Goal: Task Accomplishment & Management: Manage account settings

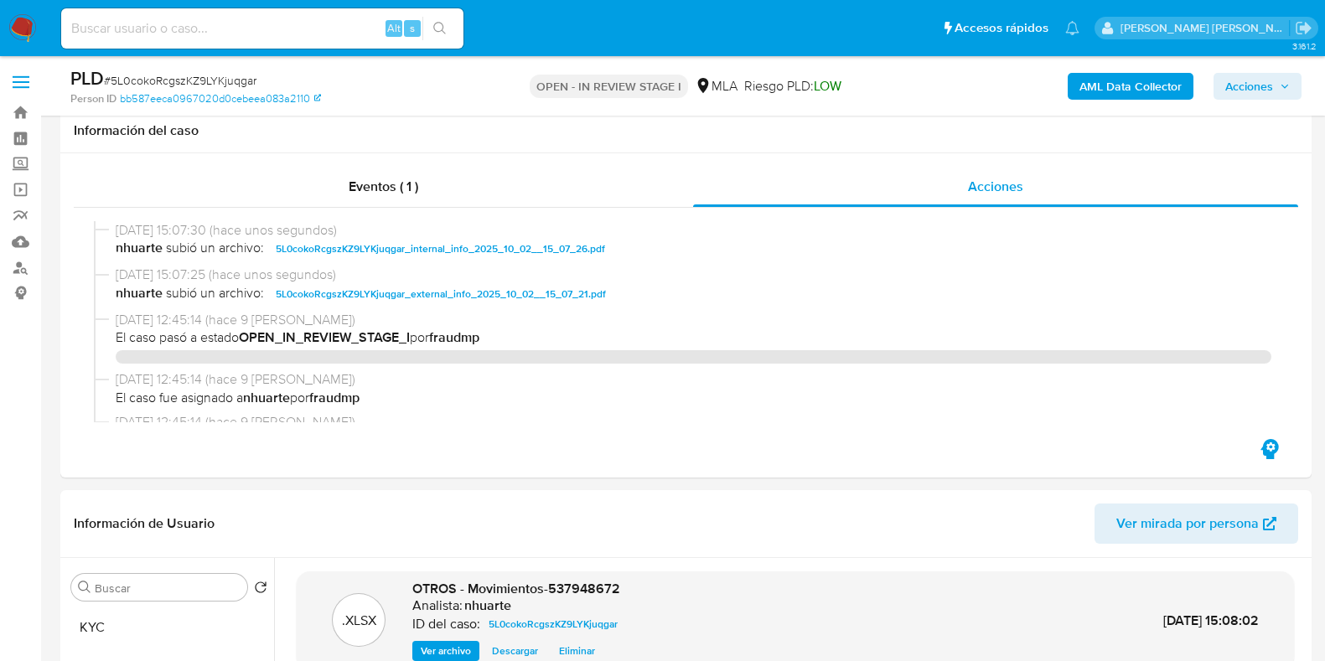
select select "10"
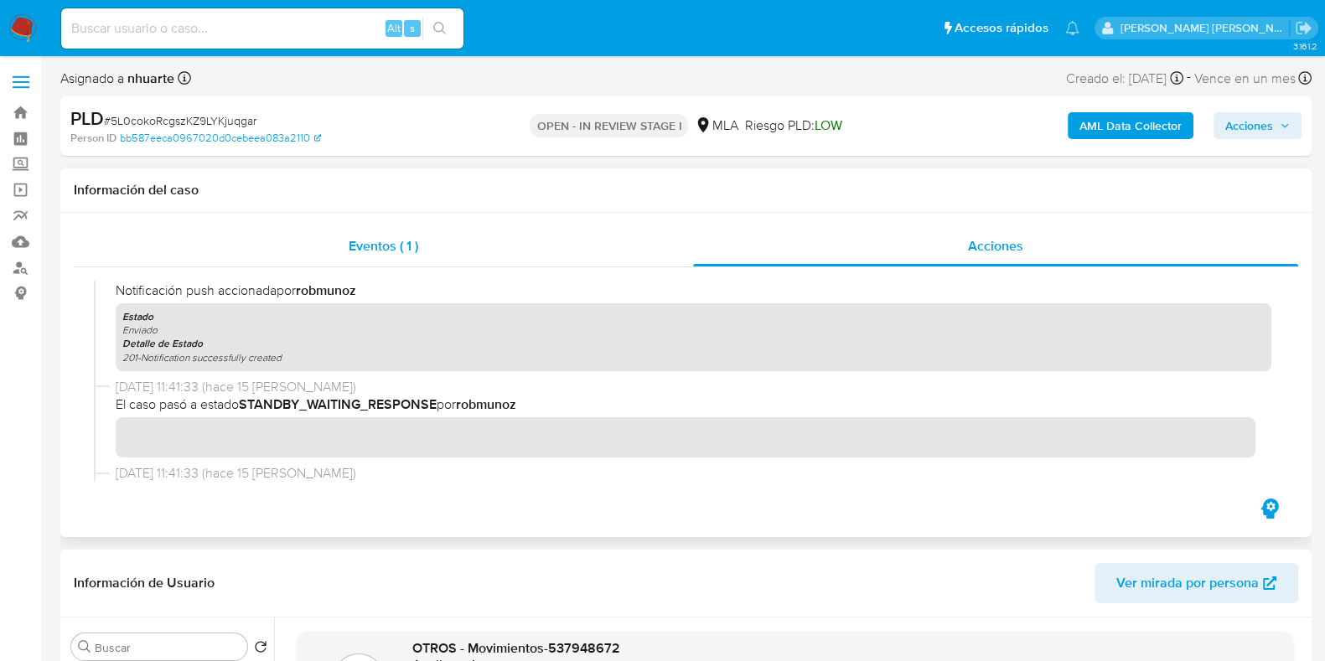
click at [427, 239] on div "Eventos ( 1 )" at bounding box center [383, 246] width 619 height 40
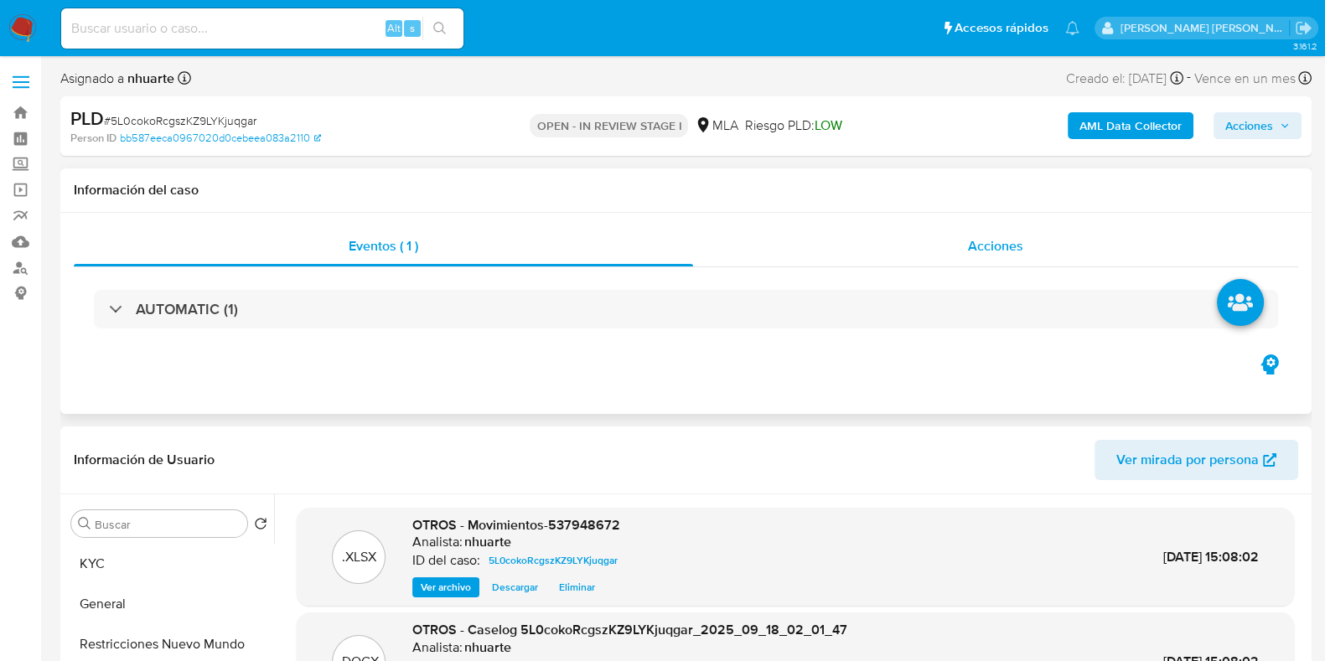
click at [989, 248] on span "Acciones" at bounding box center [995, 245] width 55 height 19
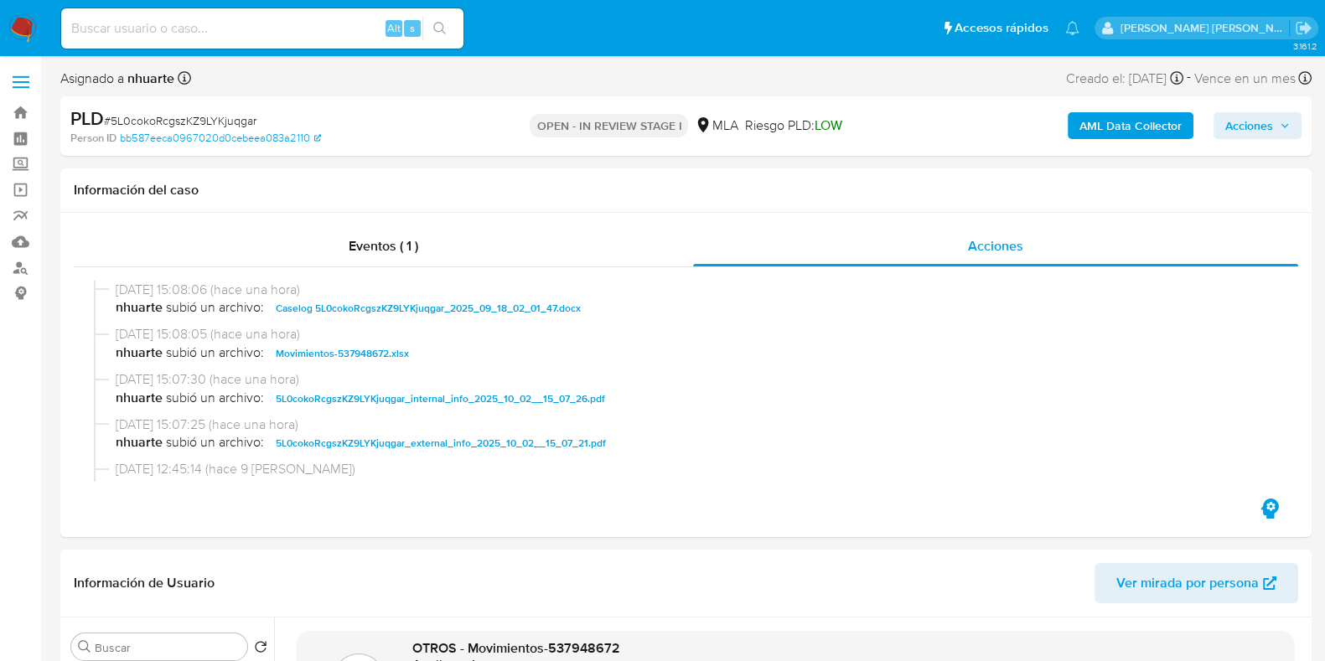
click at [545, 78] on div "Asignado a nhuarte Asignado el: 17/09/2025 10:36:18 Creado el: 12/09/2025 Cread…" at bounding box center [685, 81] width 1251 height 29
click at [394, 246] on span "Eventos ( 1 )" at bounding box center [384, 245] width 70 height 19
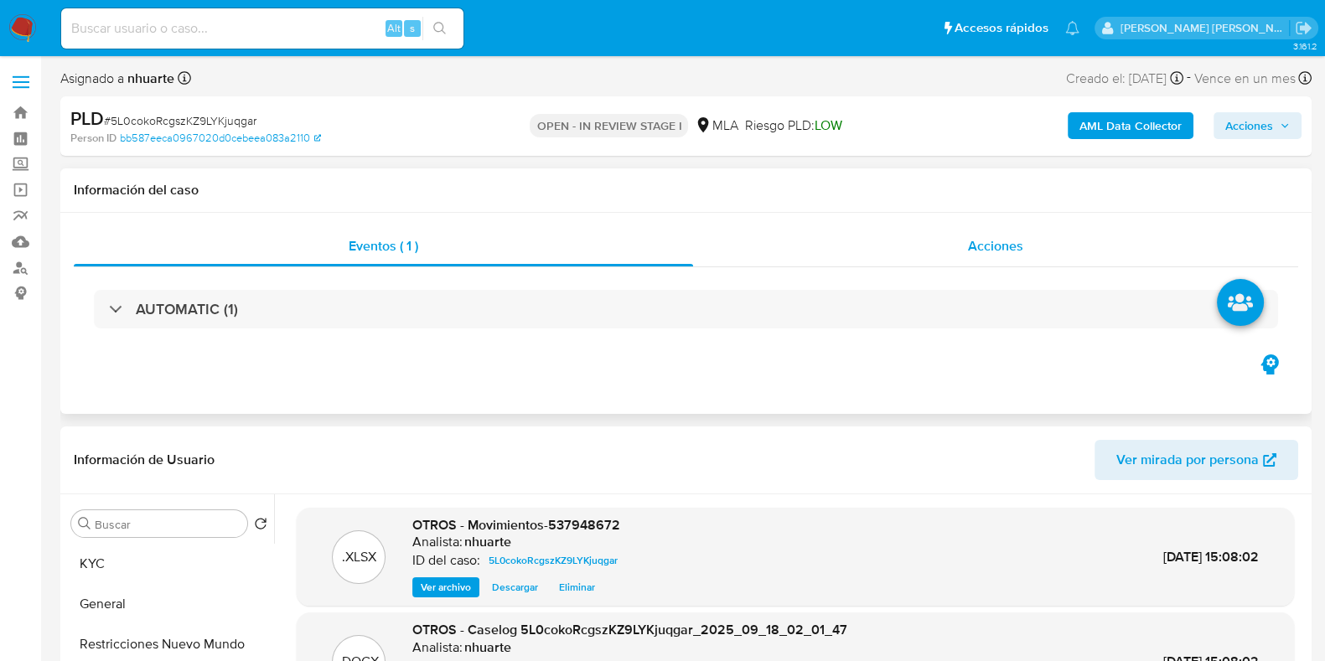
click at [996, 246] on span "Acciones" at bounding box center [995, 245] width 55 height 19
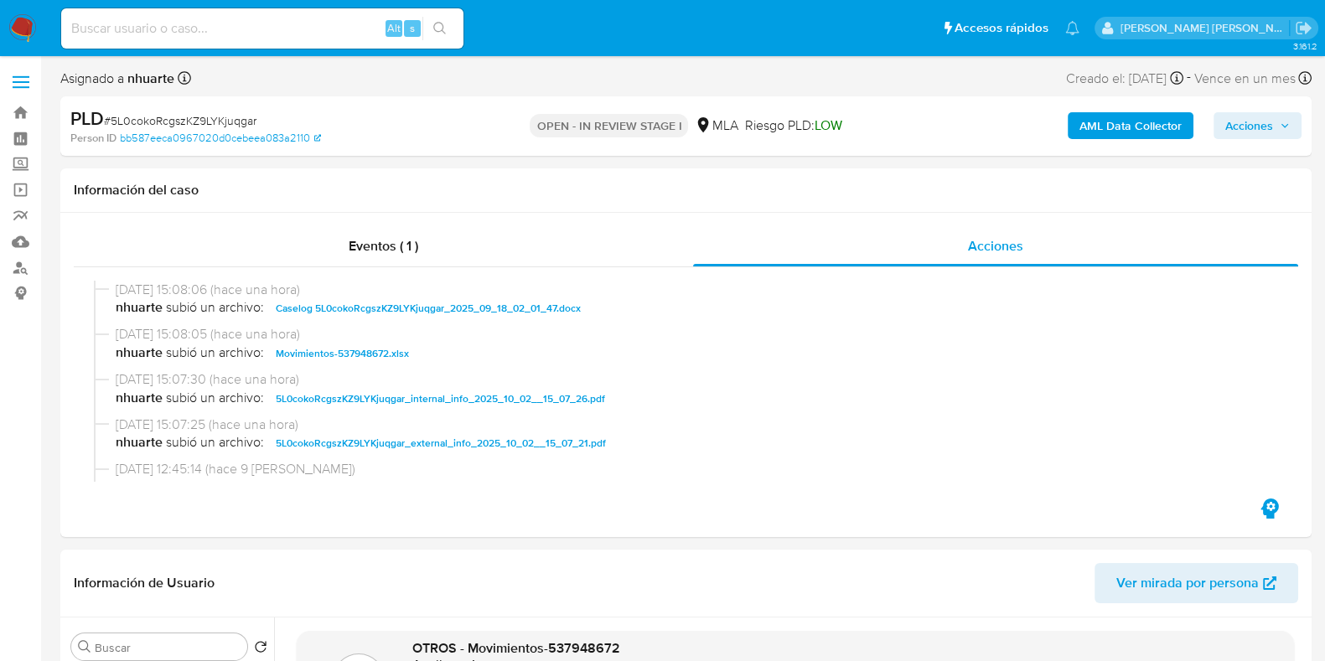
click at [1216, 128] on button "Acciones" at bounding box center [1258, 125] width 88 height 27
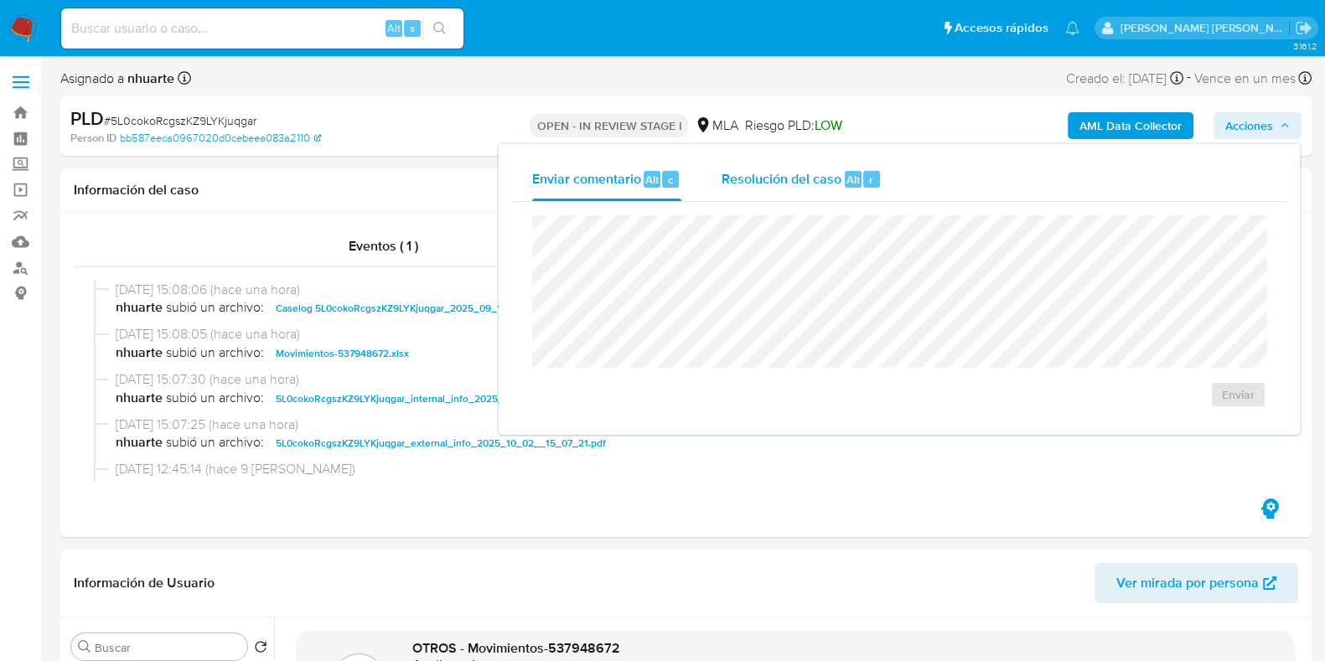
click at [822, 179] on span "Resolución del caso" at bounding box center [782, 178] width 120 height 19
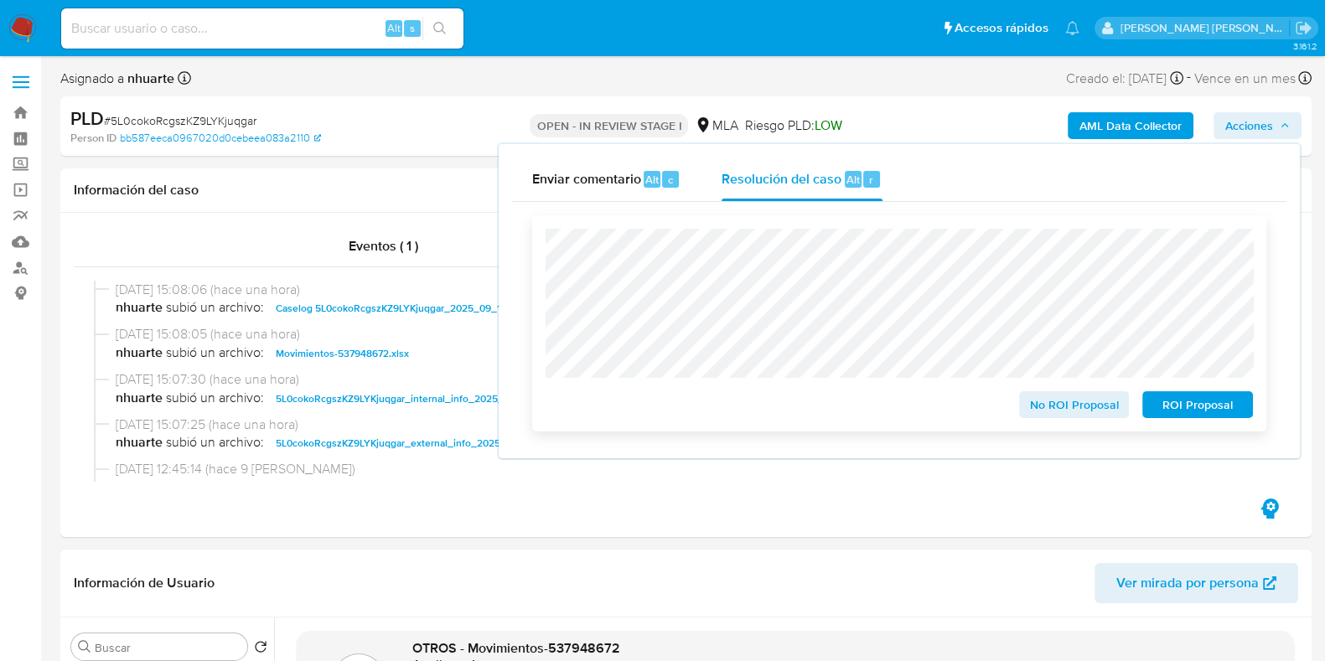
click at [1096, 412] on span "No ROI Proposal" at bounding box center [1074, 404] width 87 height 23
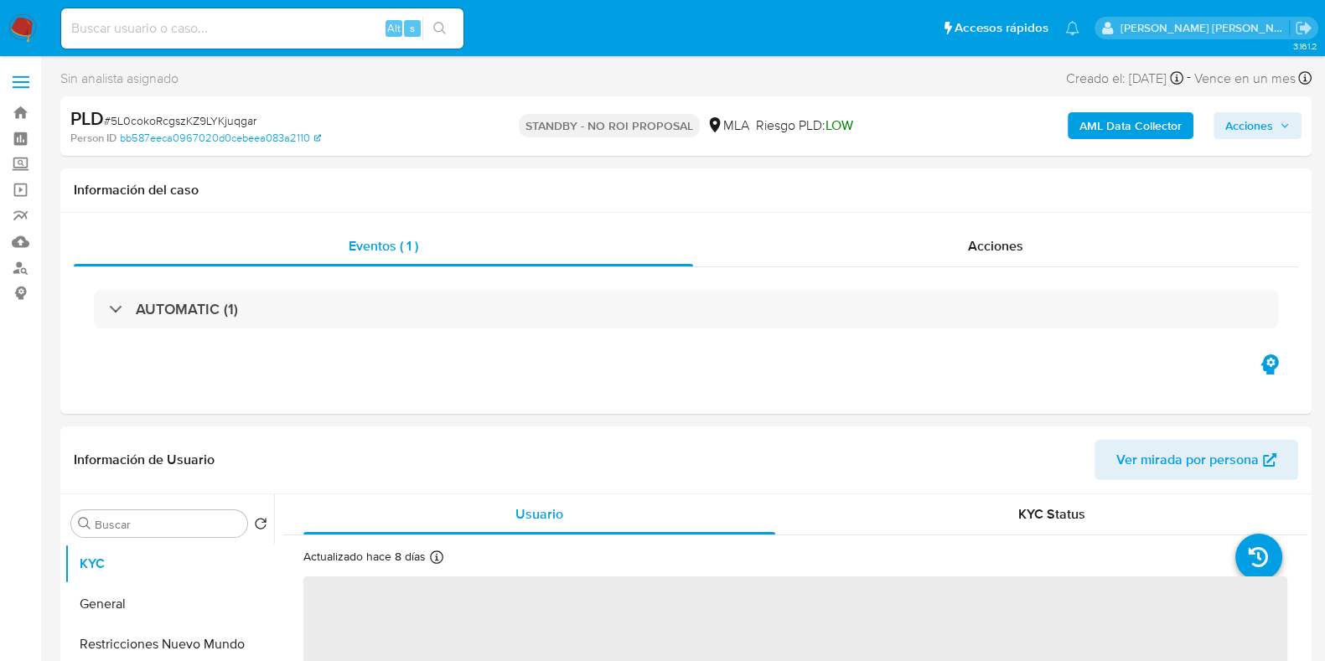
select select "10"
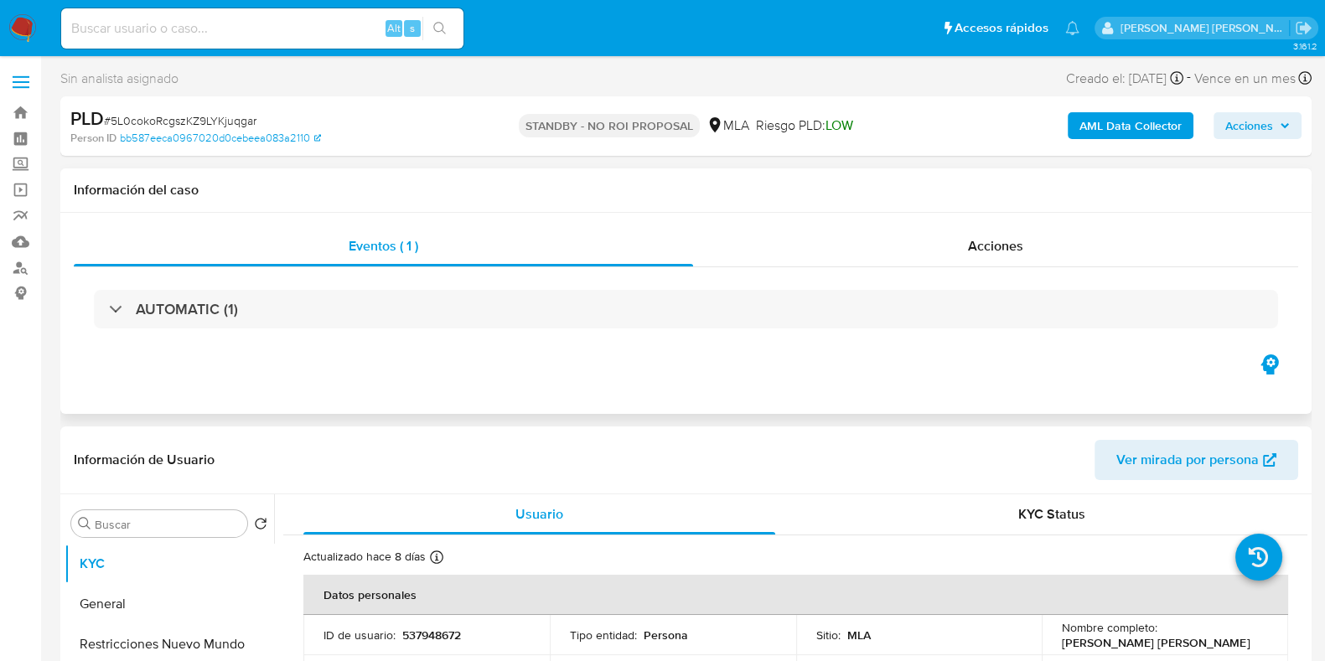
drag, startPoint x: 408, startPoint y: 365, endPoint x: 461, endPoint y: 353, distance: 54.1
click at [409, 365] on div "Eventos ( 1 ) Acciones AUTOMATIC (1)" at bounding box center [685, 313] width 1251 height 201
click at [997, 233] on div "Acciones" at bounding box center [995, 246] width 605 height 40
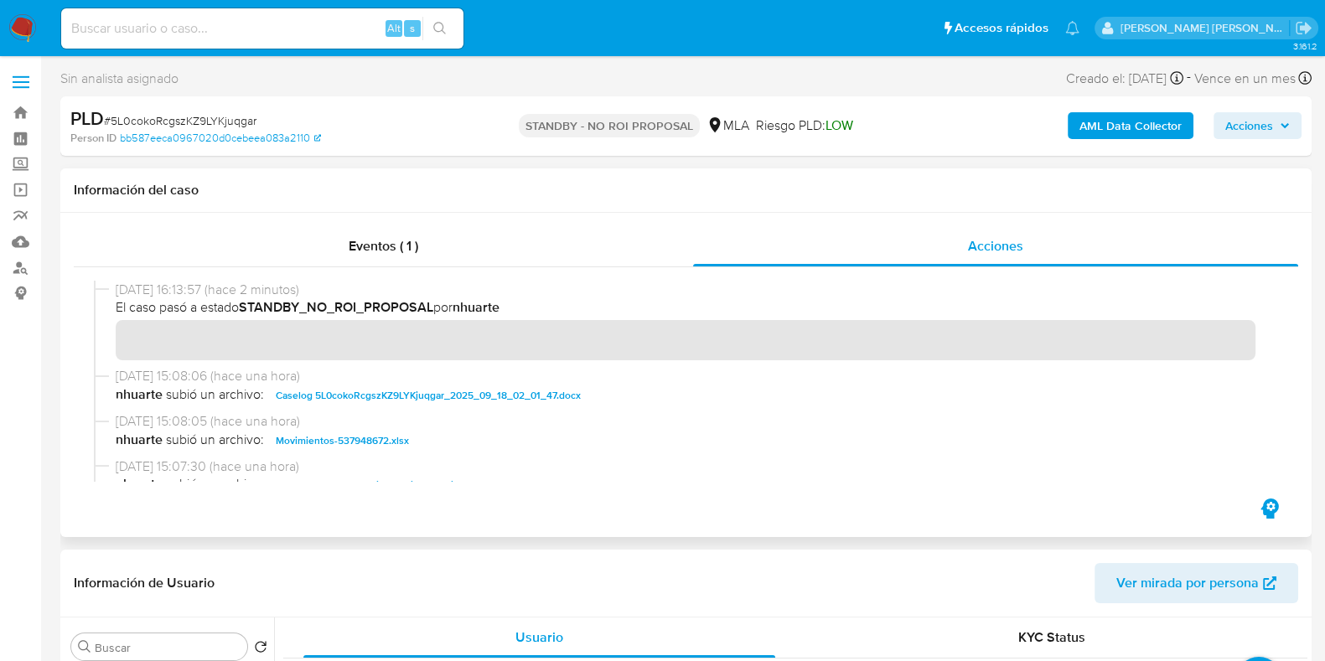
click at [500, 185] on h1 "Información del caso" at bounding box center [686, 190] width 1225 height 17
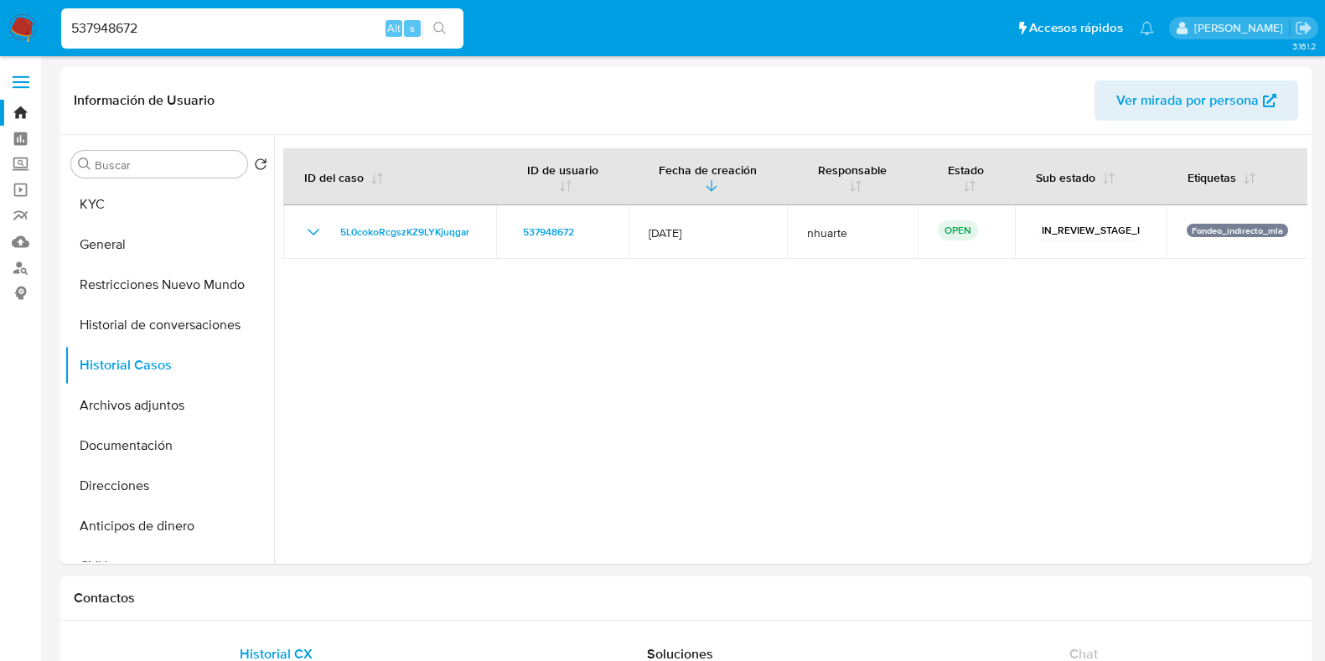
select select "10"
click at [122, 190] on button "KYC" at bounding box center [163, 204] width 196 height 40
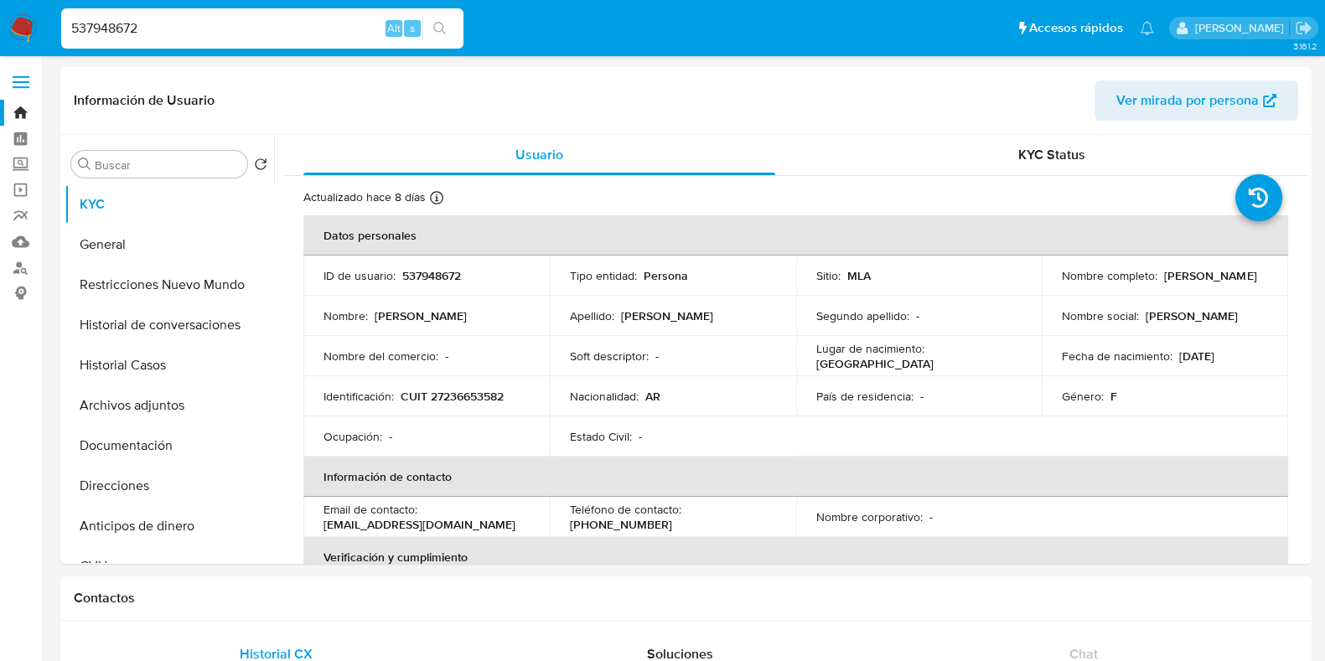
drag, startPoint x: 157, startPoint y: 18, endPoint x: 20, endPoint y: 10, distance: 136.9
click at [20, 10] on nav "Pausado Ver notificaciones 537948672 Alt s Accesos rápidos Presiona las siguien…" at bounding box center [662, 28] width 1325 height 56
paste input "2581447534"
type input "2581447534"
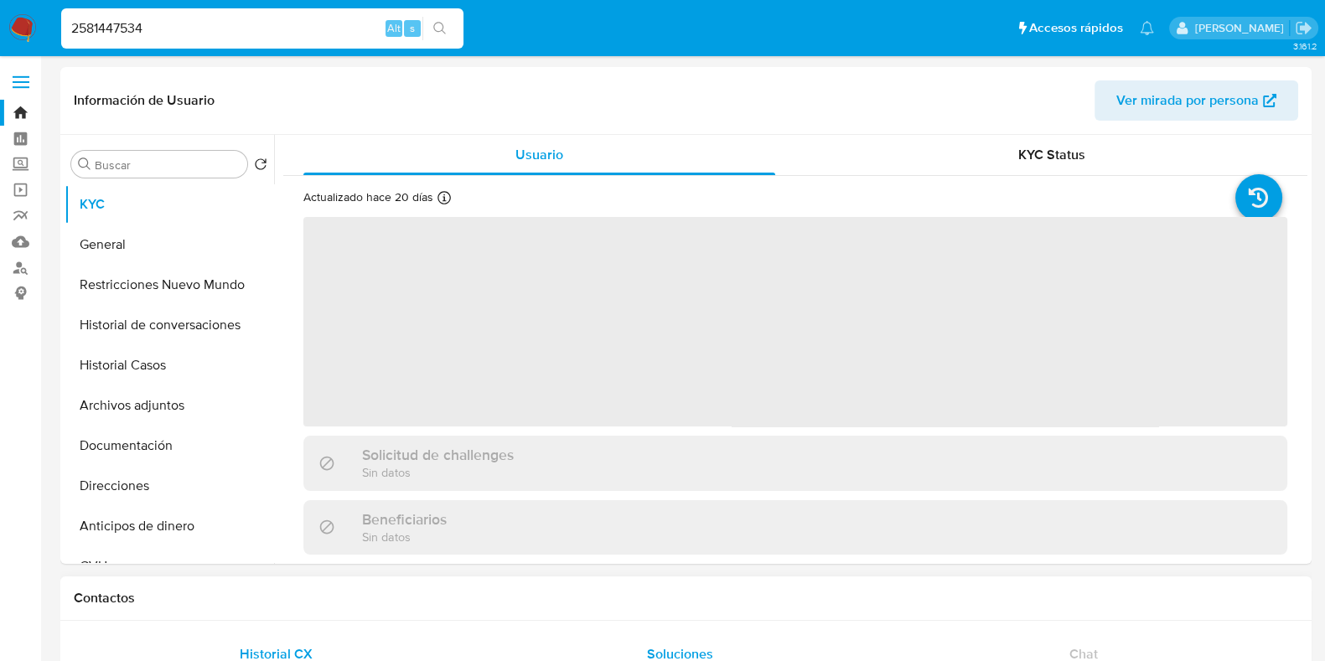
select select "10"
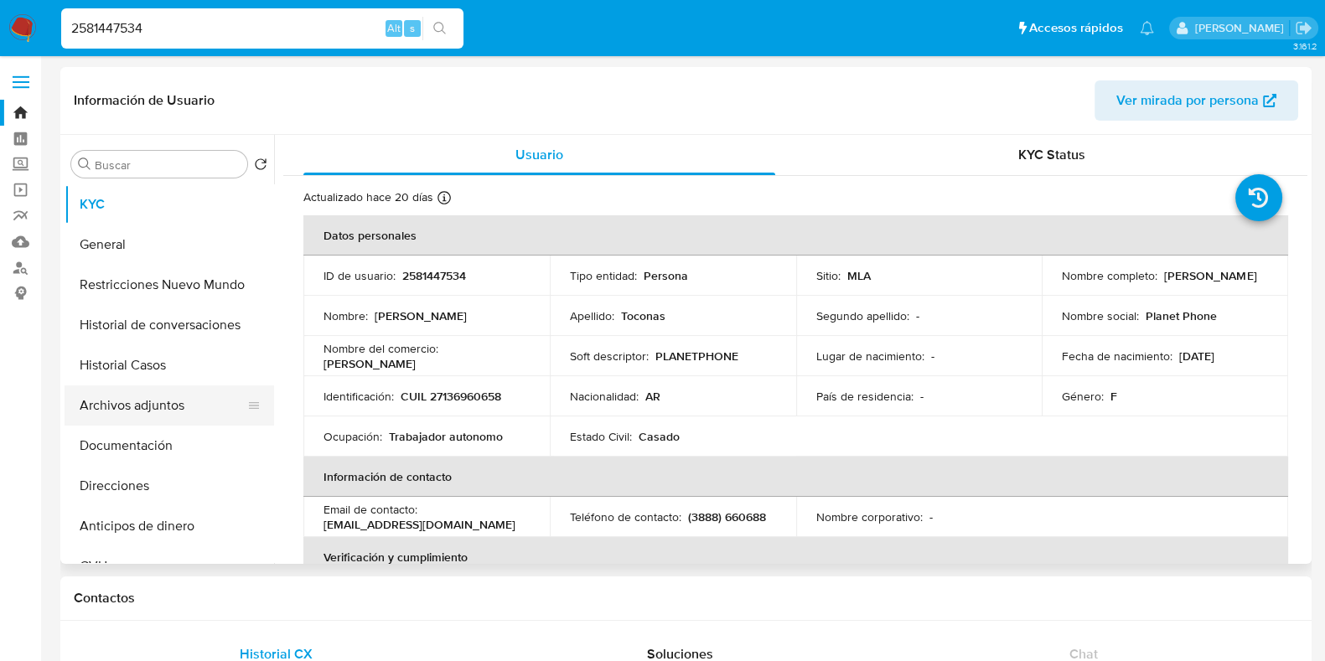
click at [189, 391] on button "Archivos adjuntos" at bounding box center [163, 406] width 196 height 40
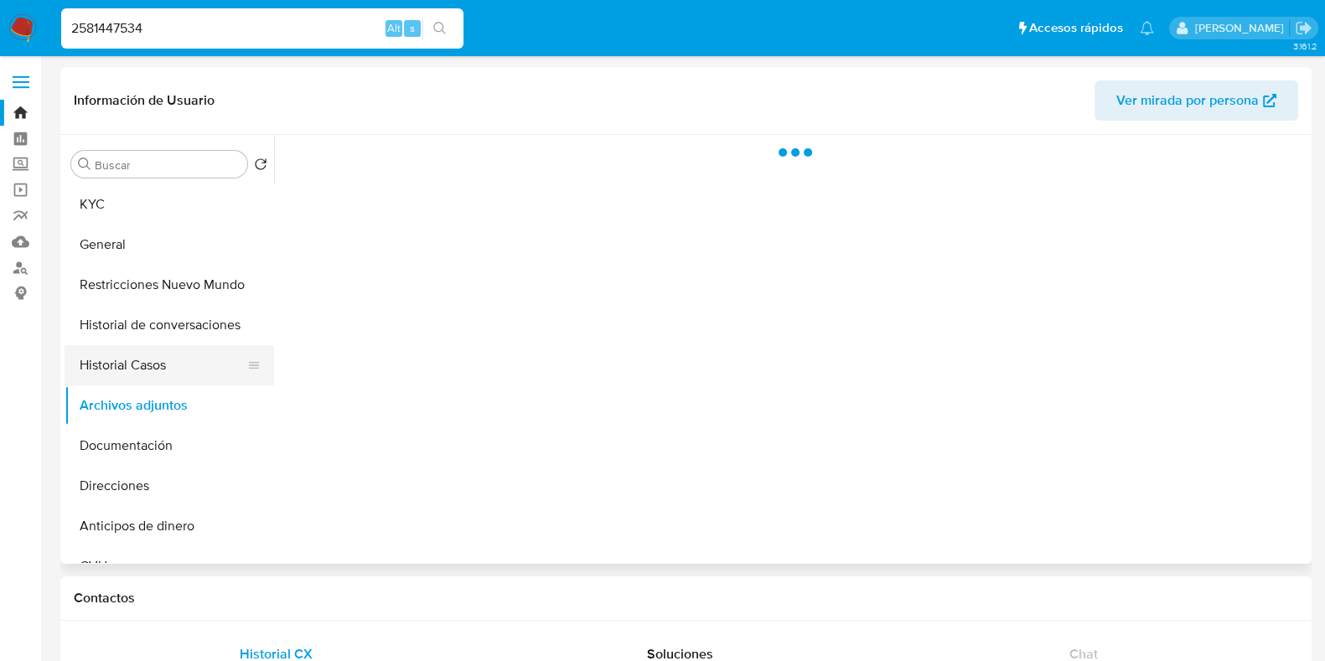
click at [184, 369] on button "Historial Casos" at bounding box center [163, 365] width 196 height 40
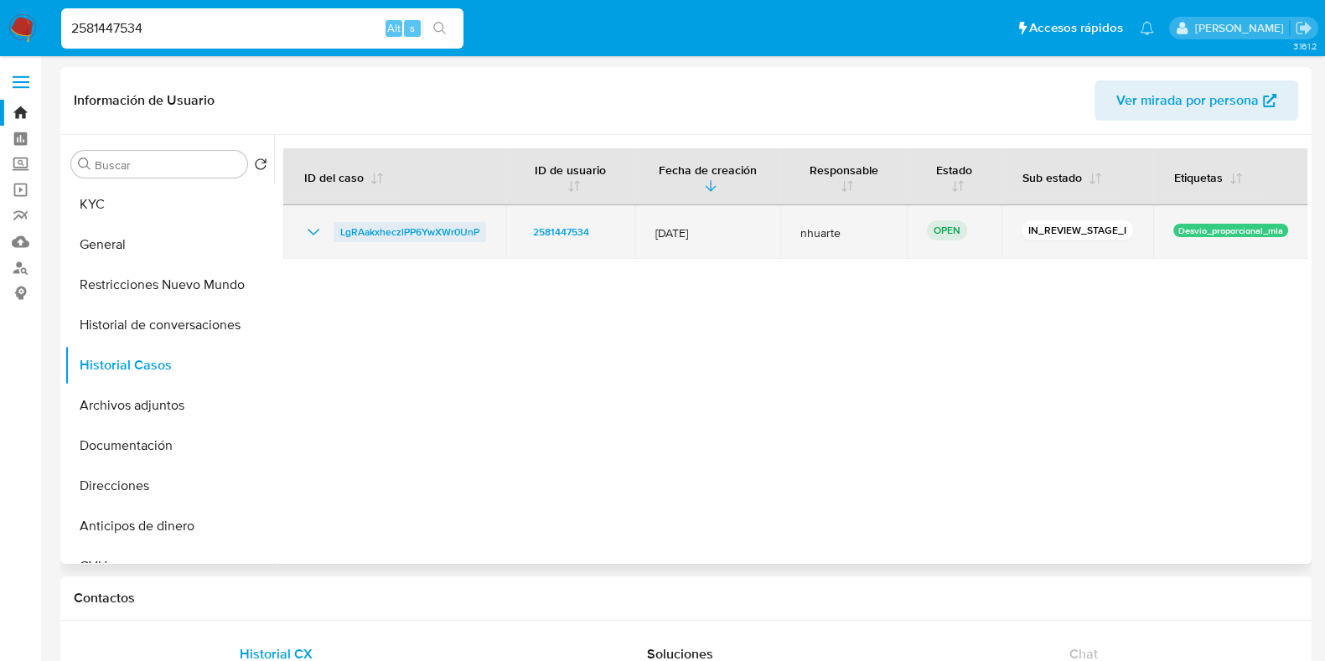
click at [421, 230] on span "LgRAakxheczlPP6YwXWr0UnP" at bounding box center [409, 232] width 139 height 20
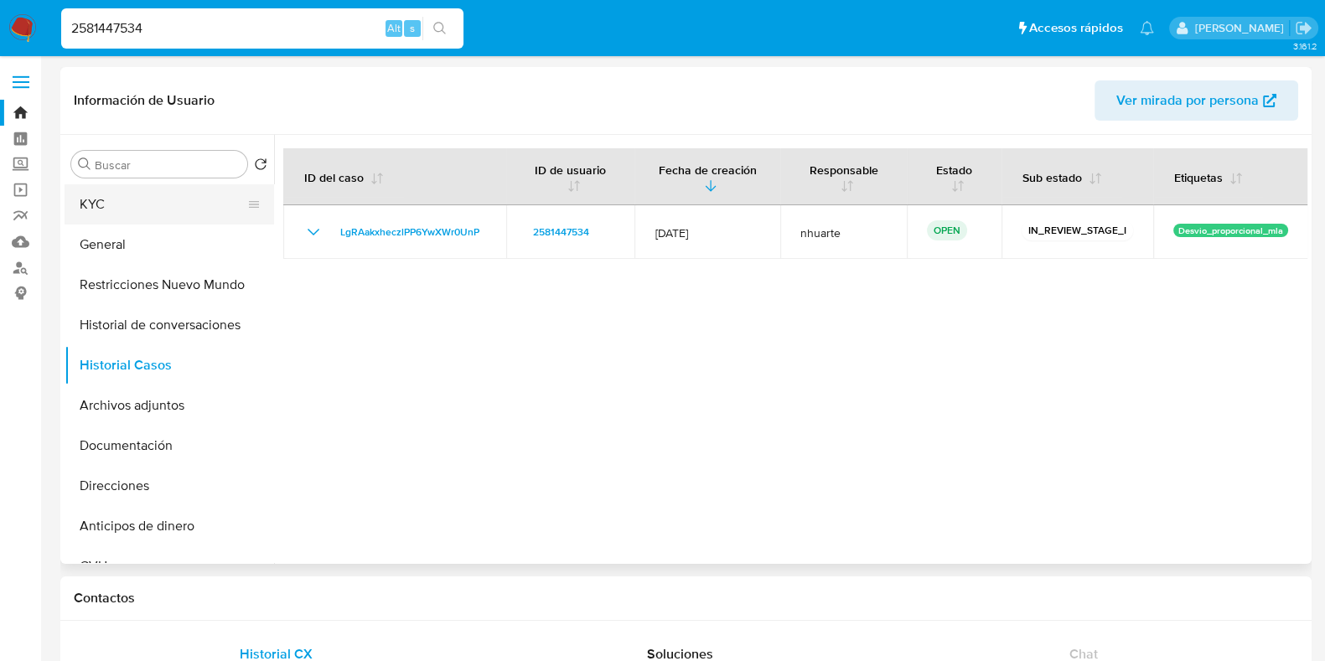
click at [148, 215] on button "KYC" at bounding box center [163, 204] width 196 height 40
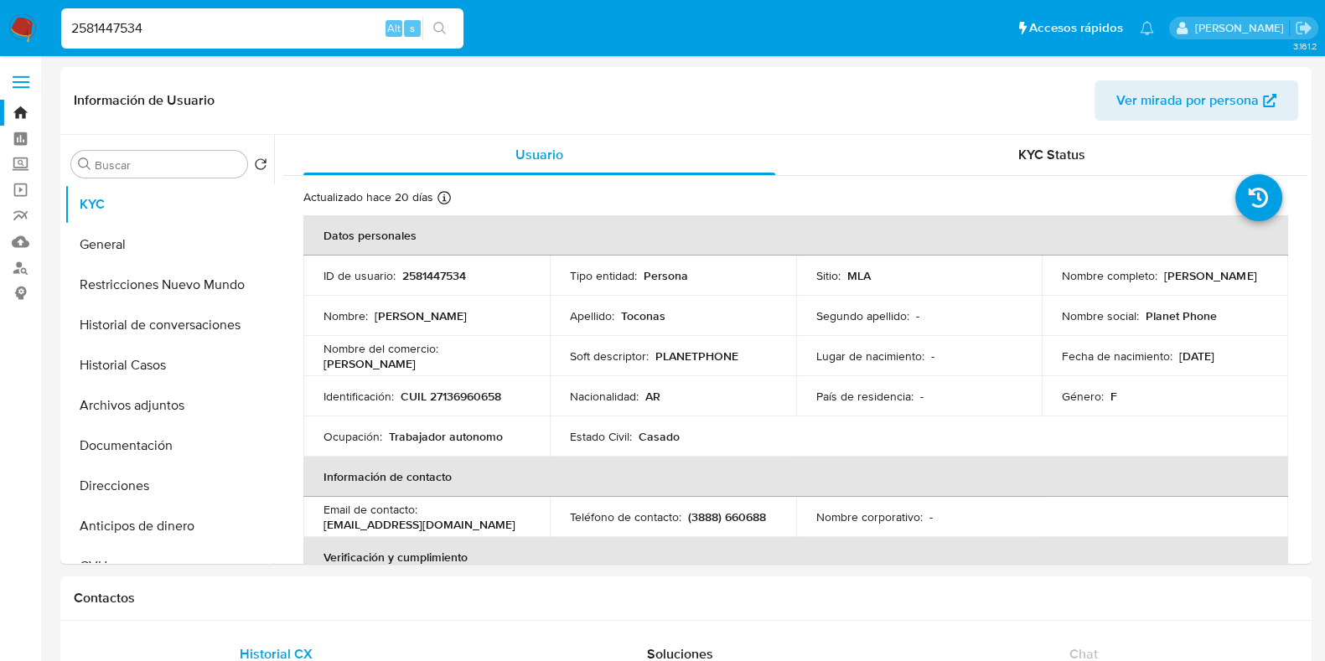
drag, startPoint x: 168, startPoint y: 25, endPoint x: 16, endPoint y: 1, distance: 153.6
click at [16, 1] on nav "Pausado Ver notificaciones 2581447534 Alt s Accesos rápidos Presiona las siguie…" at bounding box center [662, 28] width 1325 height 56
paste input "1014404259"
type input "1014404259"
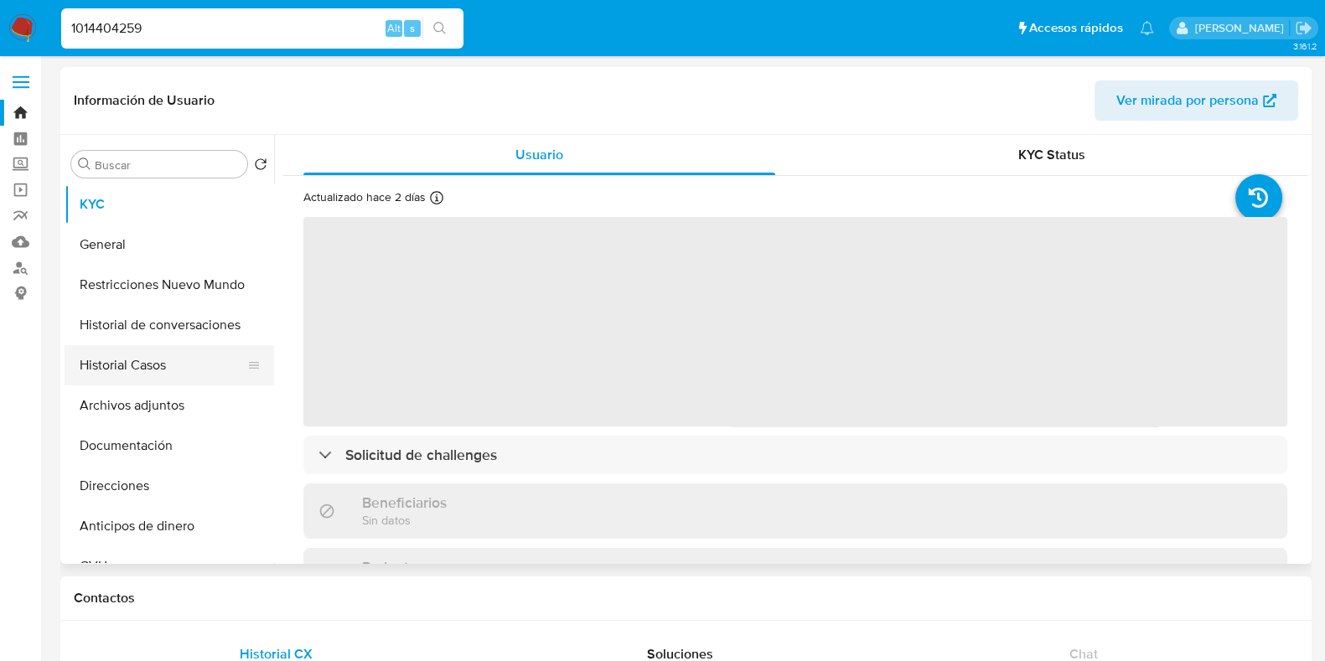
click at [151, 360] on button "Historial Casos" at bounding box center [163, 365] width 196 height 40
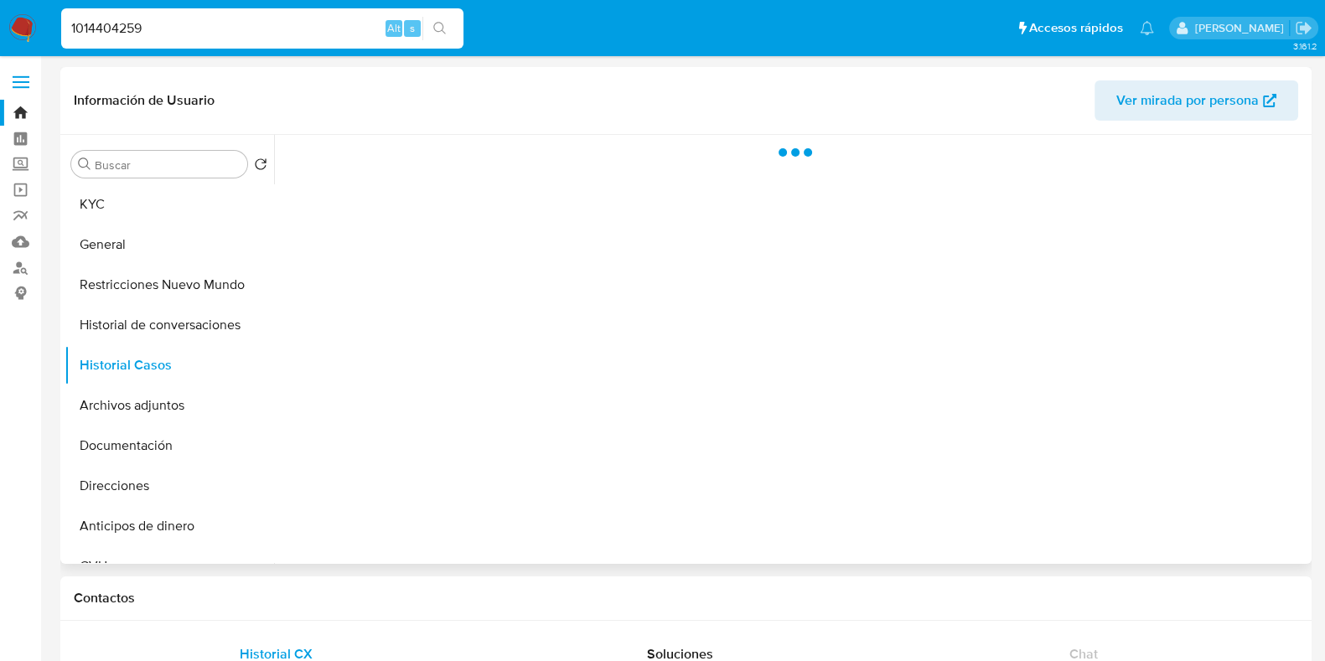
select select "10"
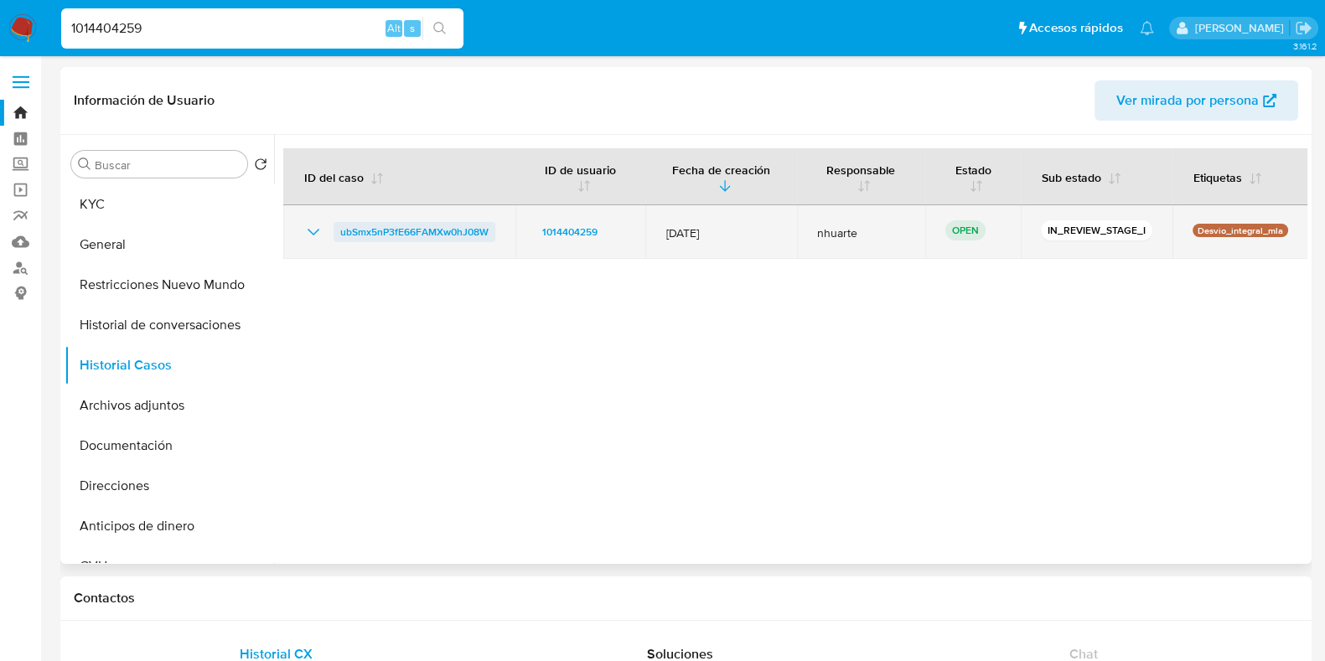
click at [428, 231] on span "ubSmx5nP3fE66FAMXw0hJ08W" at bounding box center [414, 232] width 148 height 20
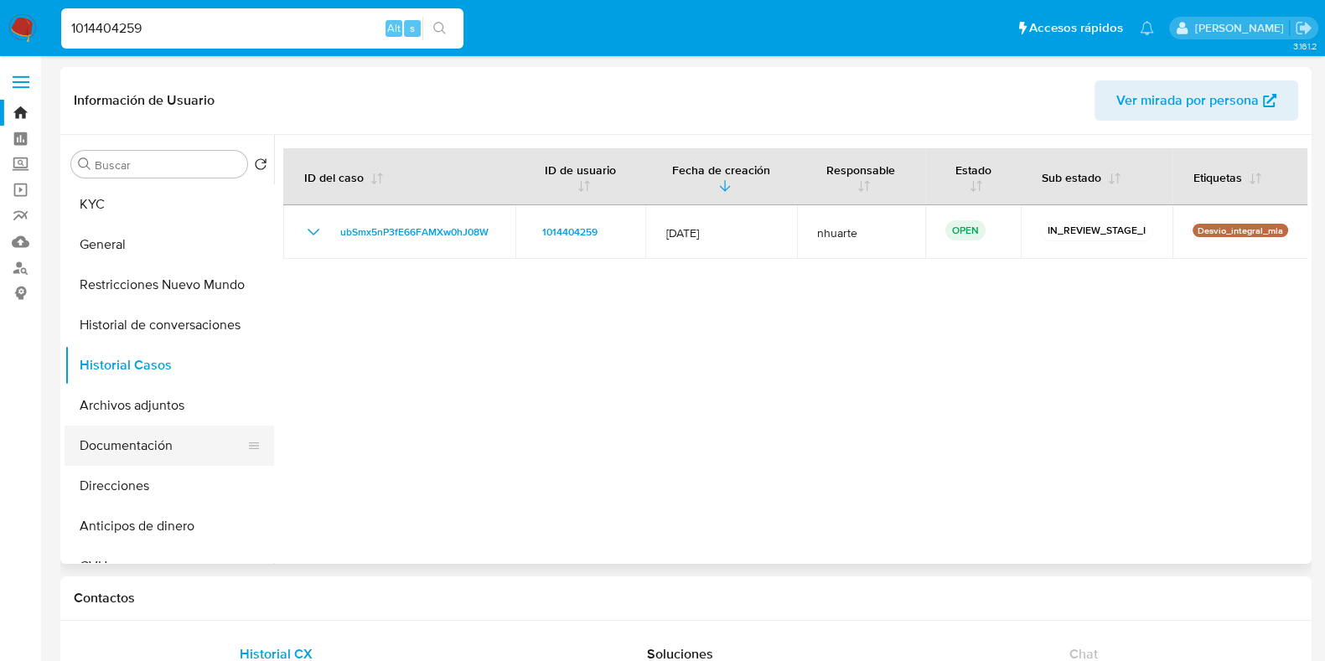
click at [145, 462] on button "Documentación" at bounding box center [163, 446] width 196 height 40
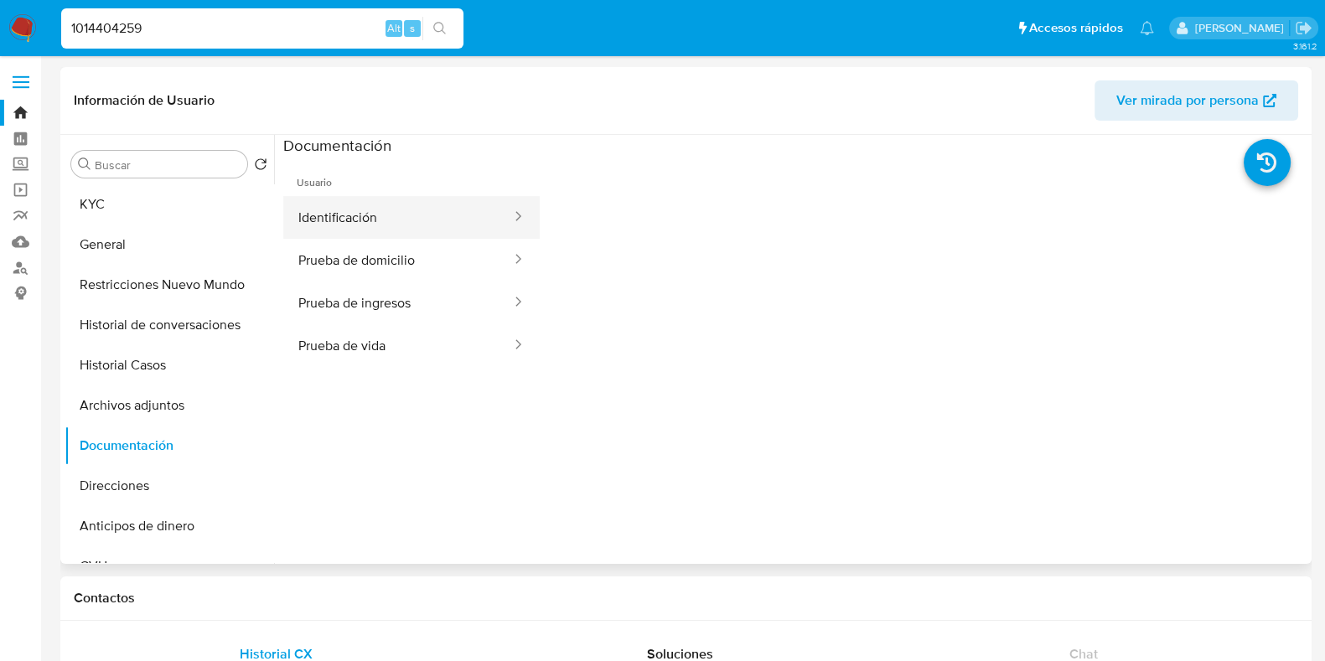
click at [368, 209] on button "Identificación" at bounding box center [398, 217] width 230 height 43
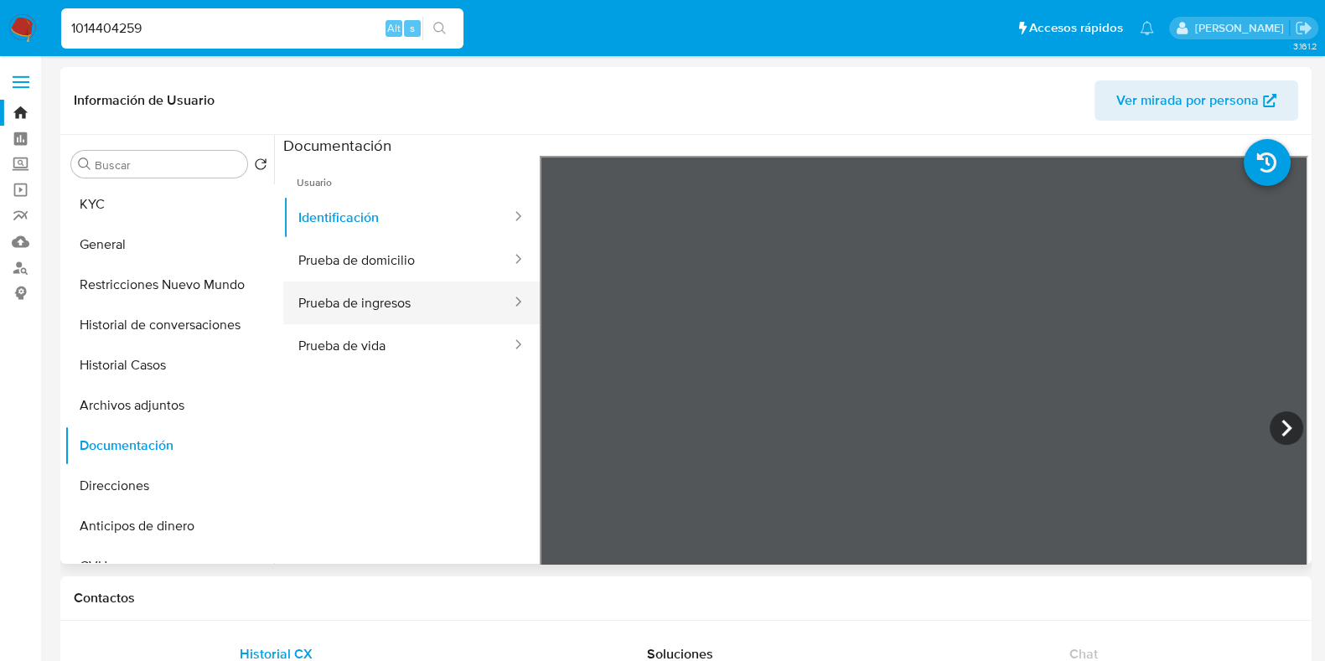
click at [394, 296] on button "Prueba de ingresos" at bounding box center [398, 303] width 230 height 43
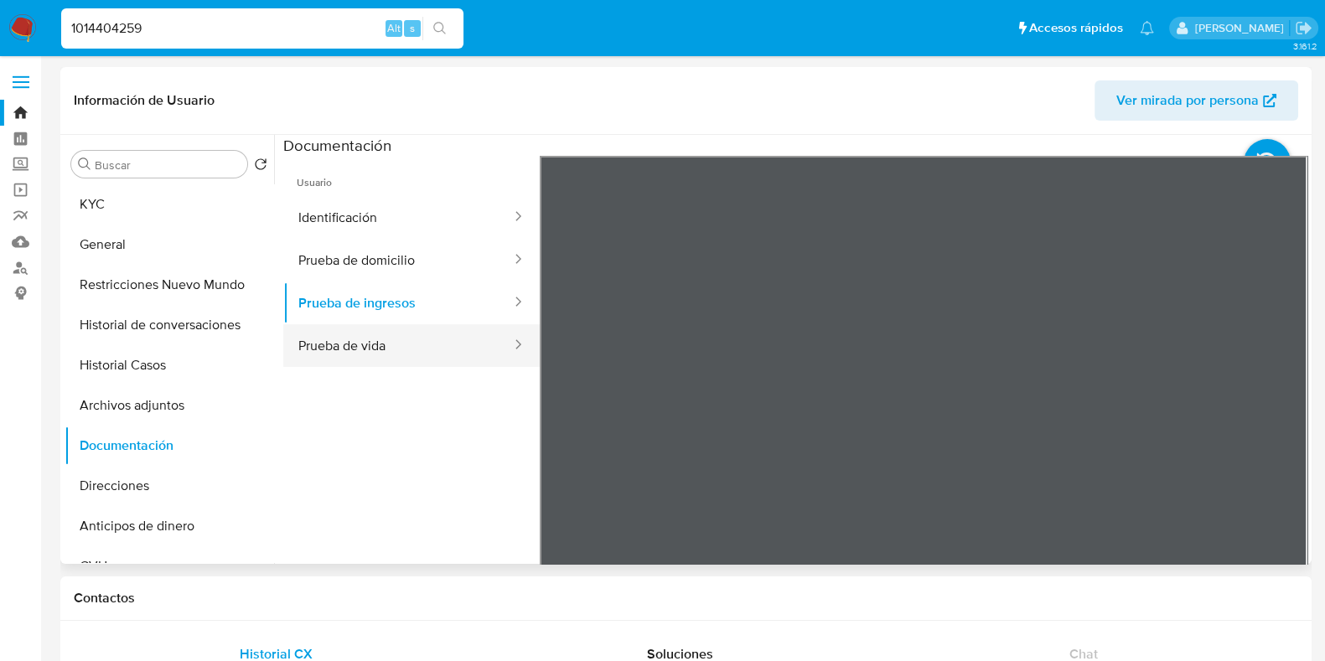
click at [419, 329] on button "Prueba de vida" at bounding box center [398, 345] width 230 height 43
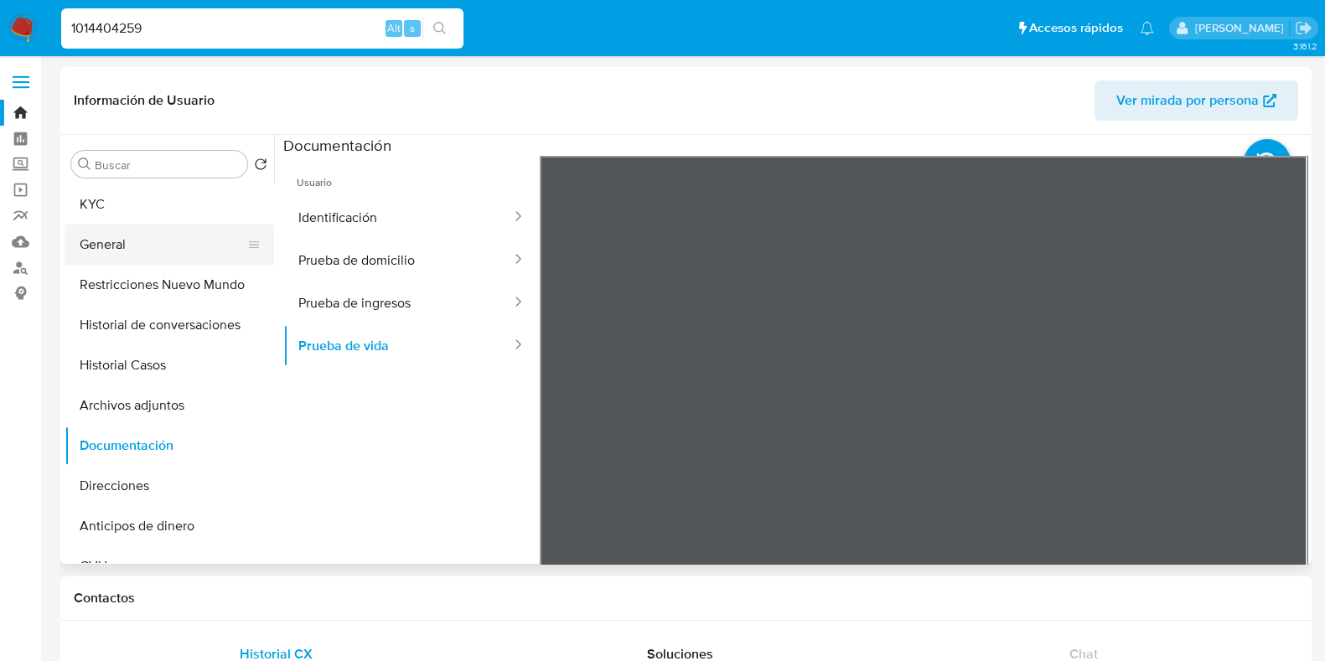
click at [142, 234] on button "General" at bounding box center [163, 245] width 196 height 40
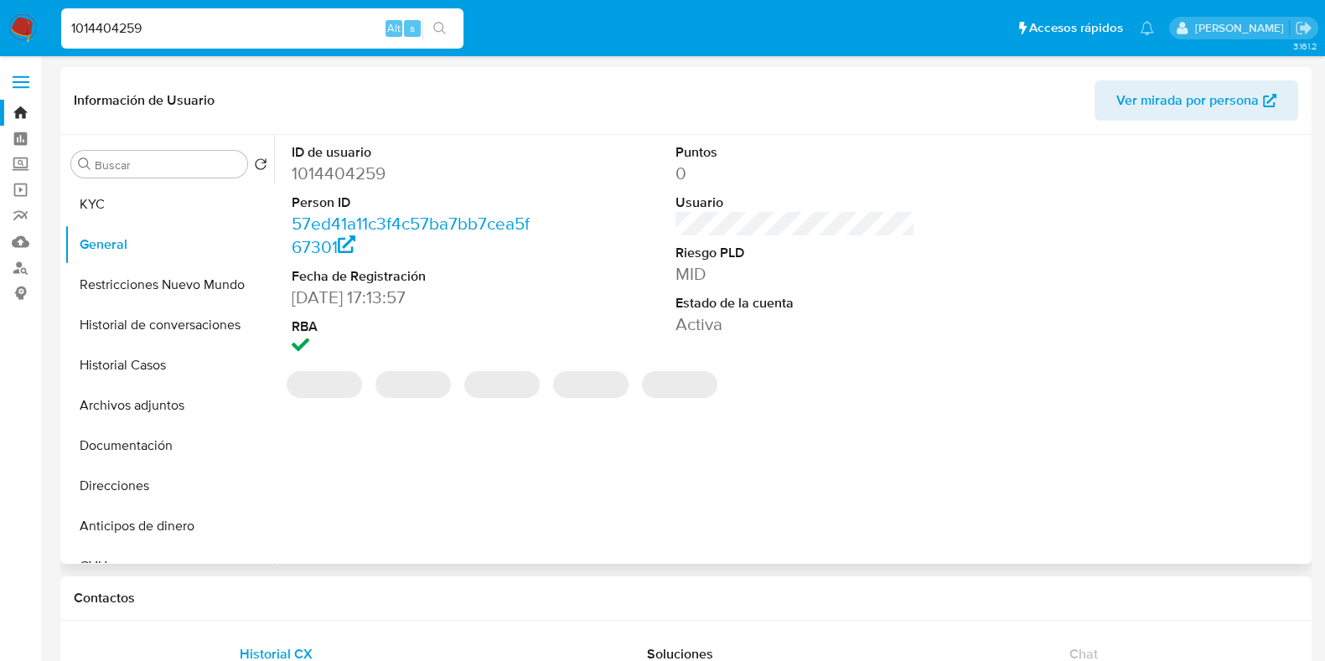
click at [362, 171] on dd "1014404259" at bounding box center [412, 173] width 240 height 23
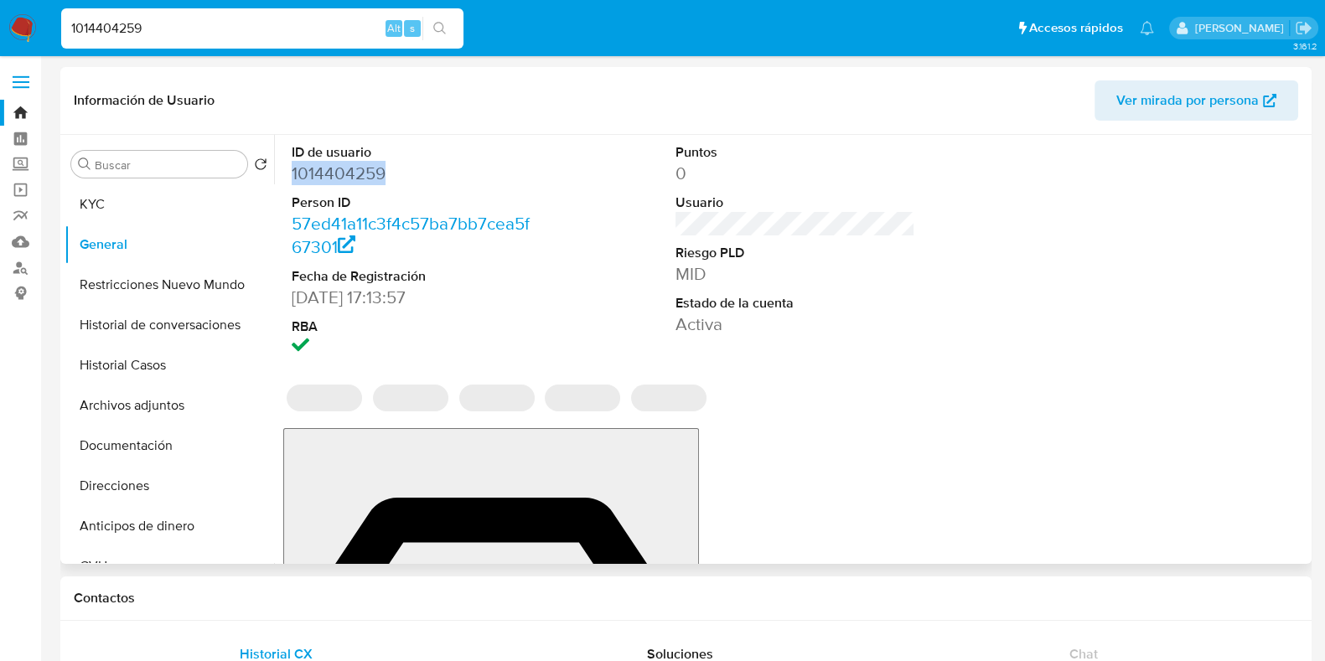
copy dd "1014404259"
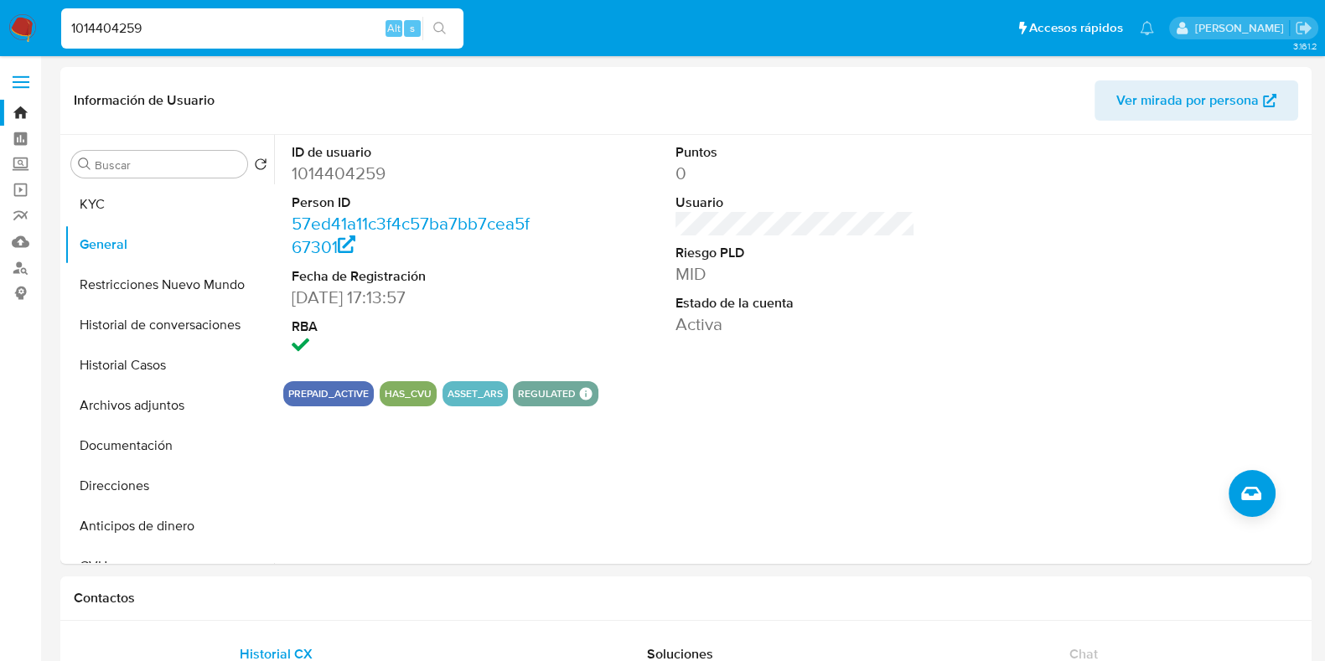
drag, startPoint x: 169, startPoint y: 27, endPoint x: 1, endPoint y: 16, distance: 168.8
click at [1, 16] on nav "Pausado Ver notificaciones 1014404259 Alt s Accesos rápidos Presiona las siguie…" at bounding box center [662, 28] width 1325 height 56
paste input "293963971"
type input "293963971"
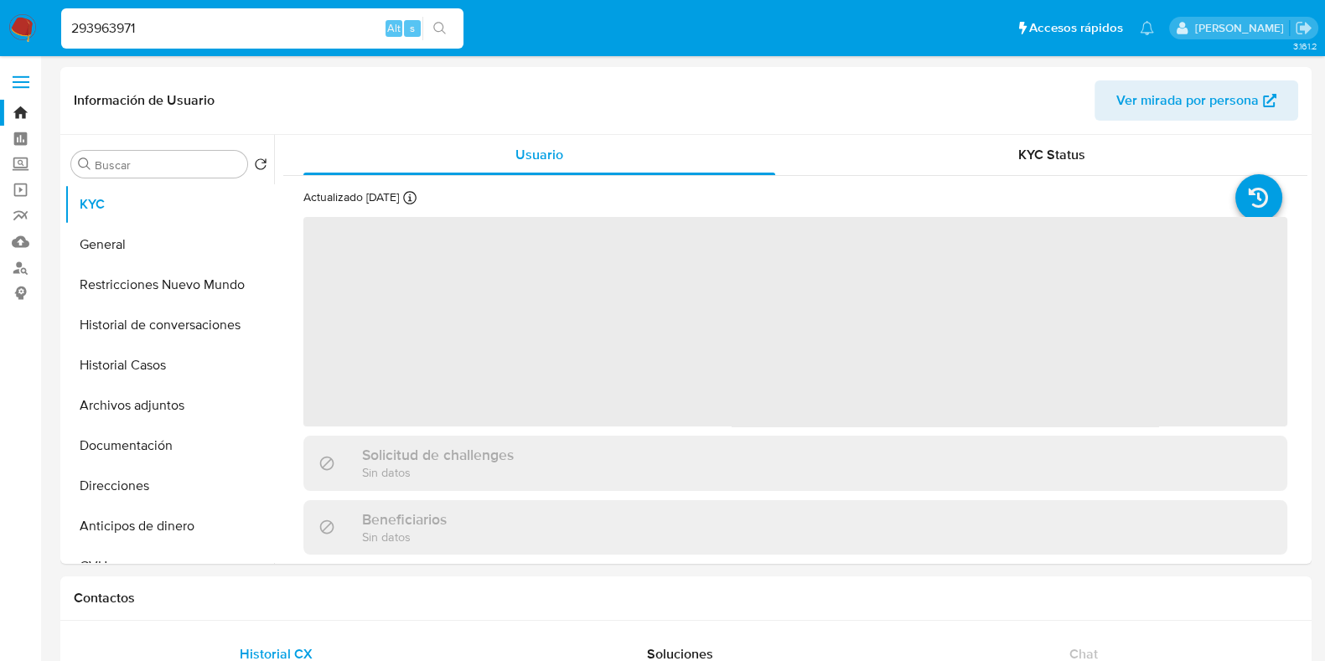
select select "10"
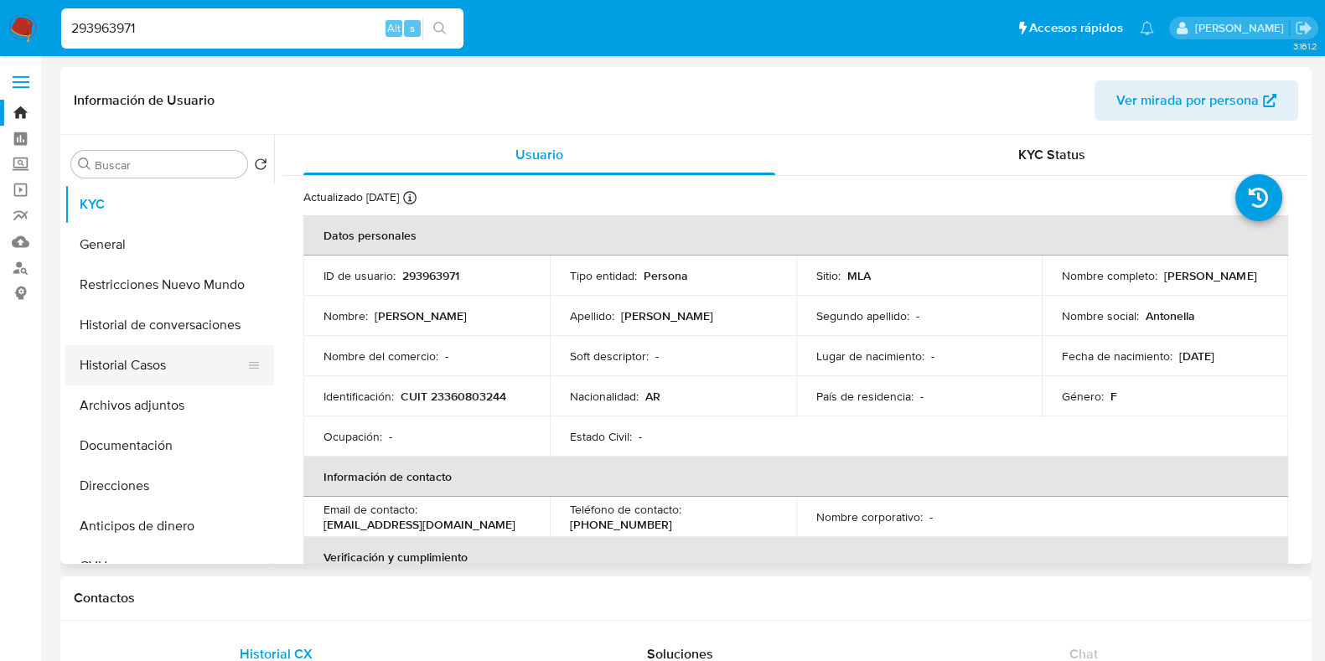
click at [173, 351] on button "Historial Casos" at bounding box center [163, 365] width 196 height 40
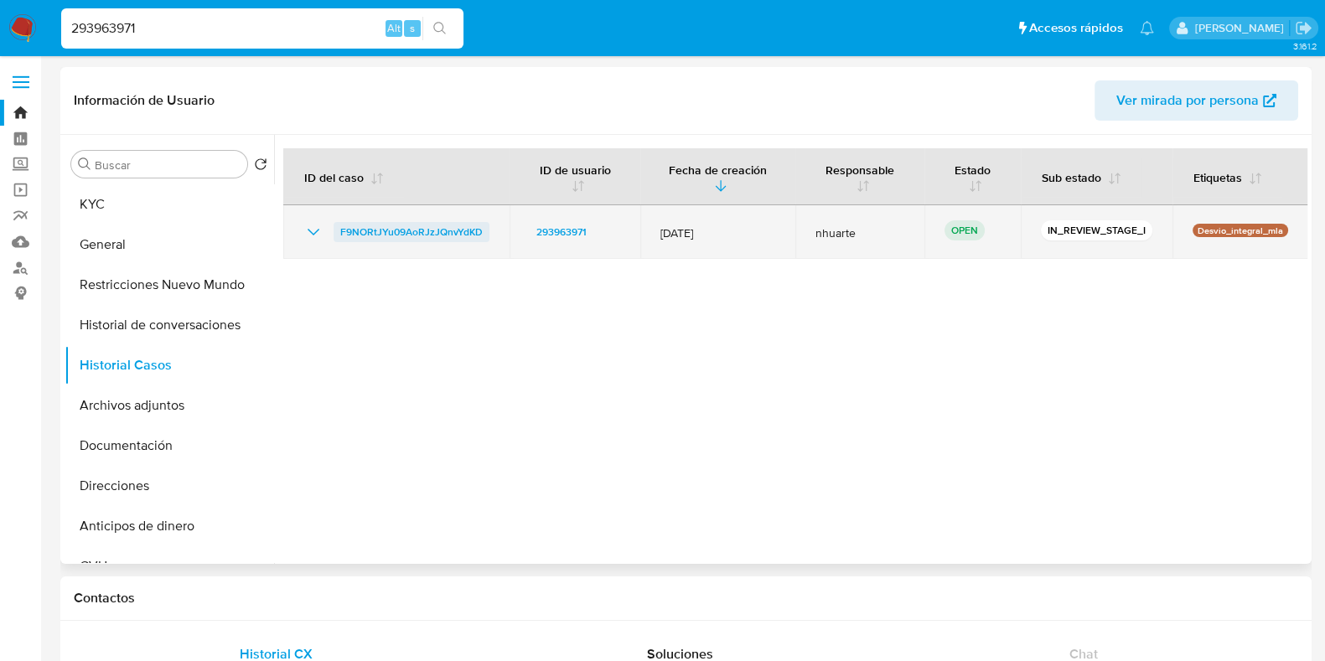
click at [440, 230] on span "F9NORtJYu09AoRJzJQnvYdKD" at bounding box center [411, 232] width 142 height 20
click at [363, 236] on span "F9NORtJYu09AoRJzJQnvYdKD" at bounding box center [411, 232] width 142 height 20
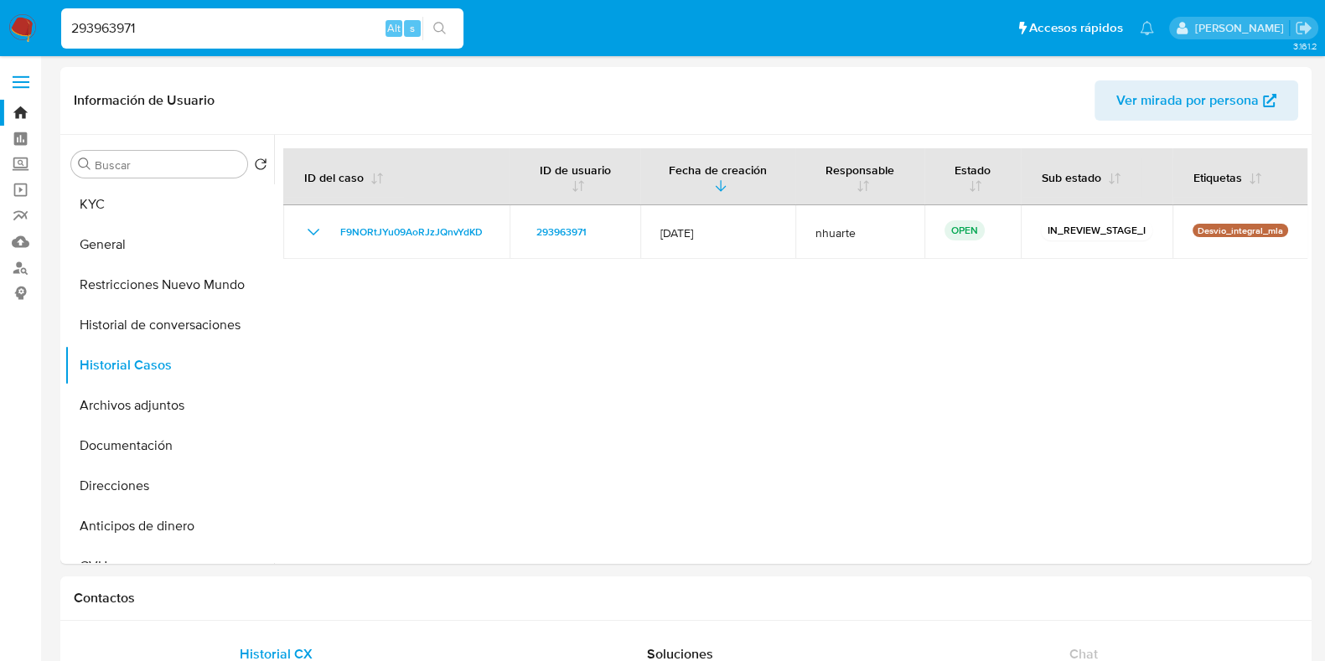
drag, startPoint x: 163, startPoint y: 36, endPoint x: 8, endPoint y: 25, distance: 156.3
click at [8, 25] on nav "Pausado Ver notificaciones 293963971 Alt s Accesos rápidos Presiona las siguien…" at bounding box center [662, 28] width 1325 height 56
paste input "10229288"
type input "210229288"
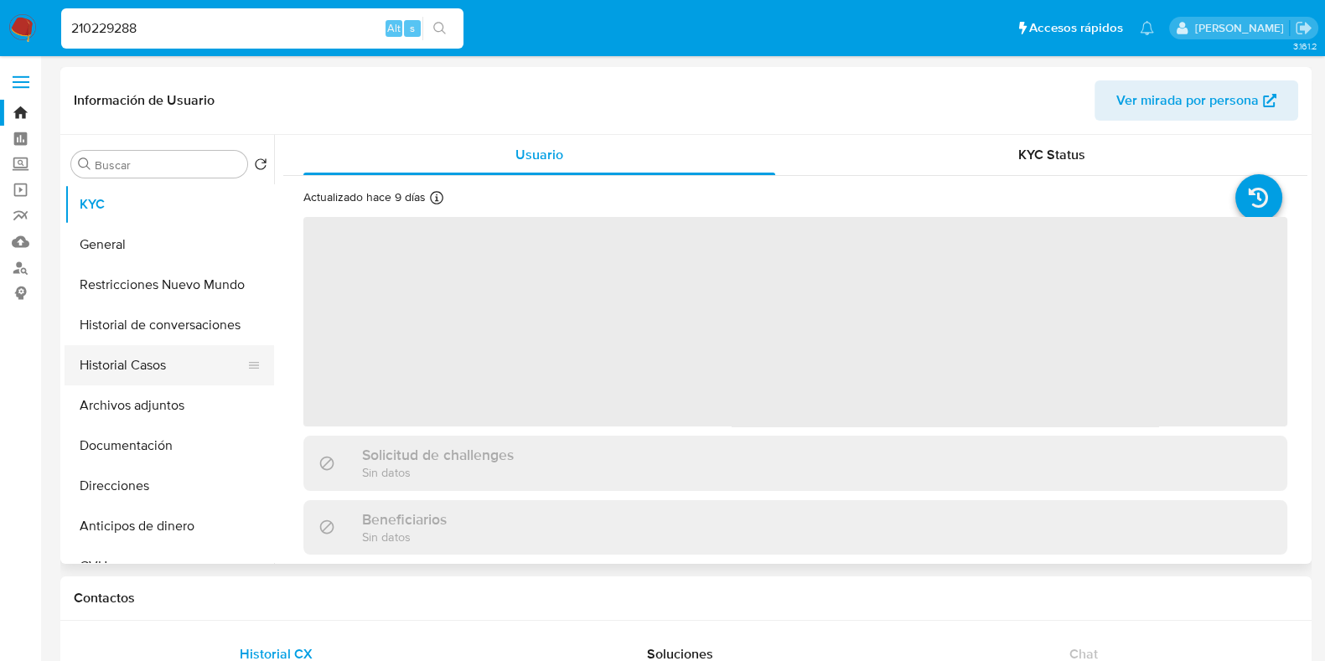
click at [194, 377] on button "Historial Casos" at bounding box center [163, 365] width 196 height 40
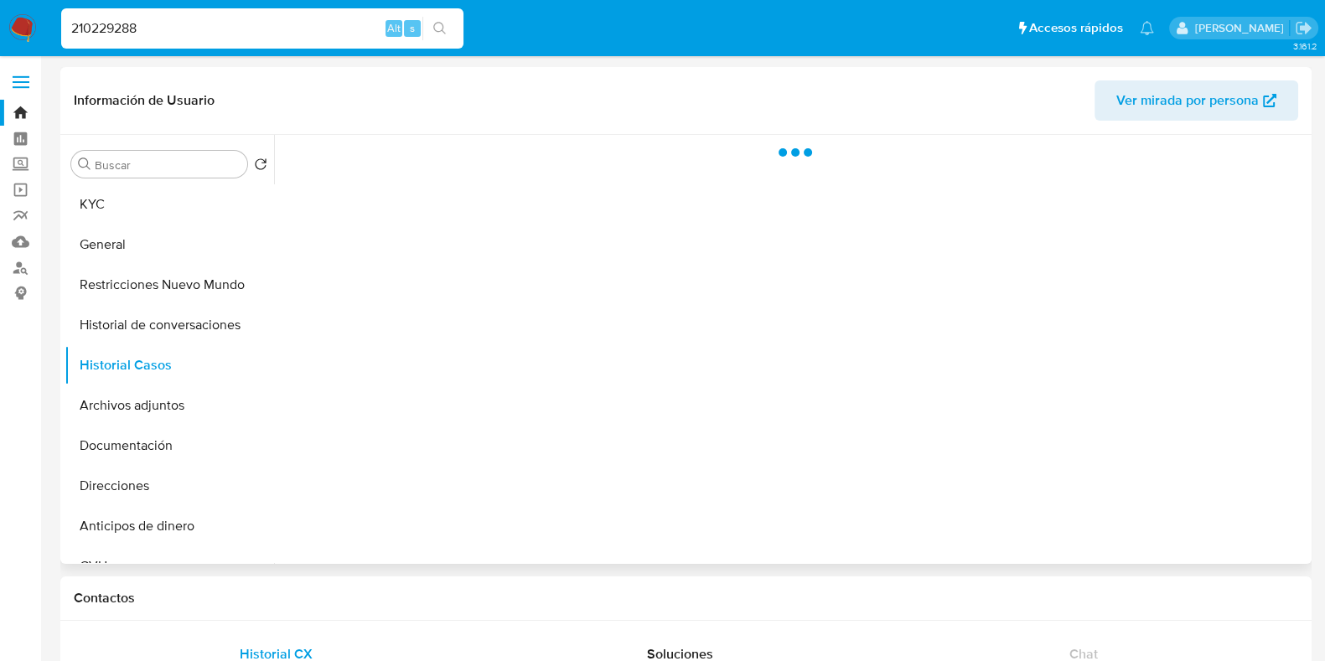
select select "10"
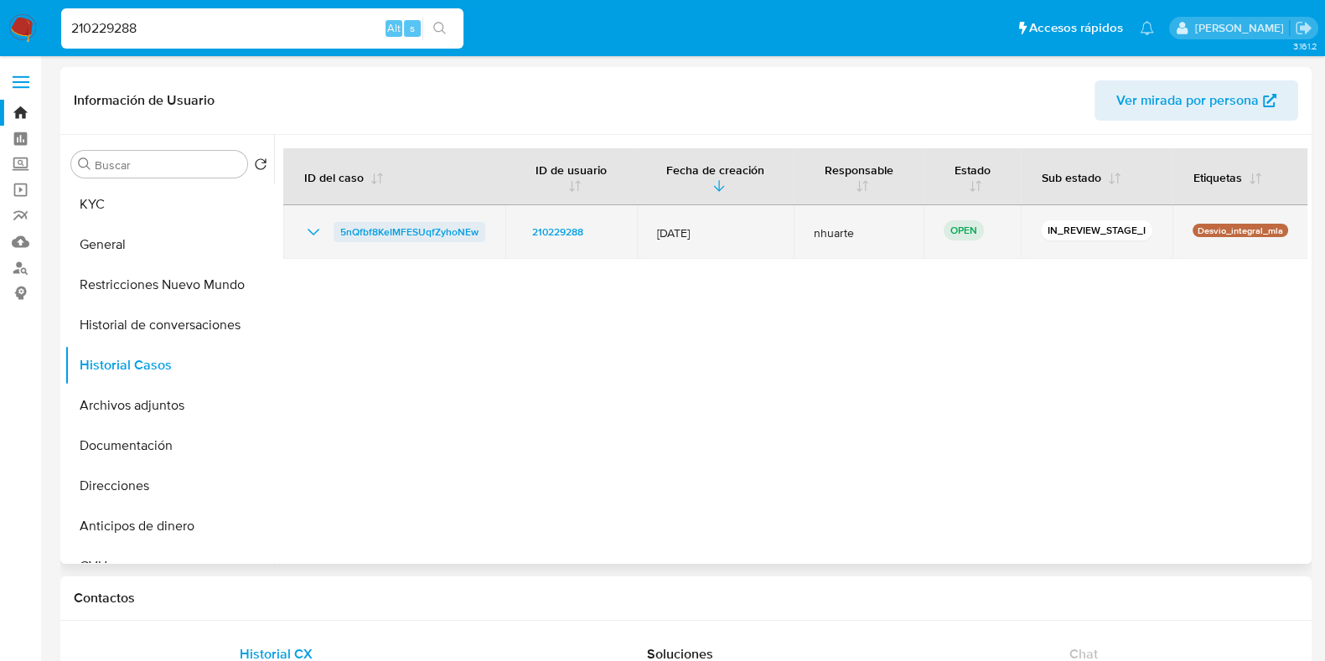
click at [402, 230] on span "5nQfbf8KeIMFESUqfZyhoNEw" at bounding box center [409, 232] width 138 height 20
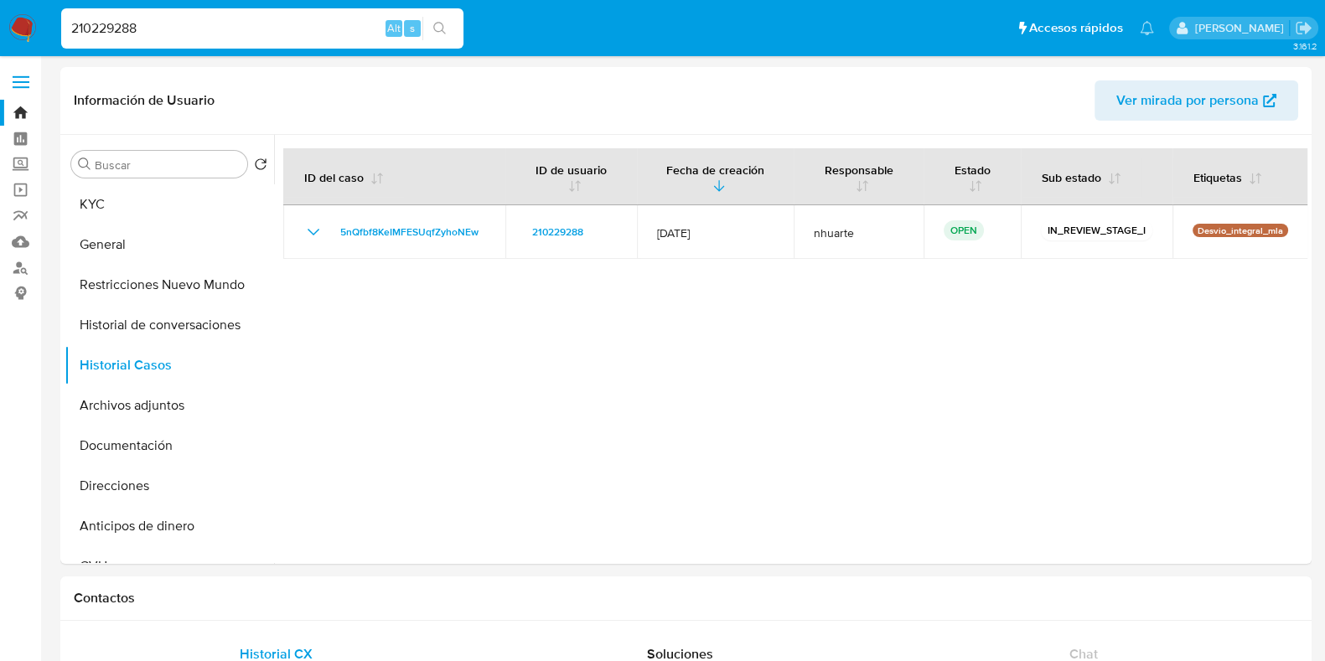
drag, startPoint x: 147, startPoint y: 27, endPoint x: 37, endPoint y: 27, distance: 109.8
click at [37, 27] on nav "Pausado Ver notificaciones 210229288 Alt s Accesos rápidos Presiona las siguien…" at bounding box center [662, 28] width 1325 height 56
paste input "92914110"
type input "292914110"
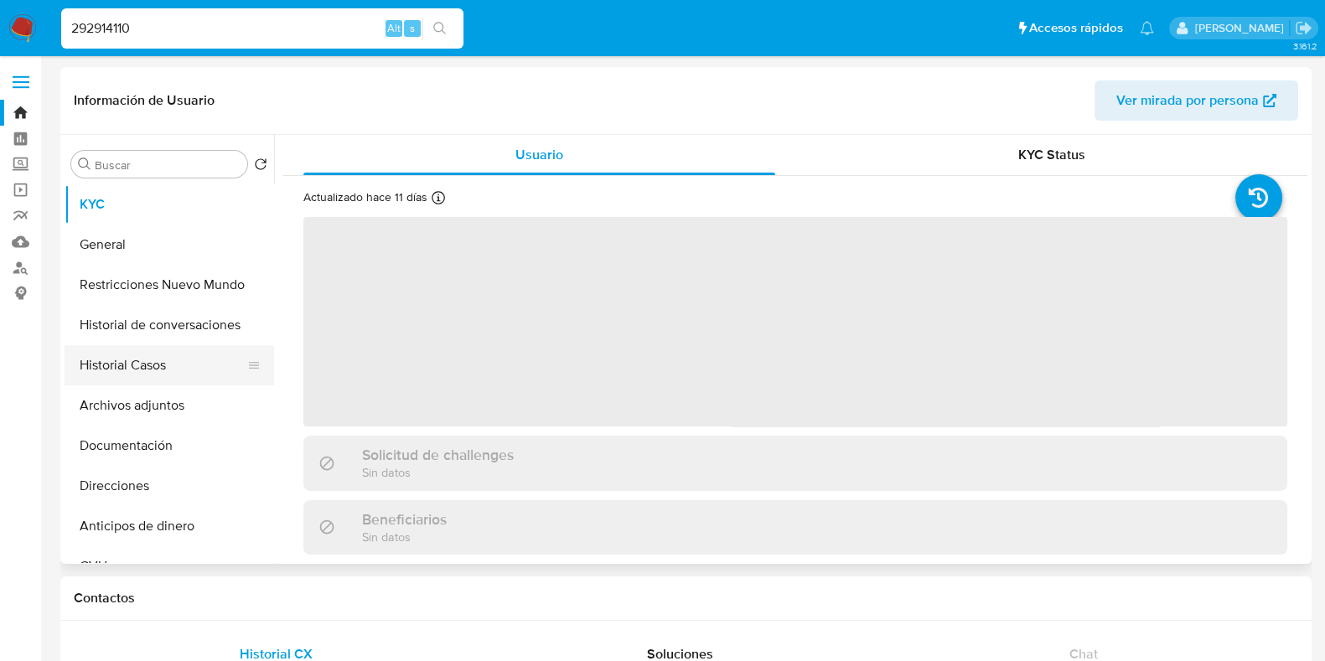
click at [142, 376] on button "Historial Casos" at bounding box center [163, 365] width 196 height 40
select select "10"
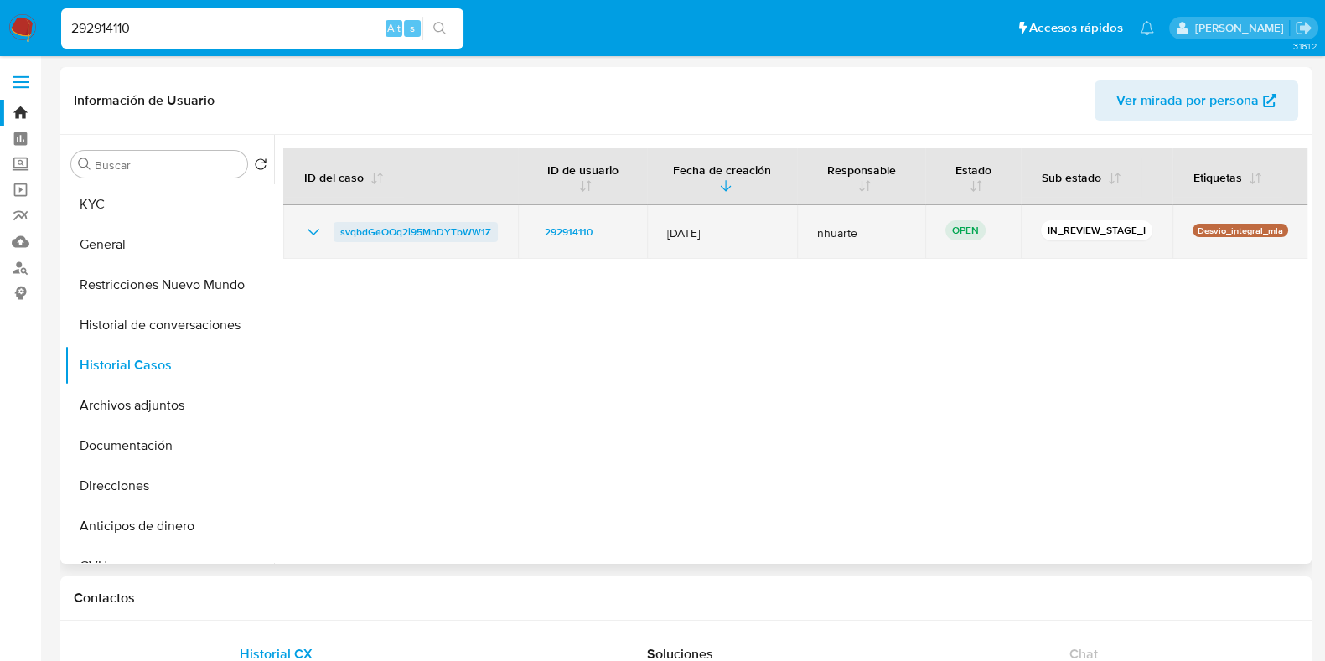
click at [429, 232] on span "svqbdGeOOq2i95MnDYTbWW1Z" at bounding box center [415, 232] width 151 height 20
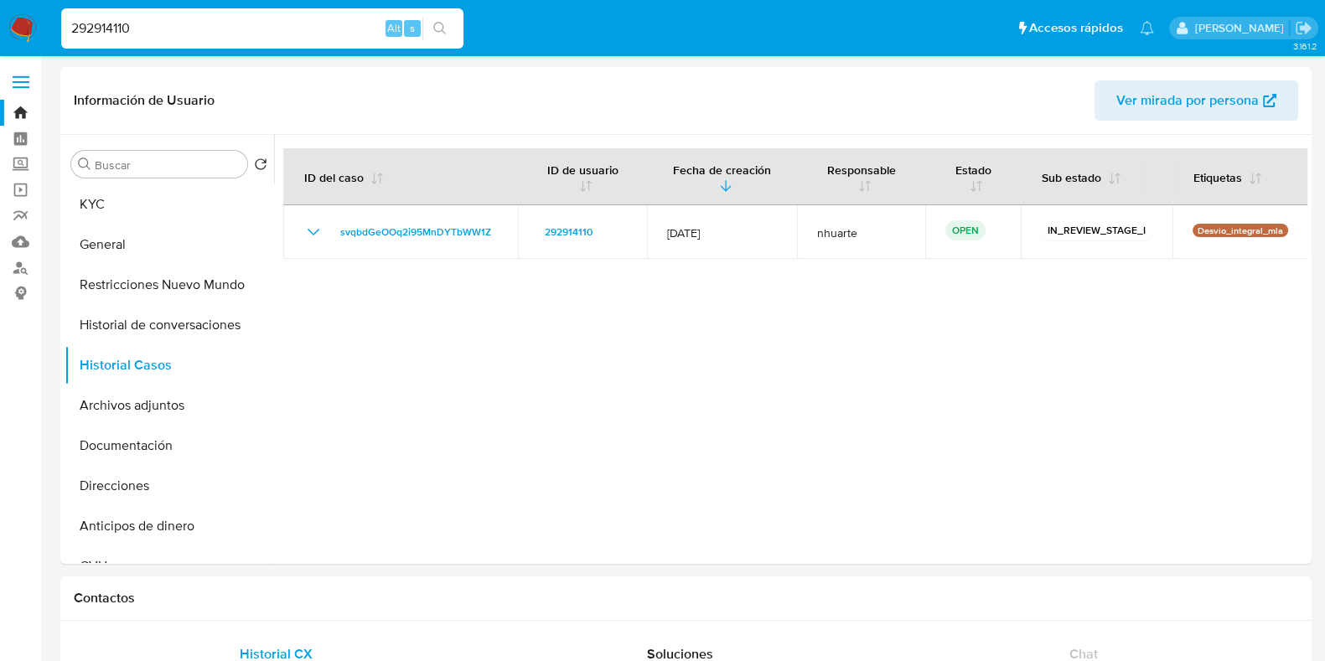
drag, startPoint x: 153, startPoint y: 28, endPoint x: 23, endPoint y: 32, distance: 130.8
click at [23, 32] on nav "Pausado Ver notificaciones 292914110 Alt s Accesos rápidos Presiona las siguien…" at bounding box center [662, 28] width 1325 height 56
paste input "630521213"
type input "630521213"
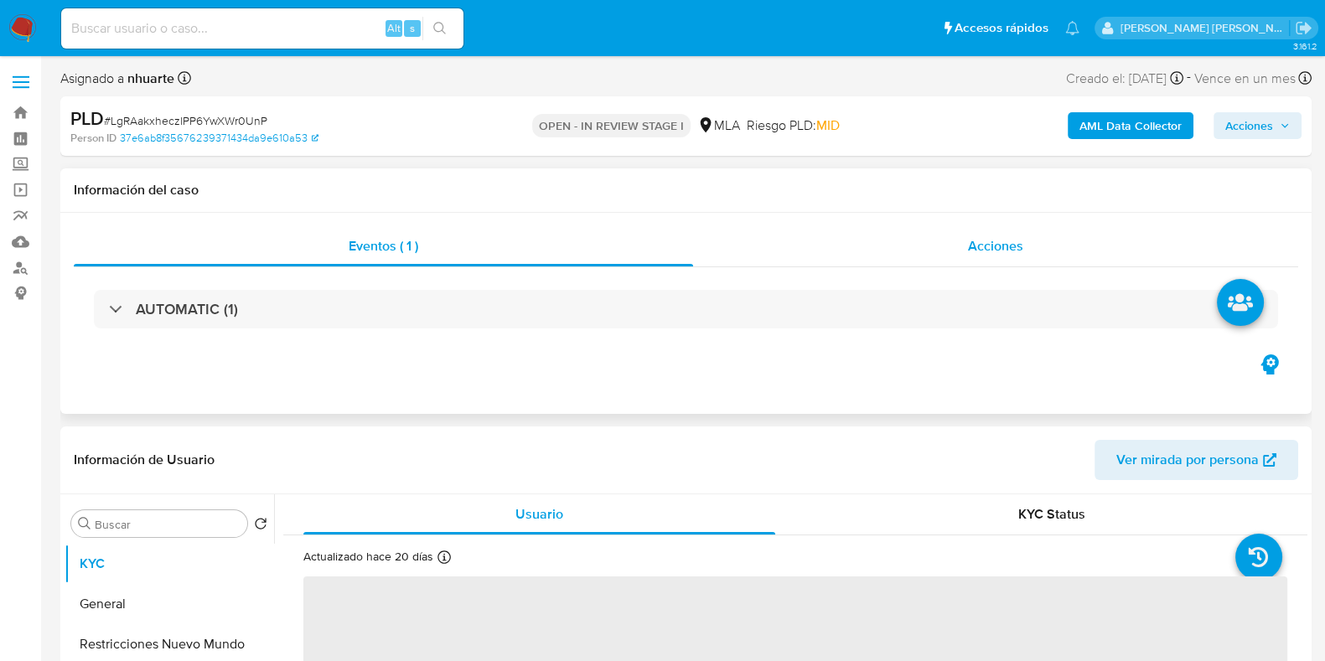
click at [978, 259] on div "Acciones" at bounding box center [995, 246] width 605 height 40
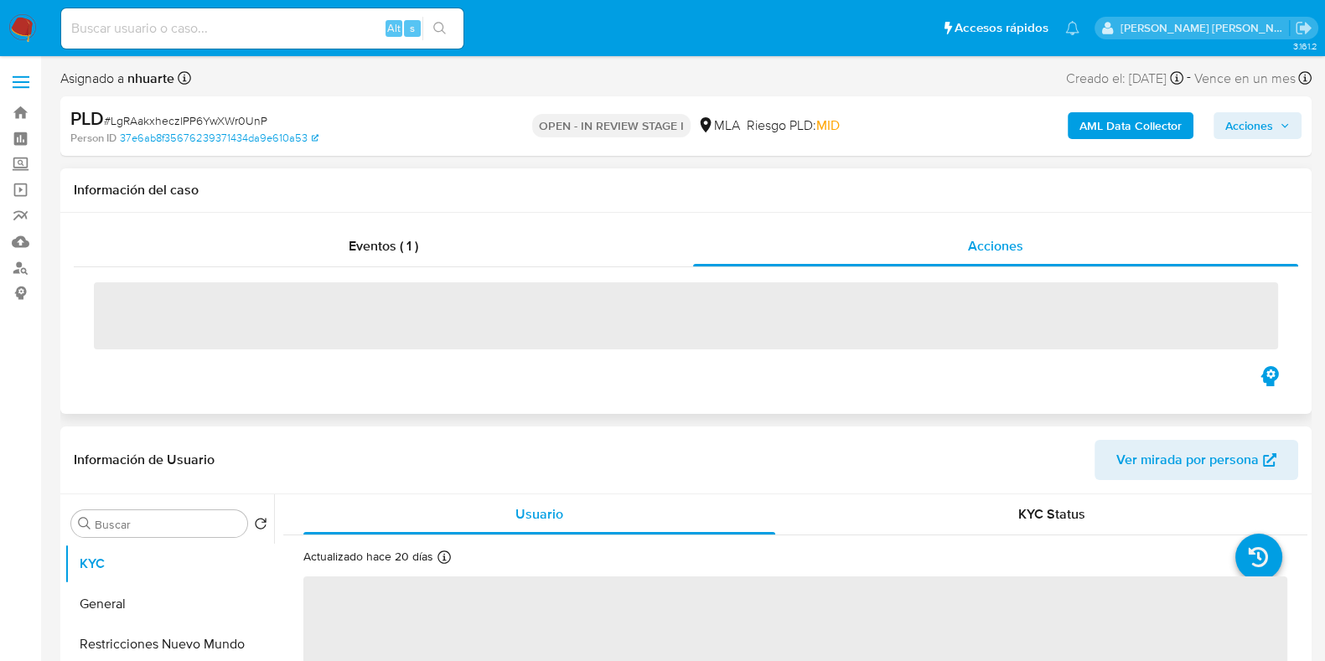
select select "10"
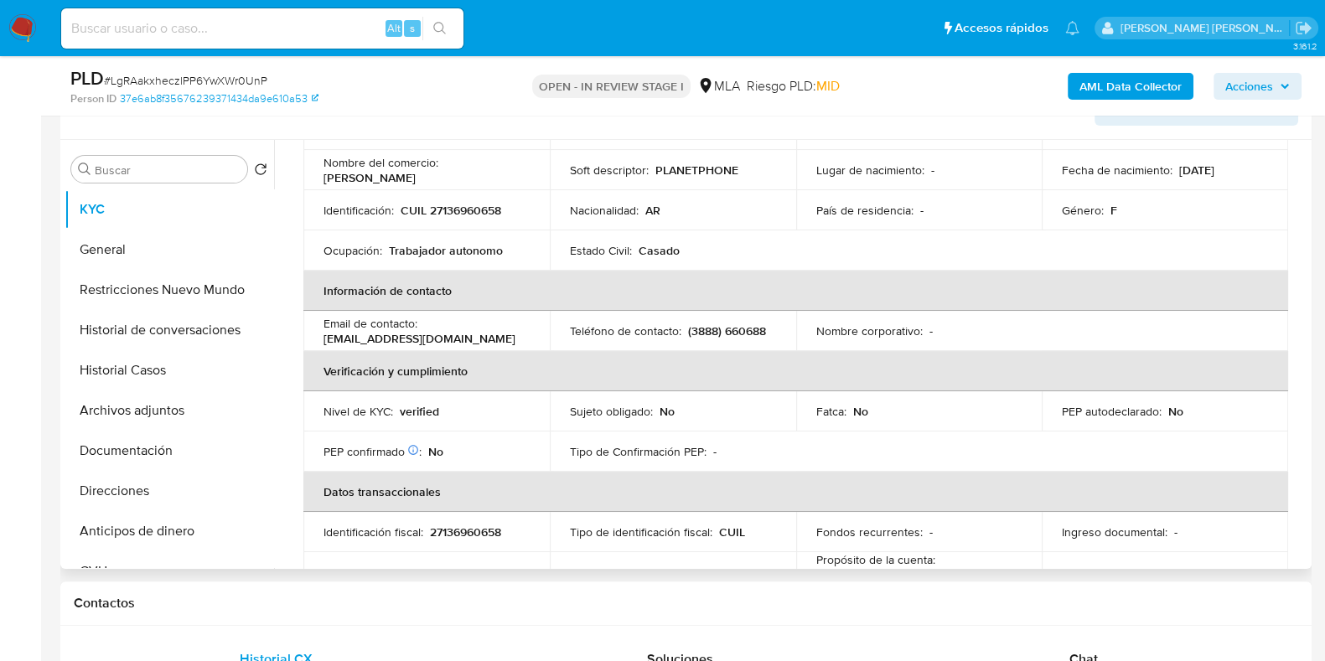
scroll to position [314, 0]
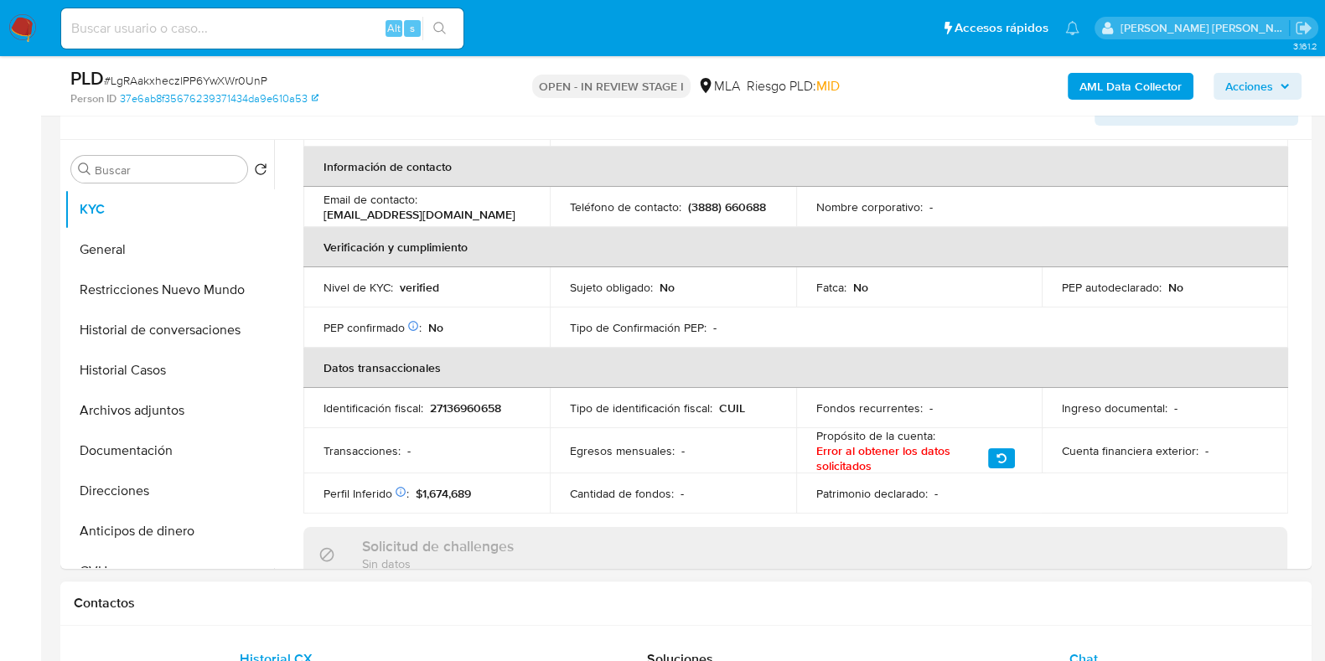
click at [1075, 652] on span "Chat" at bounding box center [1084, 659] width 28 height 19
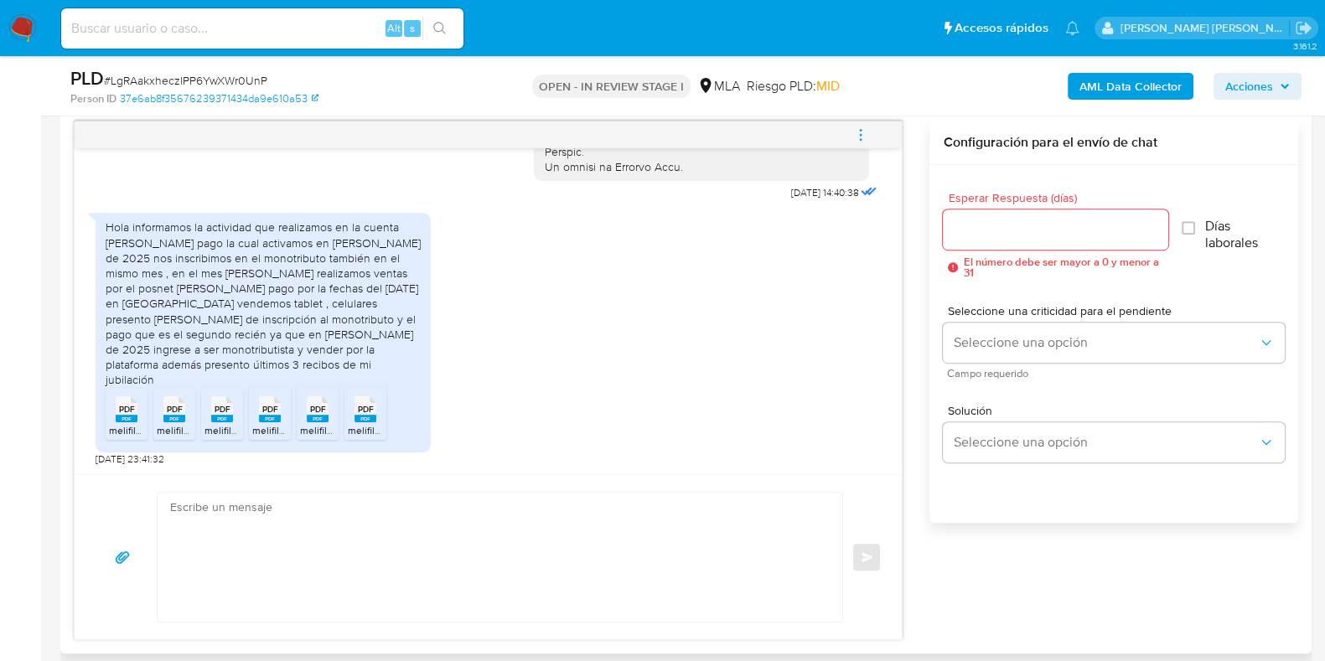
scroll to position [1048, 0]
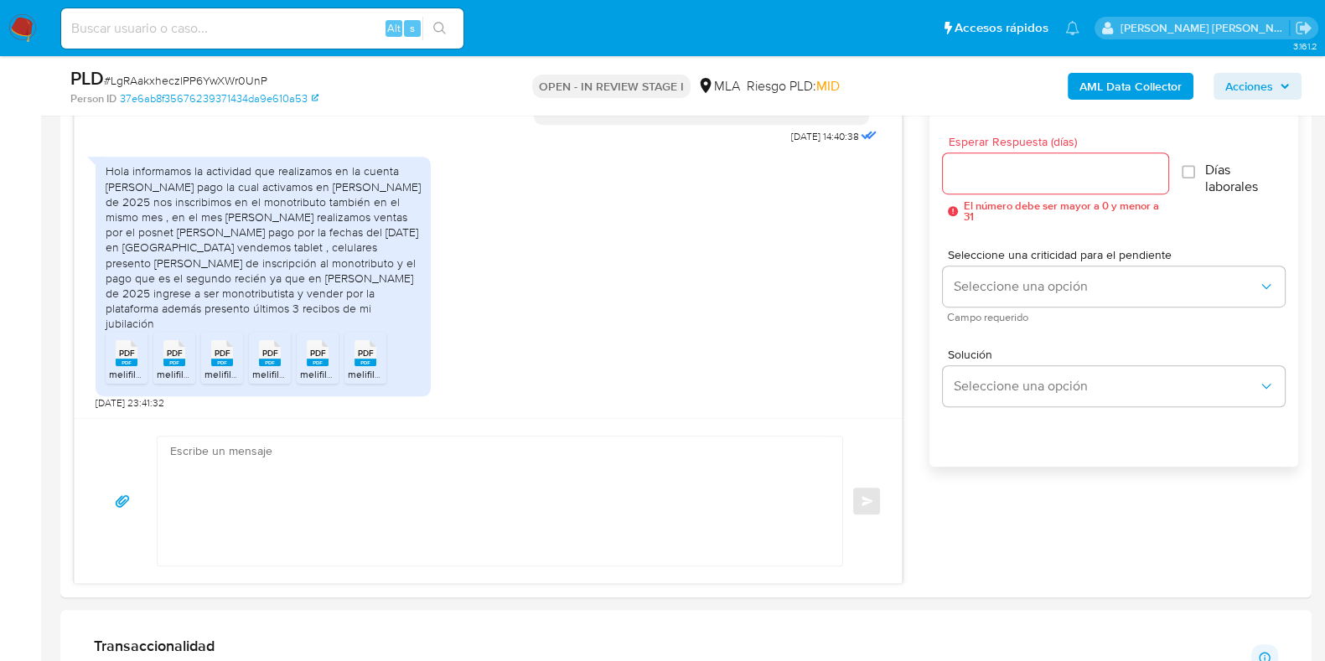
click at [247, 76] on span "# LgRAakxheczlPP6YwXWr0UnP" at bounding box center [185, 80] width 163 height 17
copy span "LgRAakxheczlPP6YwXWr0UnP"
paste textarea "Hola, ¡Muchas gracias por tu respuesta! Confirmamos la recepción de la document…"
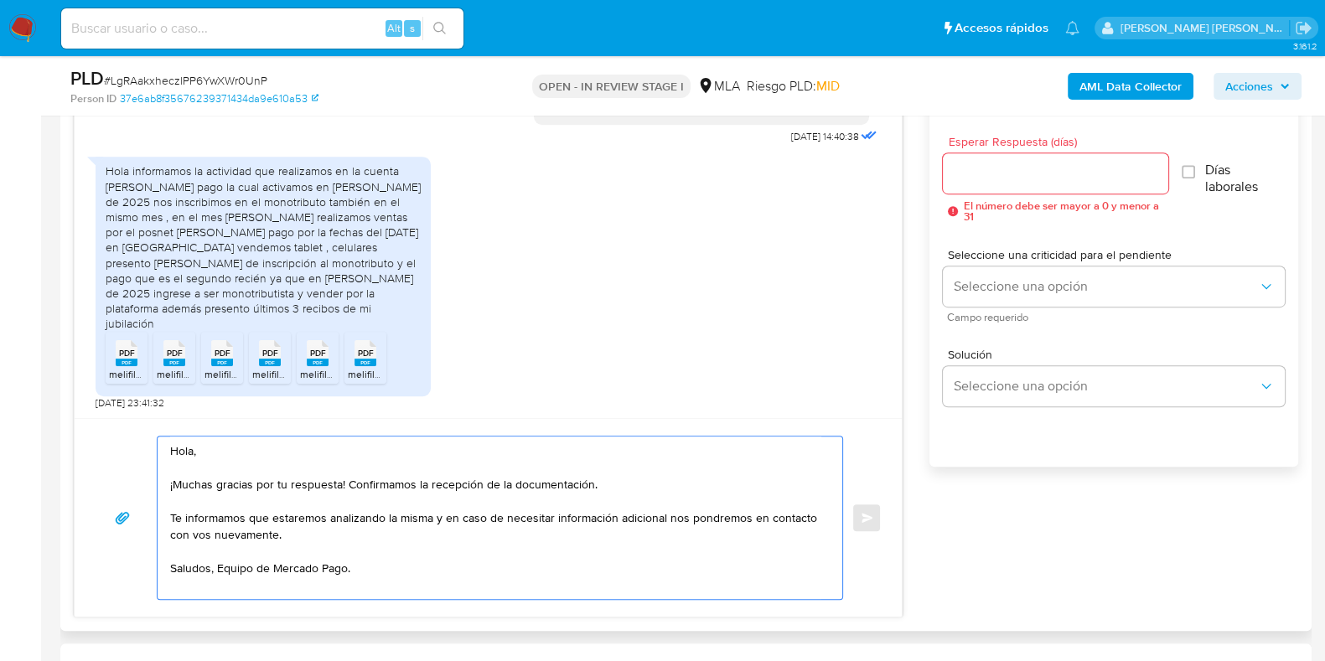
type textarea "Hola, ¡Muchas gracias por tu respuesta! Confirmamos la recepción de la document…"
click at [1007, 169] on input "Esperar Respuesta (días)" at bounding box center [1055, 174] width 225 height 22
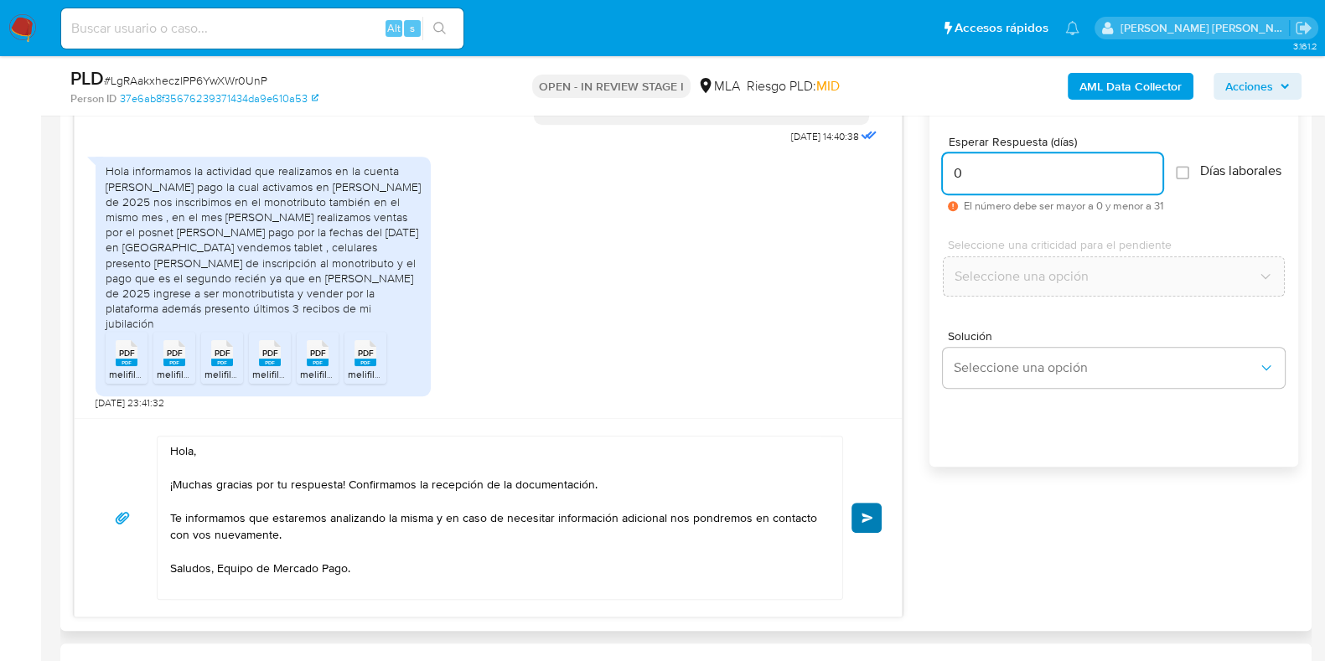
type input "0"
click at [871, 507] on button "Enviar" at bounding box center [867, 518] width 30 height 30
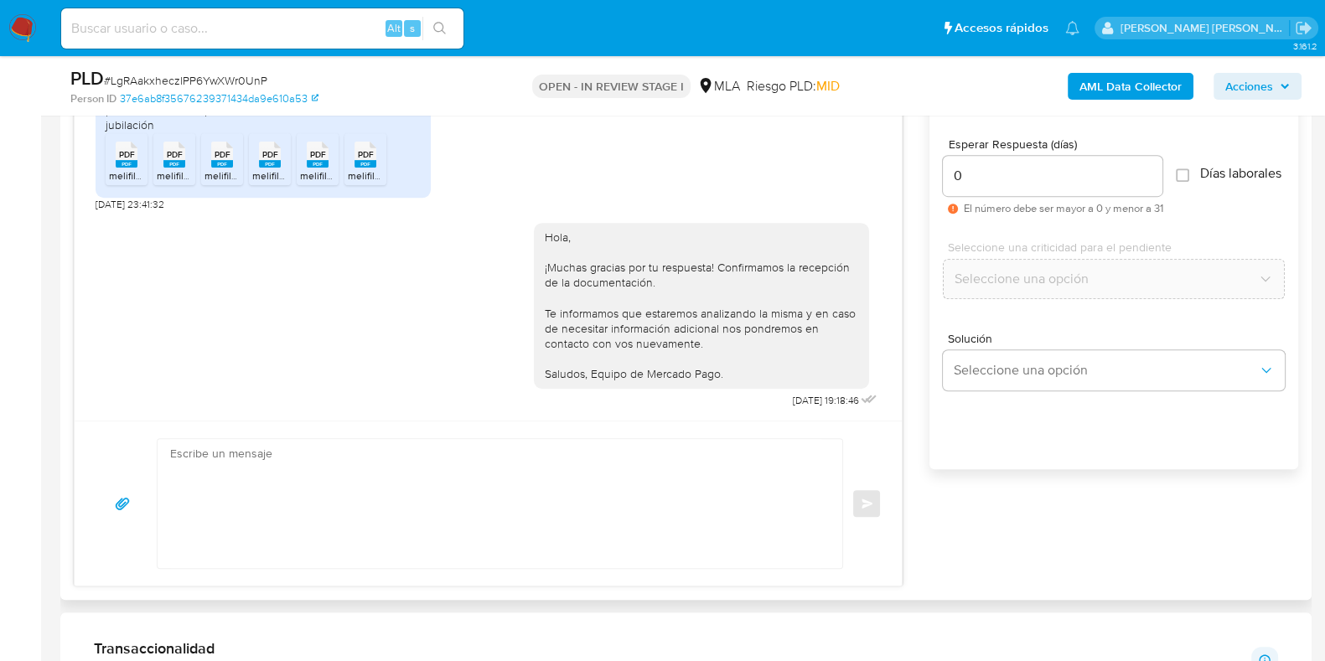
scroll to position [837, 0]
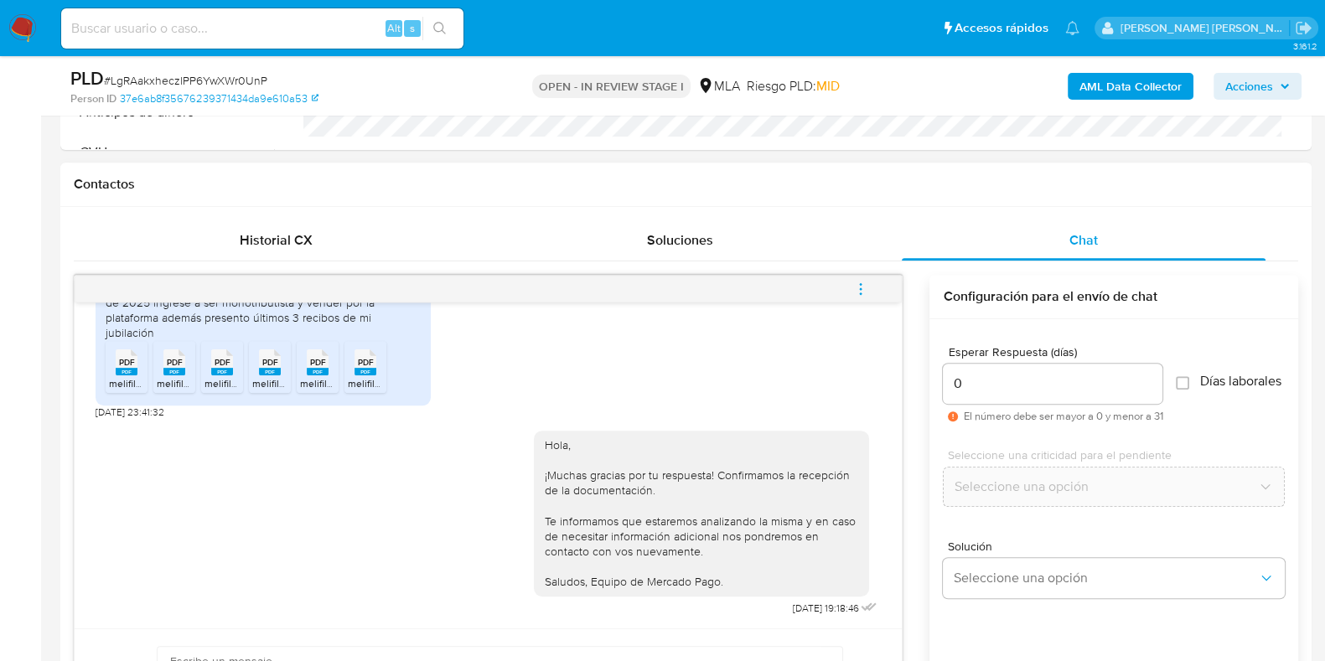
click at [861, 287] on icon "menu-action" at bounding box center [861, 288] width 2 height 2
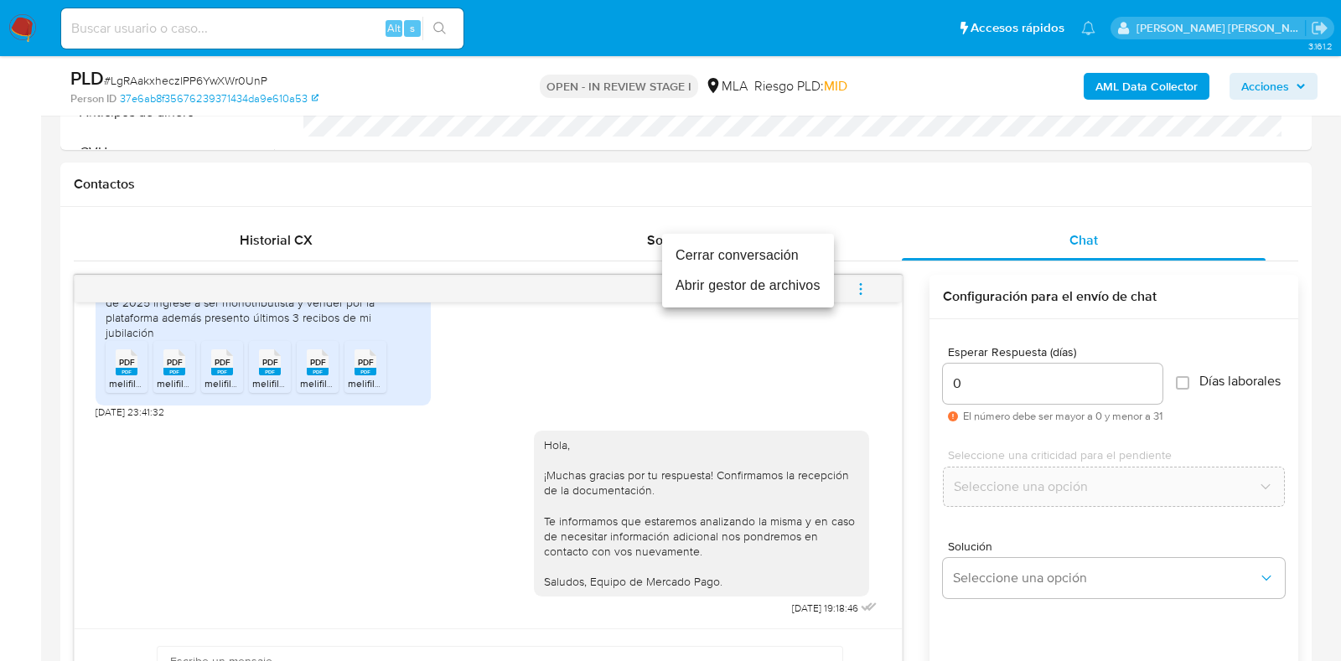
click at [783, 262] on li "Cerrar conversación" at bounding box center [748, 256] width 172 height 30
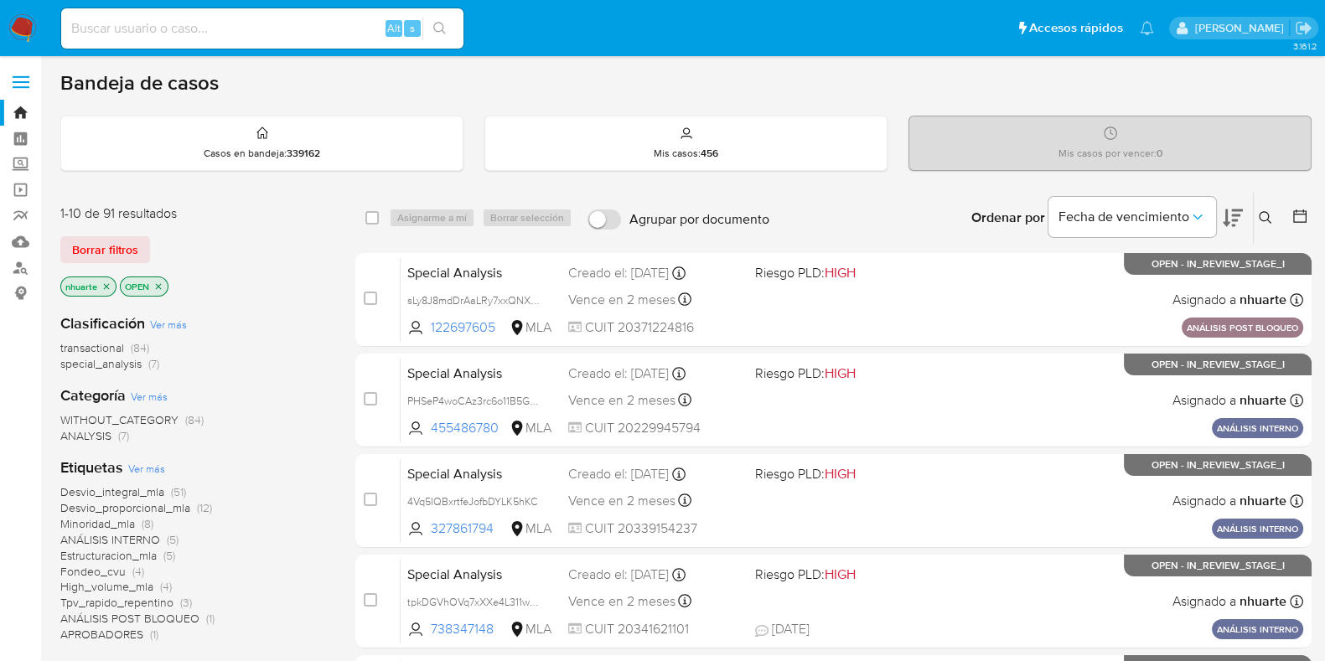
click at [1266, 220] on icon at bounding box center [1265, 217] width 13 height 13
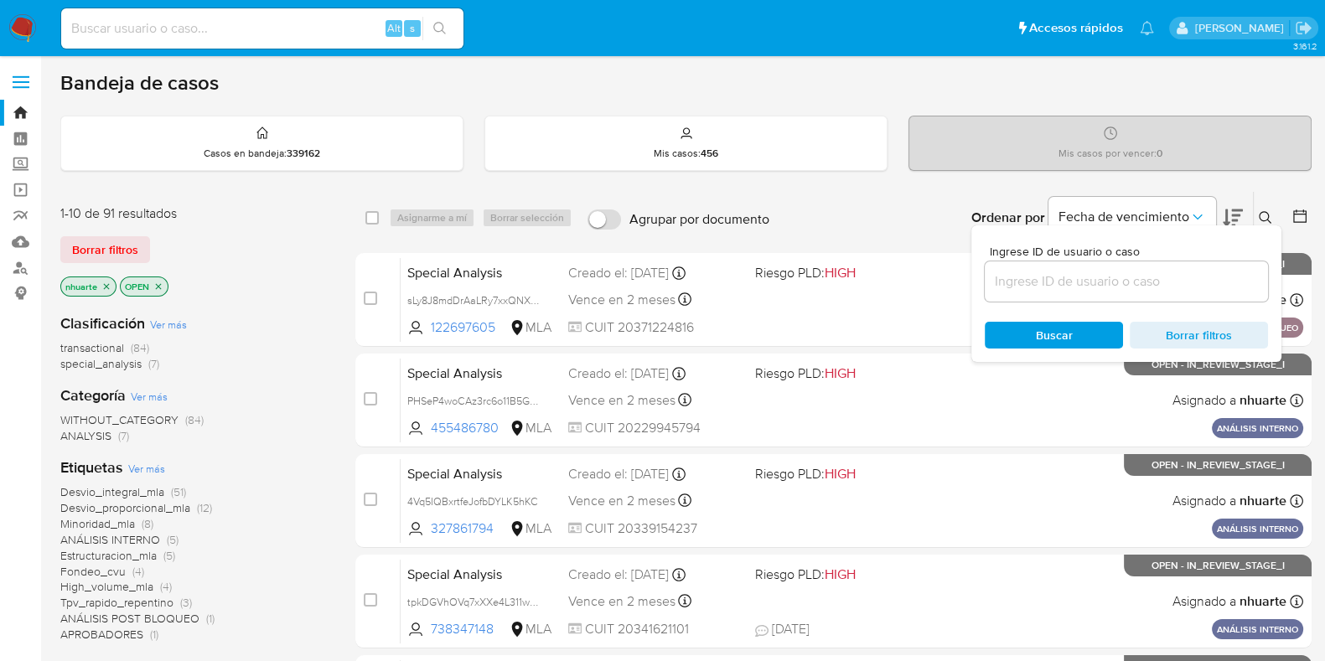
click at [1190, 274] on input at bounding box center [1126, 282] width 283 height 22
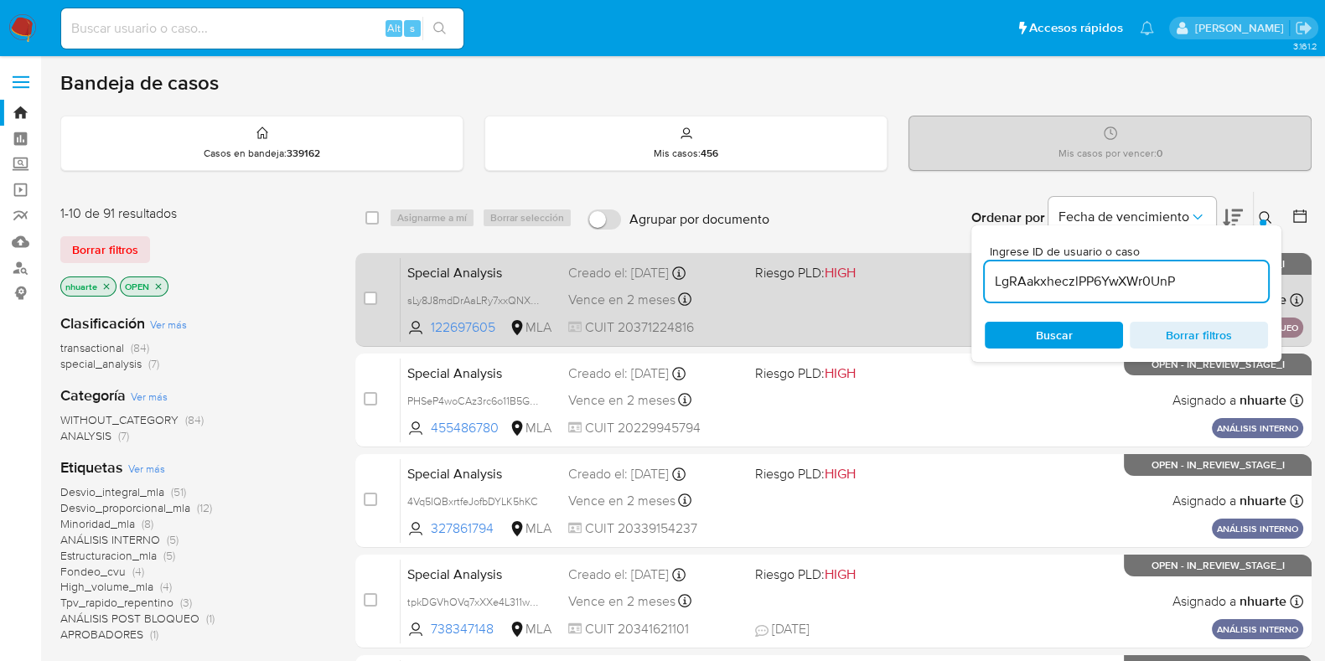
type input "LgRAakxheczlPP6YwXWr0UnP"
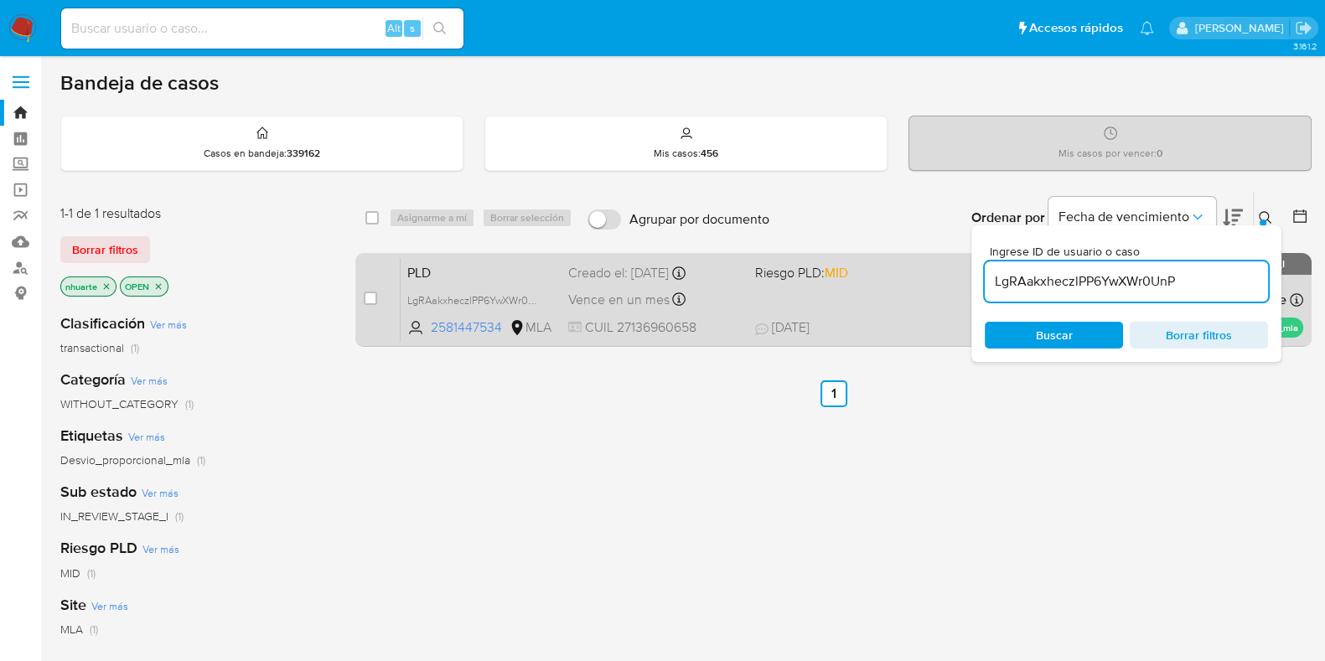
click at [371, 305] on div "case-item-checkbox" at bounding box center [370, 300] width 13 height 20
click at [374, 298] on input "checkbox" at bounding box center [370, 298] width 13 height 13
checkbox input "true"
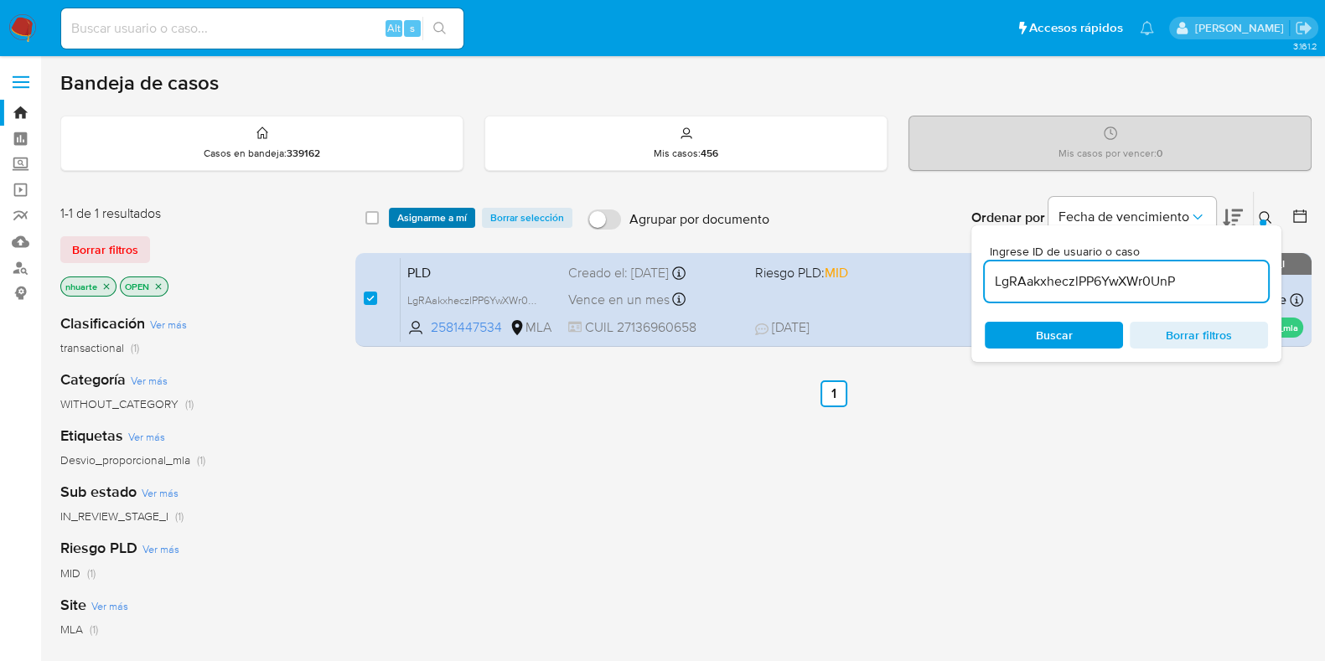
click at [458, 210] on span "Asignarme a mí" at bounding box center [432, 218] width 70 height 17
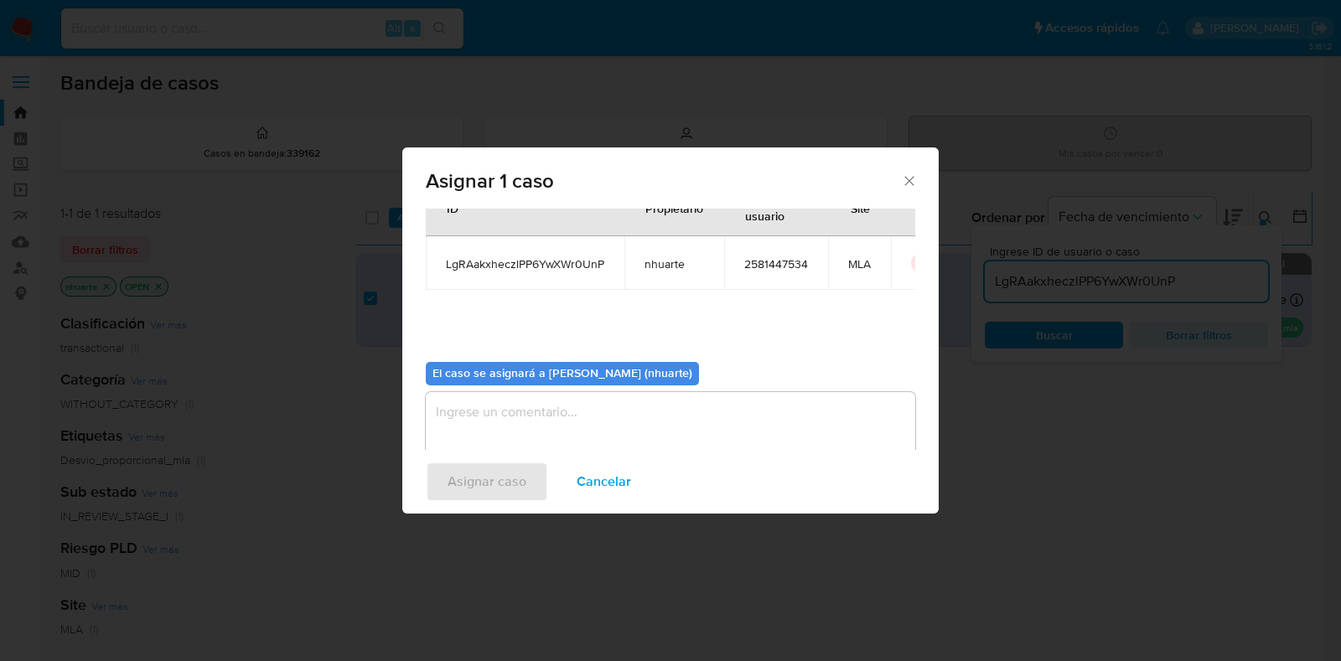
scroll to position [86, 0]
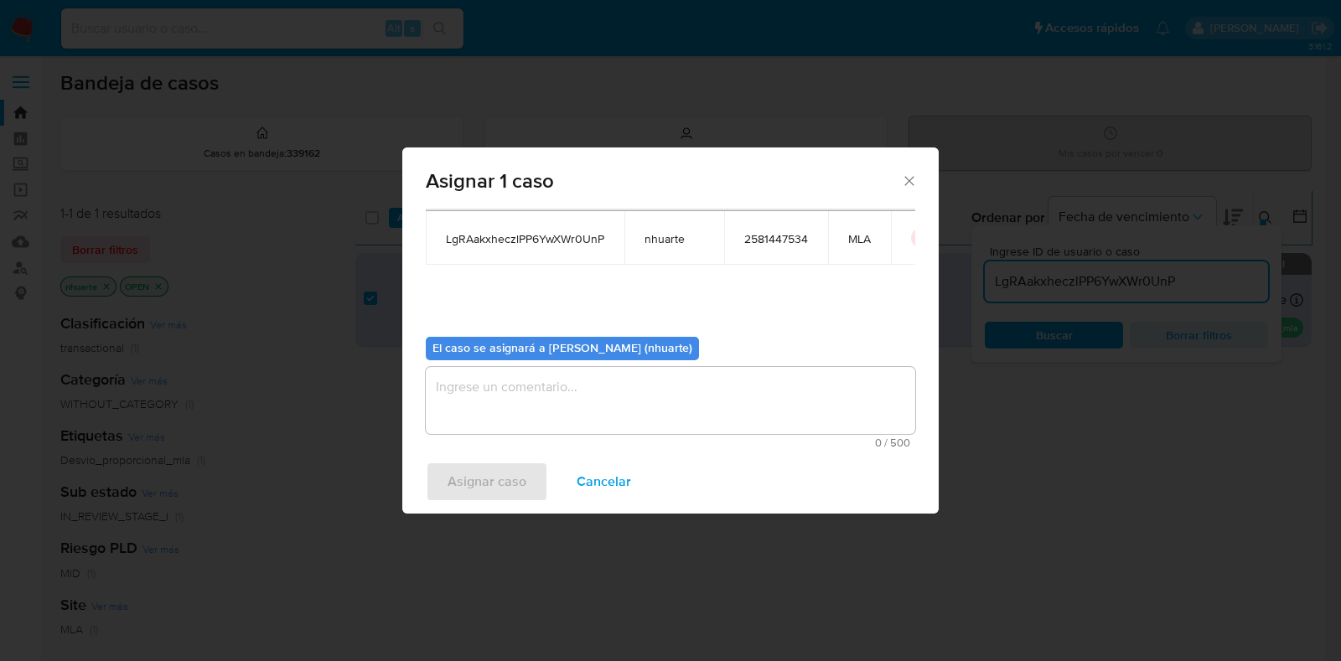
click at [574, 392] on textarea "assign-modal" at bounding box center [670, 400] width 489 height 67
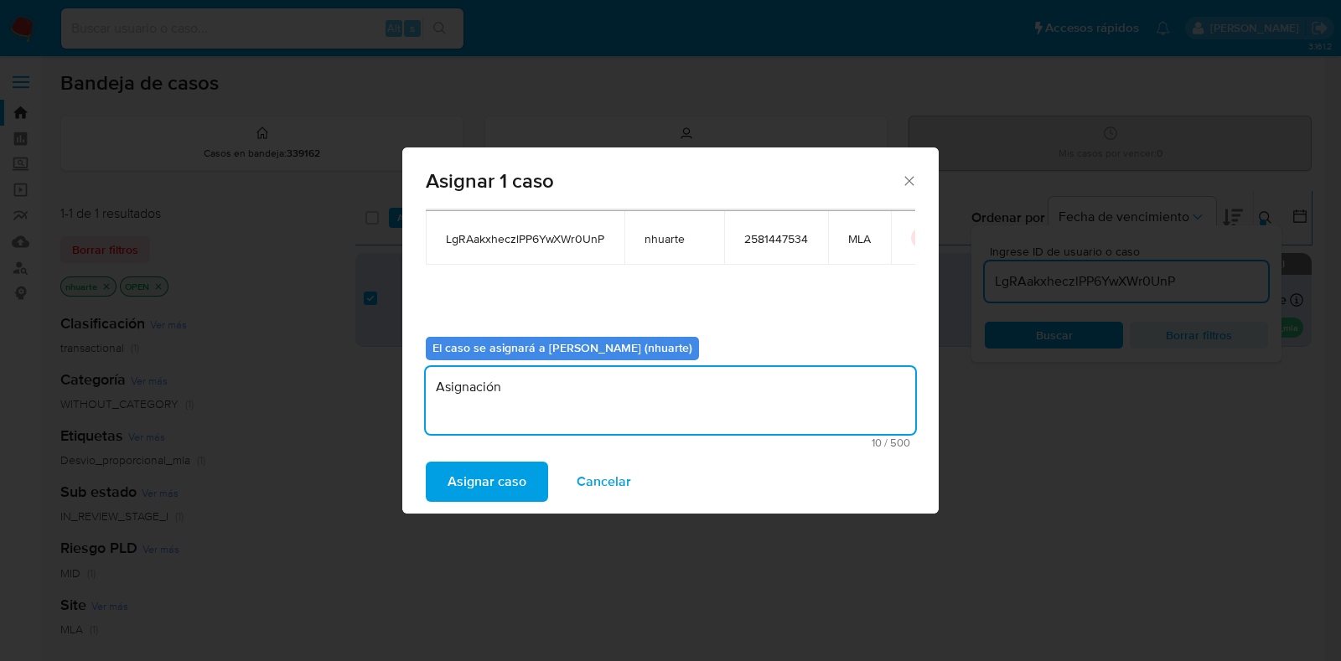
type textarea "Asignación"
click at [495, 479] on span "Asignar caso" at bounding box center [487, 482] width 79 height 37
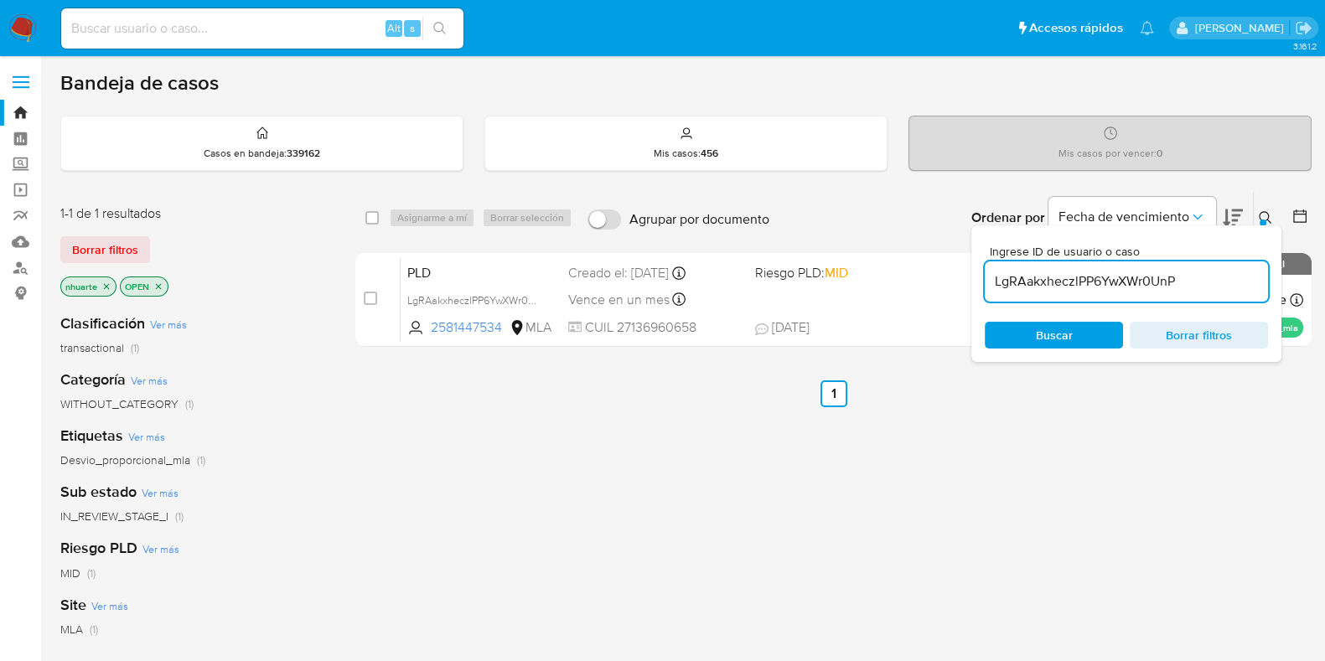
drag, startPoint x: 1179, startPoint y: 287, endPoint x: 988, endPoint y: 282, distance: 191.2
click at [988, 282] on input "LgRAakxheczlPP6YwXWr0UnP" at bounding box center [1126, 282] width 283 height 22
paste input "ubSmx5nP3fE66FAMXw0hJ08W"
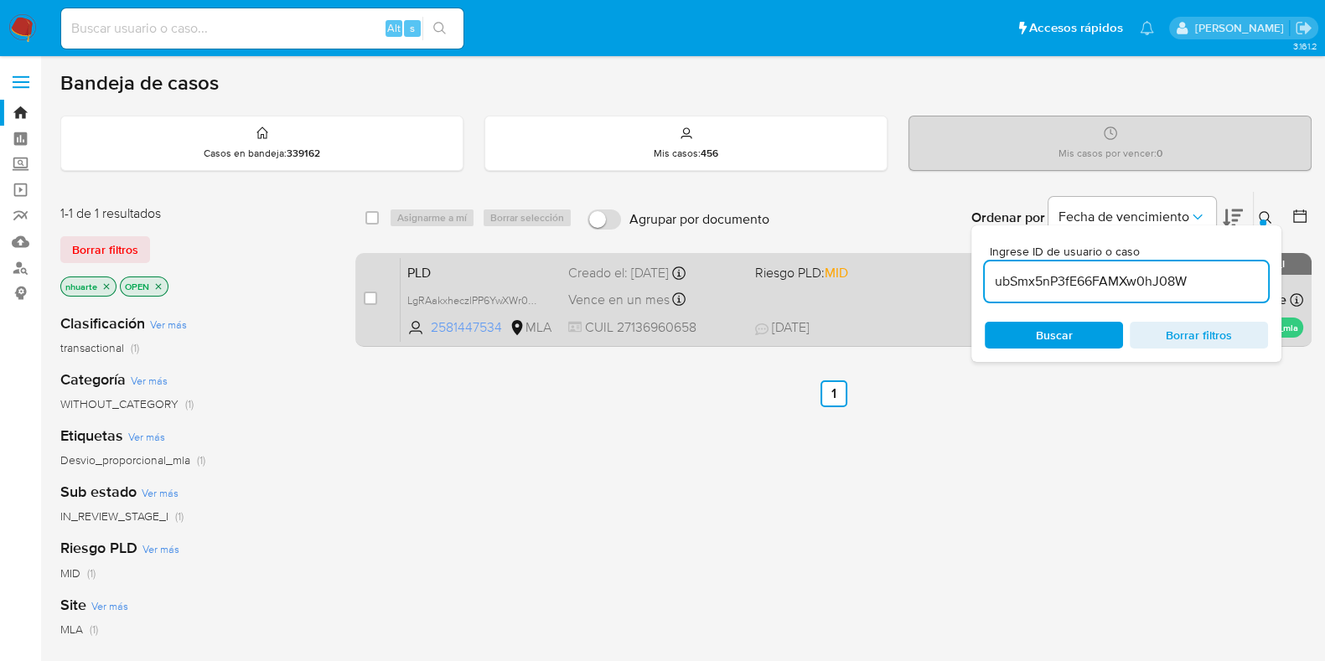
type input "ubSmx5nP3fE66FAMXw0hJ08W"
click at [371, 296] on input "checkbox" at bounding box center [370, 298] width 13 height 13
checkbox input "true"
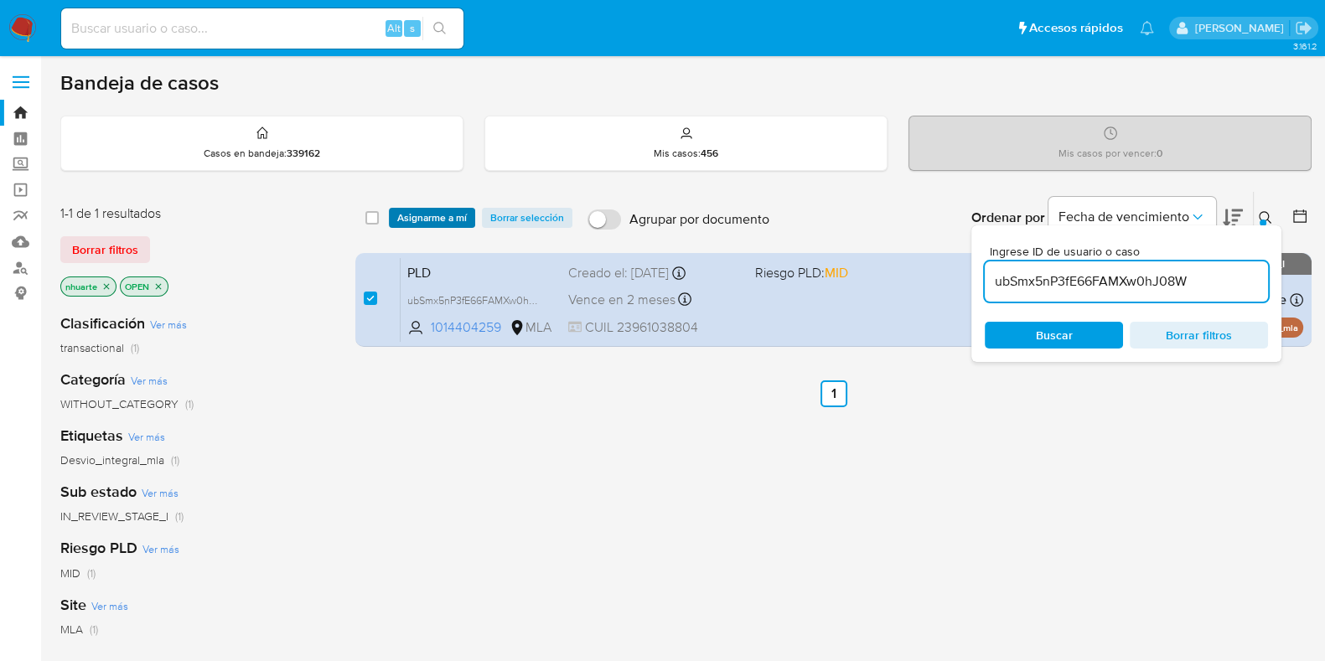
click at [416, 216] on span "Asignarme a mí" at bounding box center [432, 218] width 70 height 17
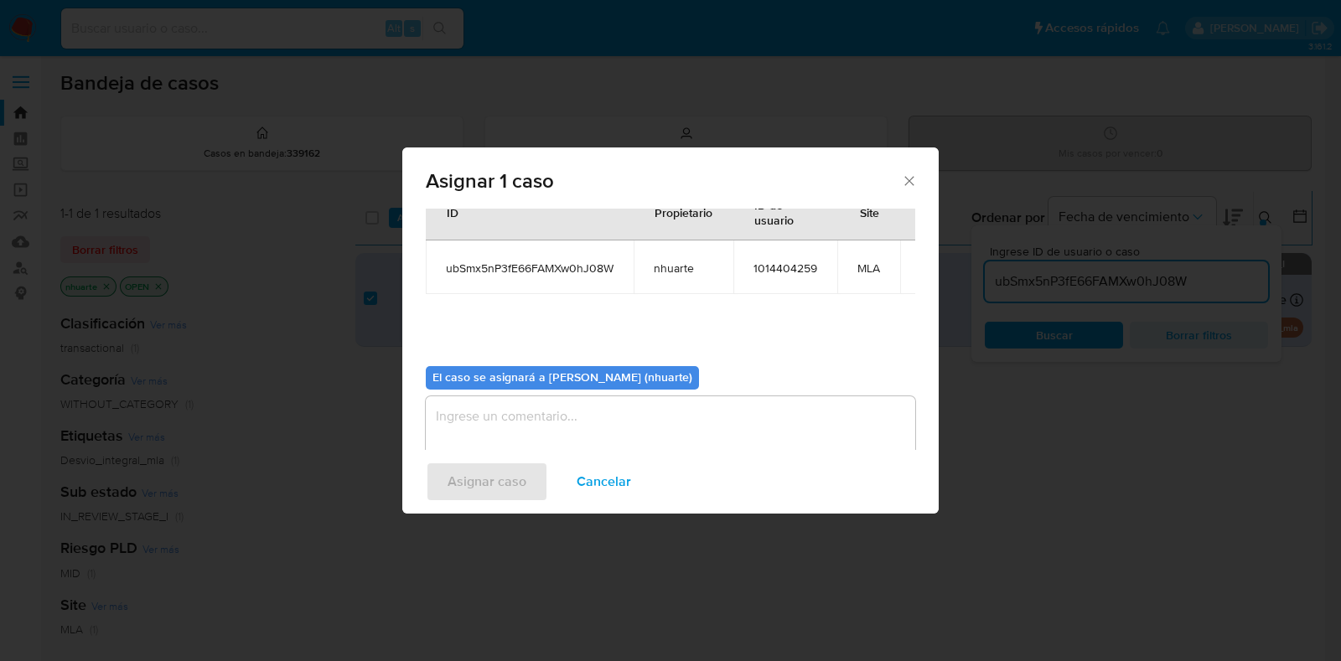
scroll to position [86, 0]
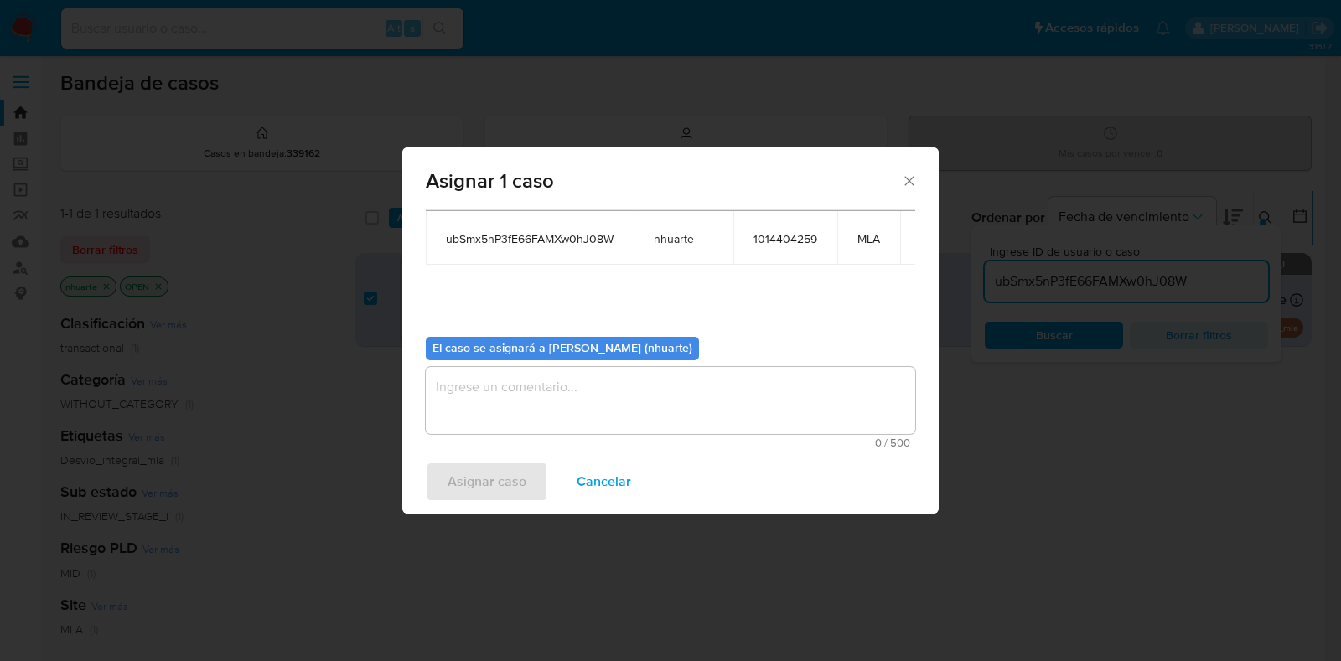
click at [644, 398] on textarea "assign-modal" at bounding box center [670, 400] width 489 height 67
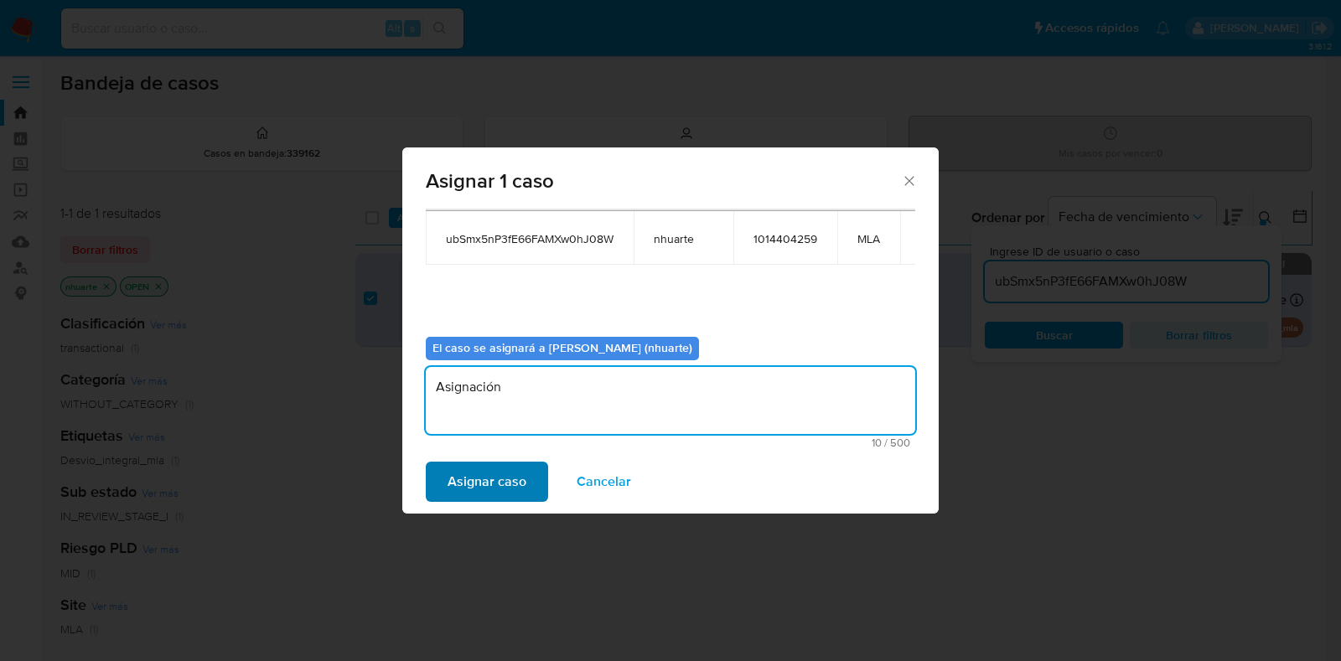
type textarea "Asignación"
click at [482, 484] on span "Asignar caso" at bounding box center [487, 482] width 79 height 37
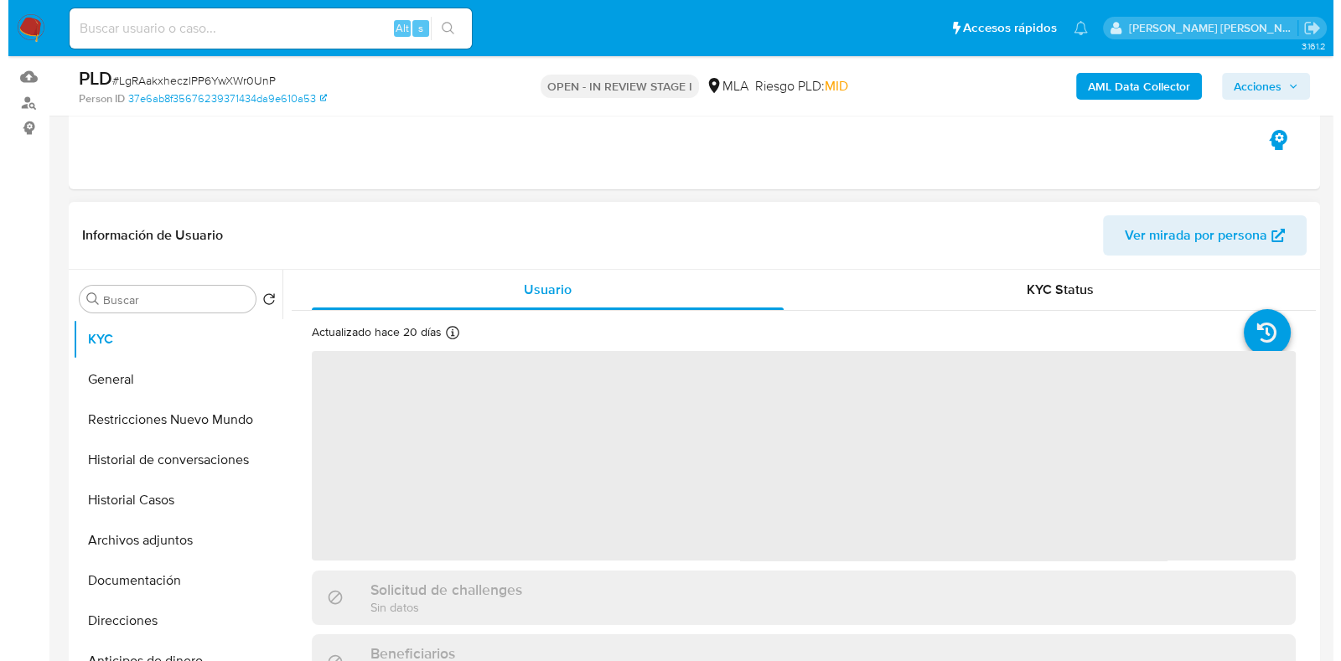
scroll to position [314, 0]
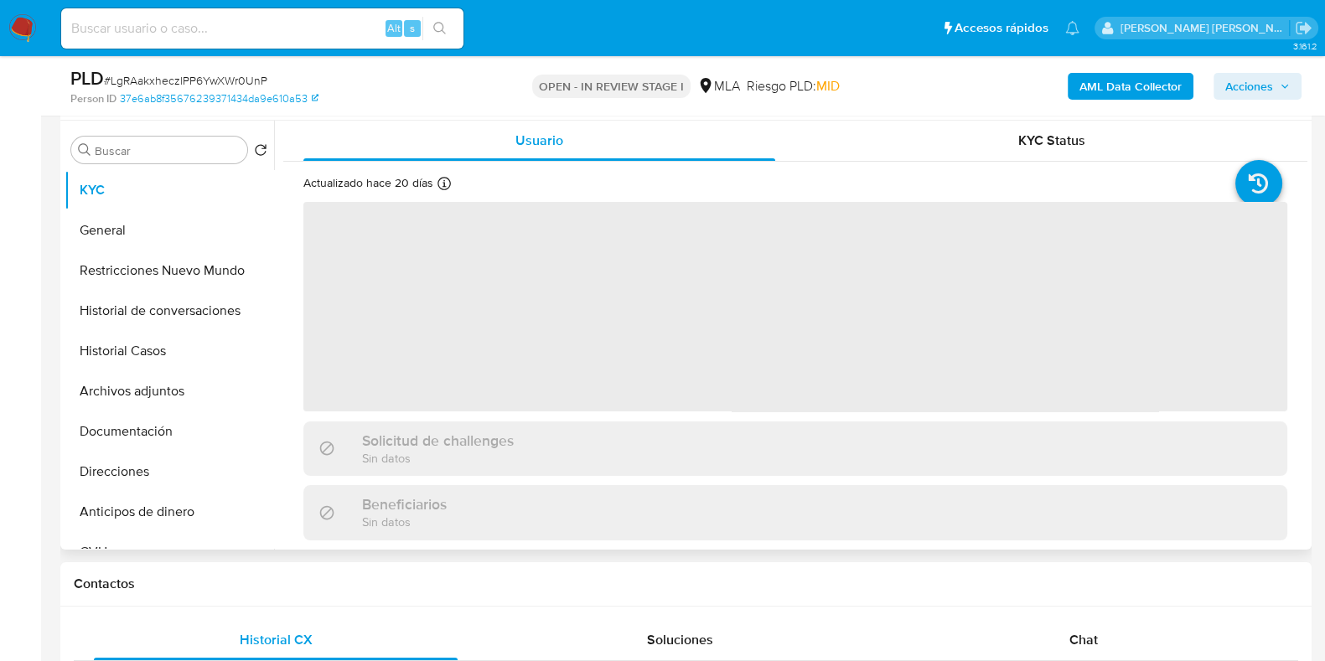
select select "10"
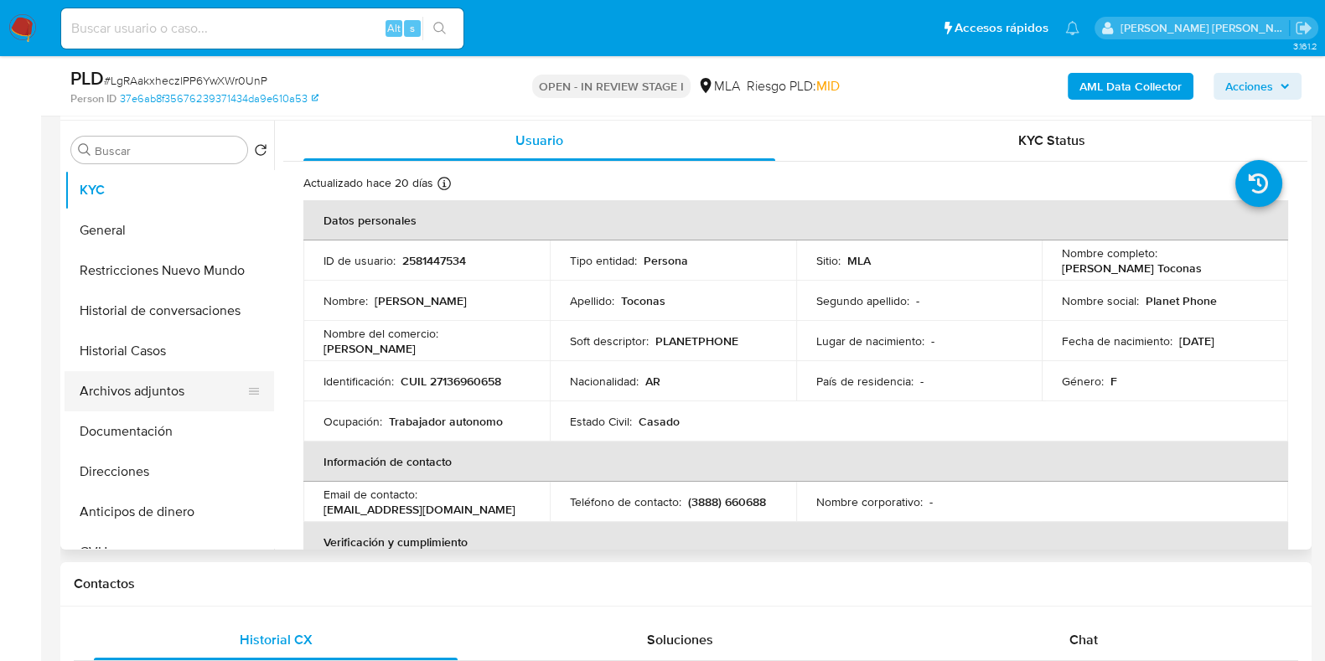
click at [200, 400] on button "Archivos adjuntos" at bounding box center [163, 391] width 196 height 40
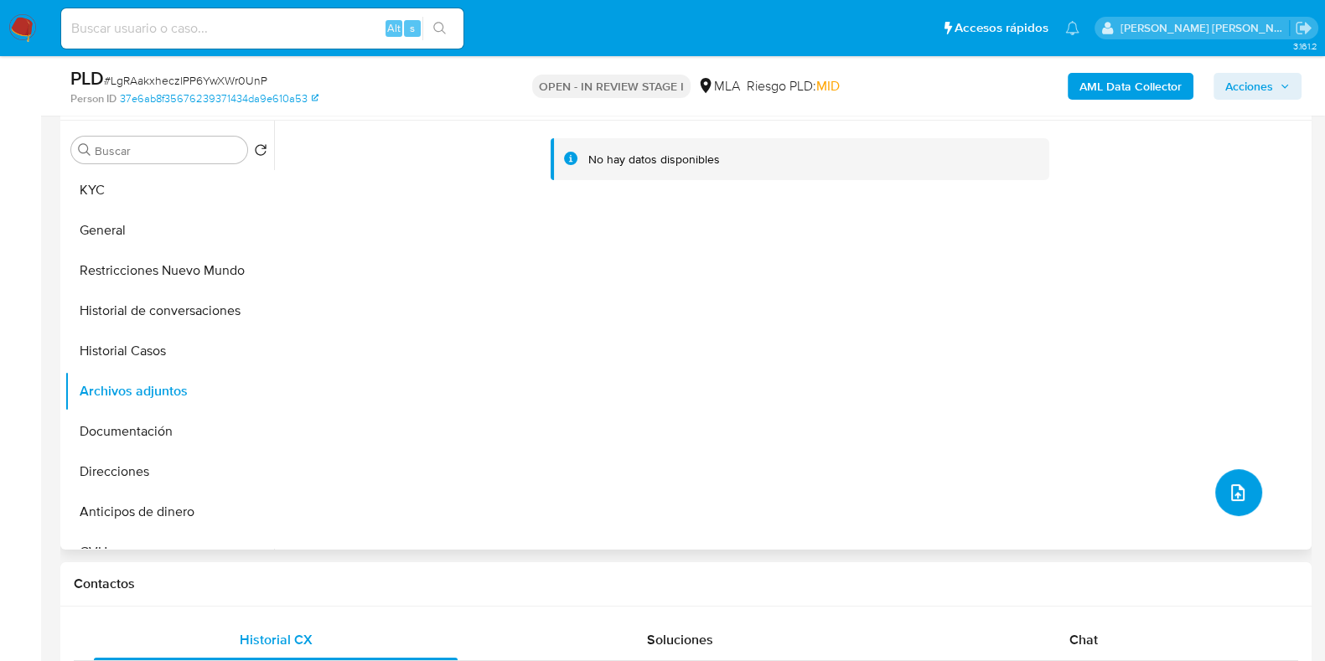
click at [1233, 494] on icon "upload-file" at bounding box center [1238, 493] width 20 height 20
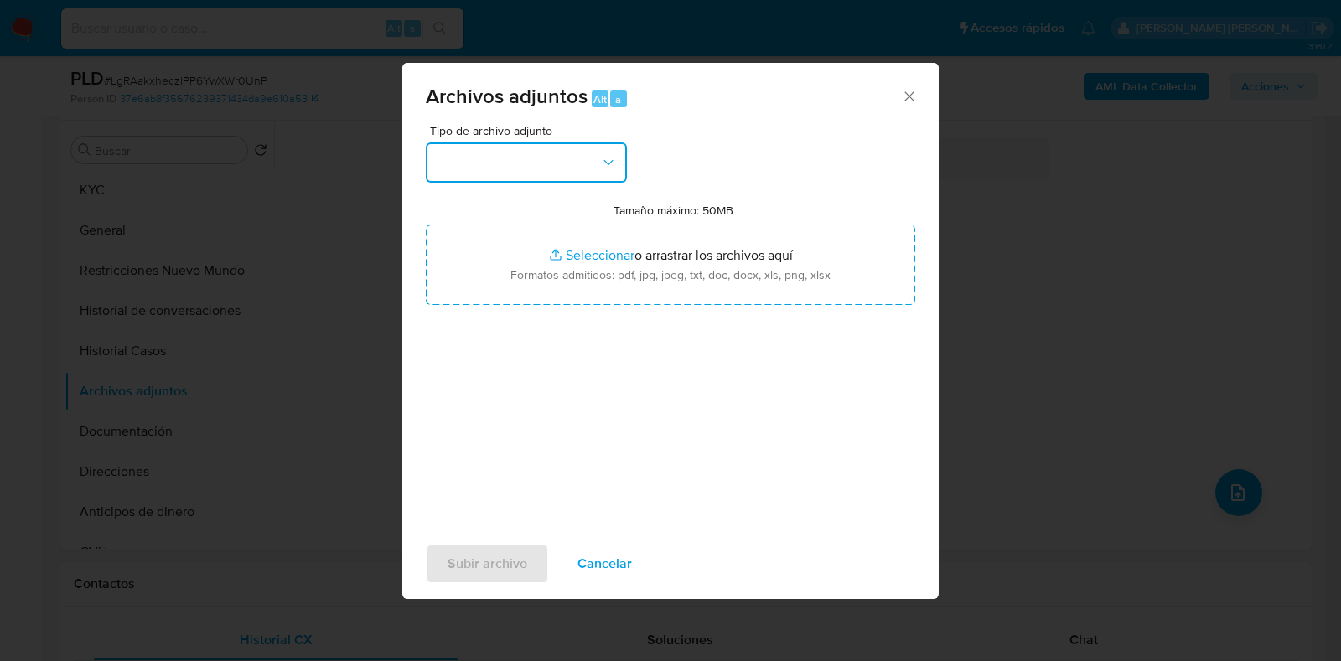
click at [606, 163] on icon "button" at bounding box center [608, 162] width 17 height 17
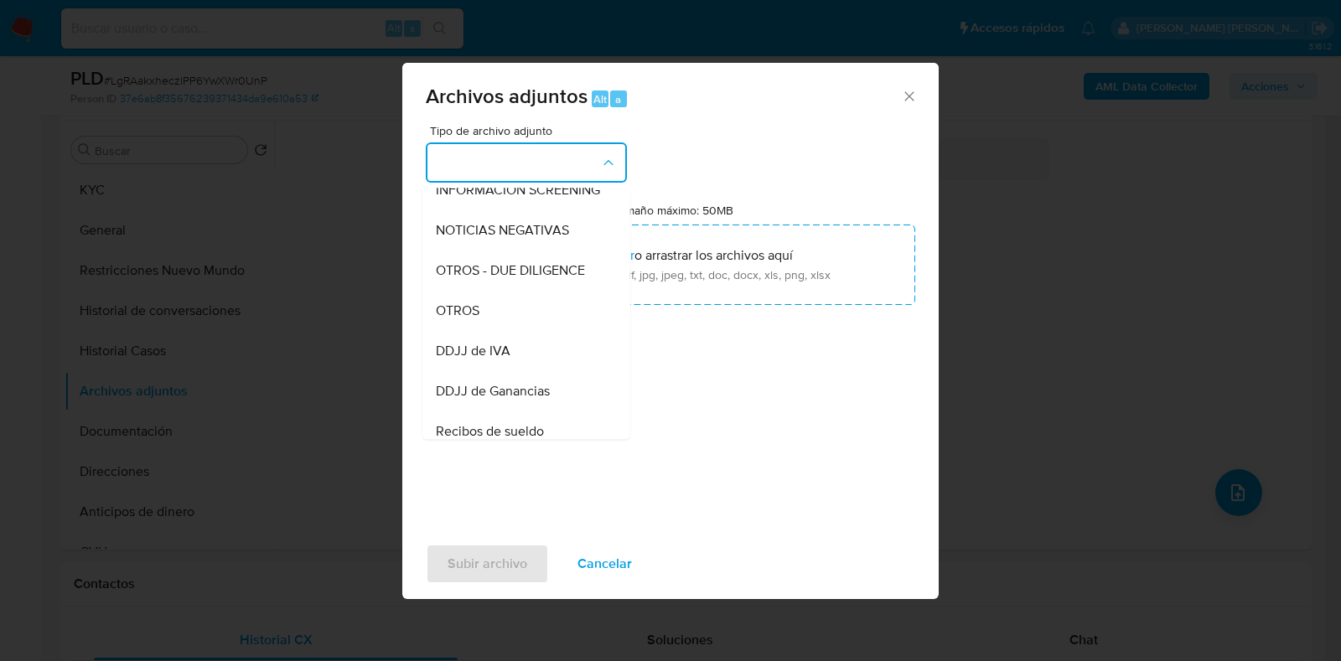
scroll to position [245, 0]
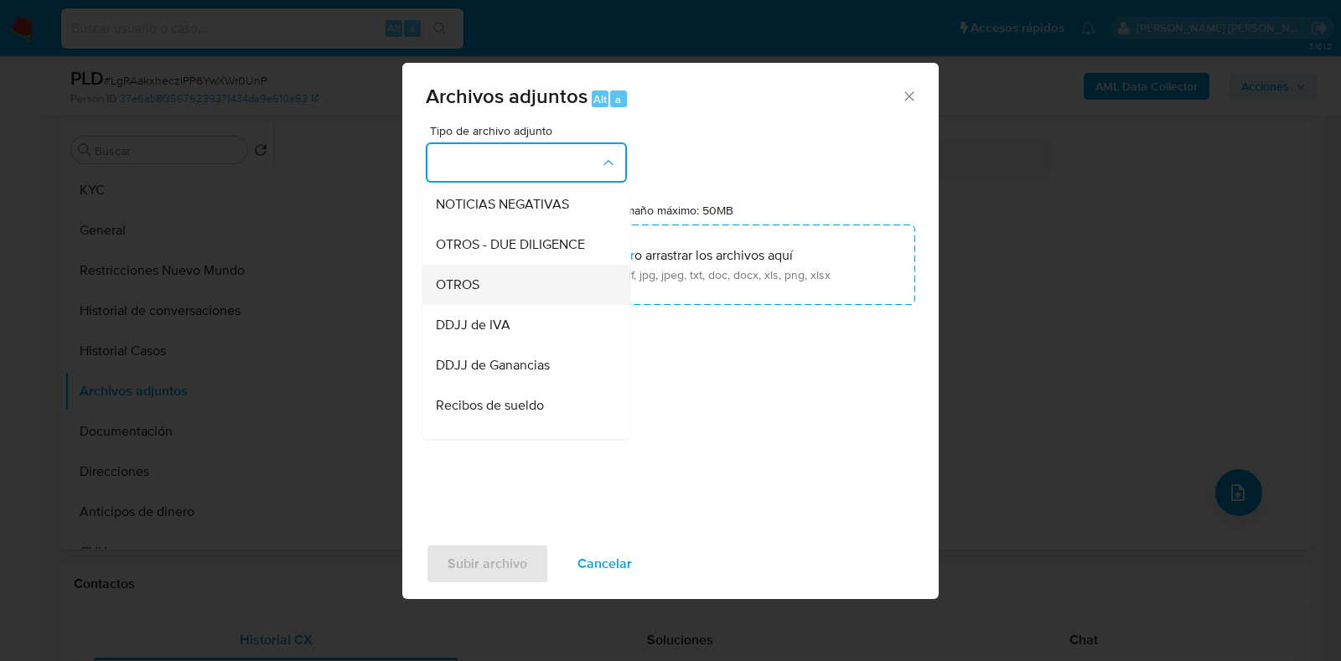
click at [569, 294] on div "OTROS" at bounding box center [521, 285] width 171 height 40
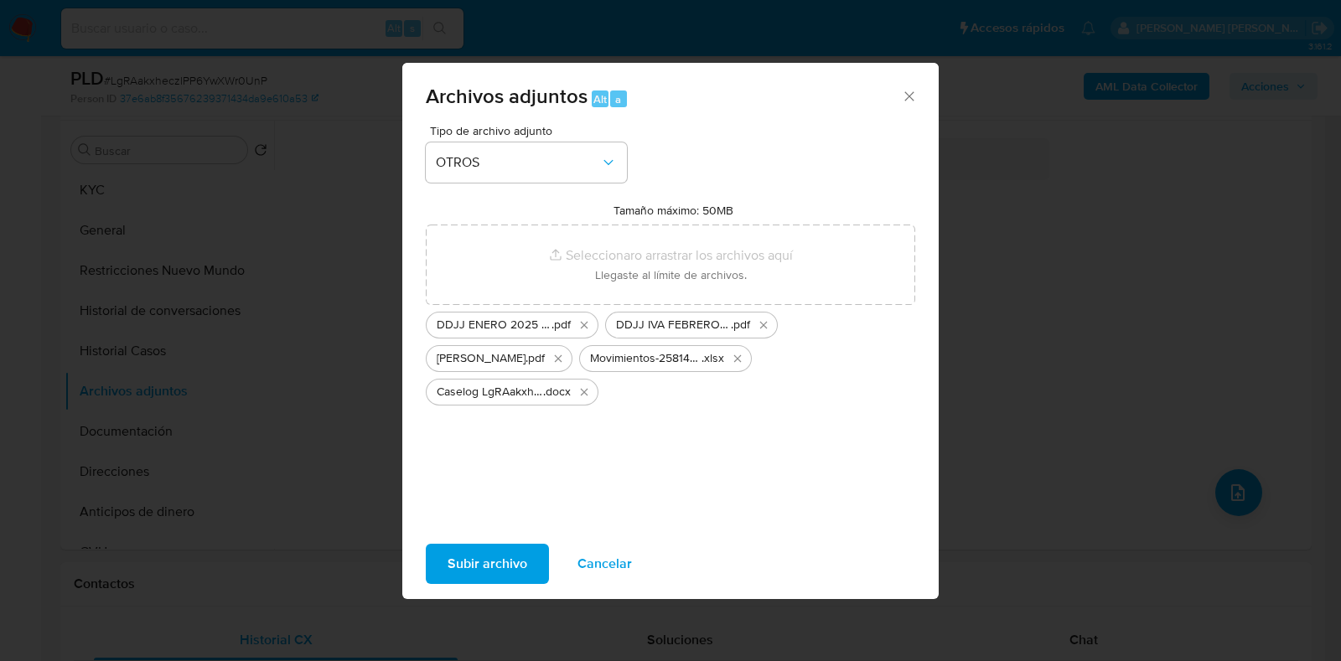
click at [500, 572] on span "Subir archivo" at bounding box center [488, 564] width 80 height 37
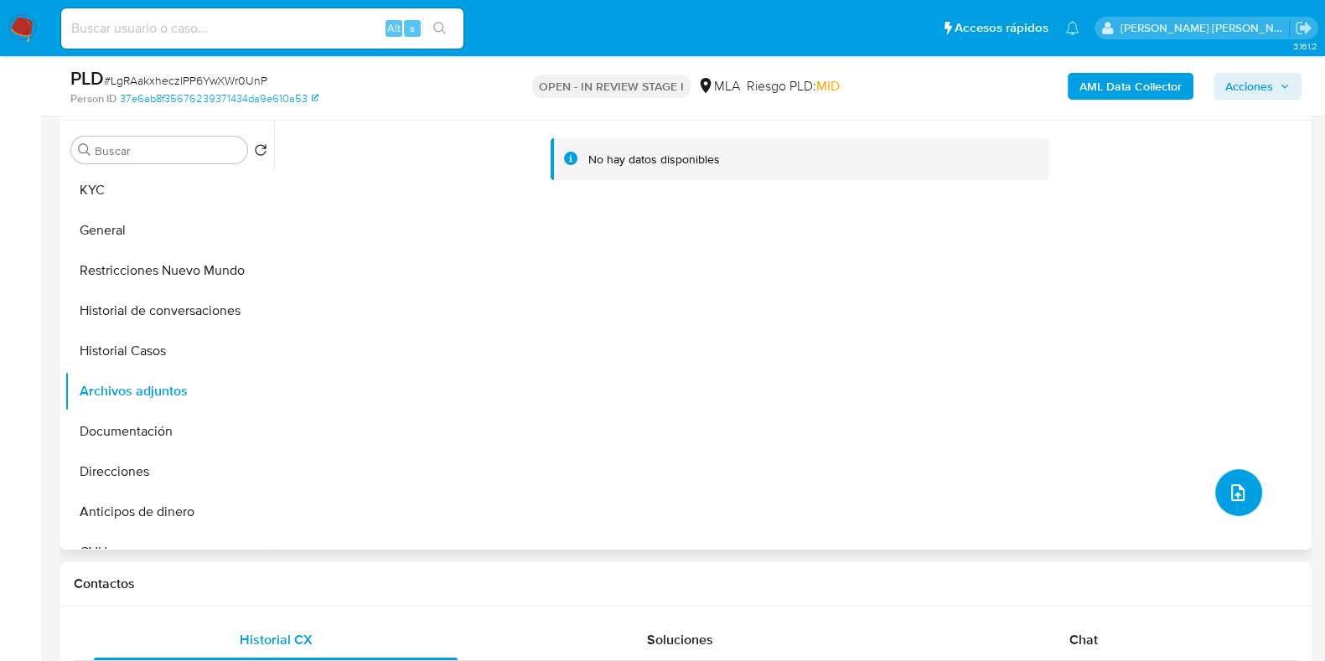
click at [1232, 499] on icon "upload-file" at bounding box center [1238, 493] width 20 height 20
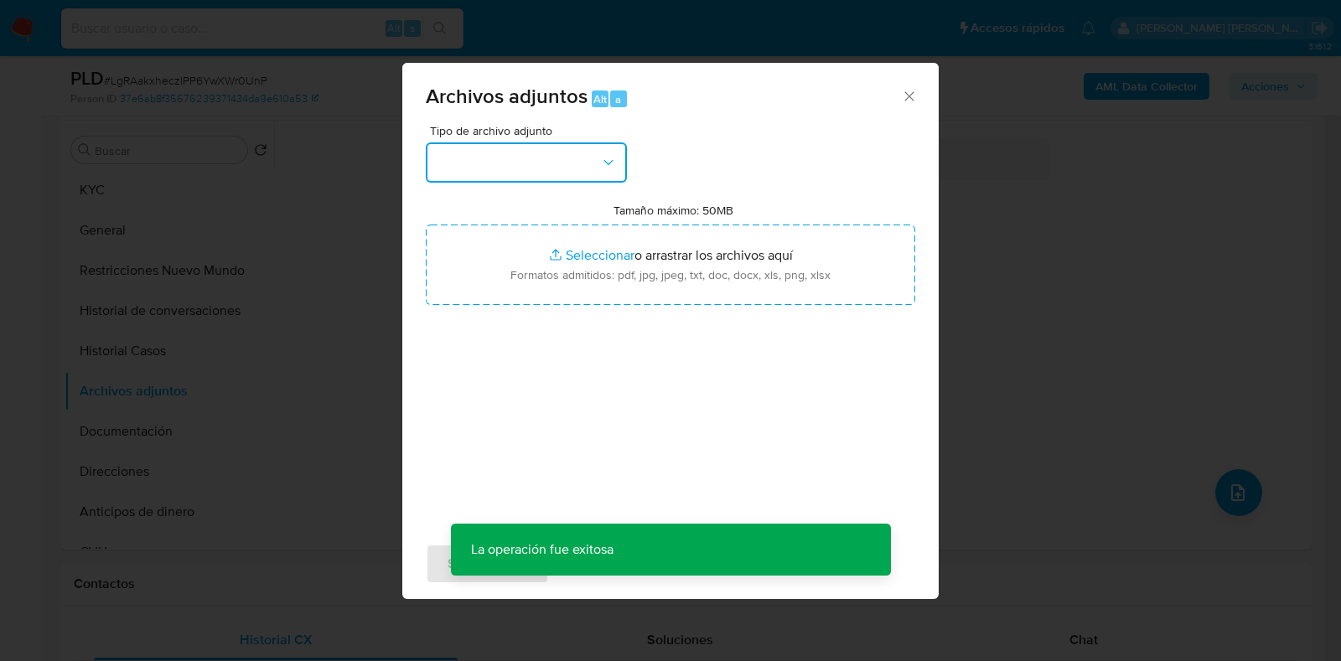
click at [626, 158] on button "button" at bounding box center [526, 162] width 201 height 40
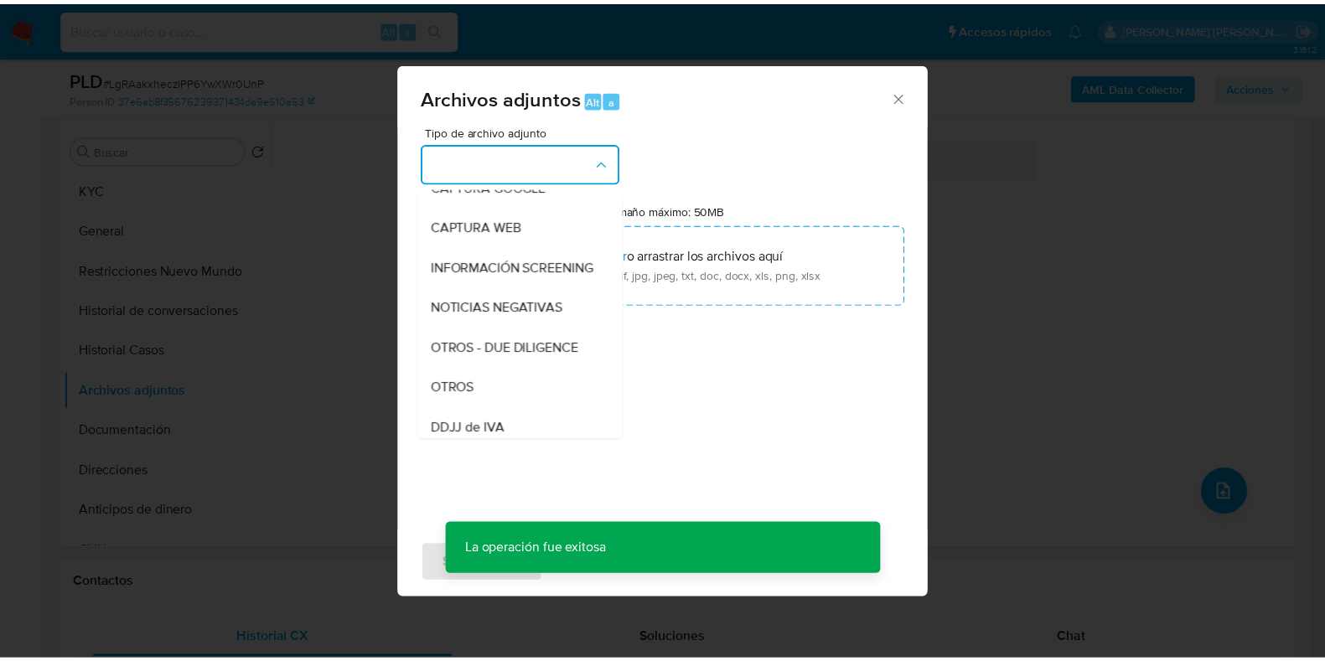
scroll to position [173, 0]
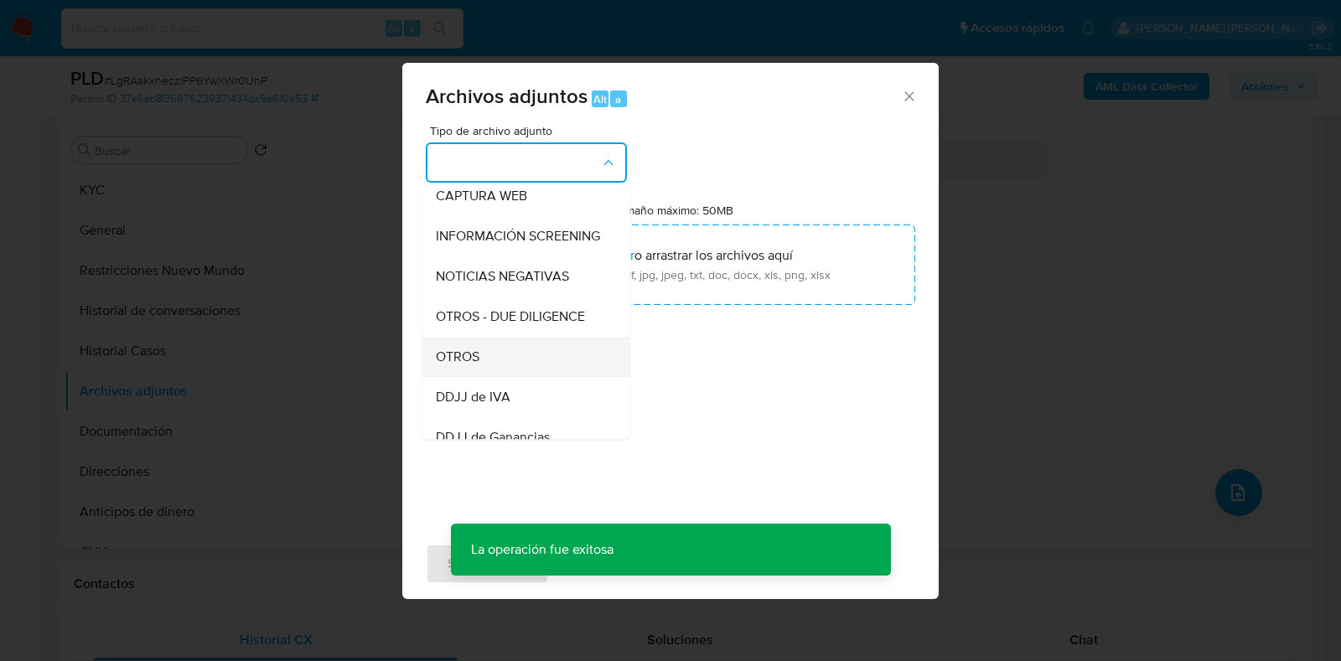
click at [503, 366] on div "OTROS" at bounding box center [521, 357] width 171 height 40
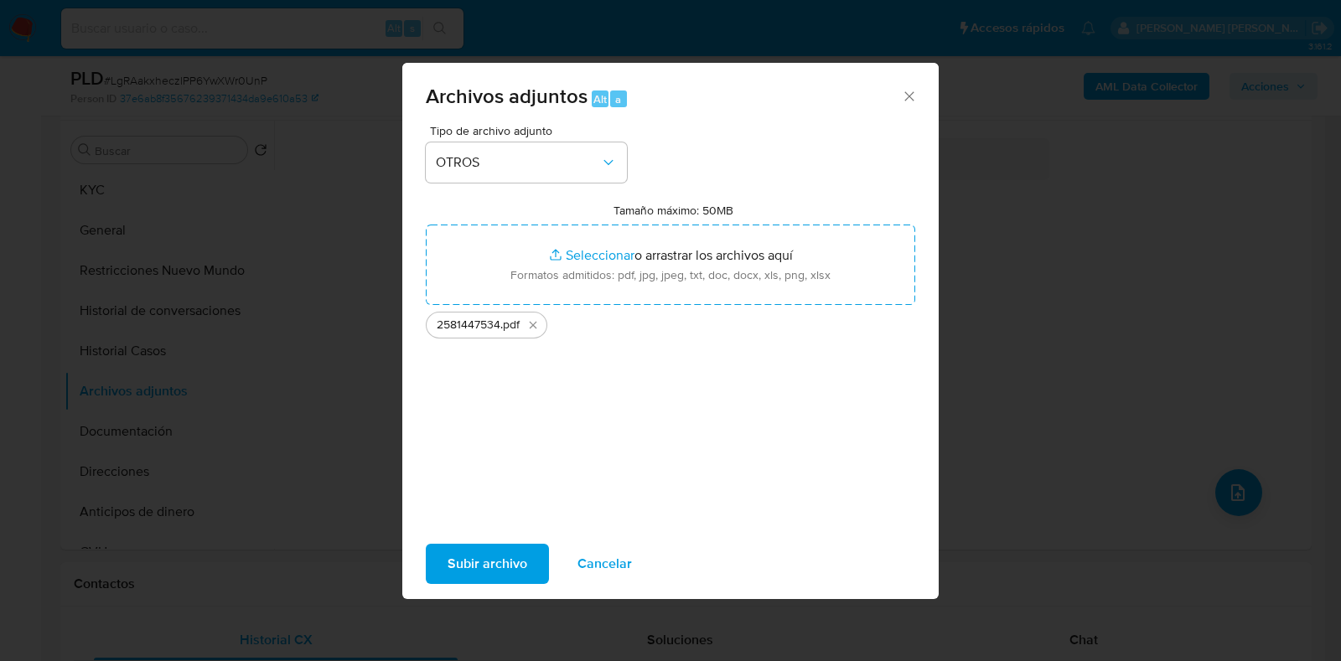
click at [507, 560] on span "Subir archivo" at bounding box center [488, 564] width 80 height 37
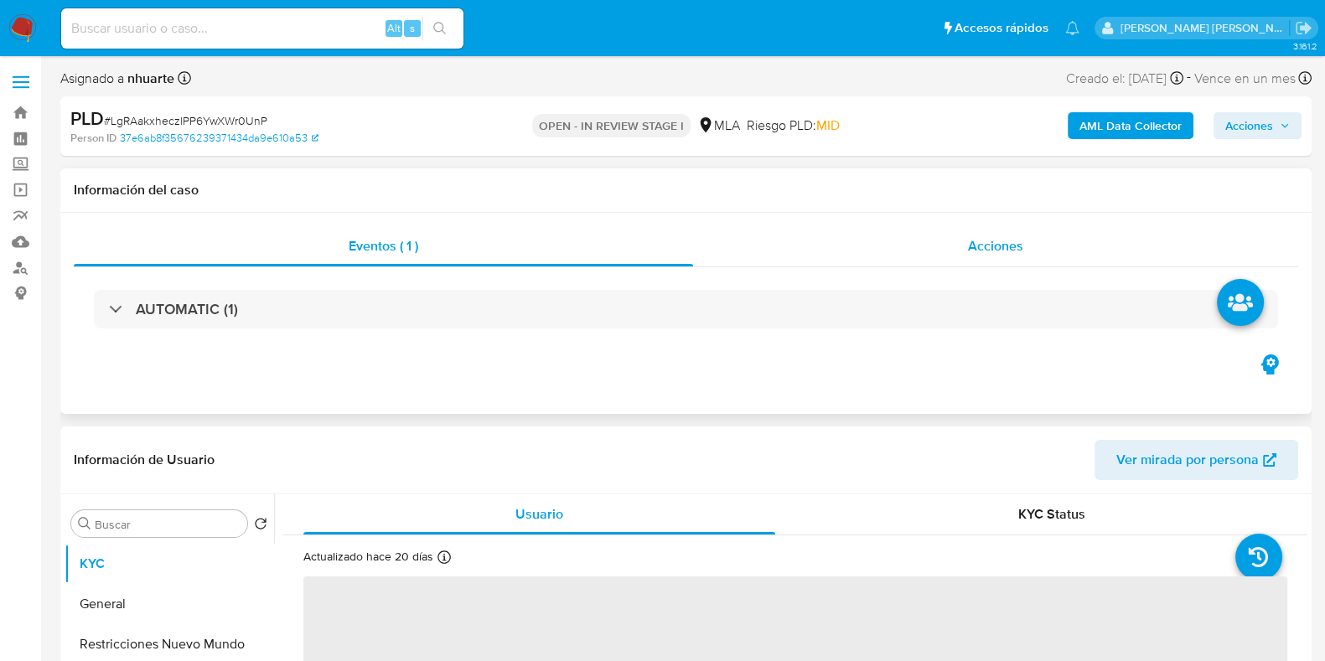
click at [1006, 245] on span "Acciones" at bounding box center [995, 245] width 55 height 19
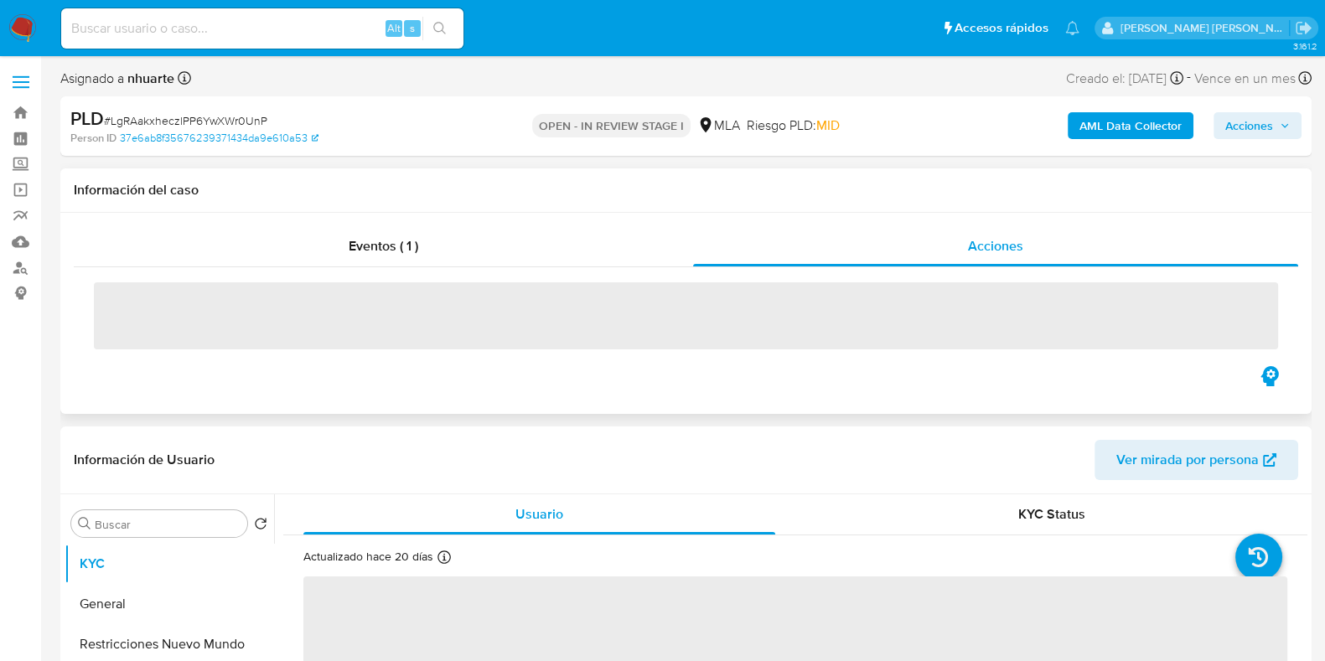
select select "10"
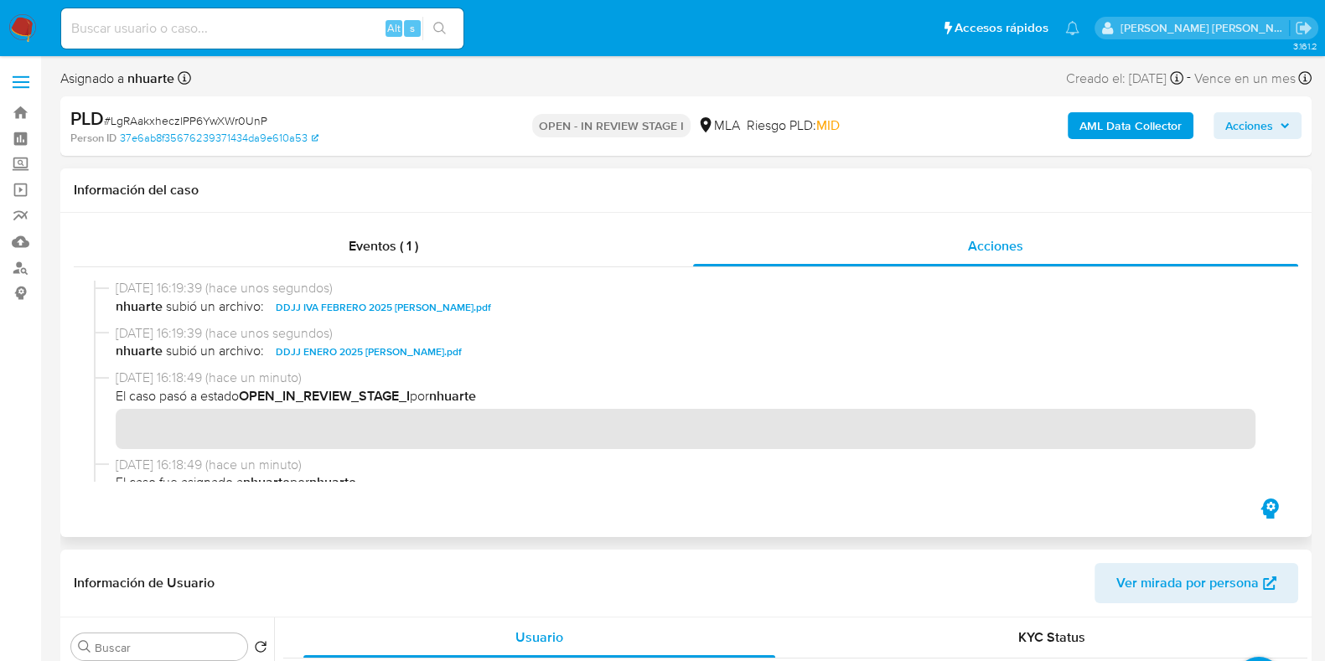
scroll to position [209, 0]
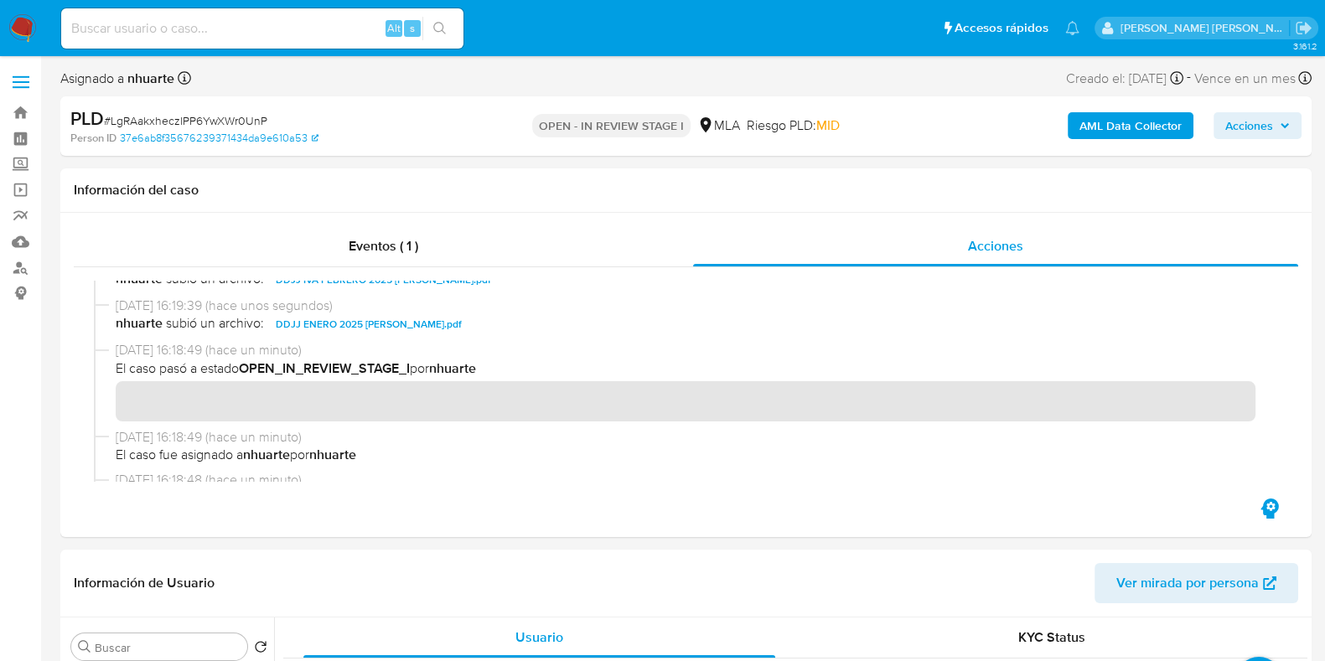
click at [1104, 132] on b "AML Data Collector" at bounding box center [1131, 125] width 102 height 27
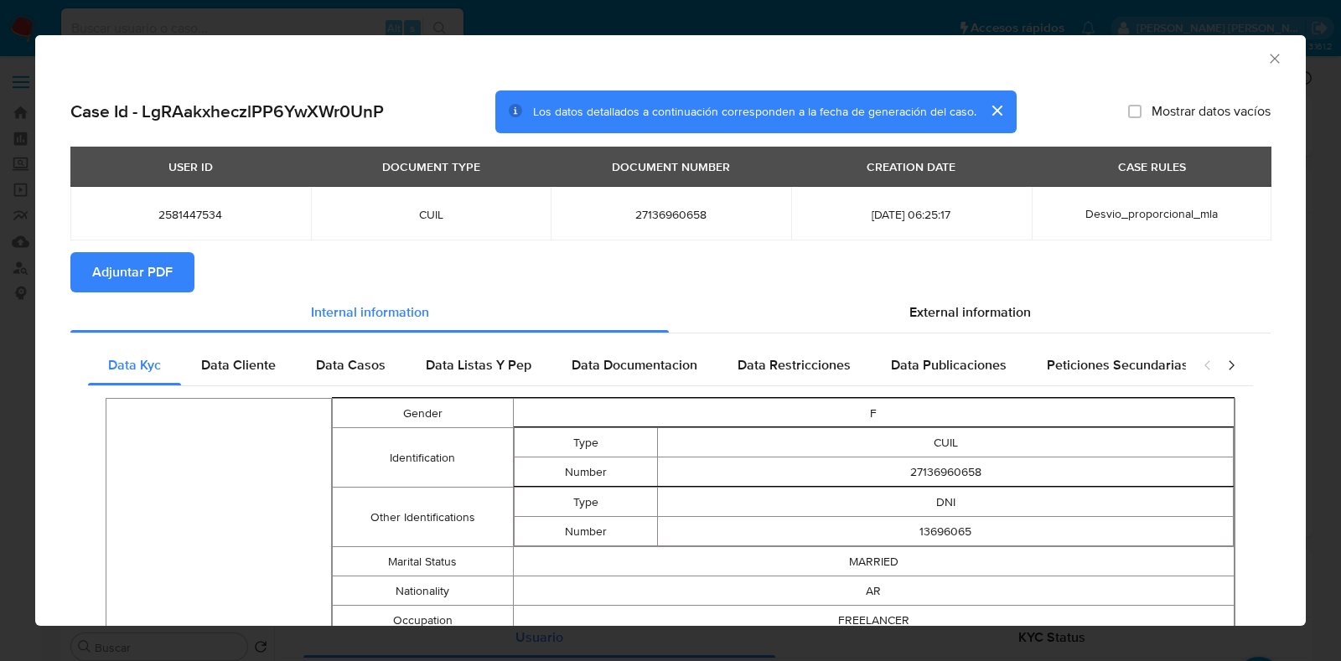
click at [120, 266] on span "Adjuntar PDF" at bounding box center [132, 272] width 80 height 37
click at [1270, 59] on icon "Cerrar ventana" at bounding box center [1274, 58] width 9 height 9
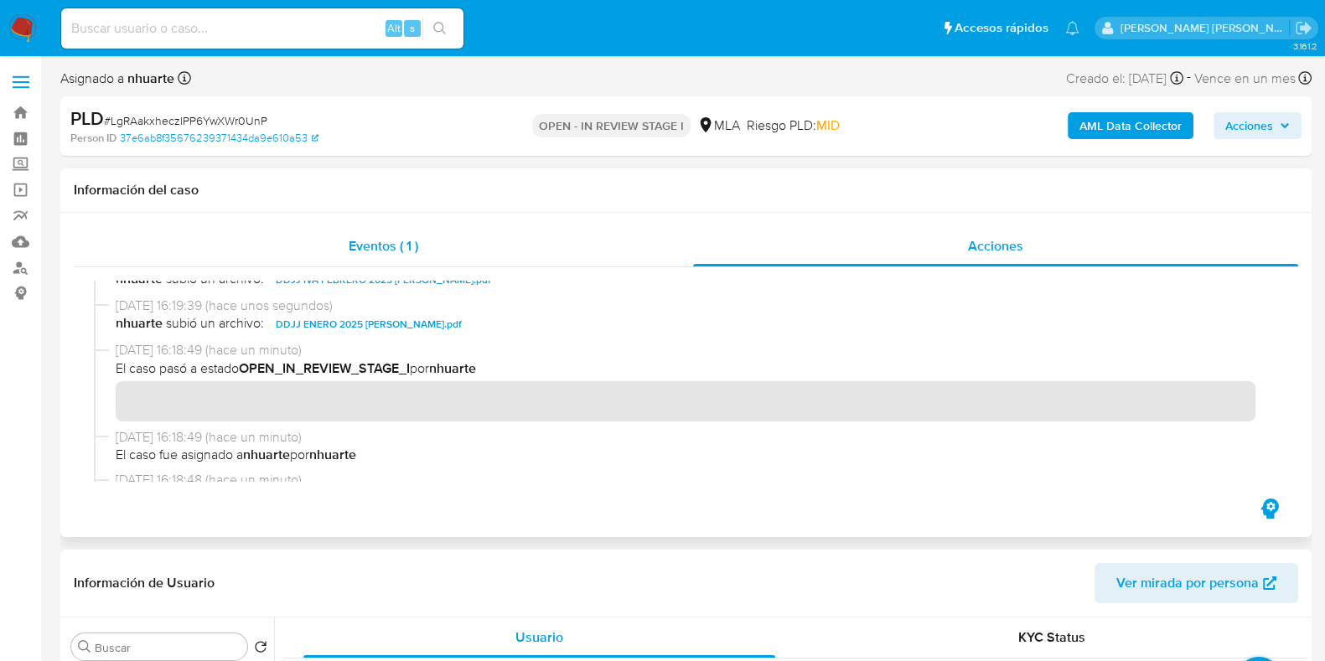
click at [404, 240] on span "Eventos ( 1 )" at bounding box center [384, 245] width 70 height 19
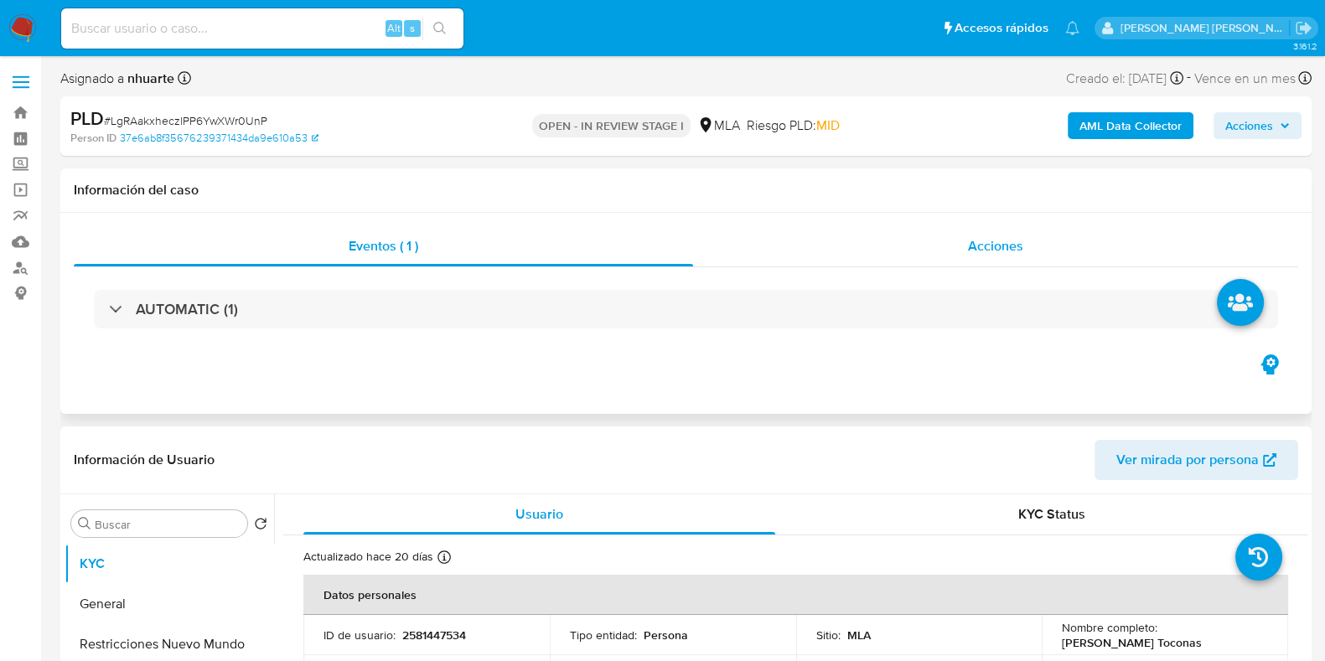
click at [969, 251] on span "Acciones" at bounding box center [995, 245] width 55 height 19
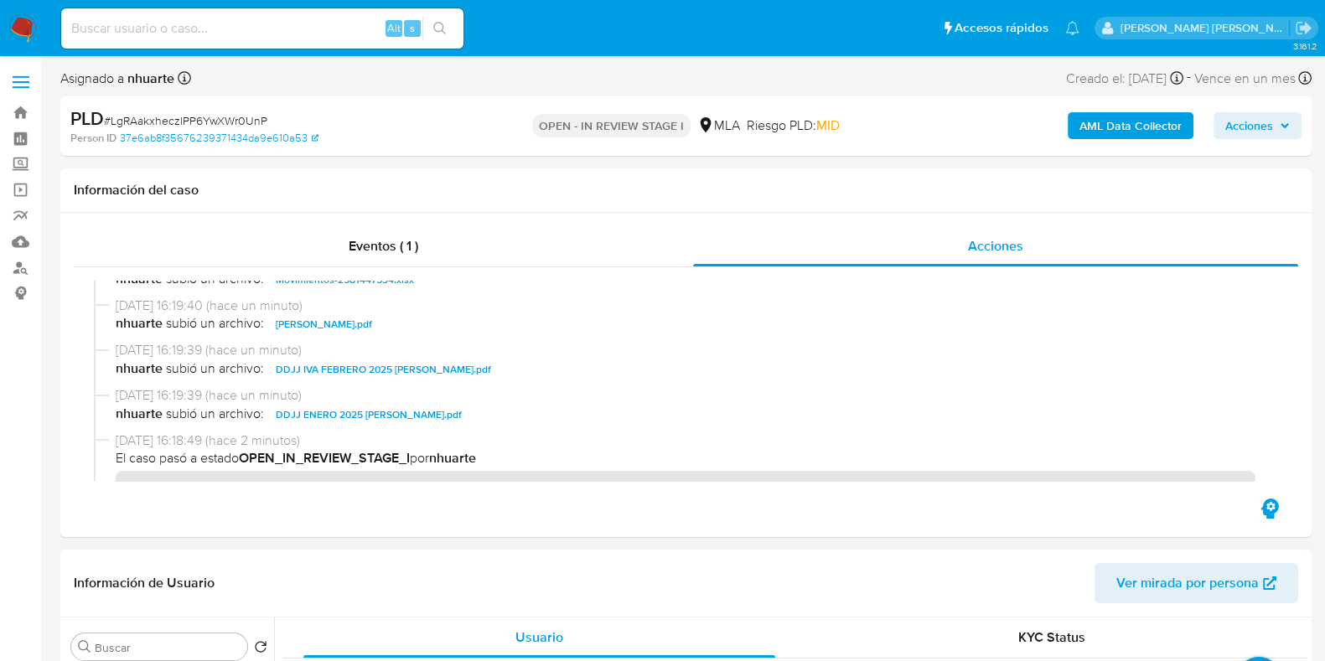
click at [1245, 138] on span "Acciones" at bounding box center [1249, 125] width 48 height 27
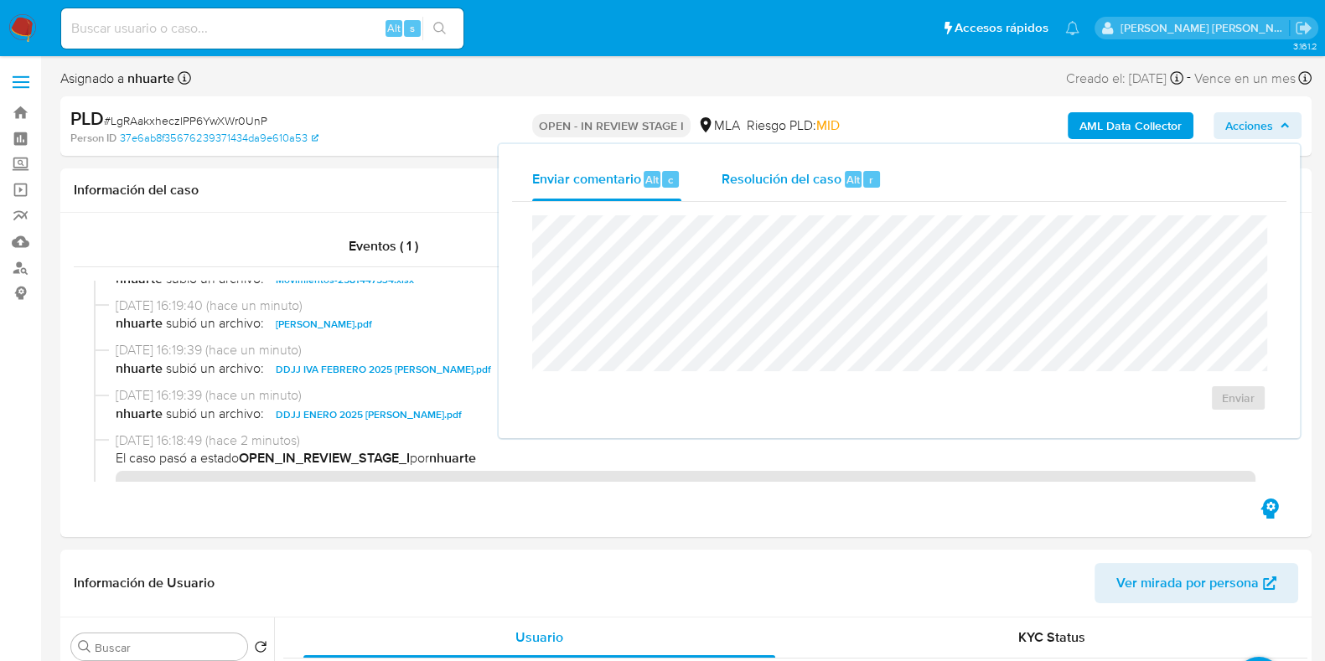
click at [848, 182] on span "Alt" at bounding box center [853, 180] width 13 height 16
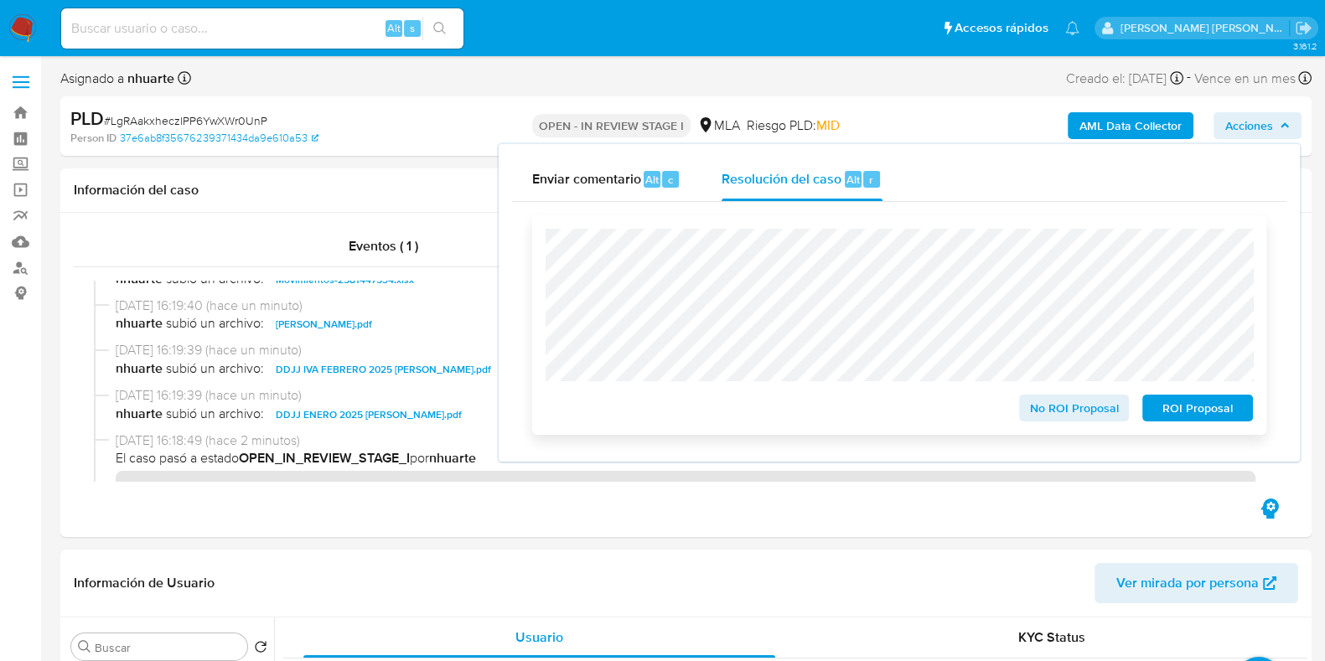
click at [1042, 416] on span "No ROI Proposal" at bounding box center [1074, 407] width 87 height 23
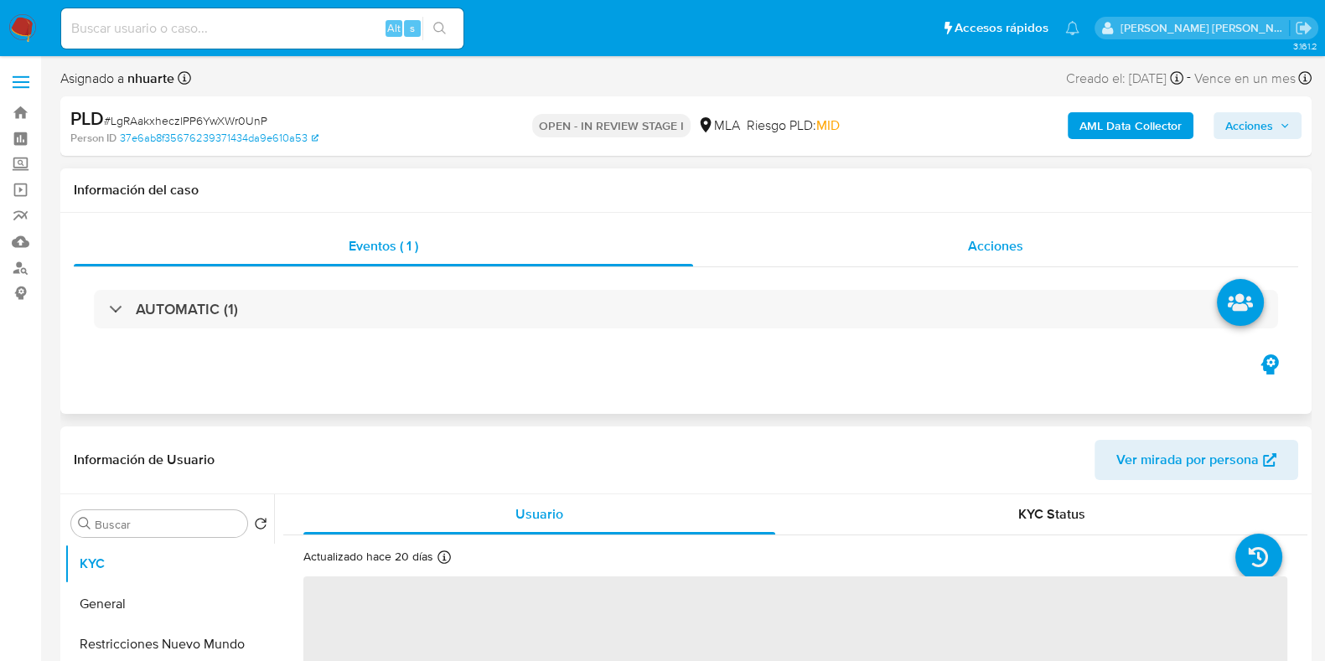
click at [989, 241] on span "Acciones" at bounding box center [995, 245] width 55 height 19
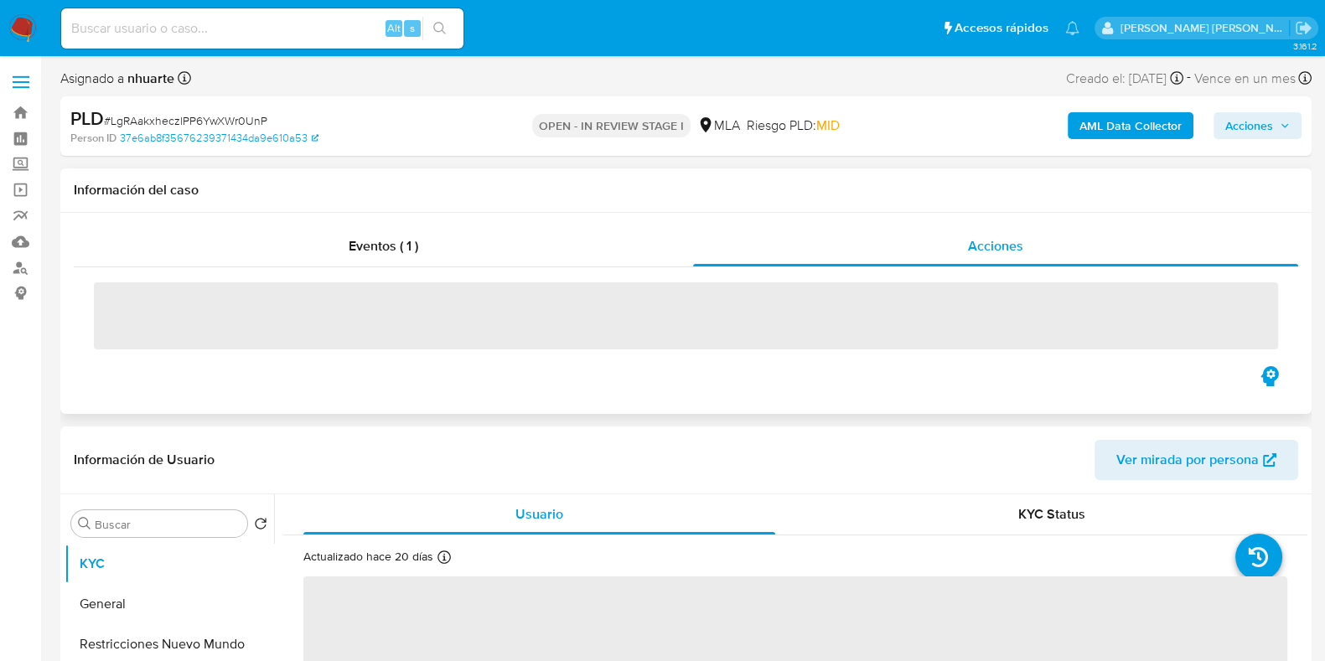
select select "10"
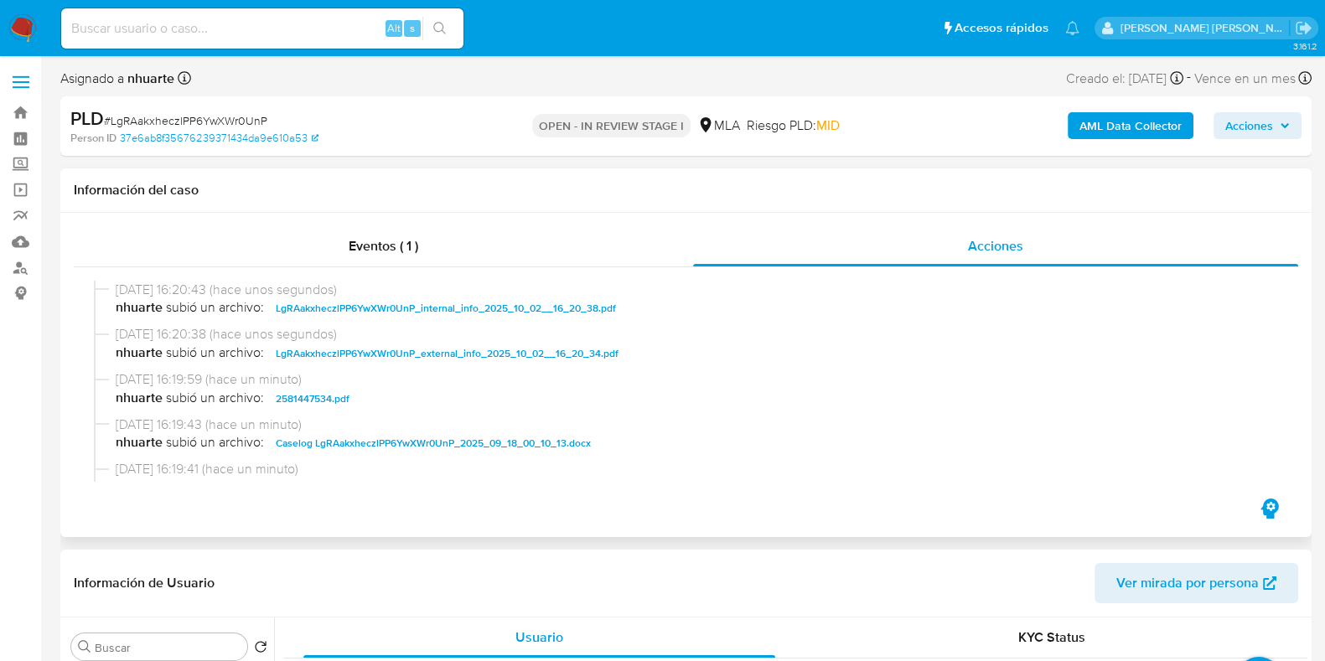
click at [1238, 132] on span "Acciones" at bounding box center [1249, 125] width 48 height 27
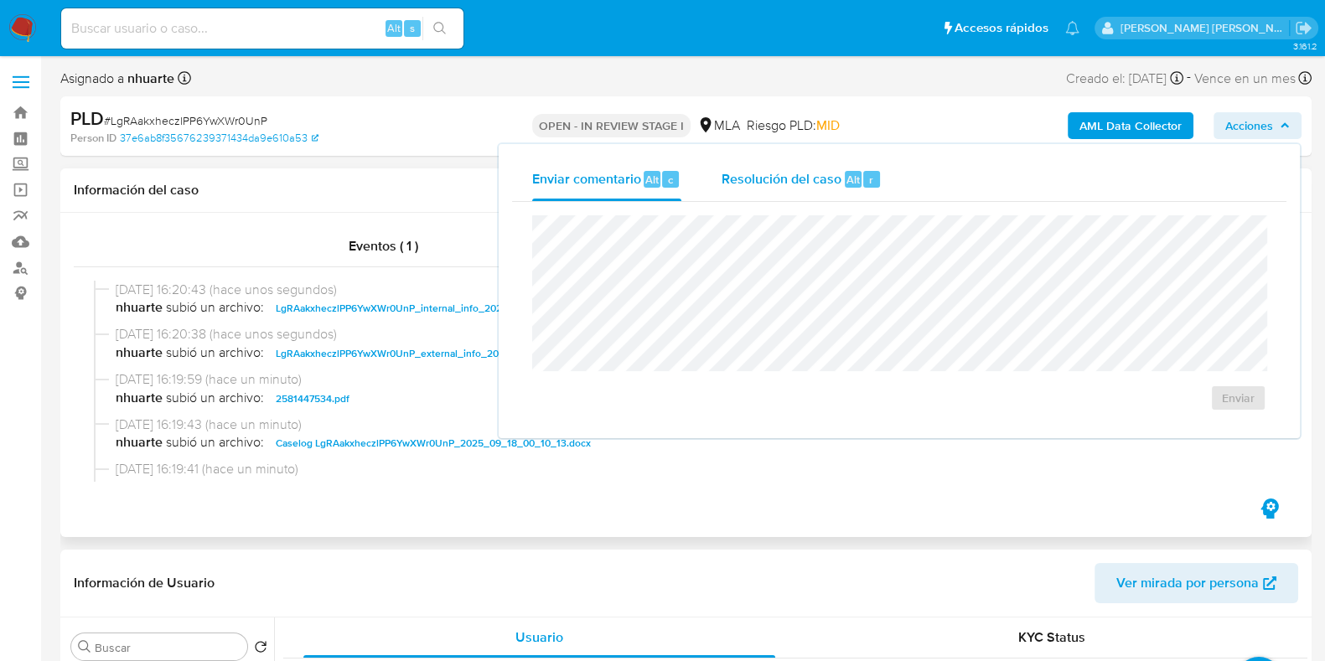
click at [813, 179] on span "Resolución del caso" at bounding box center [782, 178] width 120 height 19
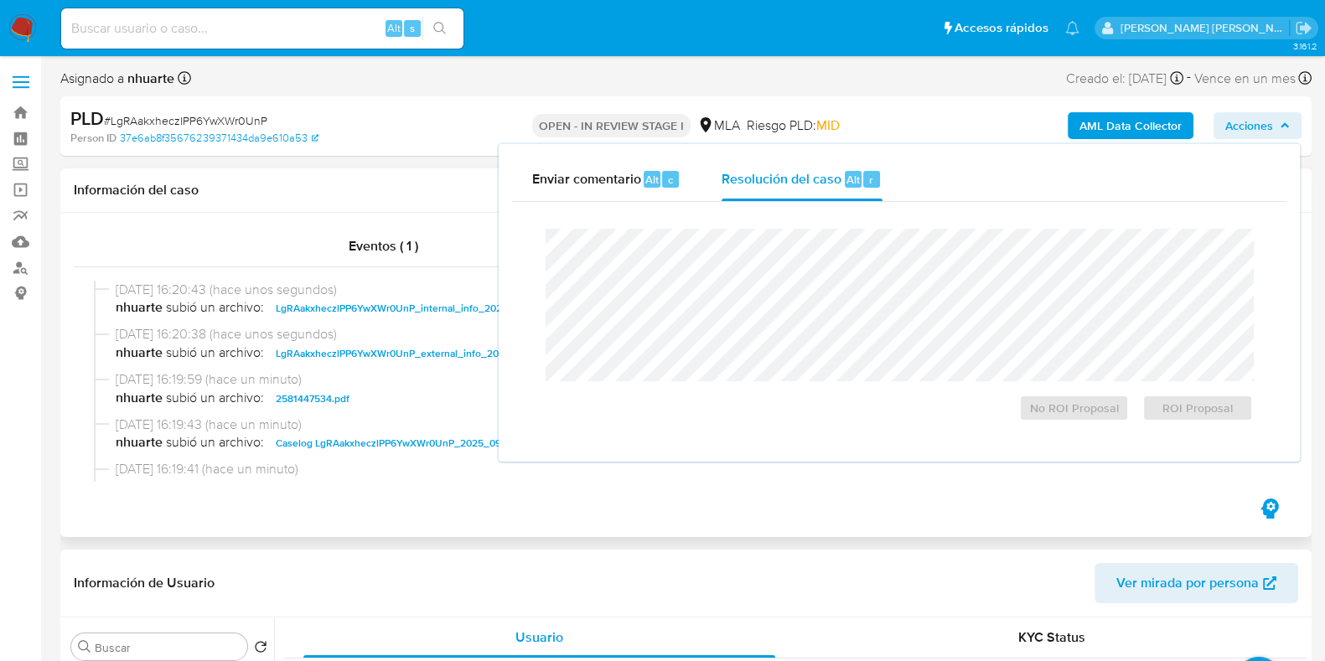
click at [810, 212] on div "Cierre de caso No ROI Proposal ROI Proposal" at bounding box center [899, 325] width 774 height 246
click at [1058, 417] on span "No ROI Proposal" at bounding box center [1074, 407] width 87 height 23
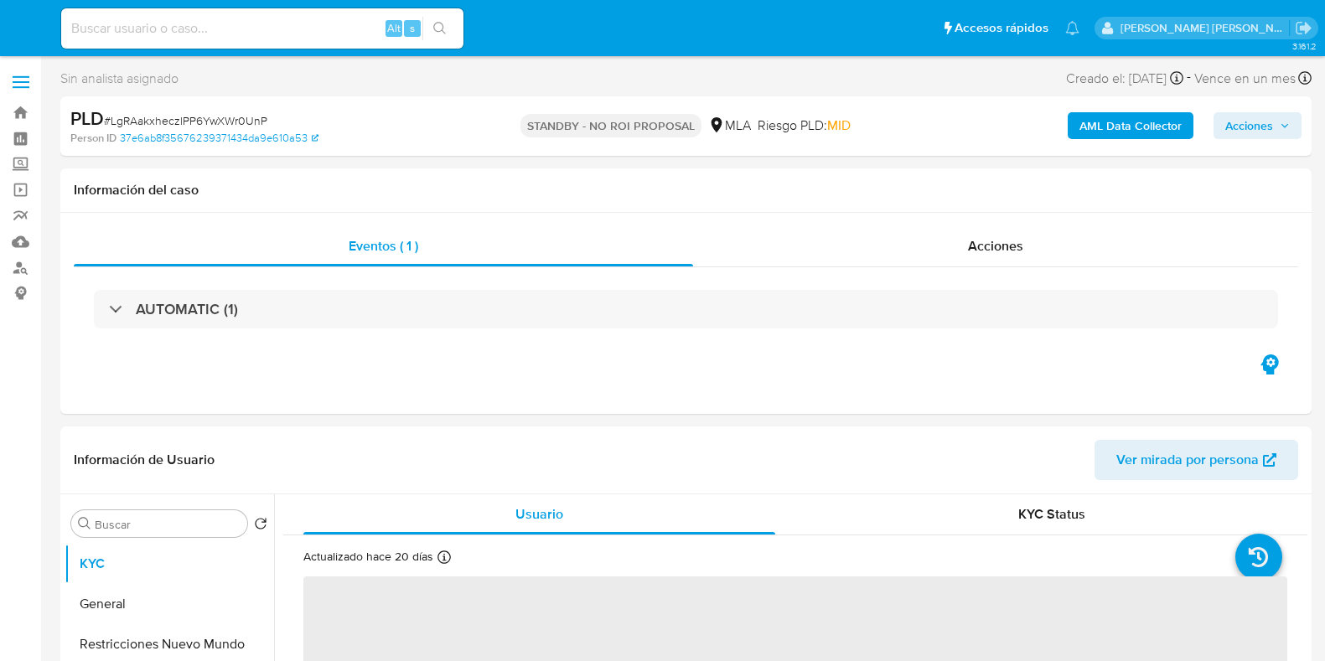
select select "10"
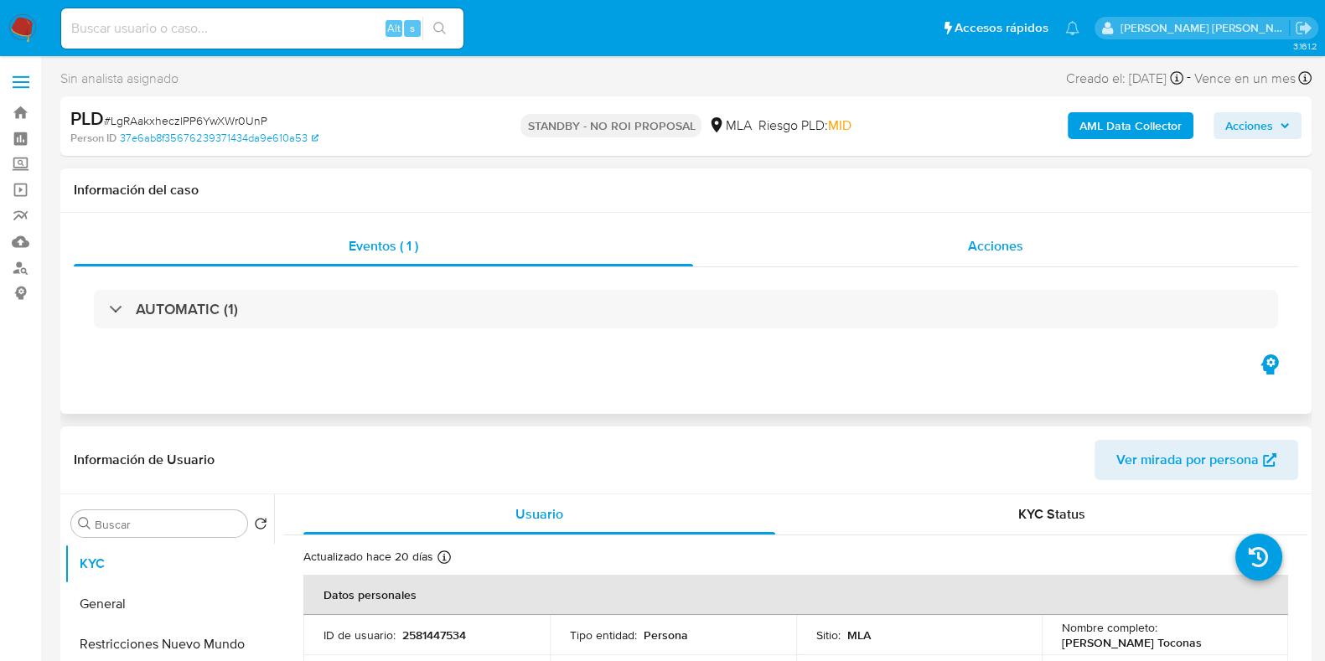
click at [990, 244] on span "Acciones" at bounding box center [995, 245] width 55 height 19
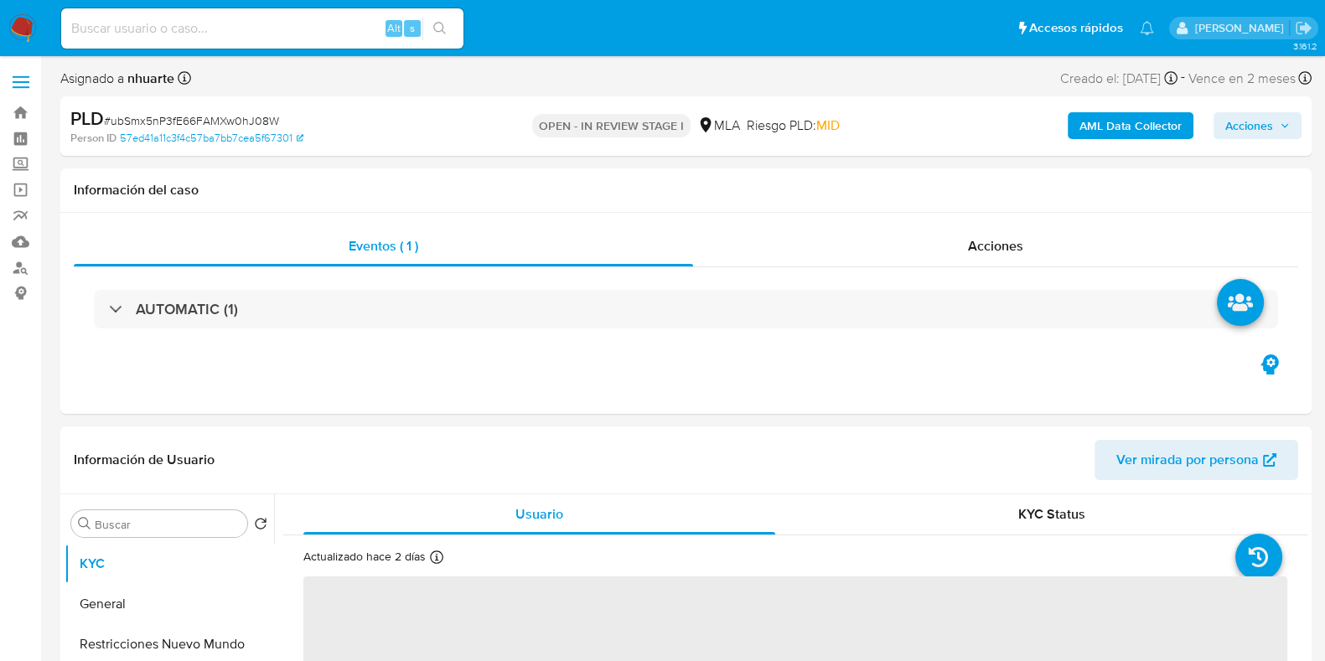
select select "10"
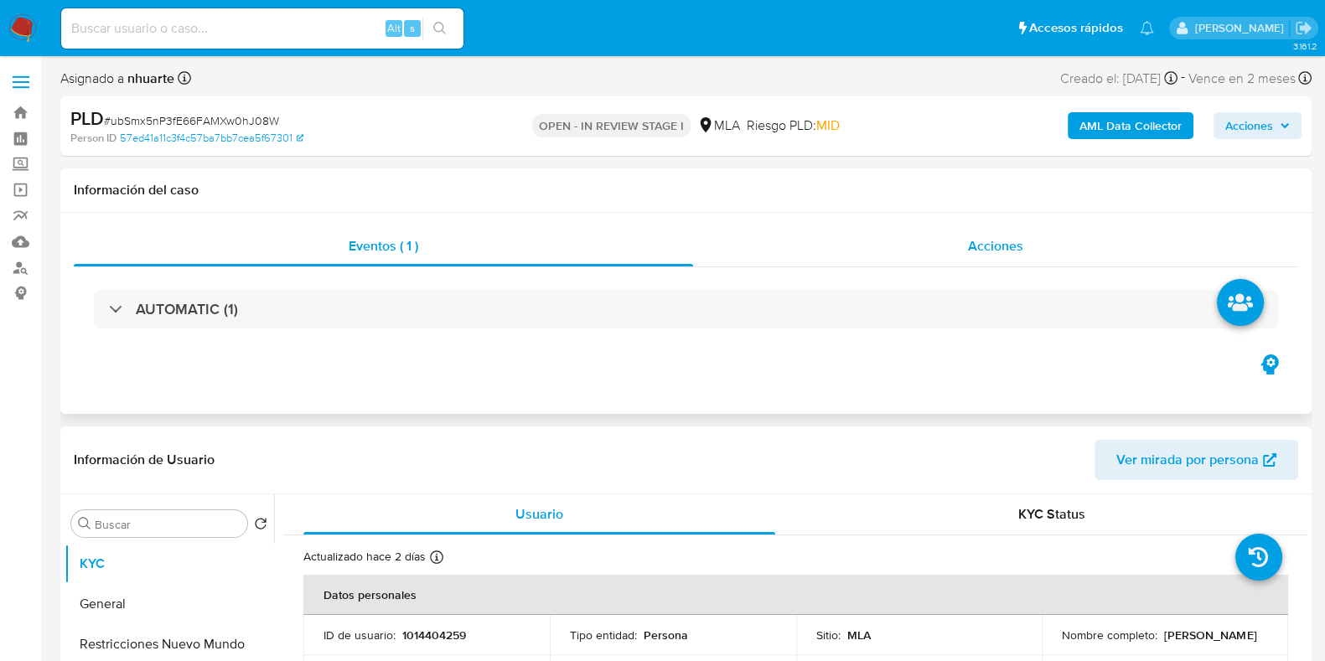
click at [1017, 246] on span "Acciones" at bounding box center [995, 245] width 55 height 19
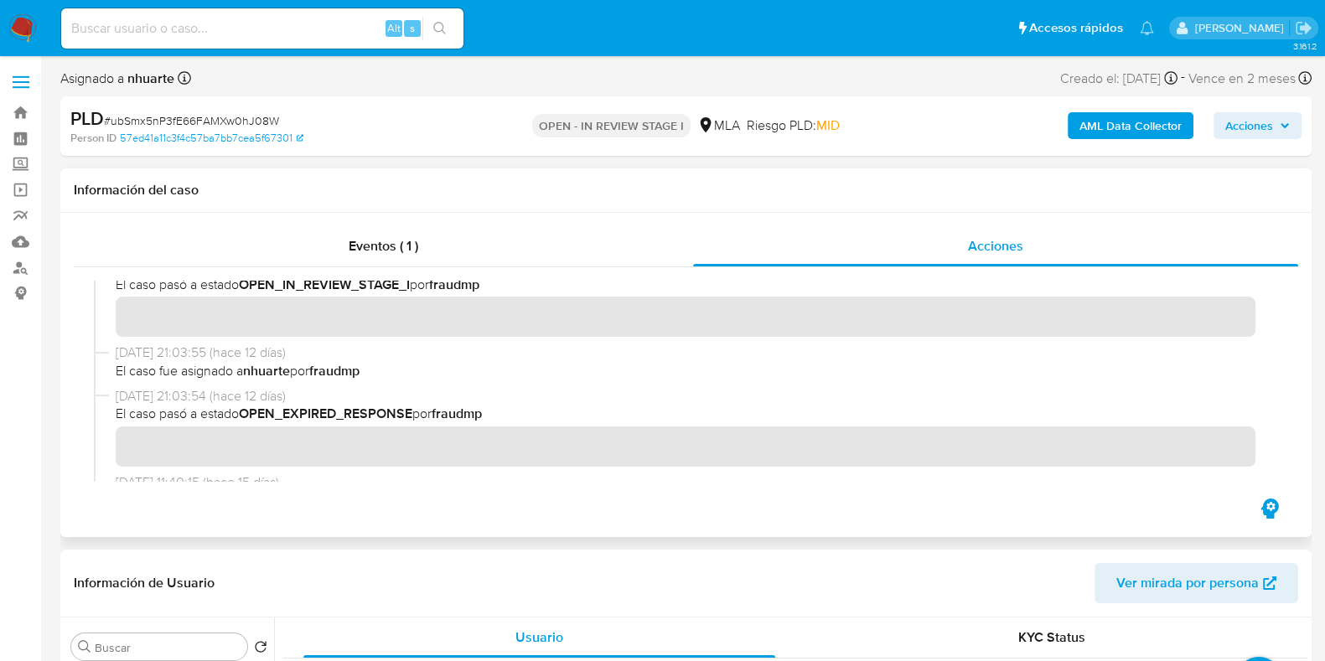
scroll to position [837, 0]
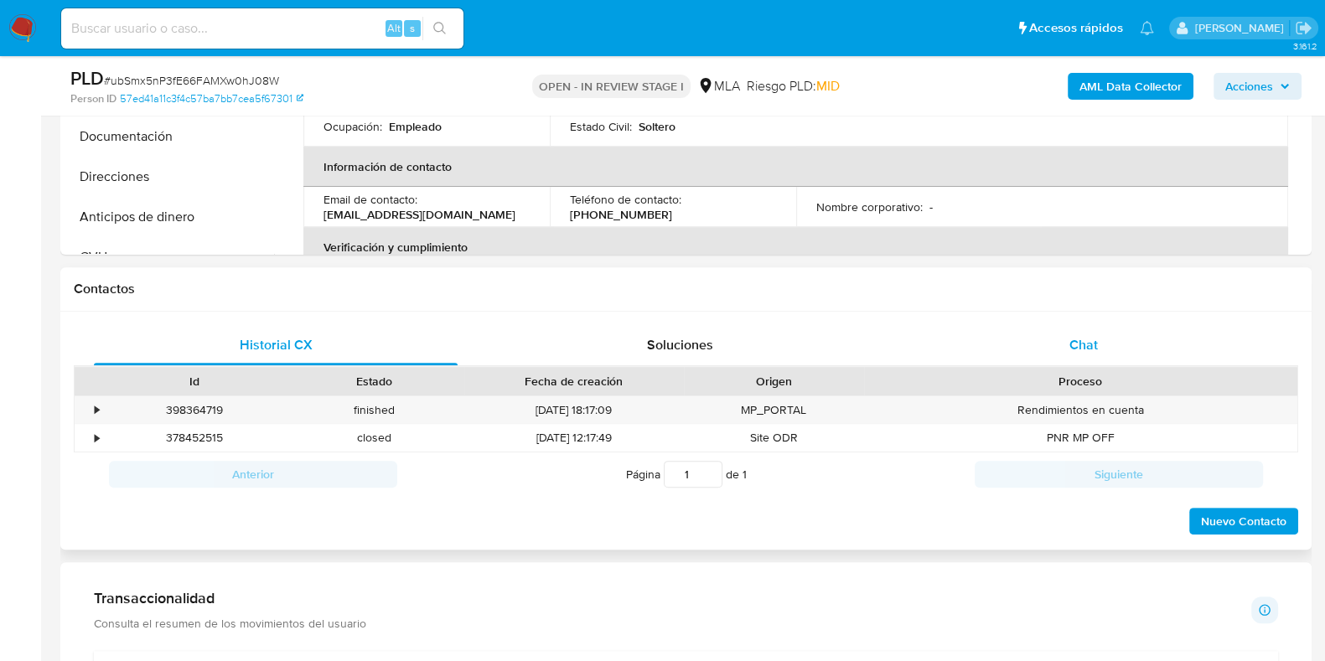
click at [1093, 345] on span "Chat" at bounding box center [1084, 344] width 28 height 19
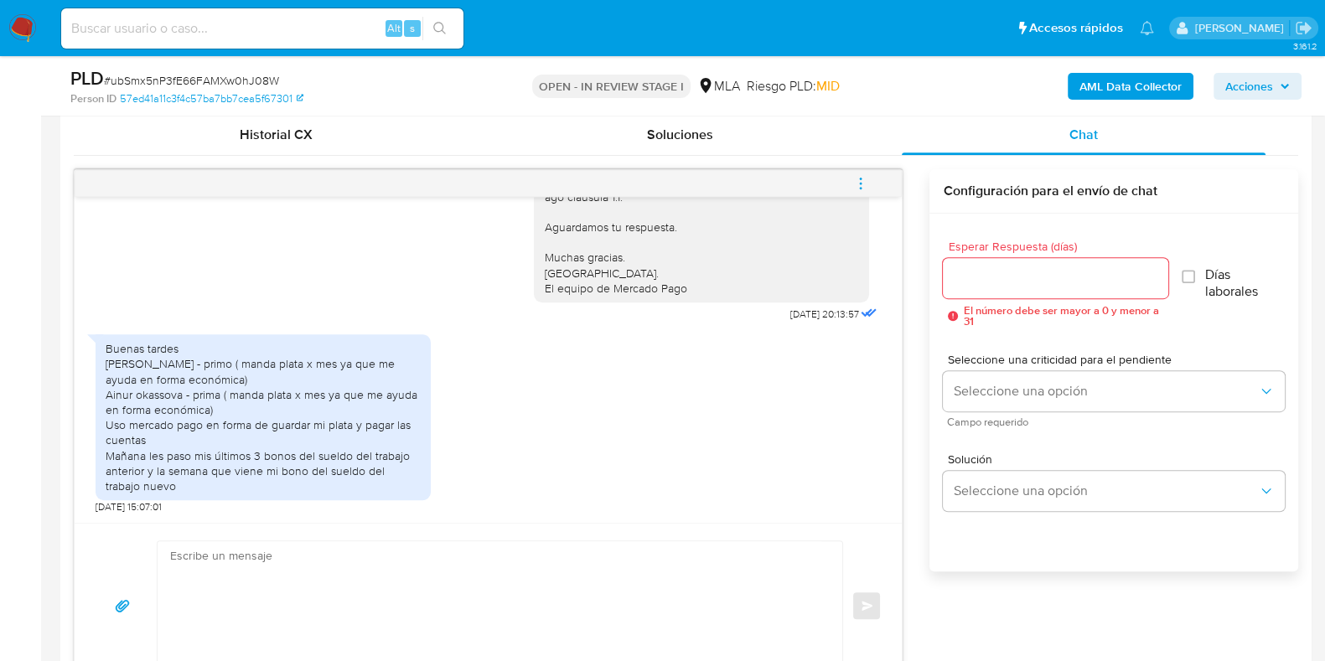
scroll to position [1179, 0]
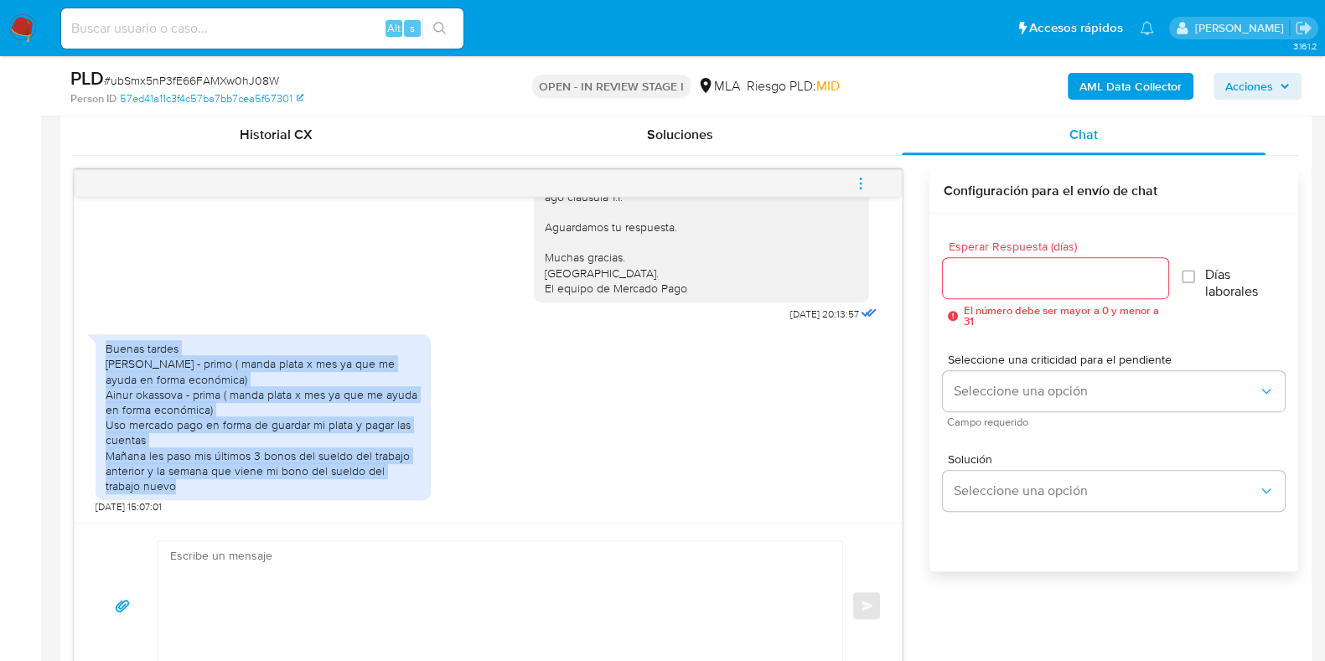
drag, startPoint x: 106, startPoint y: 349, endPoint x: 196, endPoint y: 484, distance: 163.2
click at [196, 484] on div "Buenas tardes Román okassov - primo ( manda plata x mes ya que me ayuda en form…" at bounding box center [263, 417] width 315 height 153
copy div "Buenas tardes Román okassov - primo ( manda plata x mes ya que me ayuda en form…"
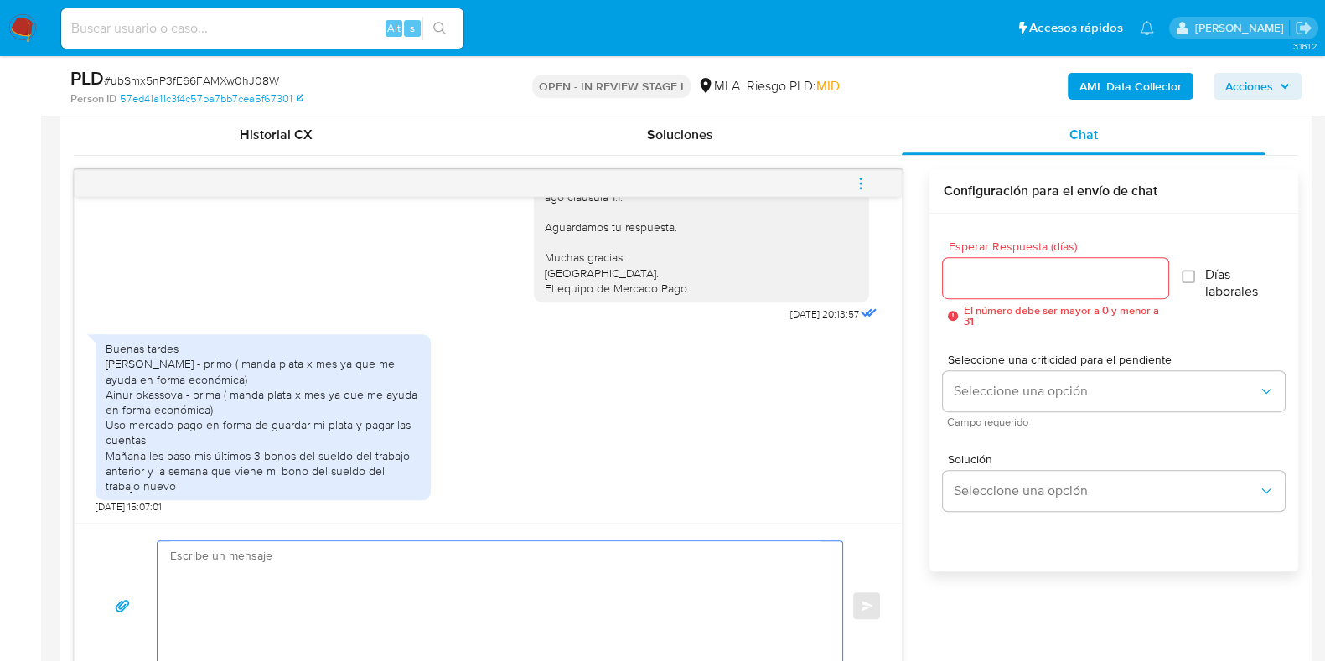
paste textarea "Hola! Queremos informarte que el uso de la cuenta es personal y no se deben can…"
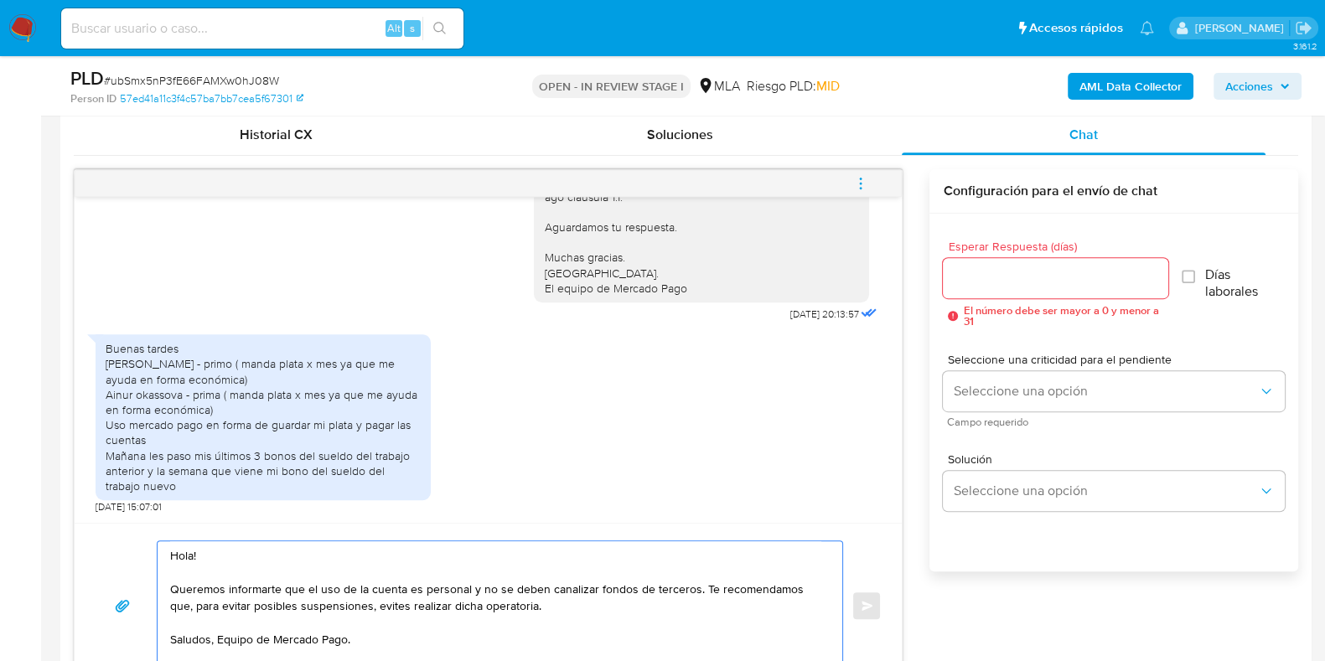
scroll to position [961, 0]
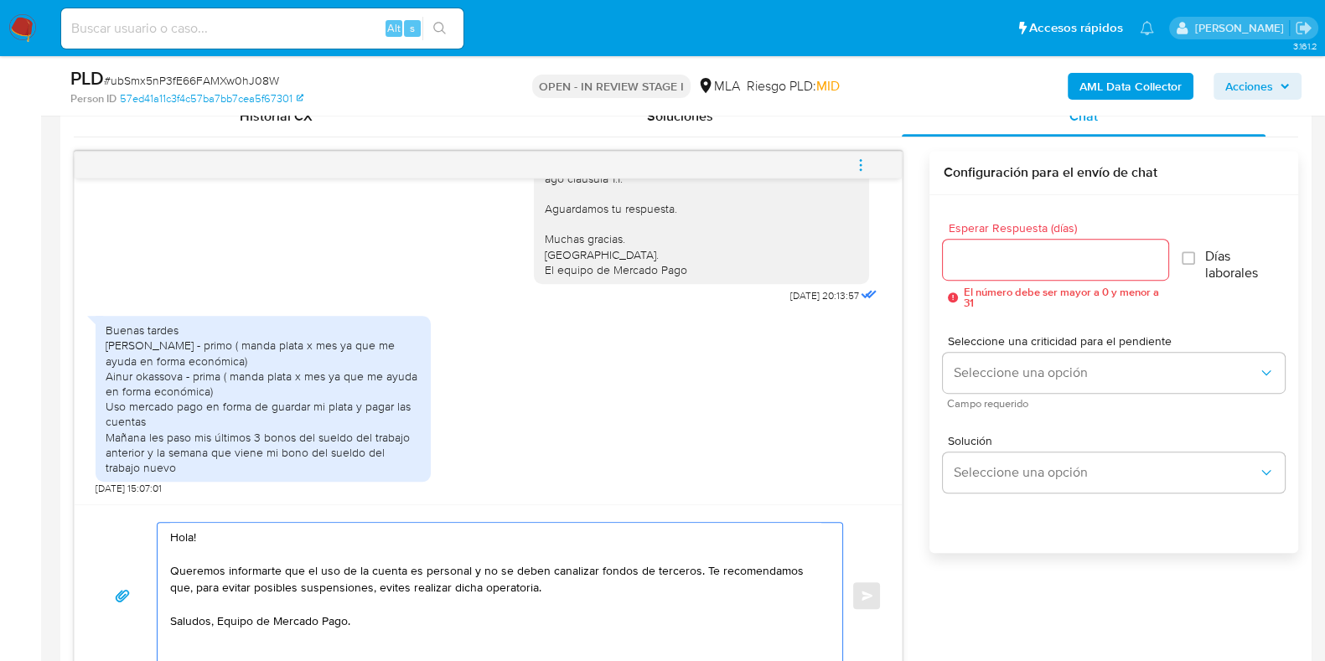
click at [696, 583] on textarea "Hola! Queremos informarte que el uso de la cuenta es personal y no se deben can…" at bounding box center [495, 596] width 651 height 146
type textarea "Hola! Queremos informarte que el uso de la cuenta es personal y no se deben can…"
click at [228, 80] on span "# ubSmx5nP3fE66FAMXw0hJ08W" at bounding box center [191, 80] width 175 height 17
copy span "ubSmx5nP3fE66FAMXw0hJ08W"
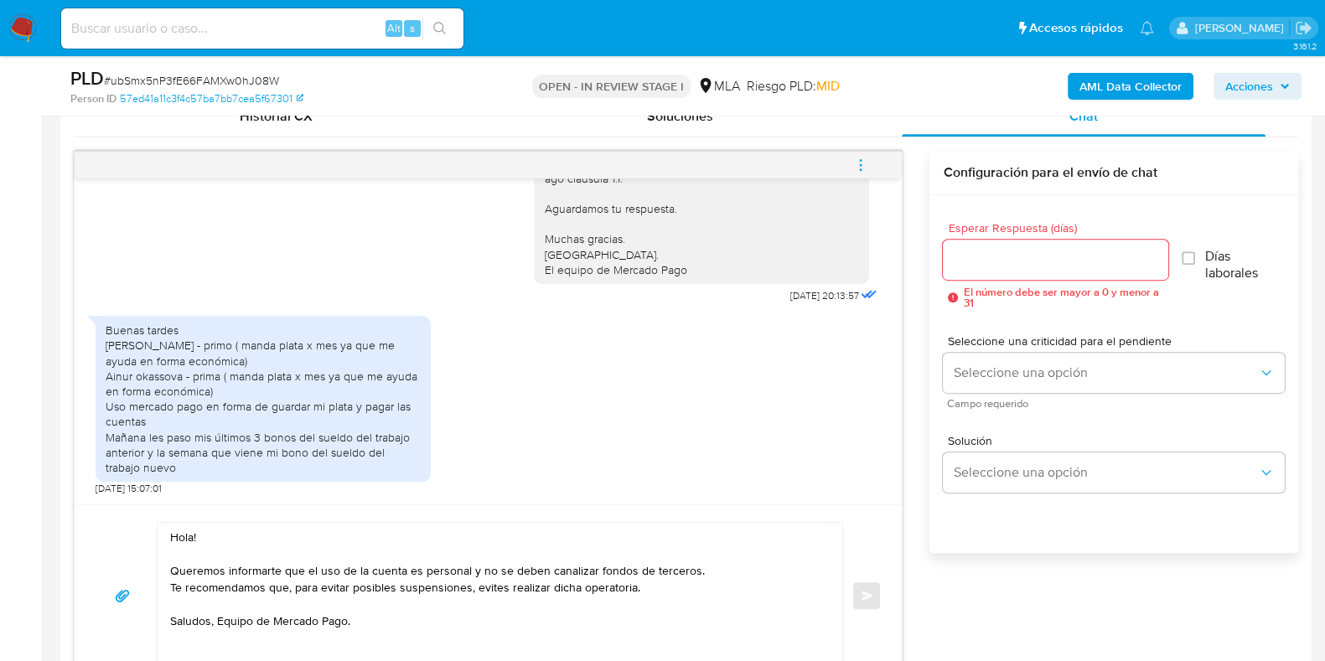
click at [990, 253] on input "Esperar Respuesta (días)" at bounding box center [1055, 260] width 225 height 22
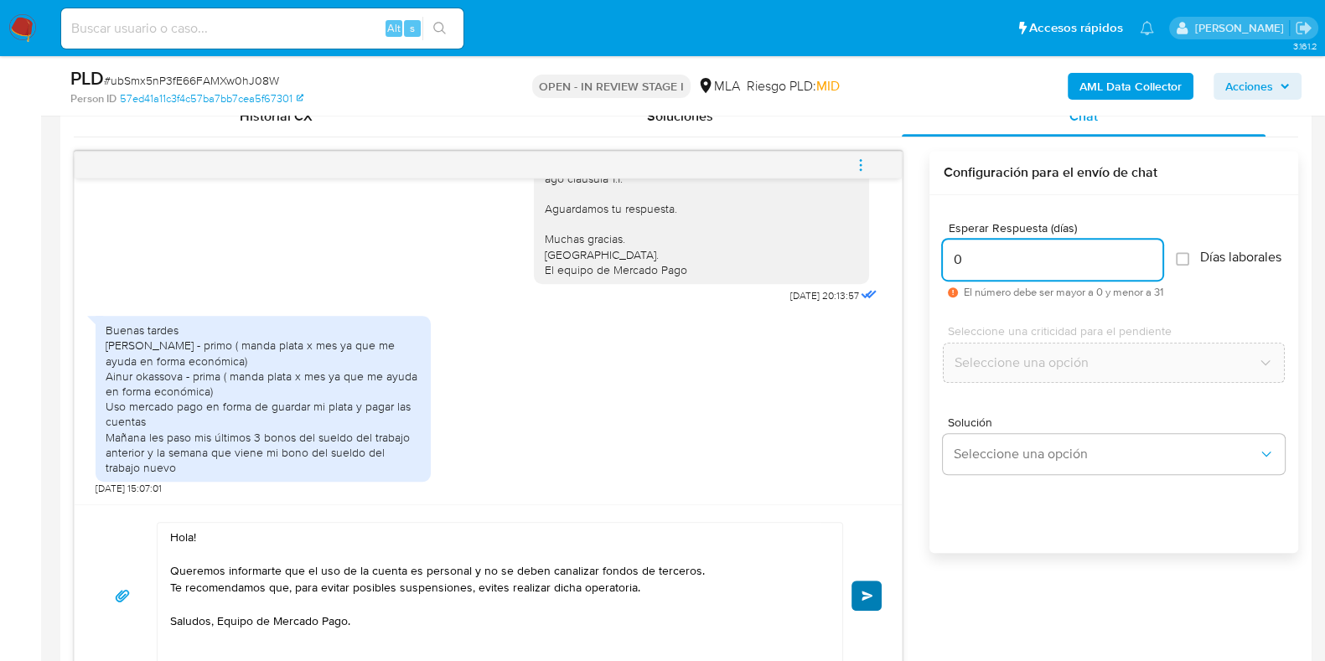
type input "0"
click at [868, 598] on span "Enviar" at bounding box center [868, 596] width 12 height 10
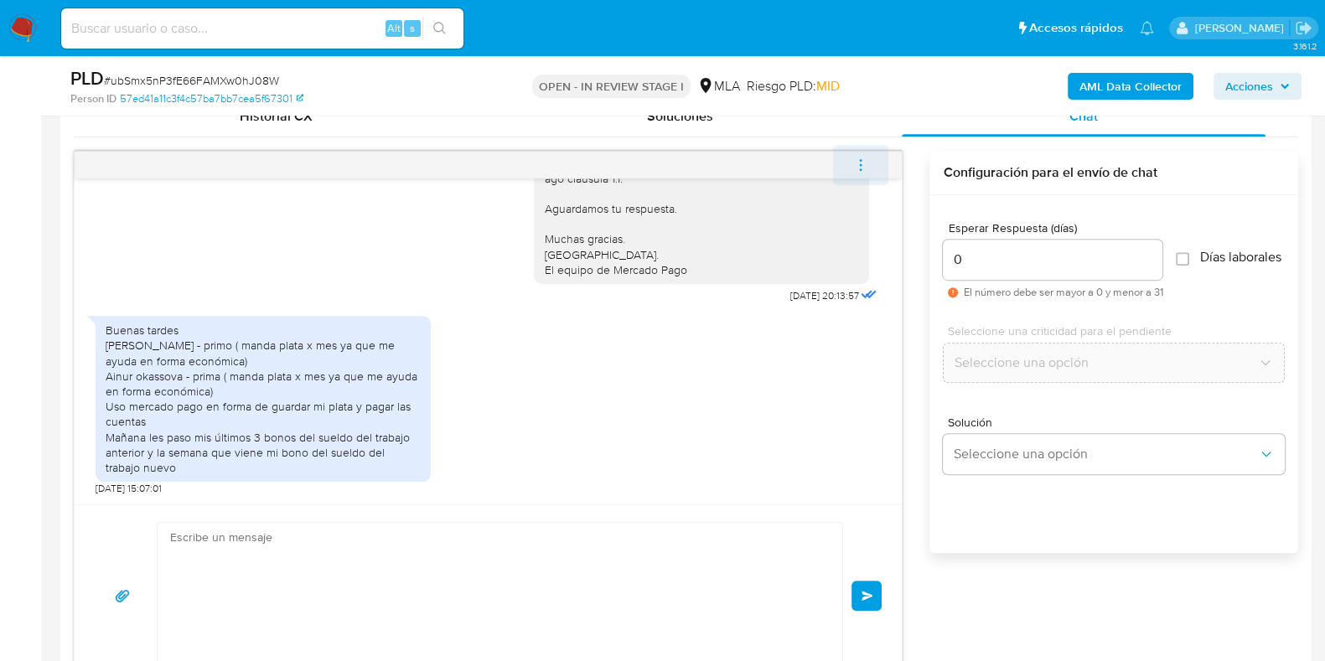
scroll to position [1365, 0]
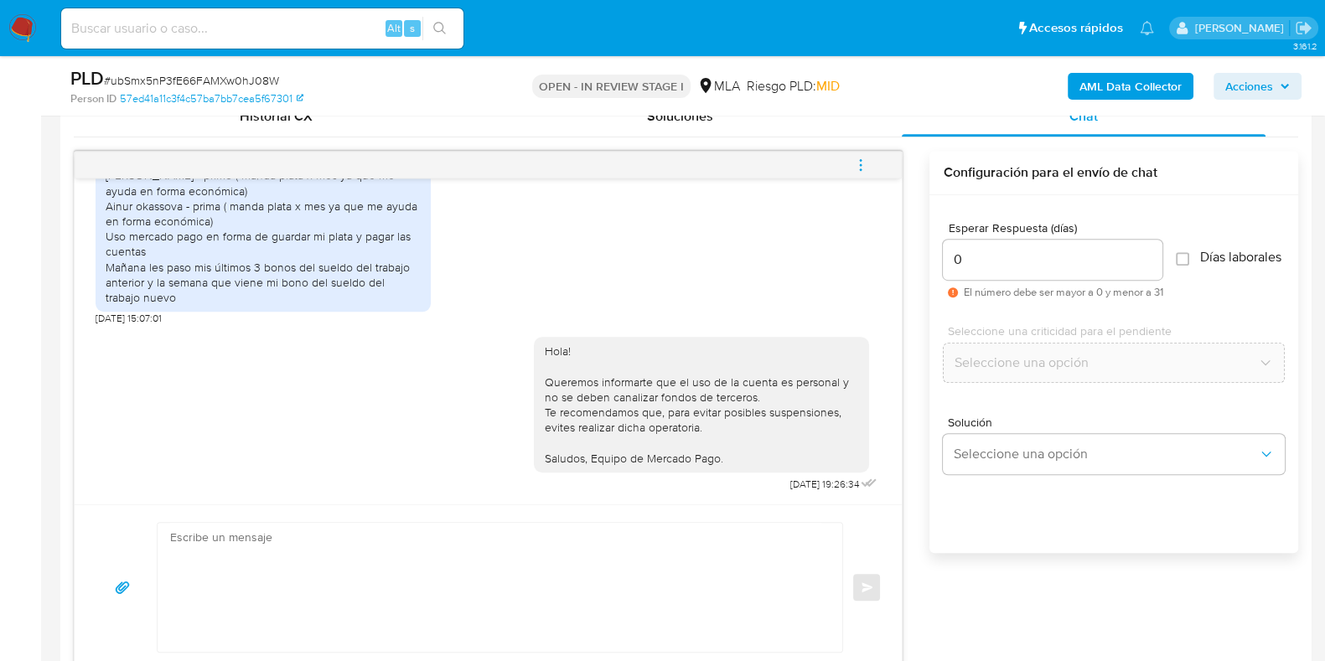
click at [860, 163] on icon "menu-action" at bounding box center [861, 164] width 2 height 2
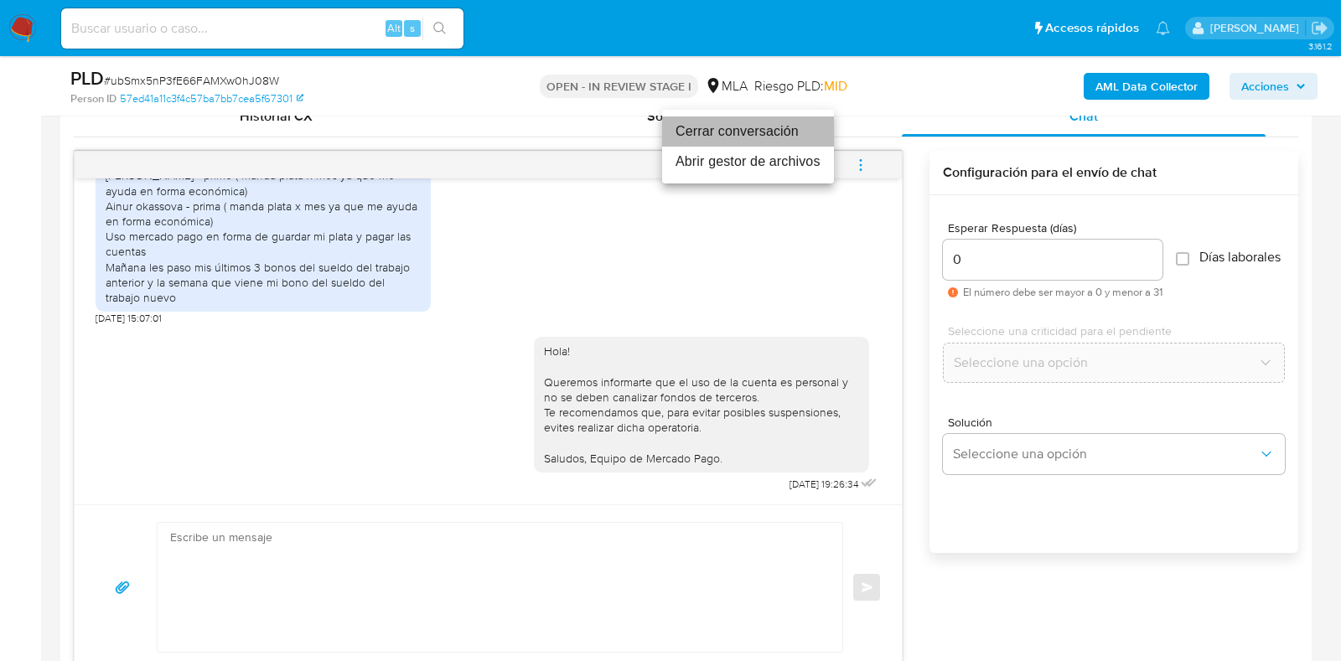
click at [795, 126] on li "Cerrar conversación" at bounding box center [748, 132] width 172 height 30
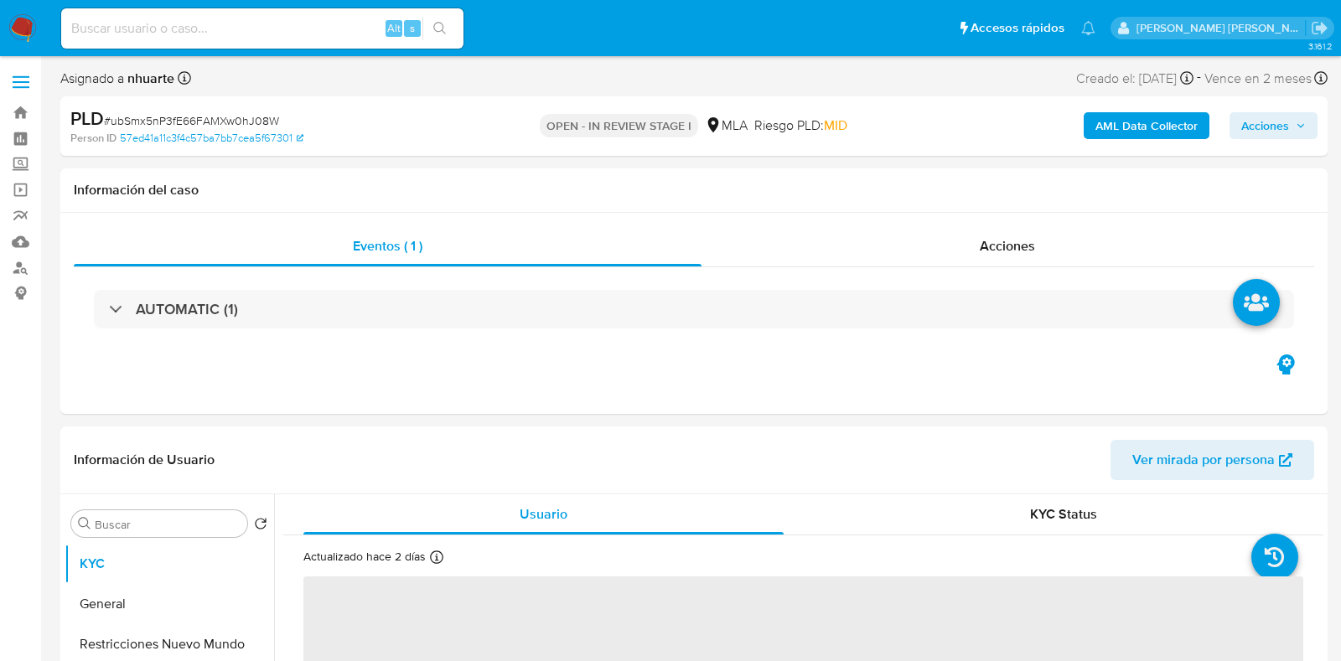
select select "10"
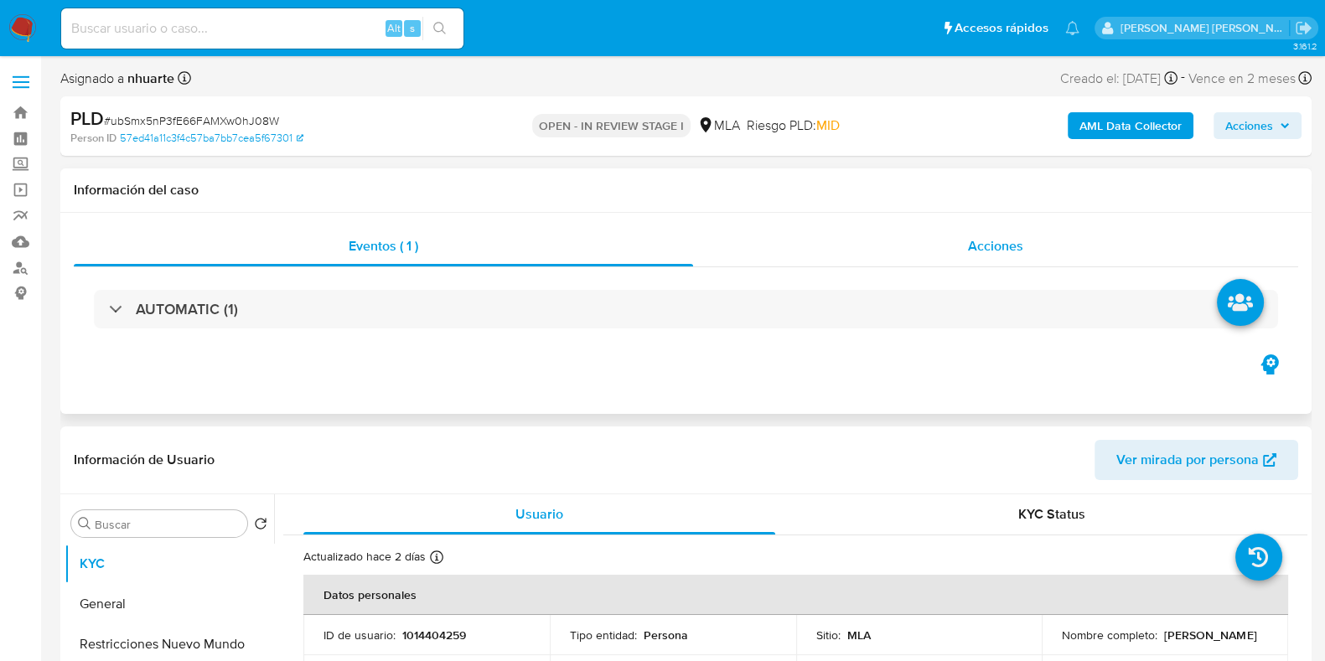
click at [1001, 239] on span "Acciones" at bounding box center [995, 245] width 55 height 19
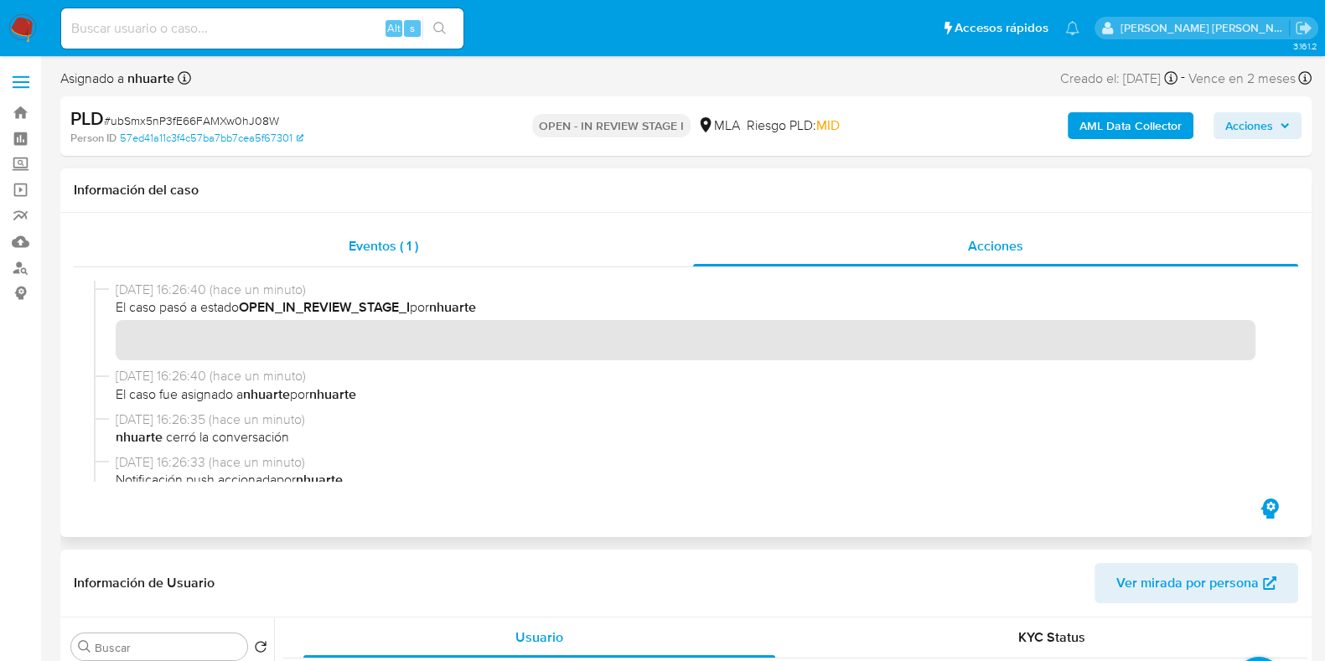
click at [378, 249] on span "Eventos ( 1 )" at bounding box center [384, 245] width 70 height 19
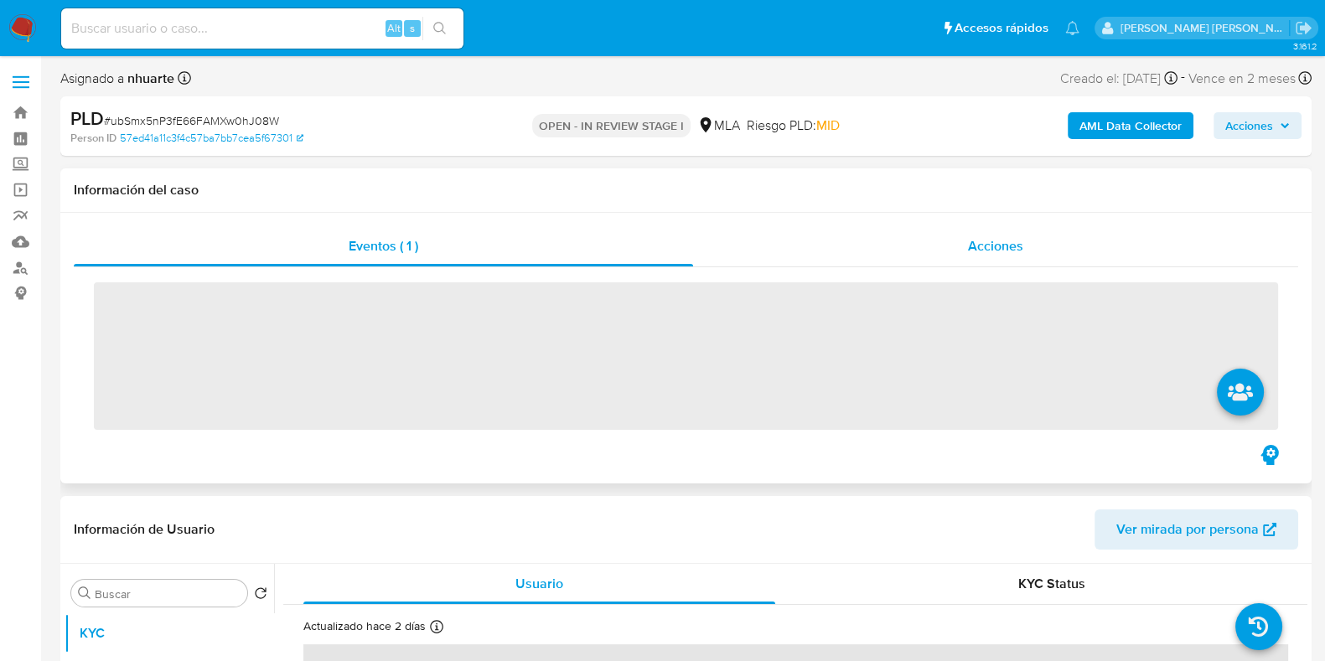
click at [980, 255] on span "Acciones" at bounding box center [995, 245] width 55 height 19
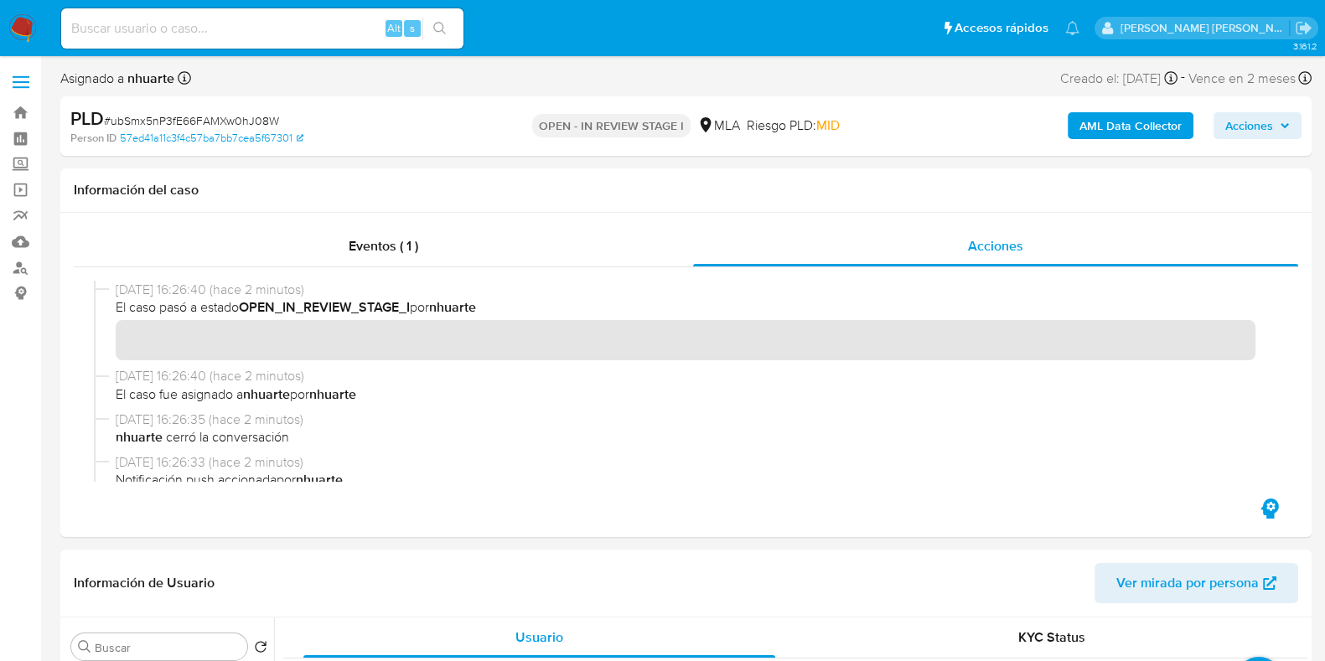
click at [1138, 113] on b "AML Data Collector" at bounding box center [1131, 125] width 102 height 27
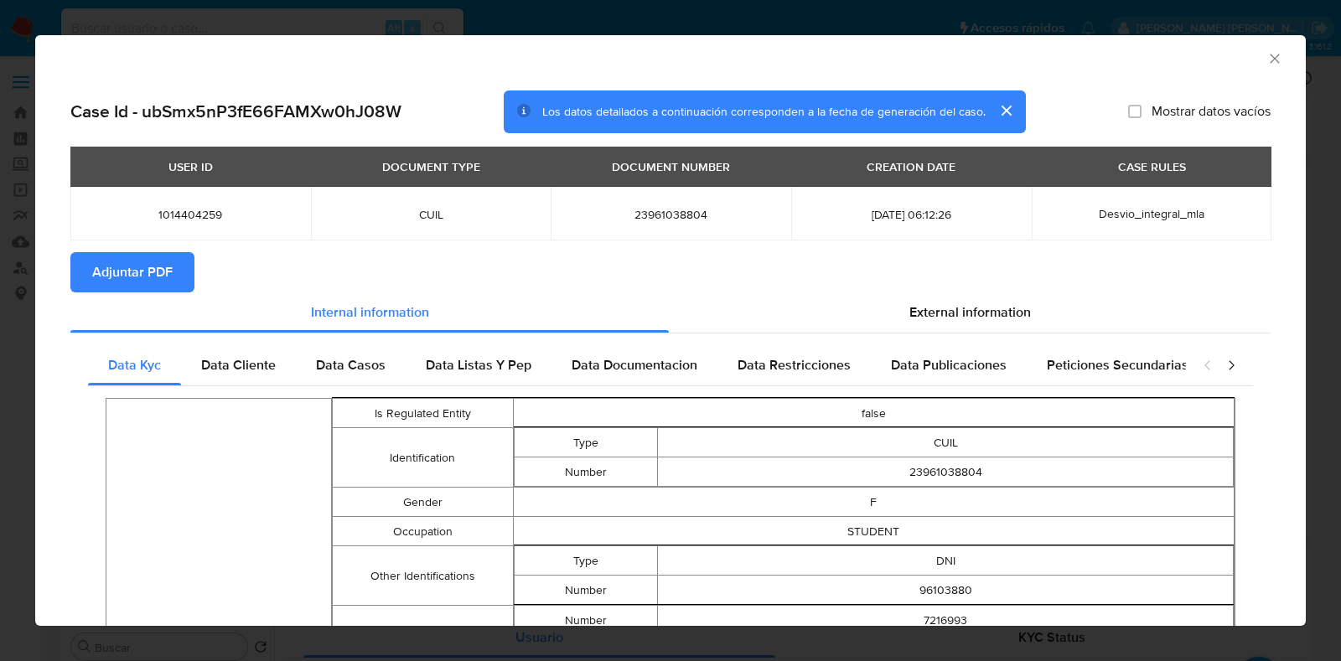
click at [176, 265] on button "Adjuntar PDF" at bounding box center [132, 272] width 124 height 40
click at [1266, 60] on icon "Cerrar ventana" at bounding box center [1274, 58] width 17 height 17
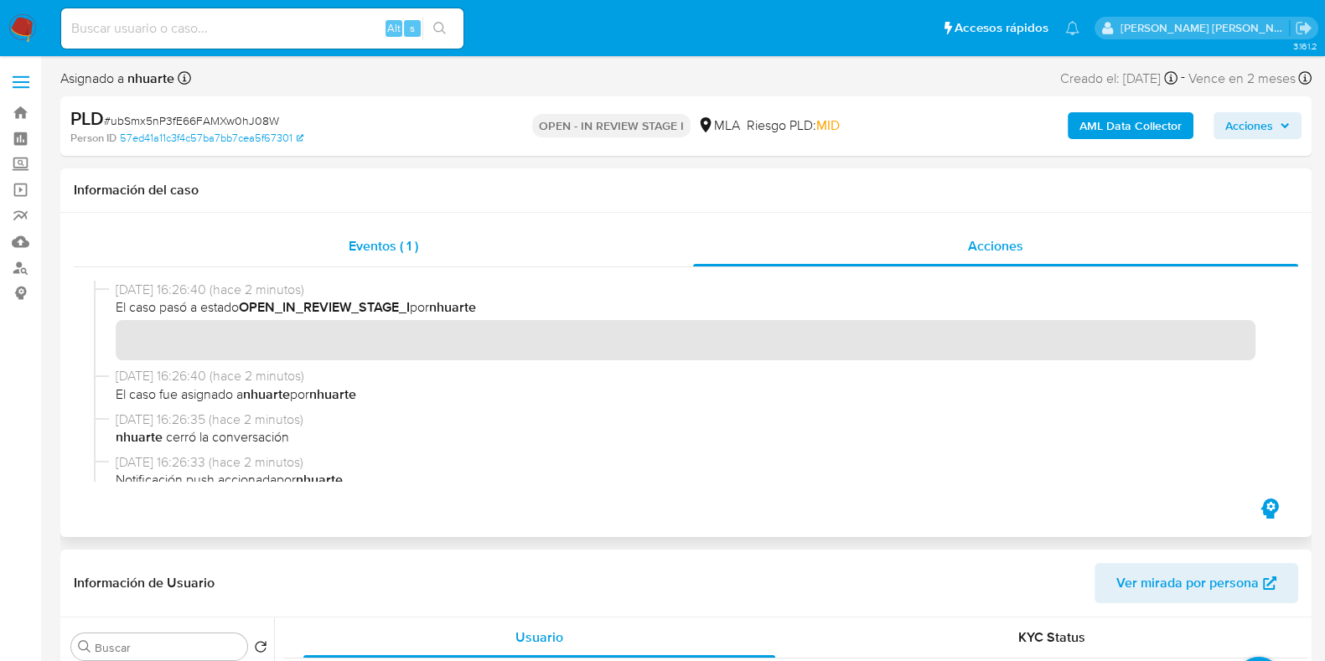
click at [401, 249] on span "Eventos ( 1 )" at bounding box center [384, 245] width 70 height 19
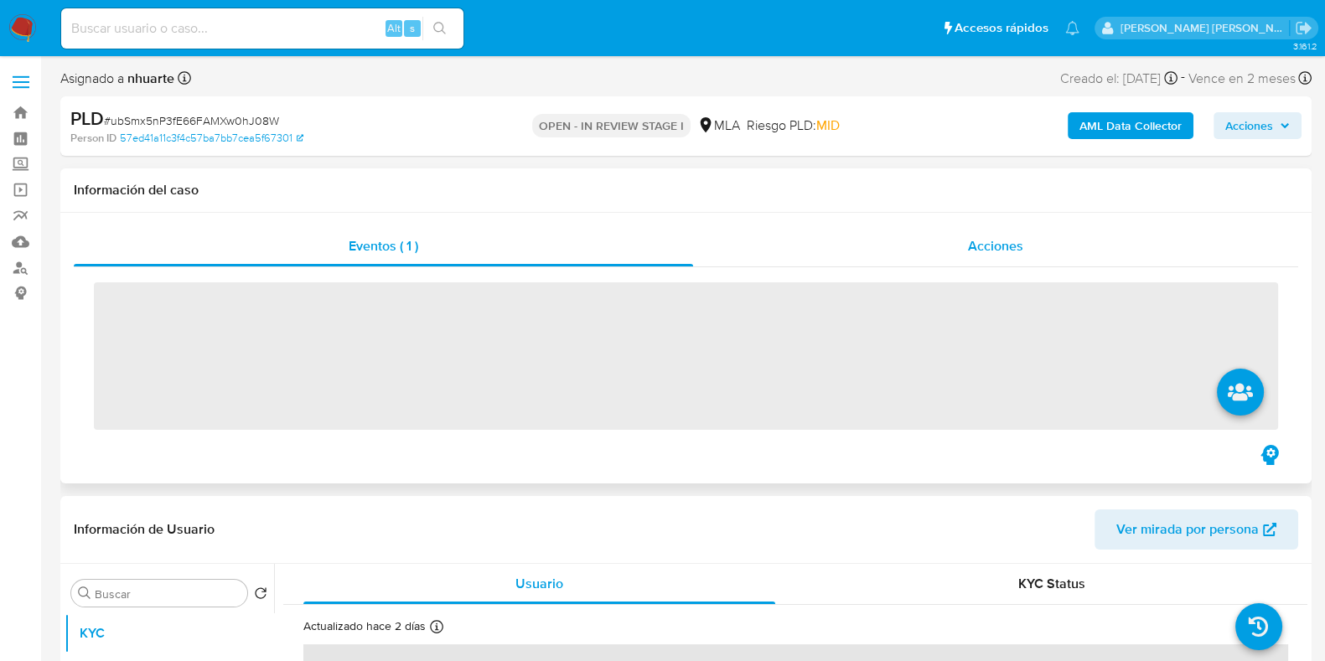
click at [982, 246] on span "Acciones" at bounding box center [995, 245] width 55 height 19
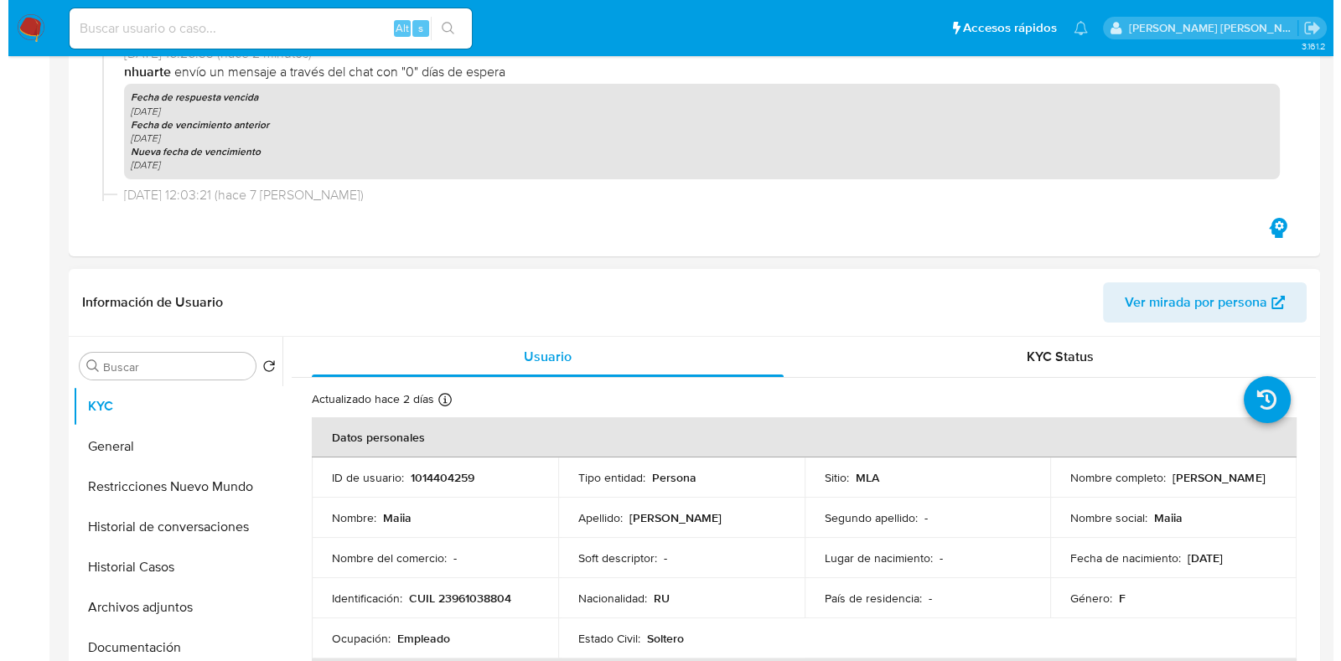
scroll to position [418, 0]
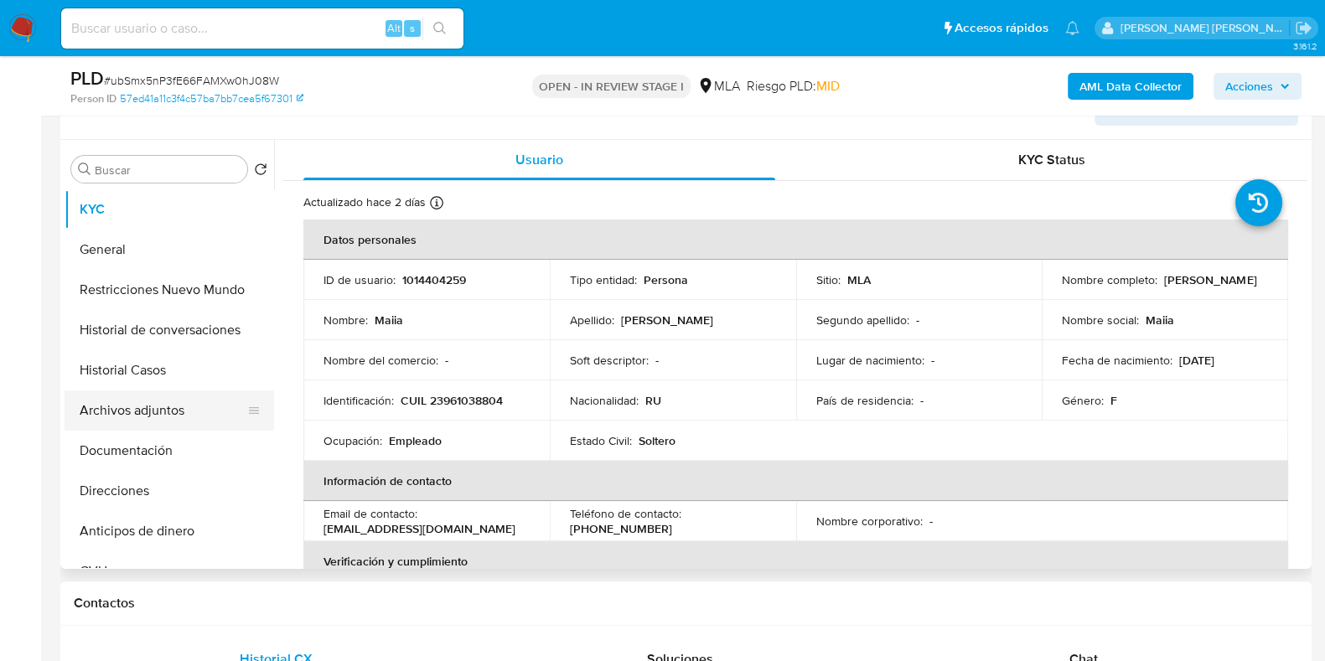
click at [159, 417] on button "Archivos adjuntos" at bounding box center [163, 411] width 196 height 40
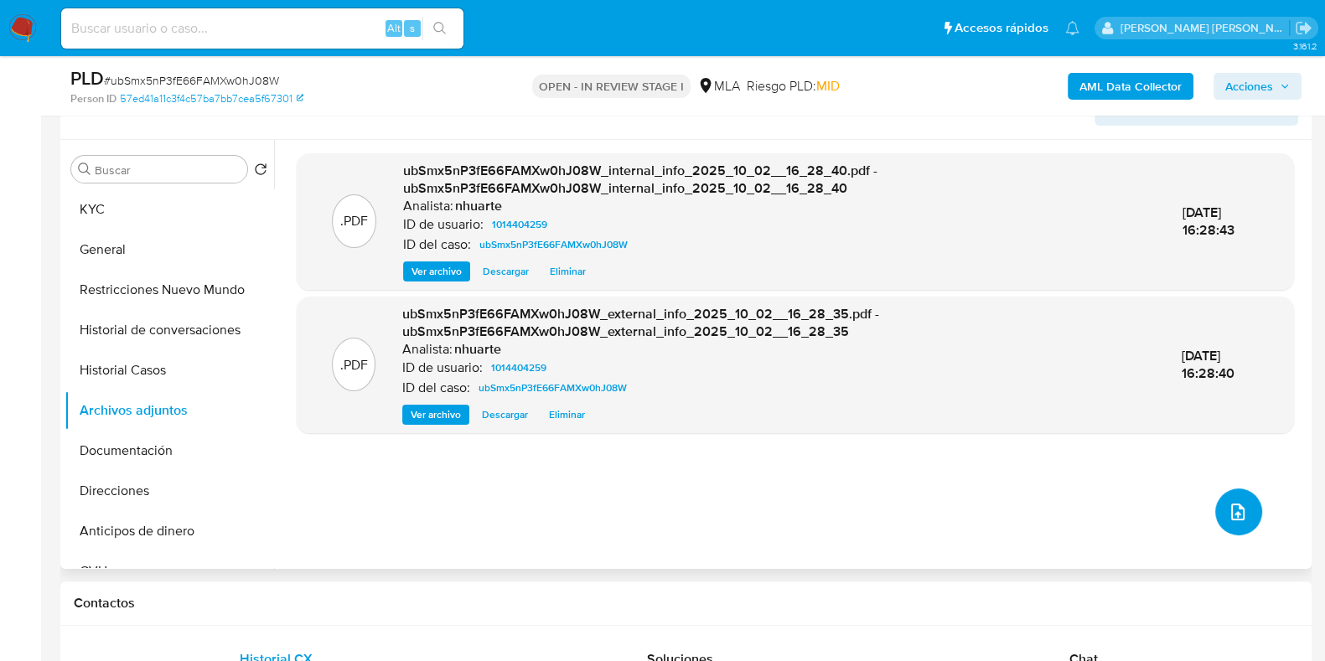
click at [1233, 513] on icon "upload-file" at bounding box center [1238, 512] width 20 height 20
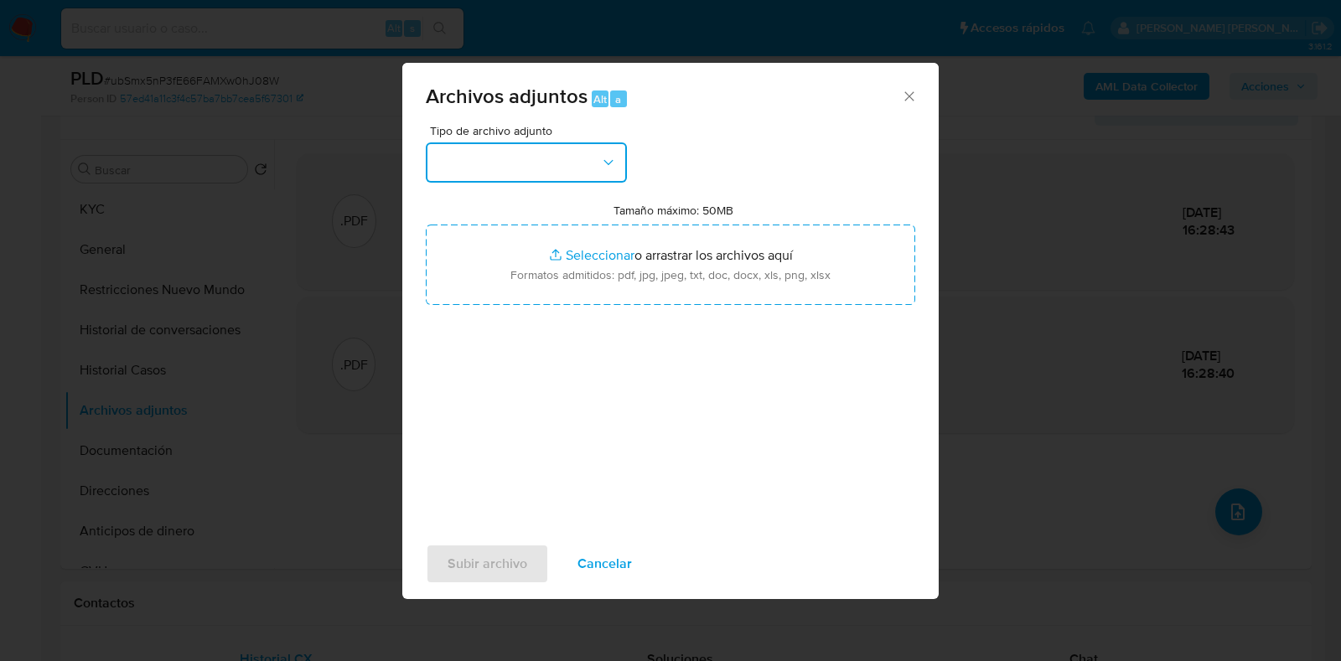
click at [615, 165] on icon "button" at bounding box center [608, 162] width 17 height 17
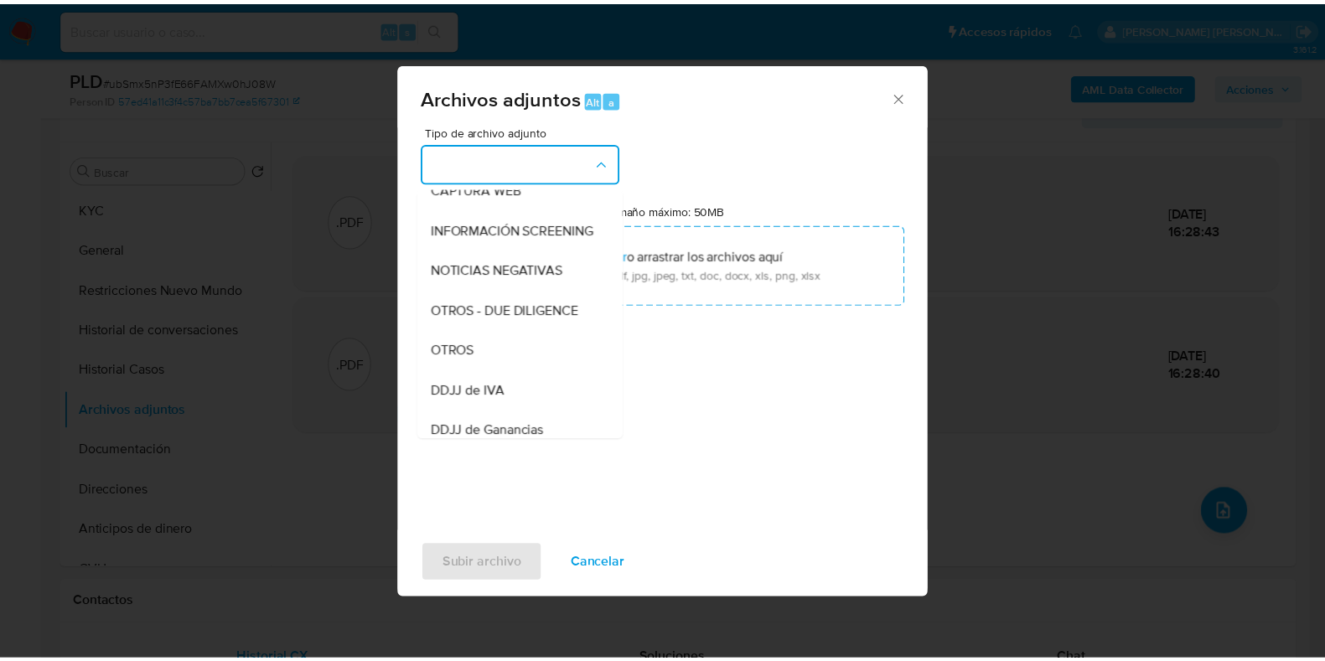
scroll to position [186, 0]
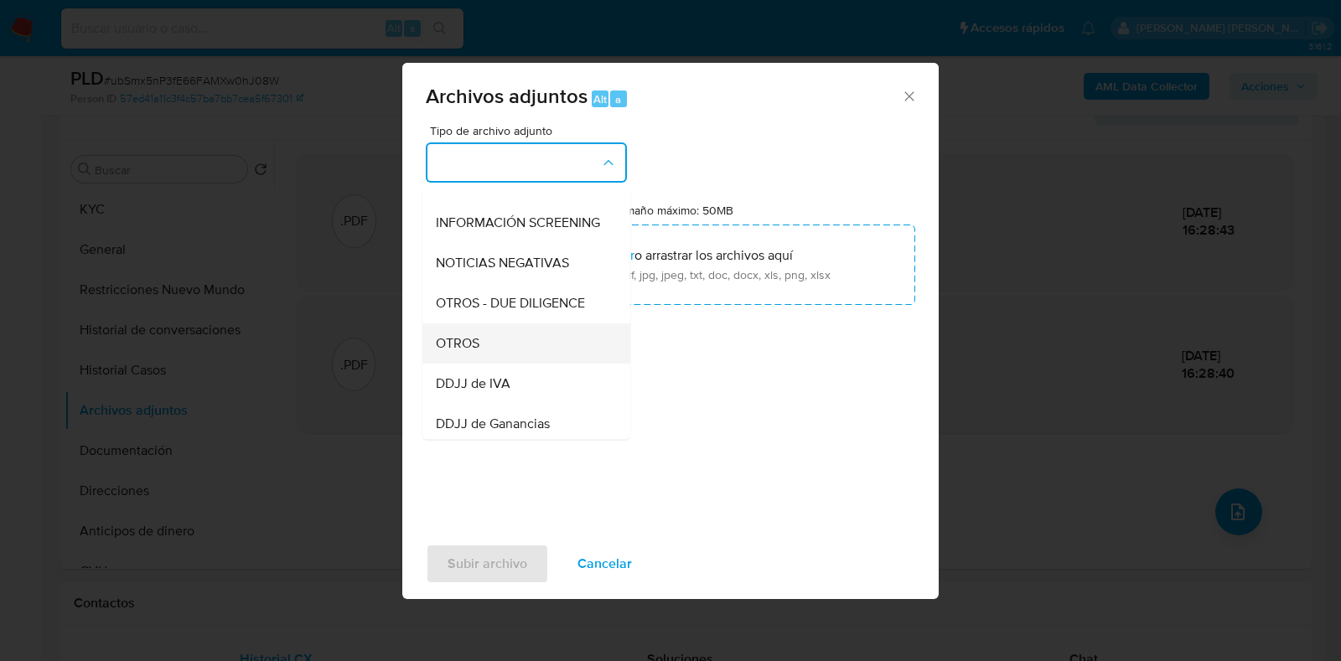
click at [531, 359] on div "OTROS" at bounding box center [521, 344] width 171 height 40
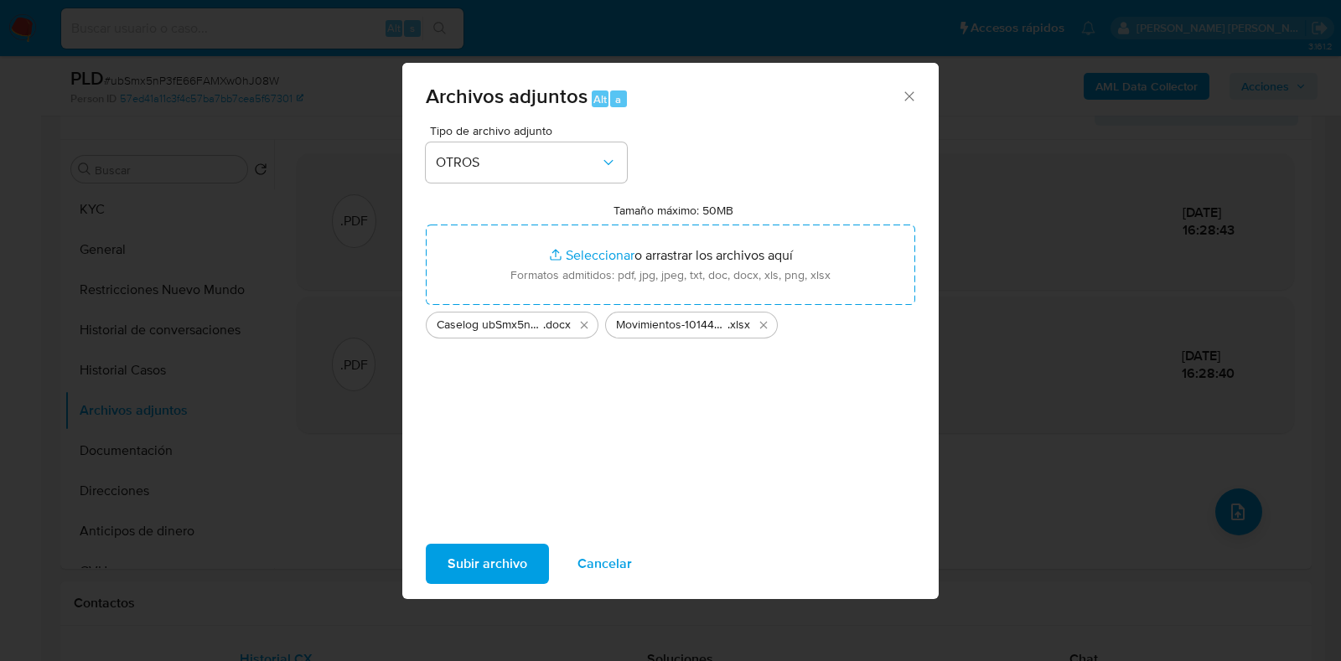
click at [486, 567] on span "Subir archivo" at bounding box center [488, 564] width 80 height 37
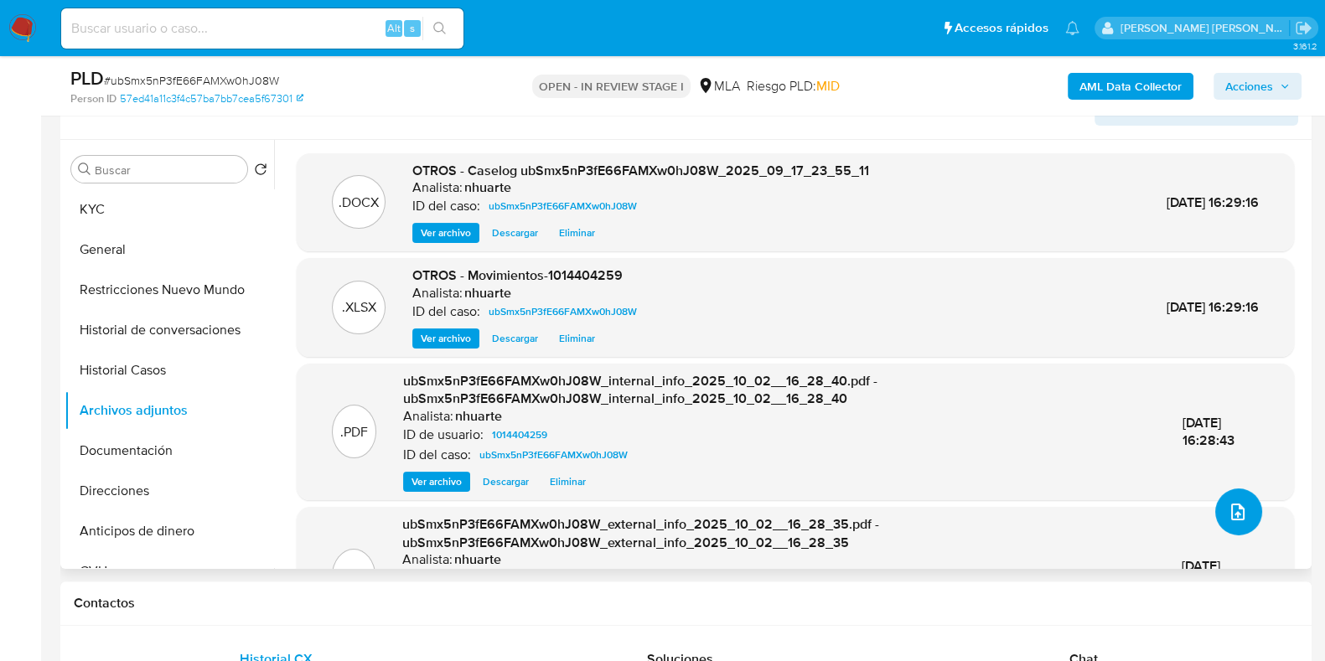
scroll to position [0, 0]
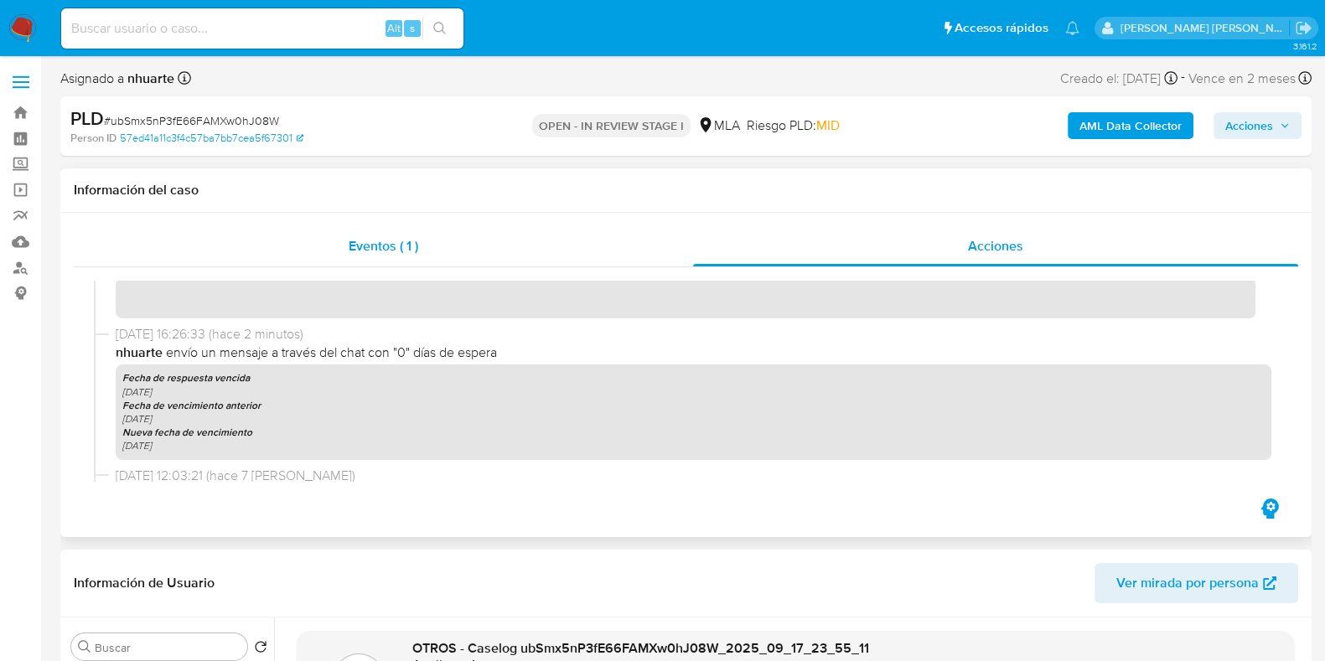
click at [338, 236] on div "Eventos ( 1 )" at bounding box center [383, 246] width 619 height 40
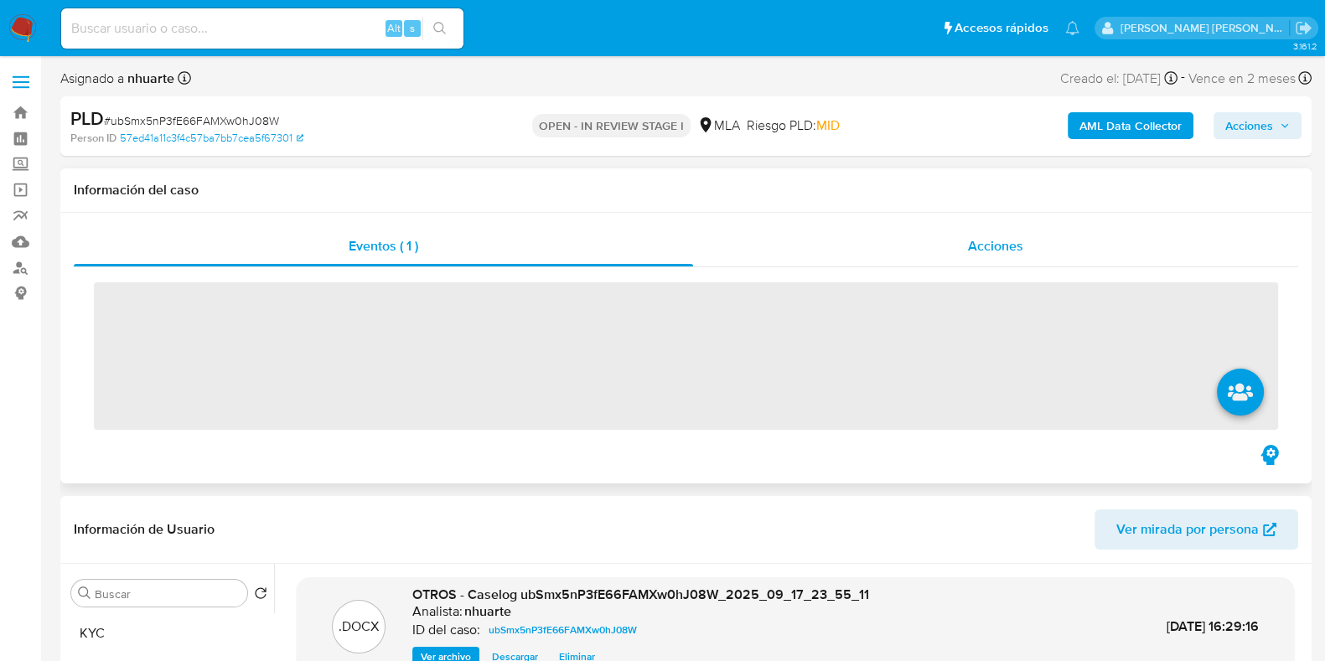
click at [965, 253] on div "Acciones" at bounding box center [995, 246] width 605 height 40
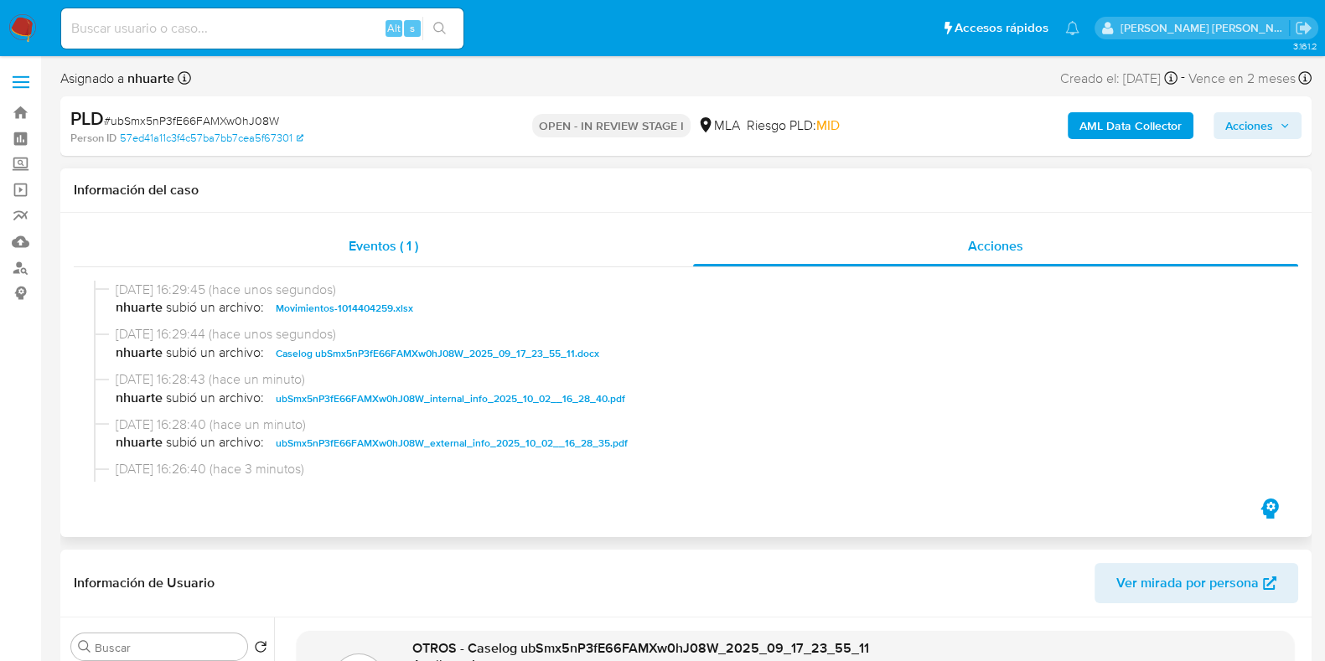
click at [381, 250] on span "Eventos ( 1 )" at bounding box center [384, 245] width 70 height 19
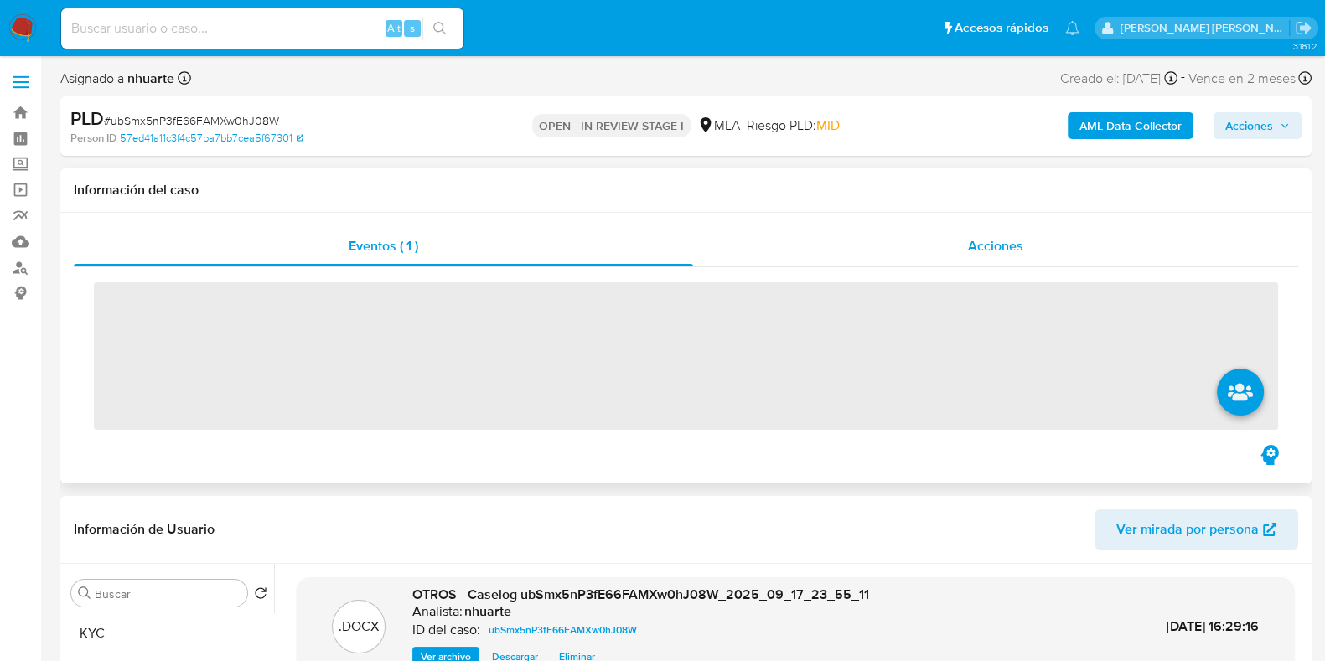
click at [989, 247] on span "Acciones" at bounding box center [995, 245] width 55 height 19
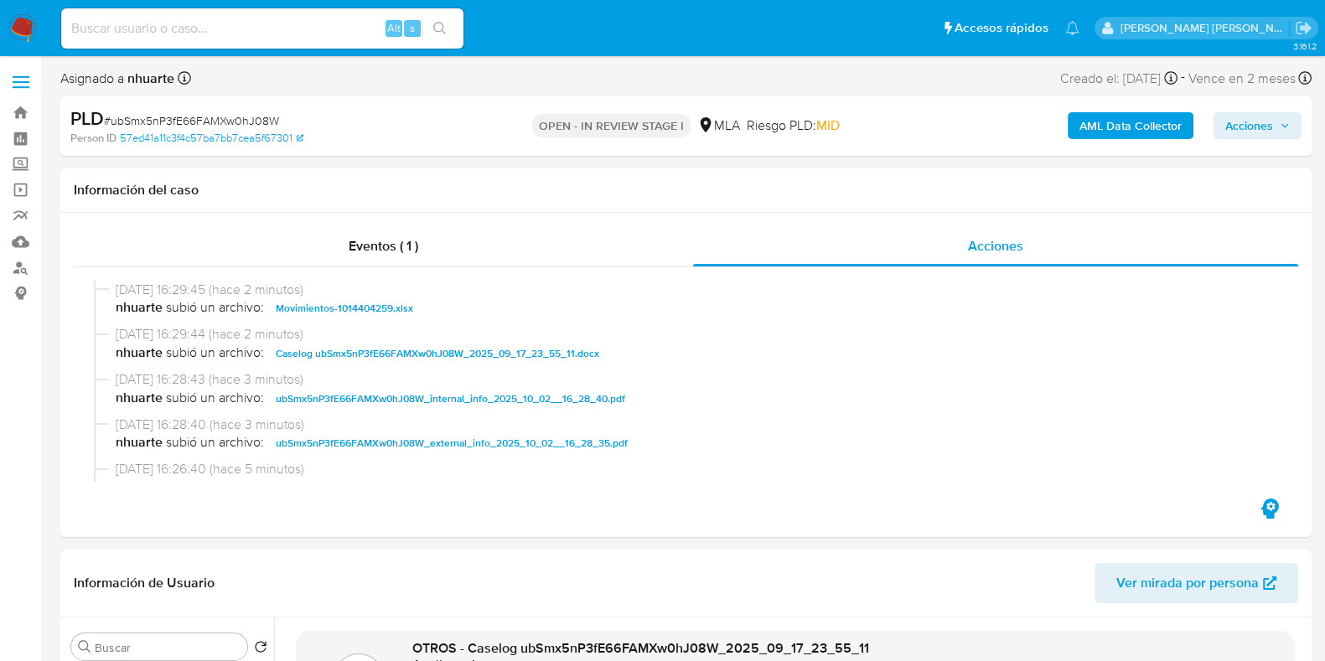
click at [1265, 127] on span "Acciones" at bounding box center [1249, 125] width 48 height 27
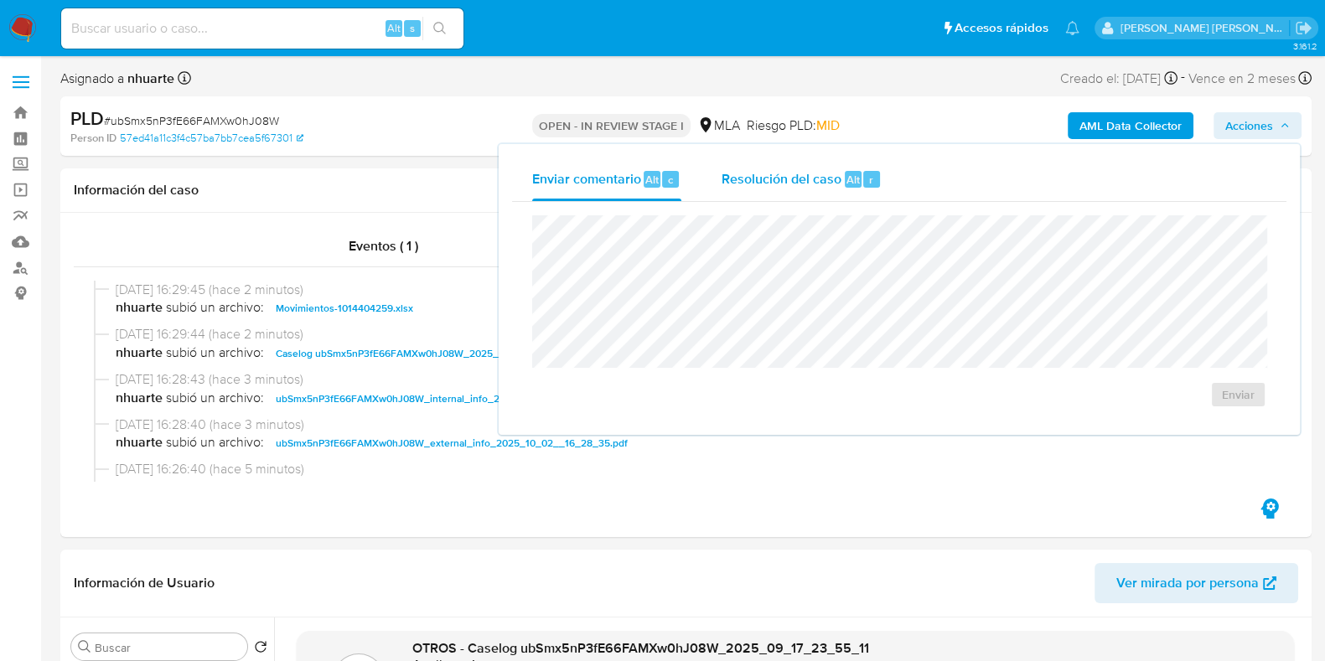
click at [826, 174] on span "Resolución del caso" at bounding box center [782, 178] width 120 height 19
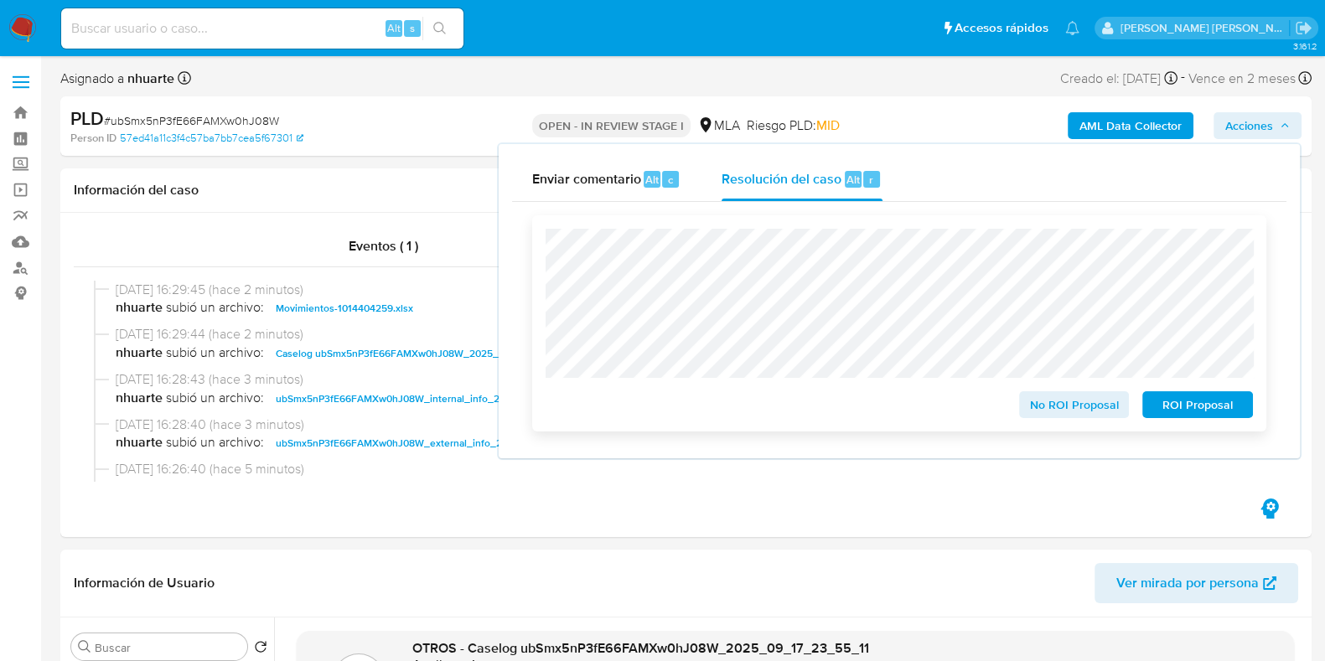
click at [1064, 412] on span "No ROI Proposal" at bounding box center [1074, 404] width 87 height 23
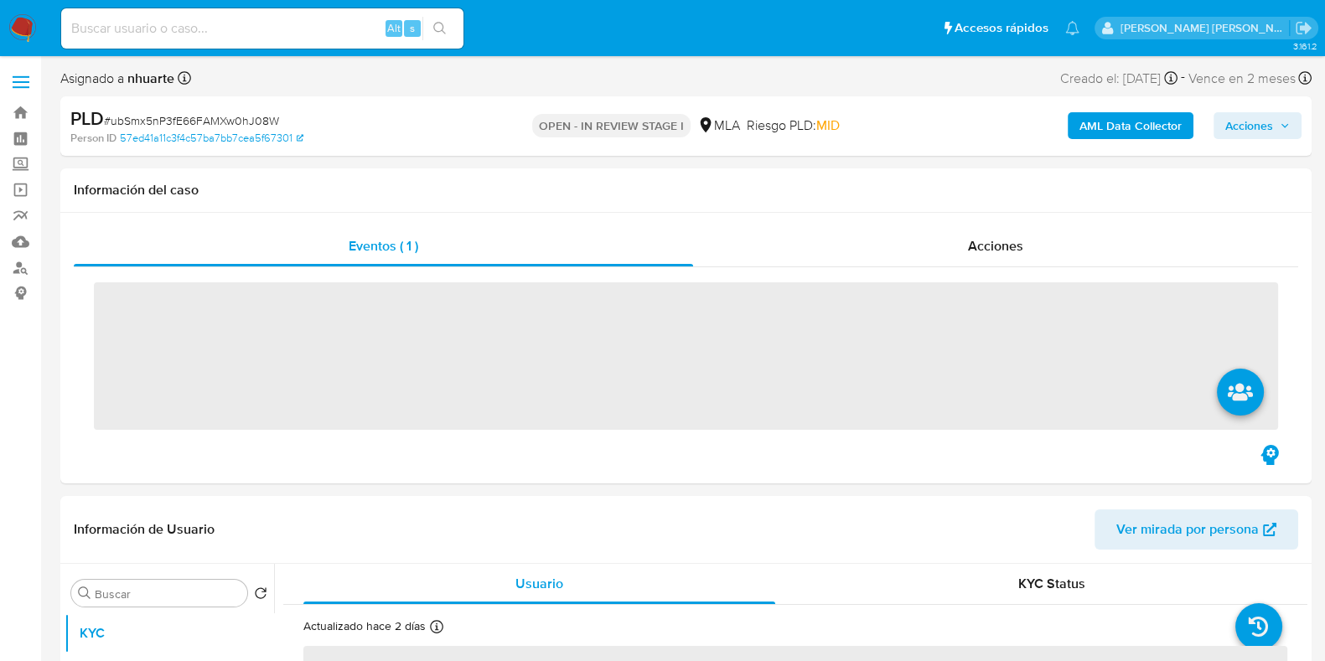
click at [1245, 127] on span "Acciones" at bounding box center [1249, 125] width 48 height 27
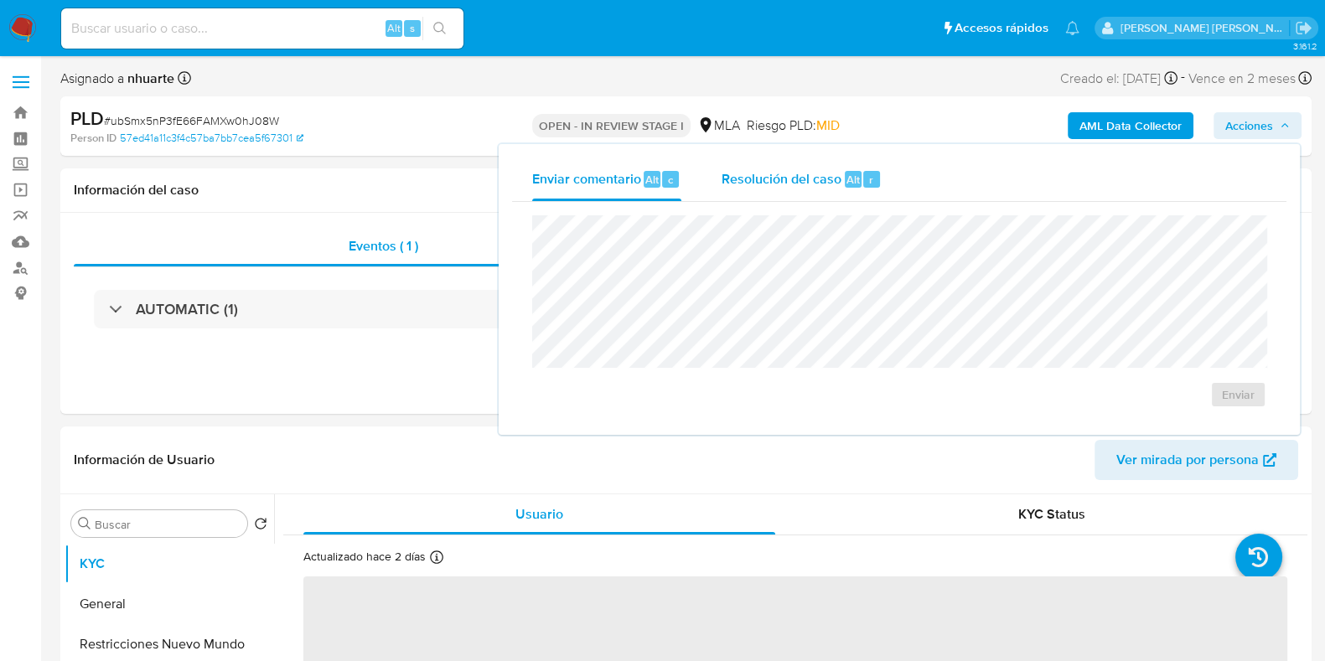
select select "10"
click at [859, 184] on div "Alt r" at bounding box center [862, 179] width 35 height 17
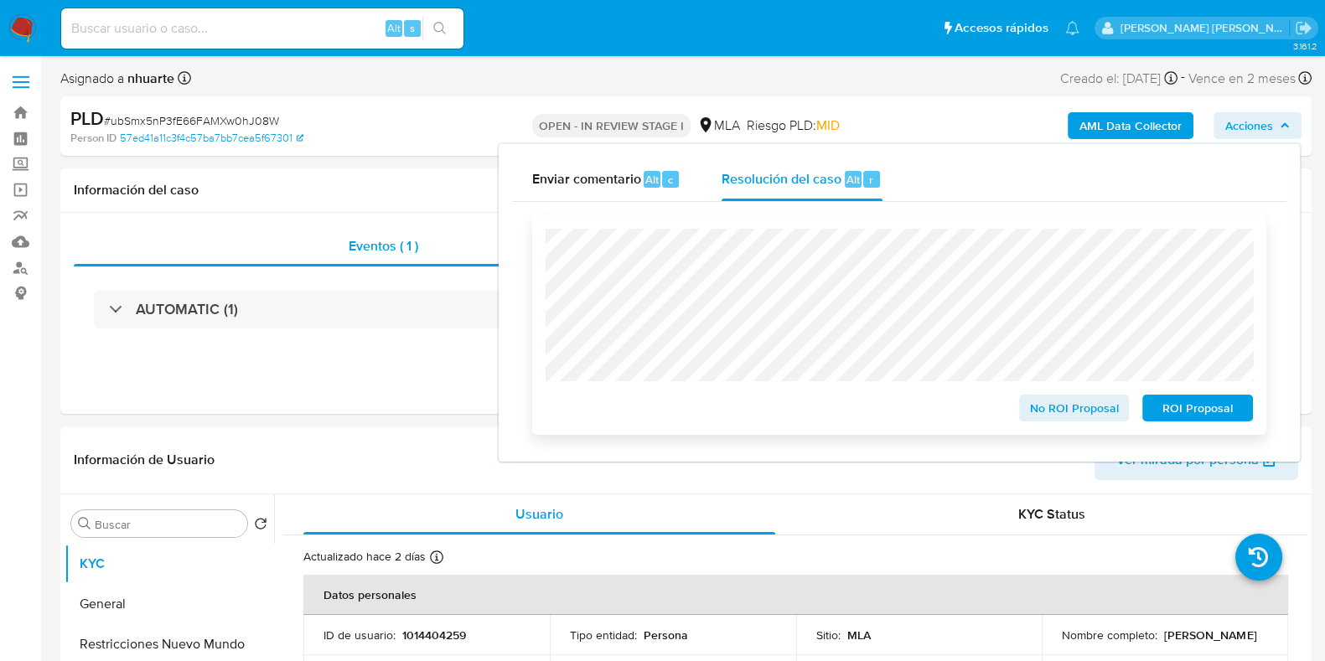
click at [1077, 411] on span "No ROI Proposal" at bounding box center [1074, 407] width 87 height 23
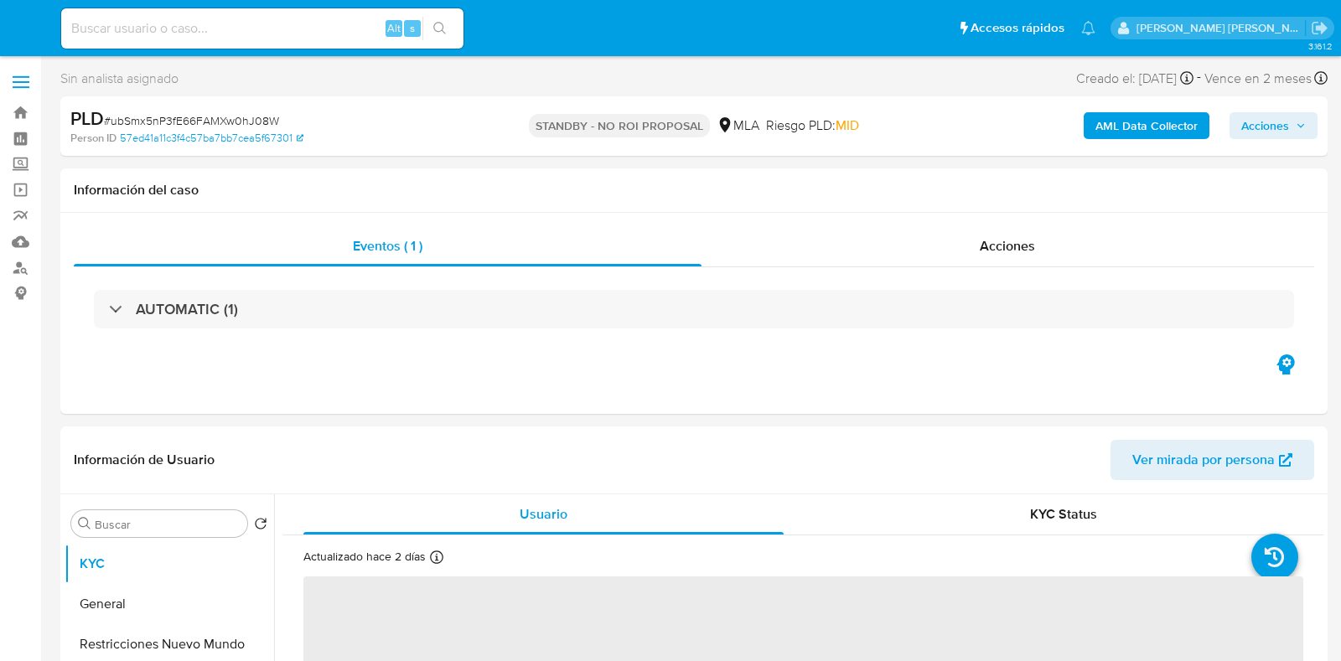
select select "10"
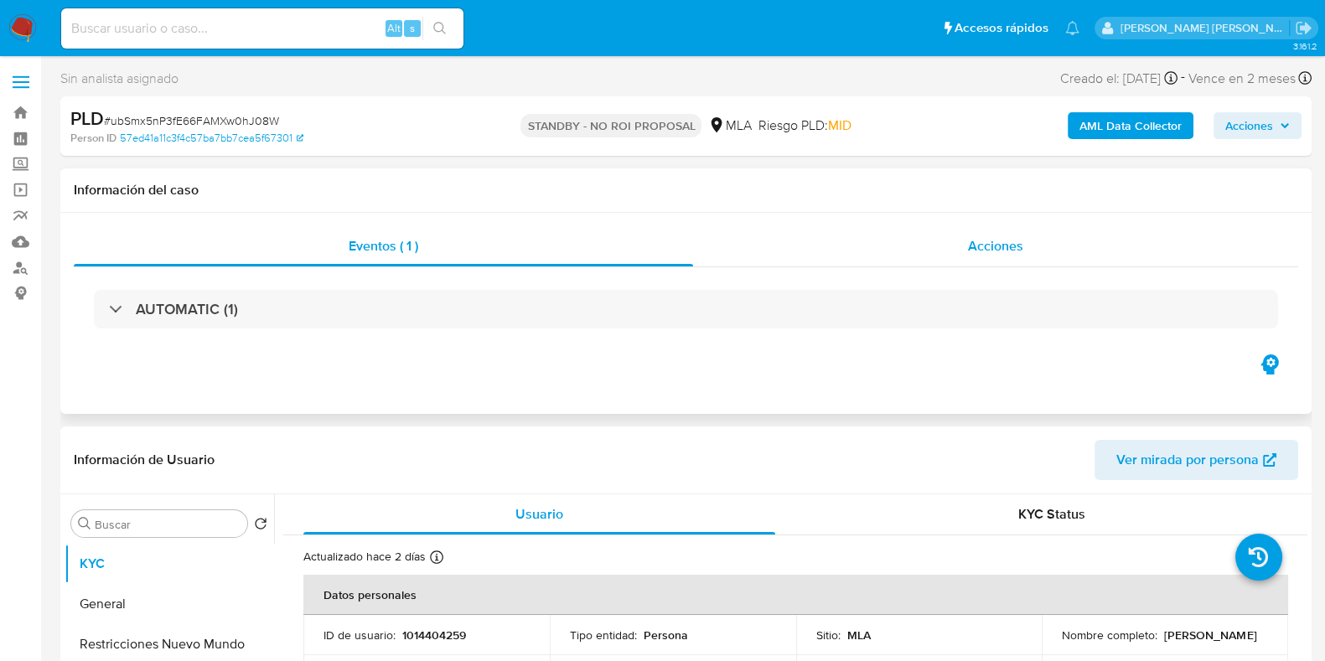
click at [984, 236] on span "Acciones" at bounding box center [995, 245] width 55 height 19
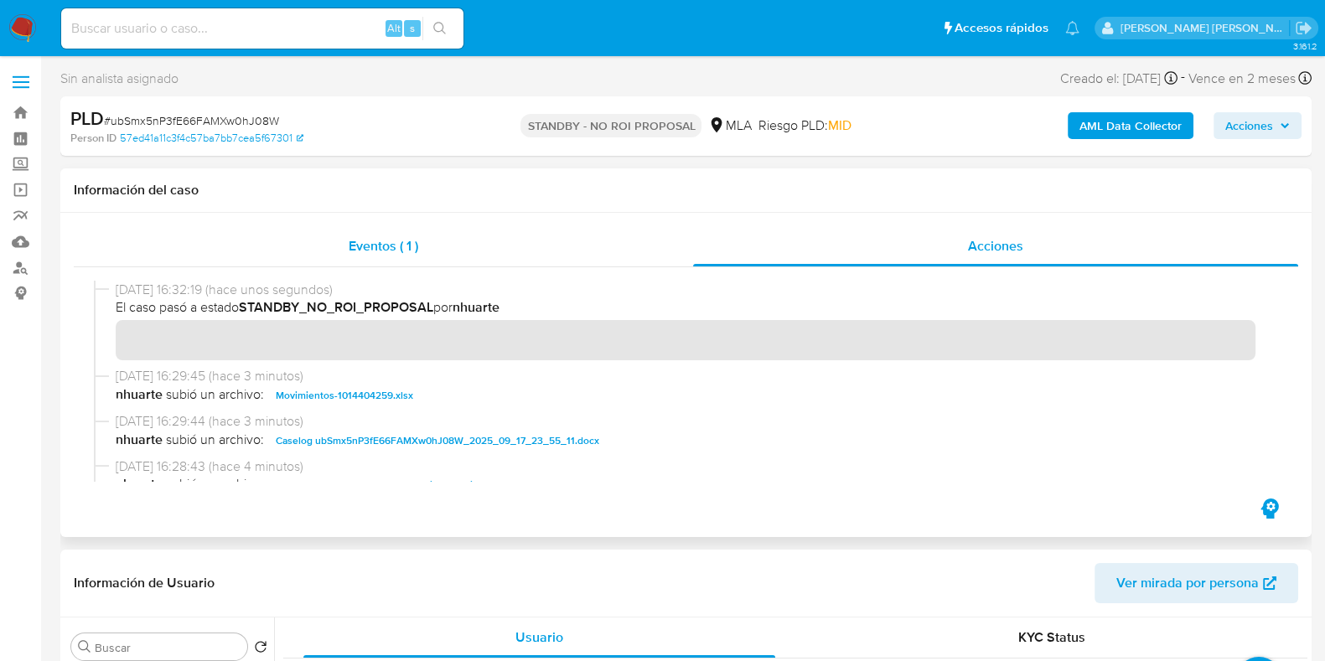
click at [386, 257] on div "Eventos ( 1 )" at bounding box center [383, 246] width 619 height 40
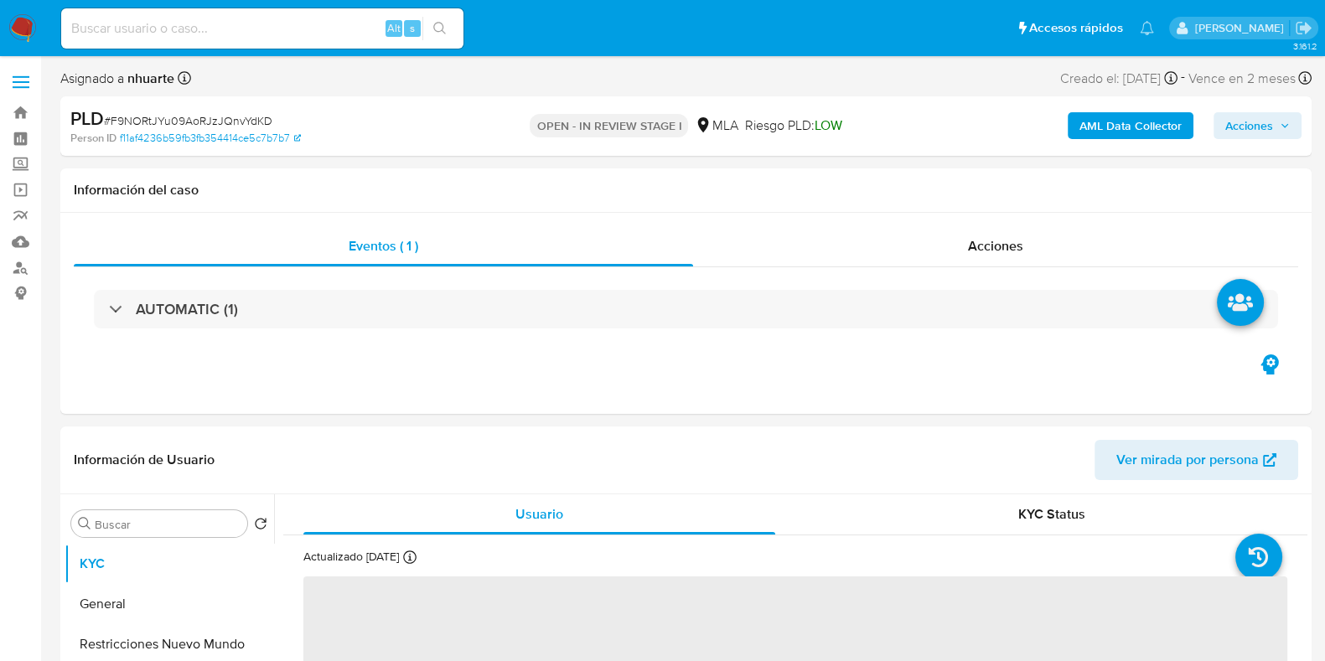
select select "10"
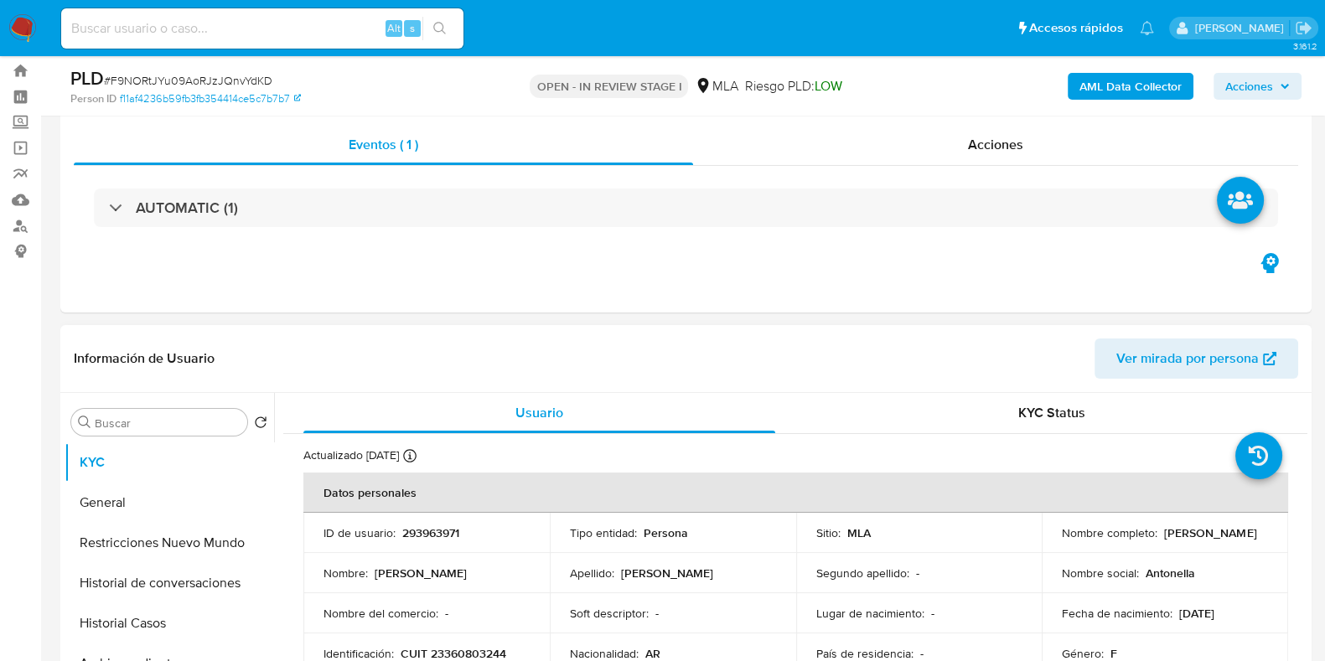
scroll to position [418, 0]
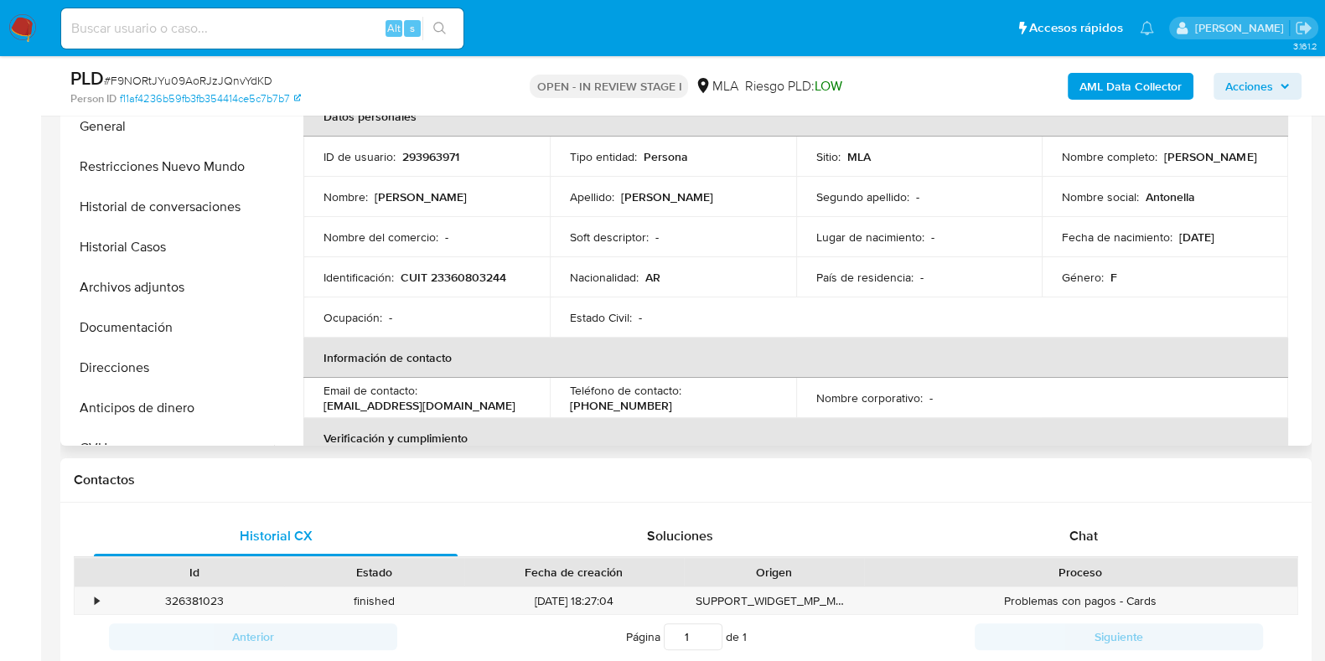
click at [427, 151] on p "293963971" at bounding box center [430, 156] width 57 height 15
copy p "293963971"
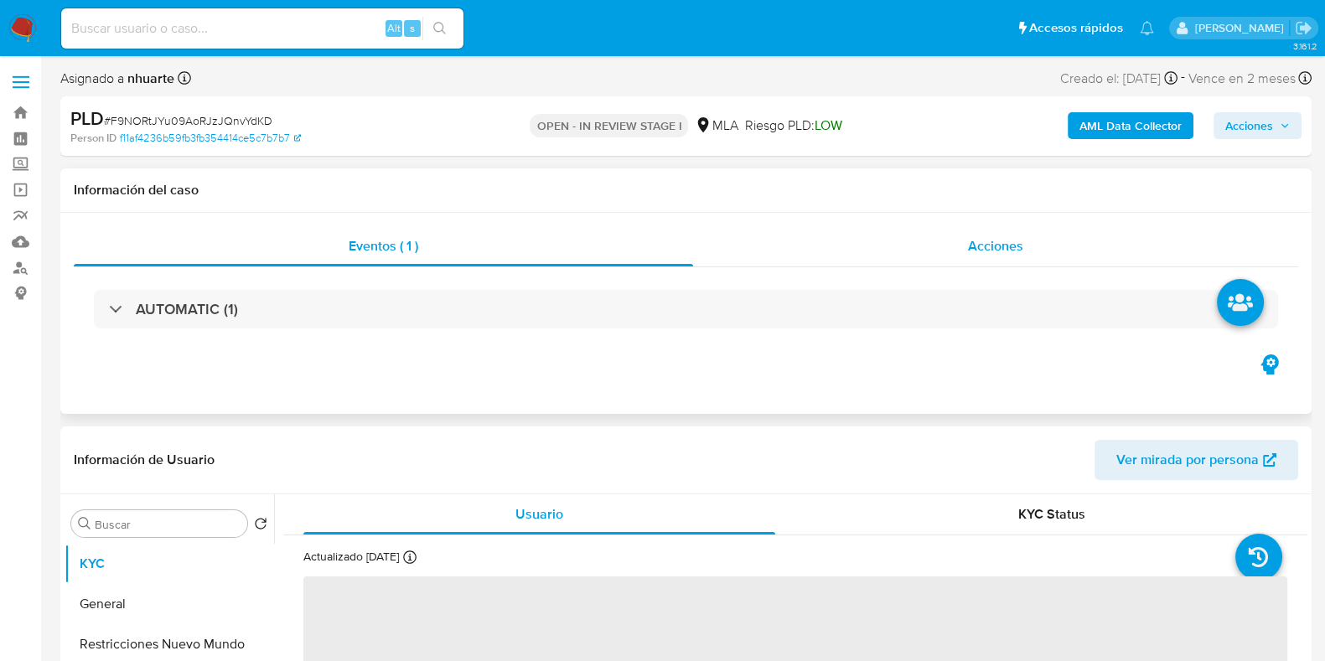
click at [1002, 241] on span "Acciones" at bounding box center [995, 245] width 55 height 19
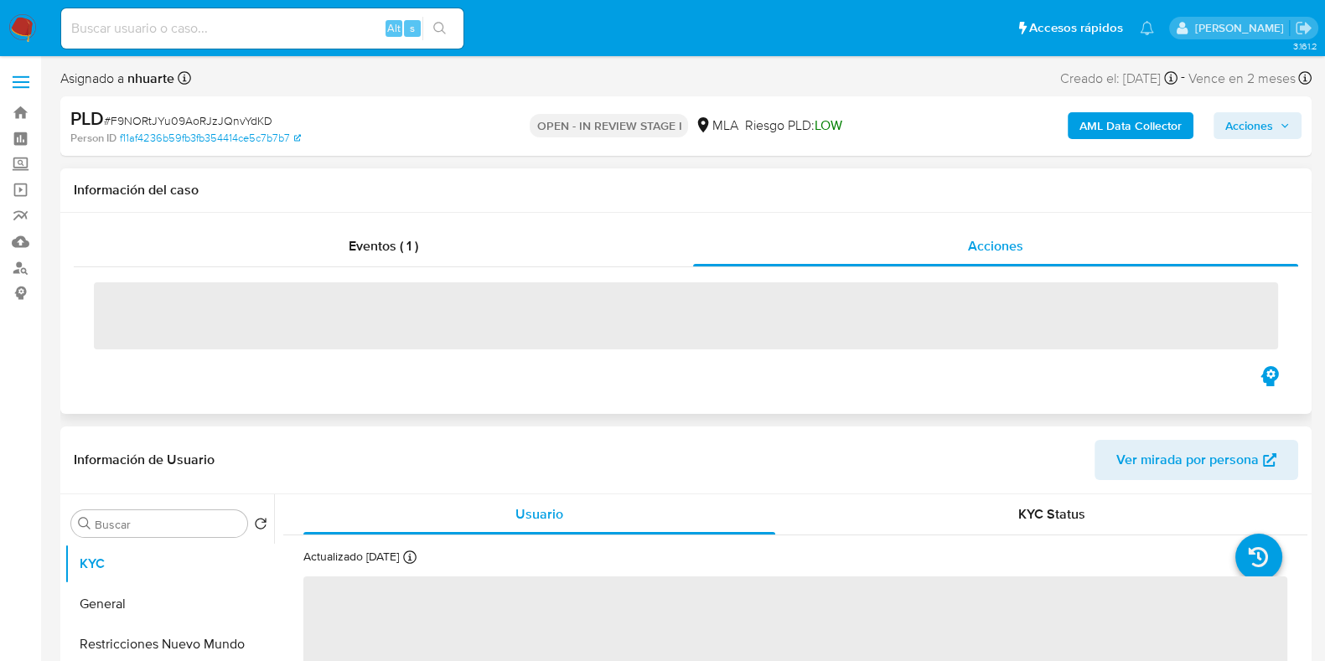
select select "10"
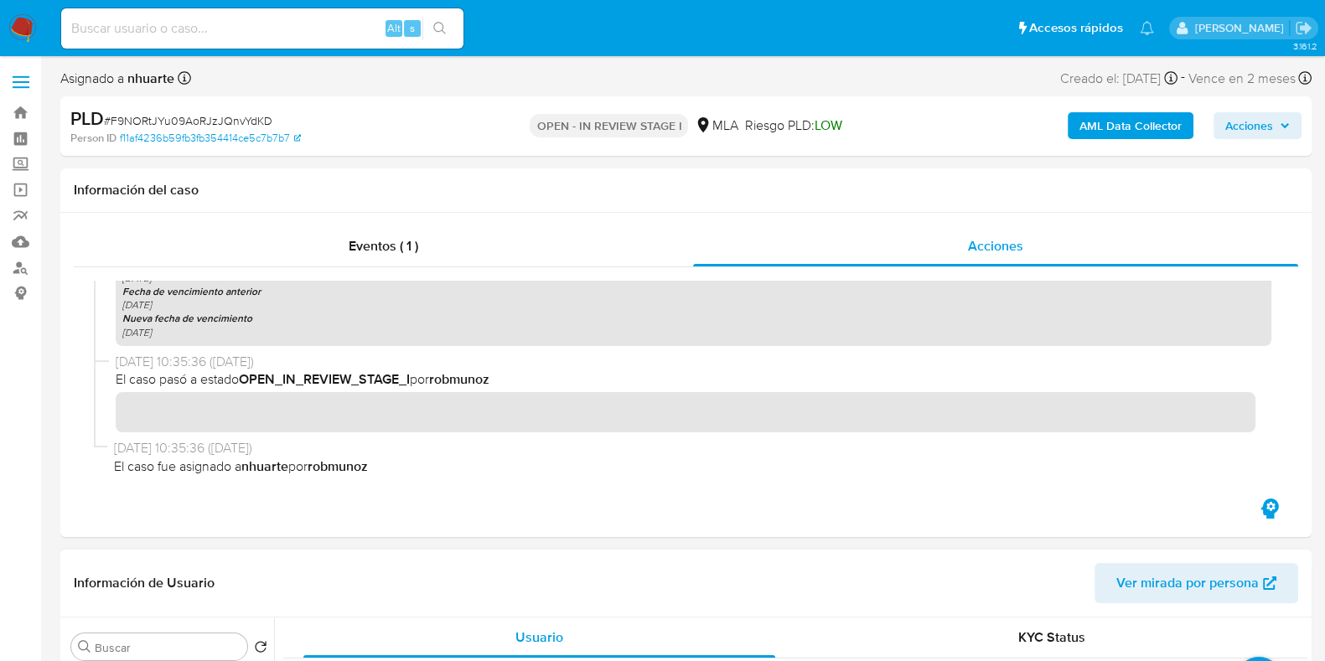
scroll to position [1364, 0]
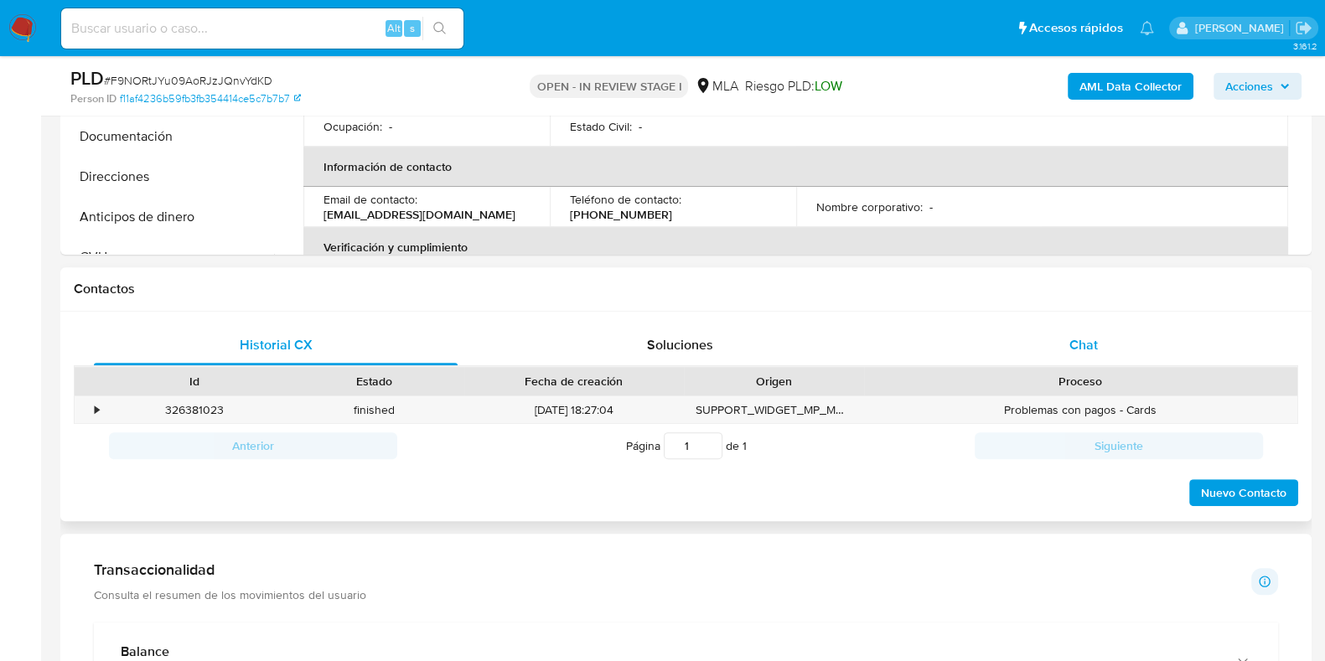
click at [1083, 360] on div "Chat" at bounding box center [1084, 345] width 364 height 40
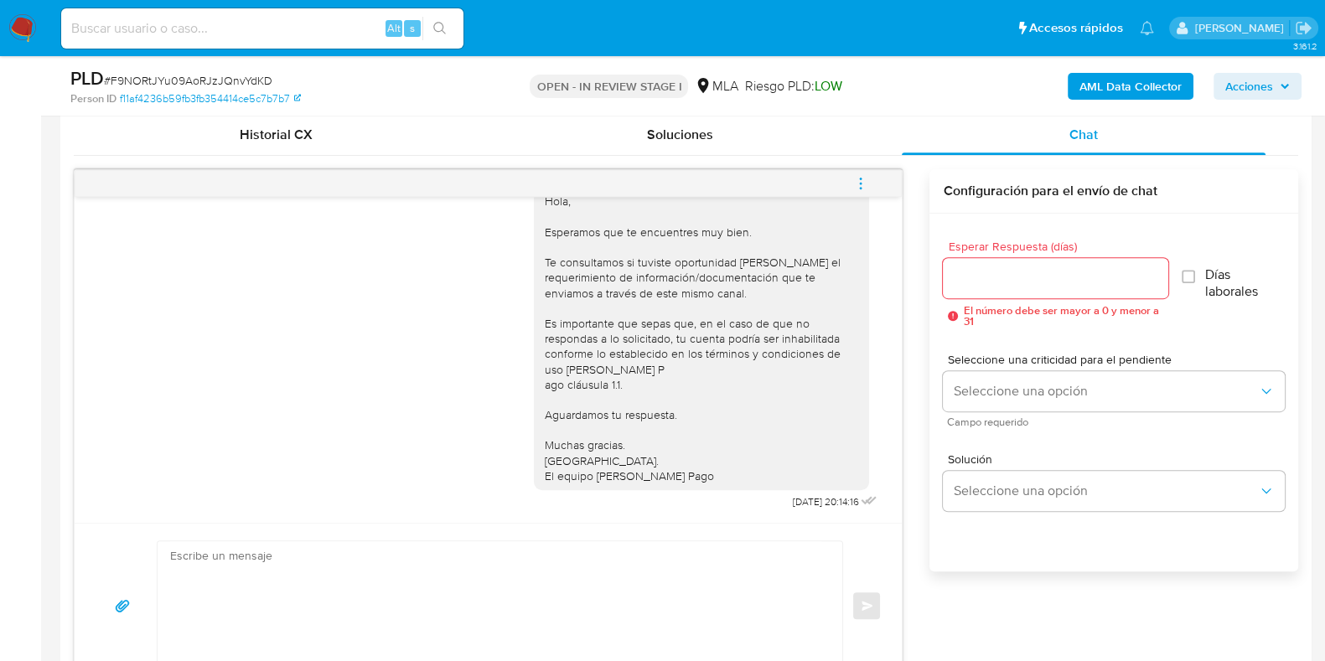
scroll to position [887, 0]
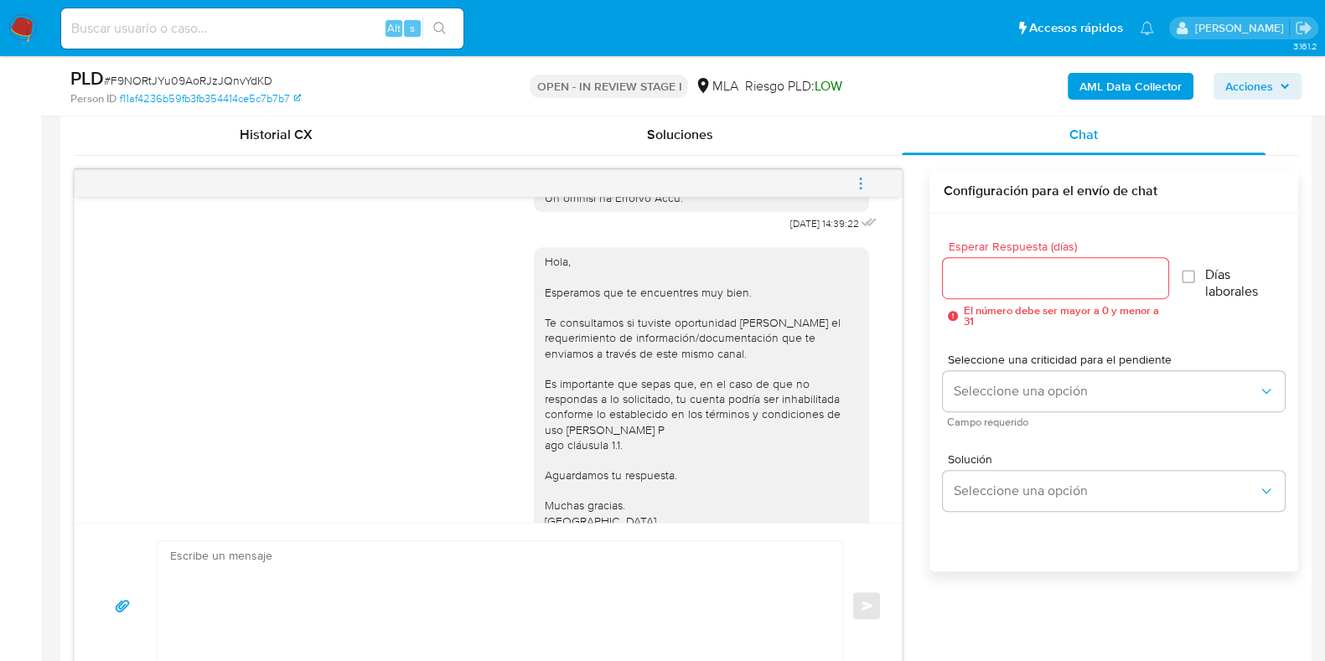
click at [857, 197] on span "menu-action" at bounding box center [860, 183] width 15 height 40
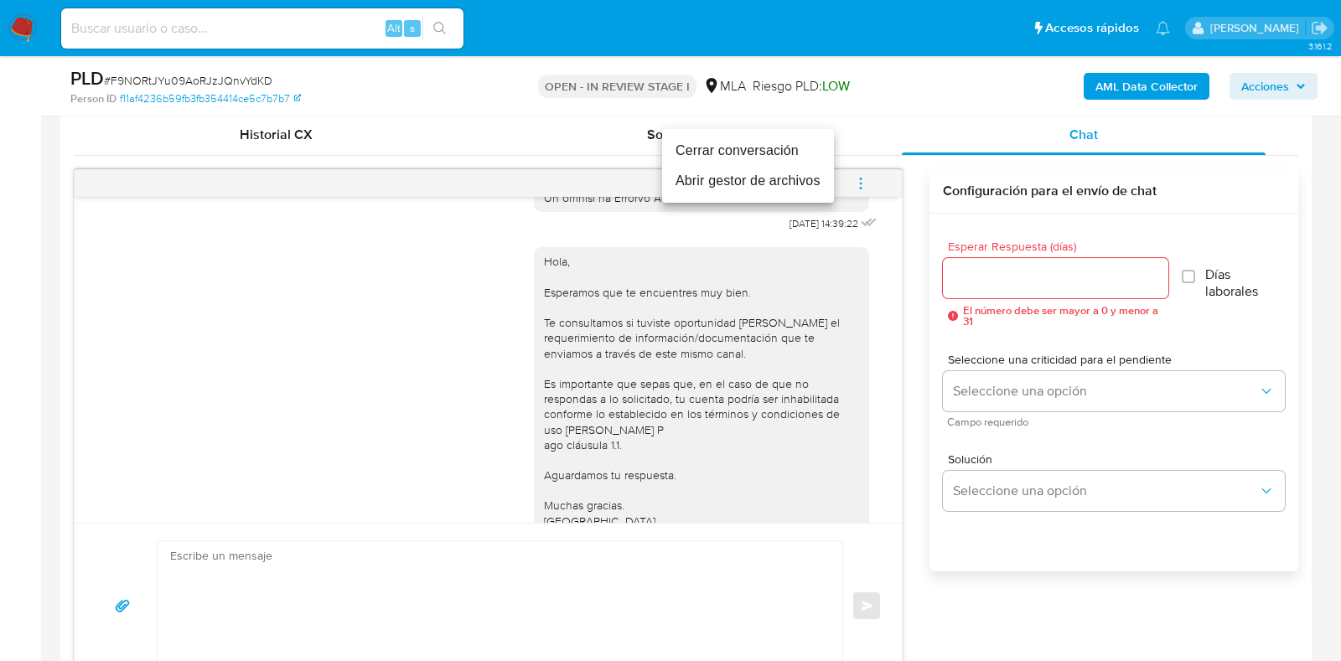
click at [805, 158] on li "Cerrar conversación" at bounding box center [748, 151] width 172 height 30
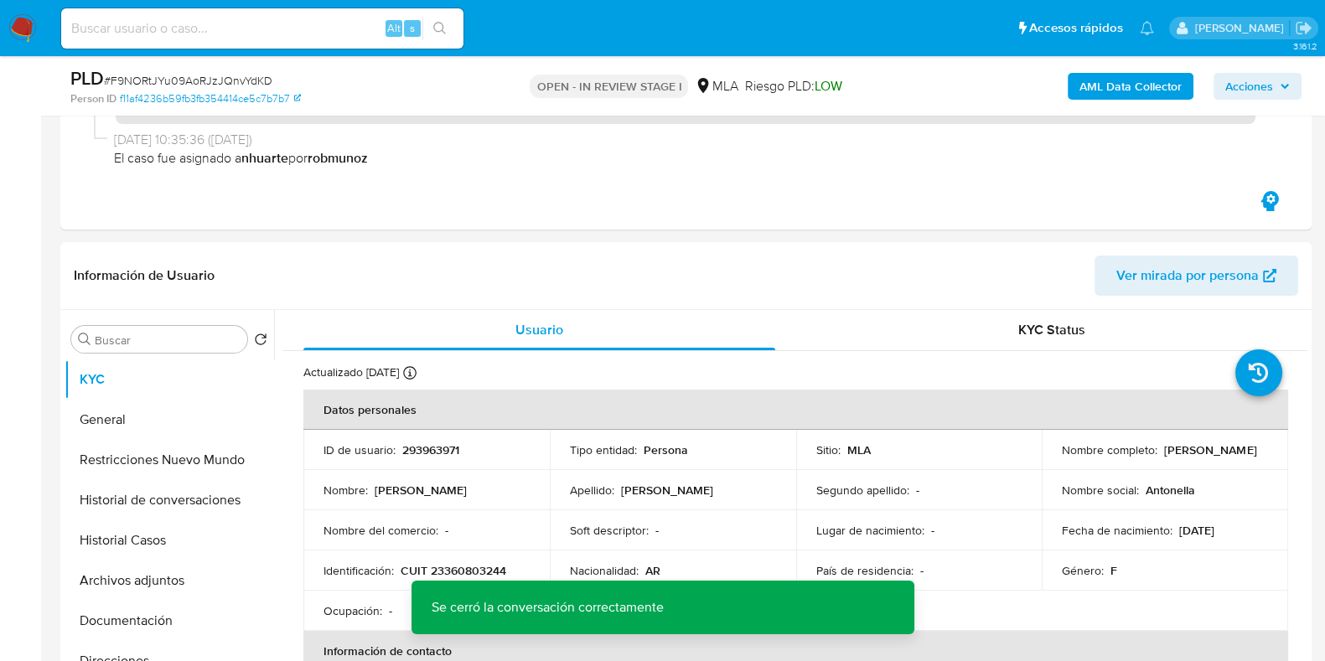
scroll to position [0, 0]
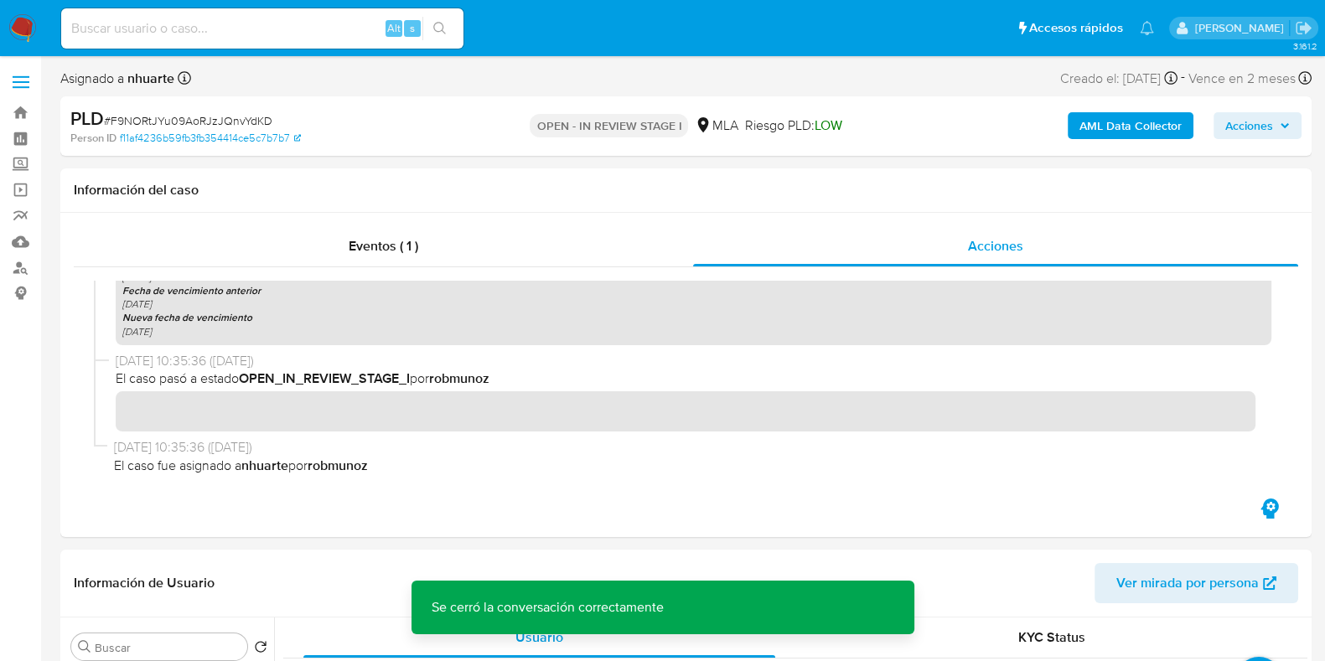
click at [1274, 121] on span "Acciones" at bounding box center [1257, 125] width 65 height 23
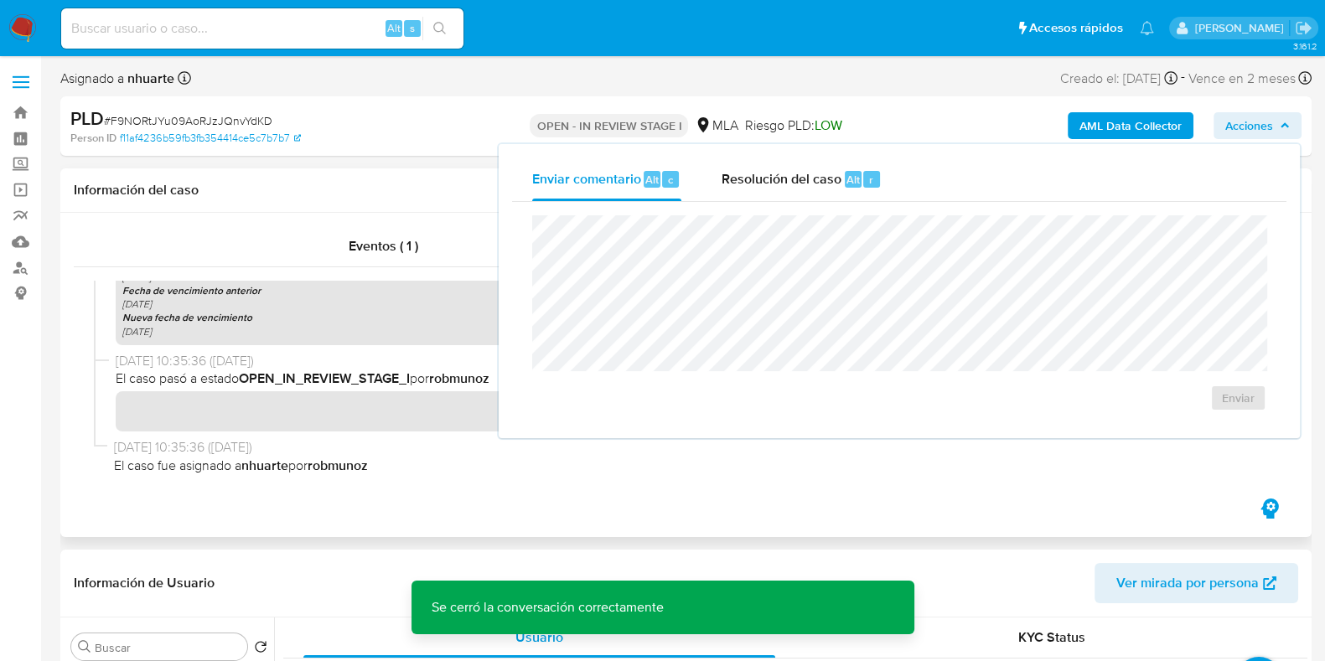
click at [374, 201] on div "Información del caso" at bounding box center [685, 190] width 1251 height 44
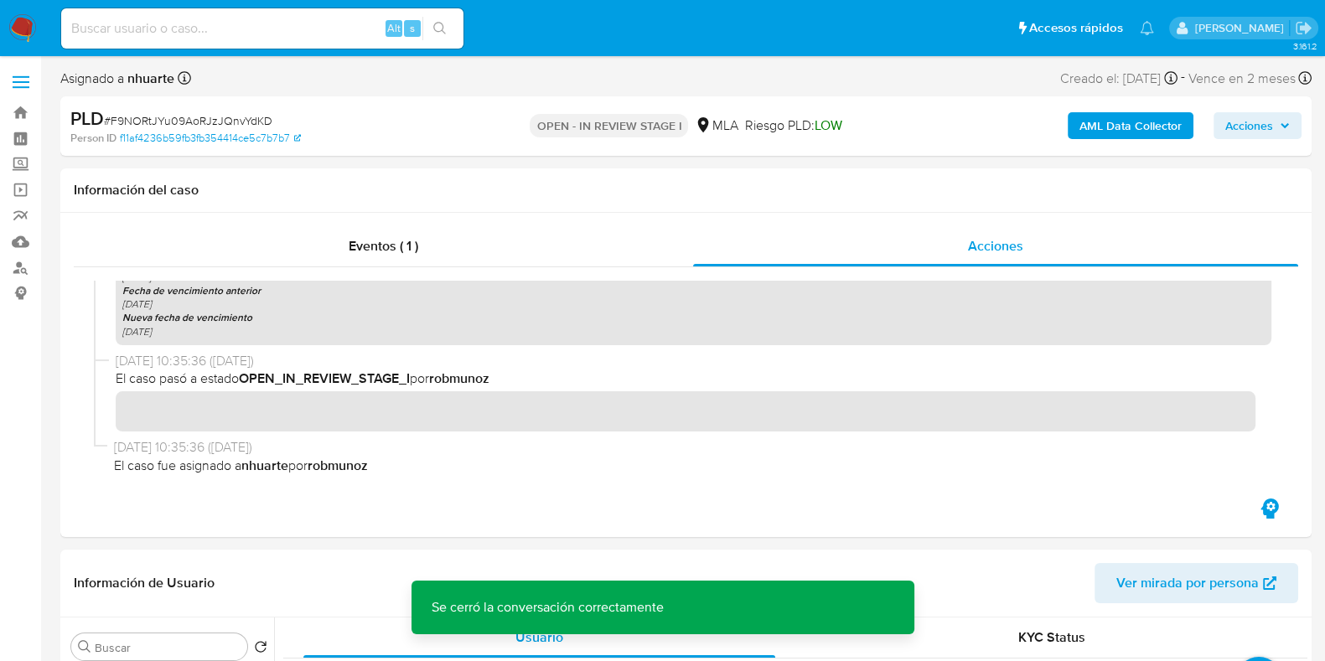
click at [1091, 125] on b "AML Data Collector" at bounding box center [1131, 125] width 102 height 27
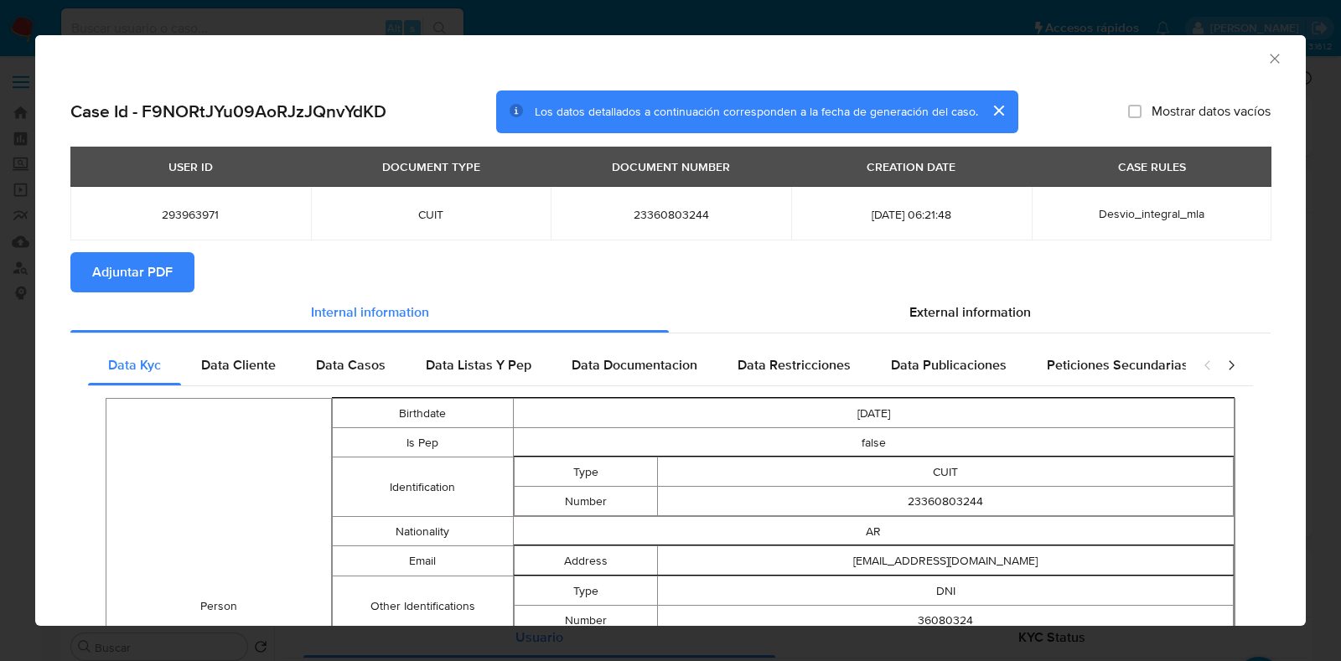
click at [122, 278] on span "Adjuntar PDF" at bounding box center [132, 272] width 80 height 37
click at [1266, 65] on icon "Cerrar ventana" at bounding box center [1274, 58] width 17 height 17
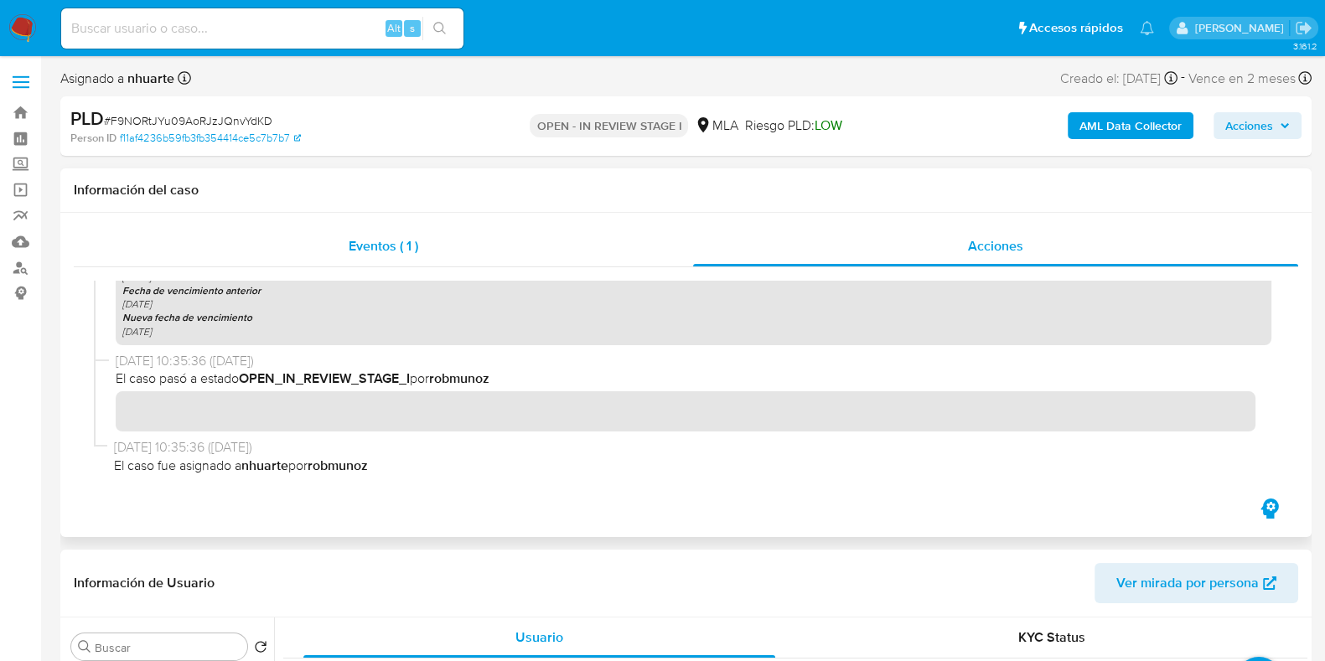
click at [372, 245] on span "Eventos ( 1 )" at bounding box center [384, 245] width 70 height 19
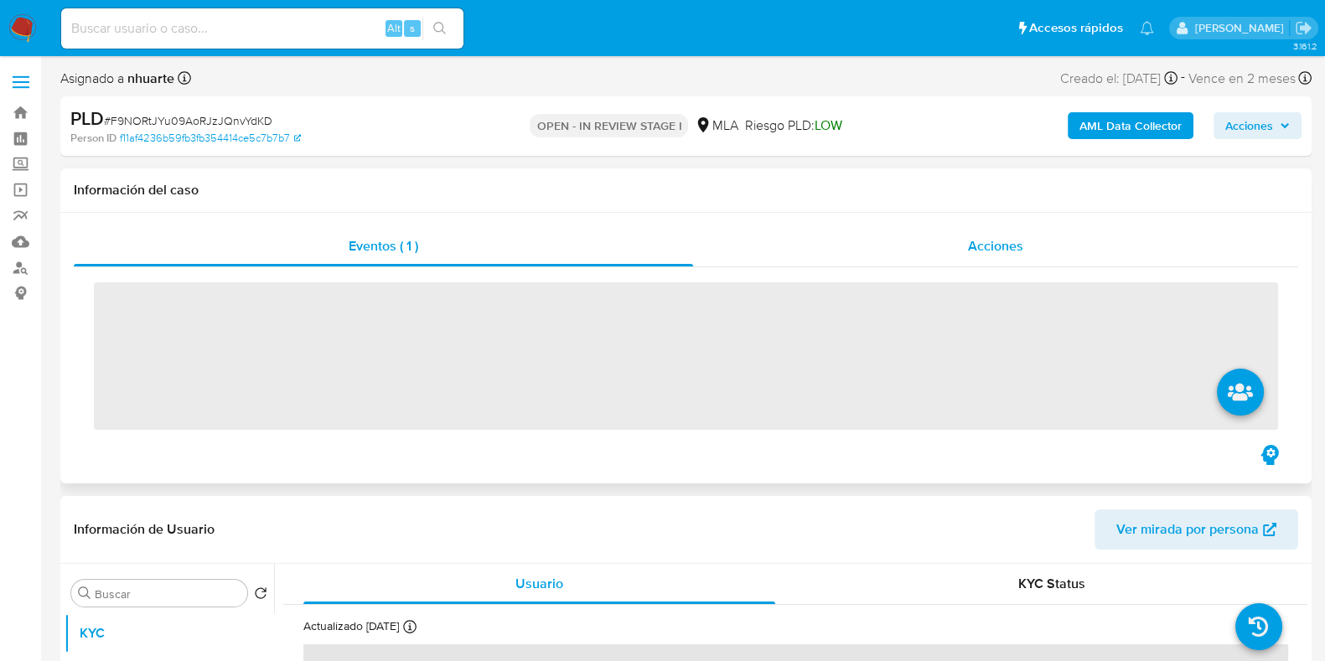
click at [1029, 244] on div "Acciones" at bounding box center [995, 246] width 605 height 40
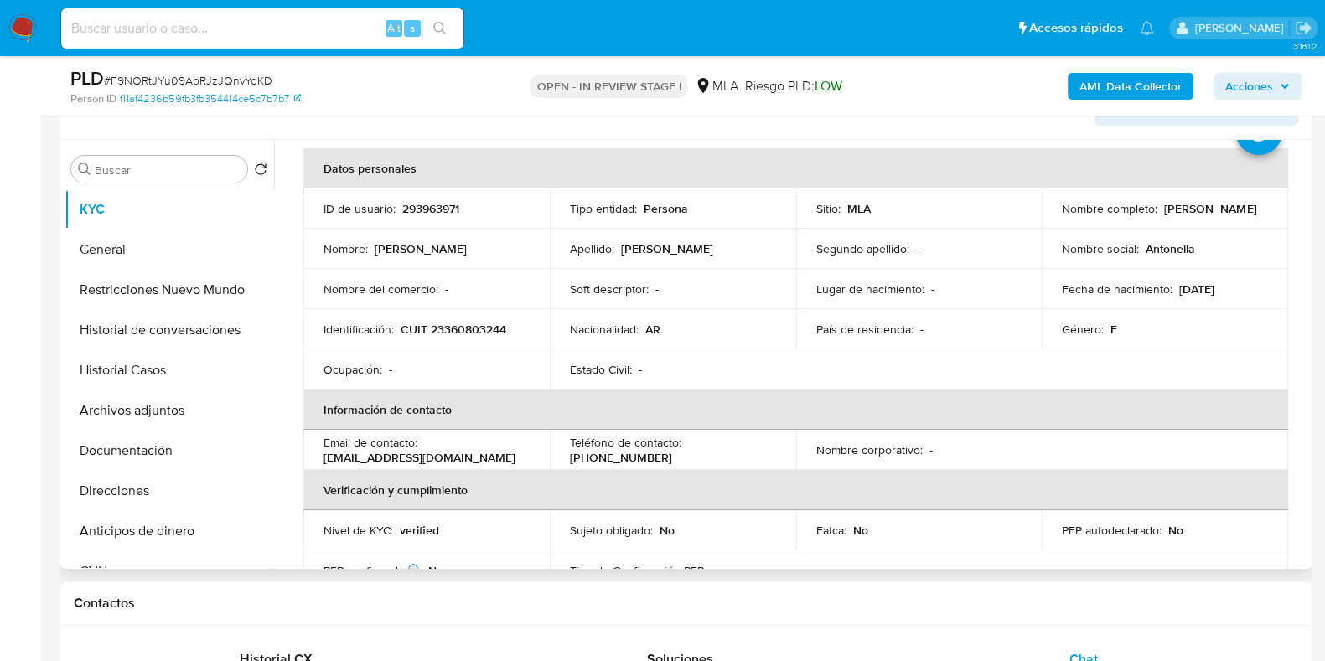
scroll to position [104, 0]
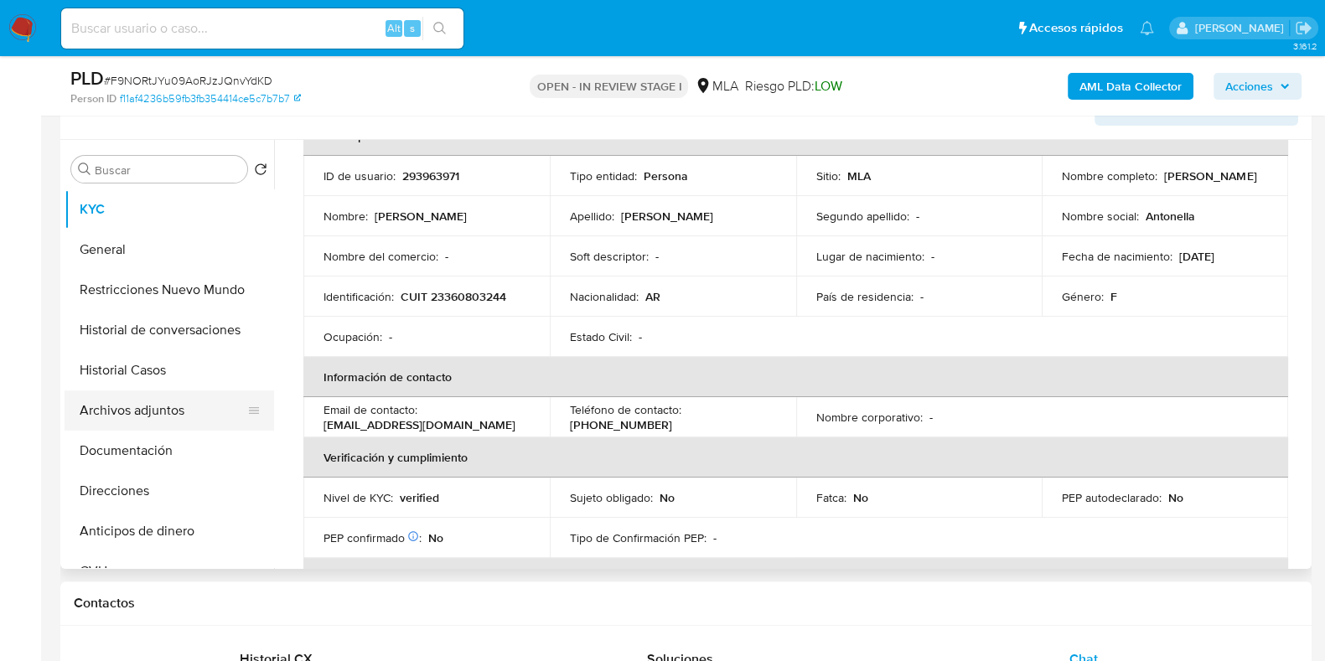
click at [127, 400] on button "Archivos adjuntos" at bounding box center [163, 411] width 196 height 40
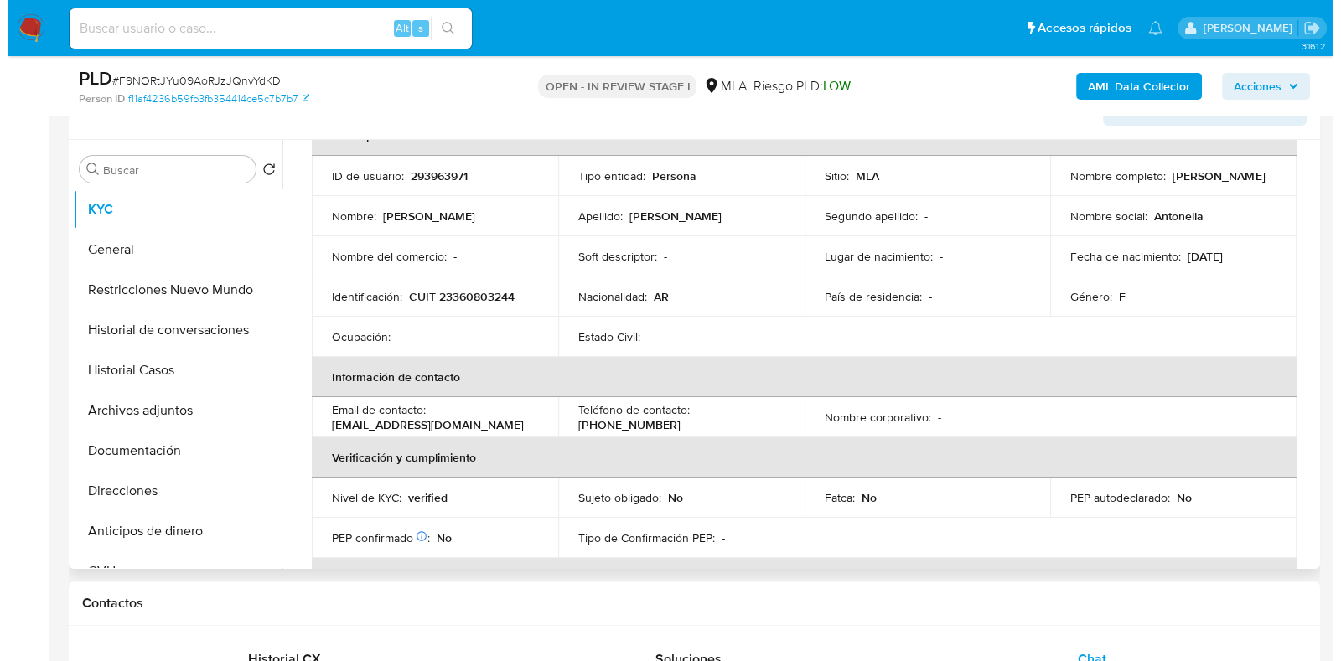
scroll to position [0, 0]
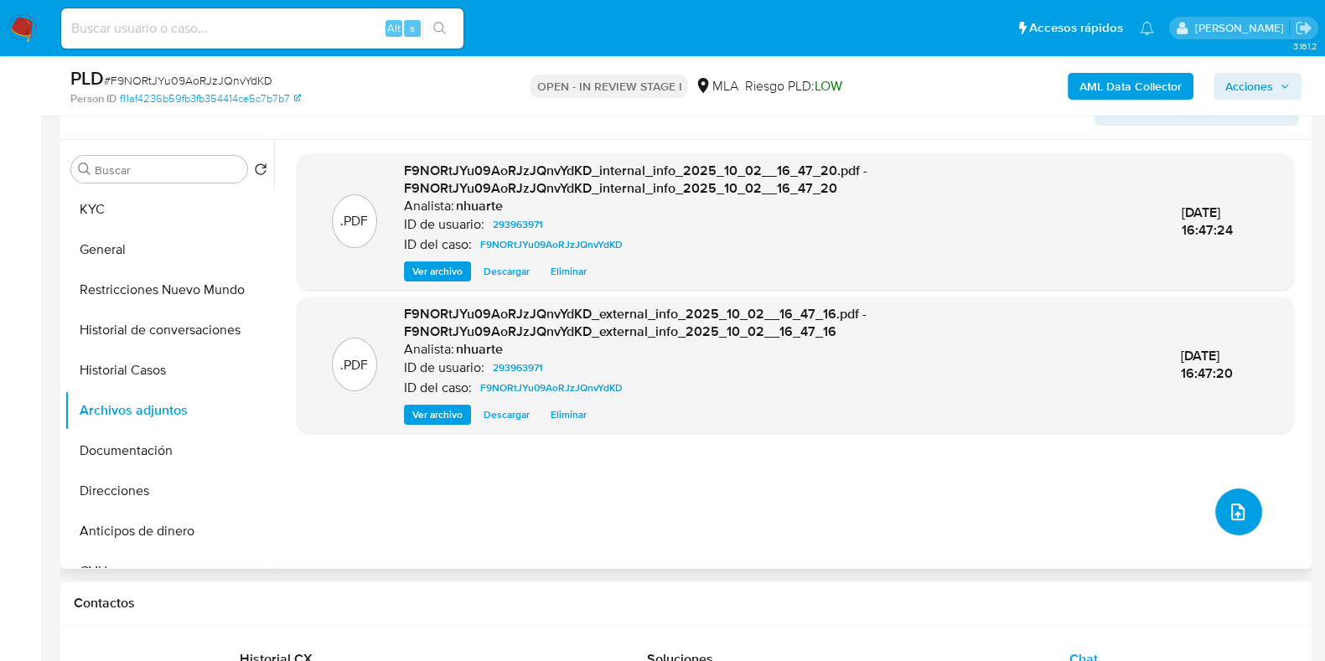
click at [1251, 521] on button "upload-file" at bounding box center [1238, 512] width 47 height 47
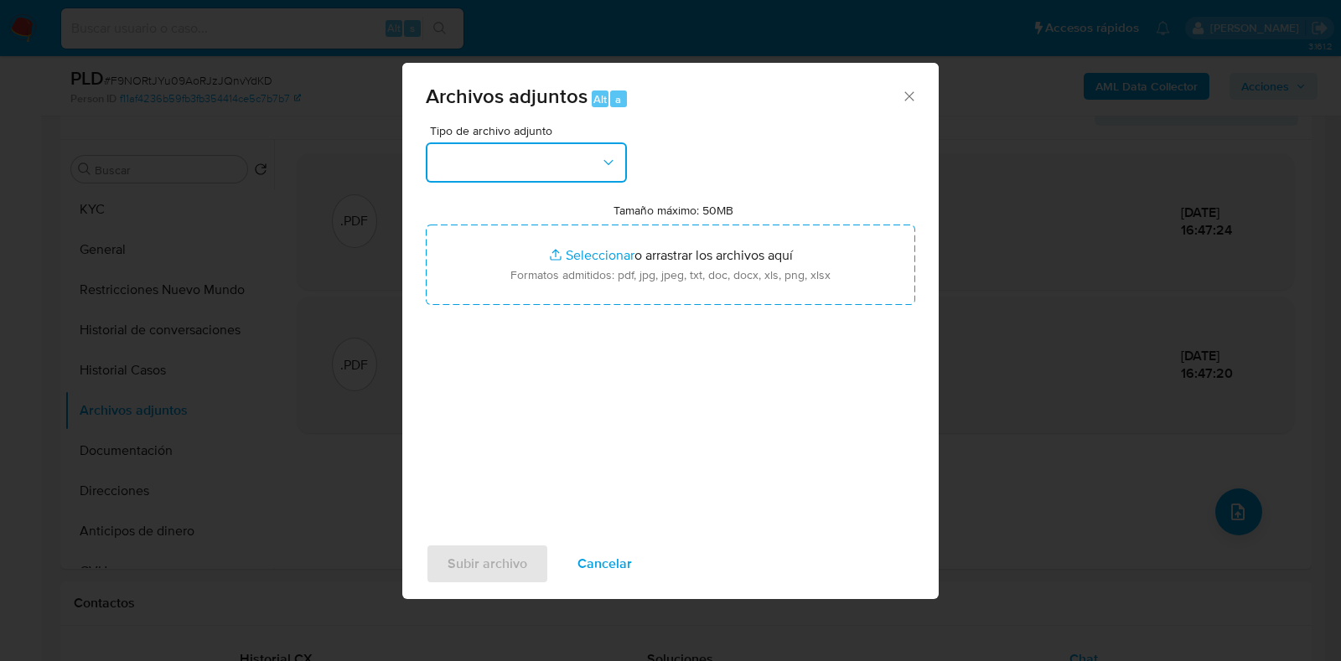
click at [609, 161] on icon "button" at bounding box center [608, 162] width 17 height 17
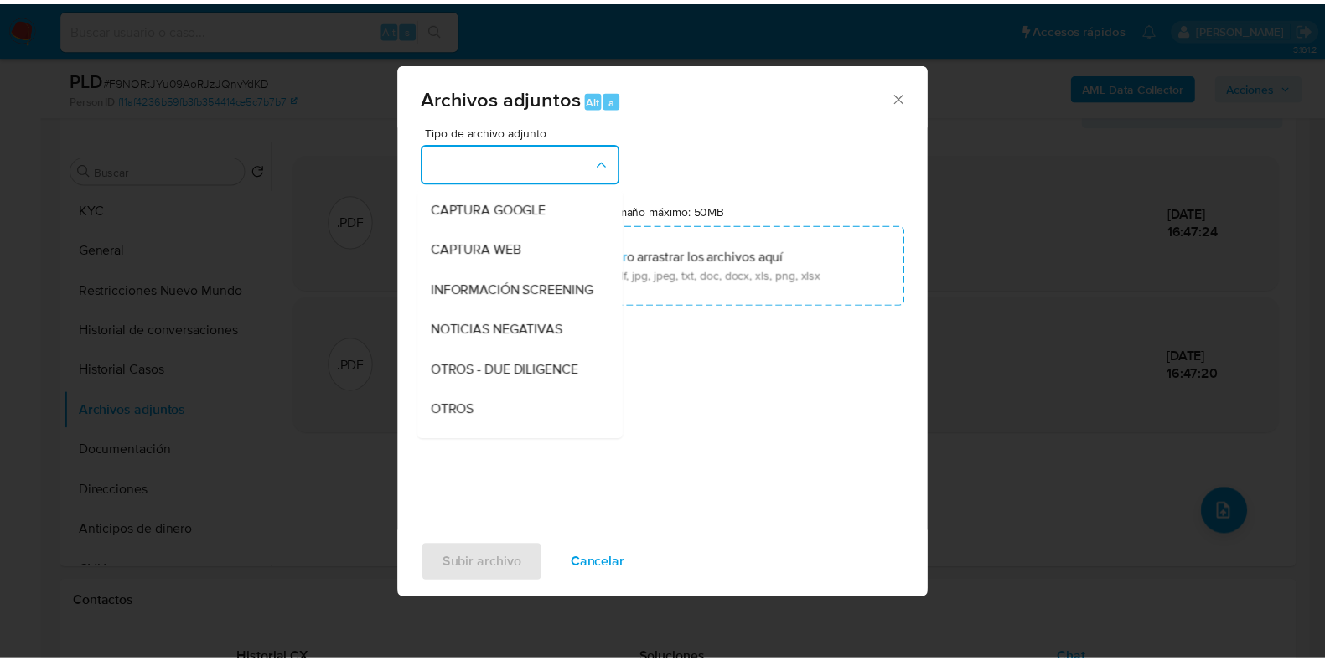
scroll to position [175, 0]
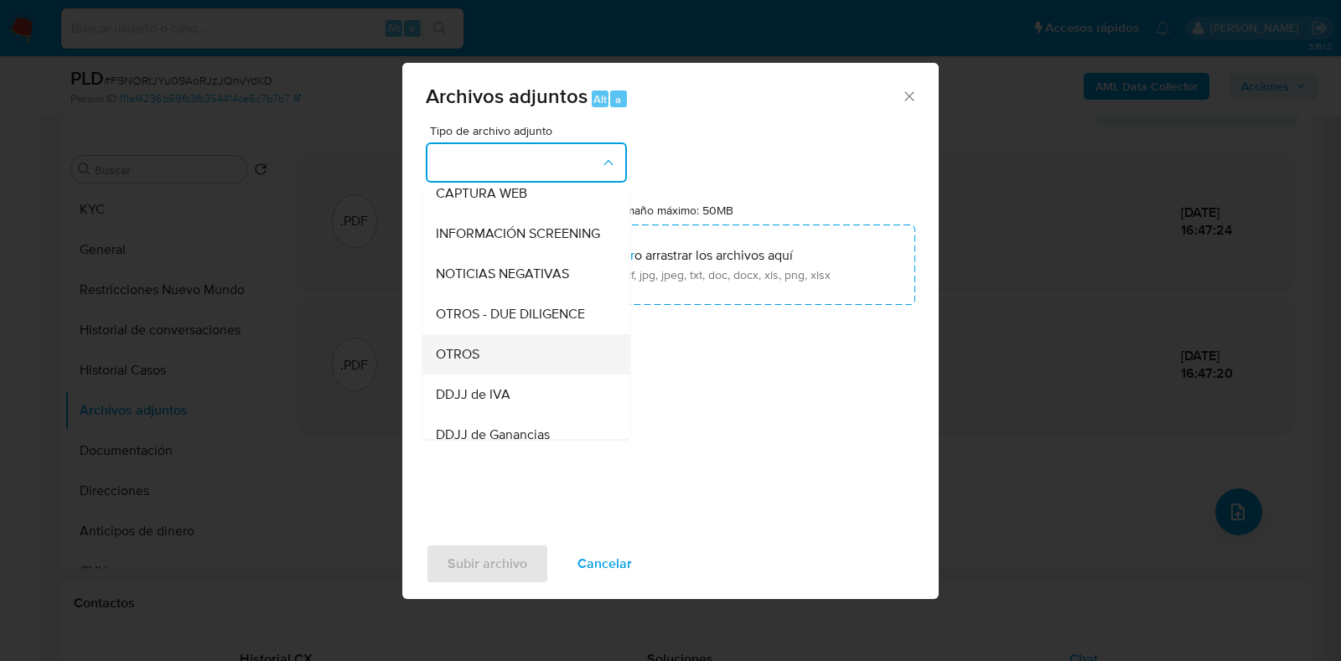
click at [507, 375] on div "OTROS" at bounding box center [521, 354] width 171 height 40
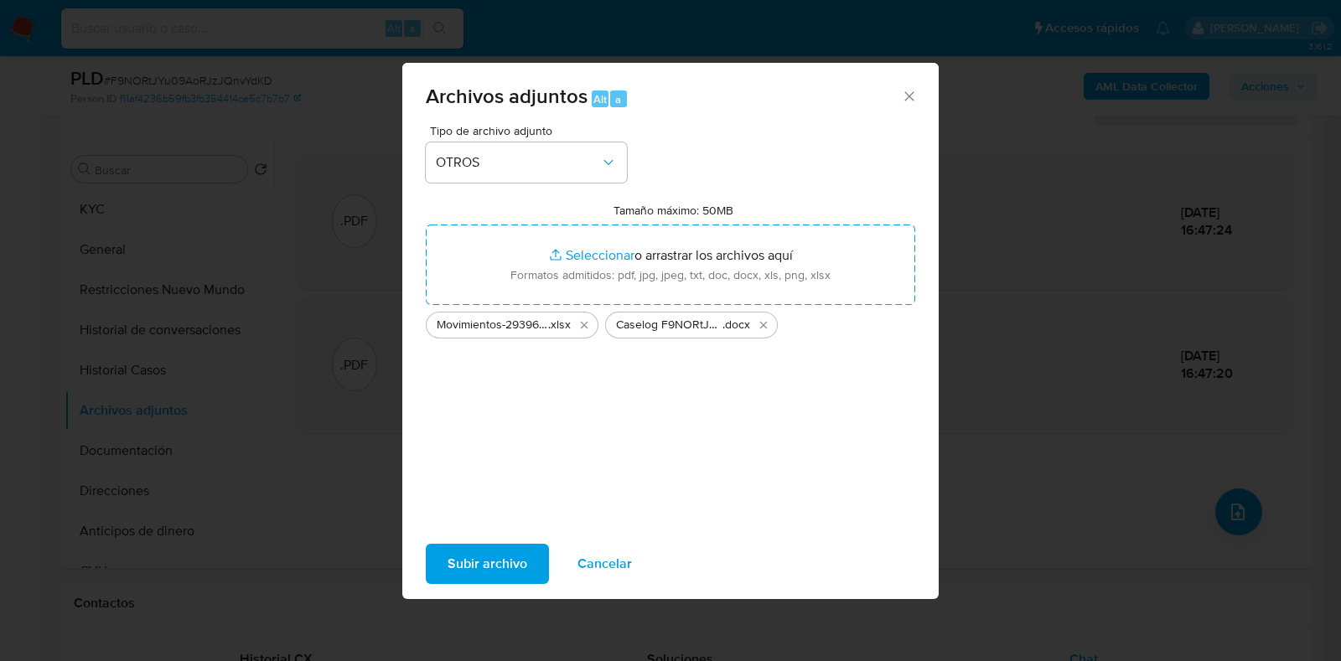
click at [524, 555] on span "Subir archivo" at bounding box center [488, 564] width 80 height 37
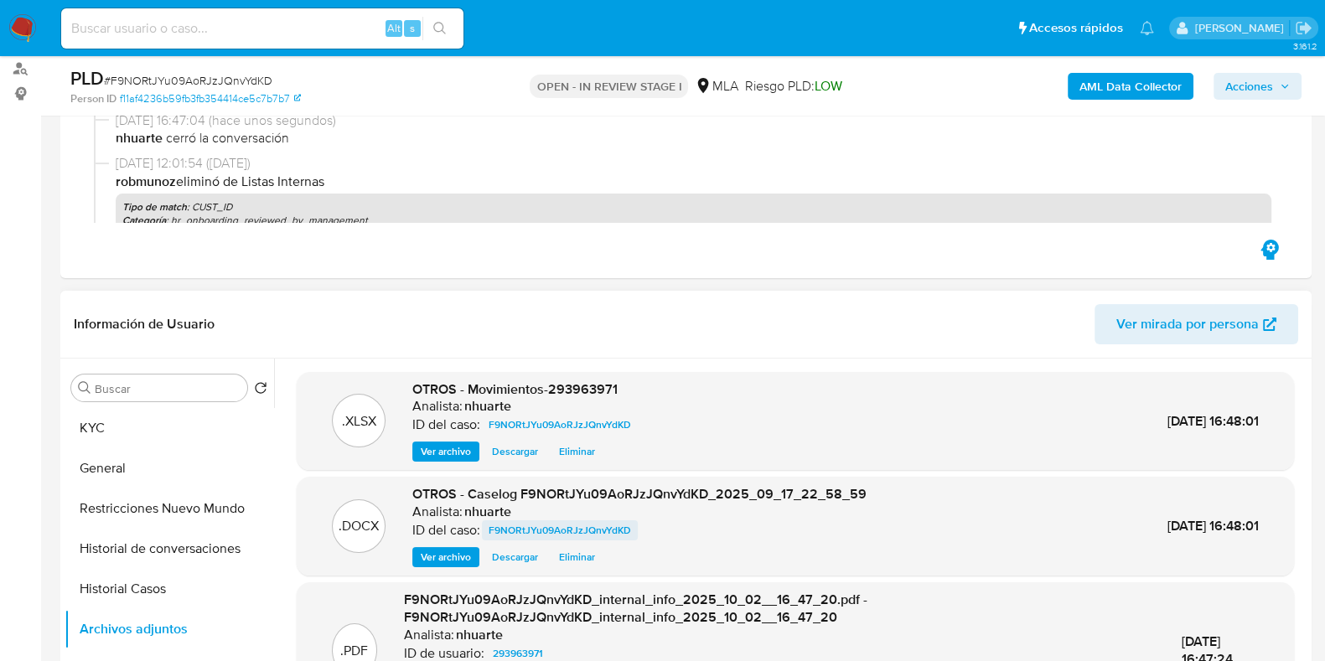
scroll to position [0, 0]
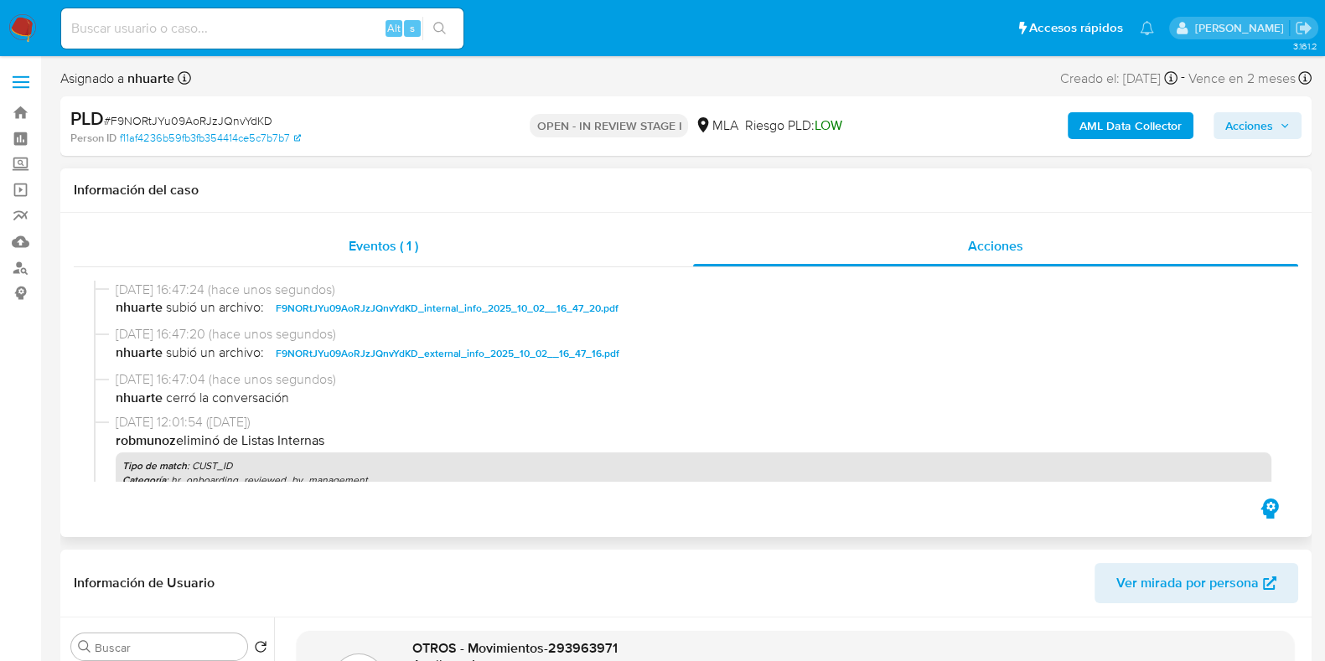
click at [398, 248] on span "Eventos ( 1 )" at bounding box center [384, 245] width 70 height 19
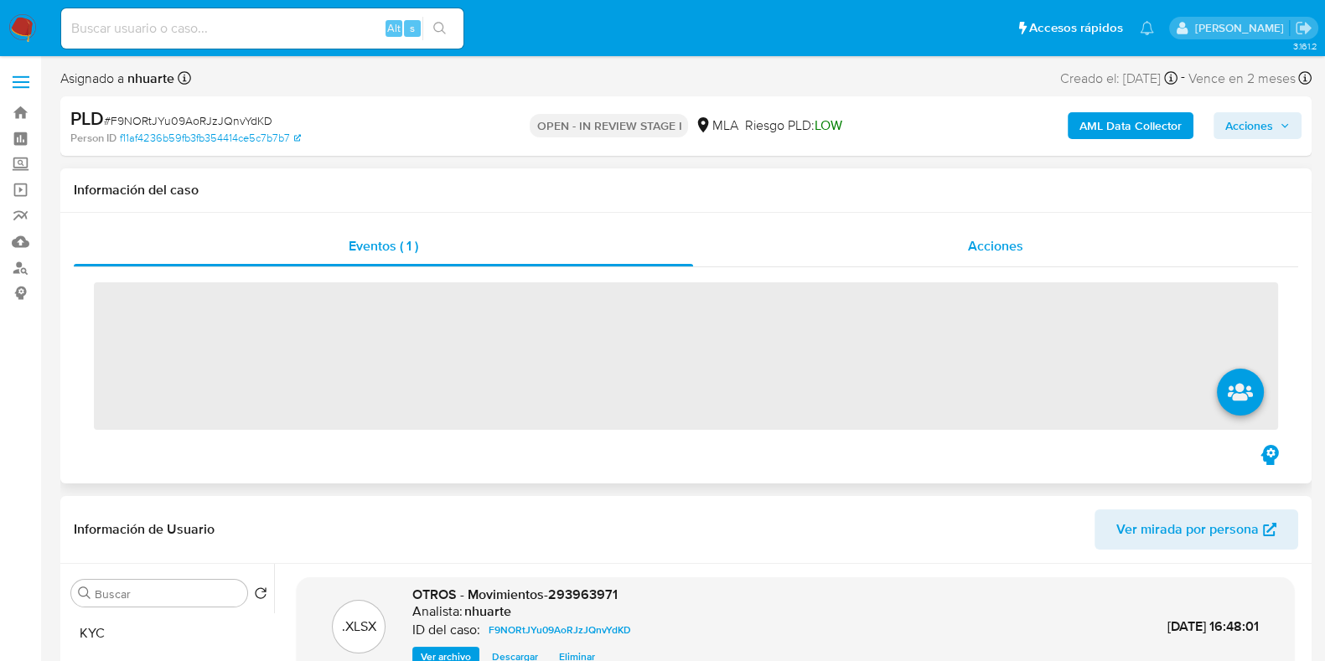
click at [1012, 249] on span "Acciones" at bounding box center [995, 245] width 55 height 19
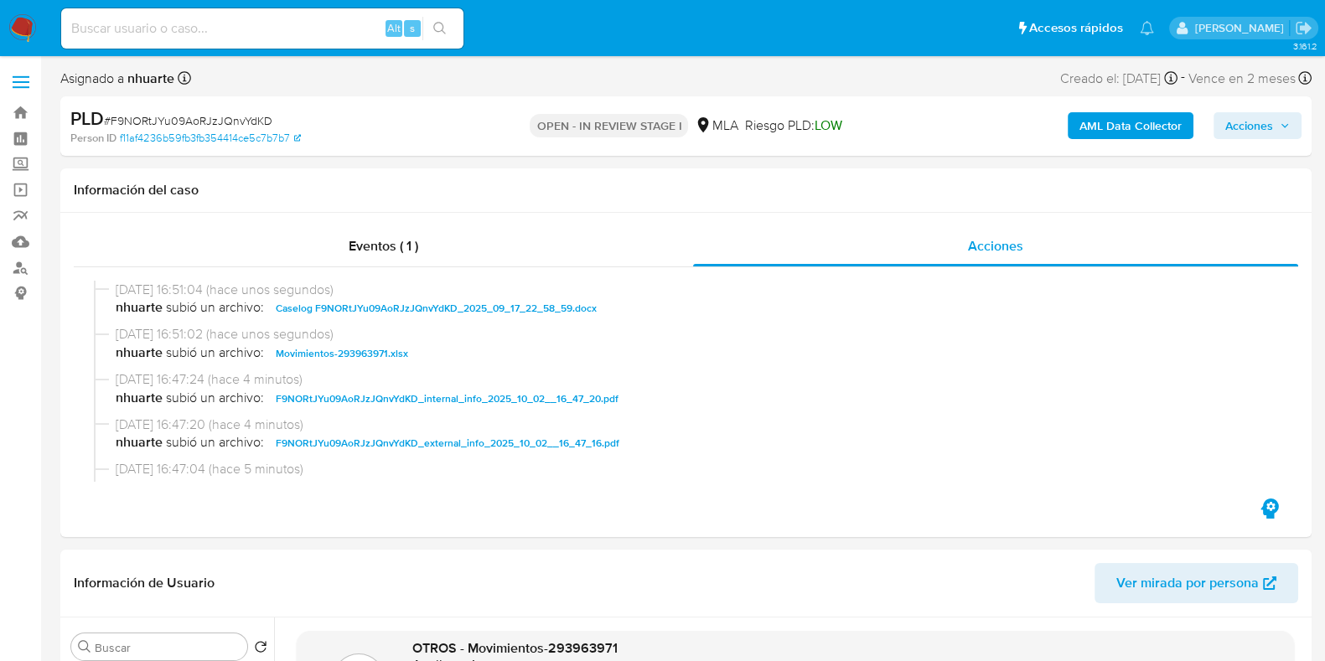
click at [1221, 126] on button "Acciones" at bounding box center [1258, 125] width 88 height 27
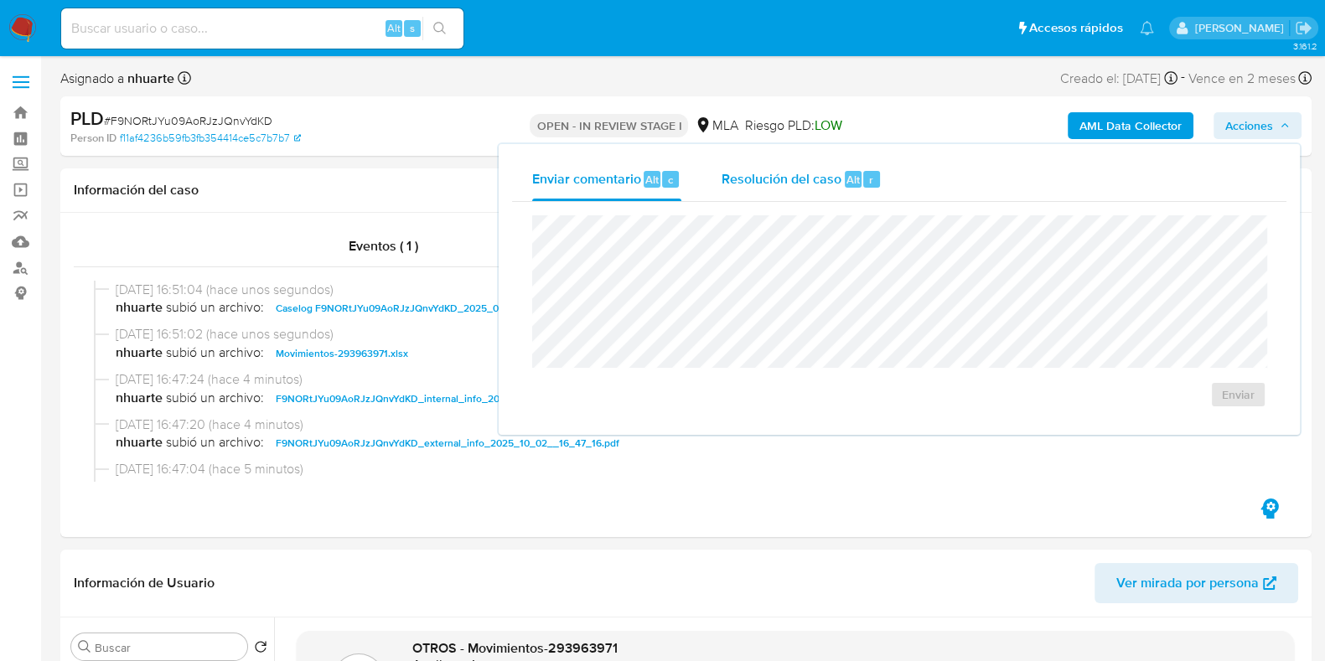
click at [851, 179] on span "Alt" at bounding box center [853, 180] width 13 height 16
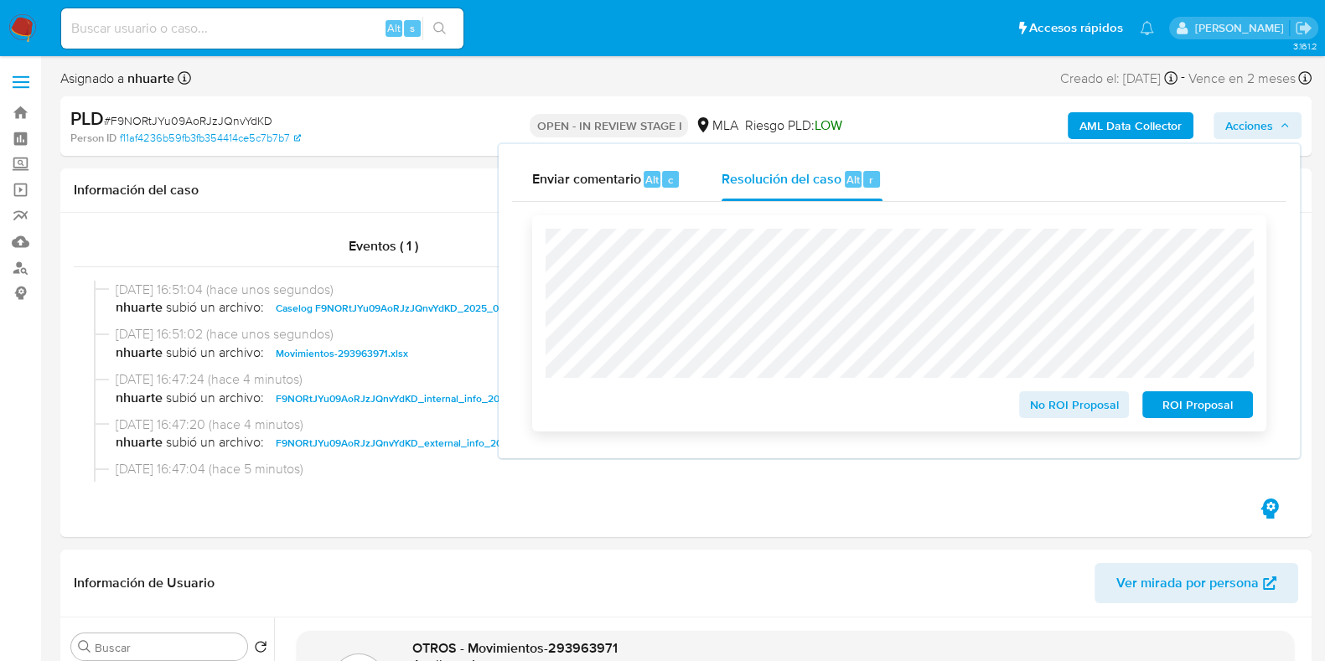
click at [1050, 399] on span "No ROI Proposal" at bounding box center [1074, 404] width 87 height 23
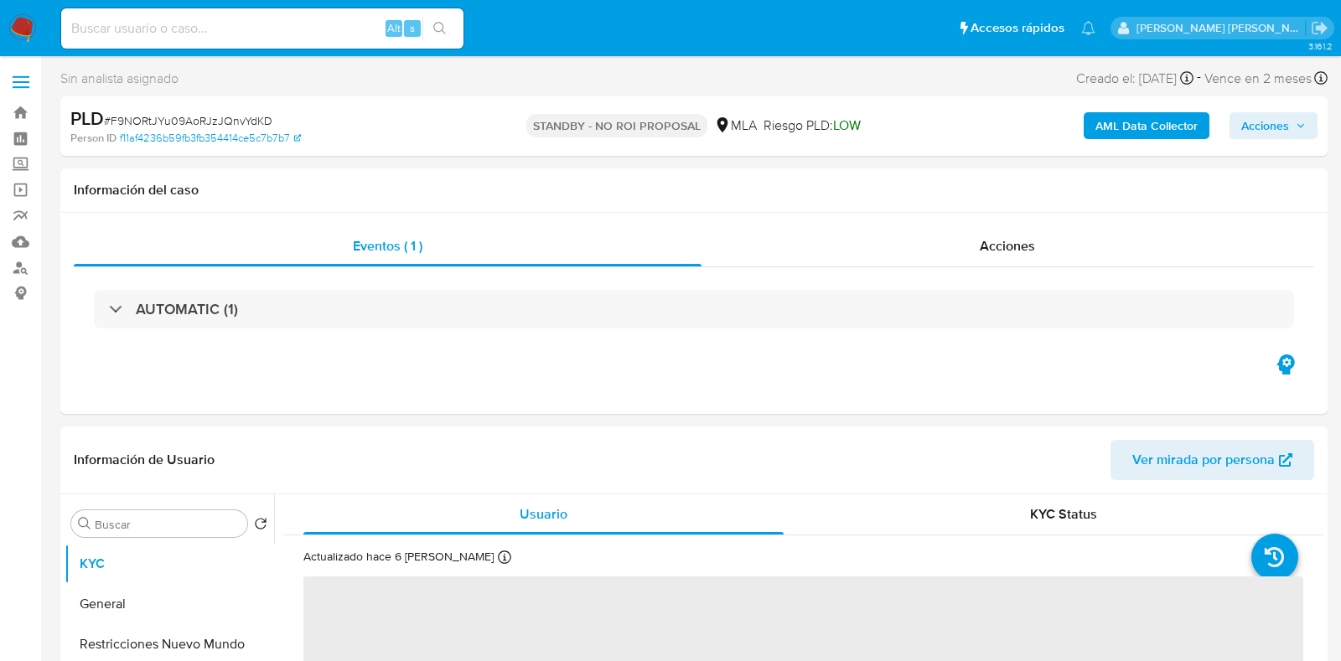
select select "10"
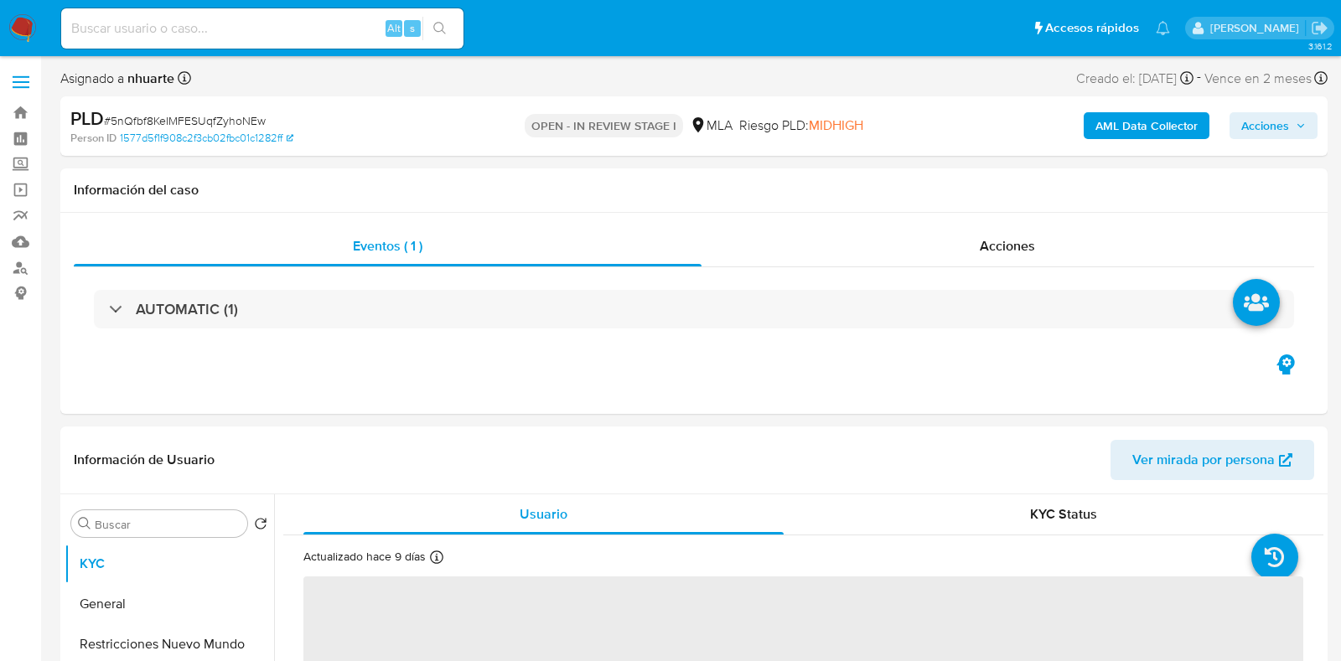
select select "10"
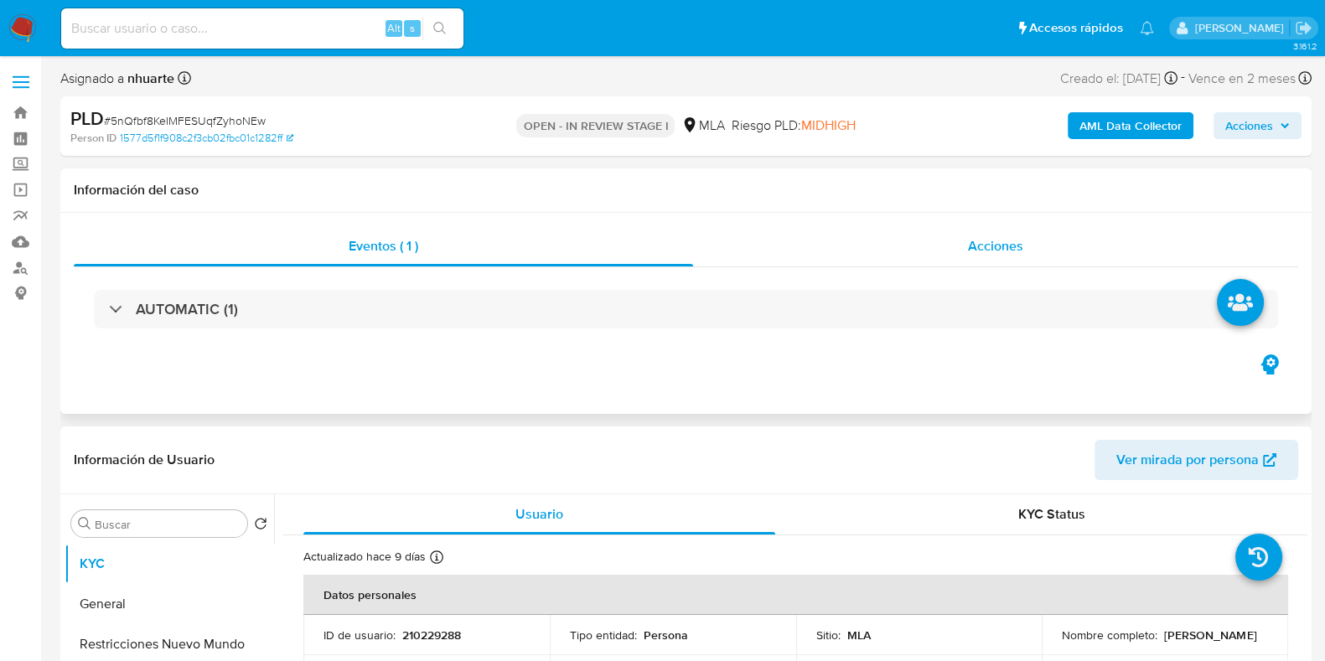
click at [992, 262] on div "Acciones" at bounding box center [995, 246] width 605 height 40
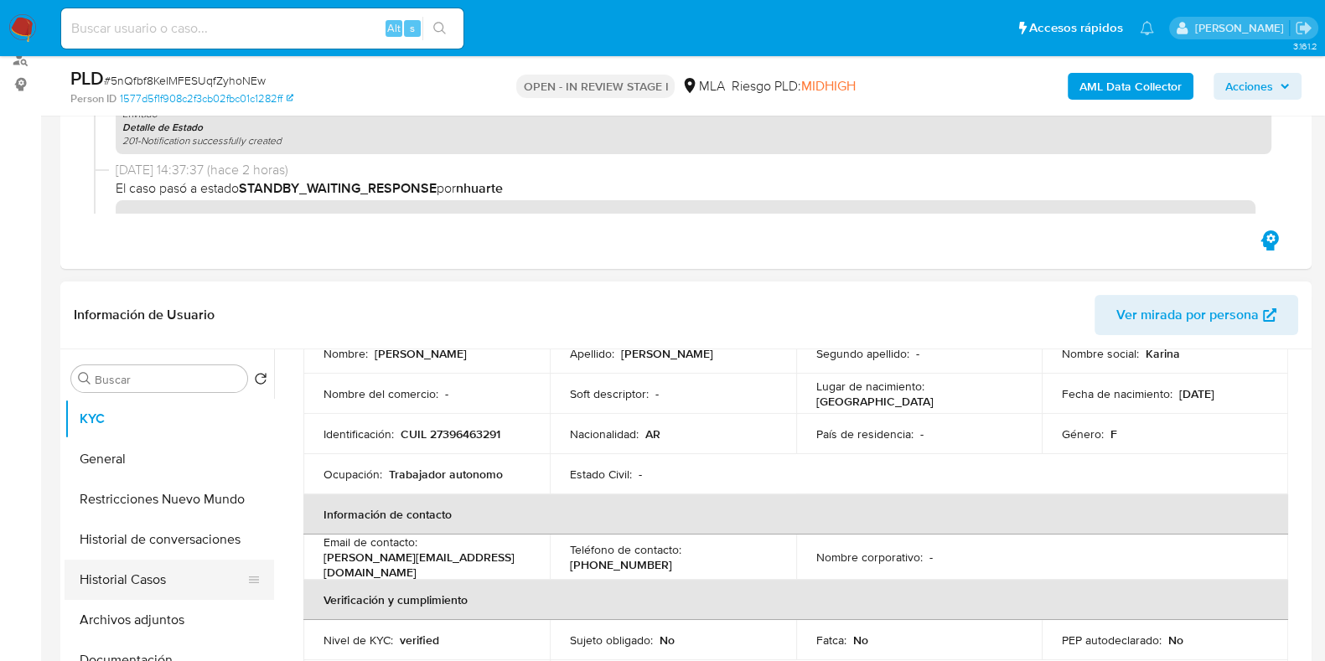
scroll to position [209, 0]
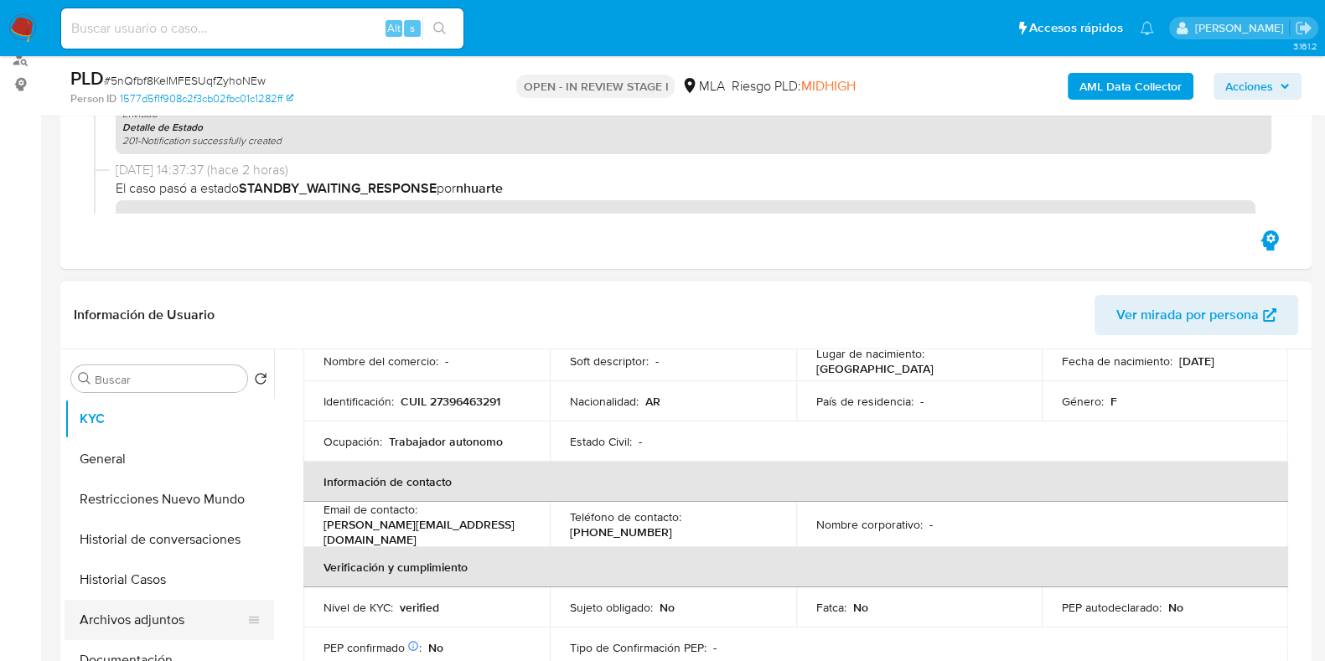
click at [189, 621] on button "Archivos adjuntos" at bounding box center [163, 620] width 196 height 40
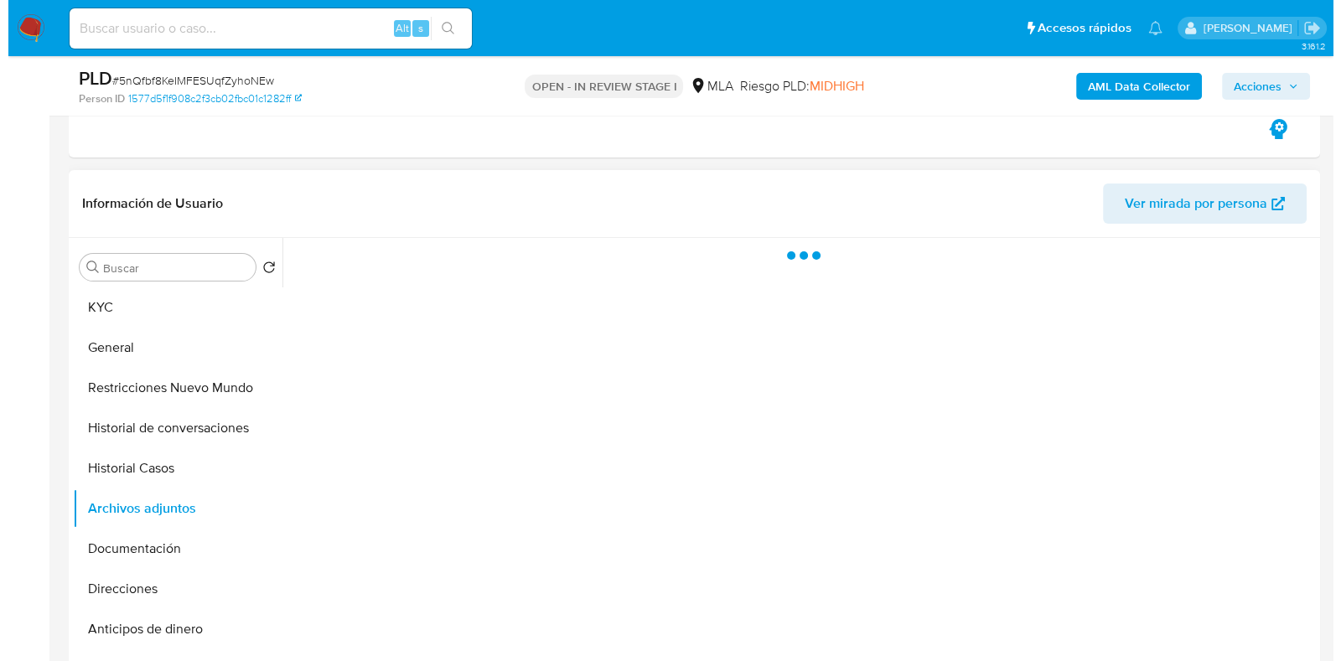
scroll to position [418, 0]
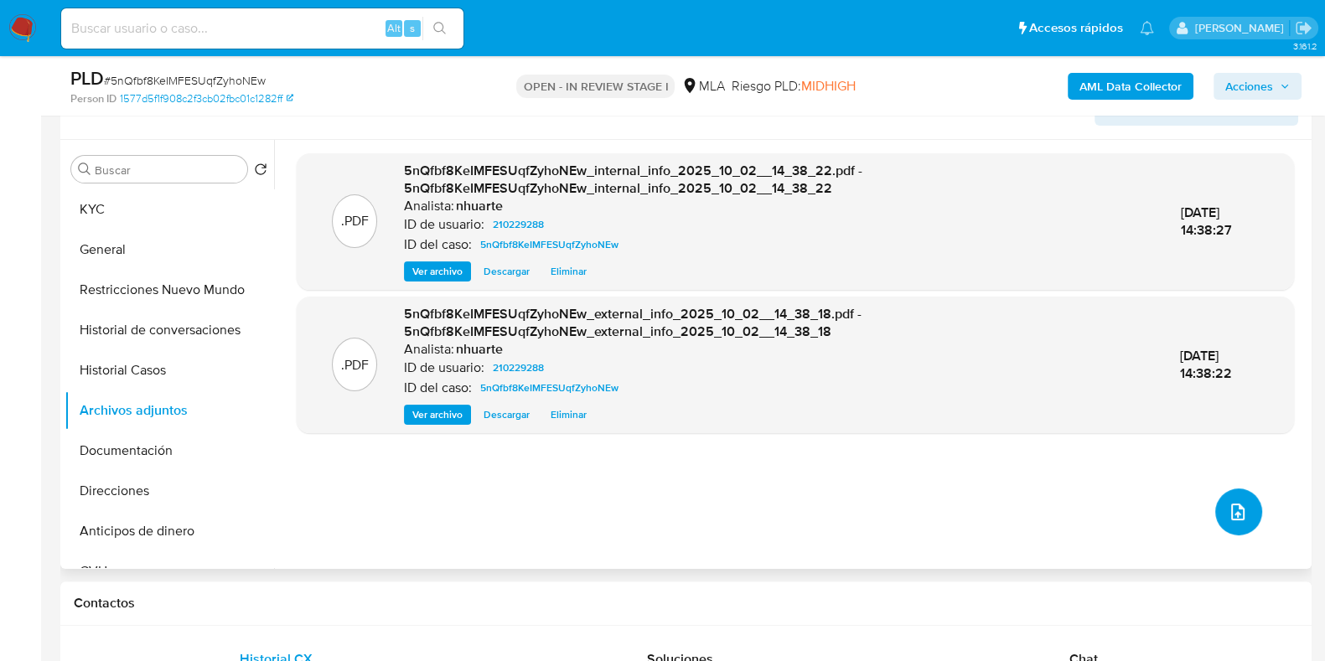
click at [1229, 496] on button "upload-file" at bounding box center [1238, 512] width 47 height 47
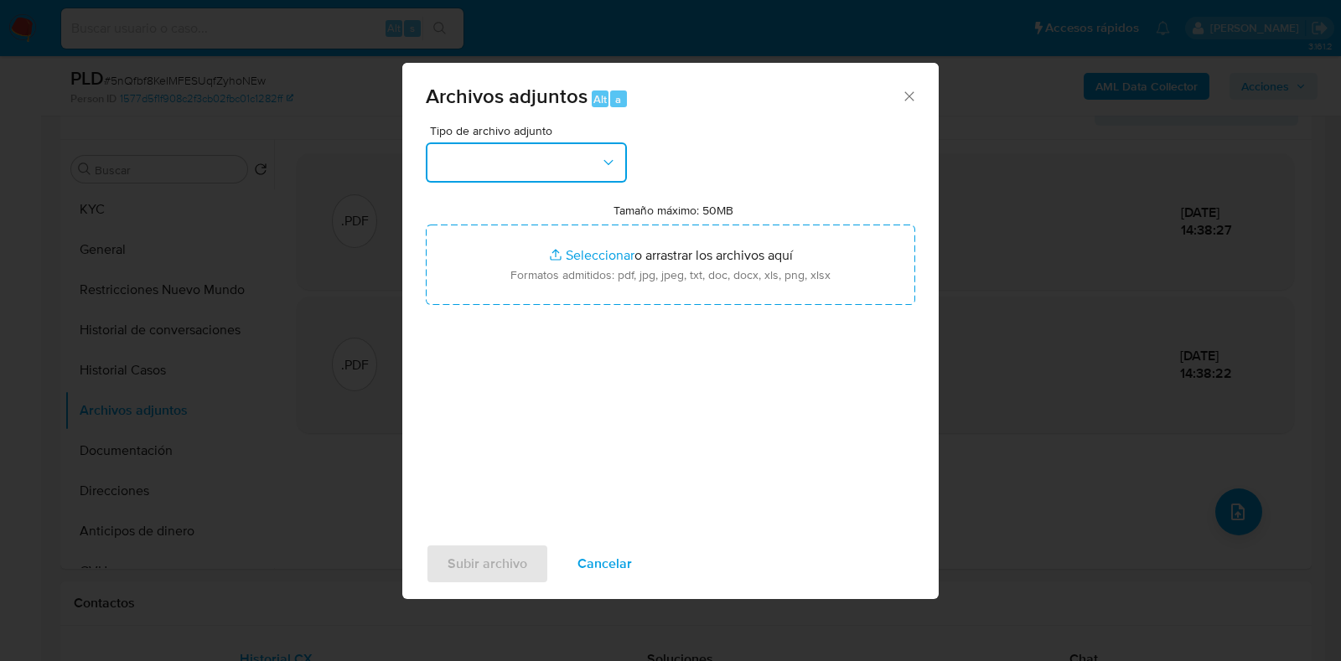
click at [608, 158] on icon "button" at bounding box center [608, 162] width 17 height 17
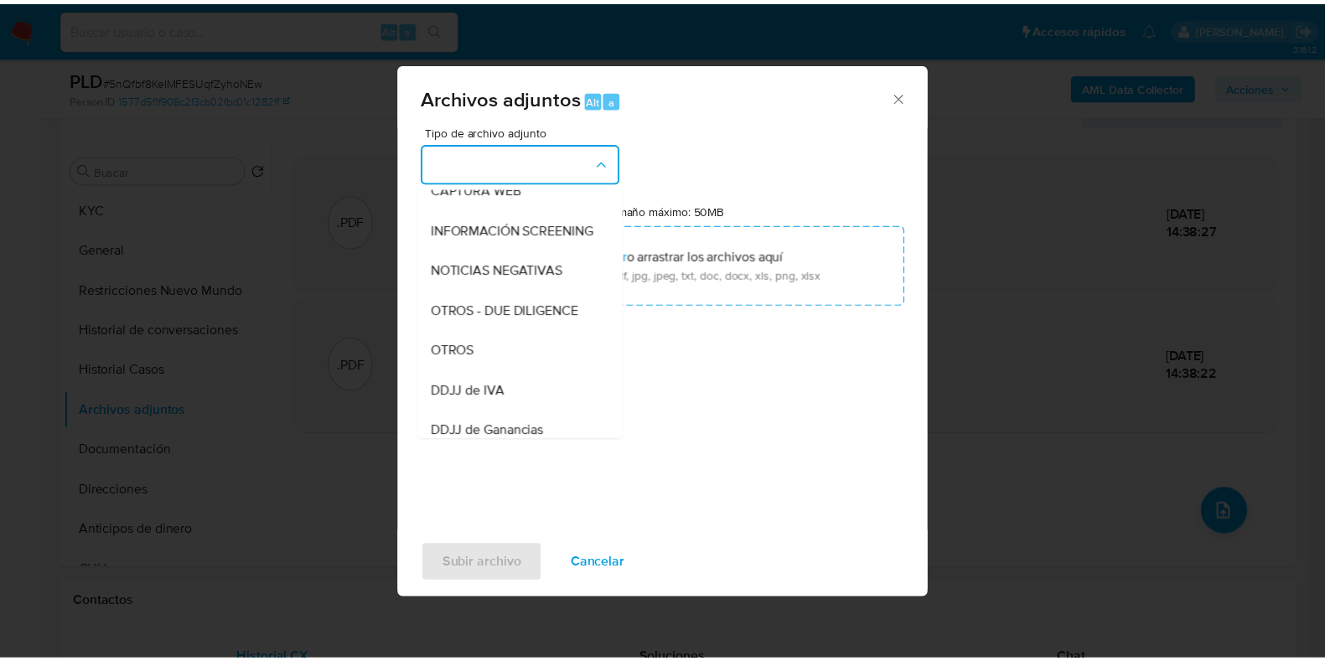
scroll to position [225, 0]
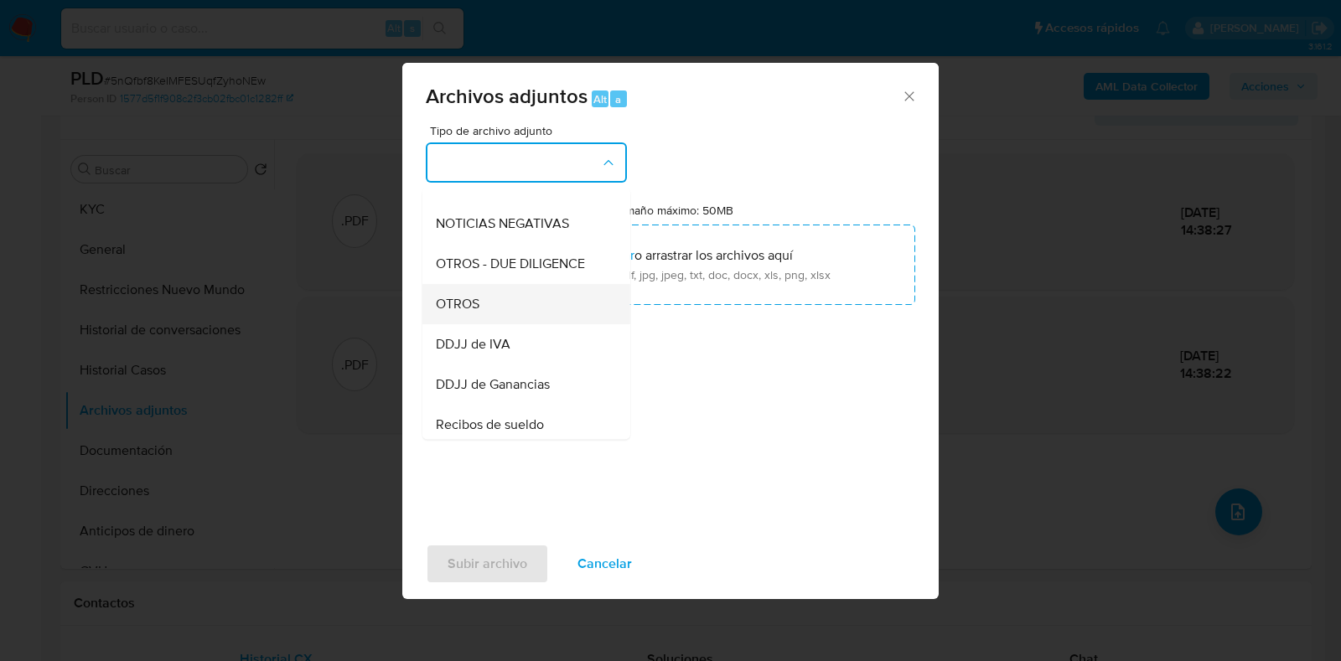
click at [547, 311] on div "OTROS" at bounding box center [521, 304] width 171 height 40
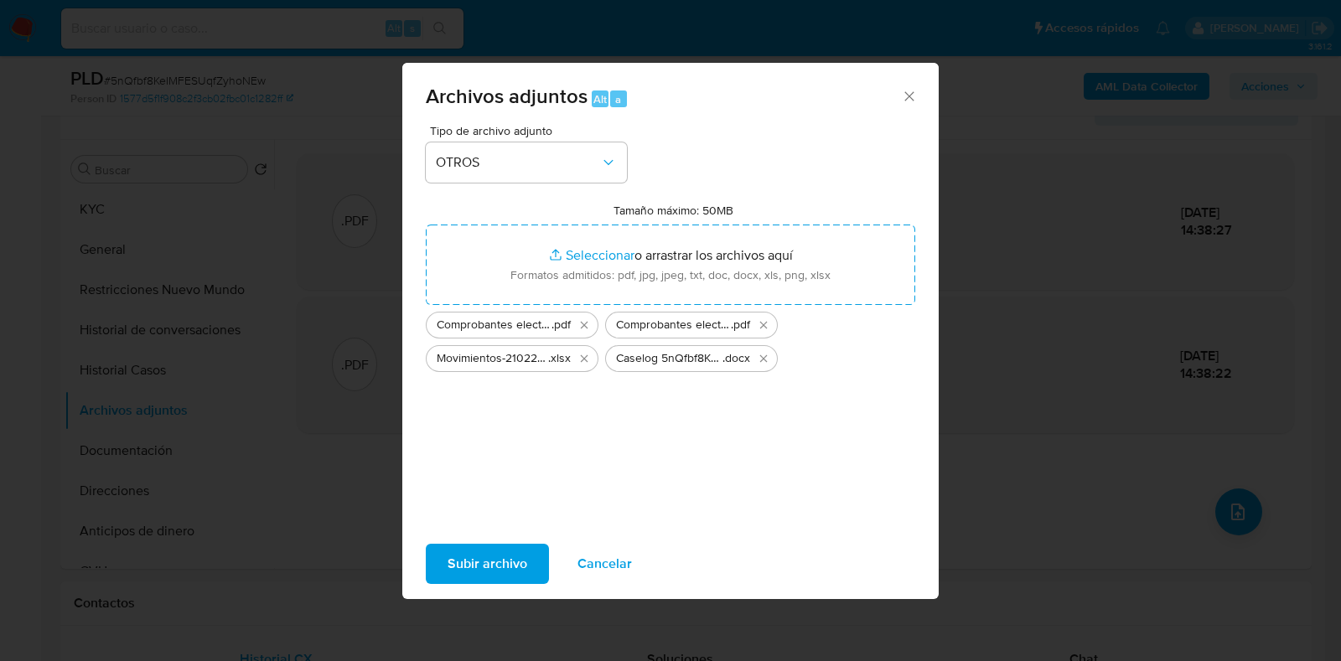
click at [515, 551] on span "Subir archivo" at bounding box center [488, 564] width 80 height 37
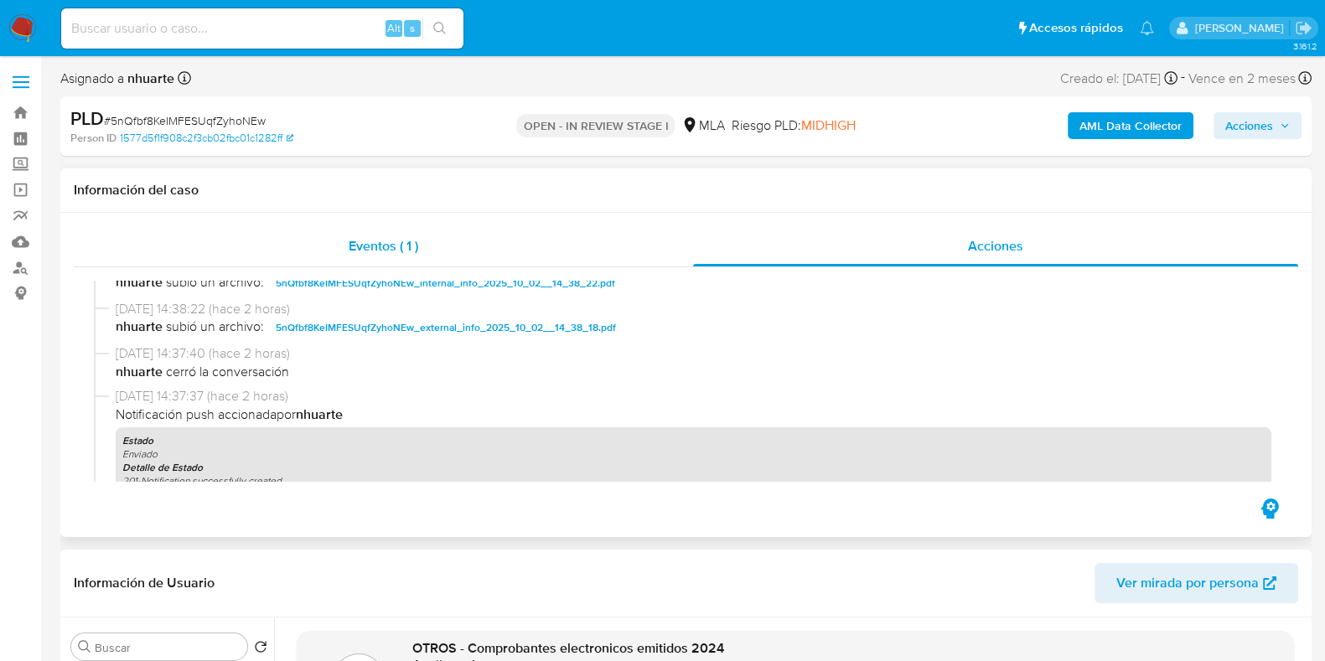
scroll to position [209, 0]
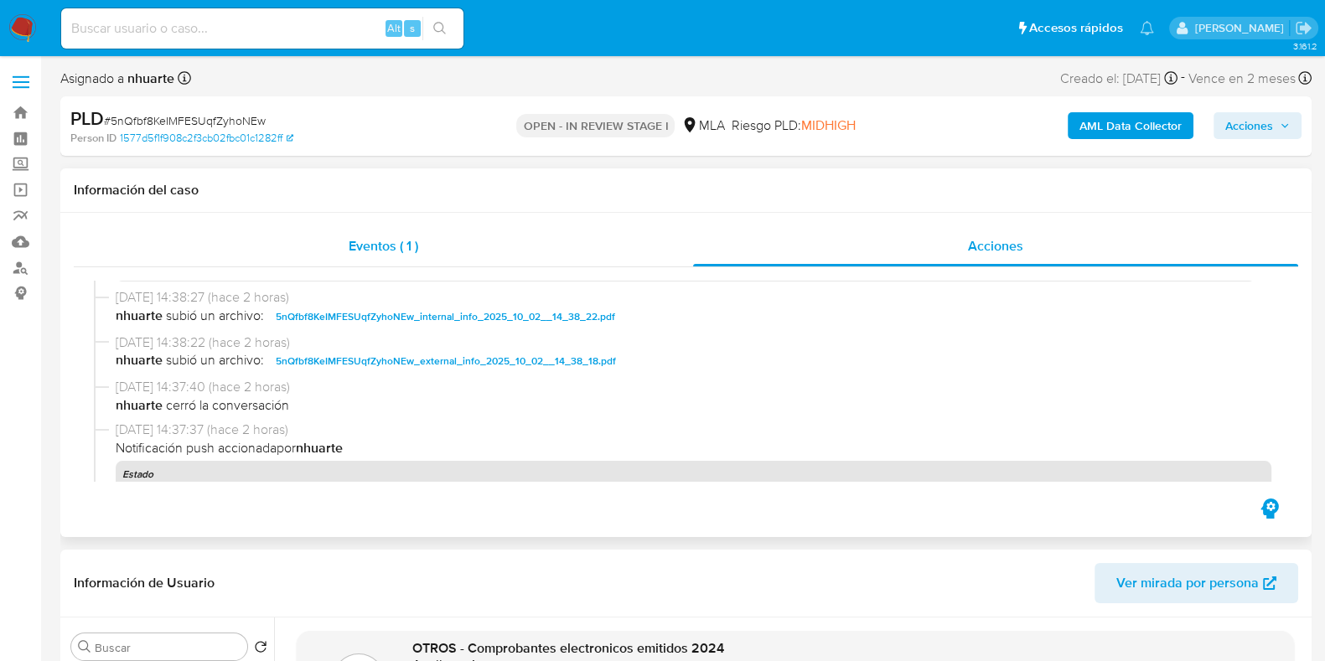
click at [444, 262] on div "Eventos ( 1 )" at bounding box center [383, 246] width 619 height 40
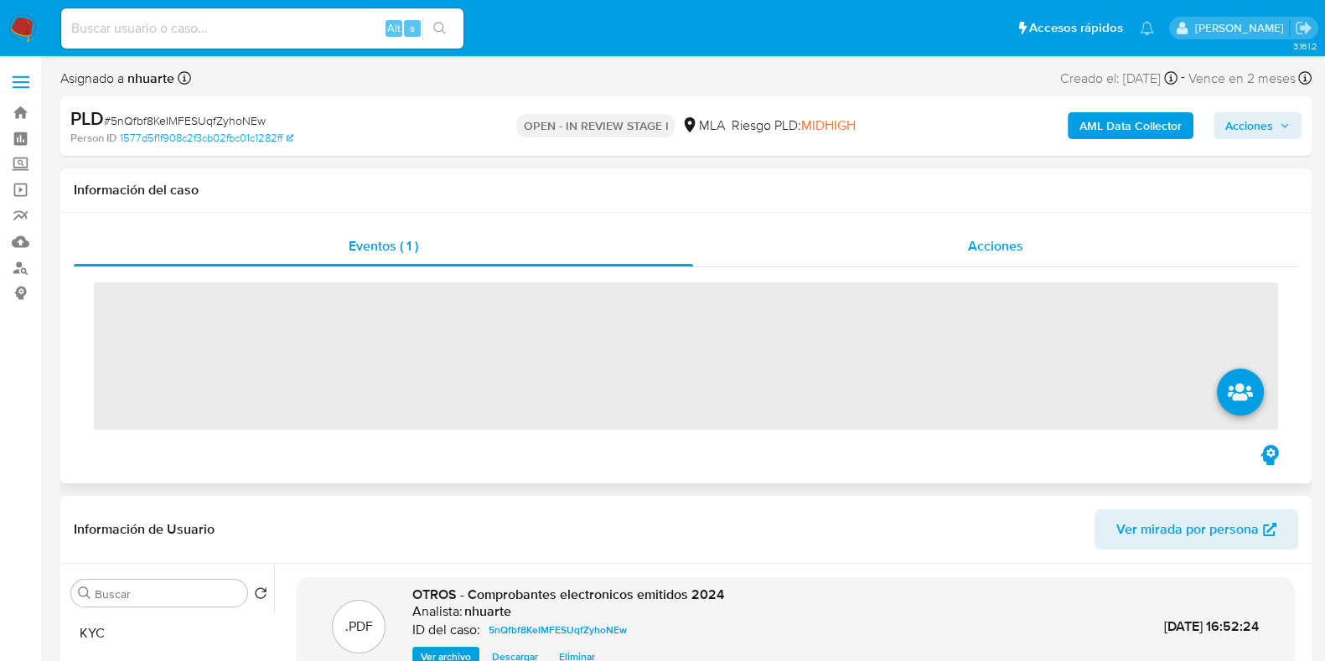
click at [1065, 237] on div "Acciones" at bounding box center [995, 246] width 605 height 40
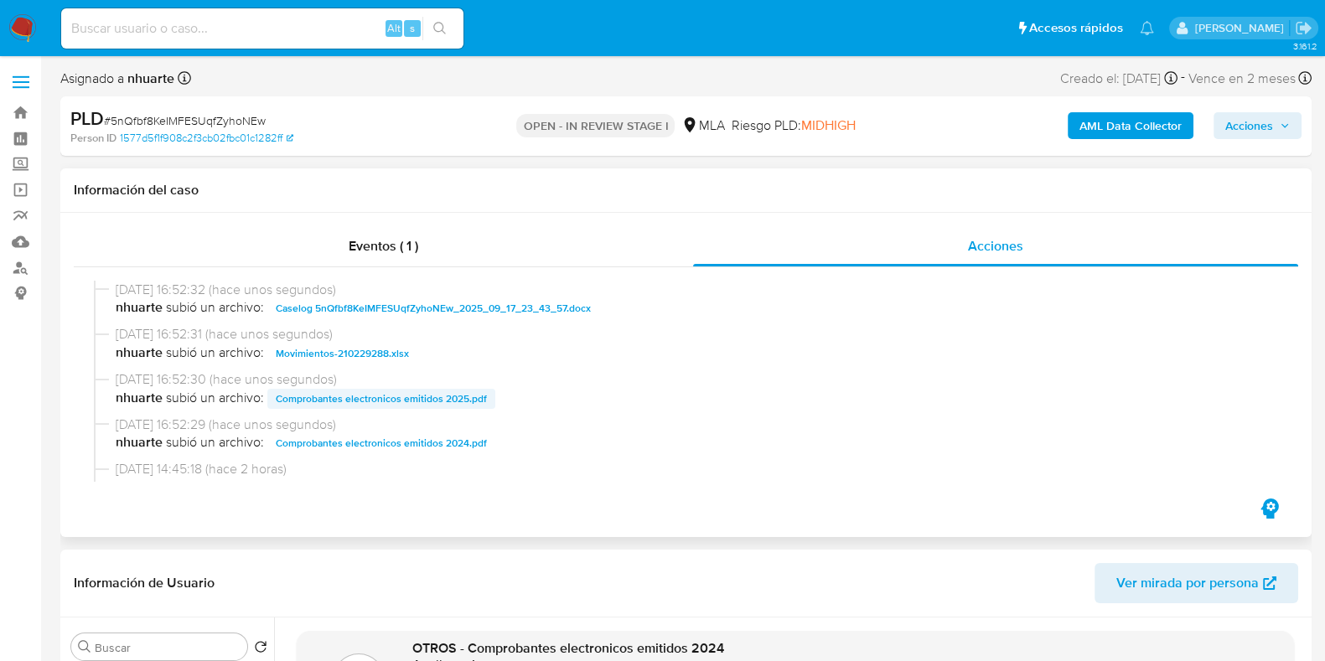
scroll to position [104, 0]
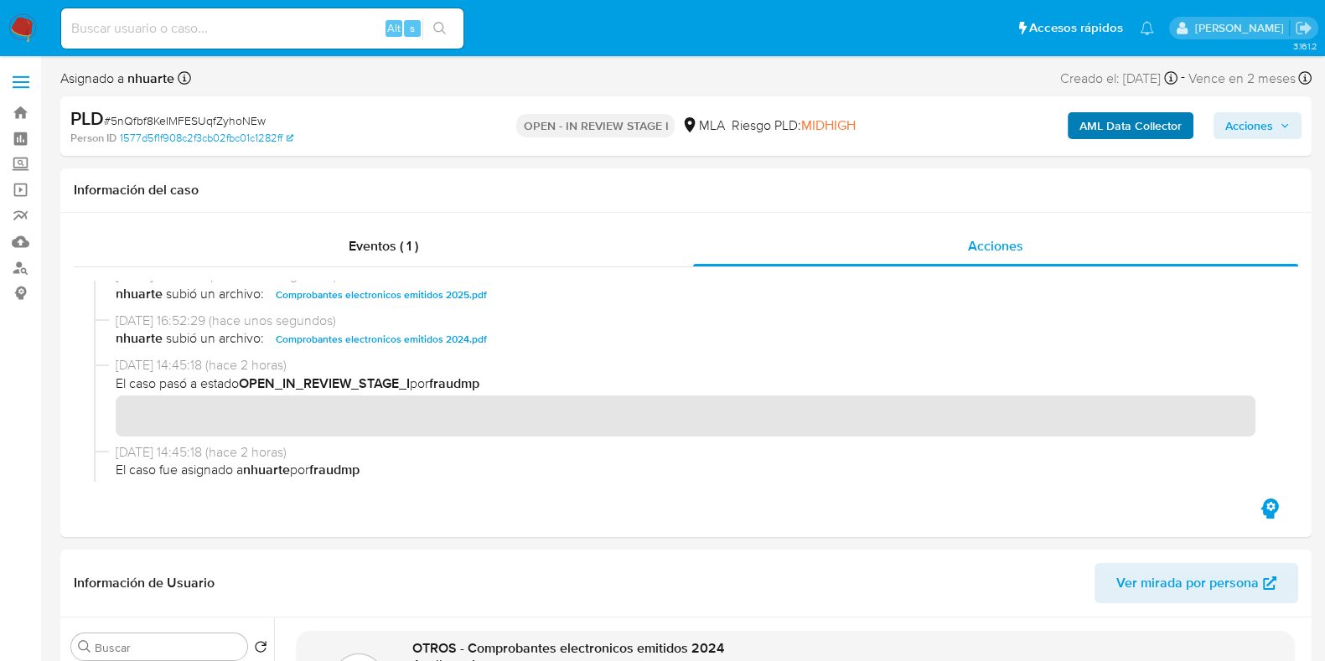
drag, startPoint x: 1246, startPoint y: 129, endPoint x: 1178, endPoint y: 133, distance: 67.2
click at [1245, 129] on span "Acciones" at bounding box center [1249, 125] width 48 height 27
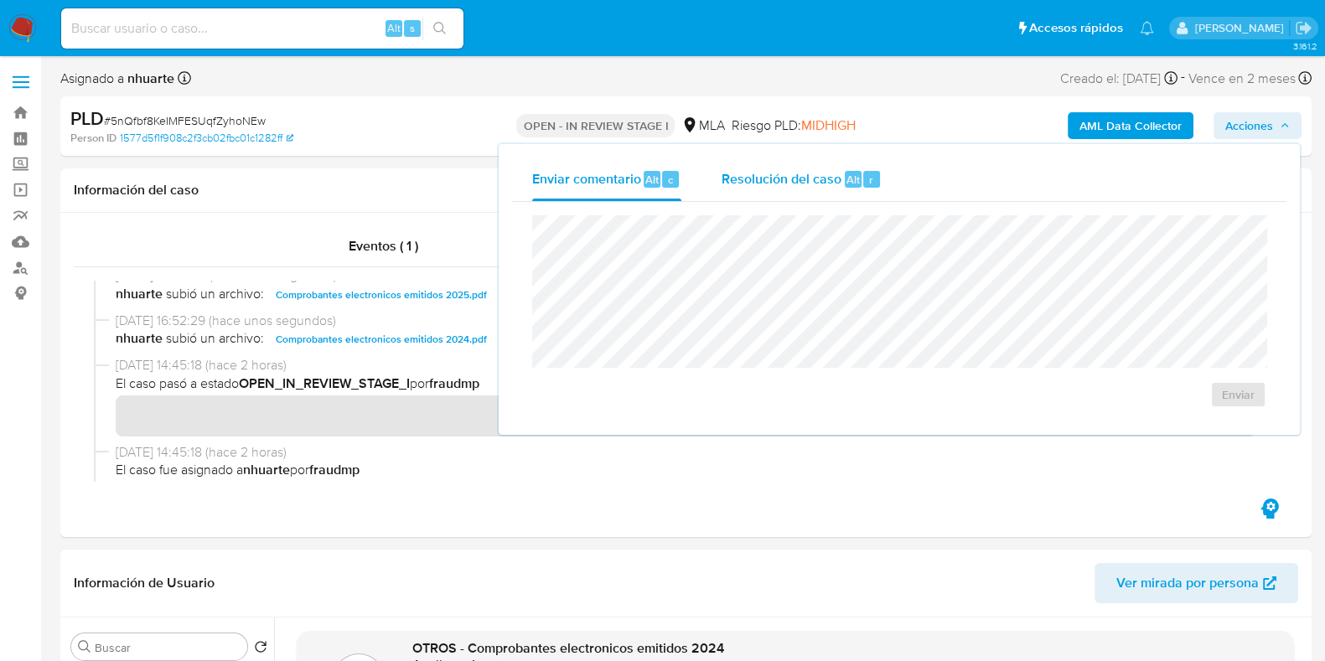
click at [834, 172] on span "Resolución del caso" at bounding box center [782, 178] width 120 height 19
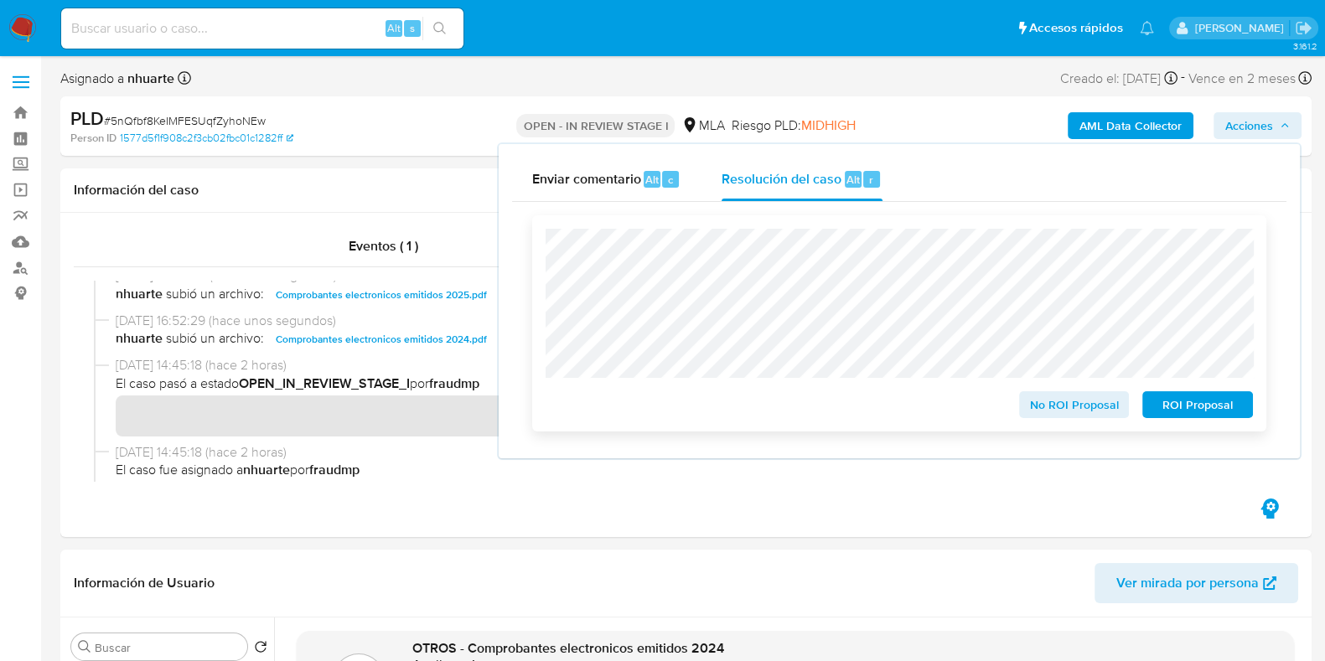
click at [1059, 406] on span "No ROI Proposal" at bounding box center [1074, 404] width 87 height 23
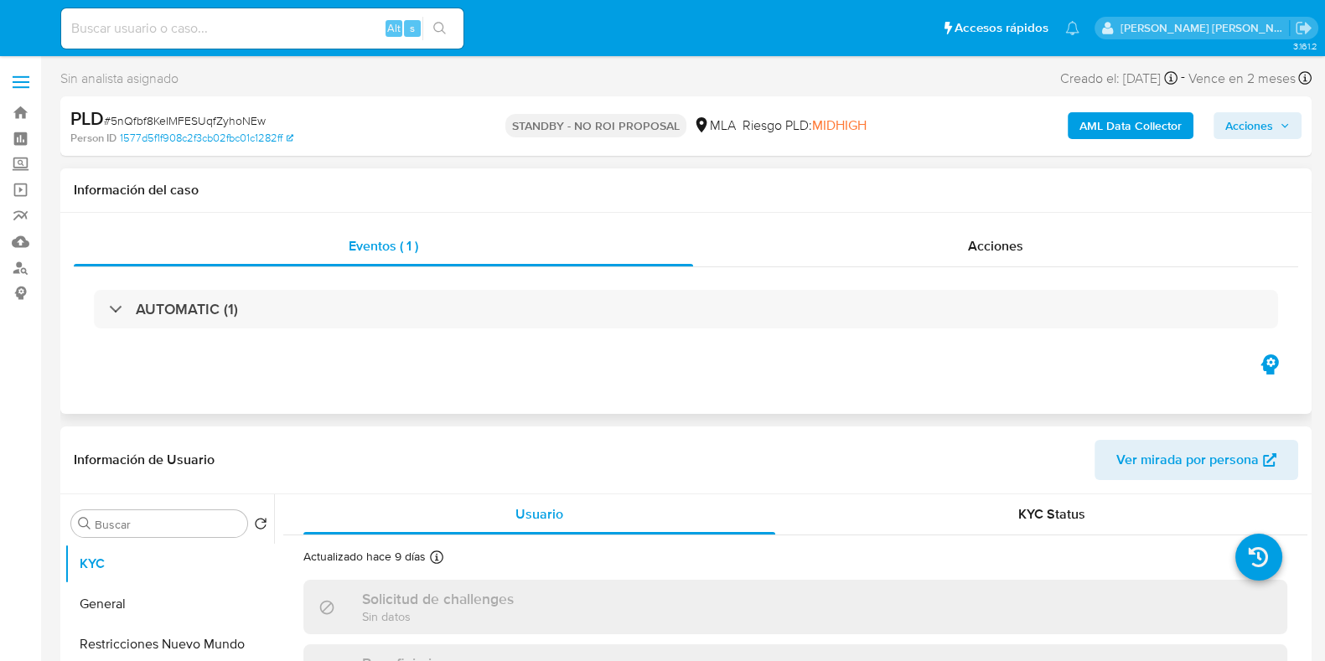
select select "10"
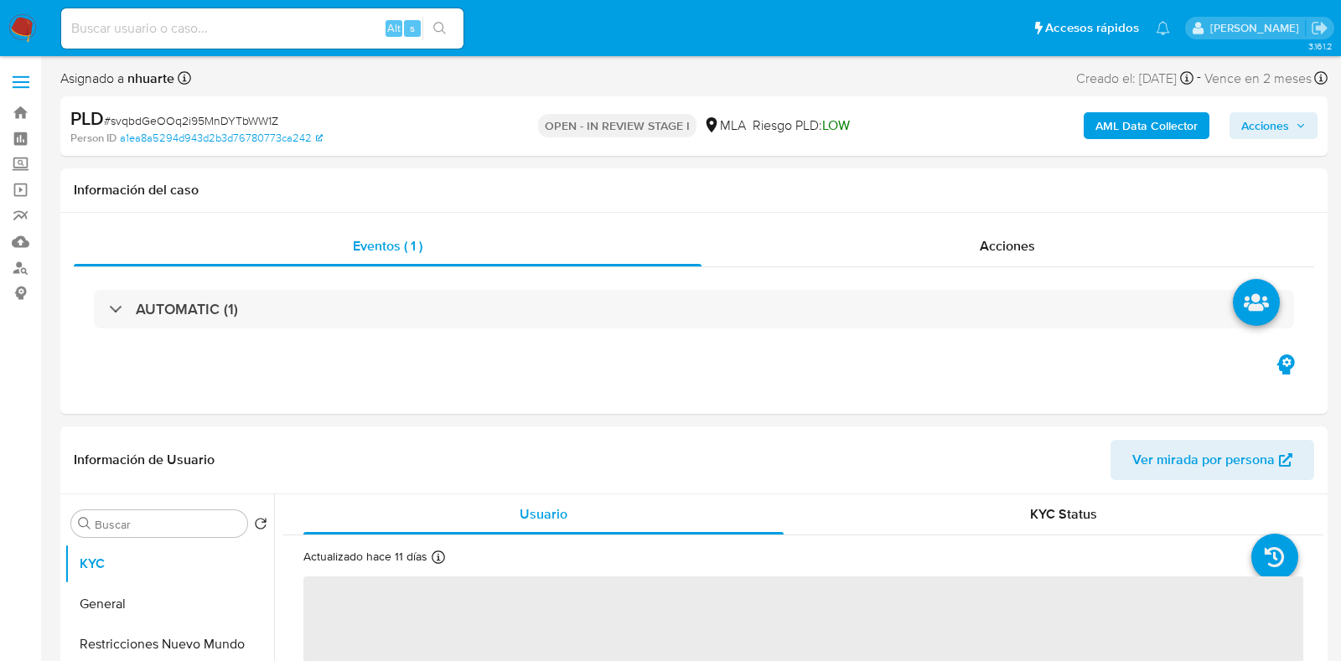
select select "10"
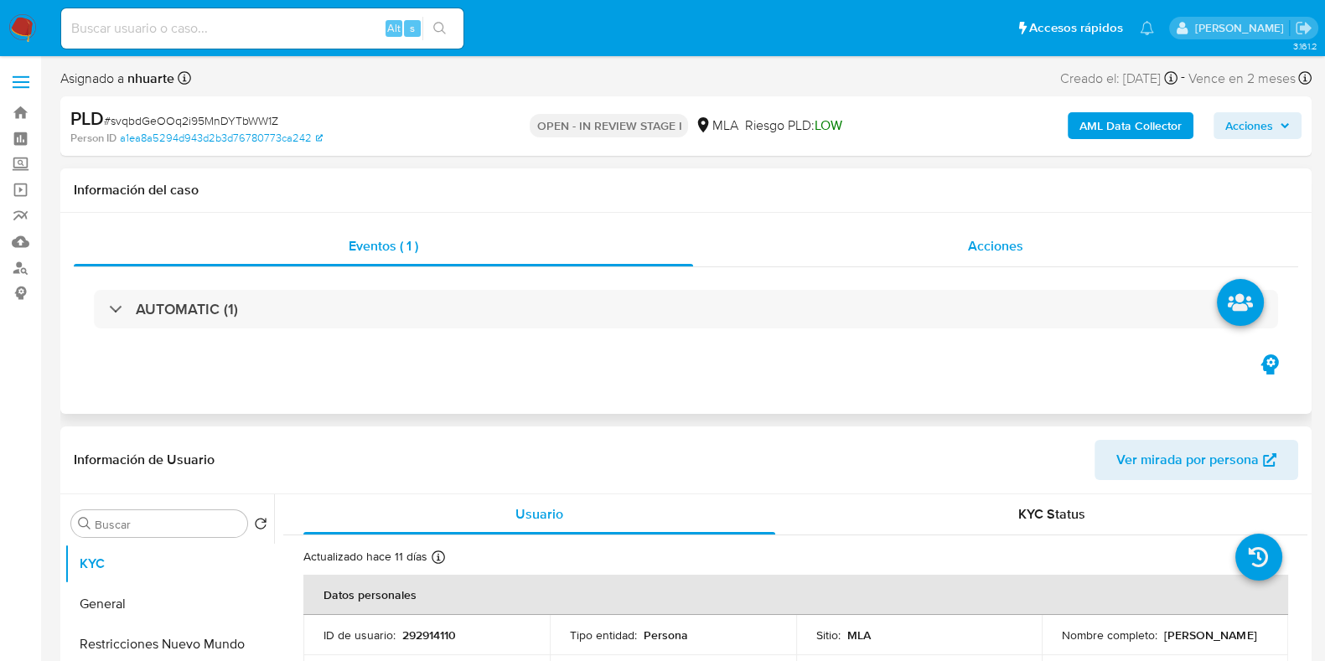
click at [971, 254] on span "Acciones" at bounding box center [995, 245] width 55 height 19
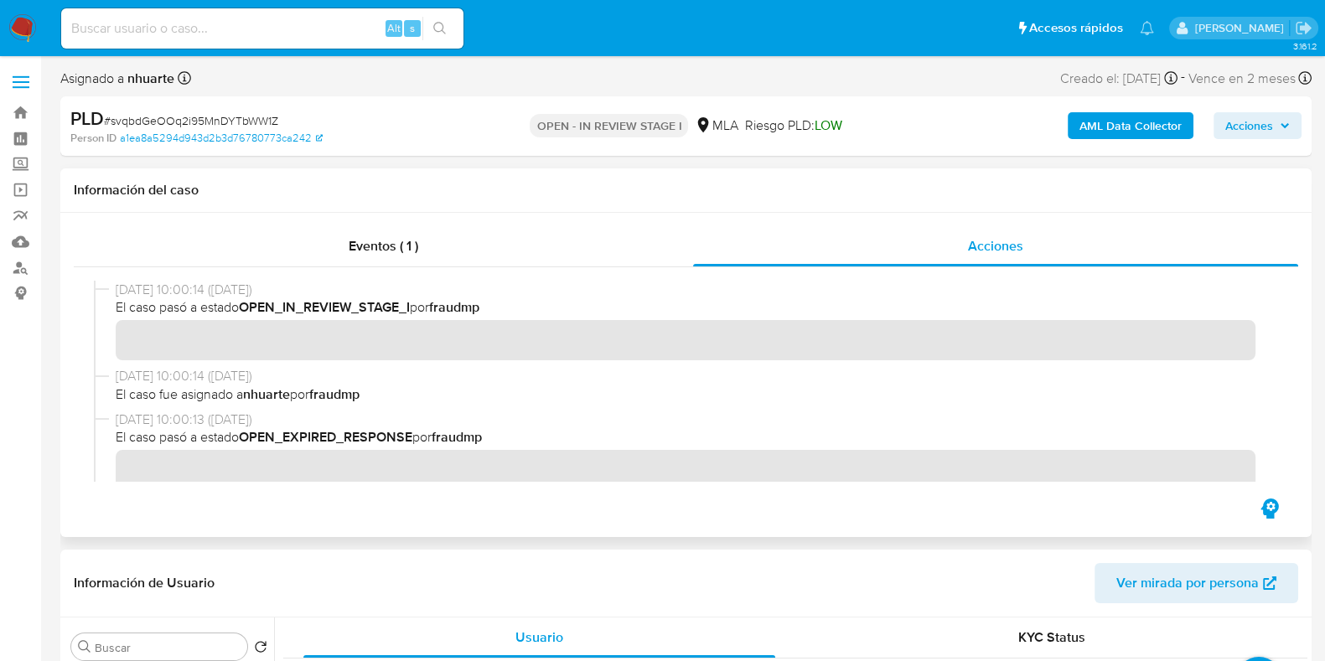
scroll to position [209, 0]
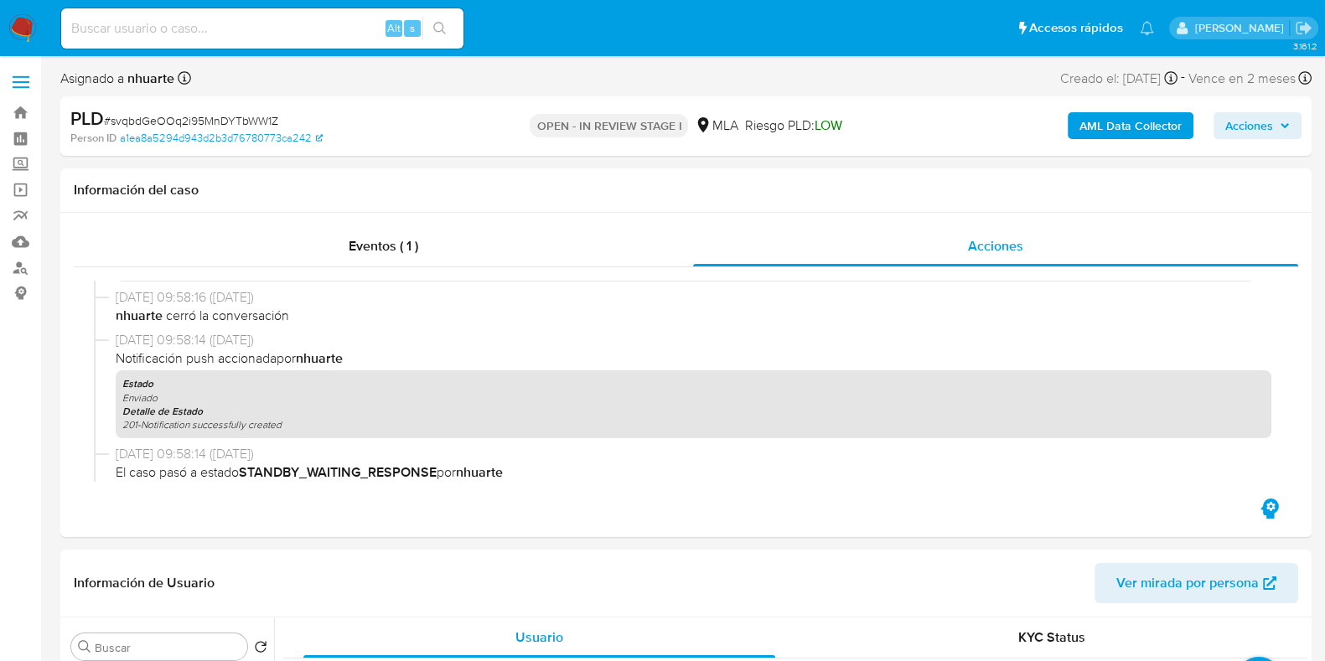
click at [1127, 123] on b "AML Data Collector" at bounding box center [1131, 125] width 102 height 27
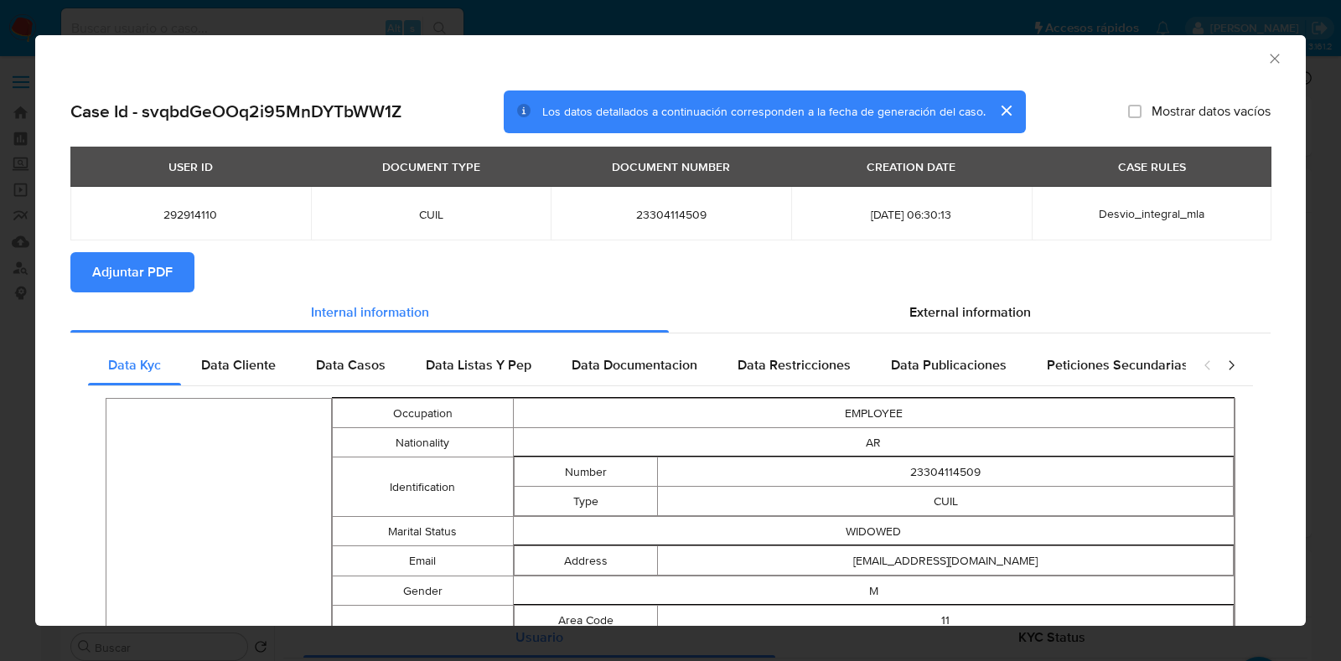
click at [123, 275] on span "Adjuntar PDF" at bounding box center [132, 272] width 80 height 37
click at [1266, 64] on icon "Cerrar ventana" at bounding box center [1274, 58] width 17 height 17
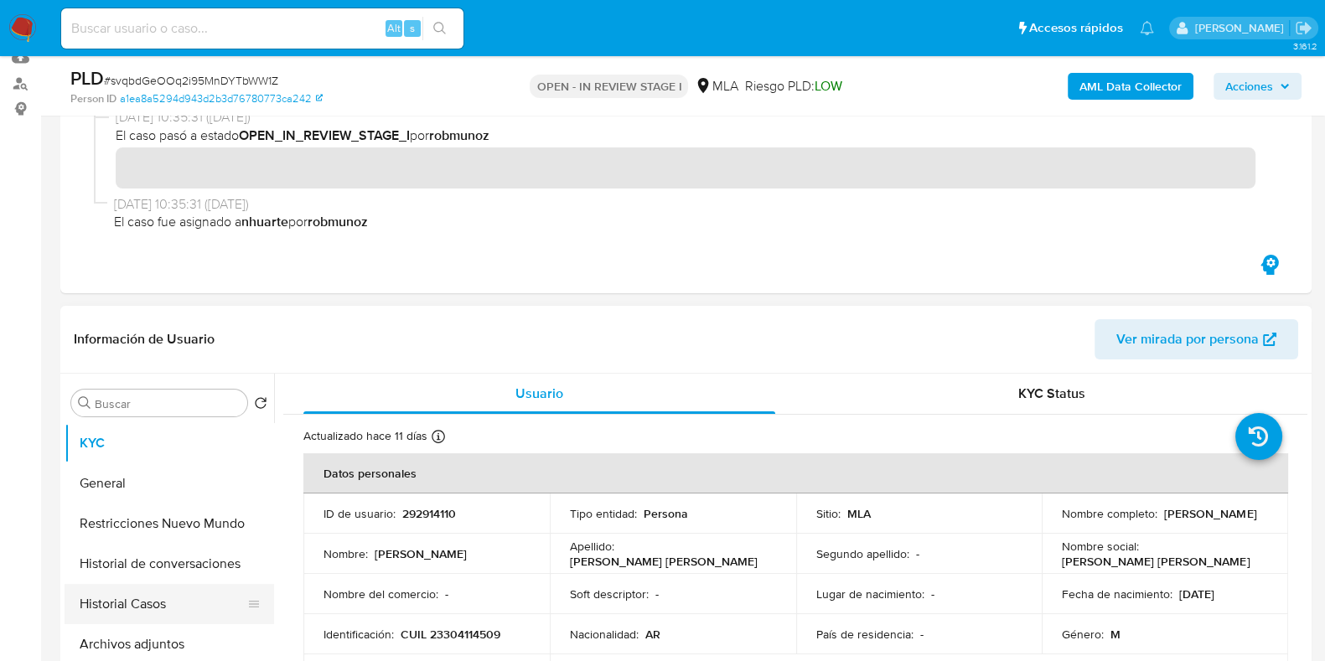
scroll to position [314, 0]
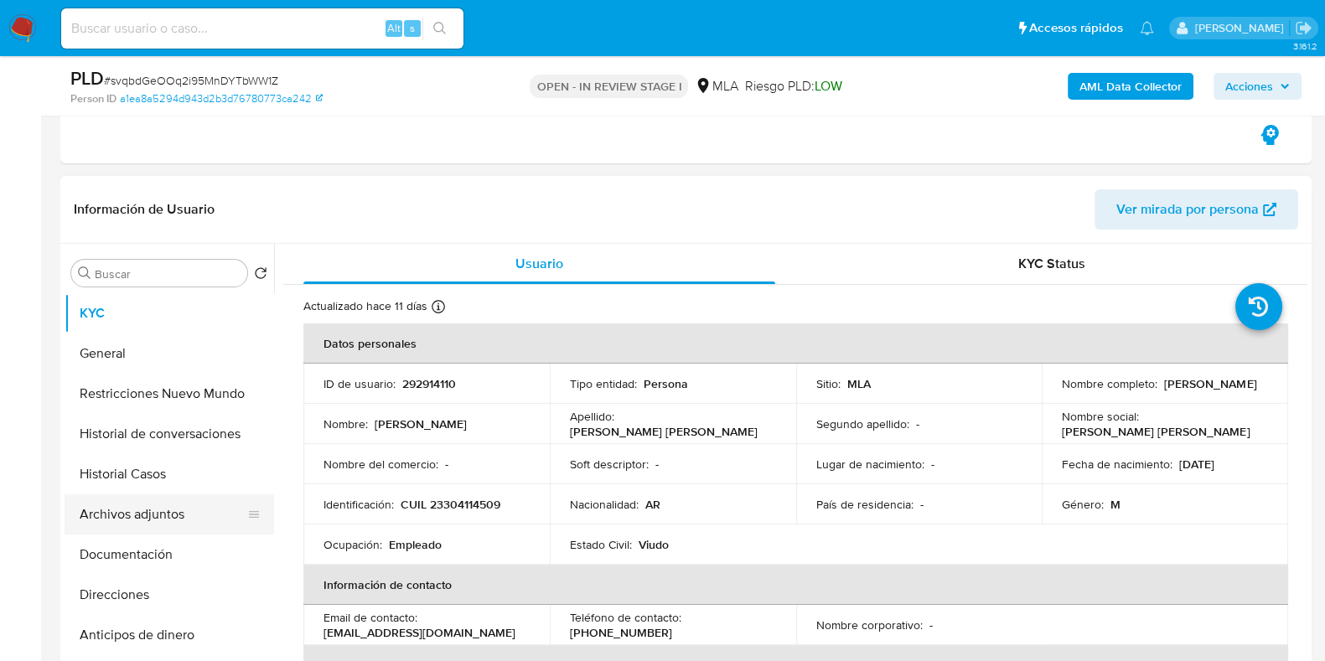
click at [194, 521] on button "Archivos adjuntos" at bounding box center [163, 515] width 196 height 40
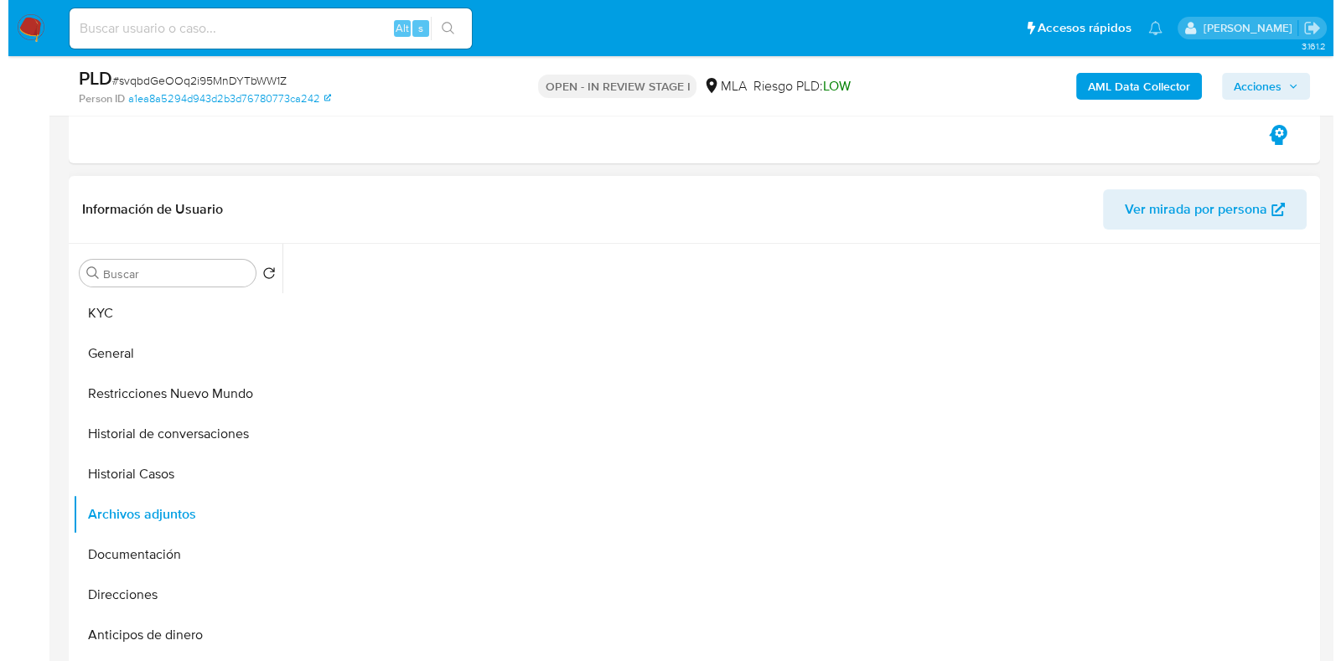
scroll to position [418, 0]
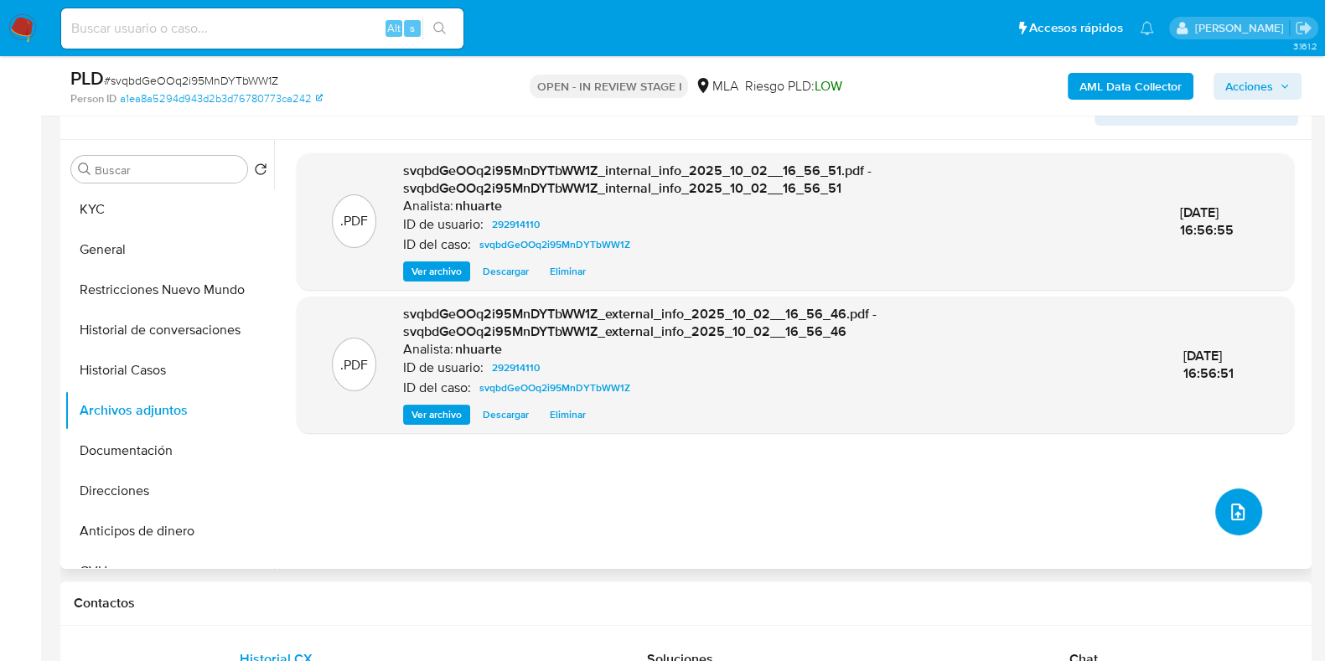
click at [1231, 513] on icon "upload-file" at bounding box center [1237, 512] width 13 height 17
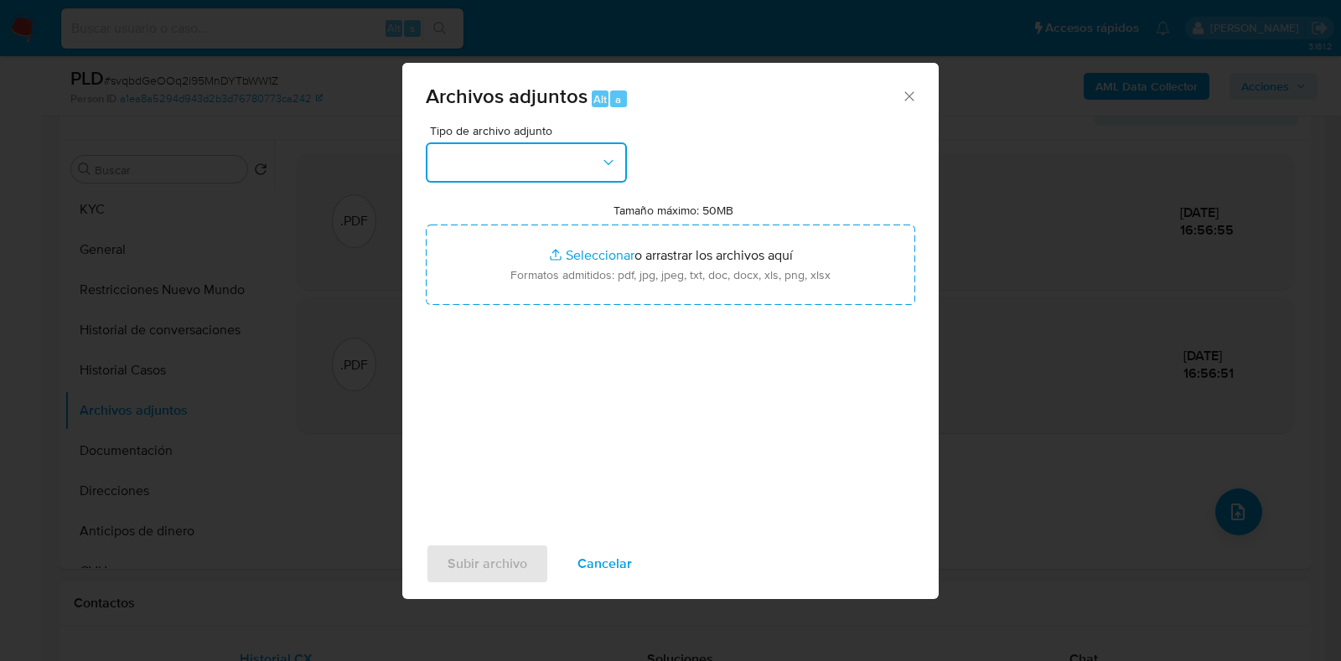
click at [615, 160] on icon "button" at bounding box center [608, 162] width 17 height 17
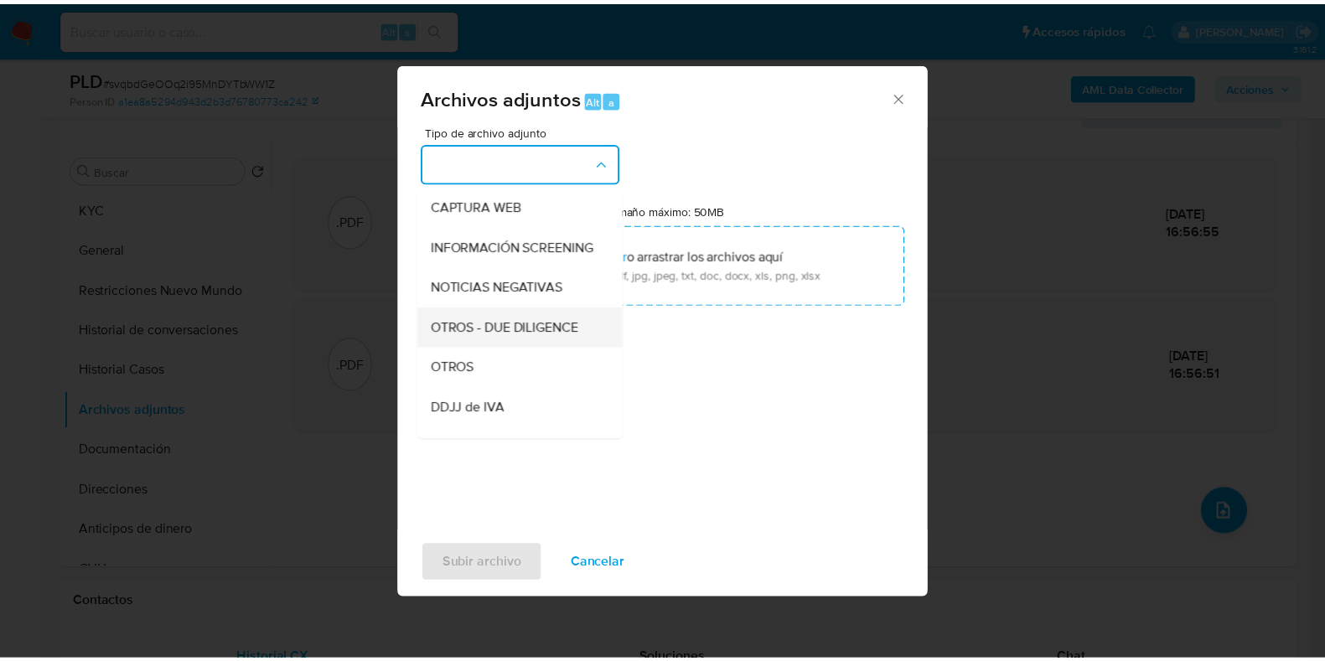
scroll to position [166, 0]
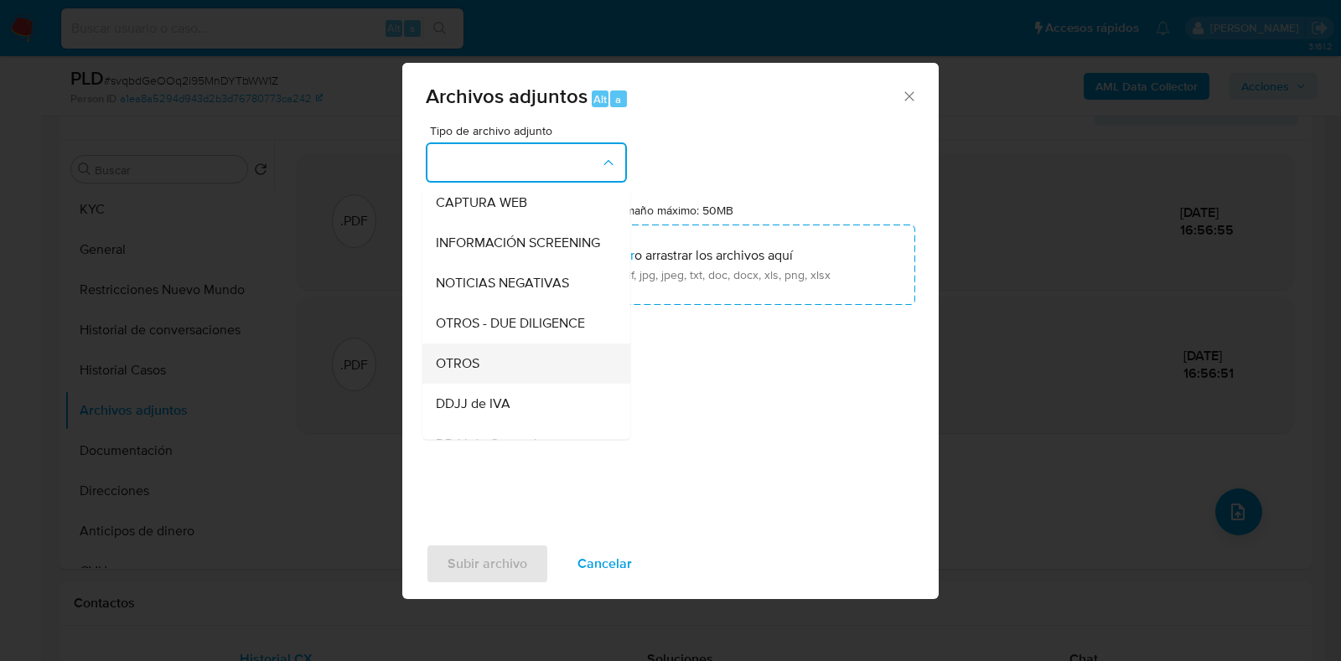
click at [531, 370] on div "OTROS" at bounding box center [521, 364] width 171 height 40
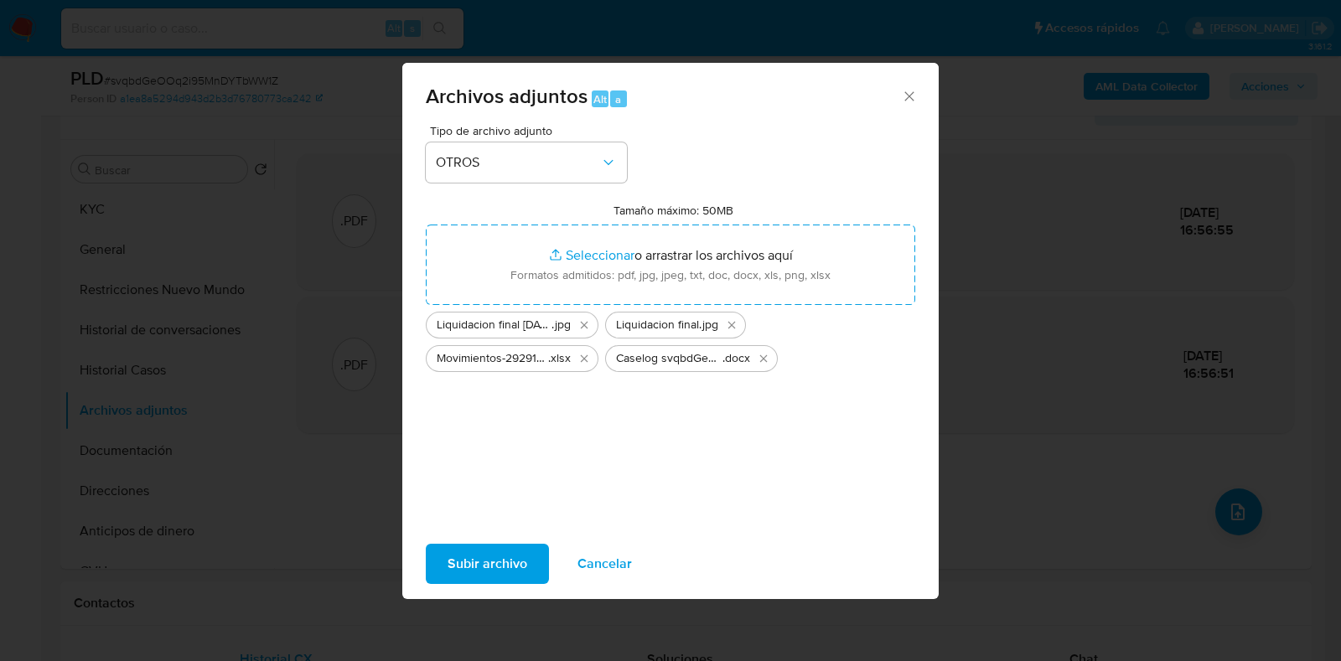
click at [479, 588] on div "Subir archivo Cancelar" at bounding box center [670, 564] width 536 height 64
click at [480, 564] on span "Subir archivo" at bounding box center [488, 564] width 80 height 37
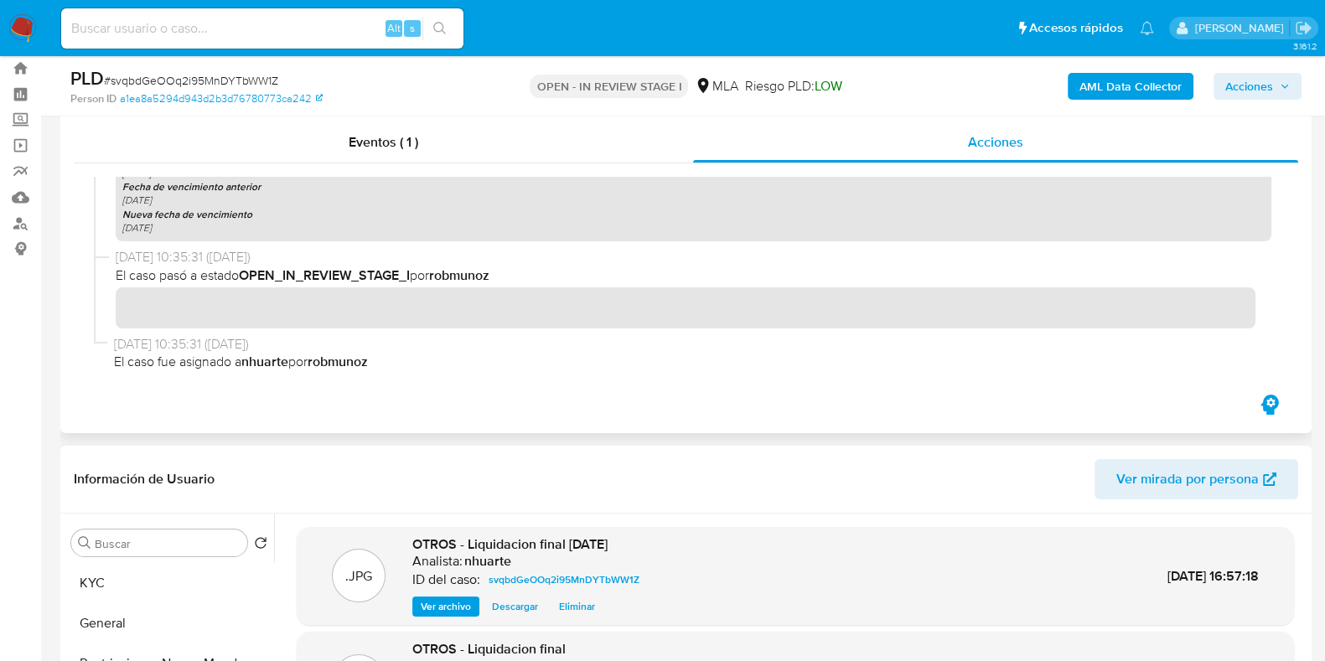
scroll to position [0, 0]
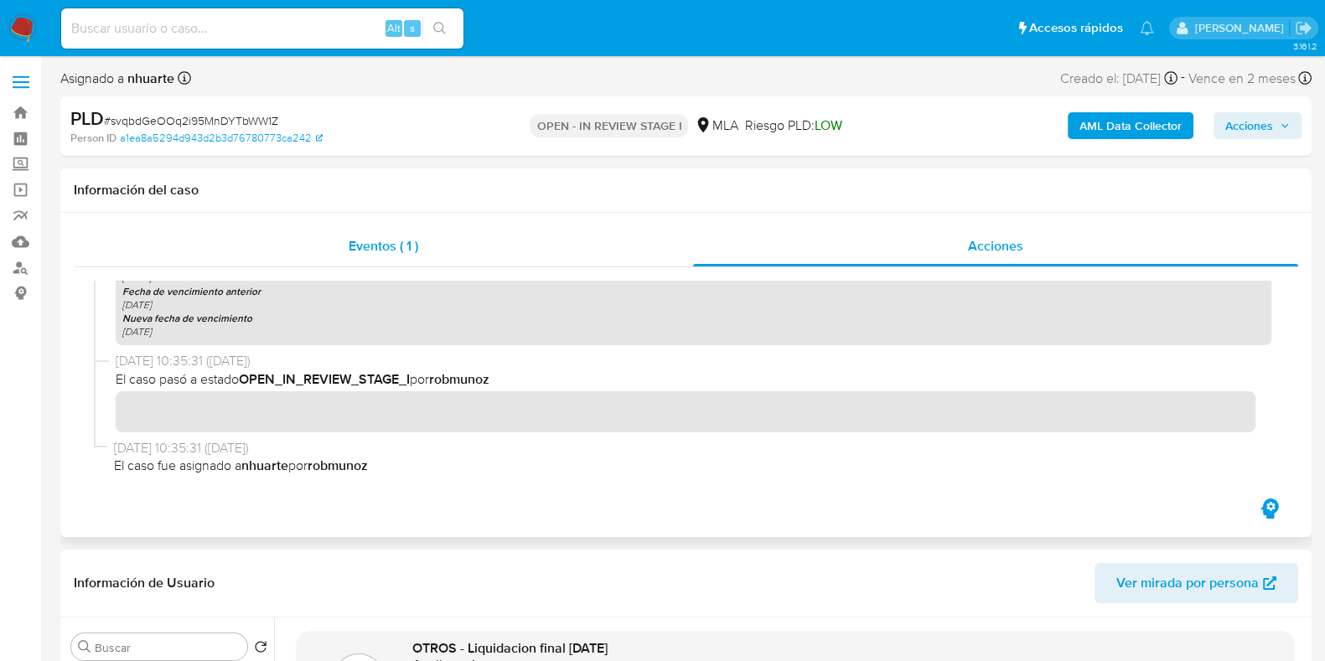
click at [410, 241] on span "Eventos ( 1 )" at bounding box center [384, 245] width 70 height 19
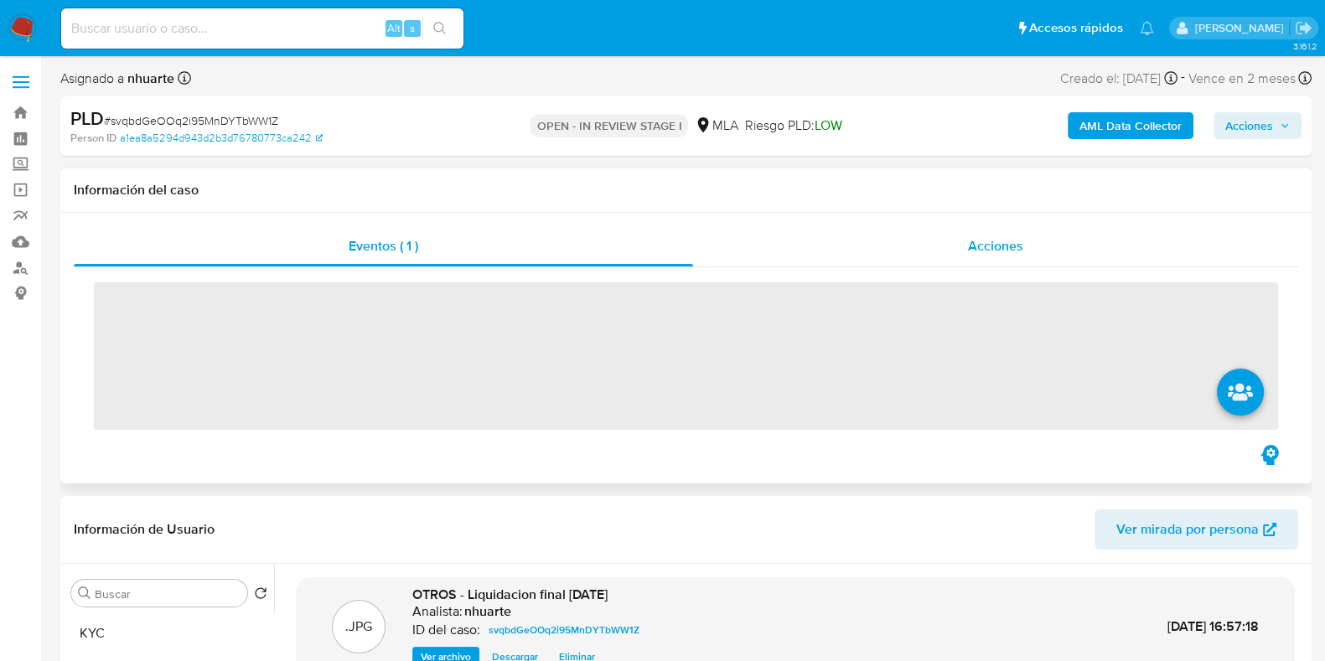
click at [1013, 237] on span "Acciones" at bounding box center [995, 245] width 55 height 19
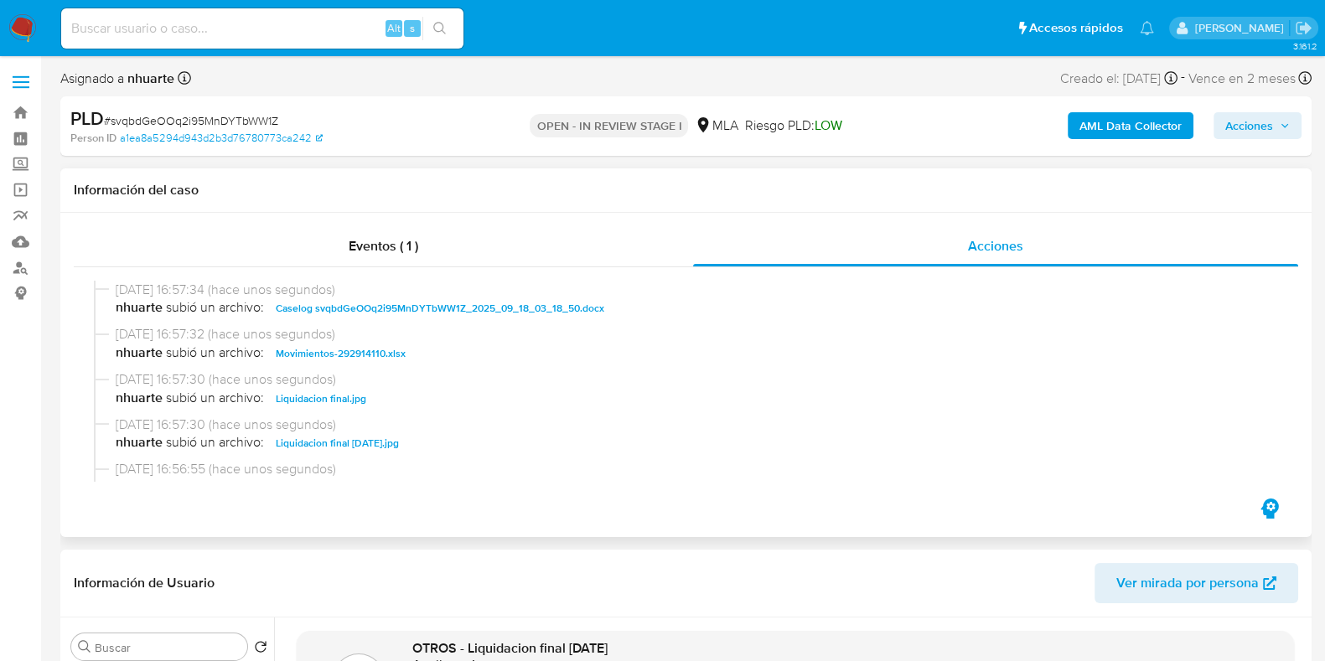
scroll to position [104, 0]
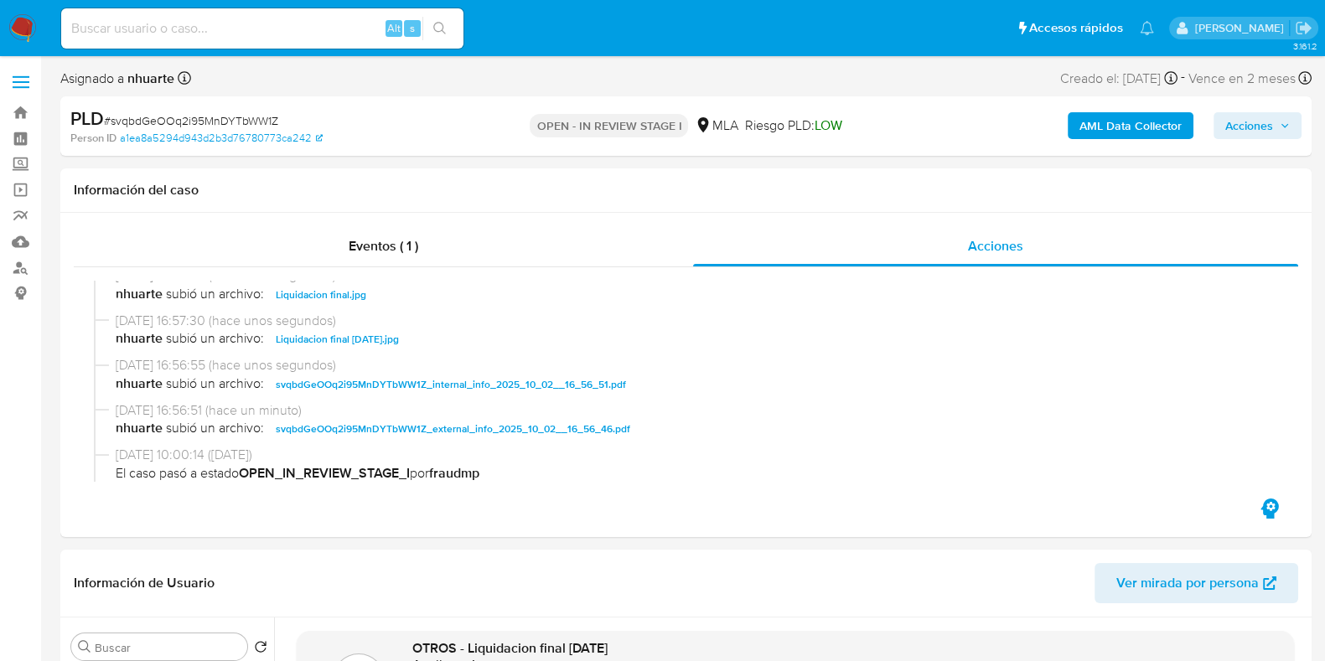
click at [1271, 122] on span "Acciones" at bounding box center [1249, 125] width 48 height 27
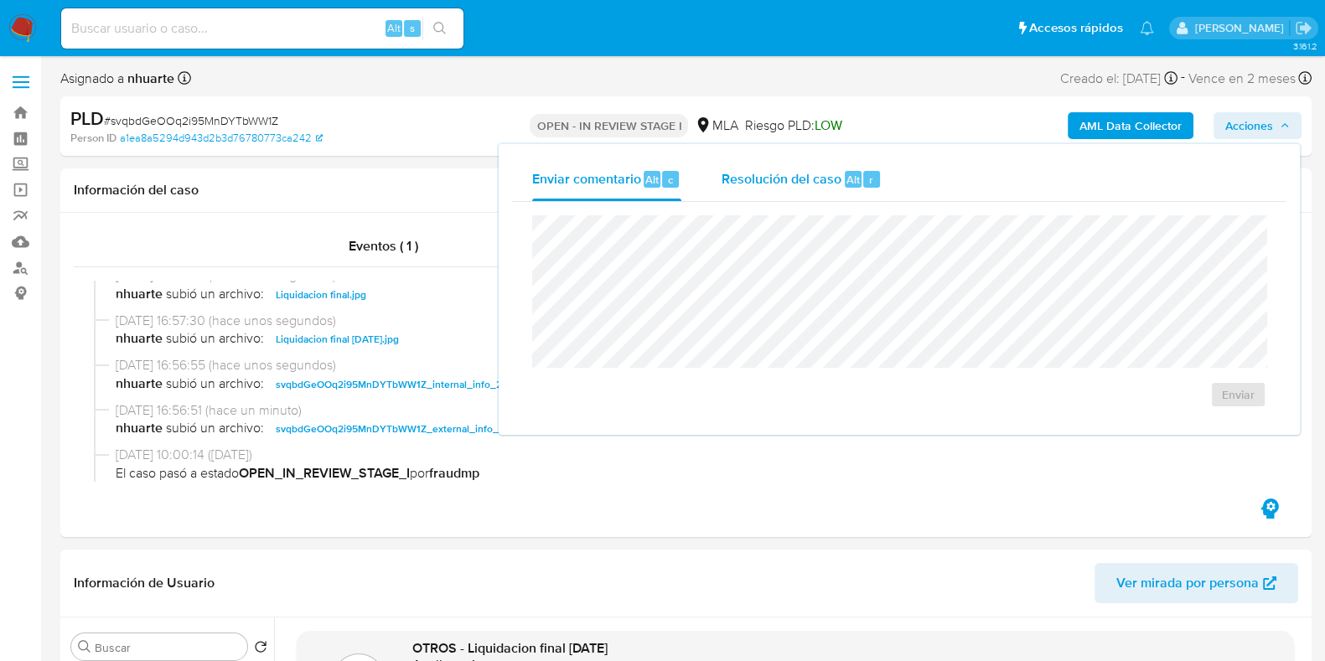
click at [852, 169] on div "Resolución del caso Alt r" at bounding box center [802, 180] width 160 height 44
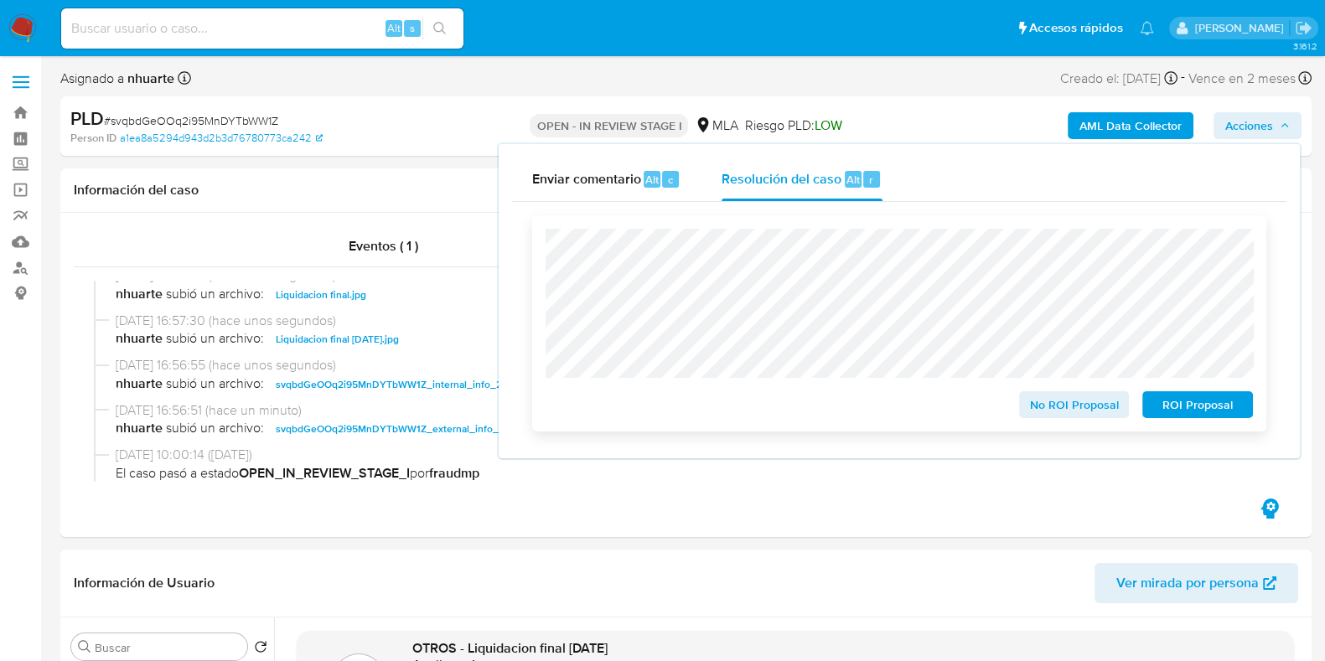
click at [1059, 403] on span "No ROI Proposal" at bounding box center [1074, 404] width 87 height 23
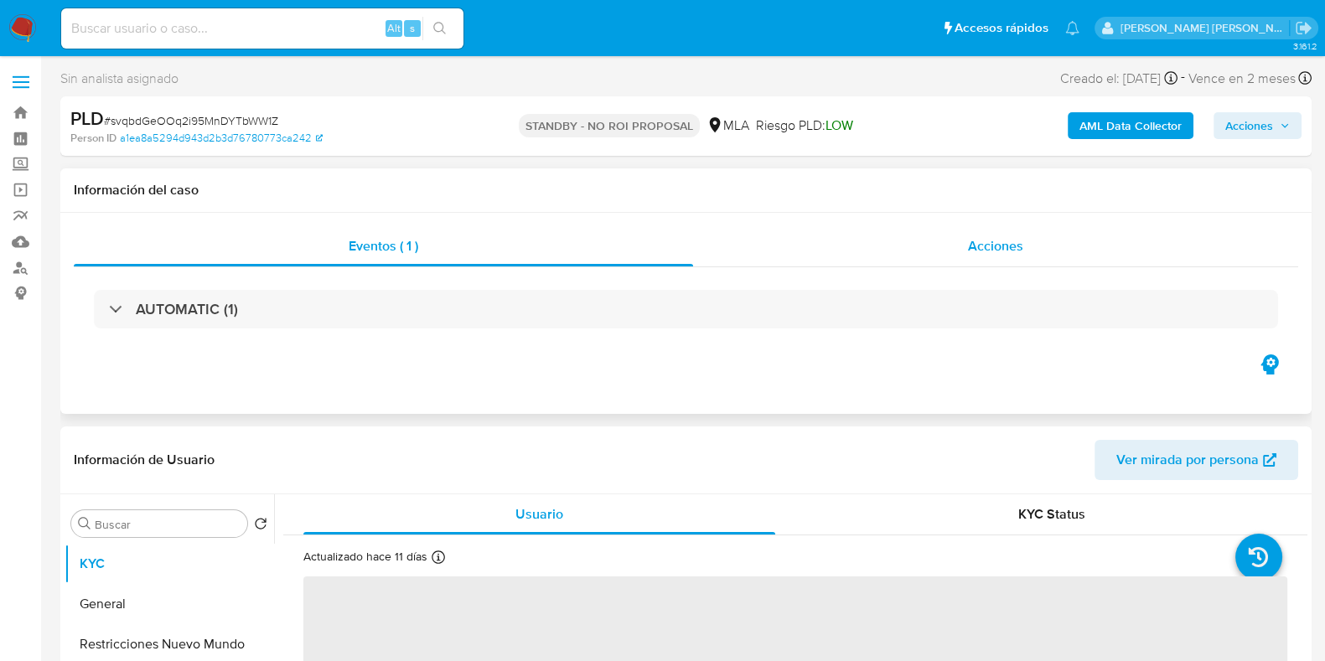
click at [996, 239] on span "Acciones" at bounding box center [995, 245] width 55 height 19
select select "10"
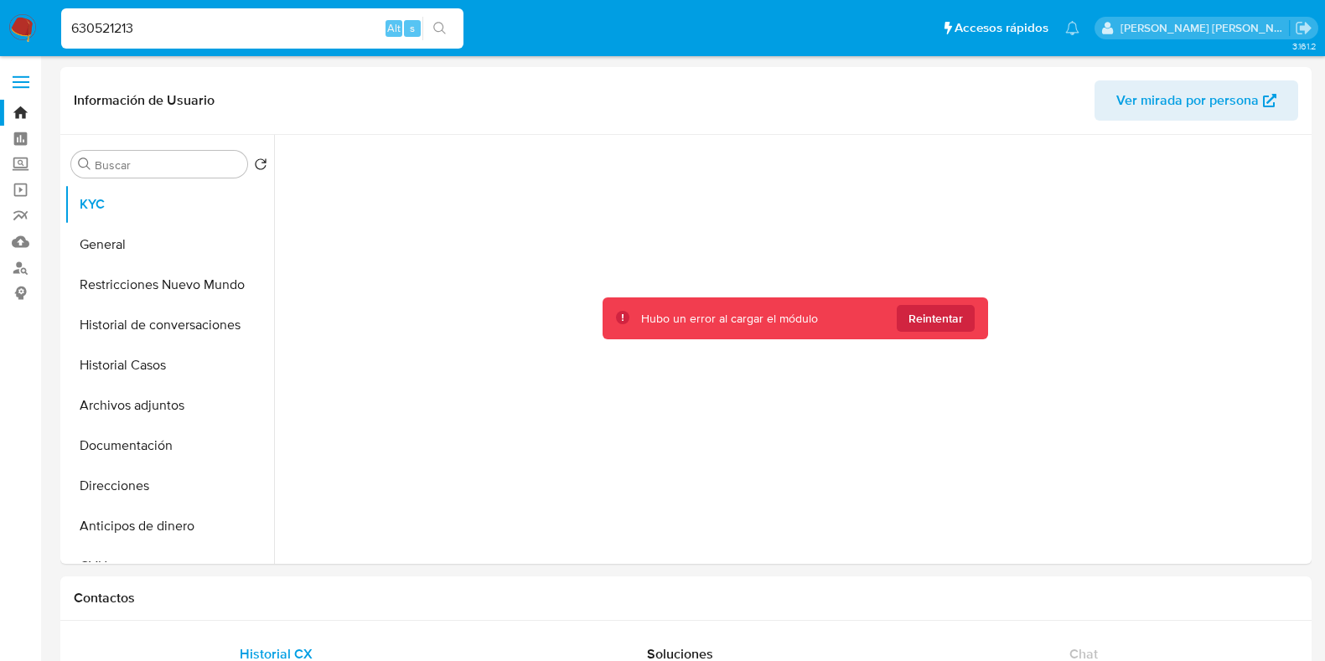
select select "10"
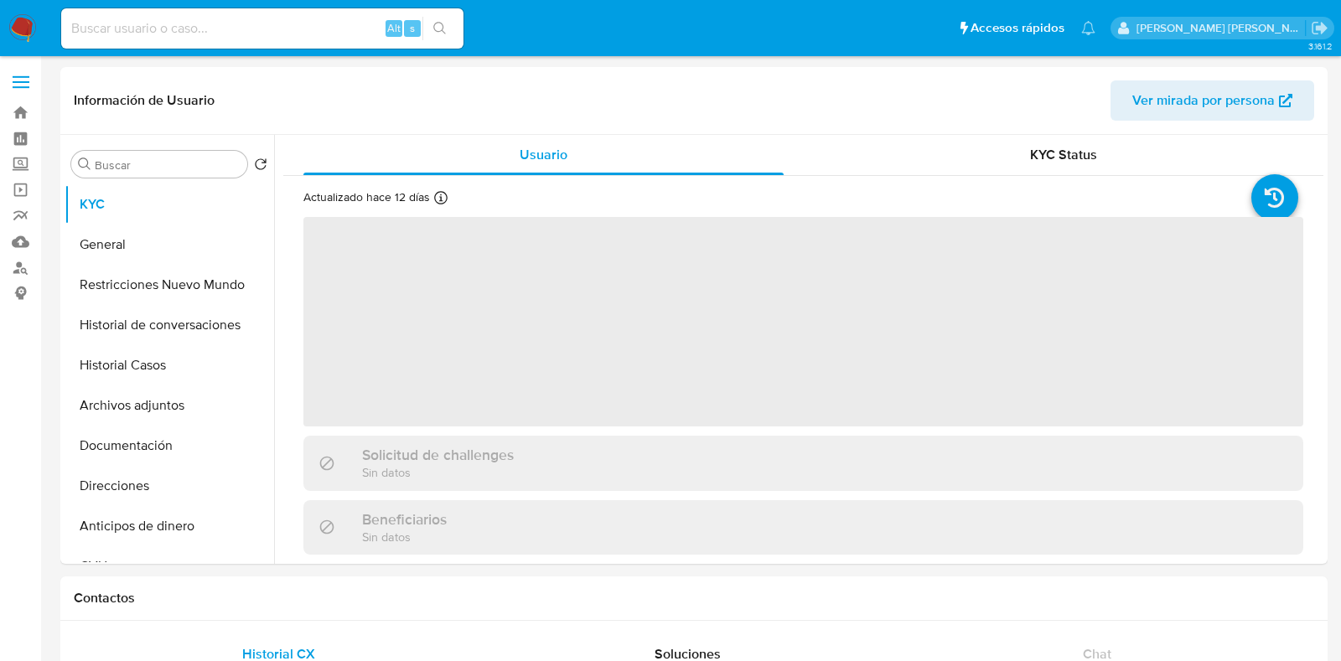
select select "10"
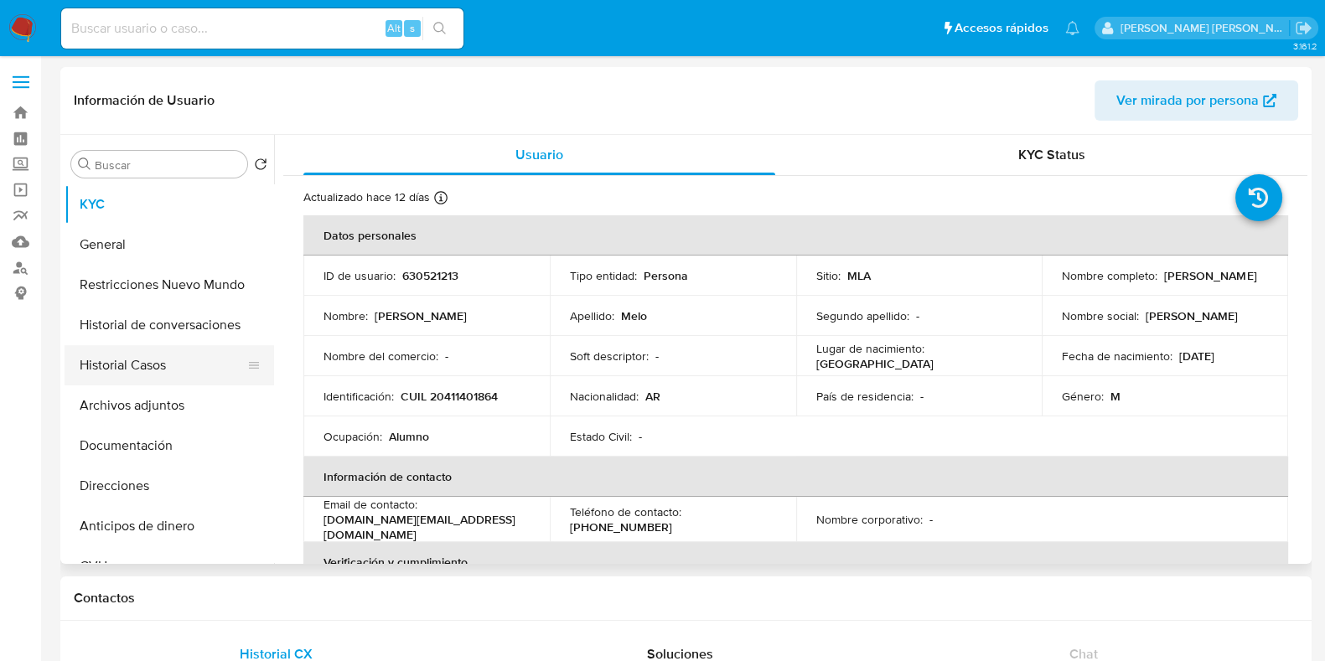
click at [125, 367] on button "Historial Casos" at bounding box center [163, 365] width 196 height 40
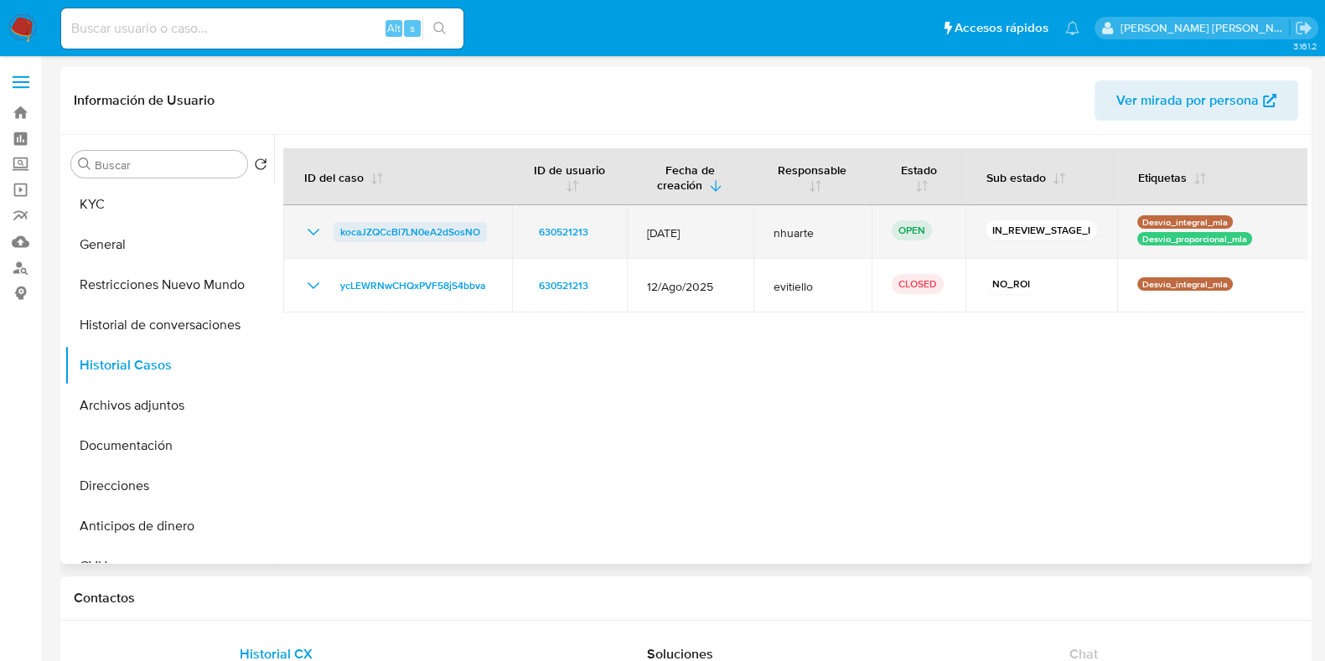
click at [434, 230] on span "kocaJZQCcBl7LN0eA2dSosNO" at bounding box center [410, 232] width 140 height 20
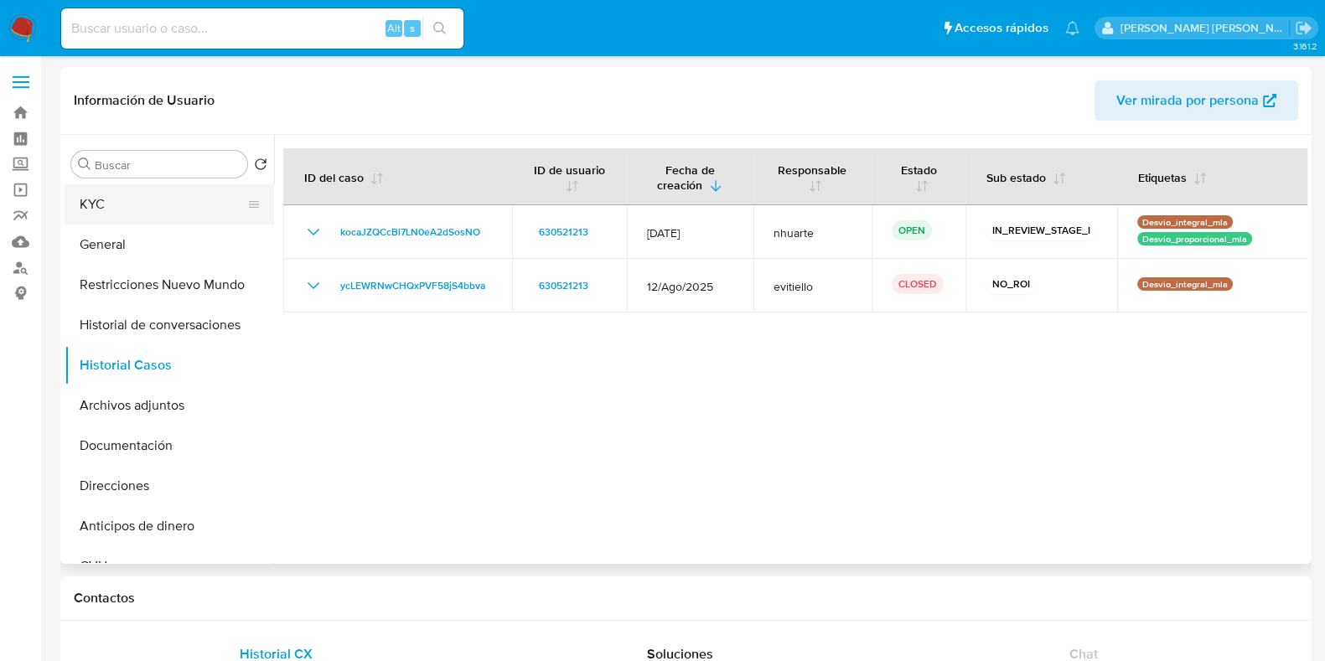
click at [173, 208] on button "KYC" at bounding box center [163, 204] width 196 height 40
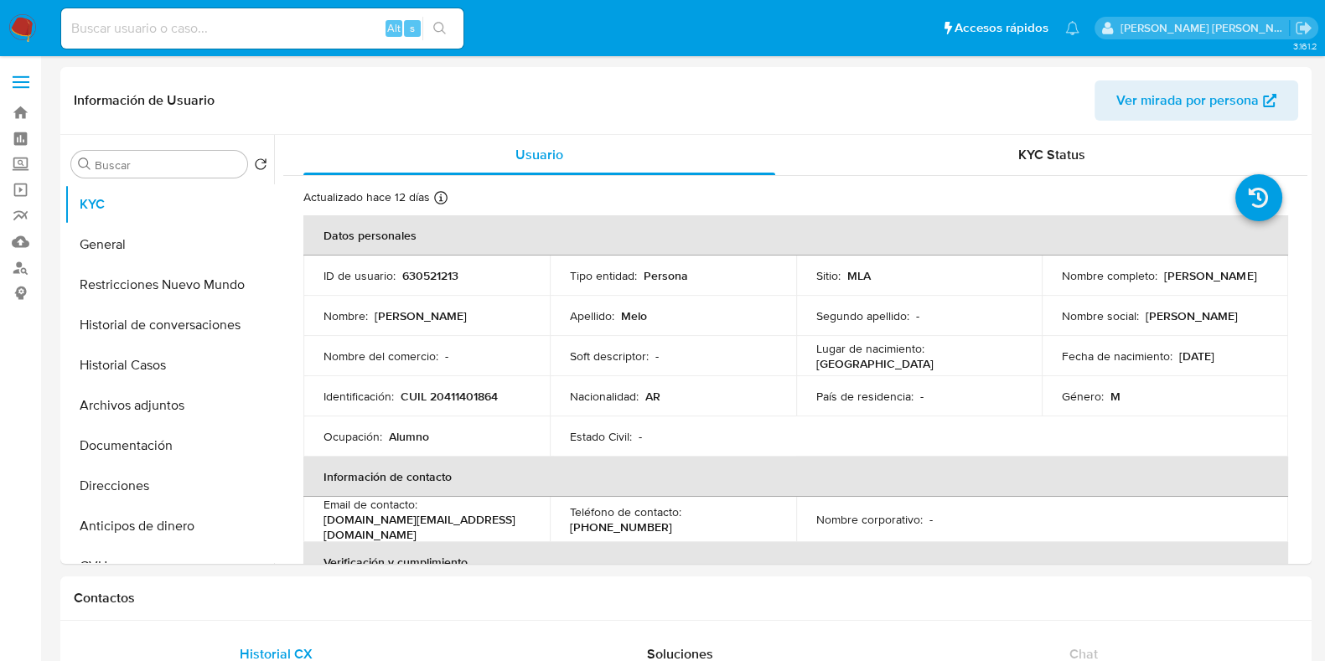
click at [184, 18] on input at bounding box center [262, 29] width 402 height 22
paste input "638255519"
type input "638255519"
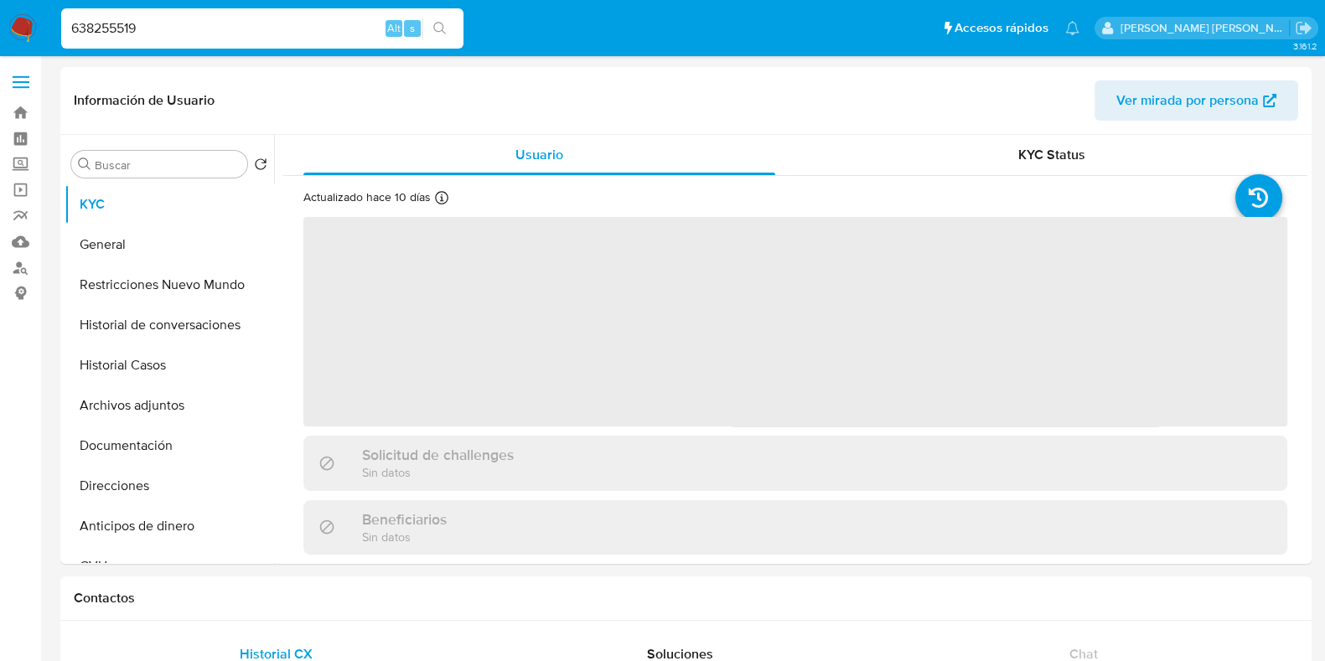
select select "10"
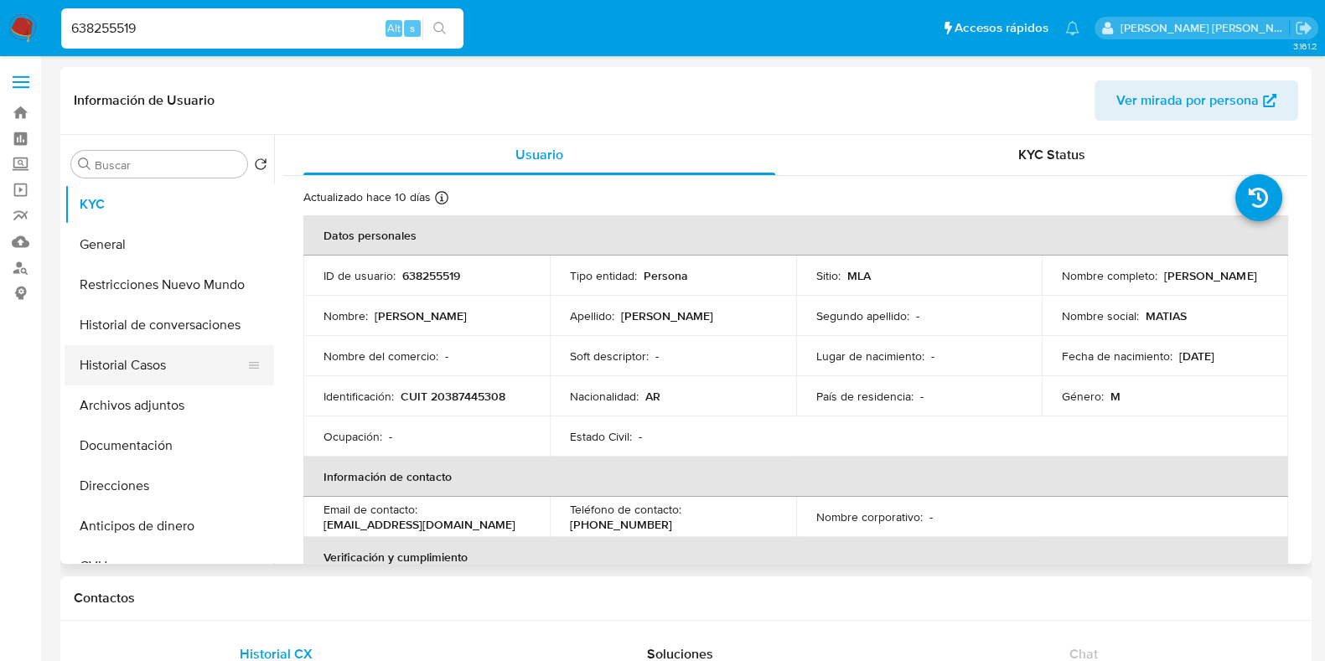
click at [156, 354] on button "Historial Casos" at bounding box center [163, 365] width 196 height 40
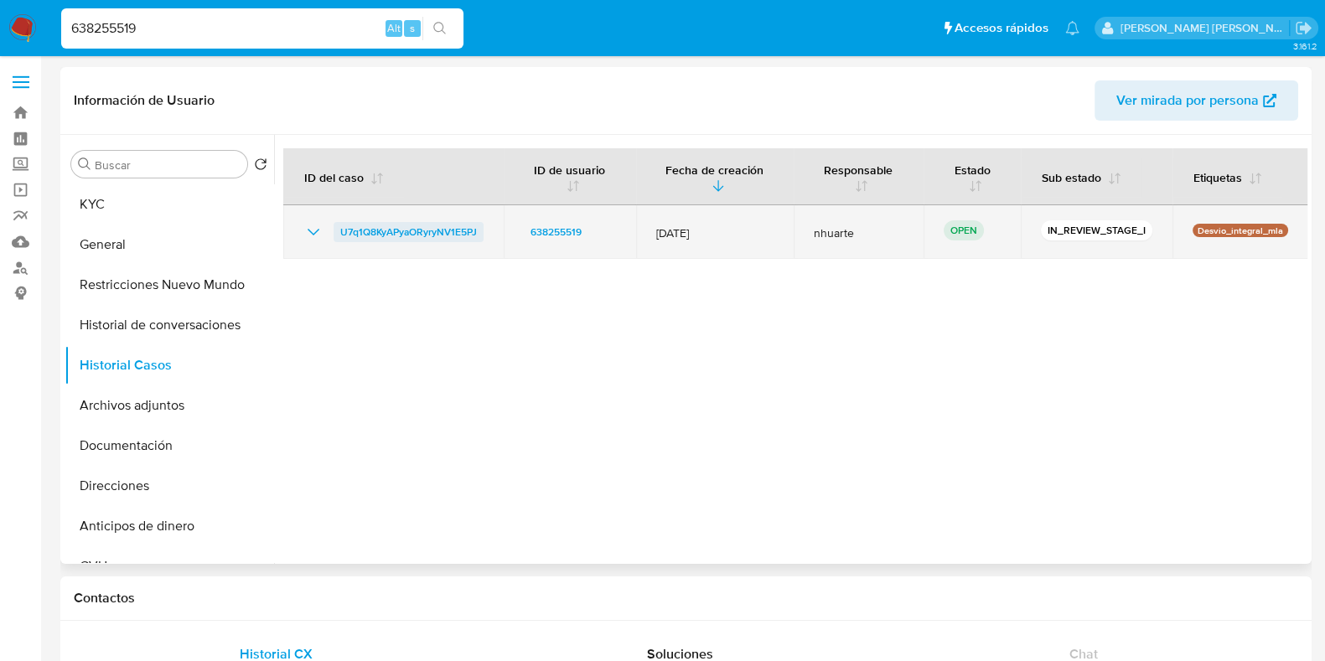
click at [377, 230] on span "U7q1Q8KyAPyaORyryNV1E5PJ" at bounding box center [408, 232] width 137 height 20
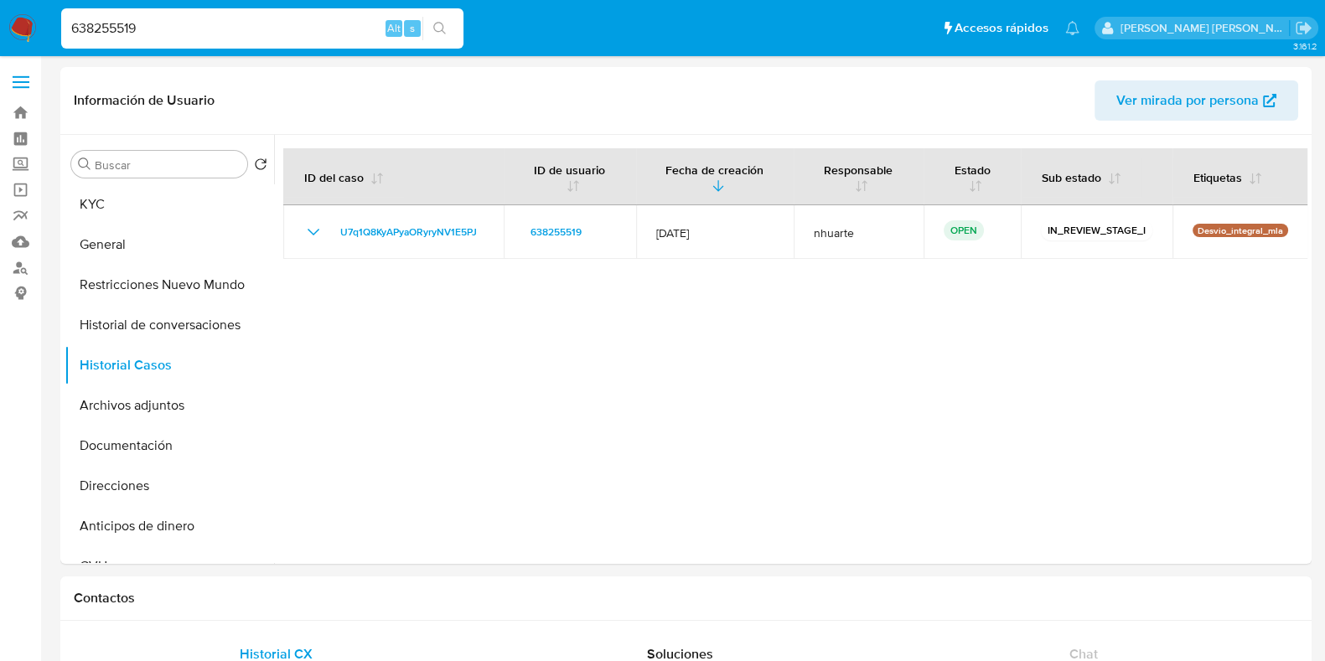
drag, startPoint x: 142, startPoint y: 33, endPoint x: 31, endPoint y: 23, distance: 111.9
click at [31, 23] on nav "Pausado Ver notificaciones 638255519 Alt s Accesos rápidos Presiona las siguien…" at bounding box center [662, 28] width 1325 height 56
paste input "16328630"
type input "163286309"
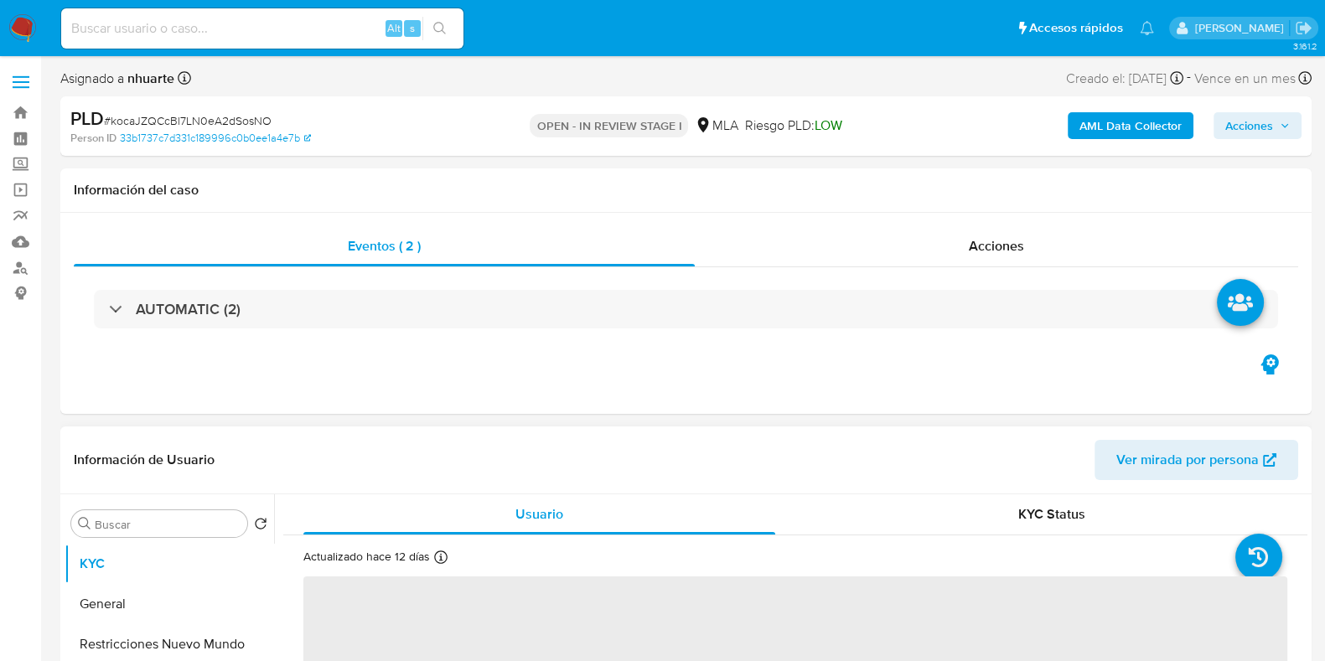
select select "10"
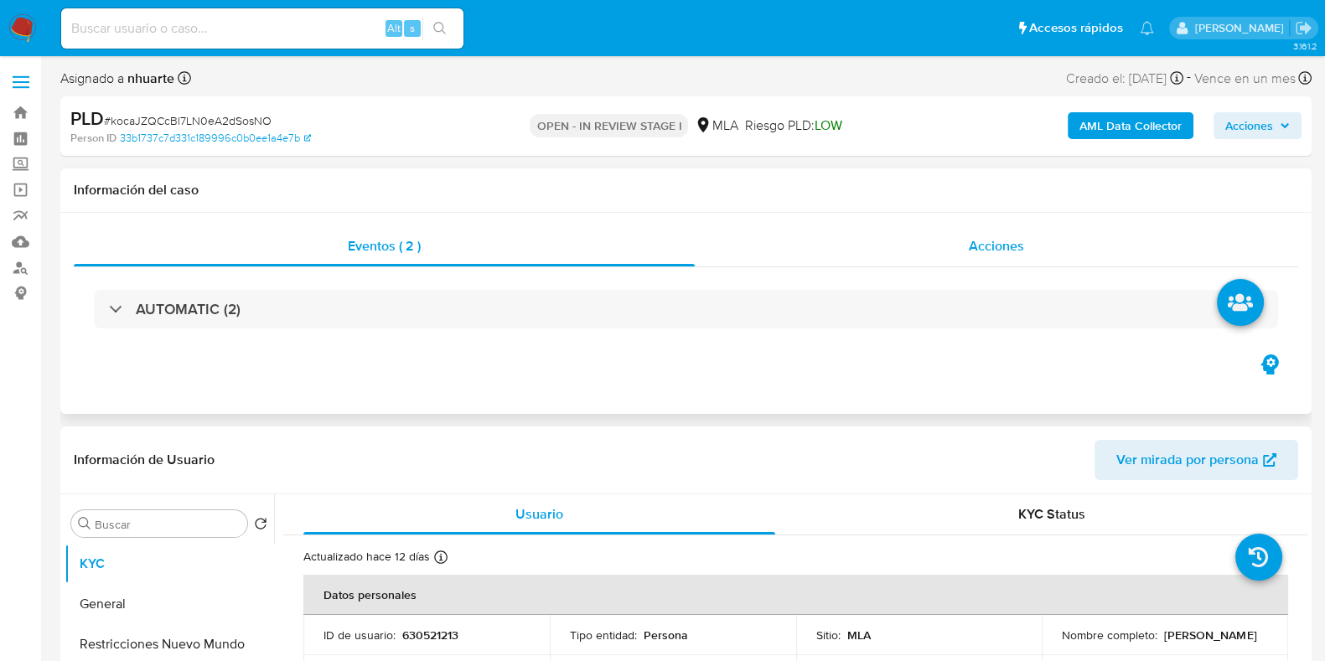
click at [963, 261] on div "Acciones" at bounding box center [996, 246] width 603 height 40
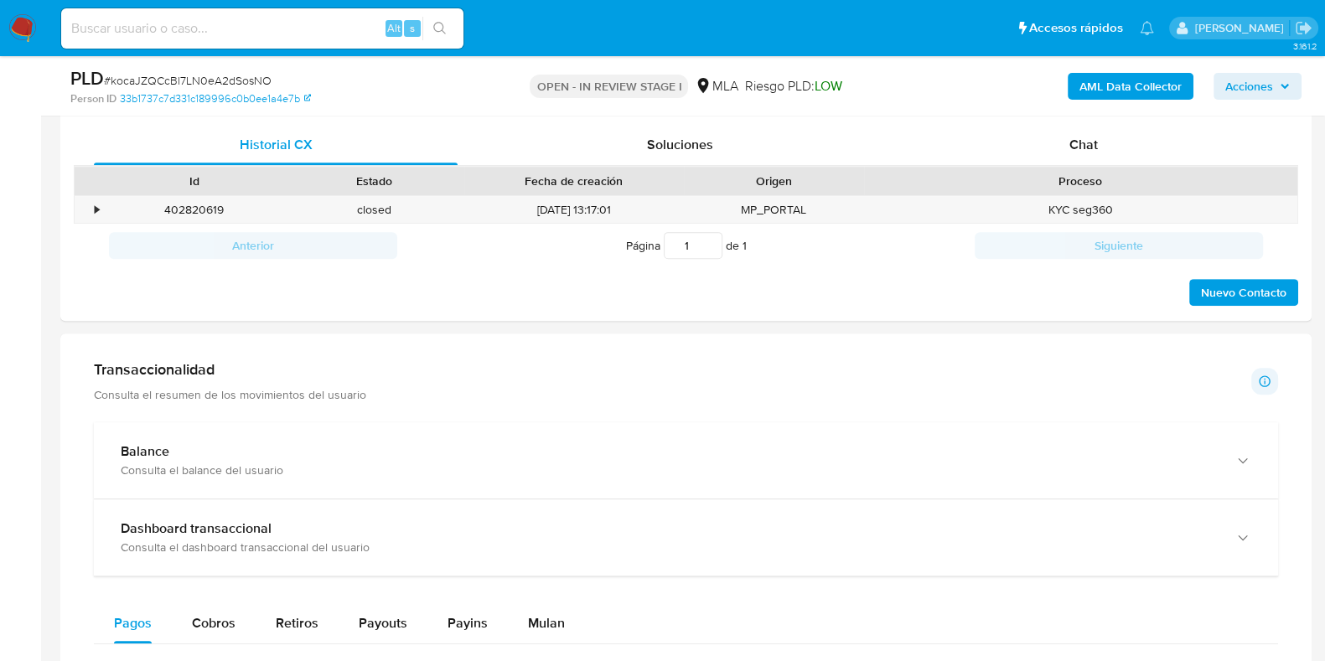
scroll to position [837, 0]
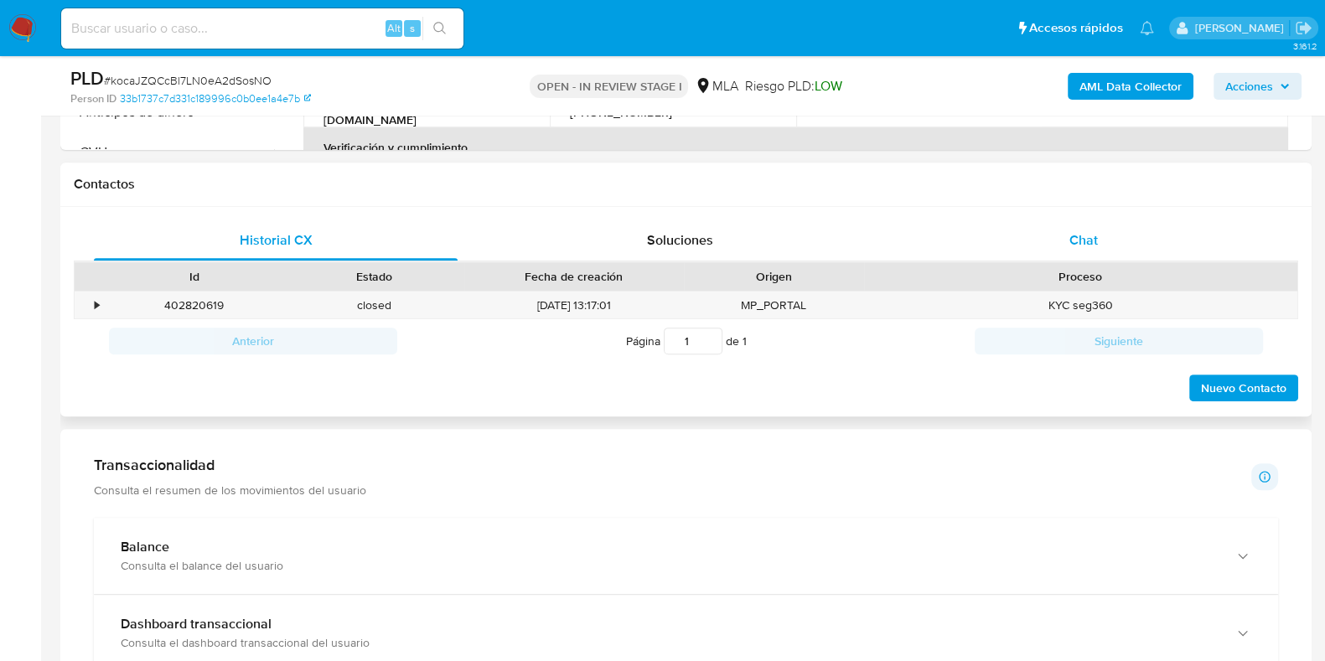
click at [1077, 240] on span "Chat" at bounding box center [1084, 239] width 28 height 19
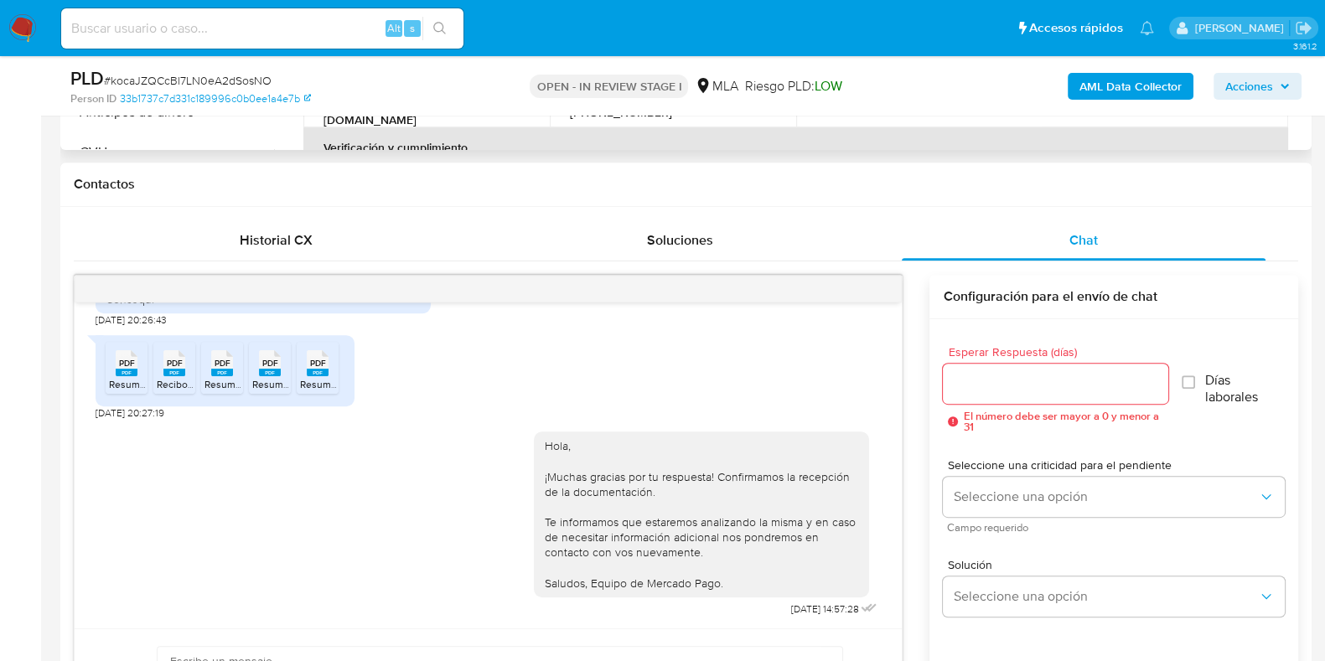
scroll to position [314, 0]
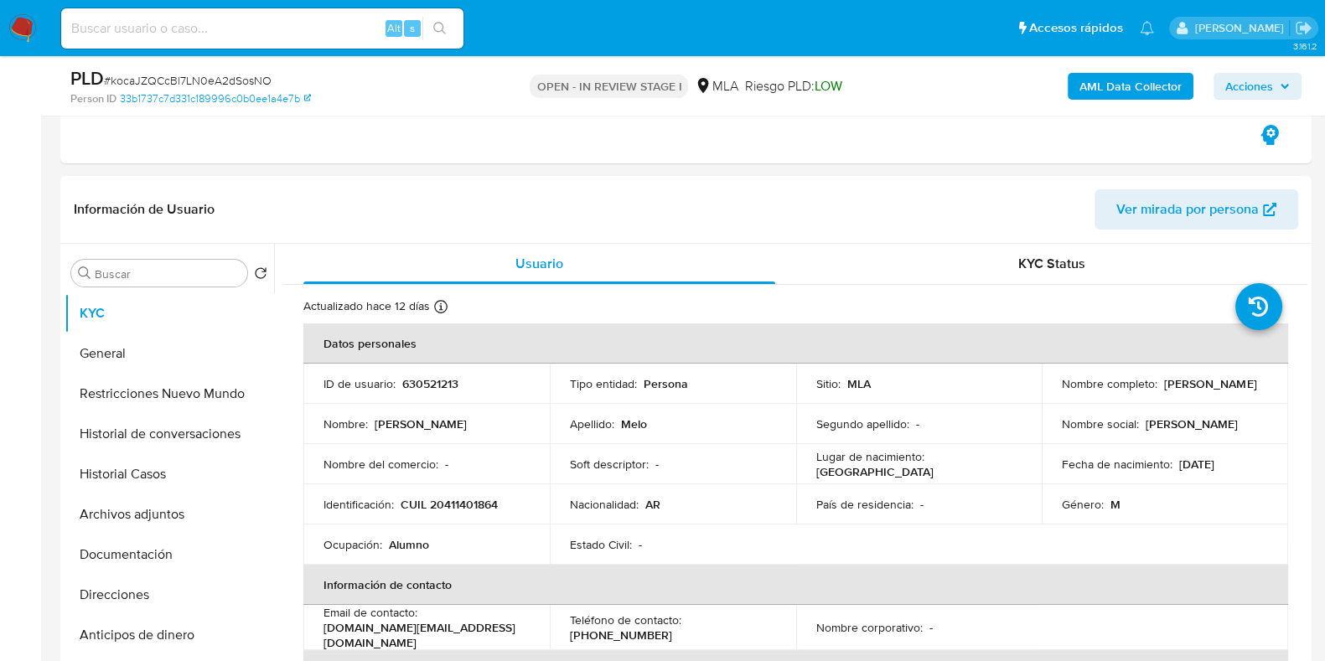
click at [1152, 78] on b "AML Data Collector" at bounding box center [1131, 86] width 102 height 27
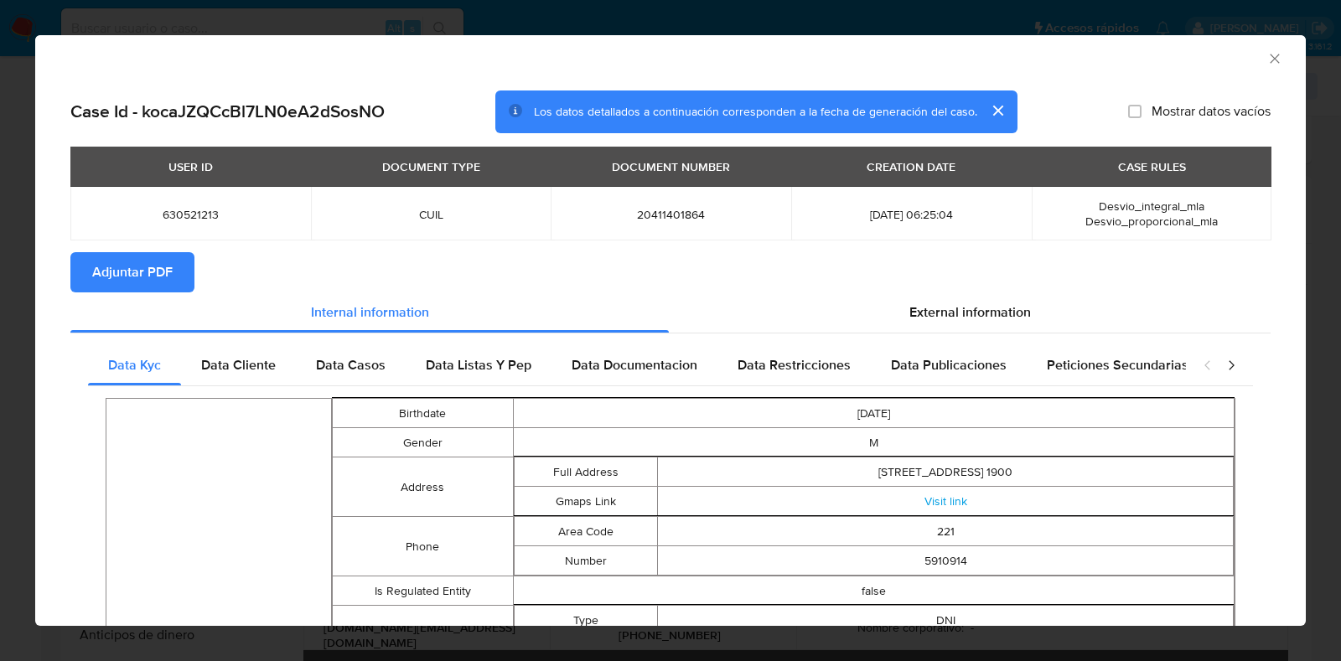
click at [110, 271] on span "Adjuntar PDF" at bounding box center [132, 272] width 80 height 37
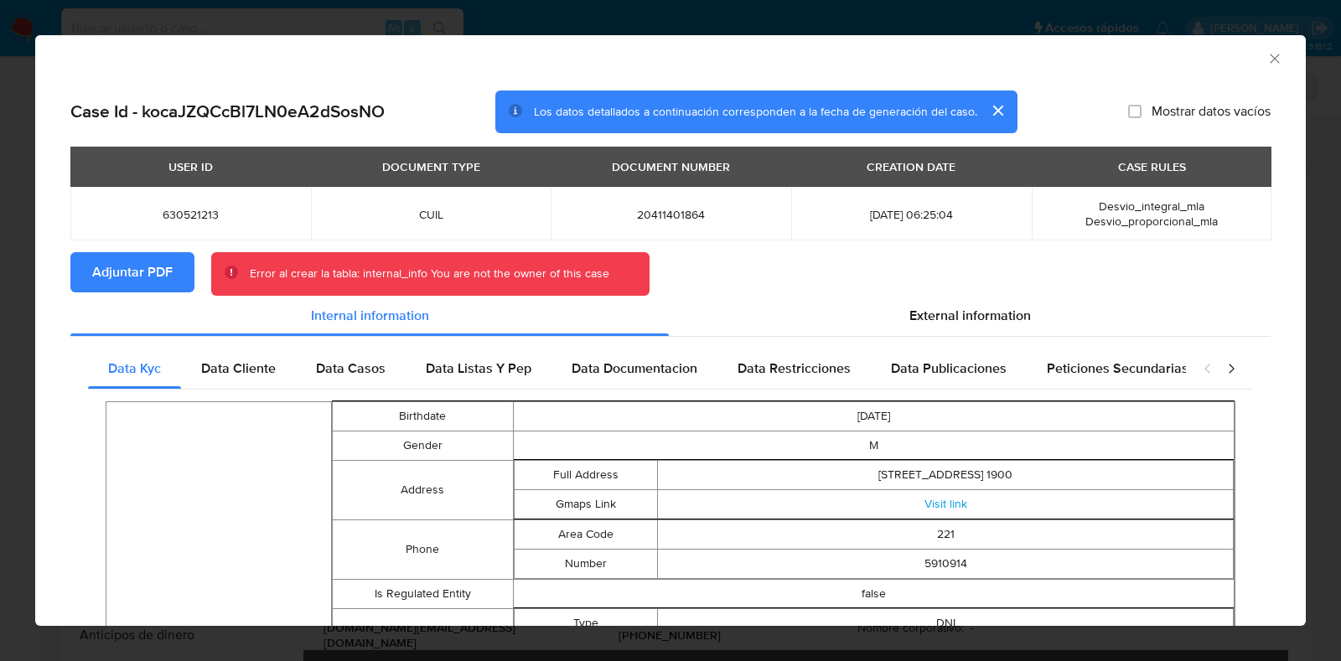
click at [1266, 65] on icon "Cerrar ventana" at bounding box center [1274, 58] width 17 height 17
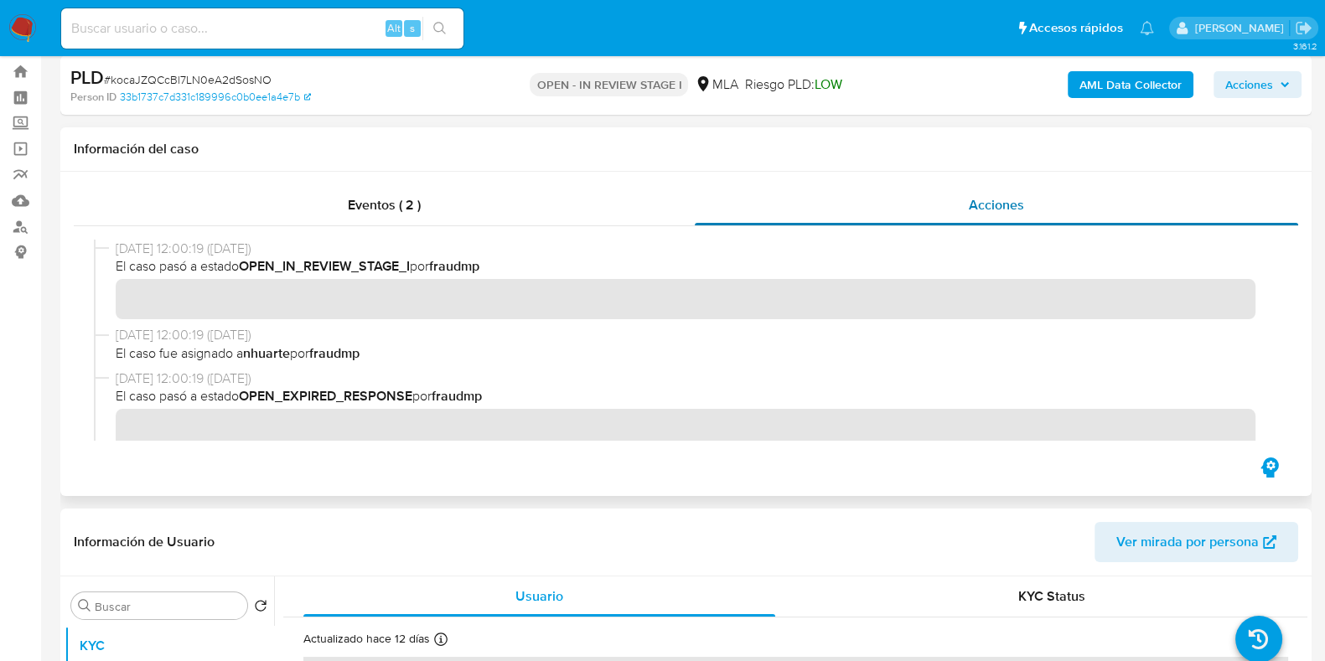
scroll to position [0, 0]
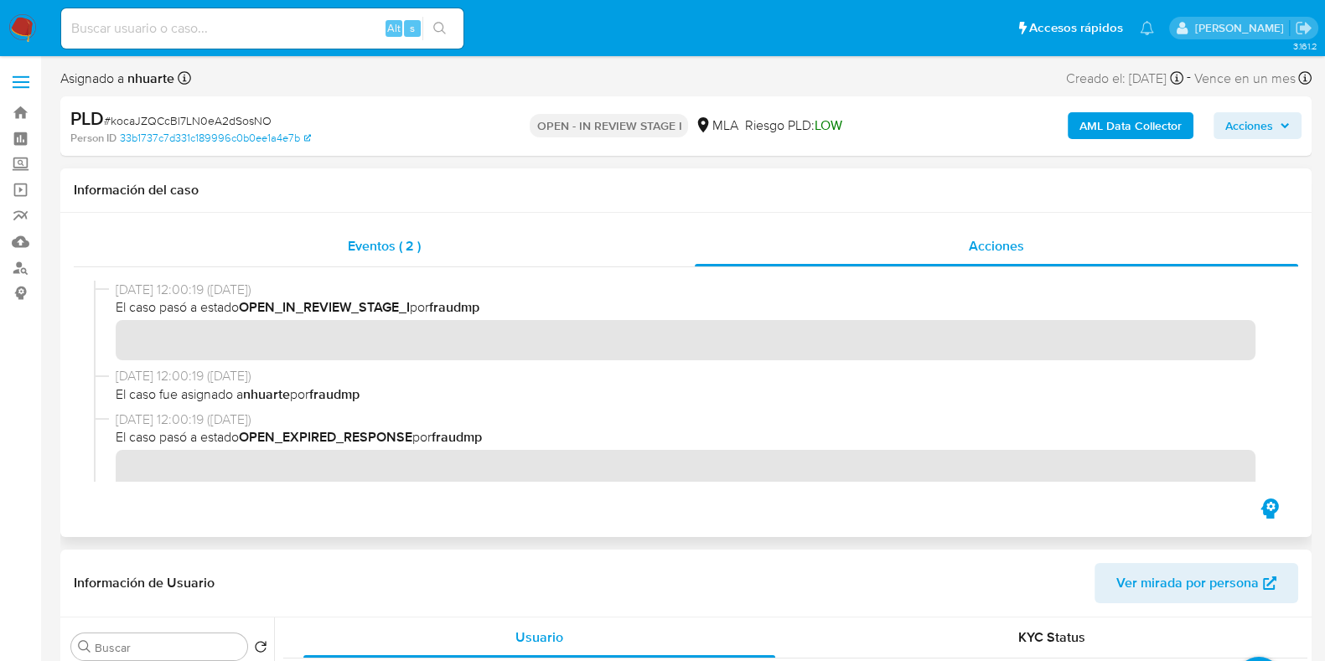
click at [407, 245] on span "Eventos ( 2 )" at bounding box center [384, 245] width 73 height 19
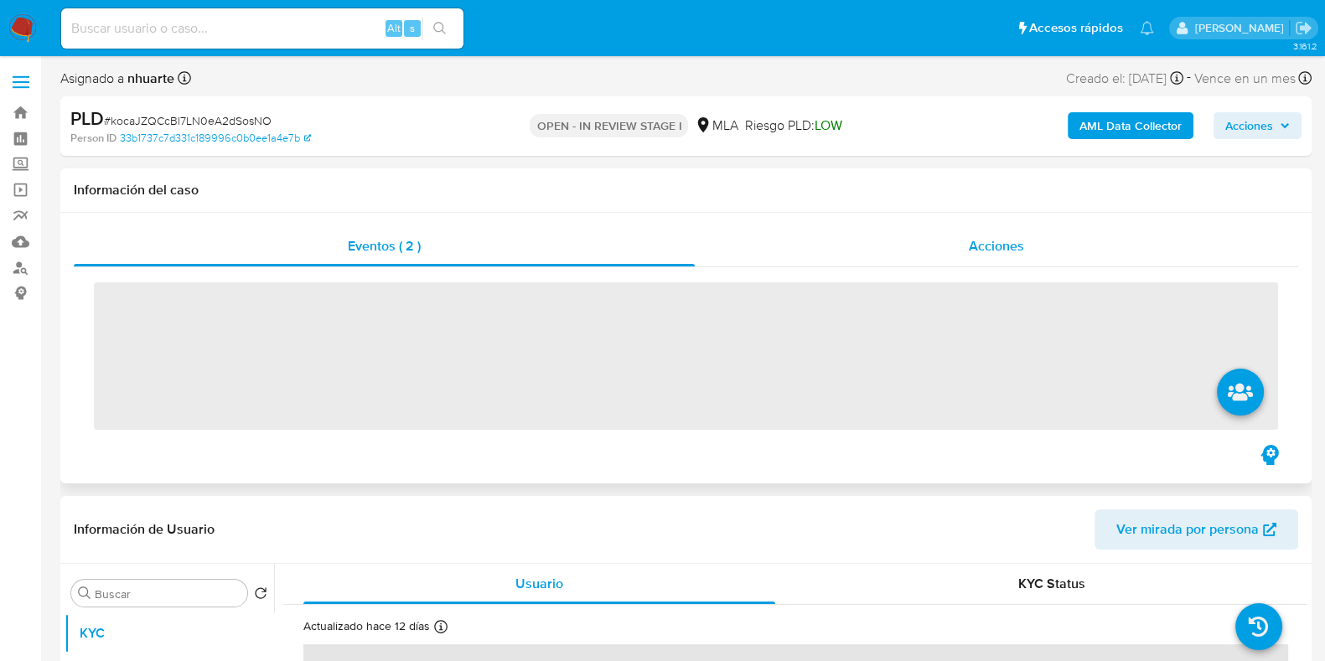
click at [979, 245] on span "Acciones" at bounding box center [996, 245] width 55 height 19
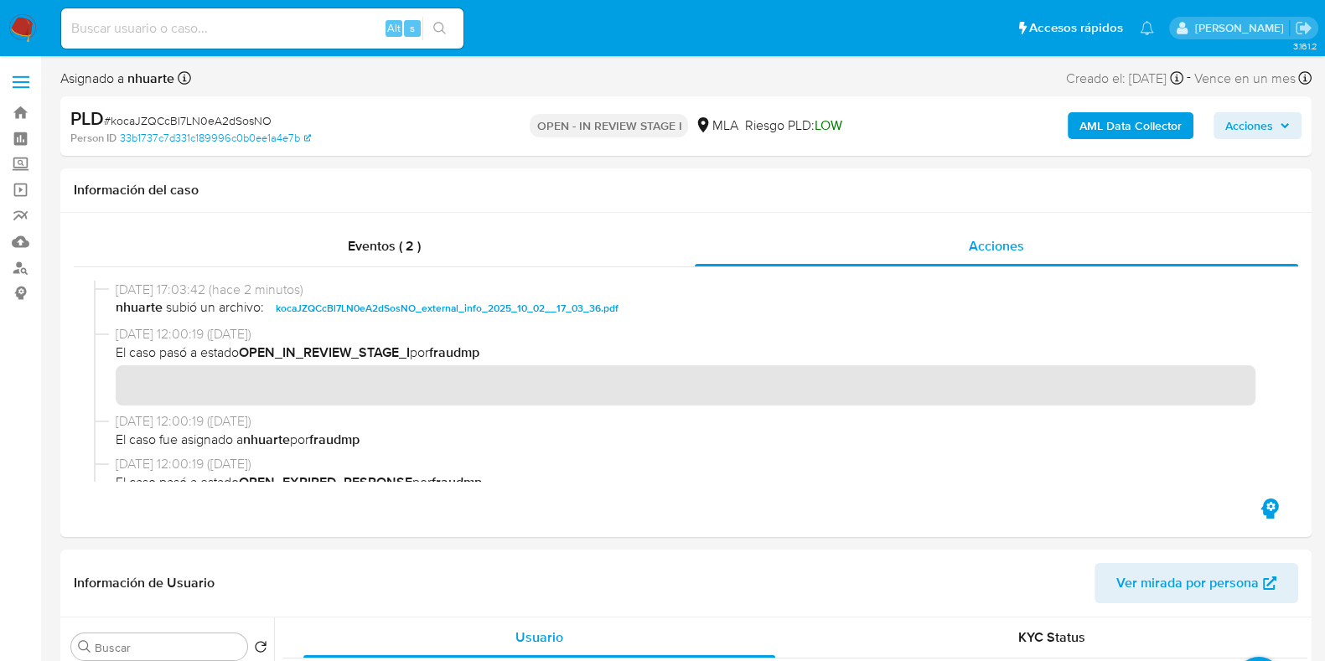
click at [1127, 132] on b "AML Data Collector" at bounding box center [1131, 125] width 102 height 27
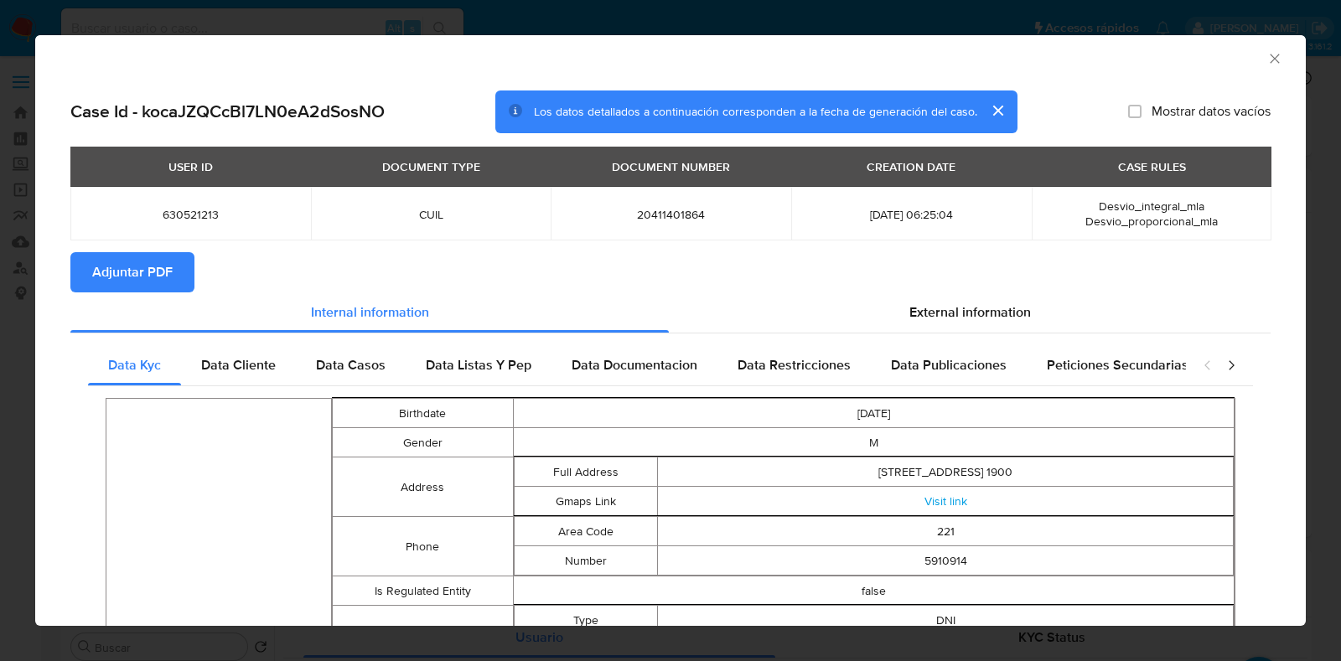
click at [160, 269] on span "Adjuntar PDF" at bounding box center [132, 272] width 80 height 37
click at [1266, 61] on icon "Cerrar ventana" at bounding box center [1274, 58] width 17 height 17
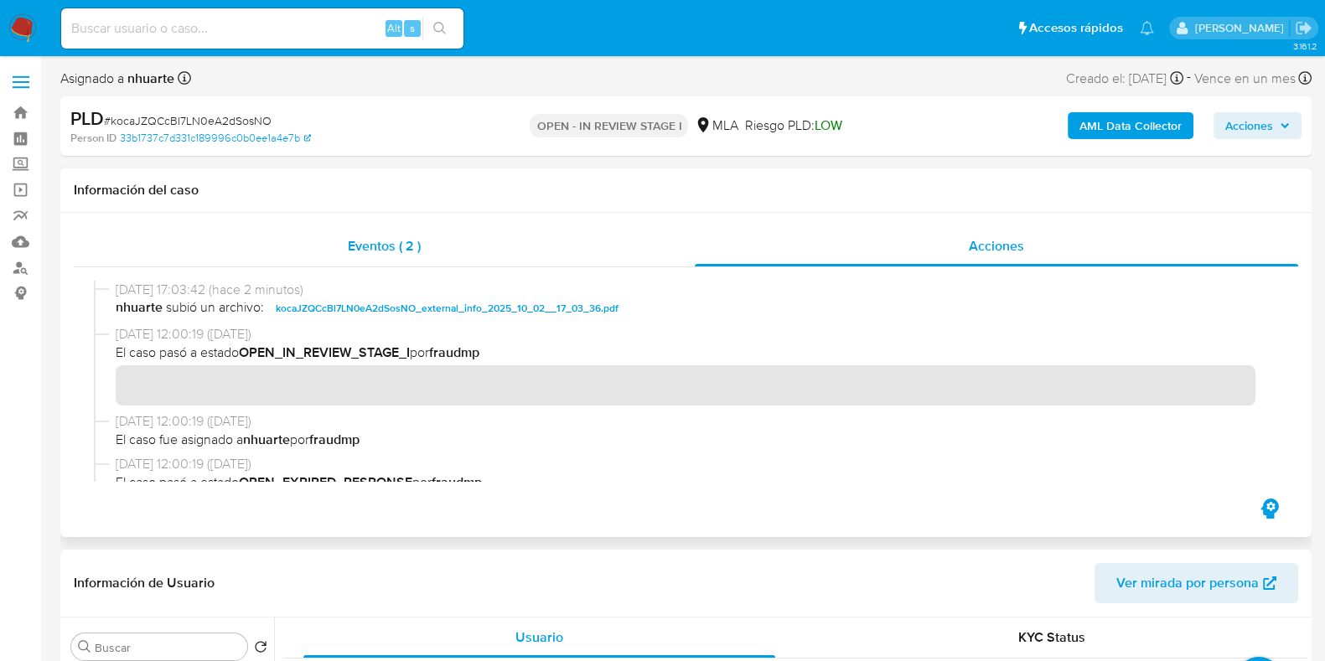
click at [417, 243] on span "Eventos ( 2 )" at bounding box center [384, 245] width 73 height 19
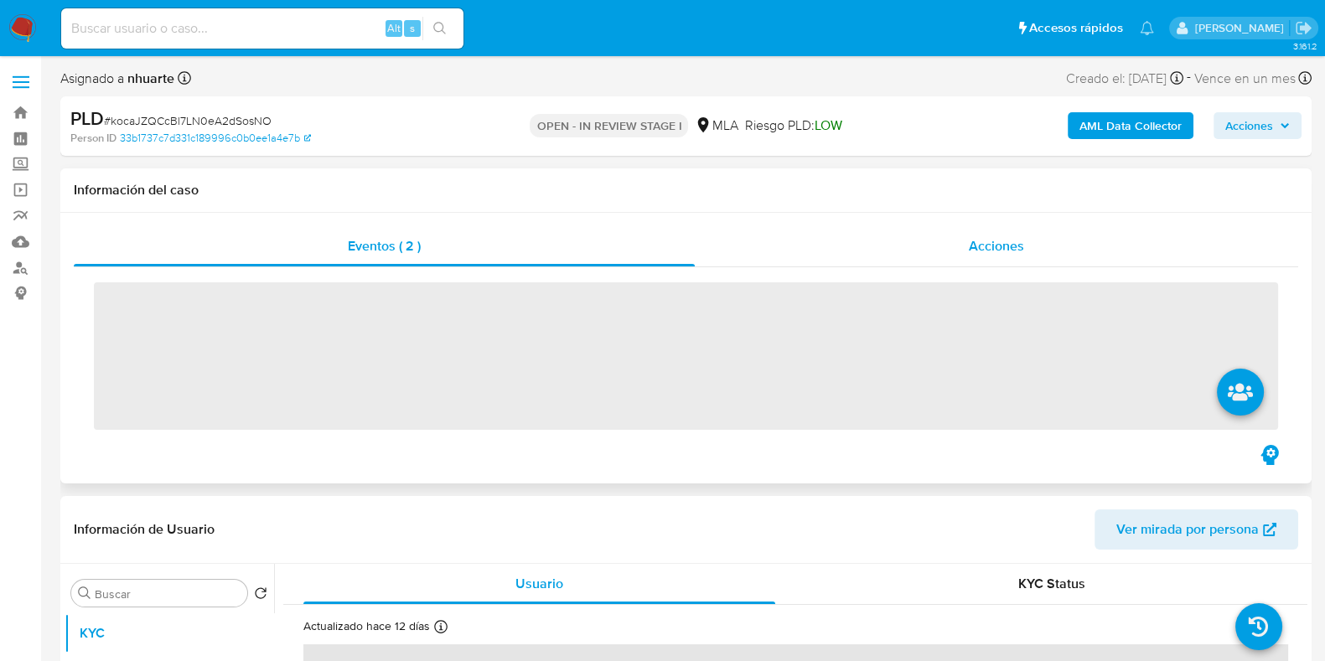
click at [972, 244] on span "Acciones" at bounding box center [996, 245] width 55 height 19
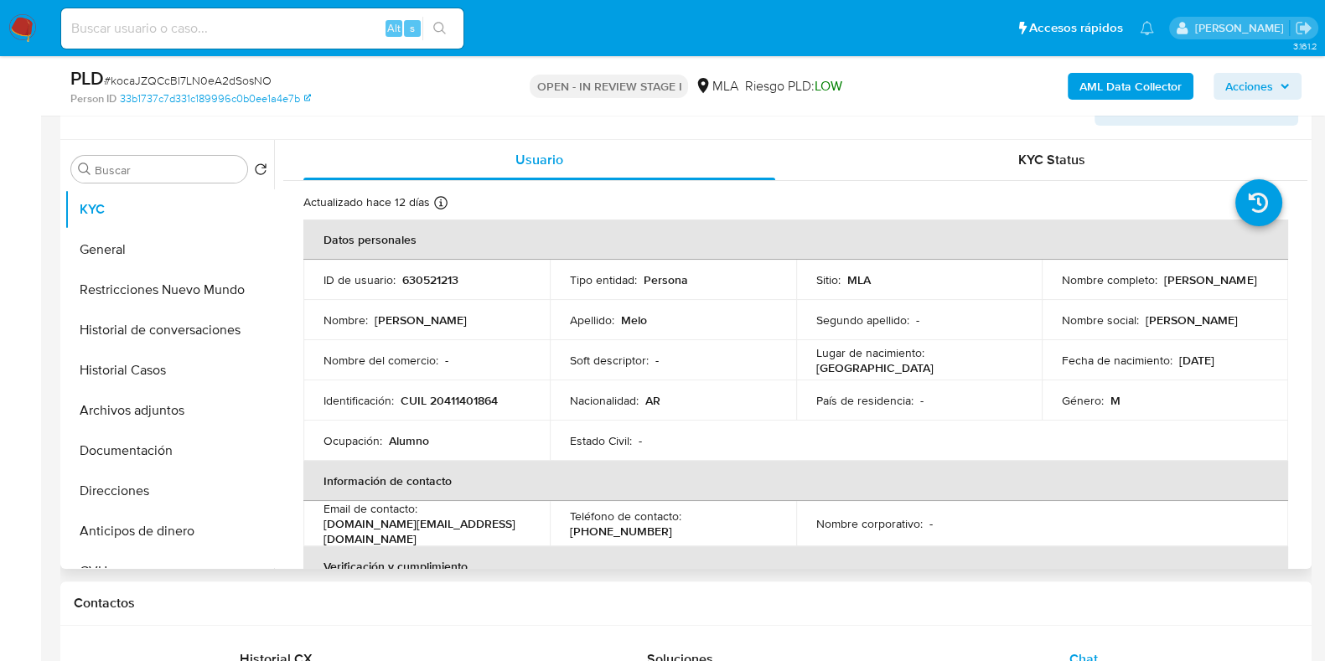
scroll to position [524, 0]
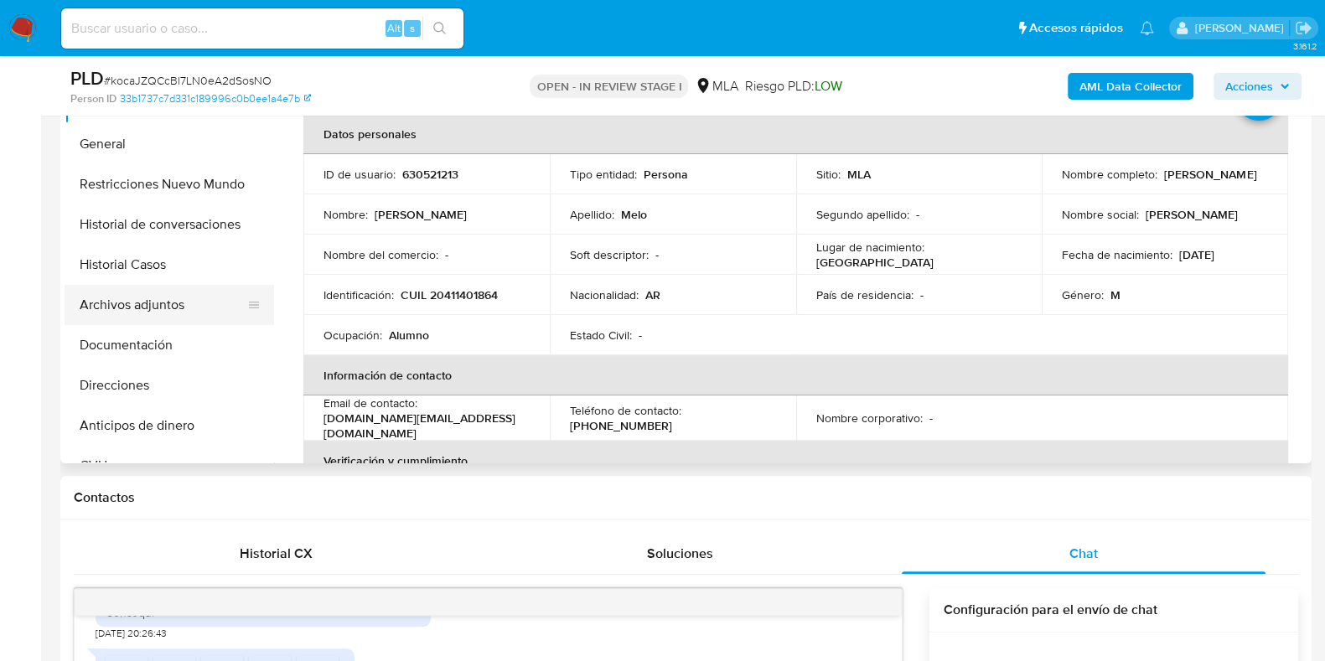
click at [194, 316] on button "Archivos adjuntos" at bounding box center [163, 305] width 196 height 40
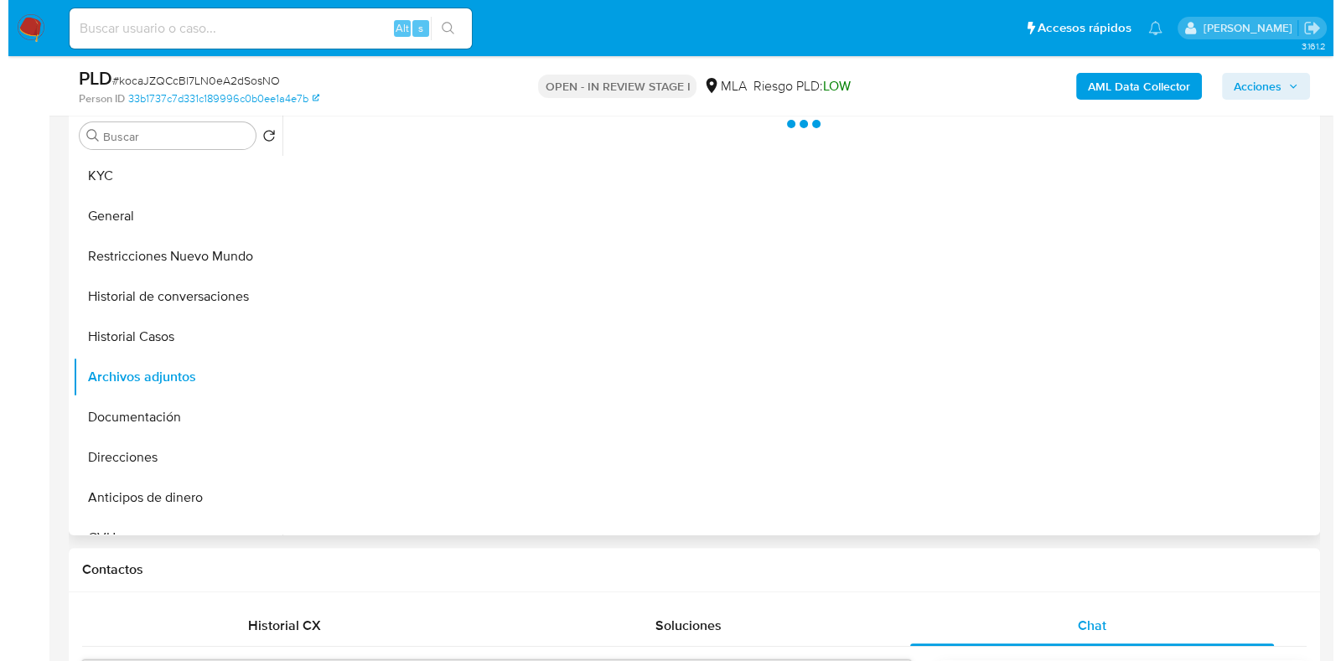
scroll to position [418, 0]
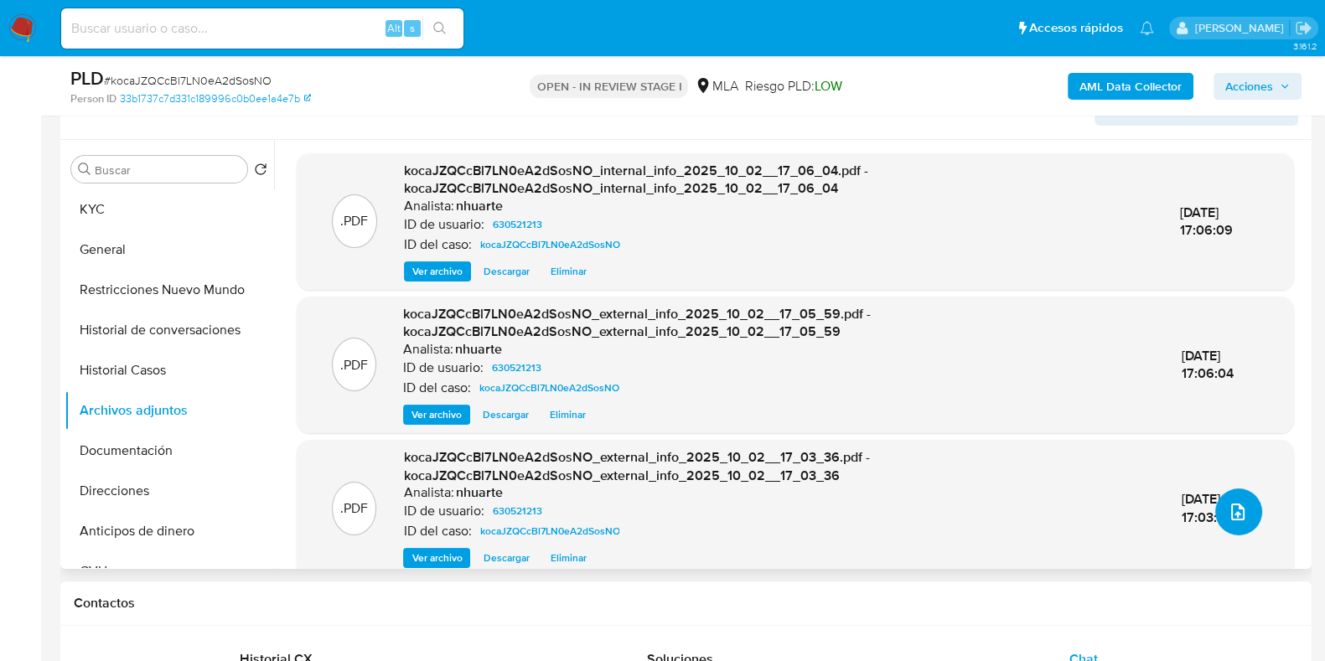
click at [1231, 517] on icon "upload-file" at bounding box center [1237, 512] width 13 height 17
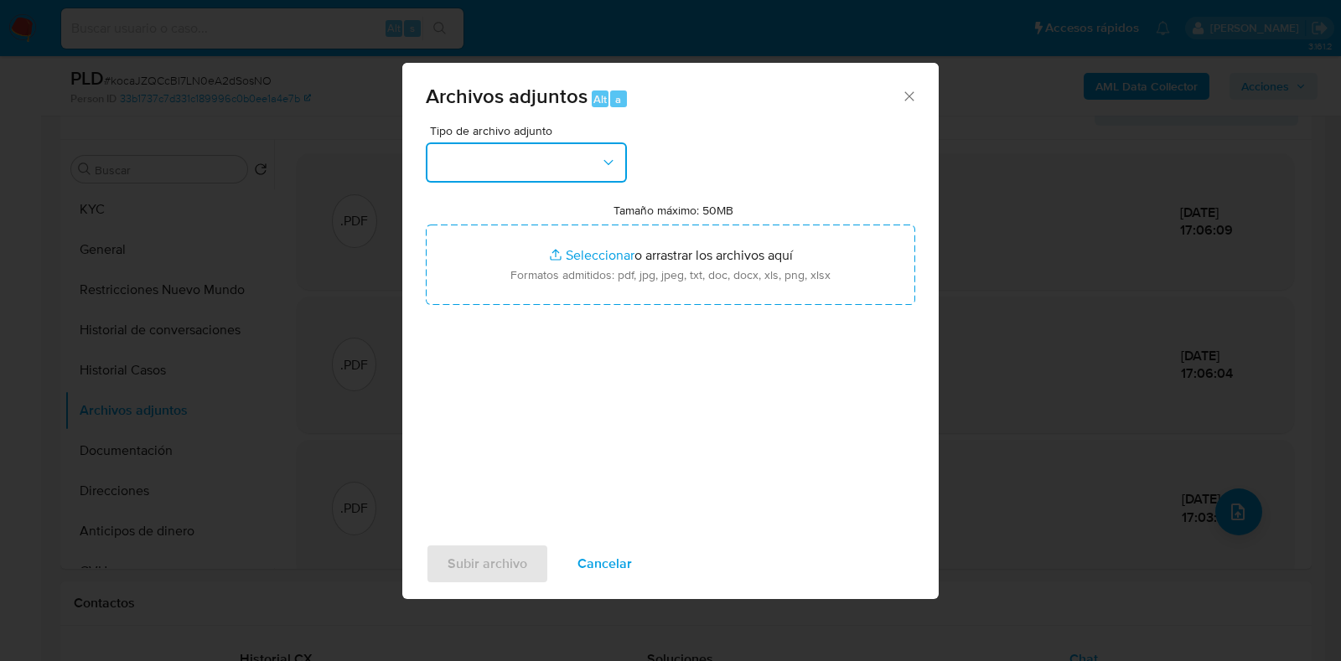
click at [619, 163] on button "button" at bounding box center [526, 162] width 201 height 40
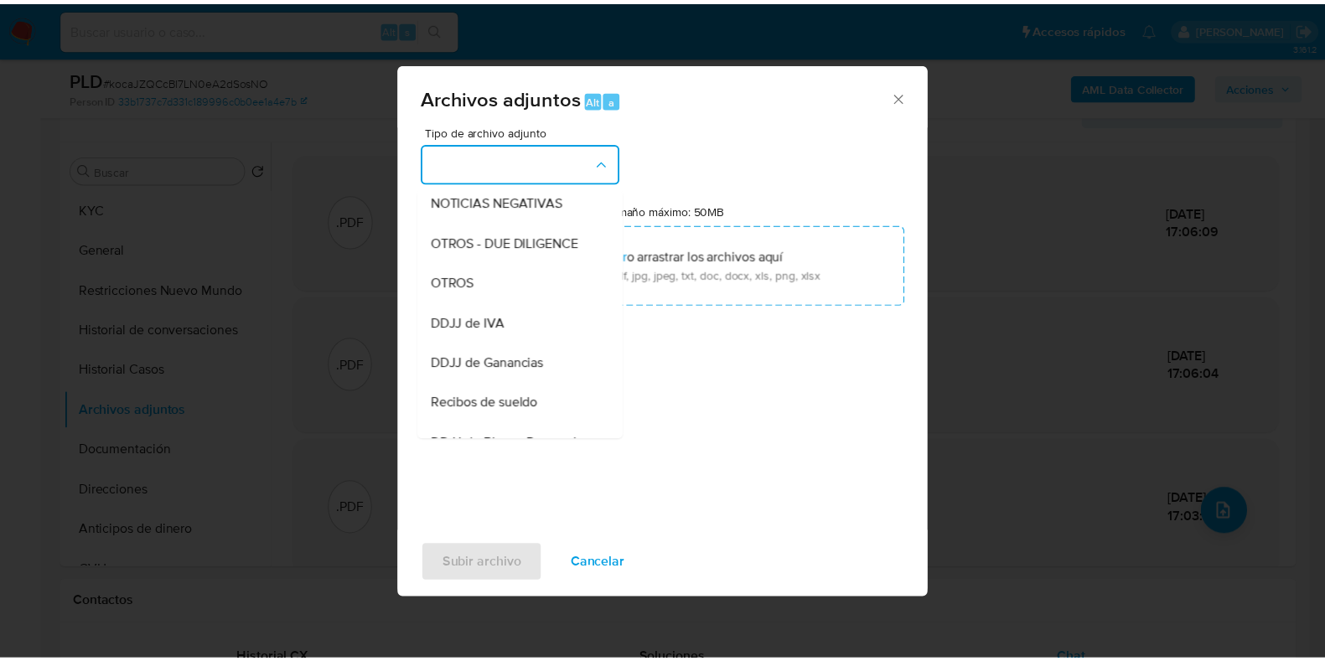
scroll to position [270, 0]
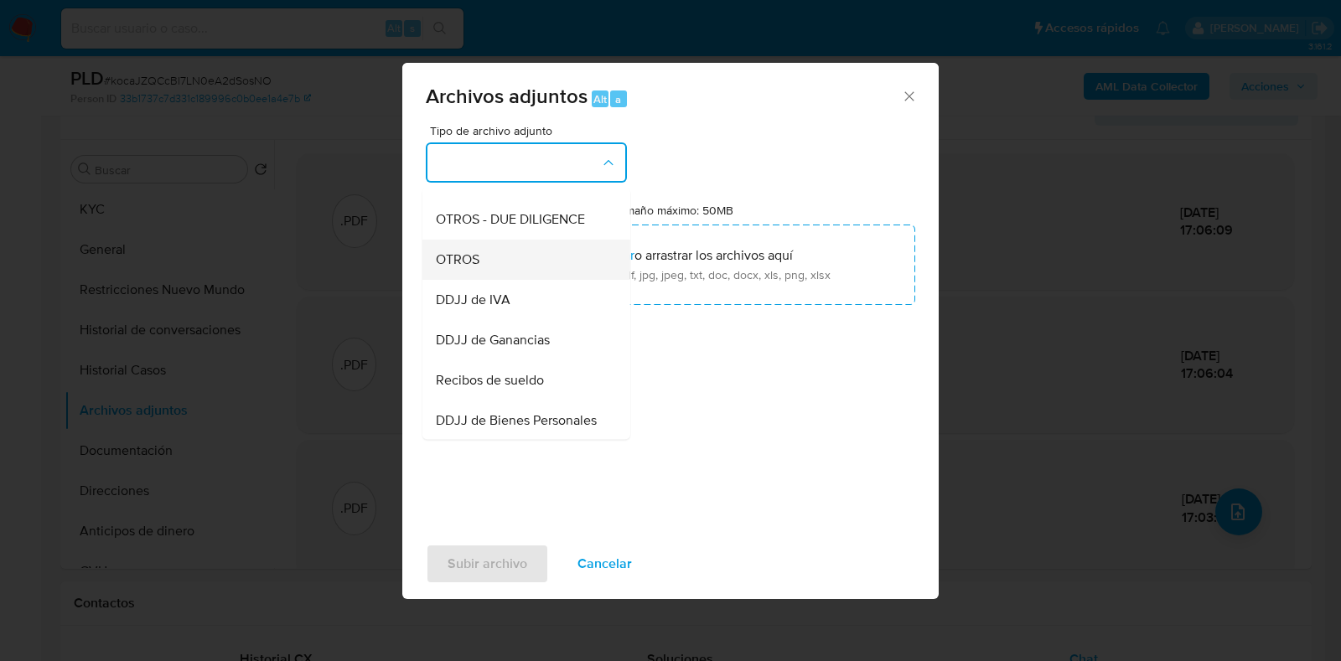
click at [580, 280] on div "OTROS" at bounding box center [521, 260] width 171 height 40
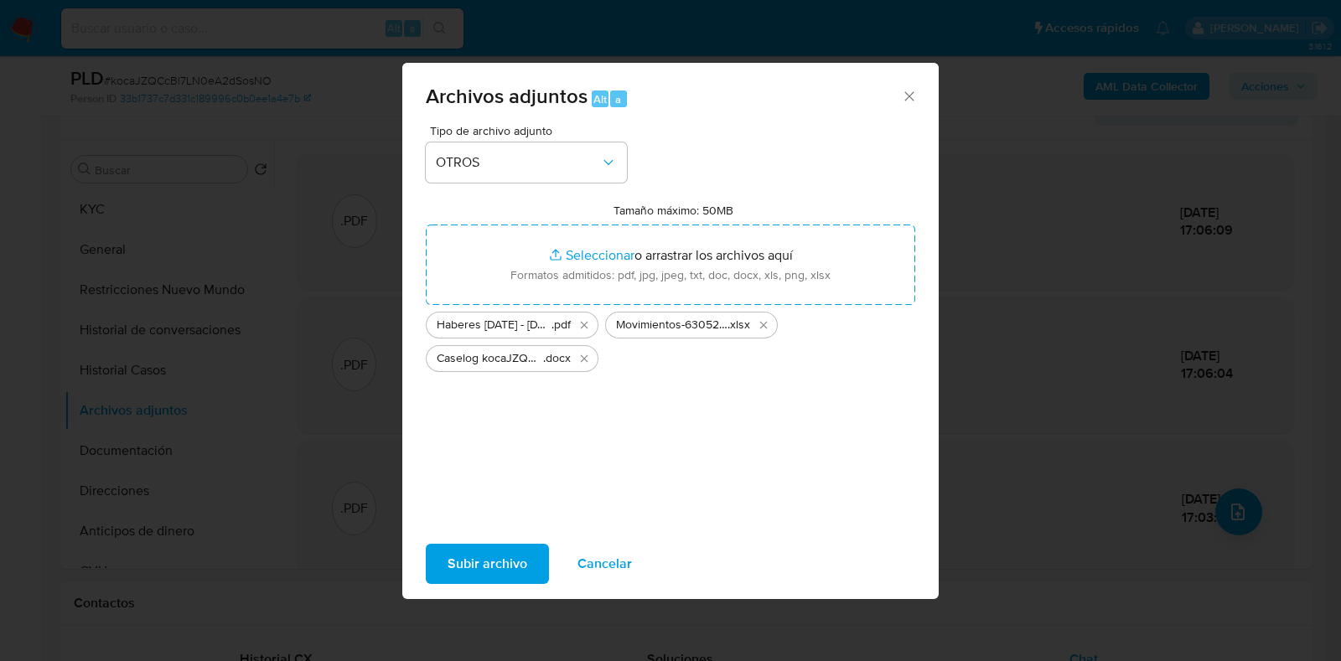
click at [498, 567] on span "Subir archivo" at bounding box center [488, 564] width 80 height 37
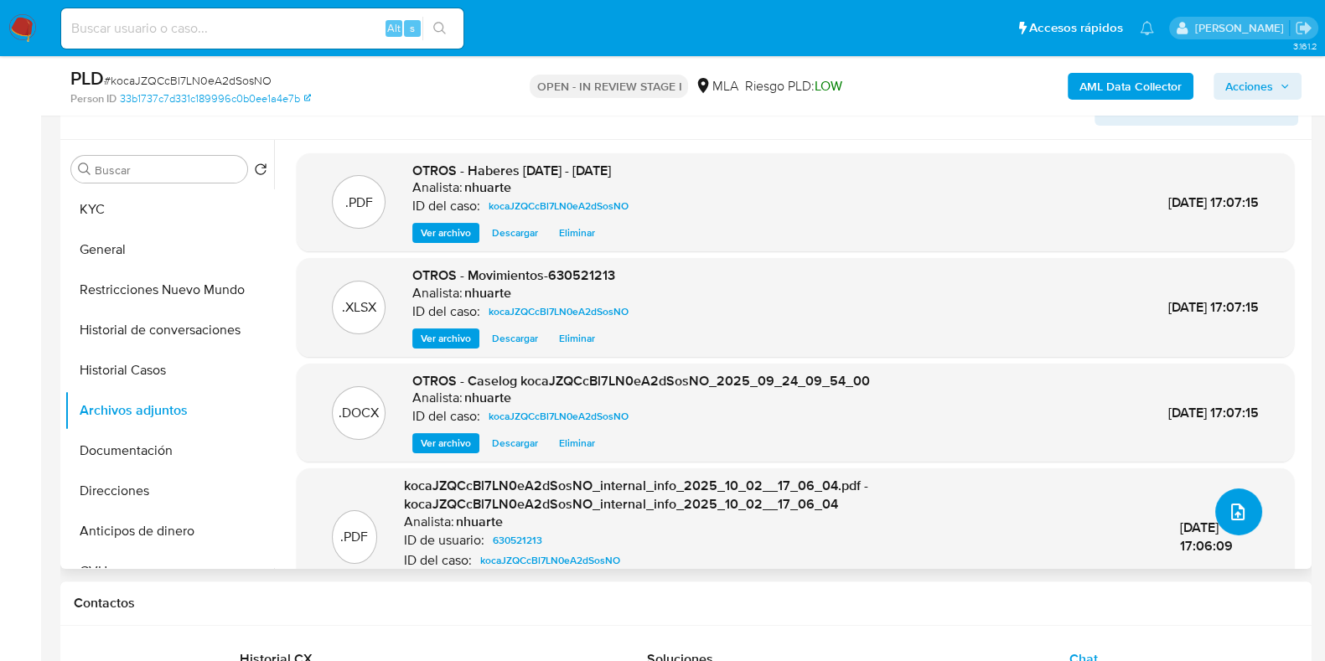
scroll to position [0, 0]
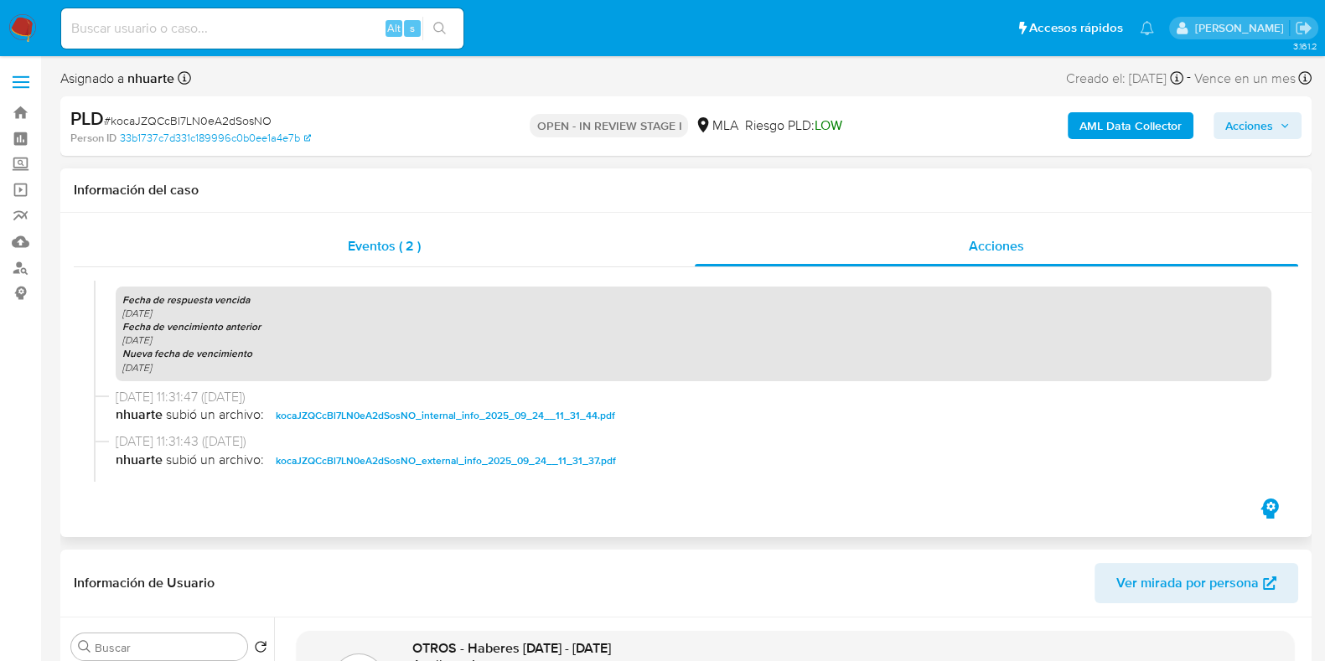
click at [390, 255] on span "Eventos ( 2 )" at bounding box center [384, 245] width 73 height 19
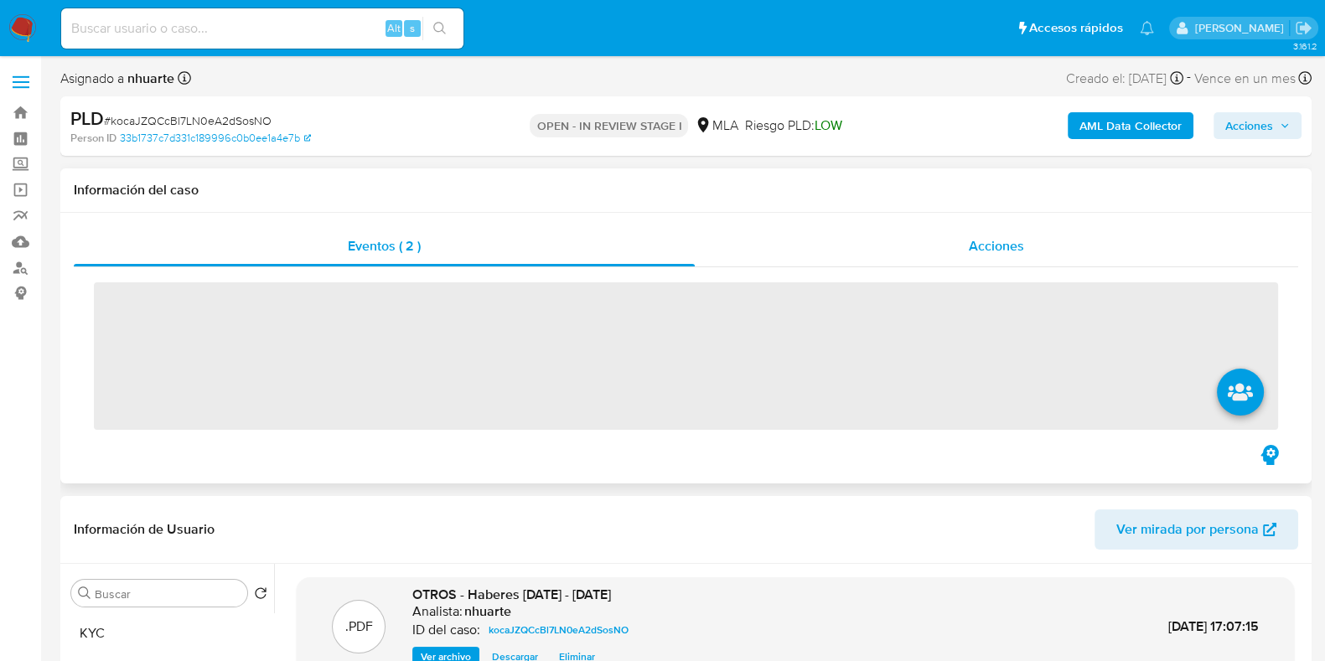
click at [1010, 237] on span "Acciones" at bounding box center [996, 245] width 55 height 19
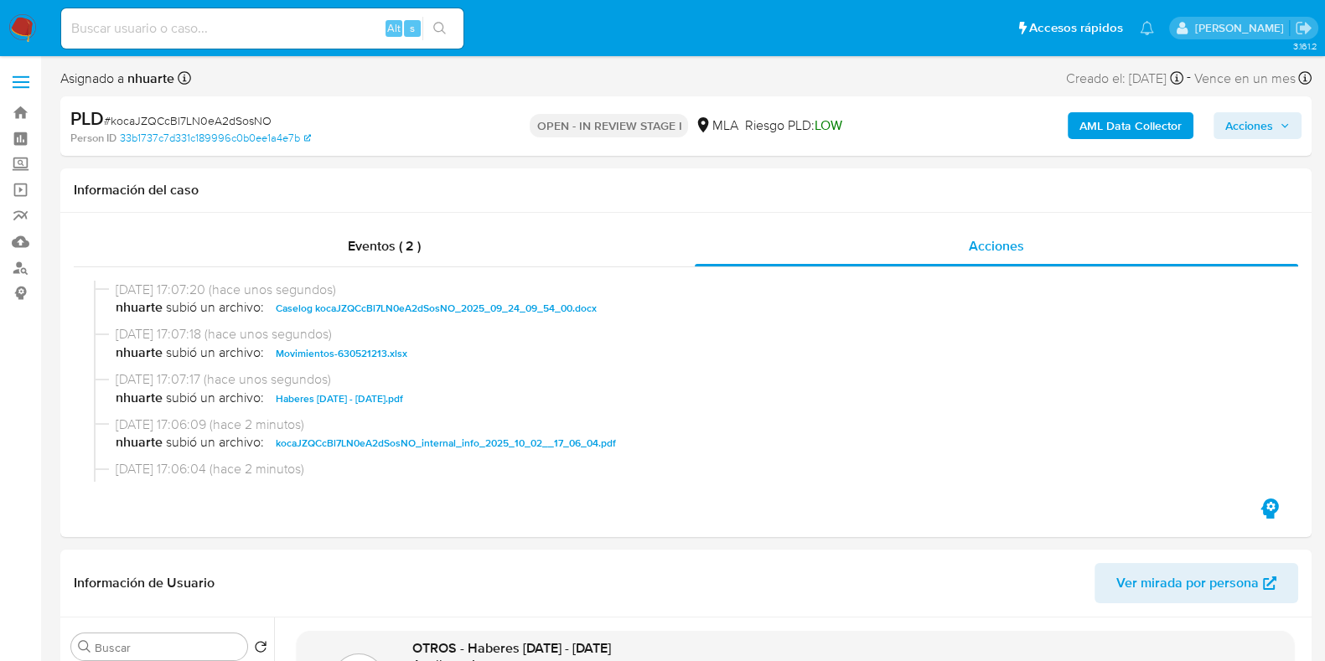
click at [1264, 119] on span "Acciones" at bounding box center [1249, 125] width 48 height 27
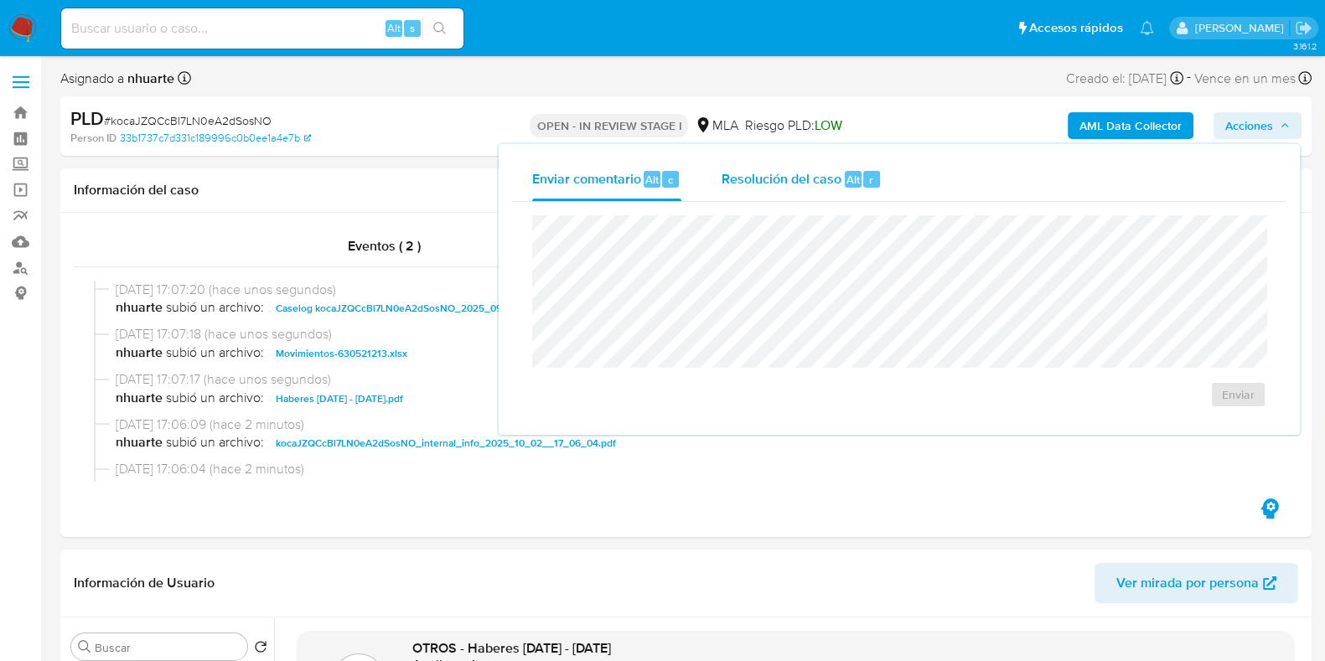
click at [774, 172] on span "Resolución del caso" at bounding box center [782, 178] width 120 height 19
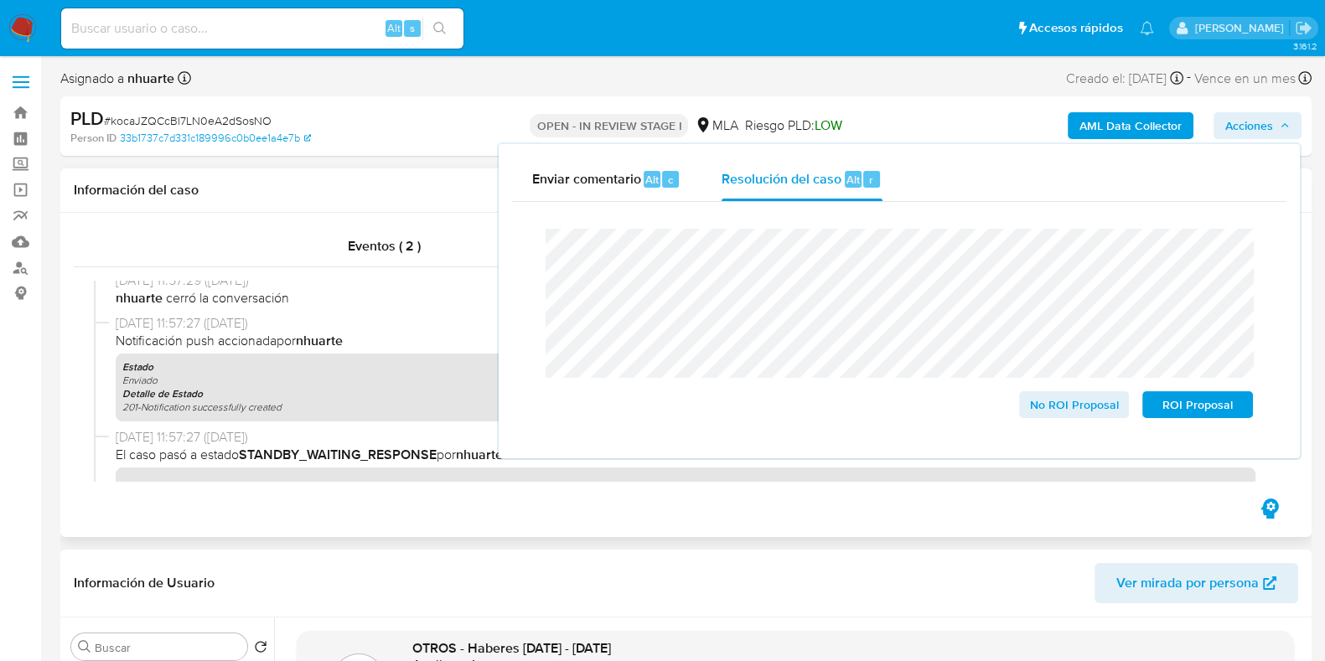
scroll to position [524, 0]
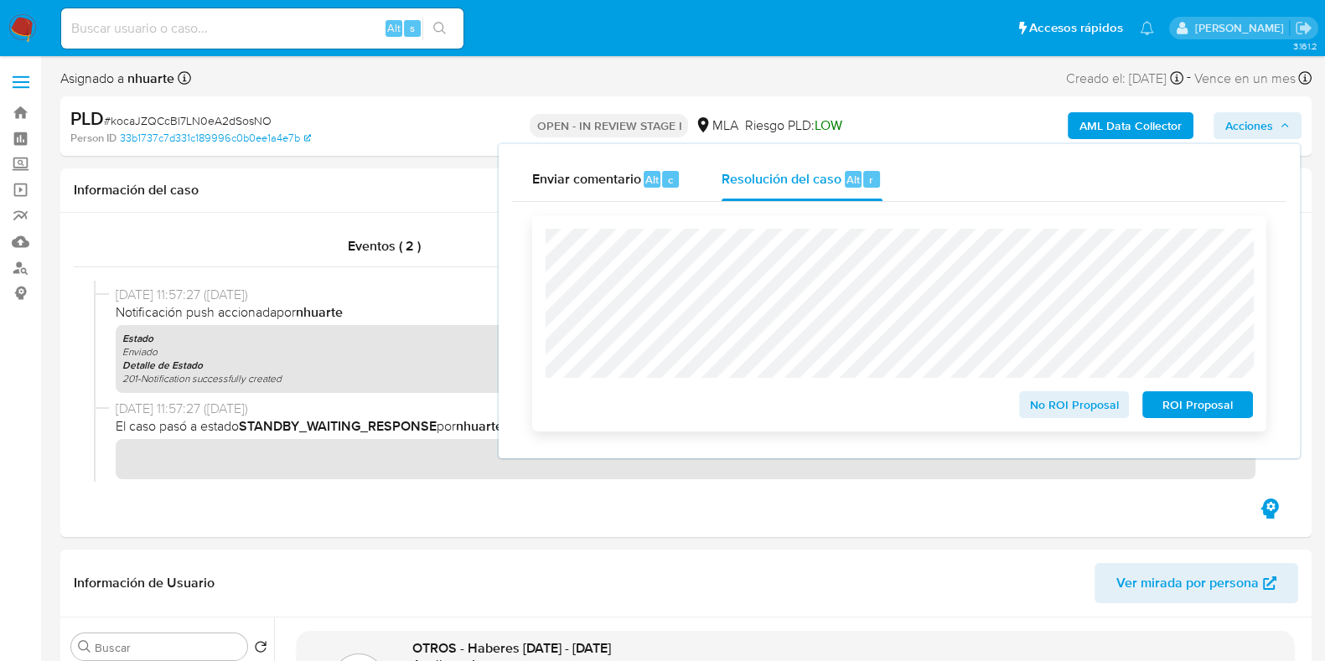
click at [1087, 407] on span "No ROI Proposal" at bounding box center [1074, 404] width 87 height 23
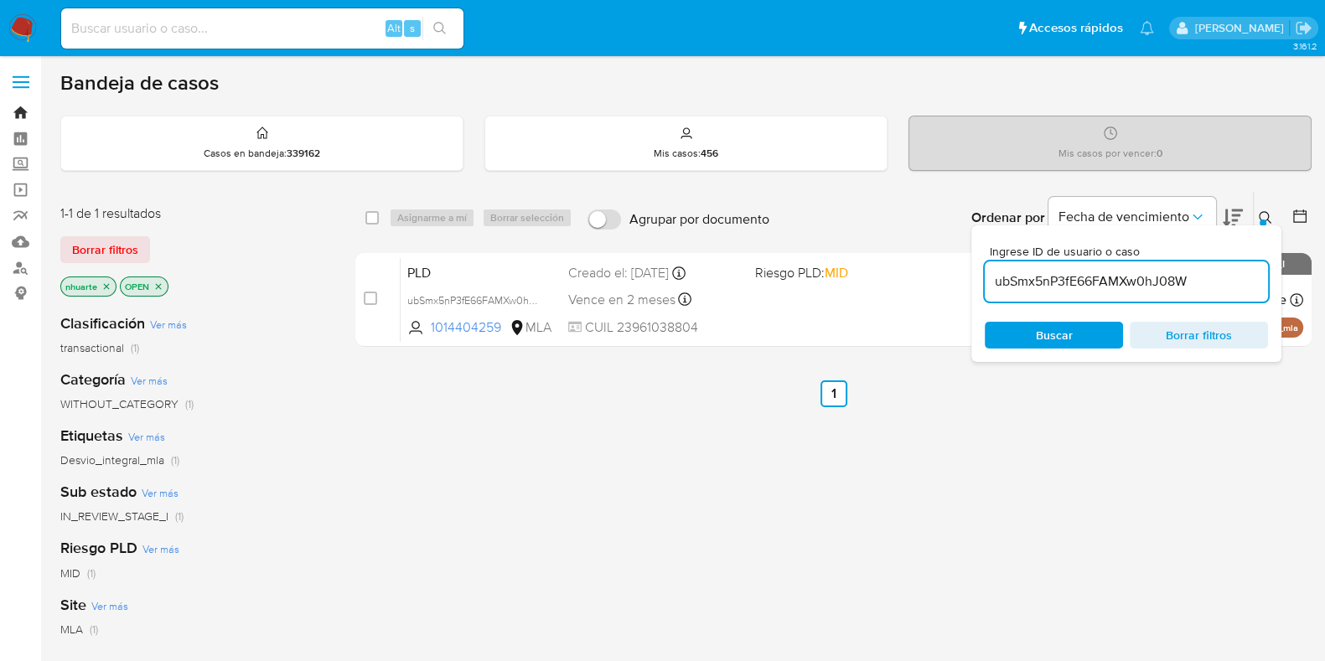
click at [21, 111] on link "Bandeja" at bounding box center [99, 113] width 199 height 26
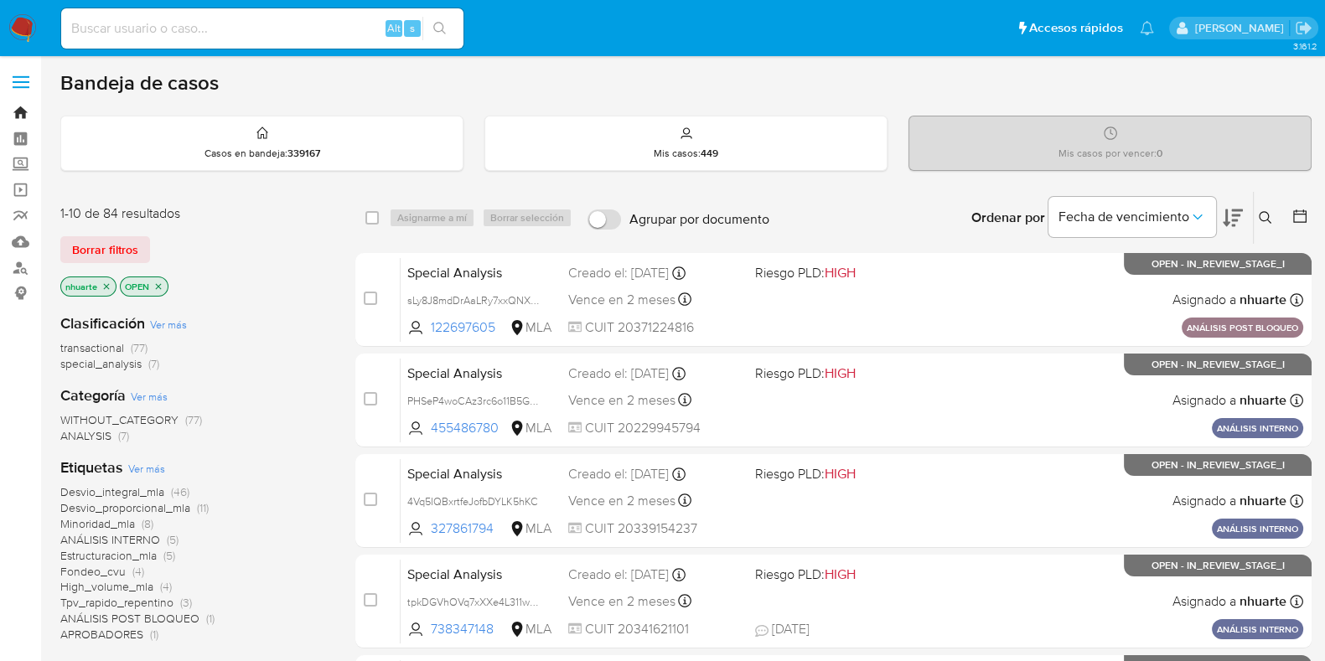
click at [25, 110] on link "Bandeja" at bounding box center [99, 113] width 199 height 26
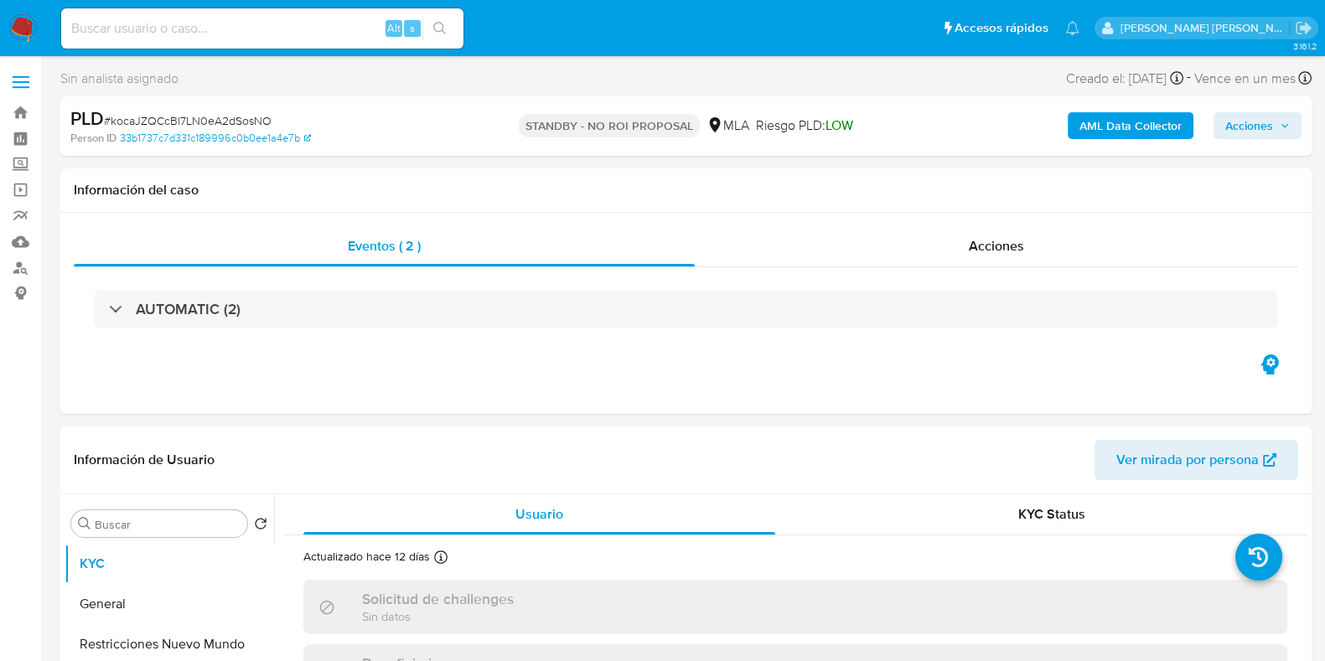
select select "10"
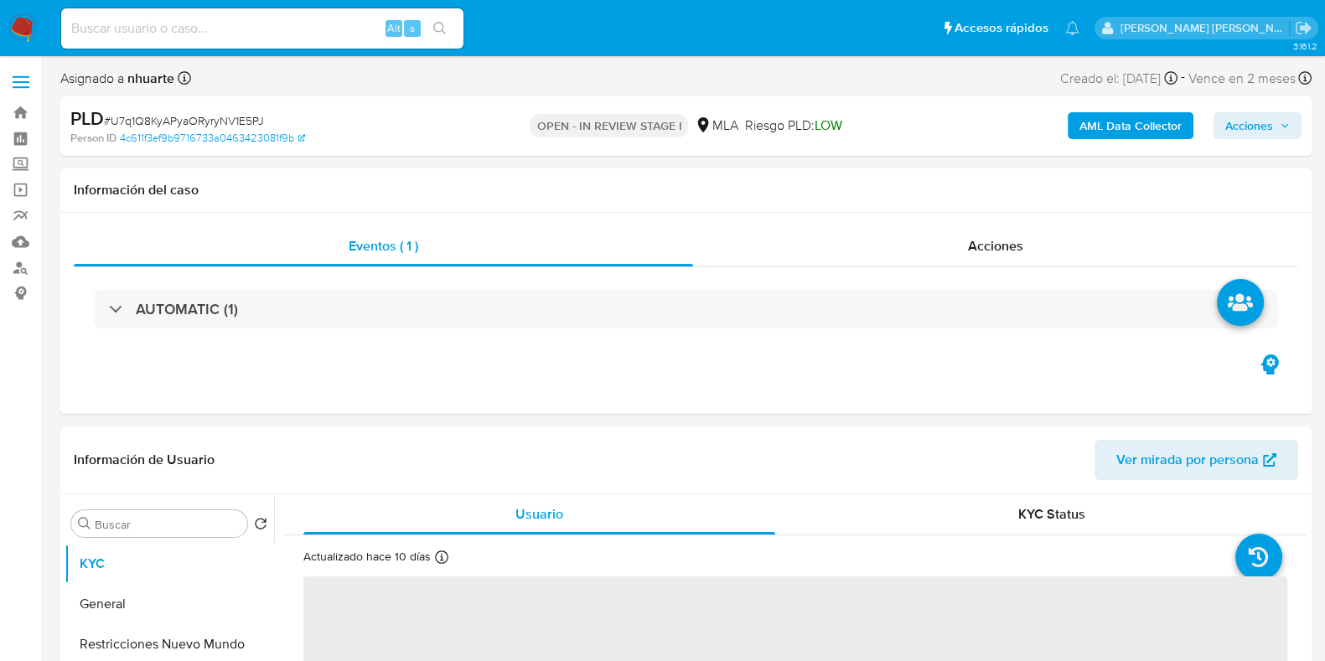
select select "10"
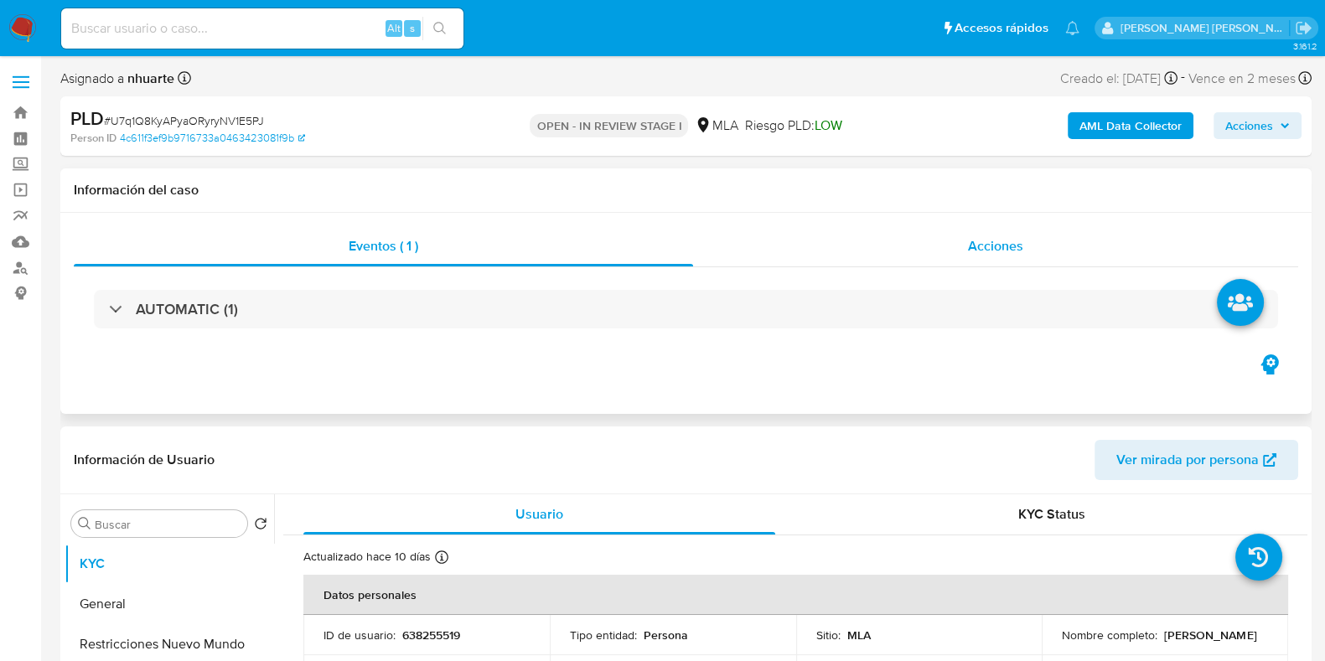
click at [973, 236] on span "Acciones" at bounding box center [995, 245] width 55 height 19
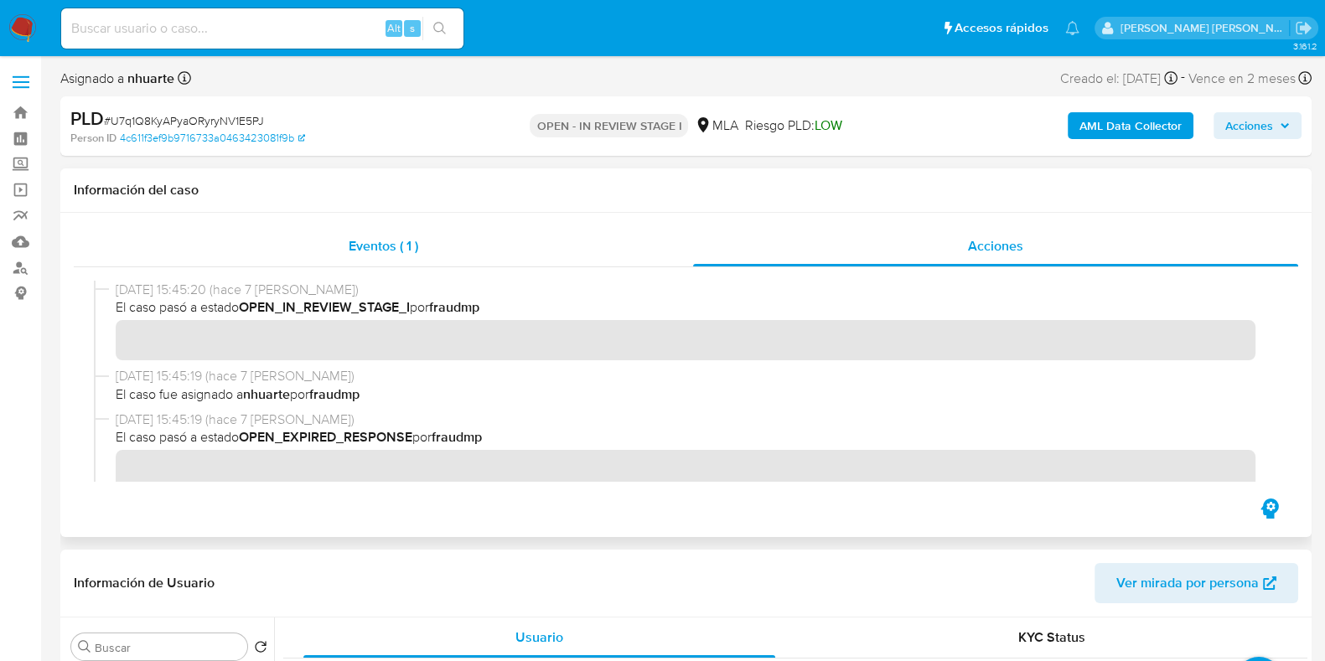
click at [381, 259] on div "Eventos ( 1 )" at bounding box center [383, 246] width 619 height 40
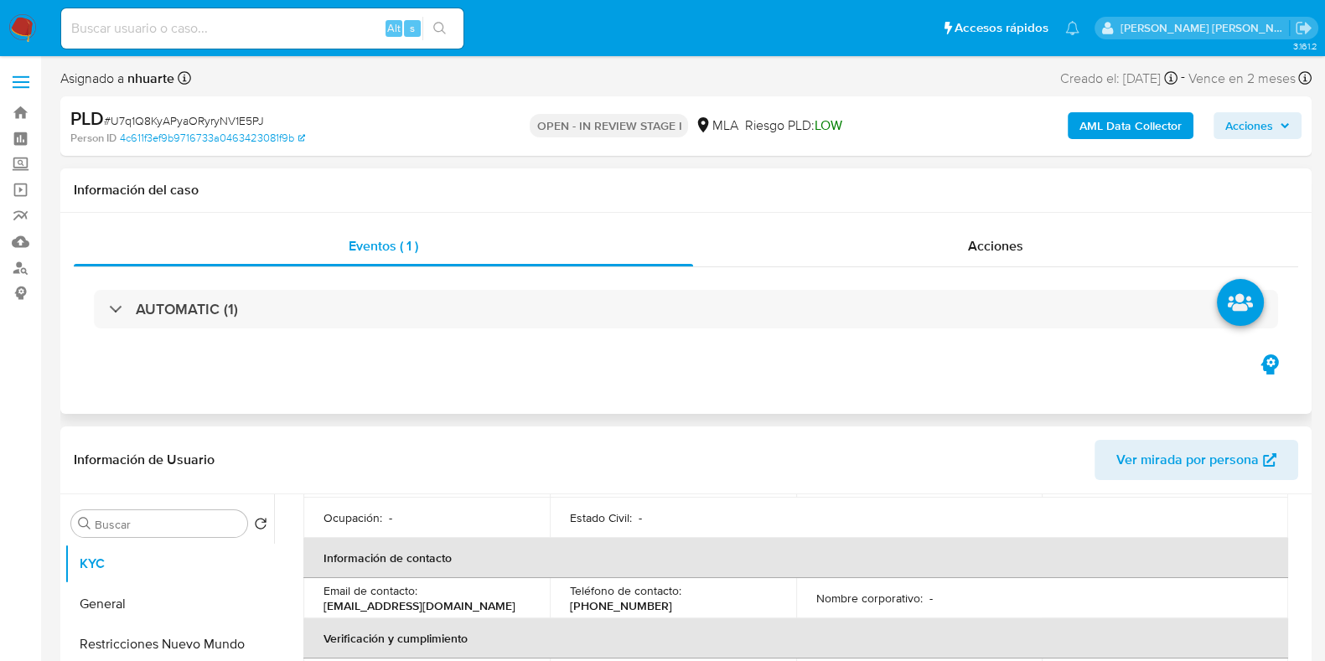
scroll to position [418, 0]
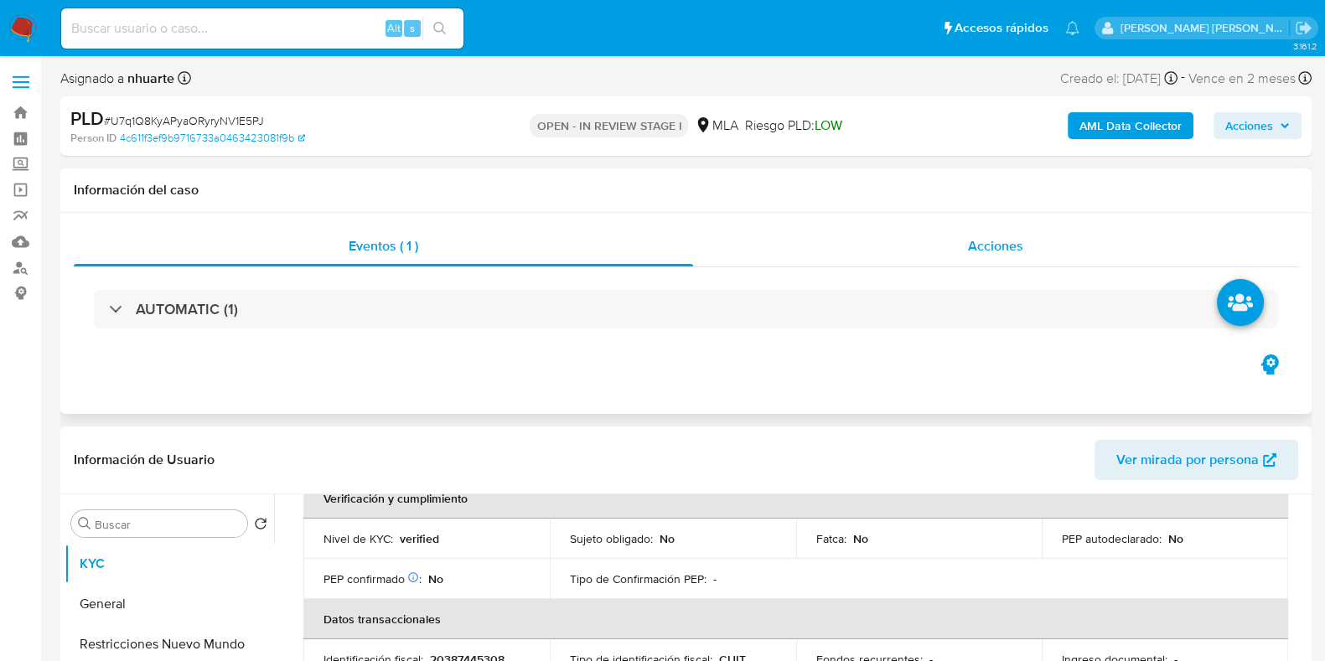
click at [972, 246] on span "Acciones" at bounding box center [995, 245] width 55 height 19
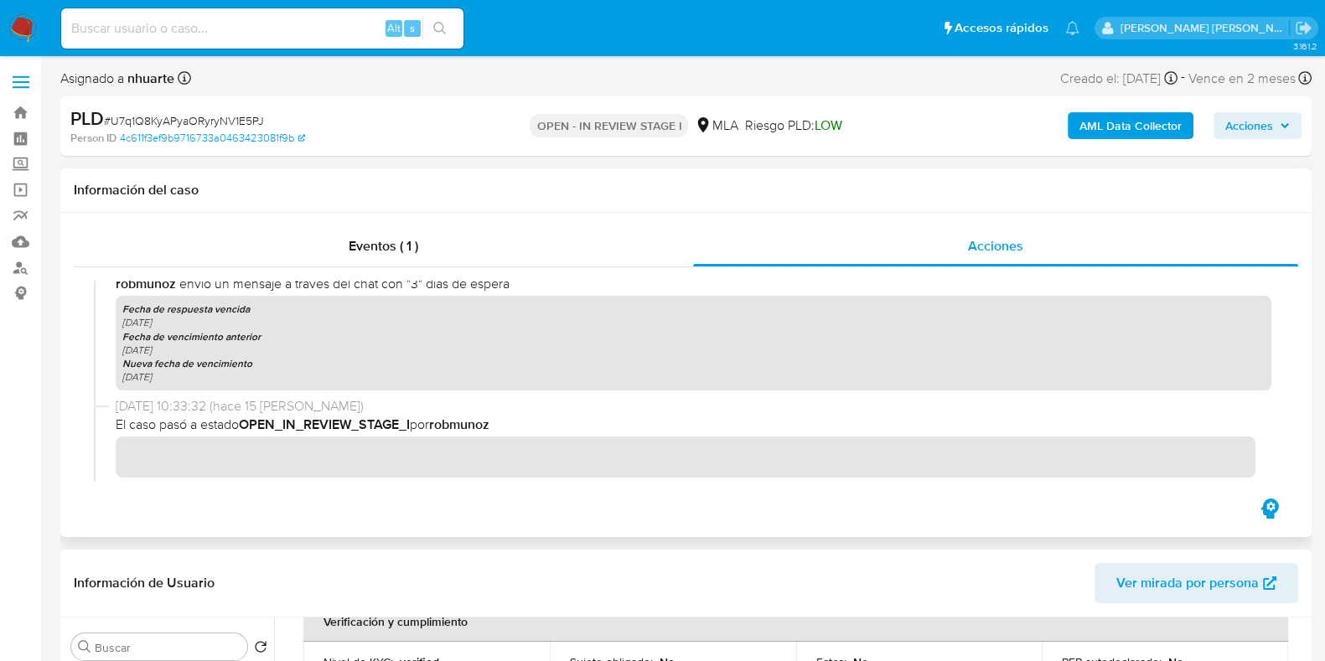
scroll to position [1090, 0]
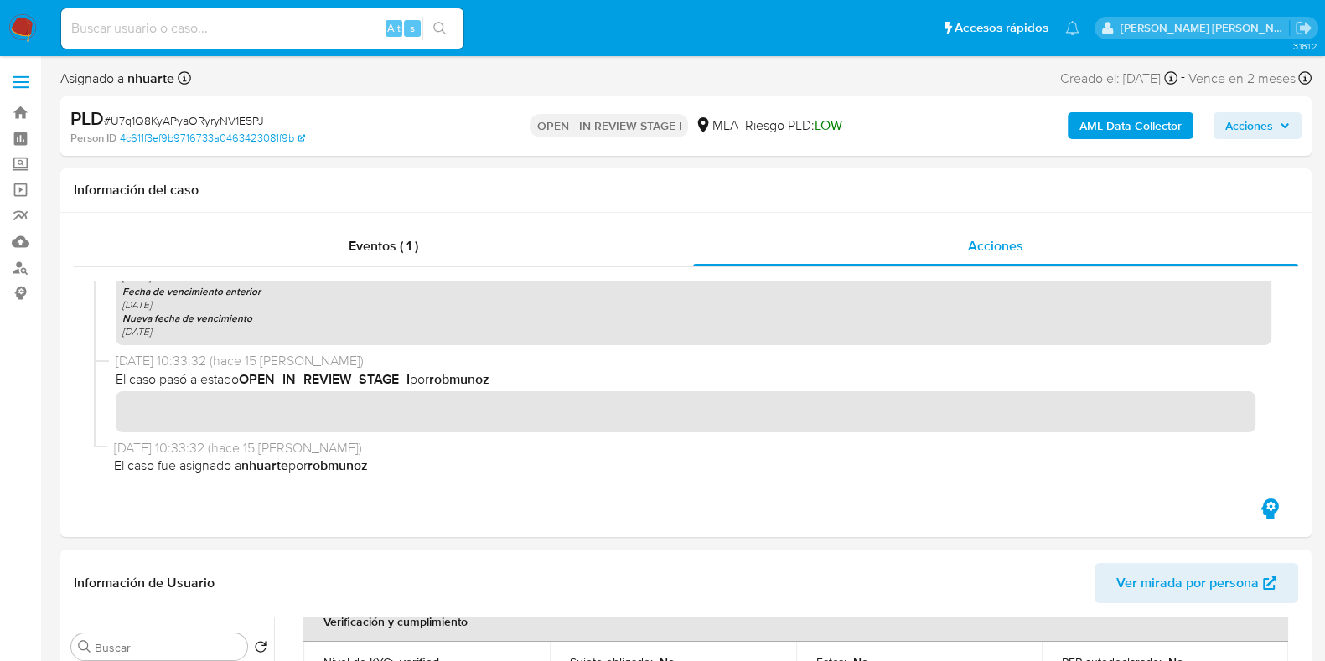
click at [1120, 128] on b "AML Data Collector" at bounding box center [1131, 125] width 102 height 27
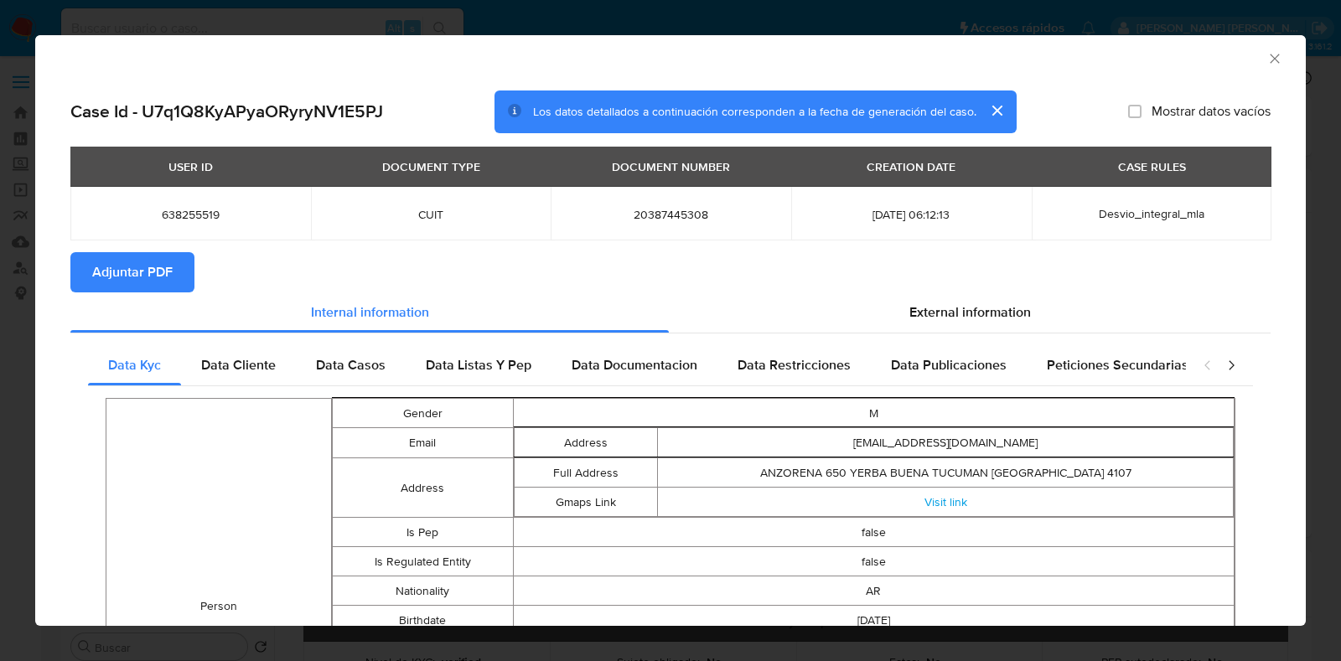
click at [1268, 56] on div "AML Data Collector" at bounding box center [670, 56] width 1271 height 42
click at [1270, 55] on icon "Cerrar ventana" at bounding box center [1274, 58] width 9 height 9
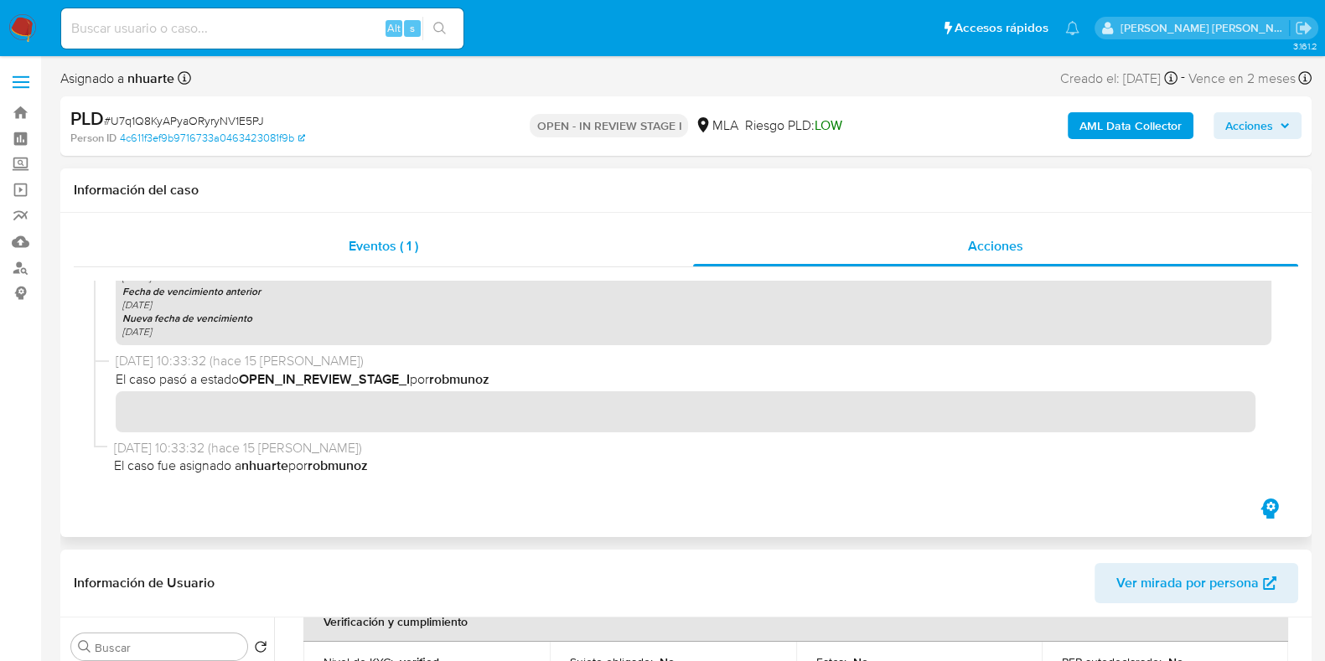
click at [384, 241] on span "Eventos ( 1 )" at bounding box center [384, 245] width 70 height 19
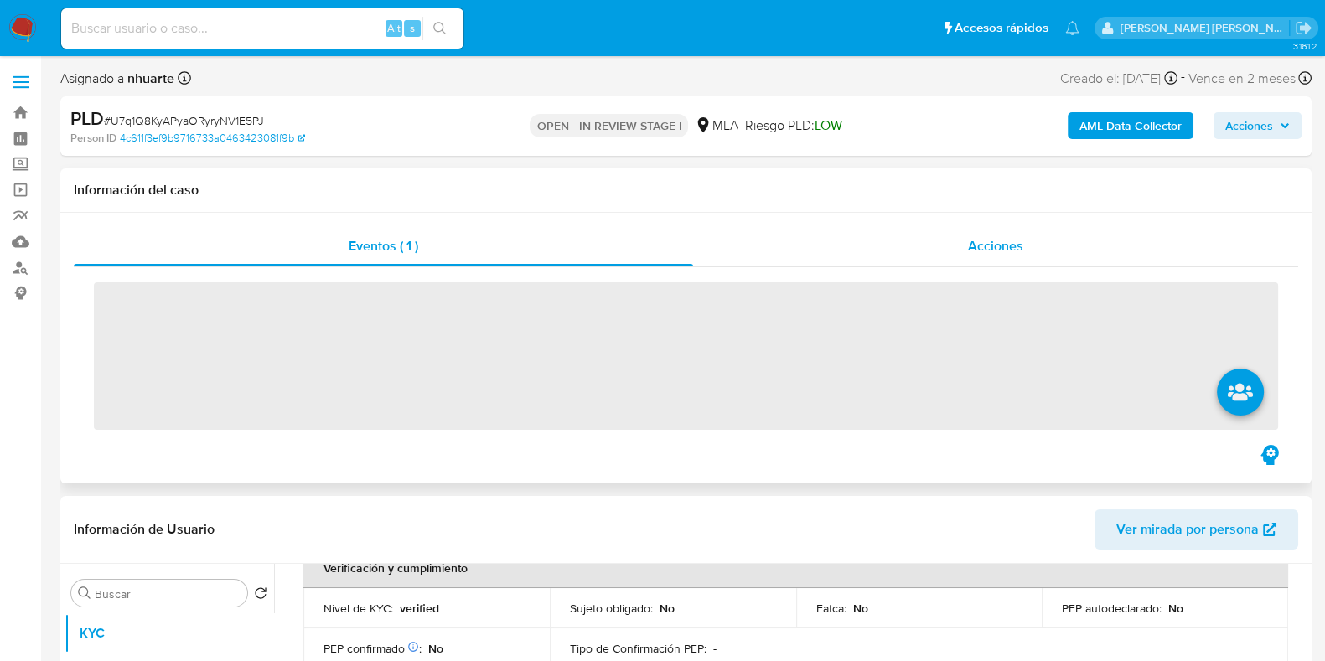
click at [1009, 246] on span "Acciones" at bounding box center [995, 245] width 55 height 19
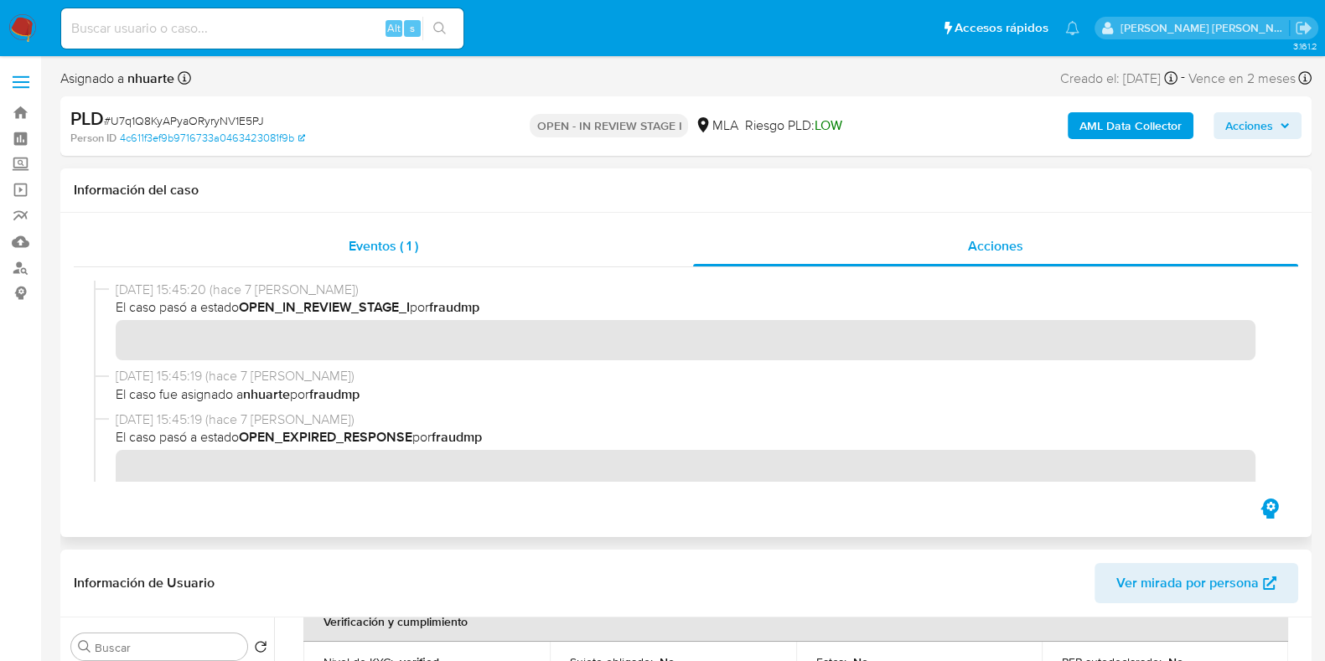
click at [396, 228] on div "Eventos ( 1 )" at bounding box center [383, 246] width 619 height 40
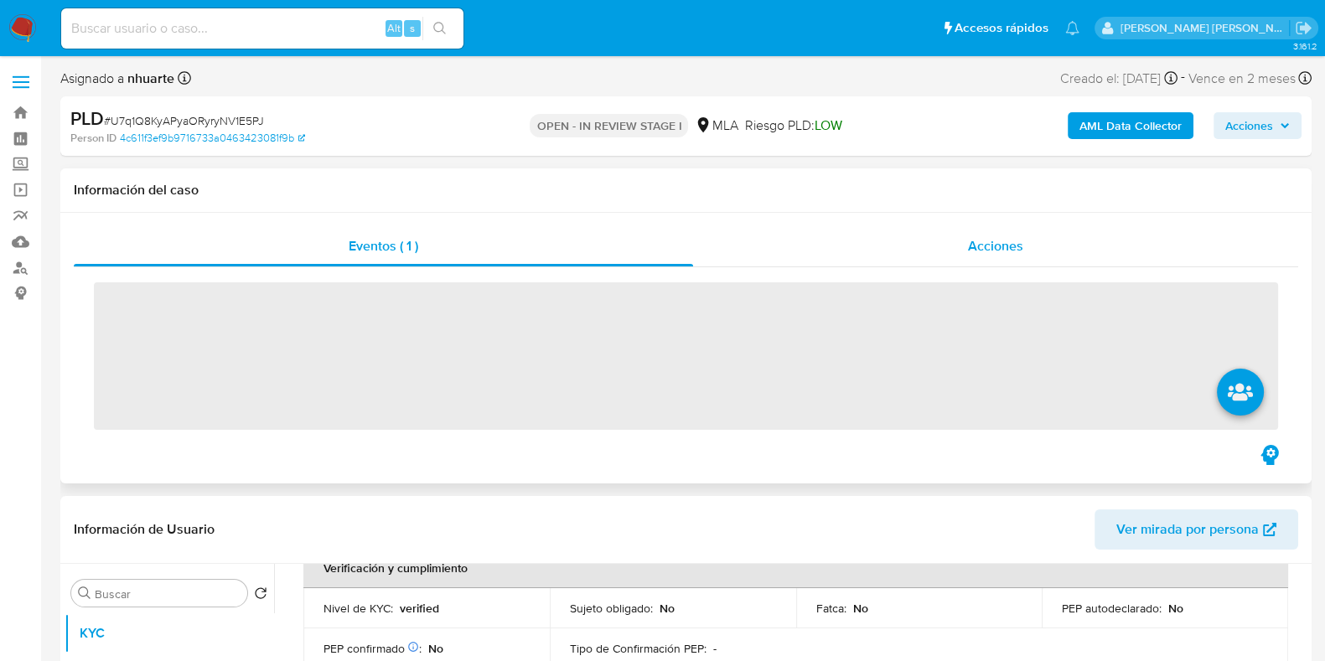
click at [1017, 235] on div "Acciones" at bounding box center [995, 246] width 605 height 40
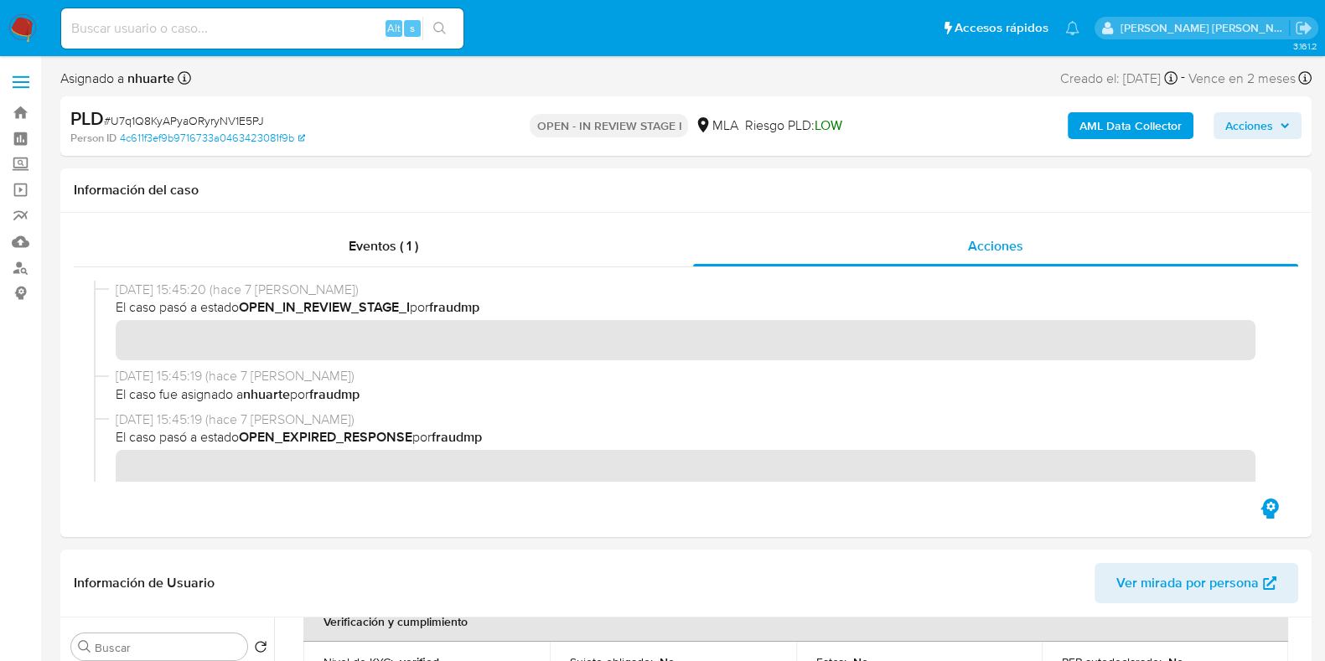
click at [1110, 119] on b "AML Data Collector" at bounding box center [1131, 125] width 102 height 27
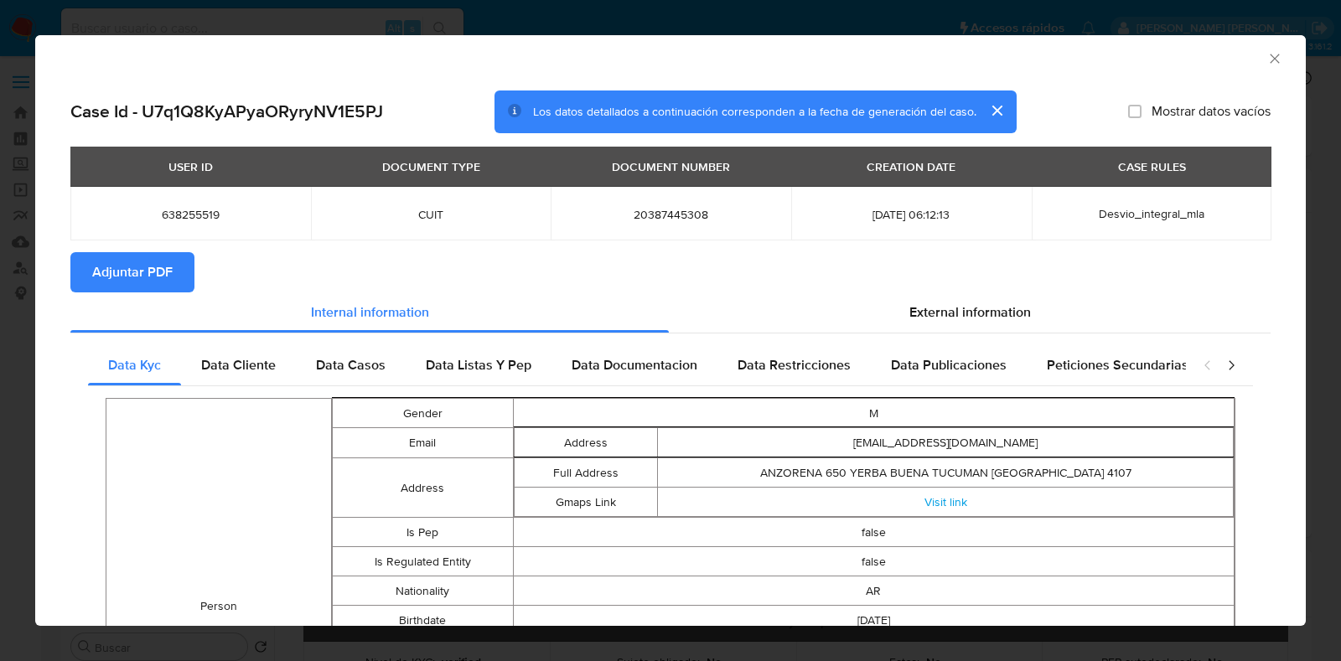
click at [1266, 62] on icon "Cerrar ventana" at bounding box center [1274, 58] width 17 height 17
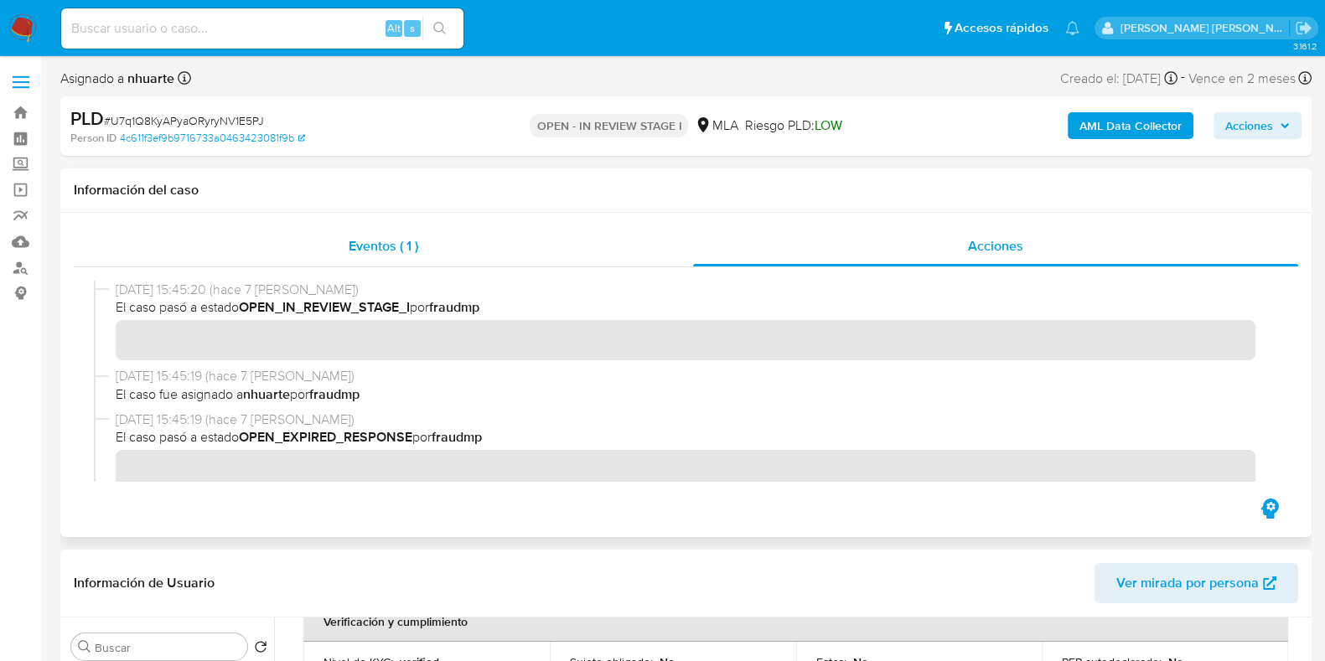
click at [397, 265] on div "Eventos ( 1 )" at bounding box center [383, 246] width 619 height 40
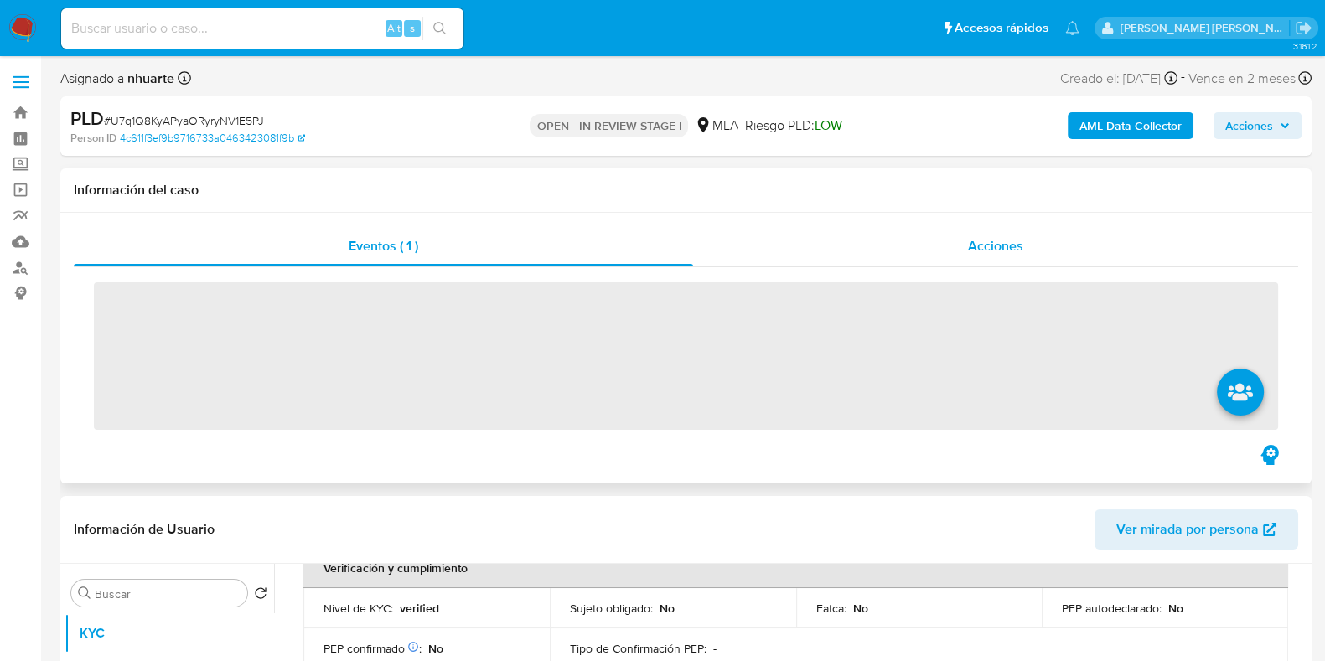
click at [991, 245] on span "Acciones" at bounding box center [995, 245] width 55 height 19
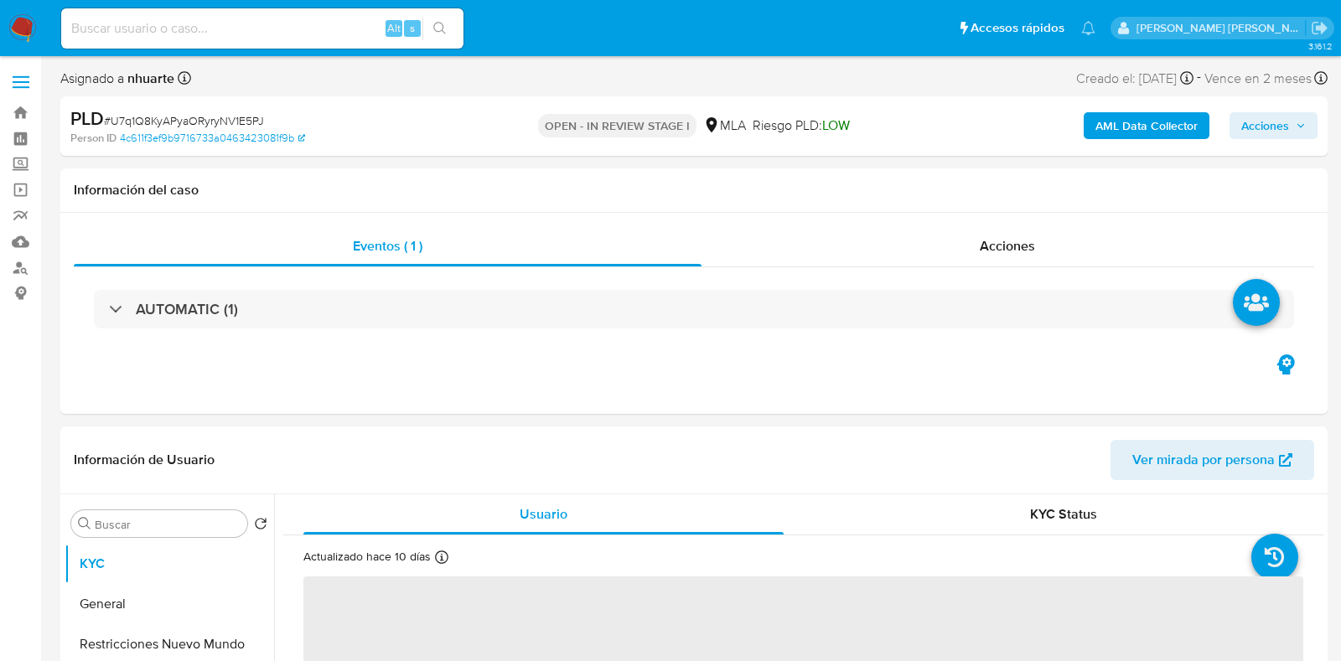
select select "10"
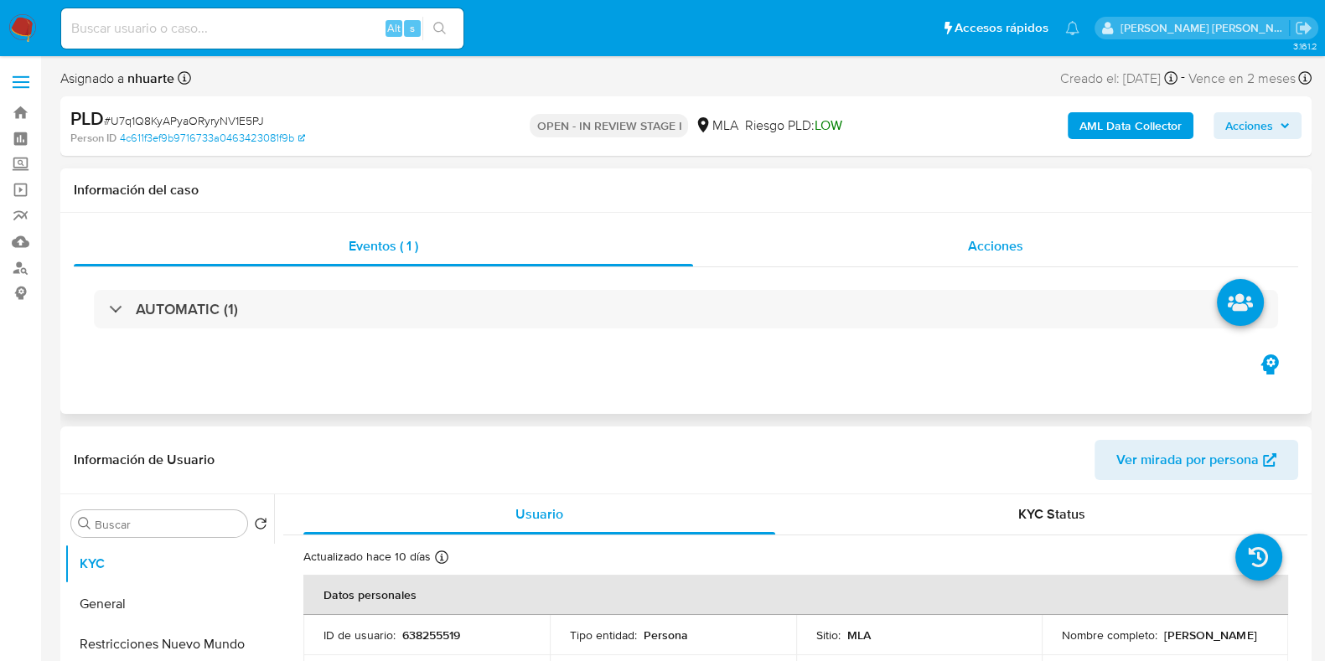
click at [997, 253] on span "Acciones" at bounding box center [995, 245] width 55 height 19
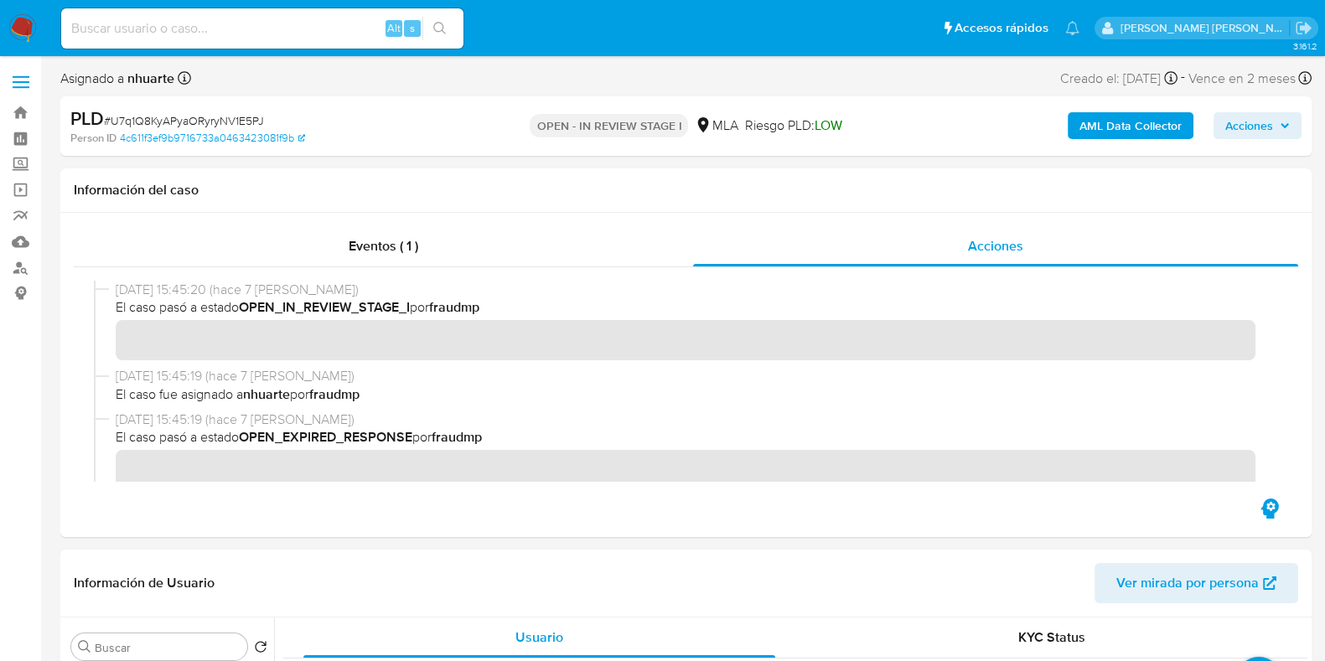
click at [1137, 122] on b "AML Data Collector" at bounding box center [1131, 125] width 102 height 27
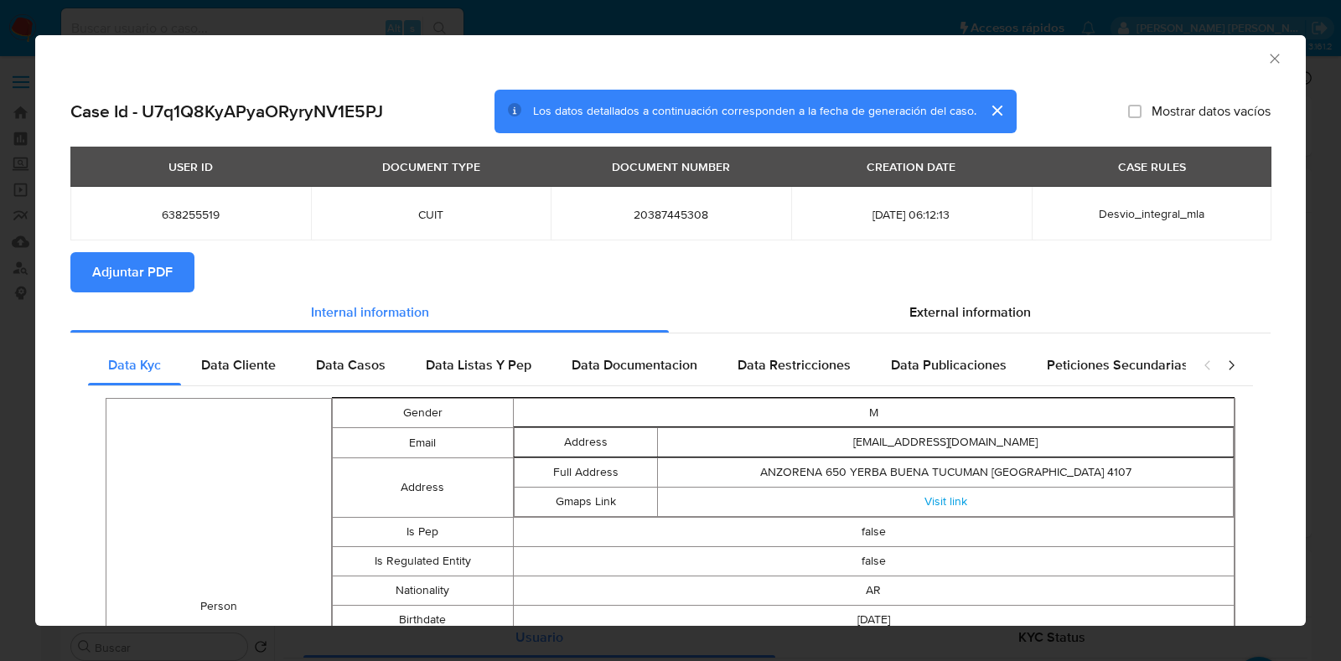
click at [132, 272] on span "Adjuntar PDF" at bounding box center [132, 272] width 80 height 37
click at [1266, 56] on icon "Cerrar ventana" at bounding box center [1274, 58] width 17 height 17
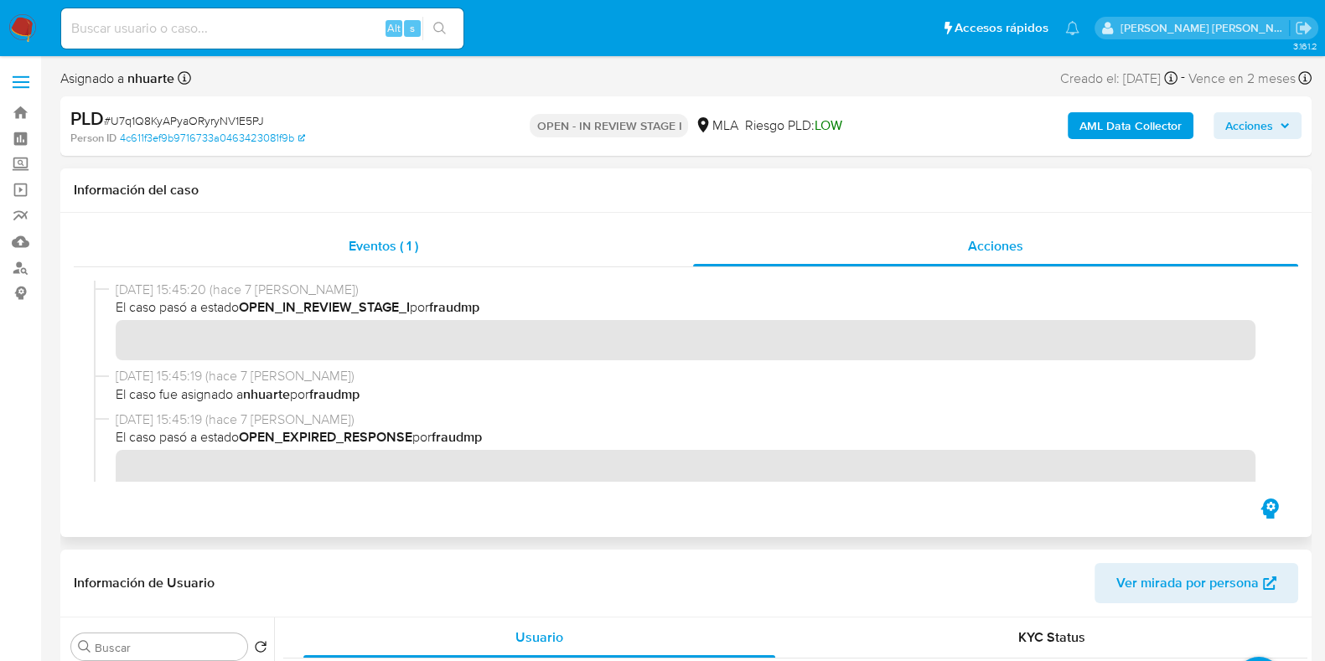
click at [402, 262] on div "Eventos ( 1 )" at bounding box center [383, 246] width 619 height 40
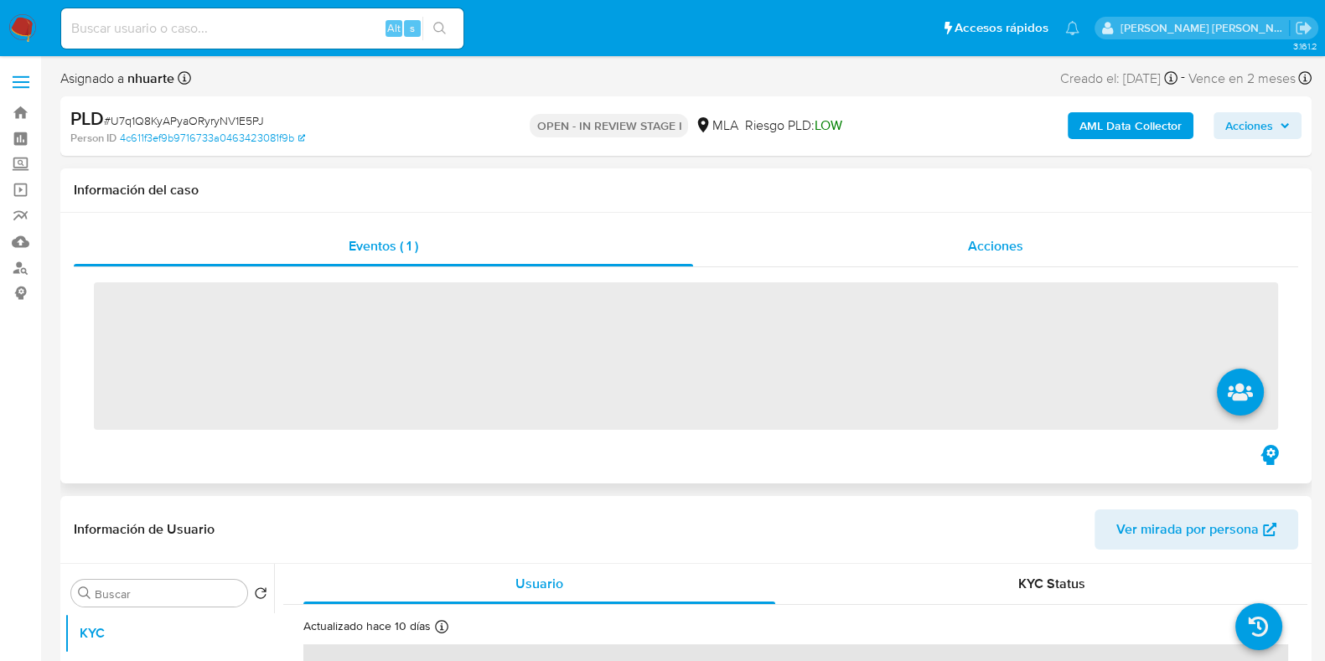
click at [986, 227] on div "Acciones" at bounding box center [995, 246] width 605 height 40
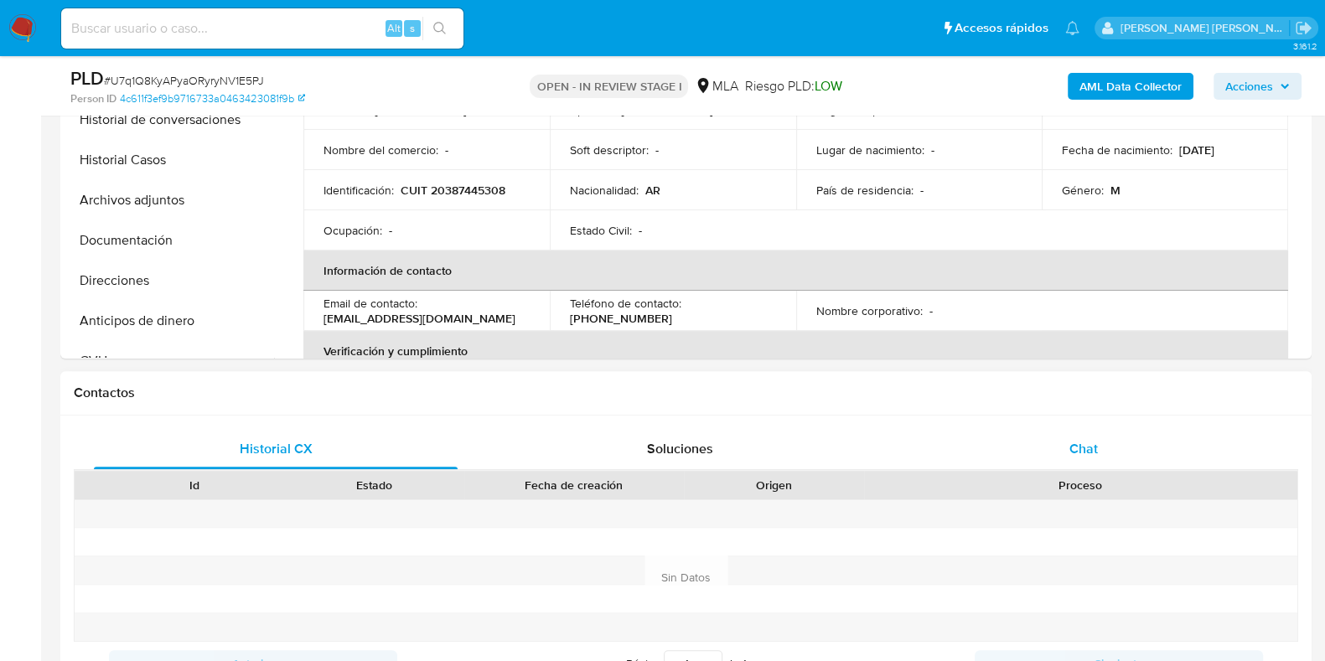
click at [1077, 447] on span "Chat" at bounding box center [1084, 448] width 28 height 19
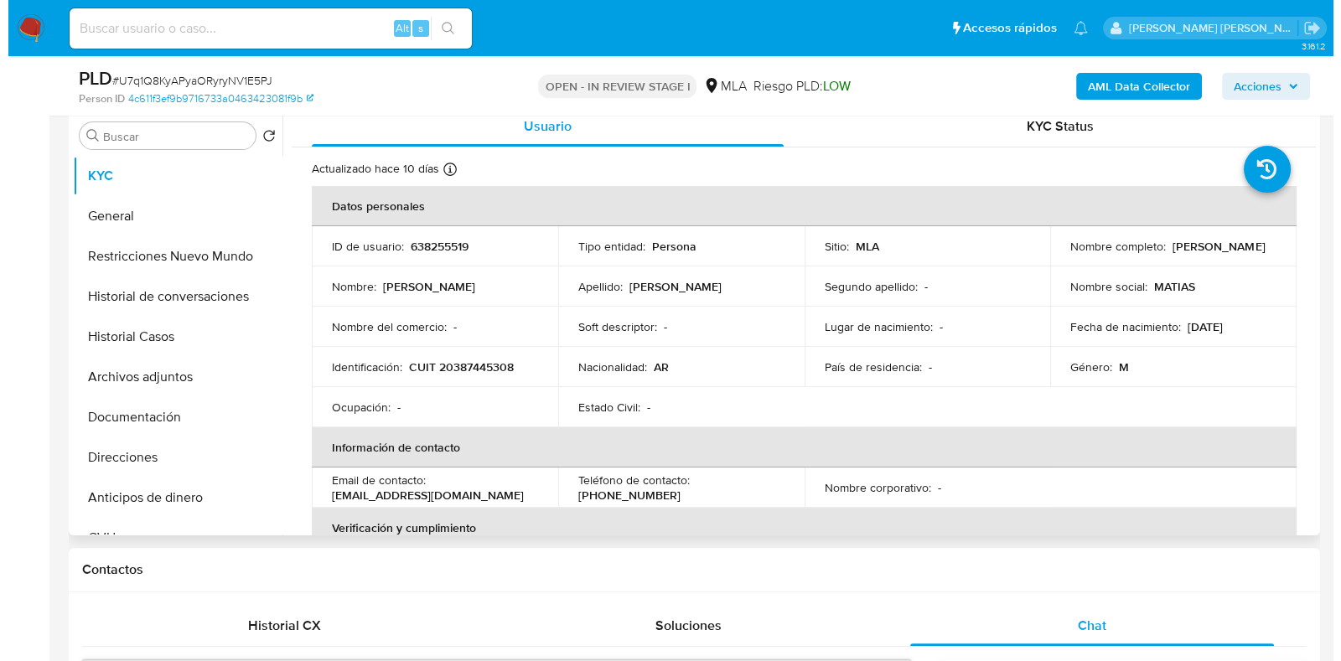
scroll to position [418, 0]
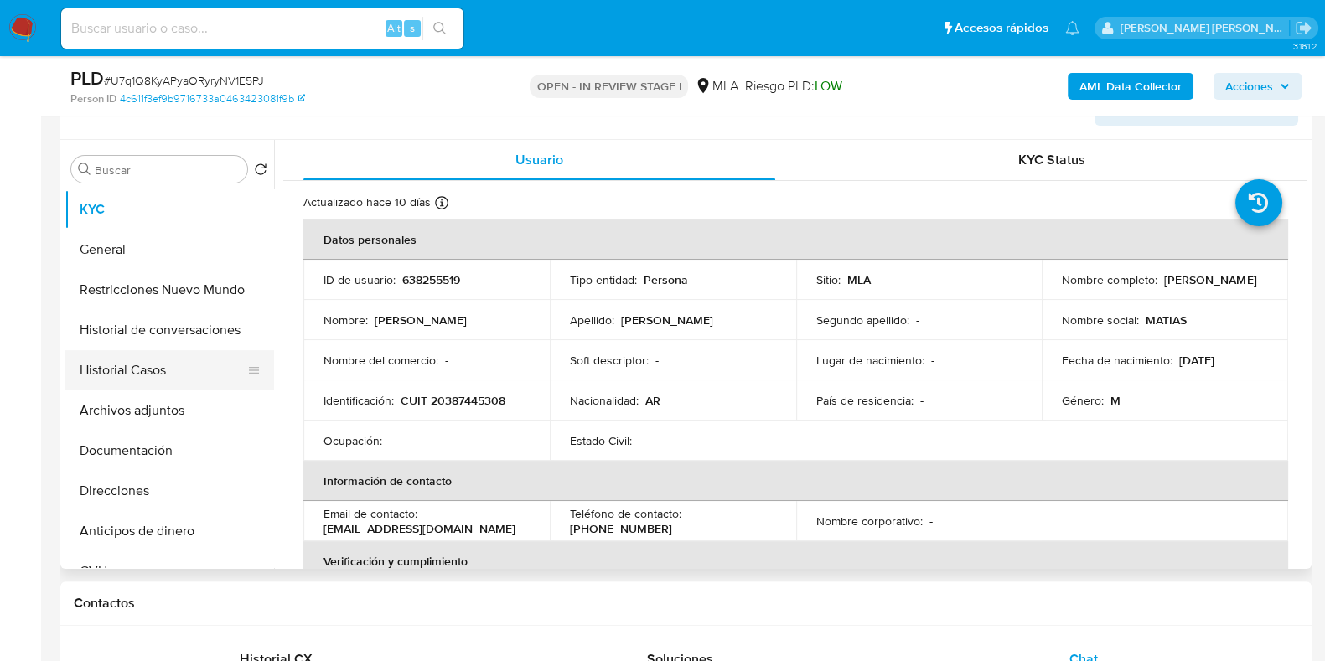
click at [164, 381] on button "Historial Casos" at bounding box center [163, 370] width 196 height 40
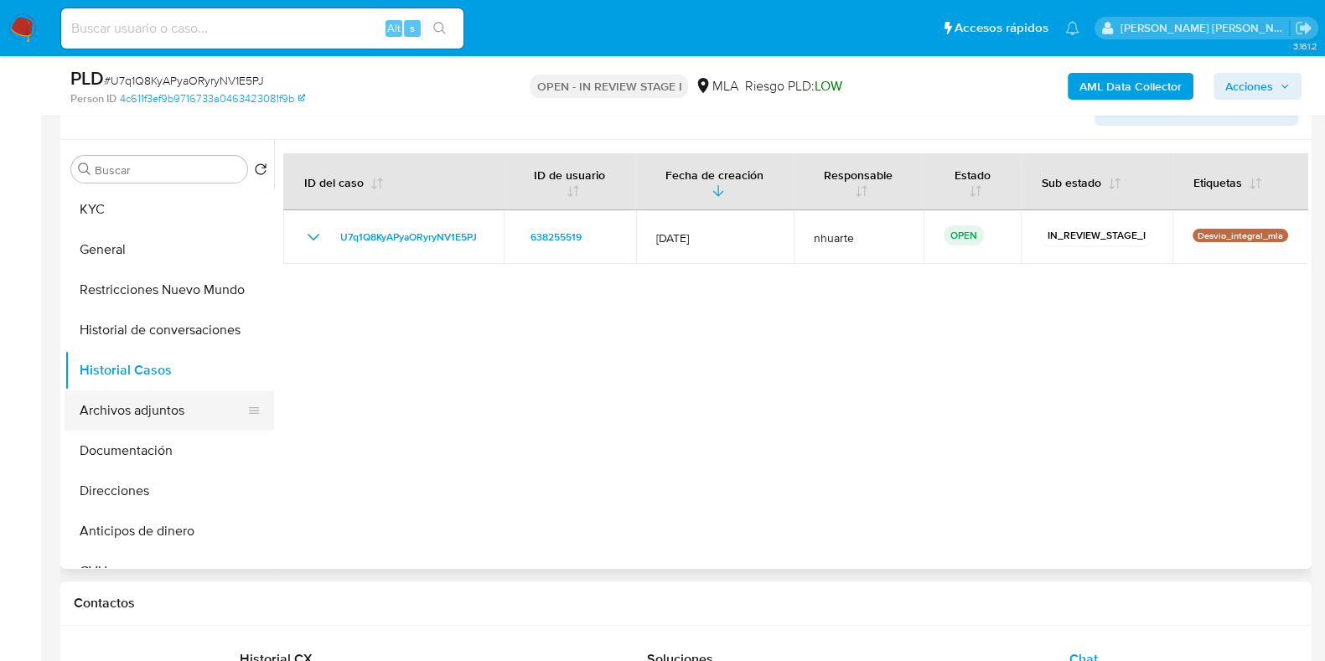
click at [163, 409] on button "Archivos adjuntos" at bounding box center [163, 411] width 196 height 40
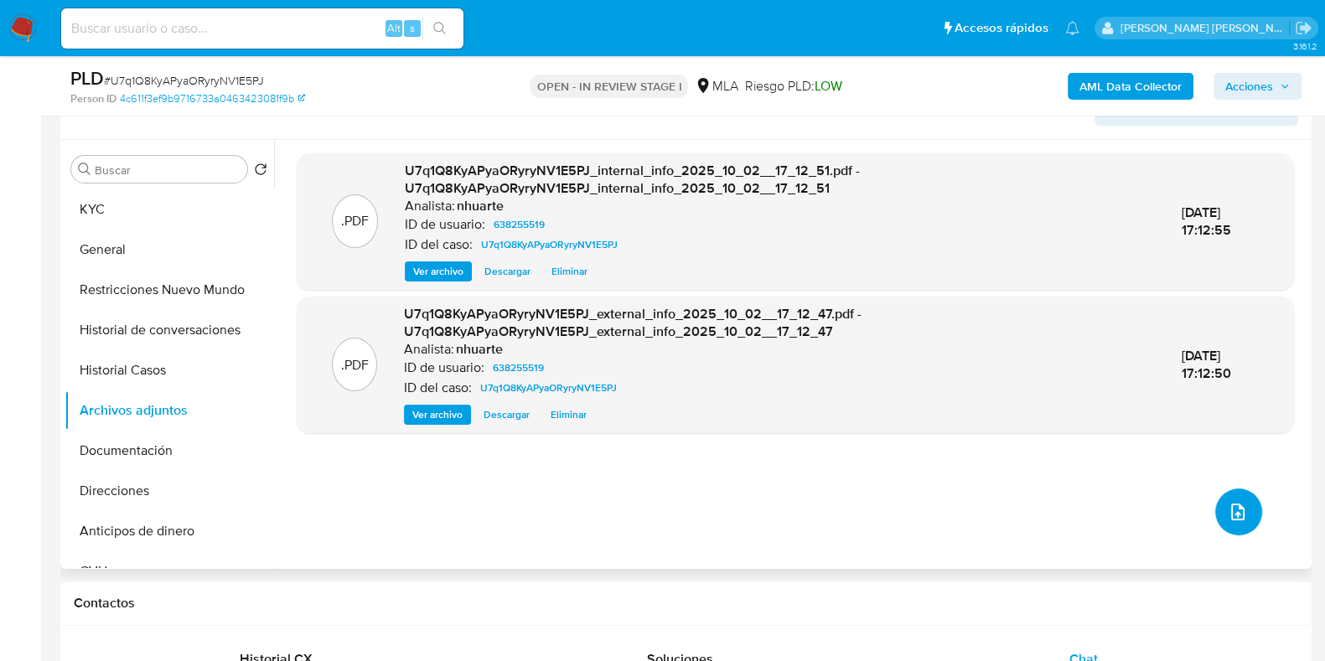
click at [1245, 505] on button "upload-file" at bounding box center [1238, 512] width 47 height 47
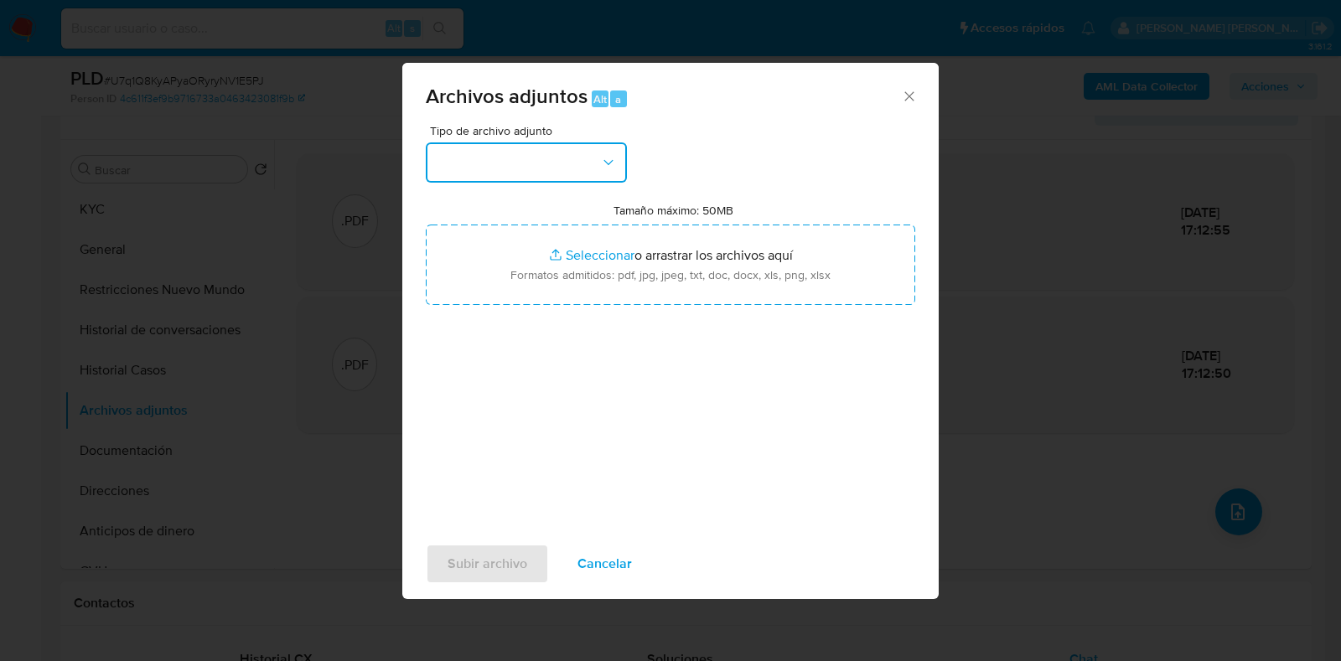
click at [610, 166] on icon "button" at bounding box center [608, 162] width 17 height 17
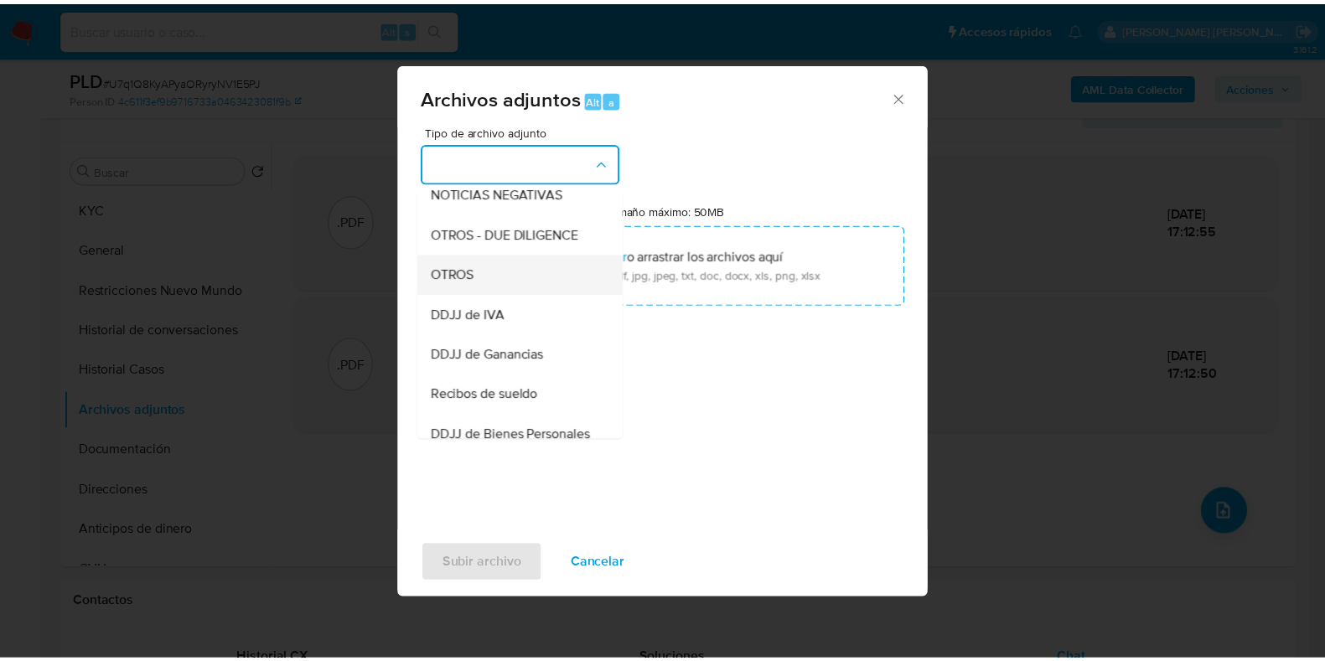
scroll to position [258, 0]
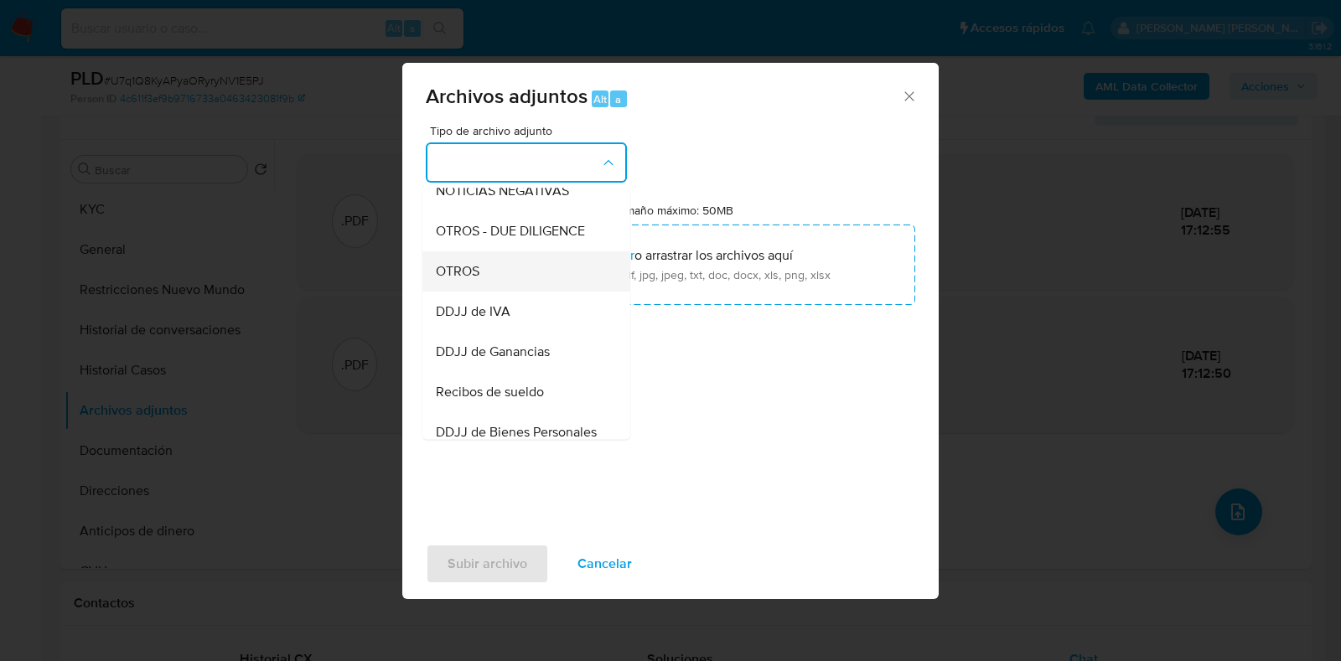
click at [532, 287] on div "OTROS" at bounding box center [521, 271] width 171 height 40
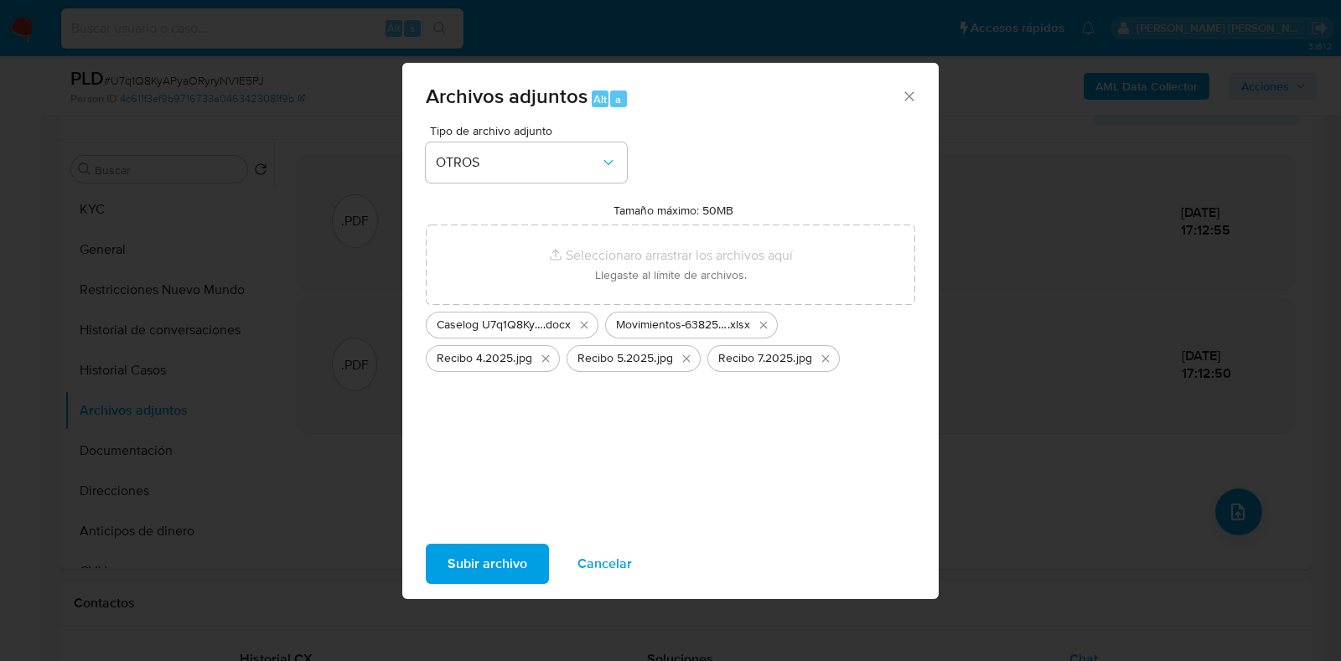
click at [495, 566] on span "Subir archivo" at bounding box center [488, 564] width 80 height 37
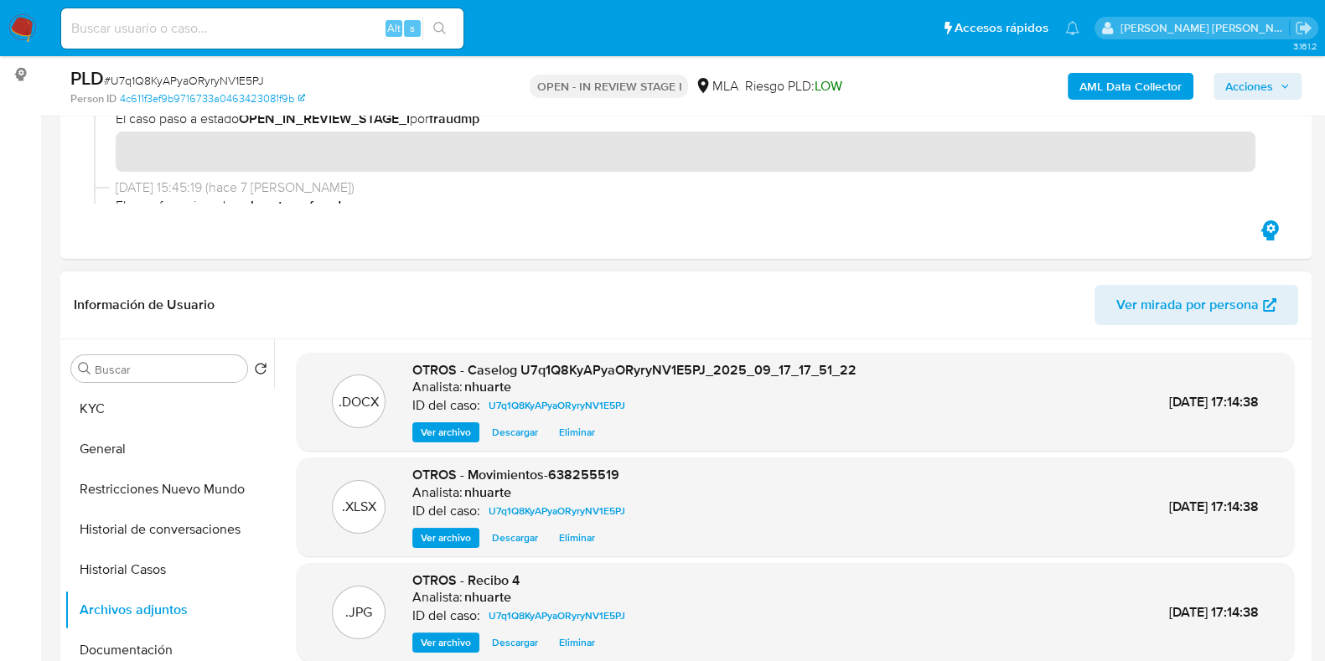
scroll to position [0, 0]
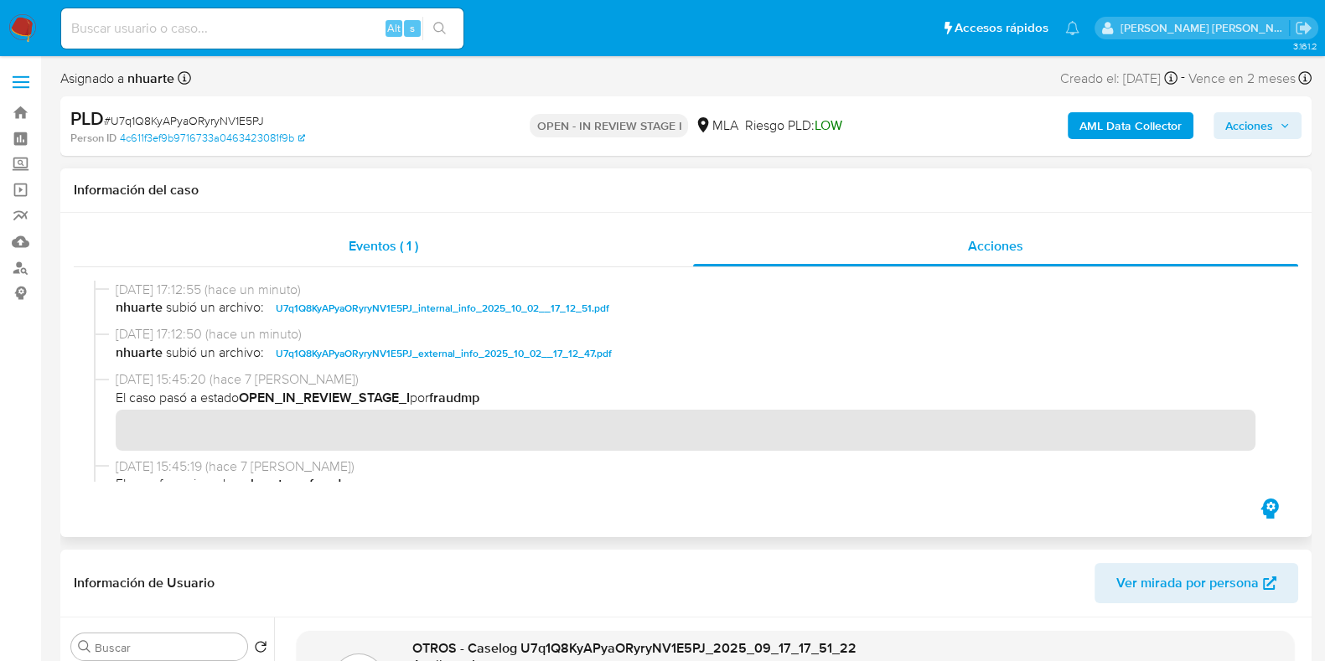
drag, startPoint x: 380, startPoint y: 236, endPoint x: 594, endPoint y: 253, distance: 215.2
click at [380, 236] on span "Eventos ( 1 )" at bounding box center [384, 245] width 70 height 19
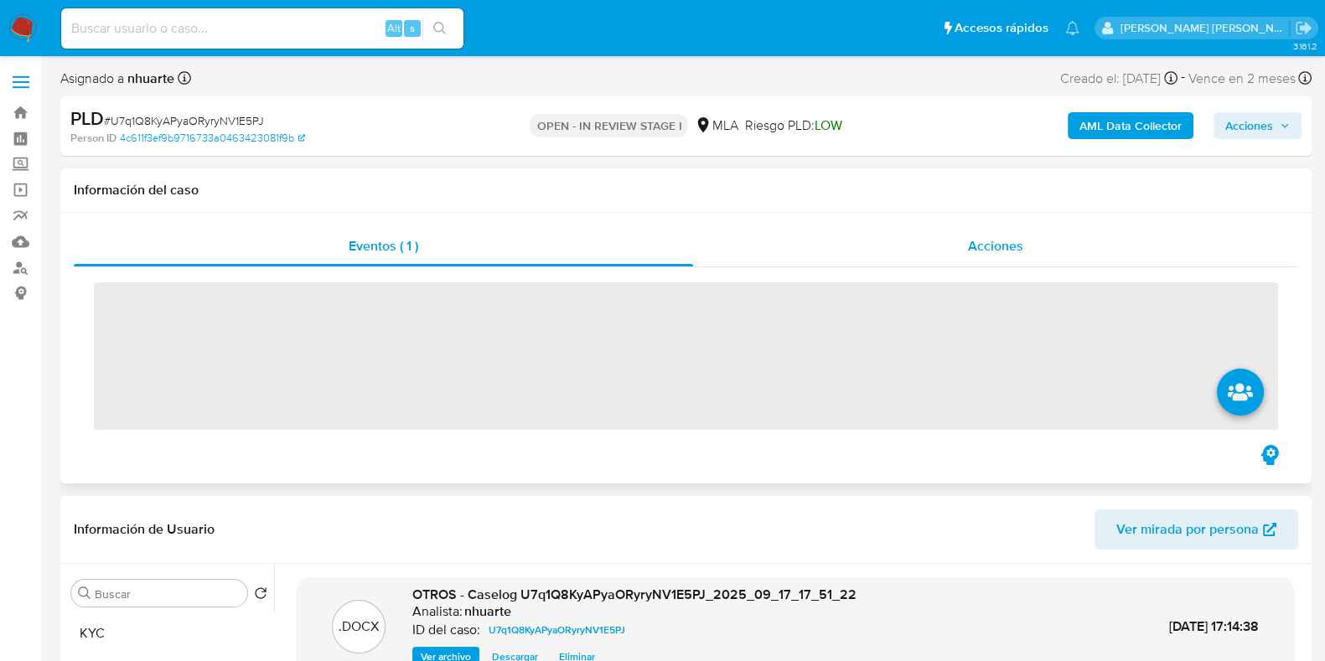
click at [998, 249] on span "Acciones" at bounding box center [995, 245] width 55 height 19
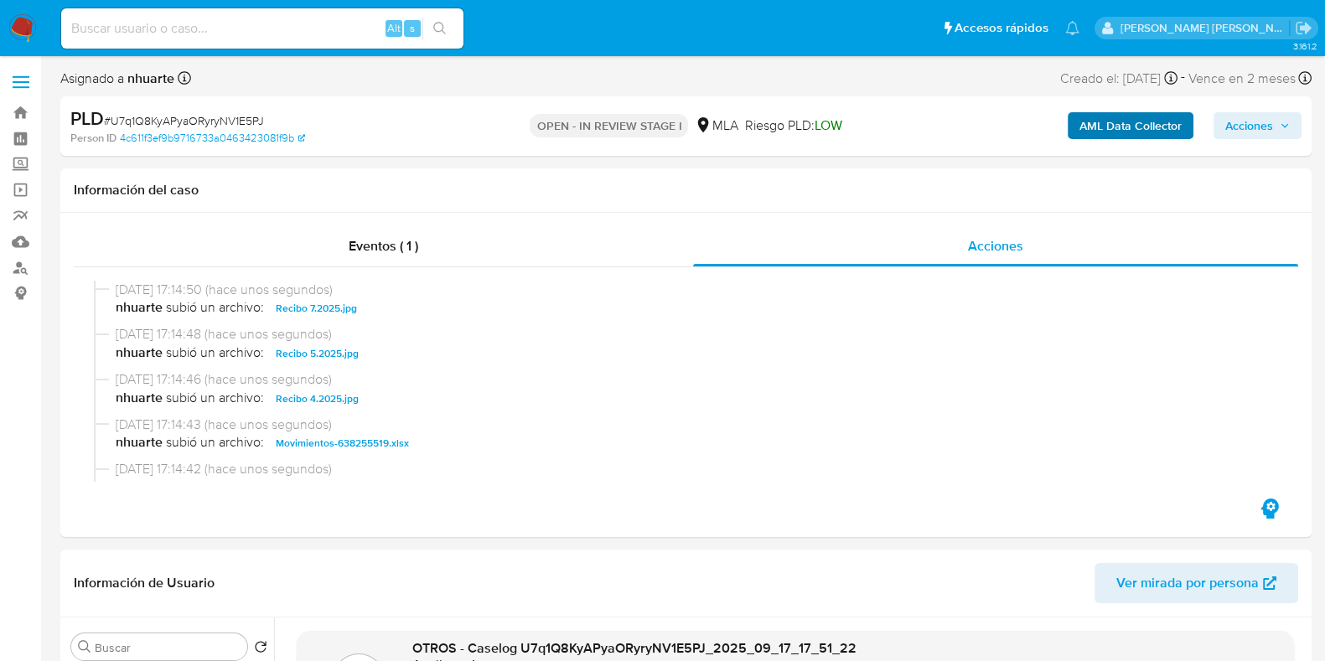
drag, startPoint x: 1251, startPoint y: 132, endPoint x: 1143, endPoint y: 132, distance: 108.1
click at [1251, 132] on span "Acciones" at bounding box center [1249, 125] width 48 height 27
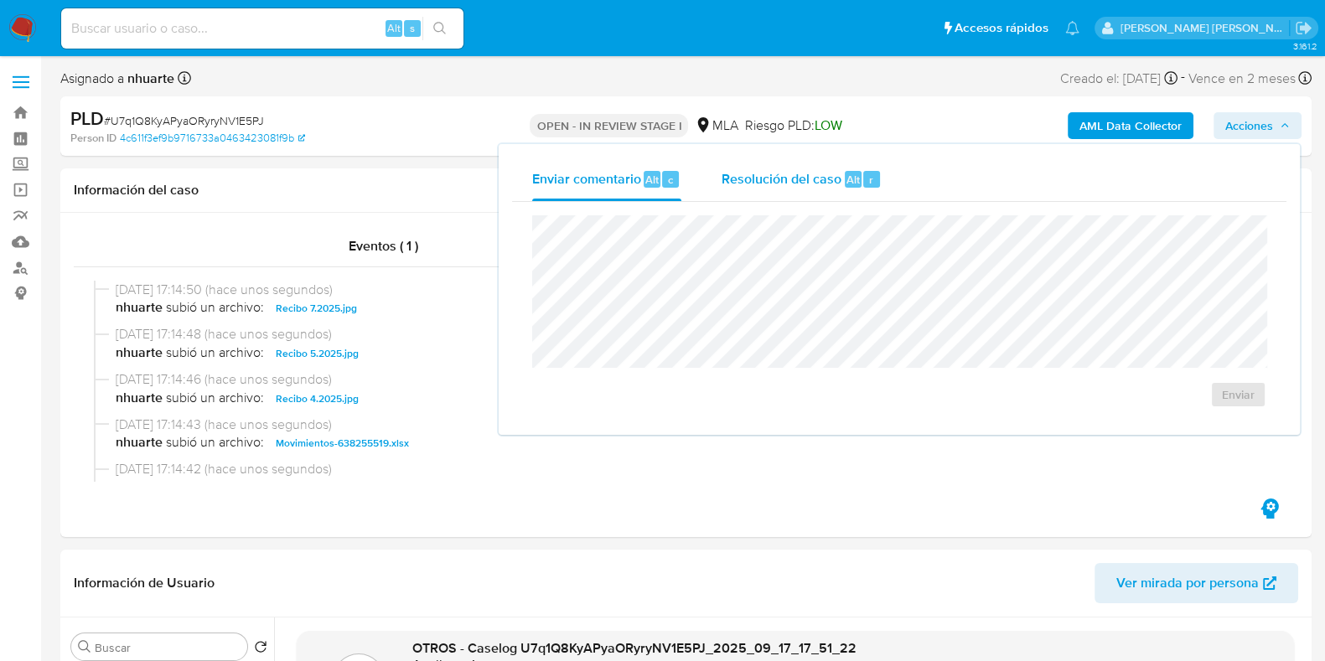
click at [795, 175] on span "Resolución del caso" at bounding box center [782, 178] width 120 height 19
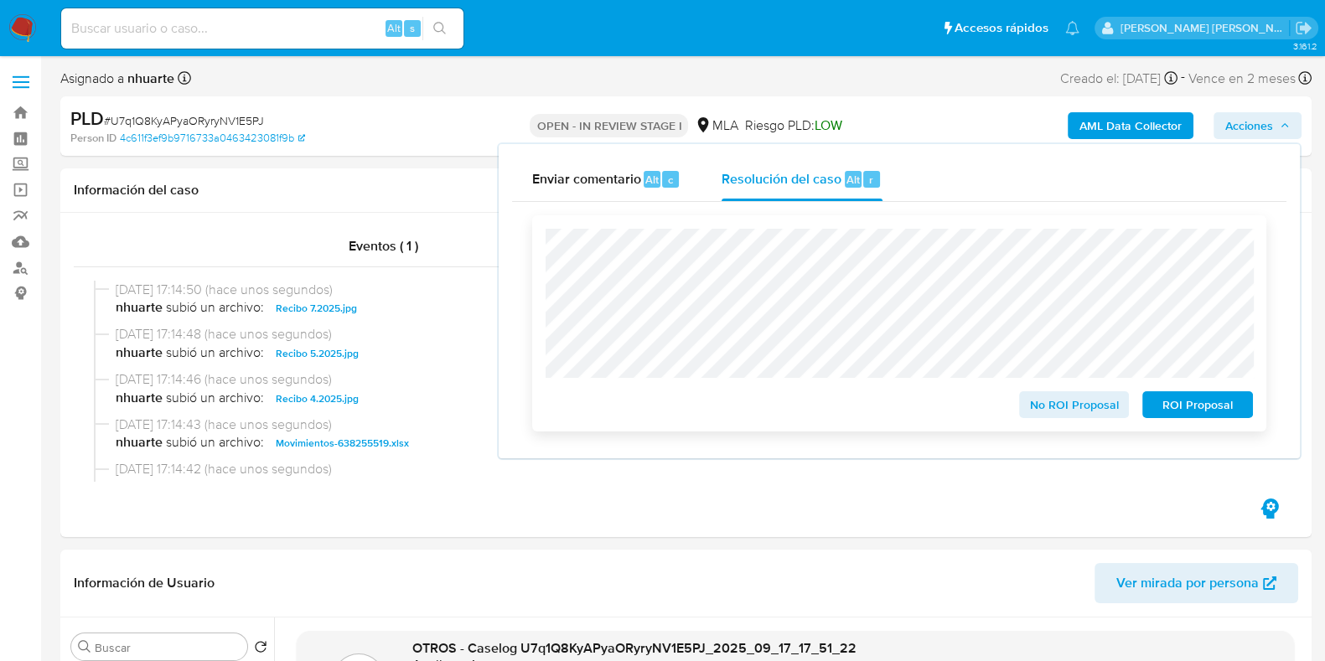
click at [1079, 400] on span "No ROI Proposal" at bounding box center [1074, 404] width 87 height 23
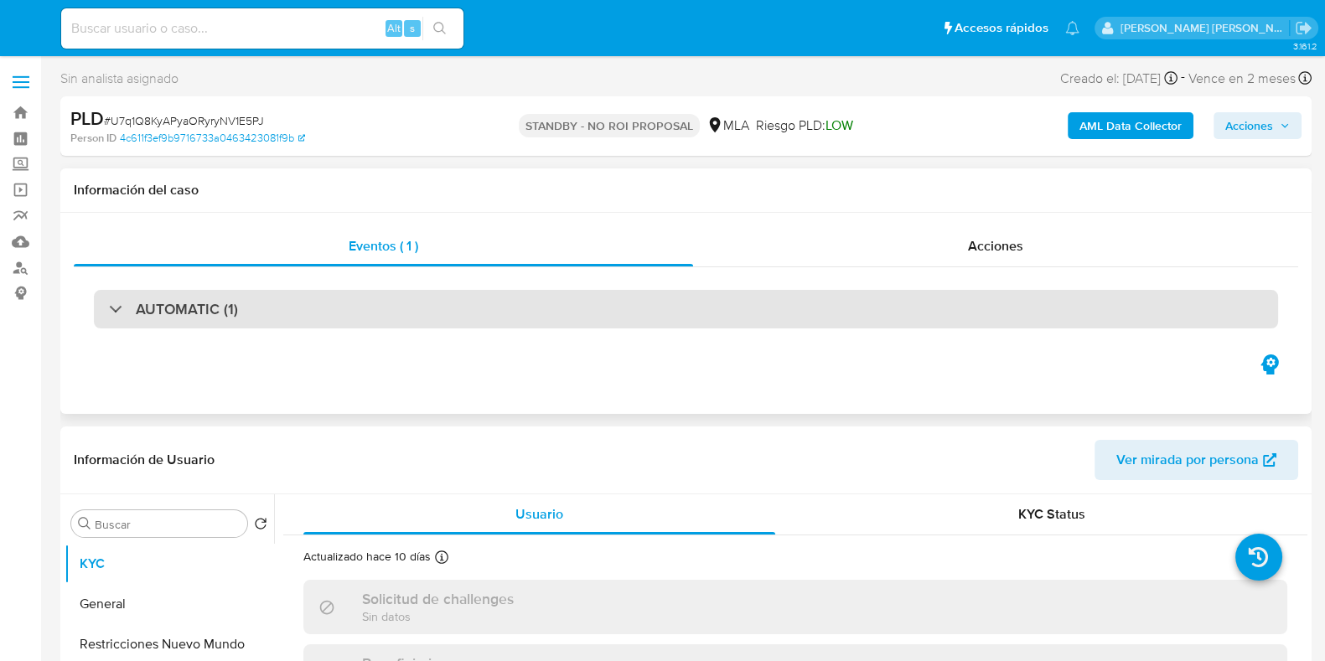
select select "10"
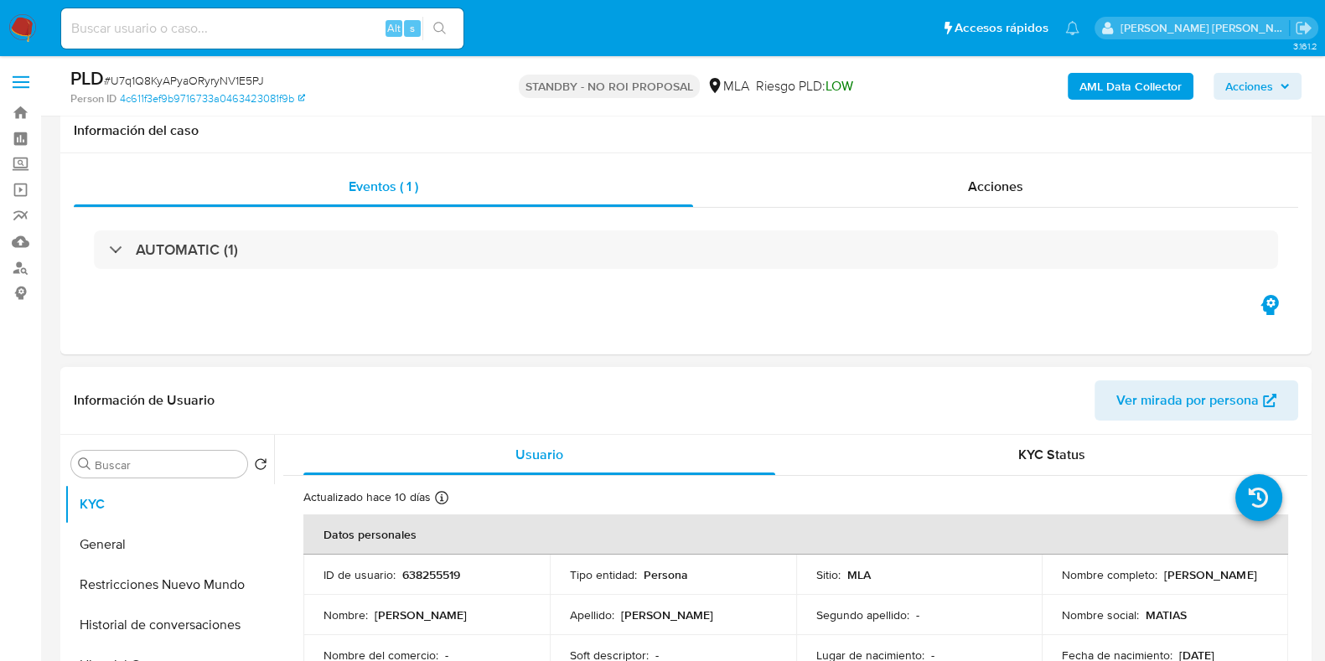
scroll to position [209, 0]
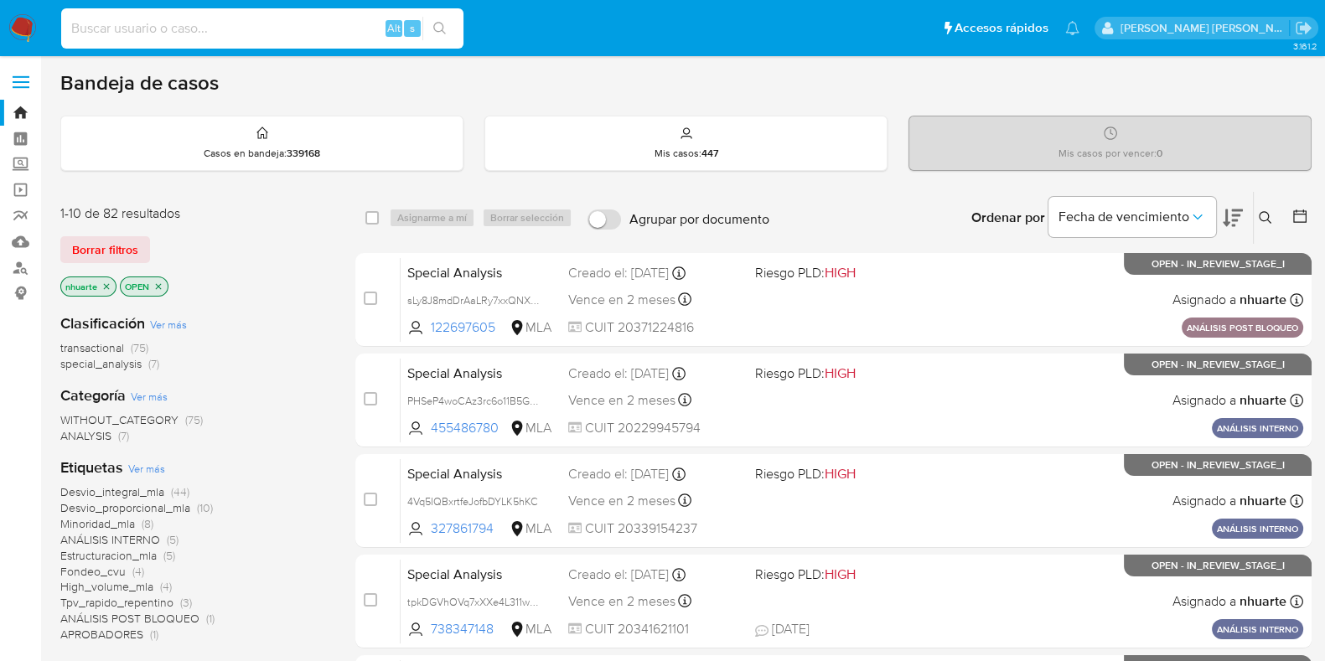
click at [191, 21] on input at bounding box center [262, 29] width 402 height 22
paste input "163286309"
type input "163286309"
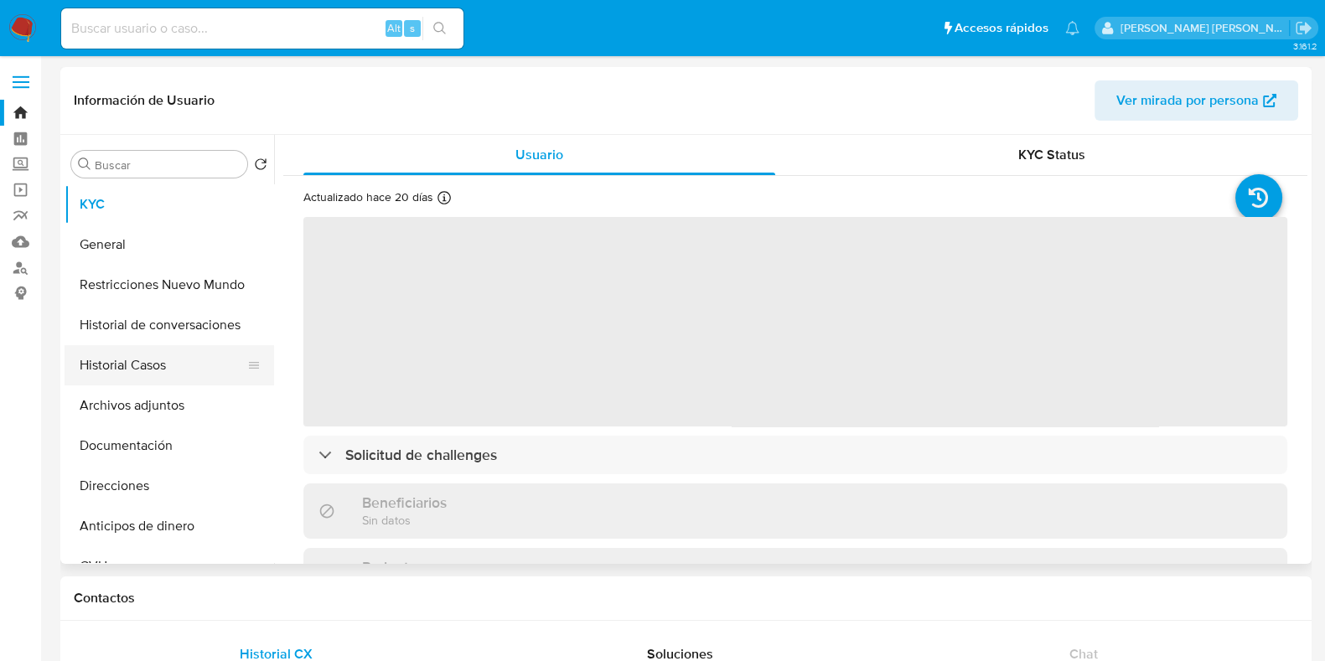
click at [183, 370] on button "Historial Casos" at bounding box center [163, 365] width 196 height 40
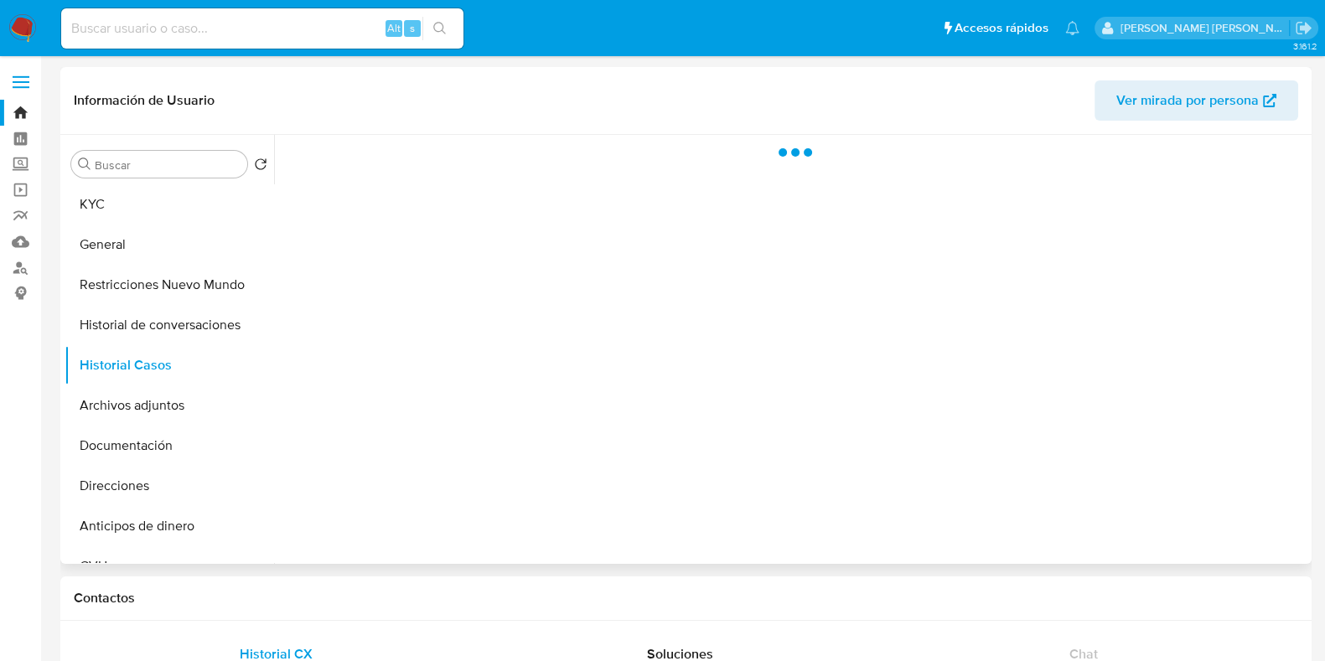
select select "10"
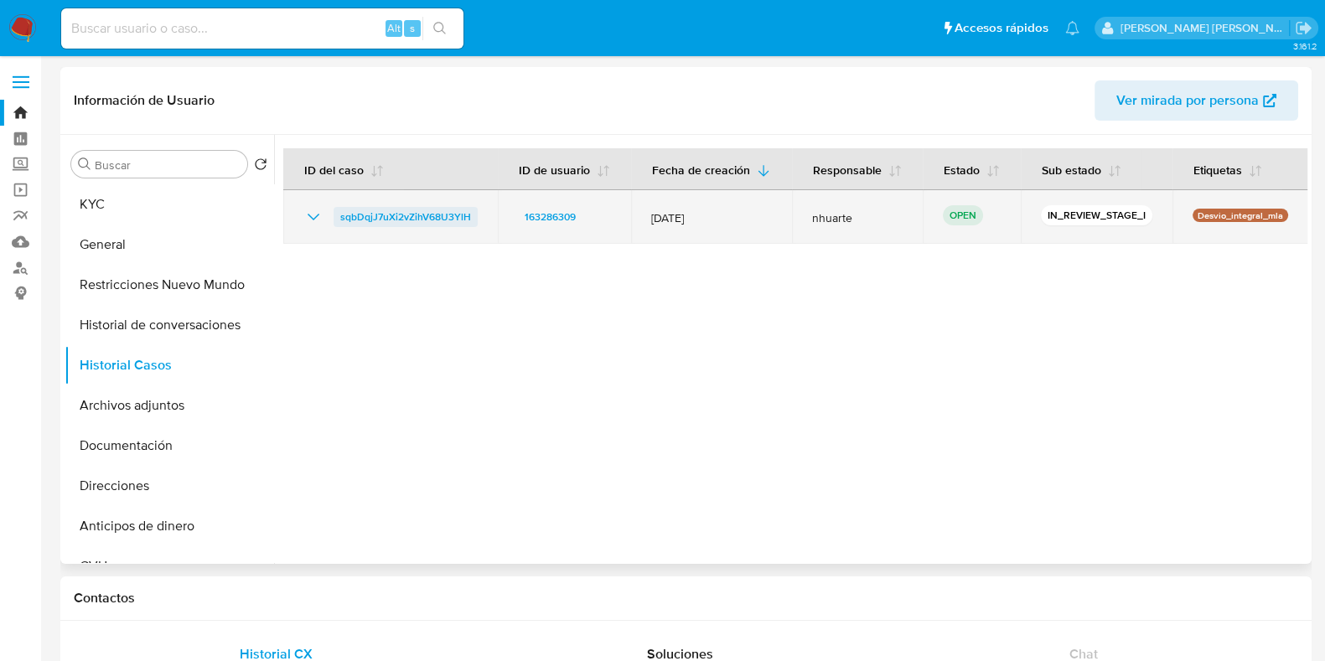
click at [425, 215] on span "sqbDqjJ7uXi2vZihV68U3YlH" at bounding box center [405, 217] width 131 height 20
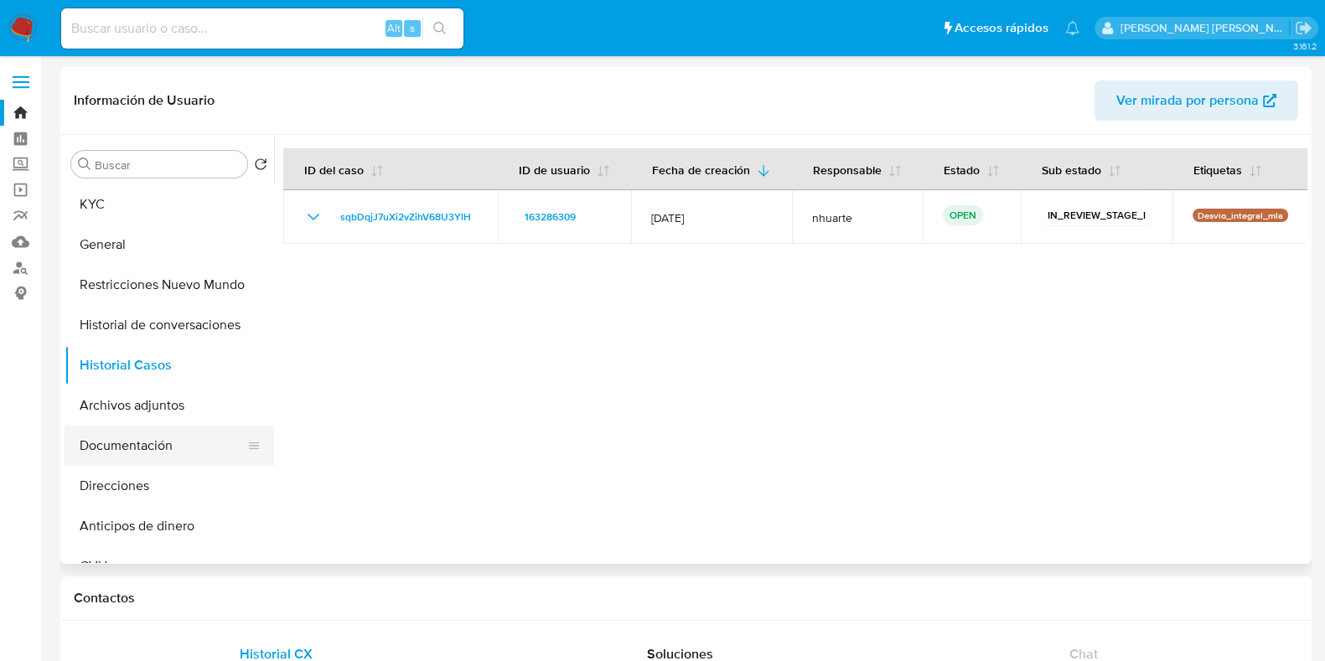
click at [146, 458] on button "Documentación" at bounding box center [163, 446] width 196 height 40
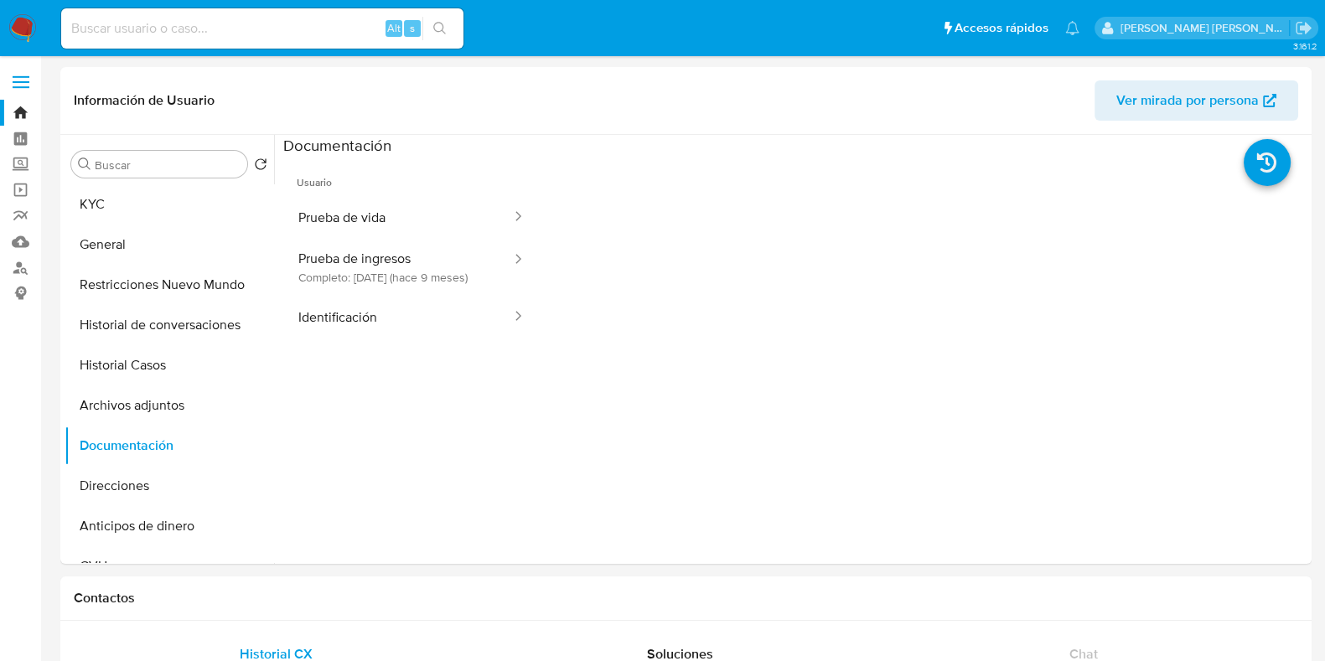
click at [130, 39] on input at bounding box center [262, 29] width 402 height 22
paste input "427316661"
type input "427316661"
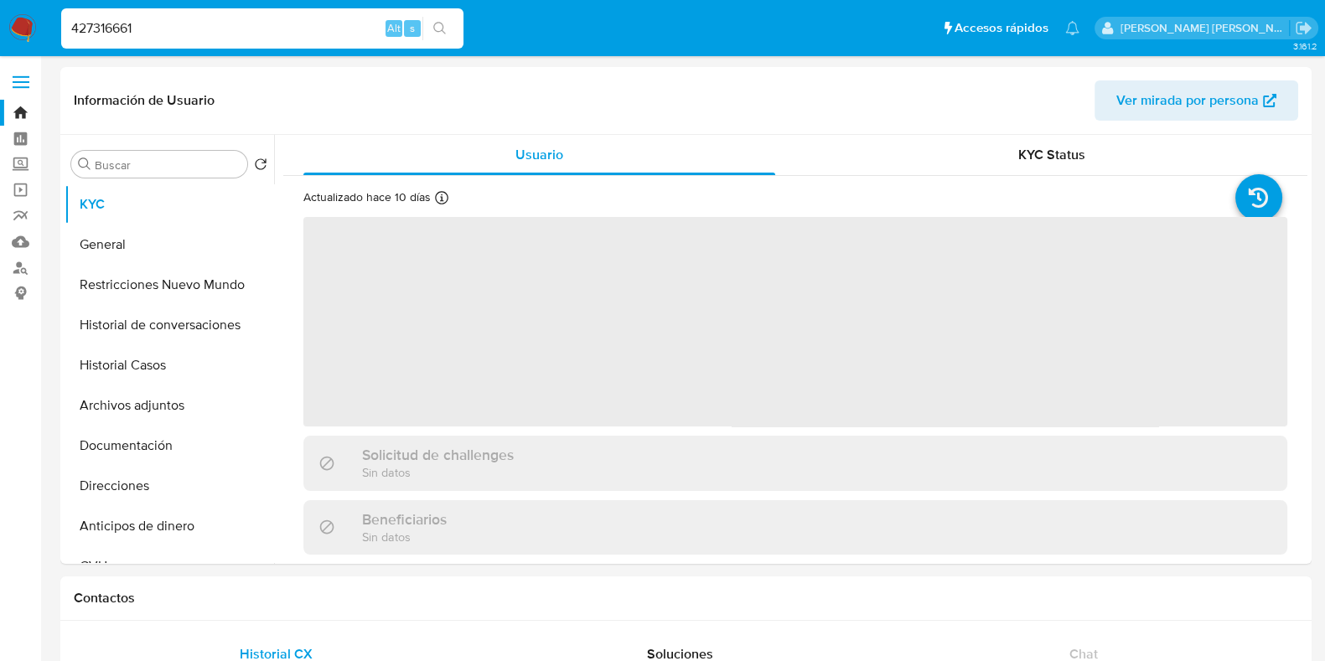
select select "10"
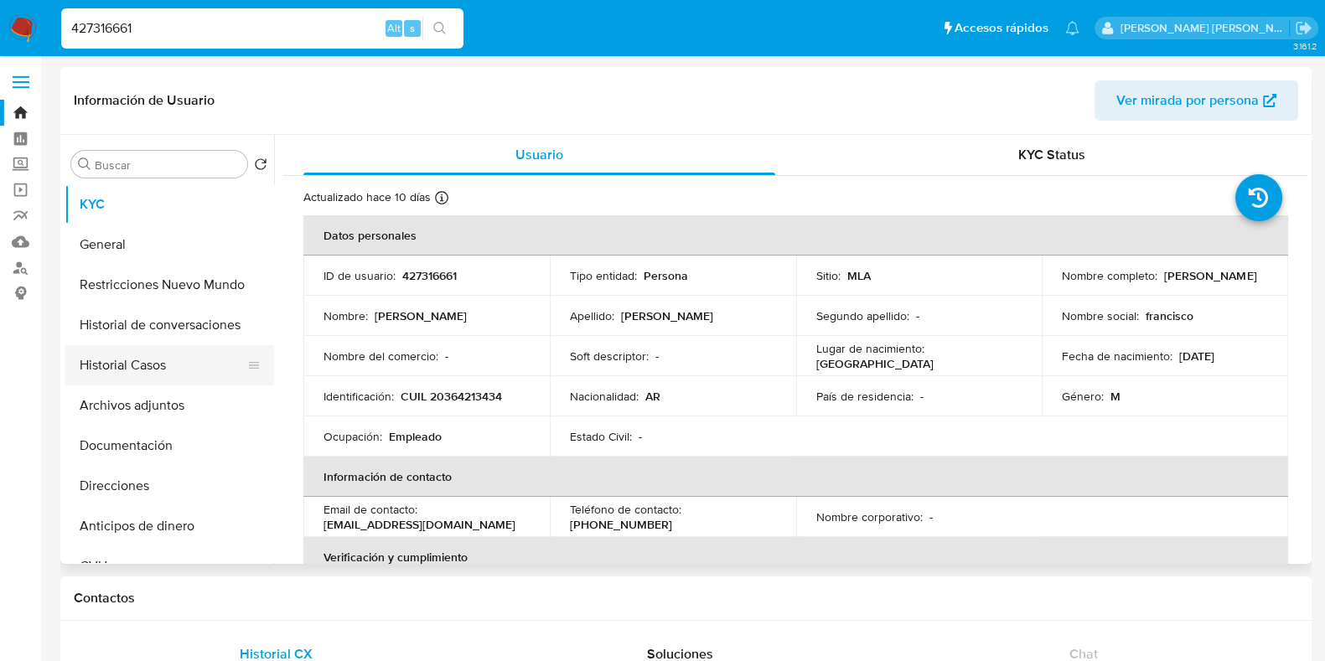
click at [177, 366] on button "Historial Casos" at bounding box center [163, 365] width 196 height 40
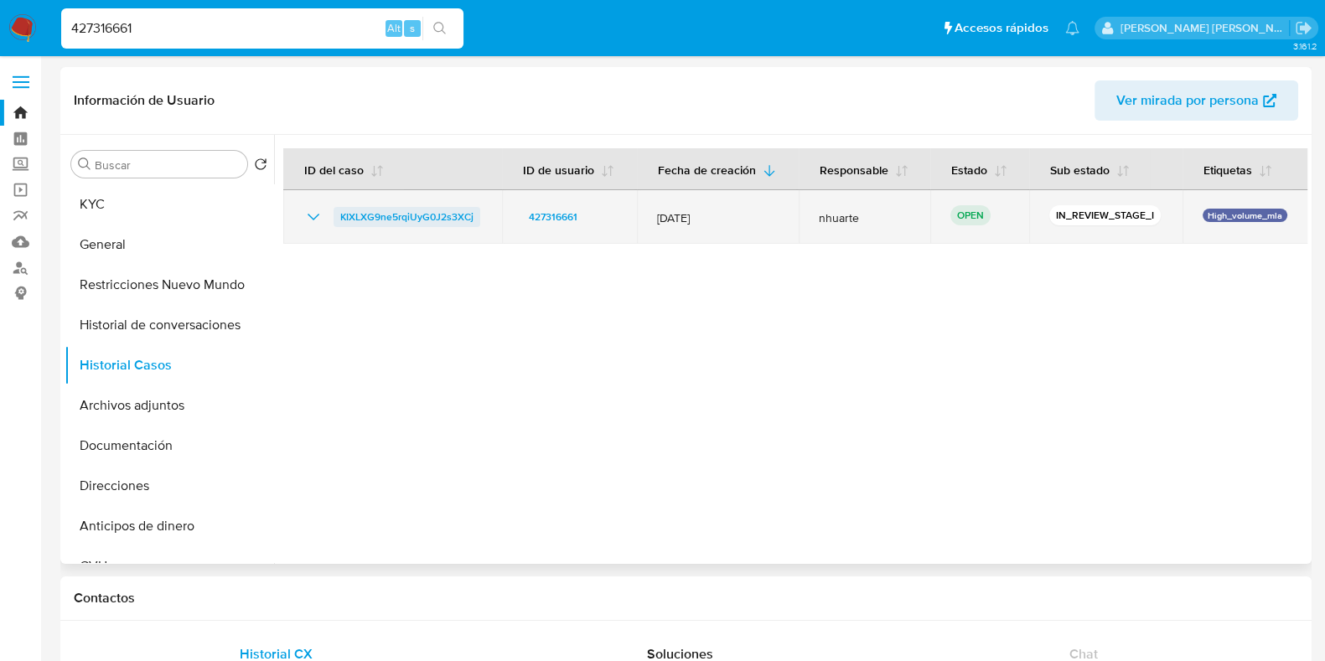
click at [363, 211] on span "KIXLXG9ne5rqiUyG0J2s3XCj" at bounding box center [406, 217] width 133 height 20
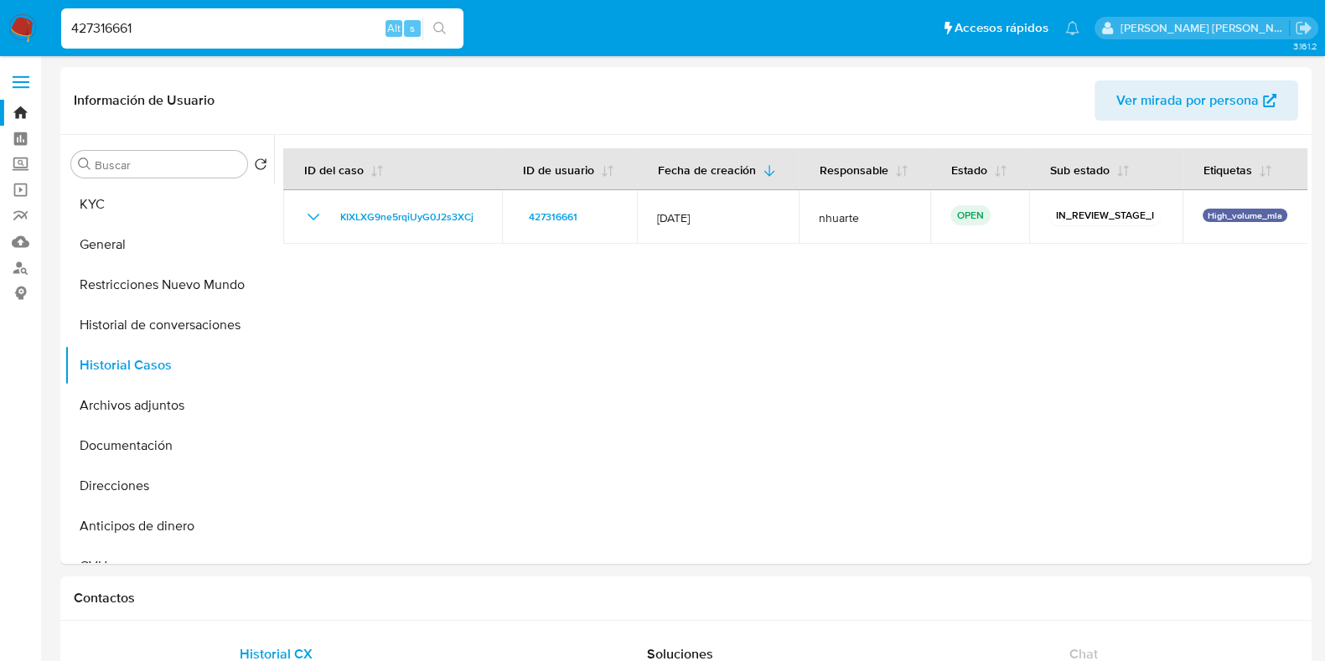
drag, startPoint x: 173, startPoint y: 27, endPoint x: 33, endPoint y: 21, distance: 140.1
click at [33, 21] on nav "Pausado Ver notificaciones 427316661 Alt s Accesos rápidos Presiona las siguien…" at bounding box center [662, 28] width 1325 height 56
paste input "196203379"
type input "196203379"
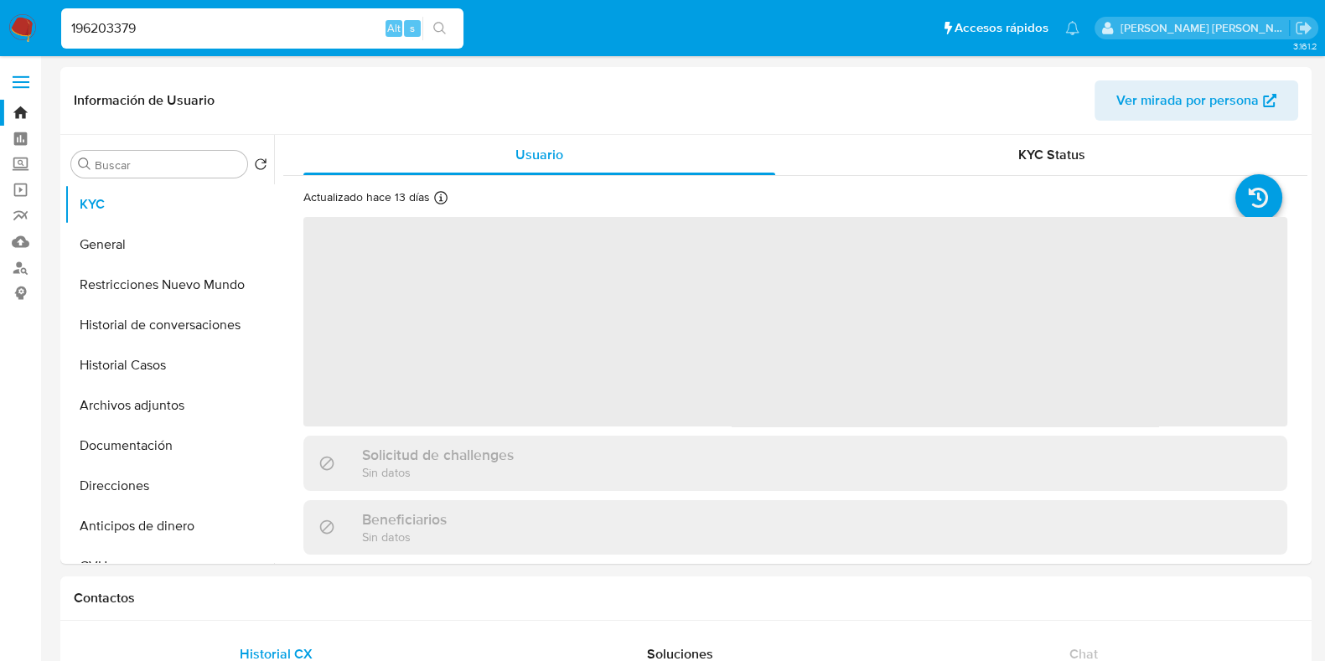
select select "10"
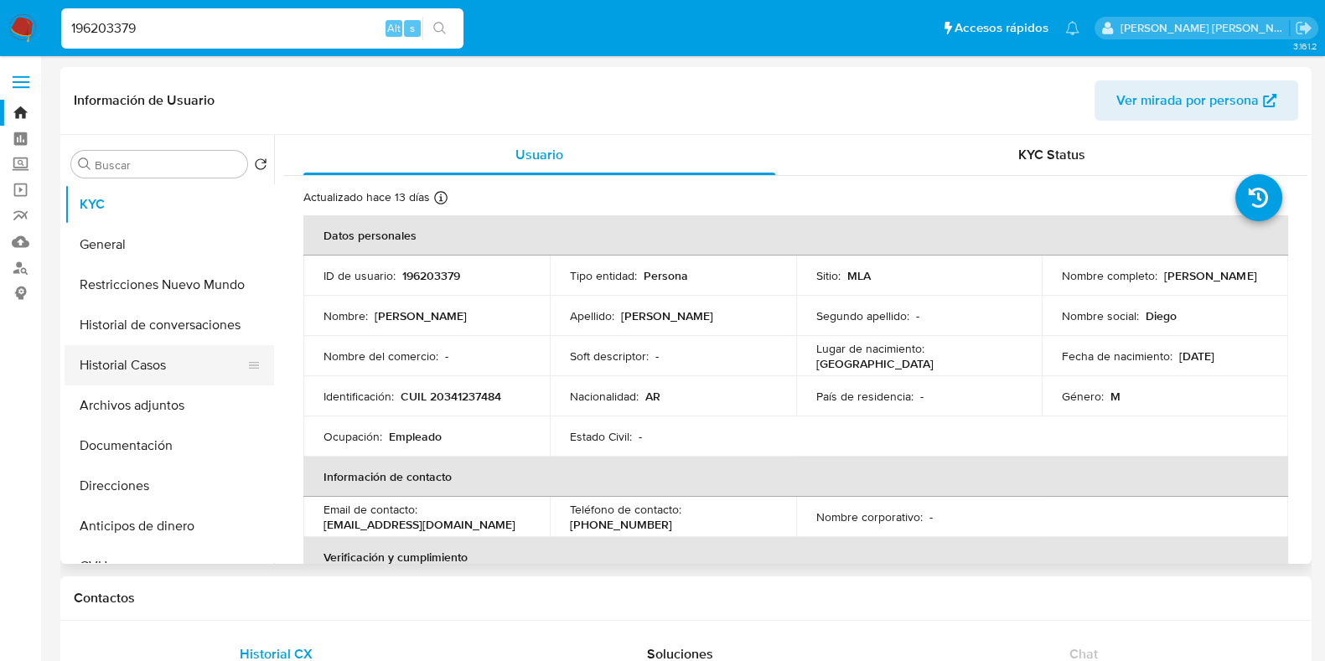
click at [179, 359] on button "Historial Casos" at bounding box center [163, 365] width 196 height 40
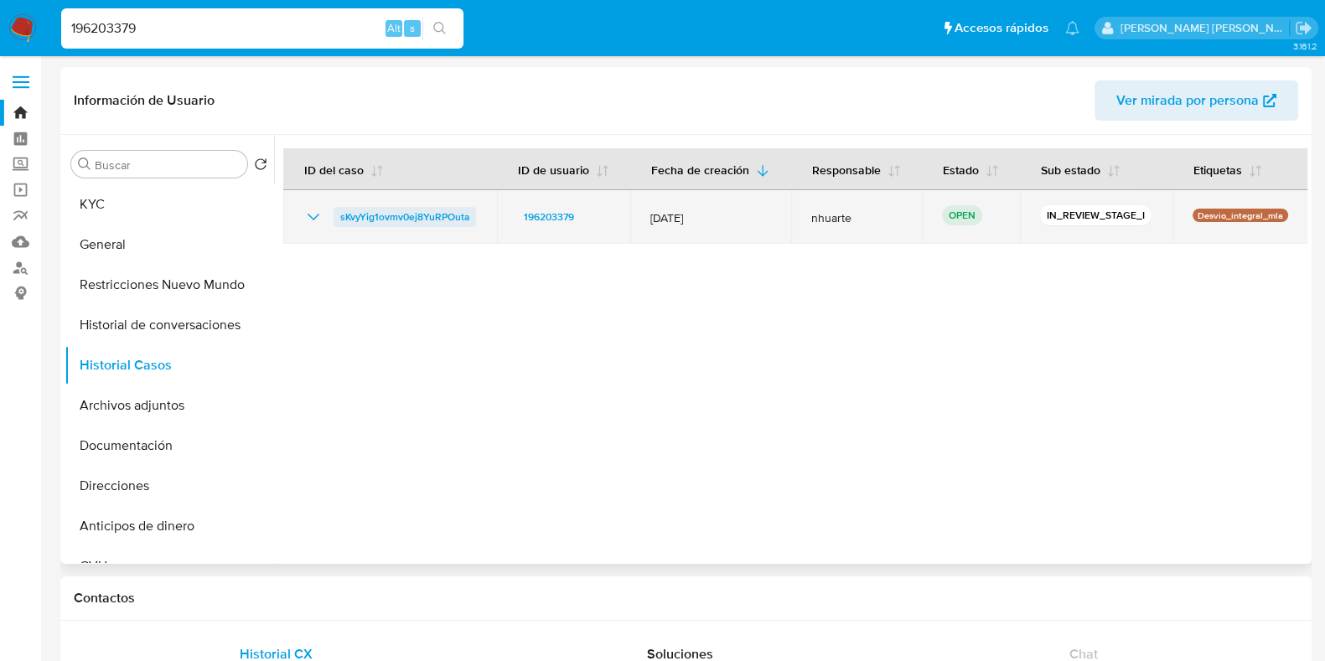
click at [440, 213] on span "sKvyYig1ovmv0ej8YuRPOuta" at bounding box center [404, 217] width 129 height 20
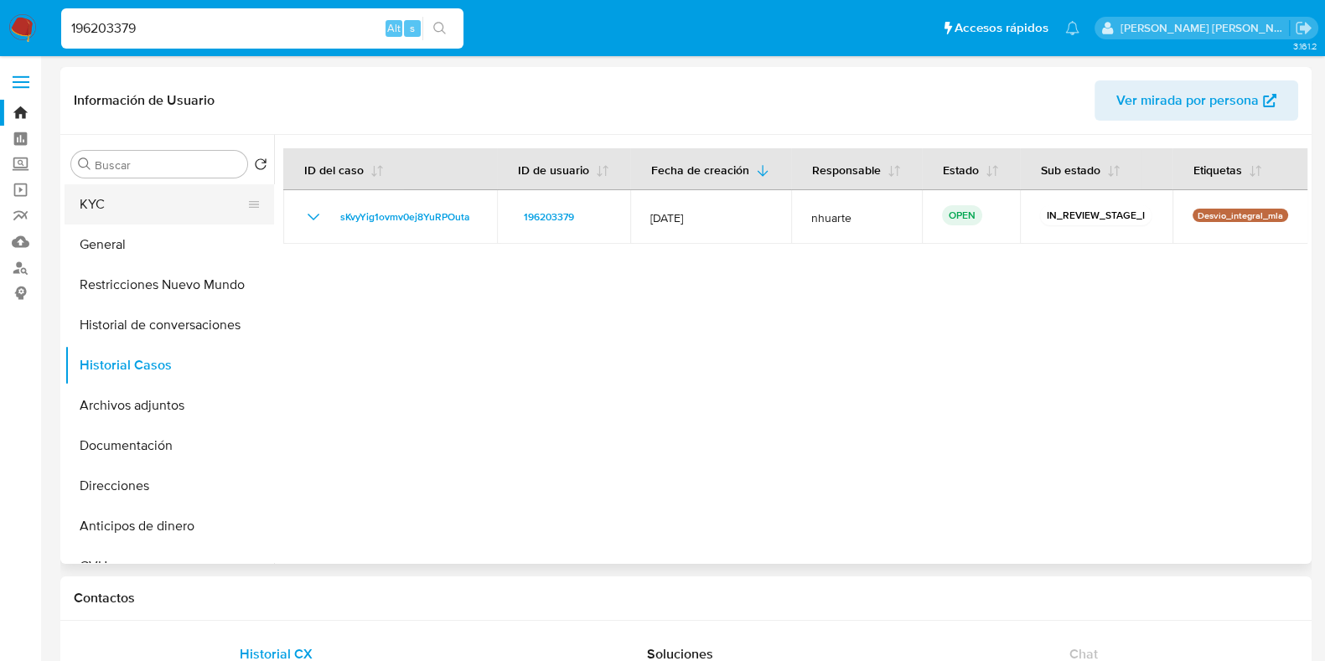
click at [90, 212] on button "KYC" at bounding box center [163, 204] width 196 height 40
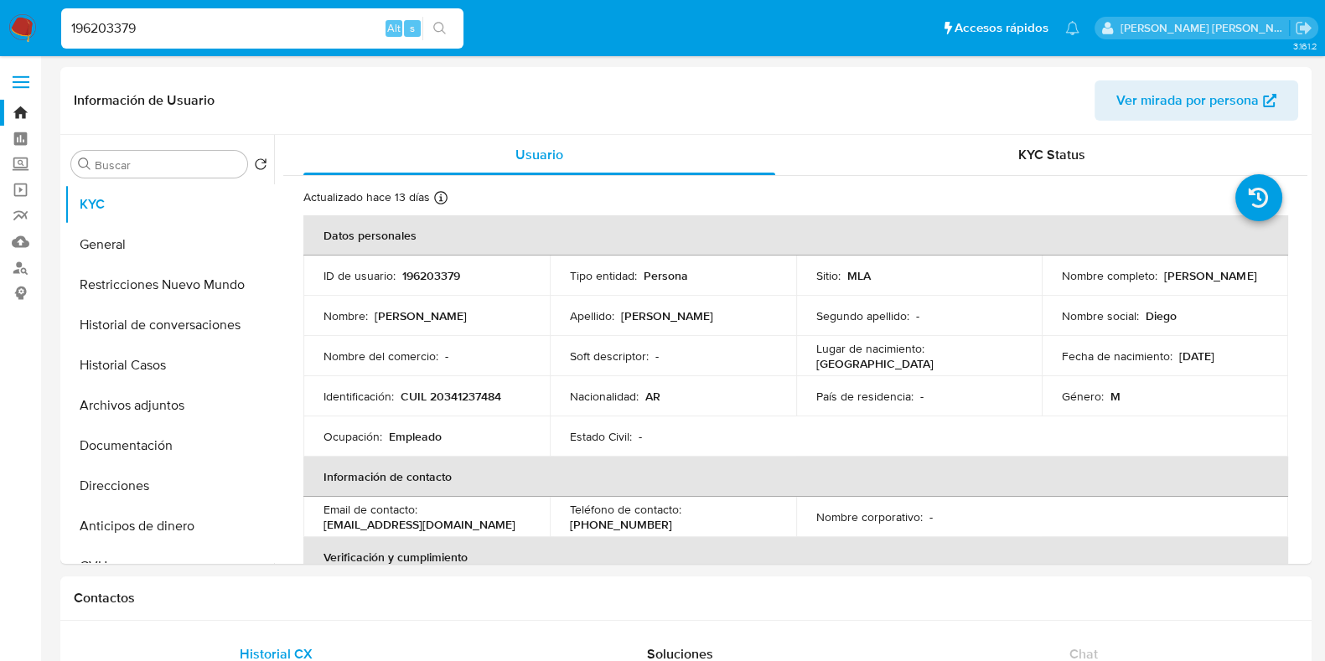
drag, startPoint x: 150, startPoint y: 20, endPoint x: 29, endPoint y: 23, distance: 120.7
click at [29, 23] on nav "Pausado Ver notificaciones 196203379 Alt s Accesos rápidos Presiona las siguien…" at bounding box center [662, 28] width 1325 height 56
paste input "327861794"
type input "327861794"
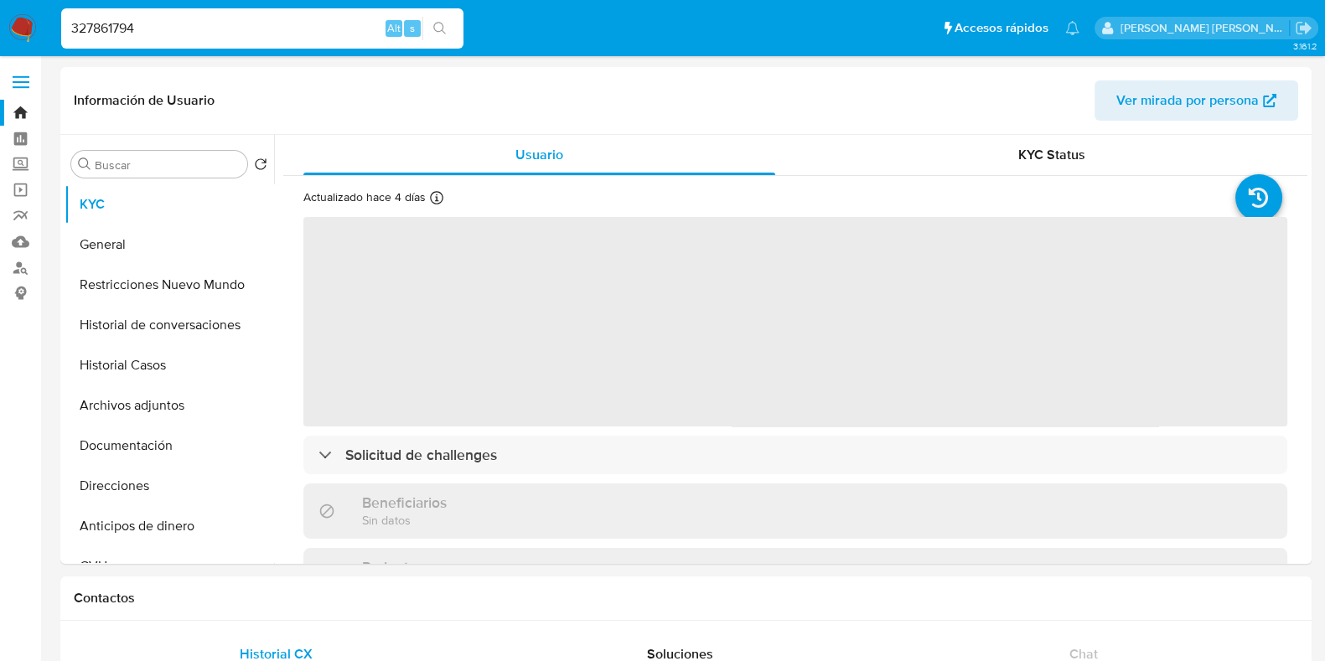
select select "10"
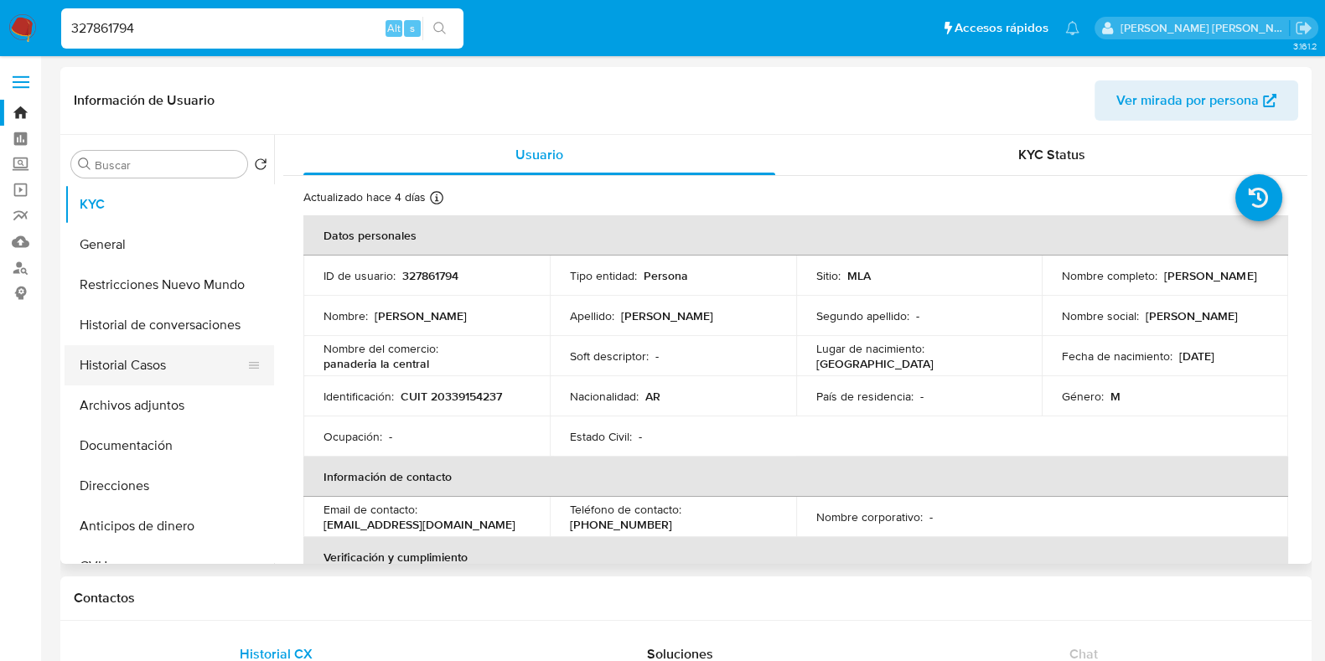
click at [164, 373] on button "Historial Casos" at bounding box center [163, 365] width 196 height 40
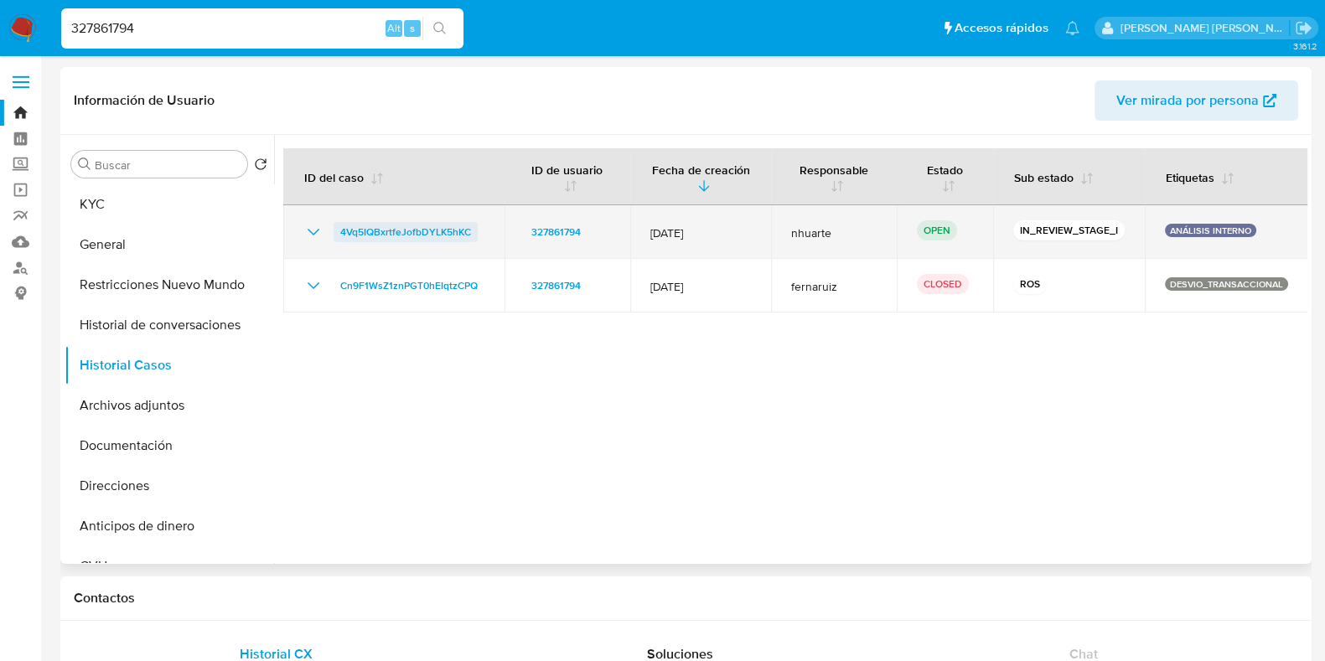
click at [430, 232] on span "4Vq5IQBxrtfeJofbDYLK5hKC" at bounding box center [405, 232] width 131 height 20
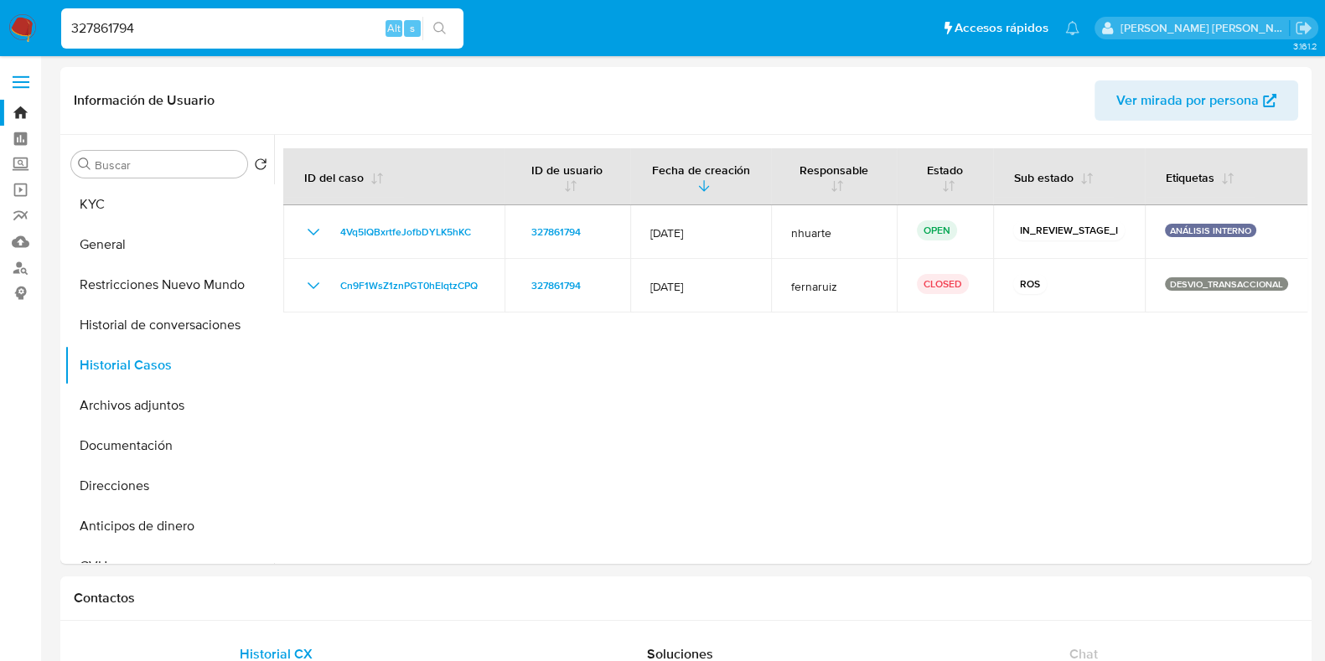
drag, startPoint x: 153, startPoint y: 23, endPoint x: 33, endPoint y: 22, distance: 119.9
click at [33, 22] on nav "Pausado Ver notificaciones 327861794 Alt s Accesos rápidos Presiona las siguien…" at bounding box center [662, 28] width 1325 height 56
paste input "134026988"
type input "134026988"
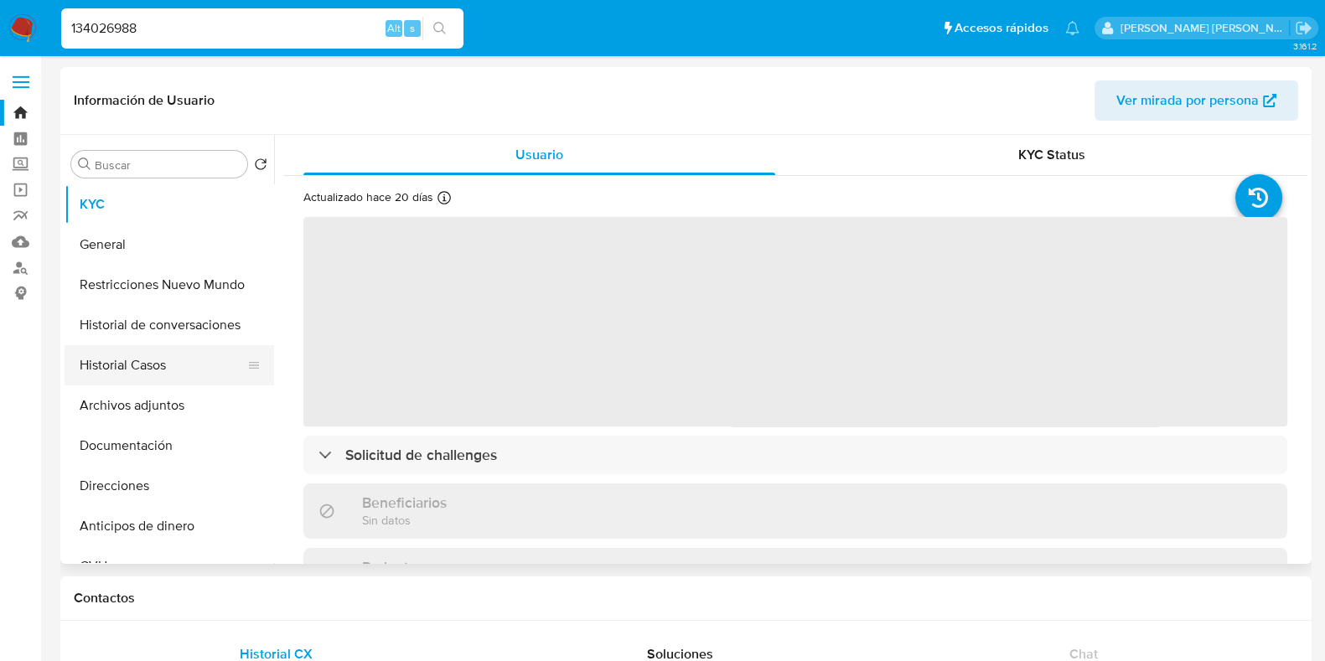
click at [173, 374] on button "Historial Casos" at bounding box center [163, 365] width 196 height 40
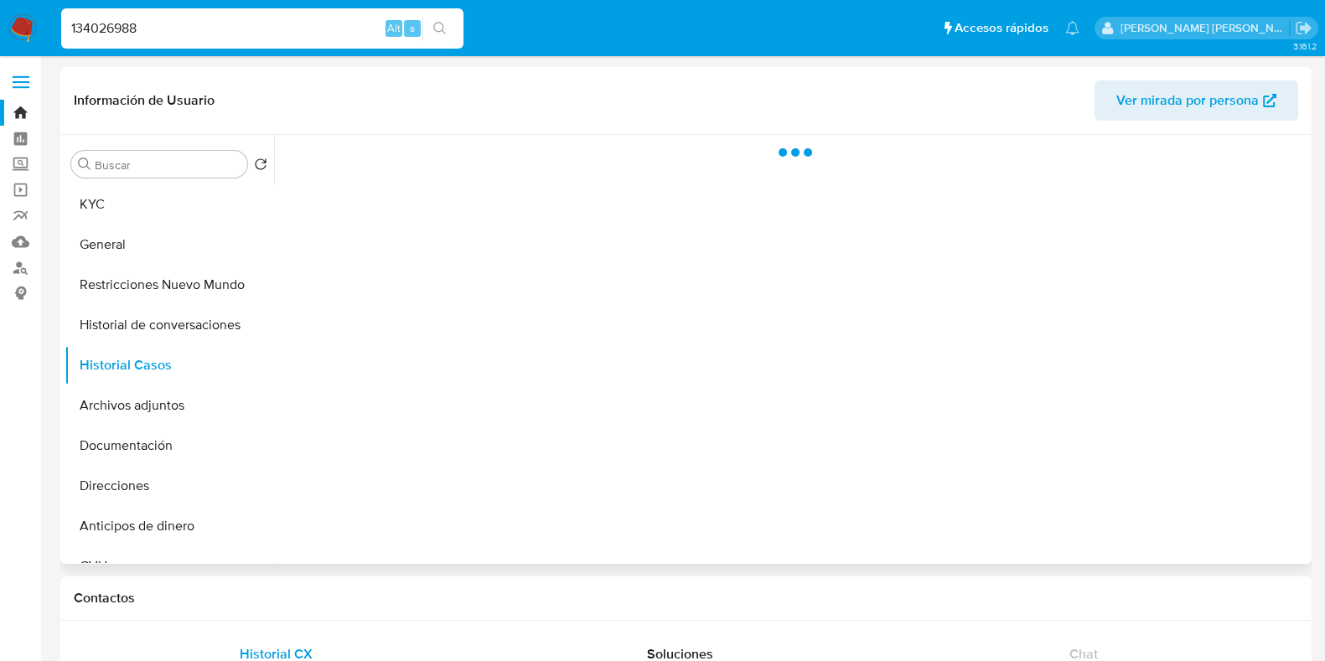
select select "10"
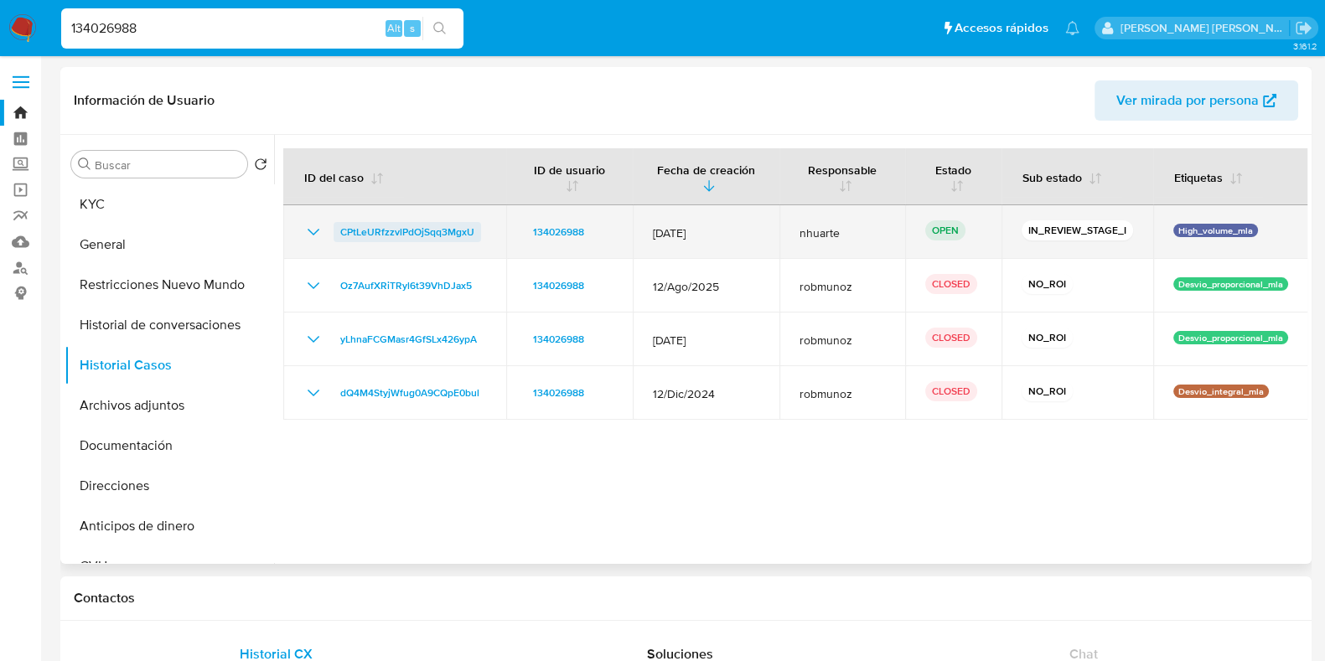
click at [407, 230] on span "CPtLeURfzzvlPdOjSqq3MgxU" at bounding box center [407, 232] width 134 height 20
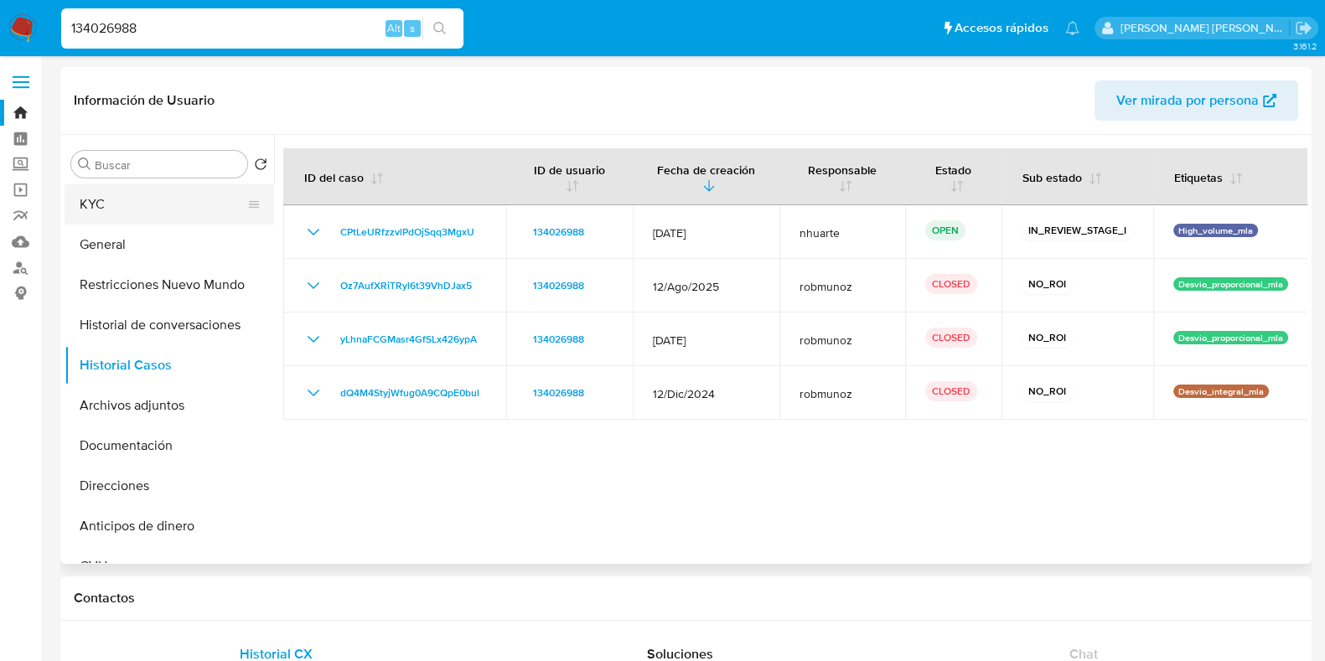
click at [123, 213] on button "KYC" at bounding box center [163, 204] width 196 height 40
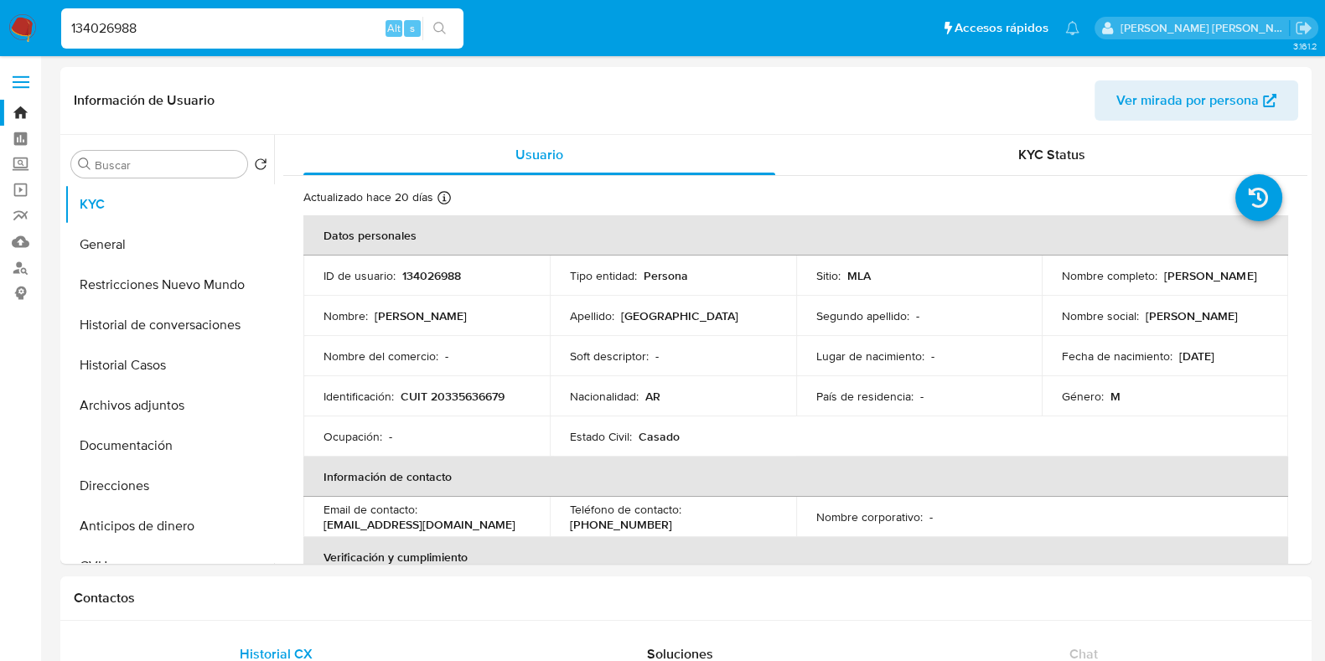
drag, startPoint x: 156, startPoint y: 34, endPoint x: 0, endPoint y: 12, distance: 157.4
click at [0, 12] on nav "Pausado Ver notificaciones 134026988 Alt s Accesos rápidos Presiona las siguien…" at bounding box center [662, 28] width 1325 height 56
paste input "327861794"
type input "327861794"
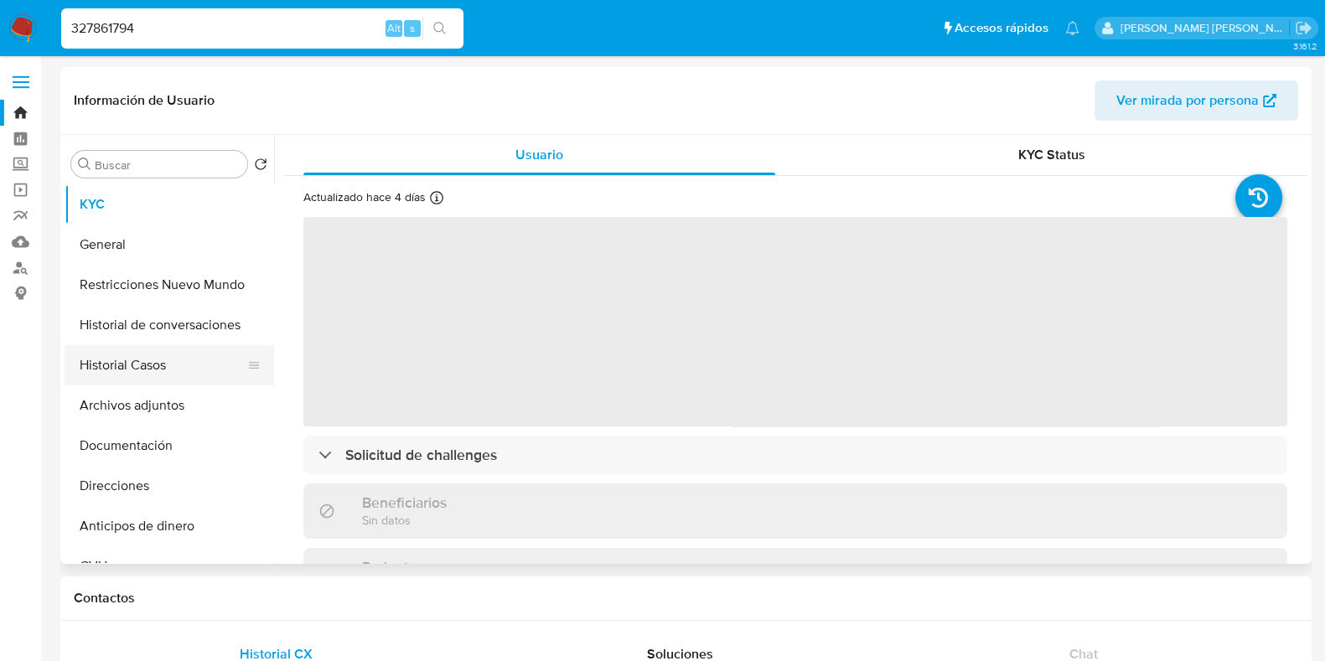
click at [130, 362] on button "Historial Casos" at bounding box center [163, 365] width 196 height 40
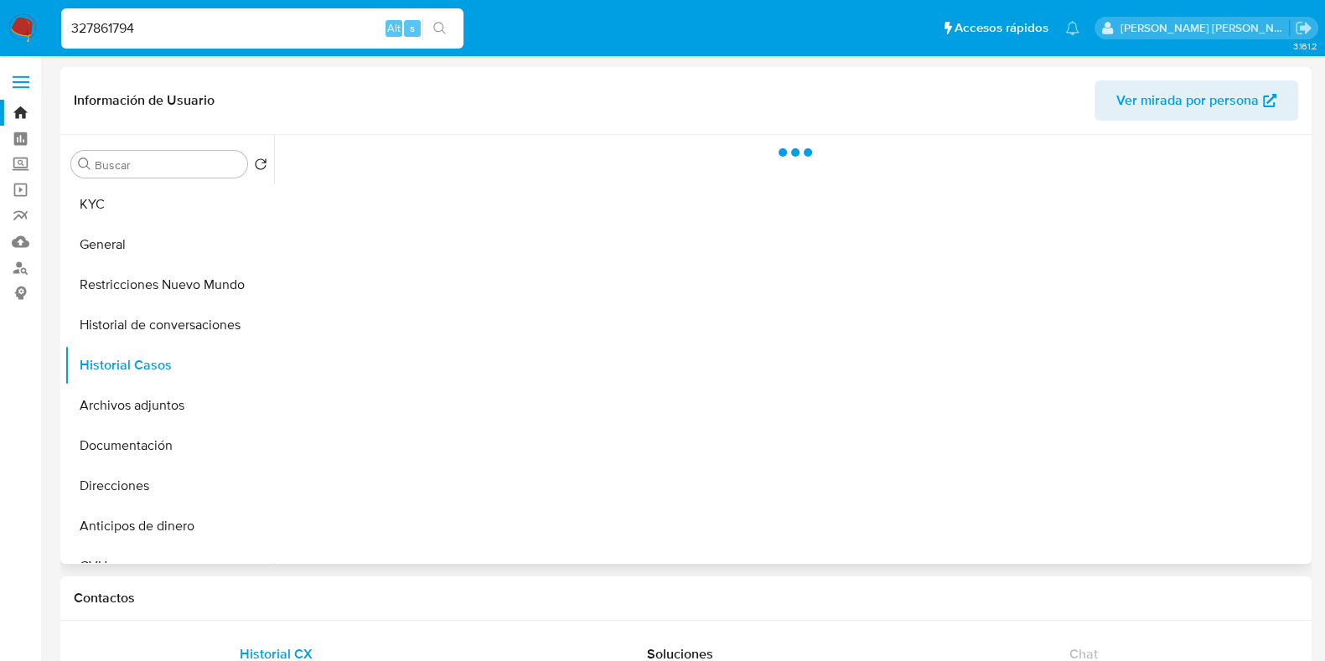
select select "10"
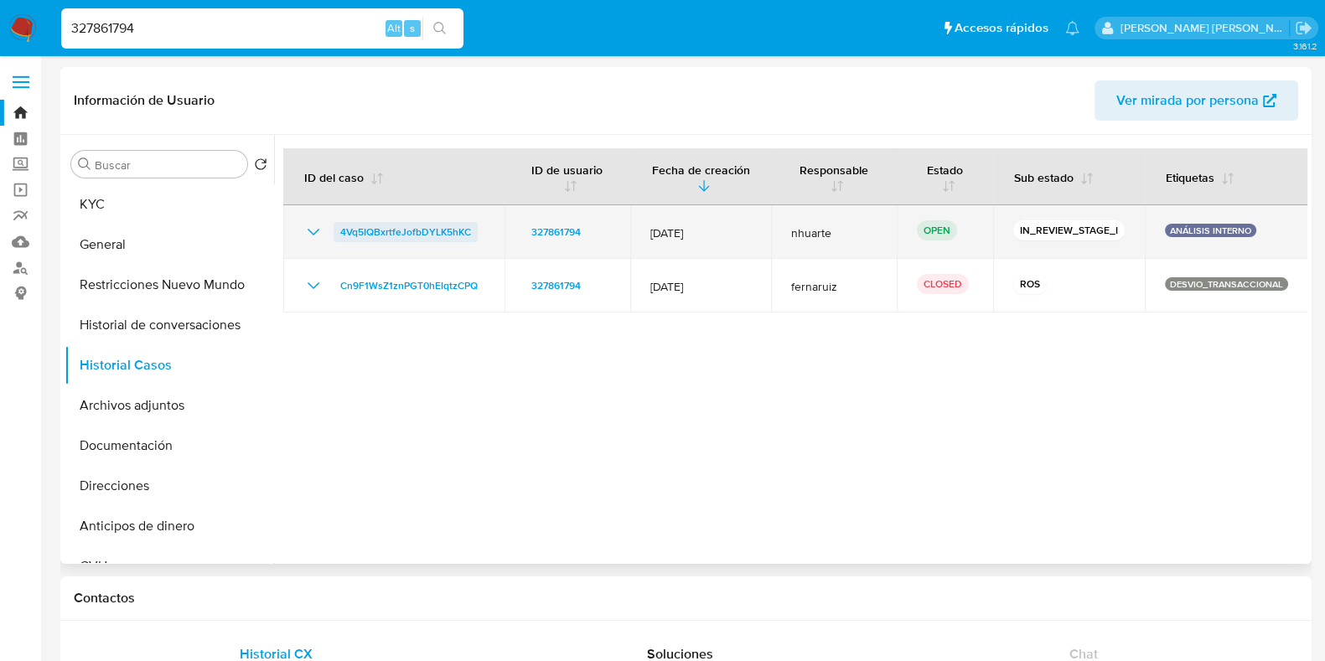
click at [361, 237] on span "4Vq5IQBxrtfeJofbDYLK5hKC" at bounding box center [405, 232] width 131 height 20
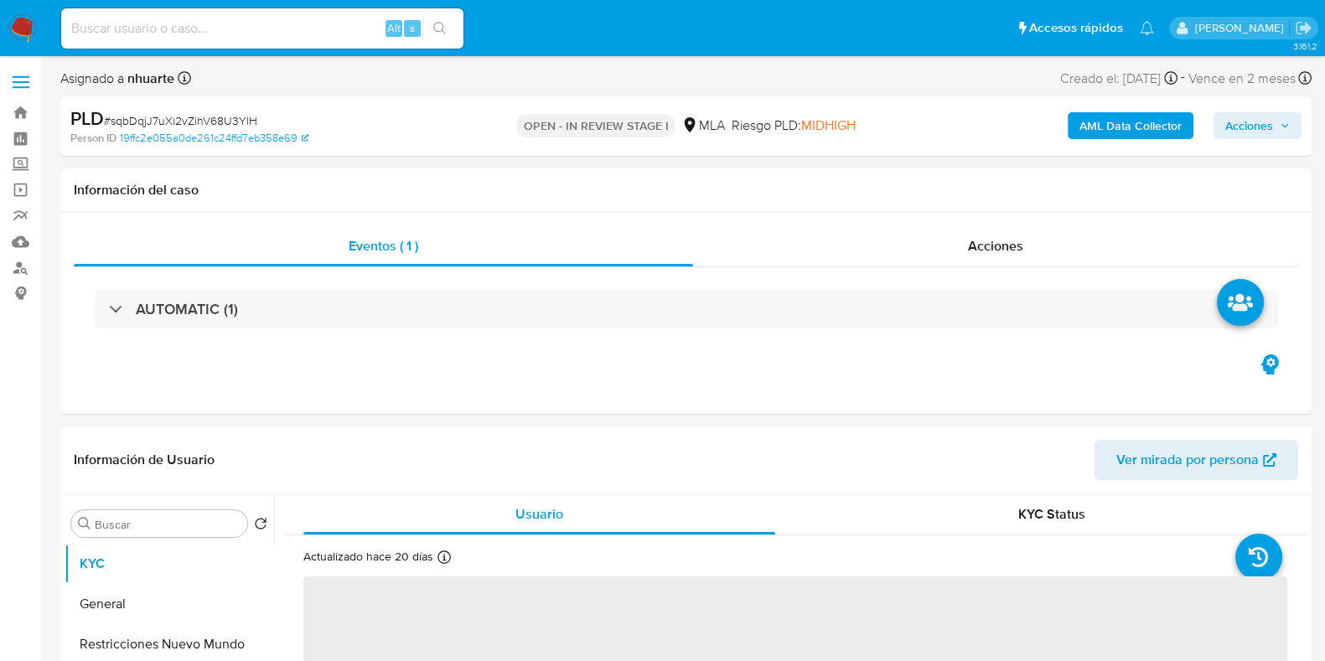
select select "10"
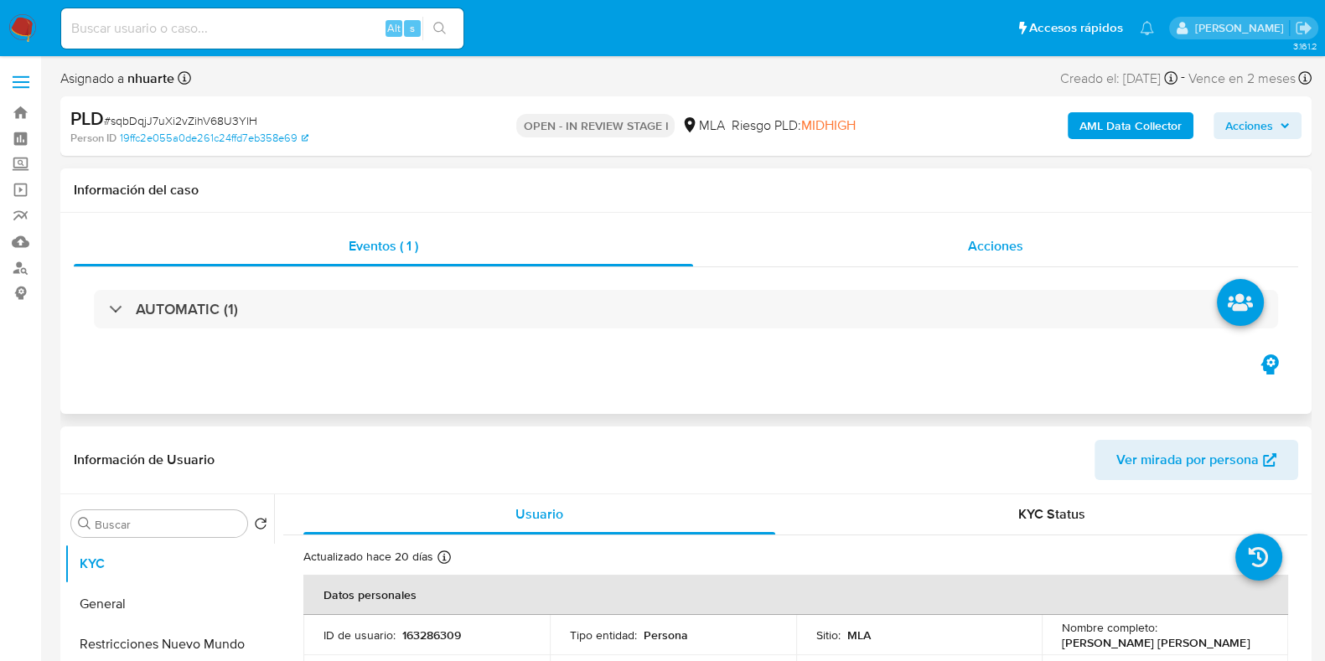
click at [971, 230] on div "Acciones" at bounding box center [995, 246] width 605 height 40
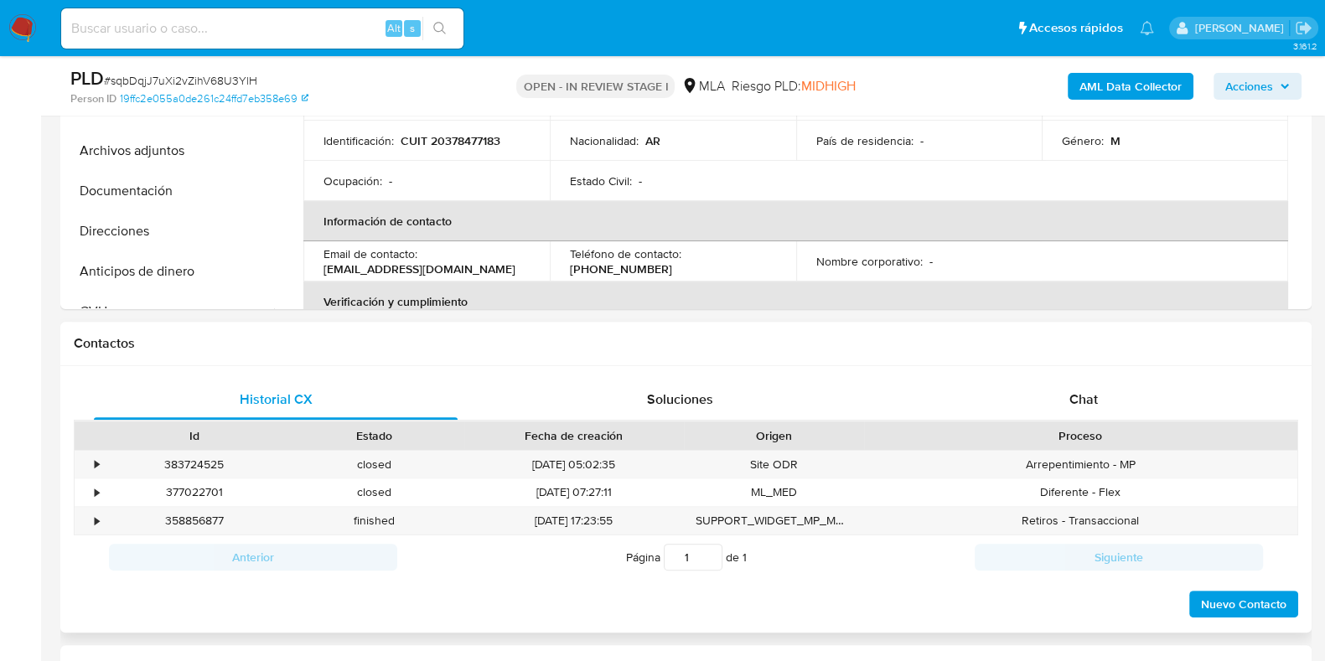
scroll to position [837, 0]
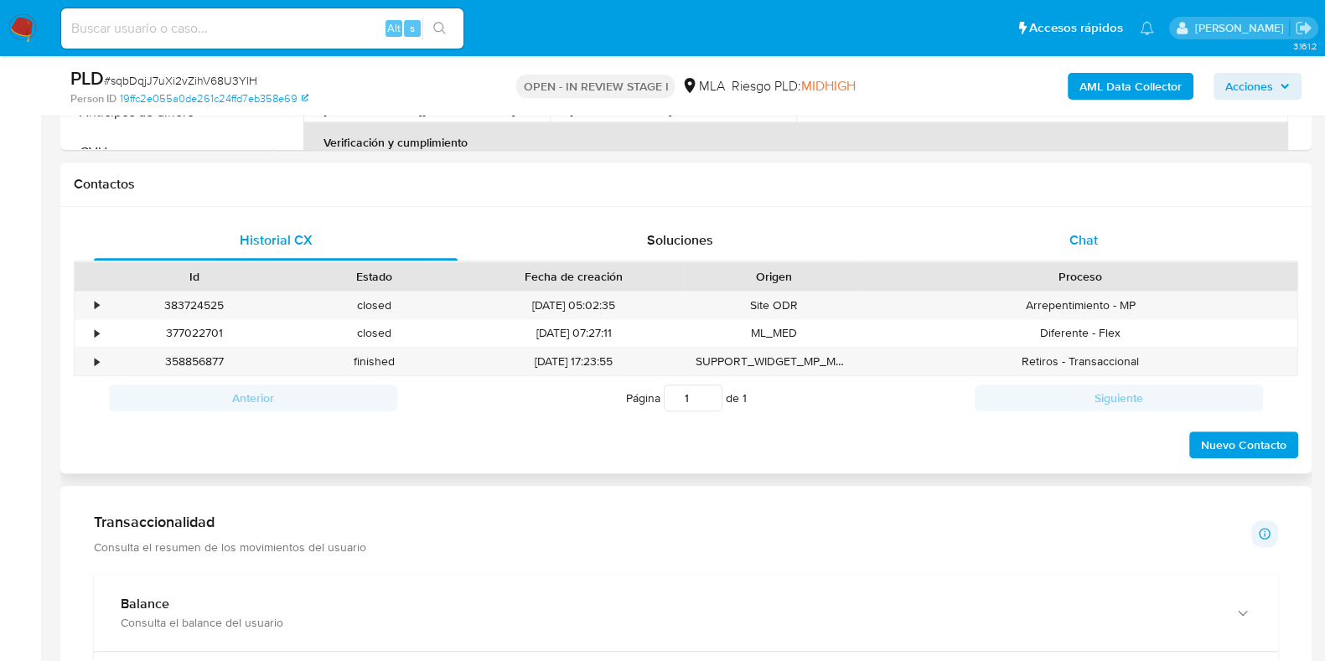
click at [1097, 231] on span "Chat" at bounding box center [1084, 239] width 28 height 19
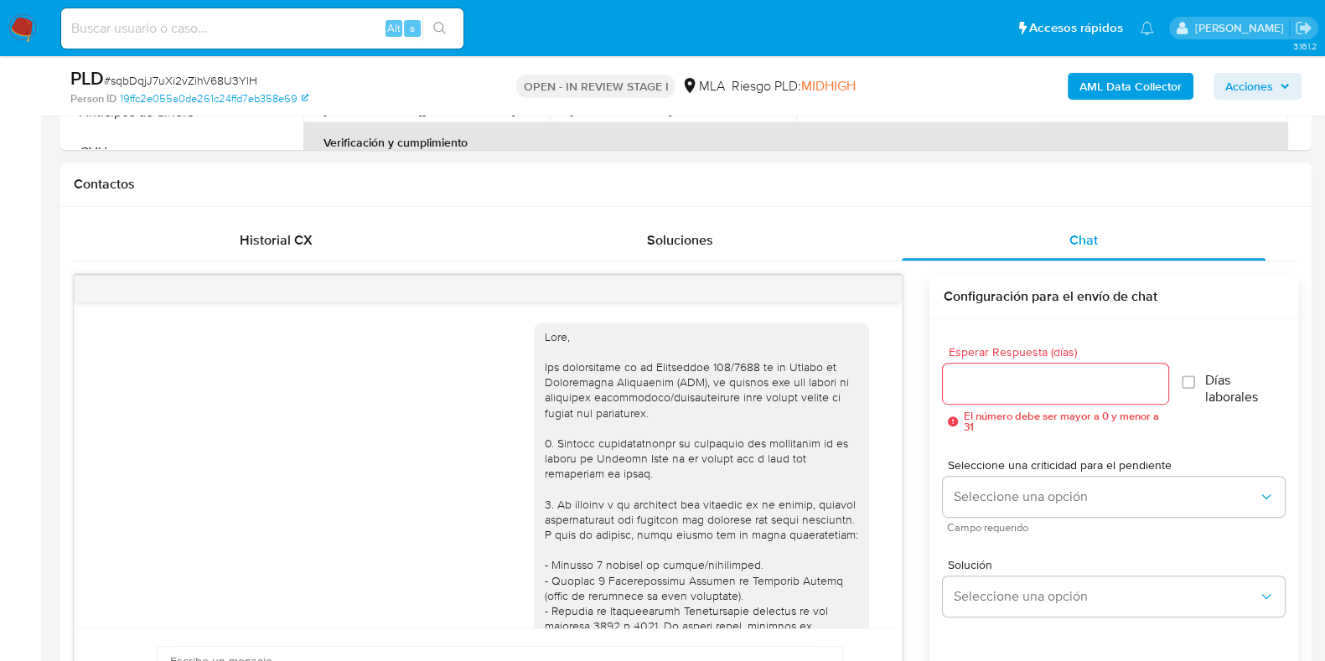
scroll to position [992, 0]
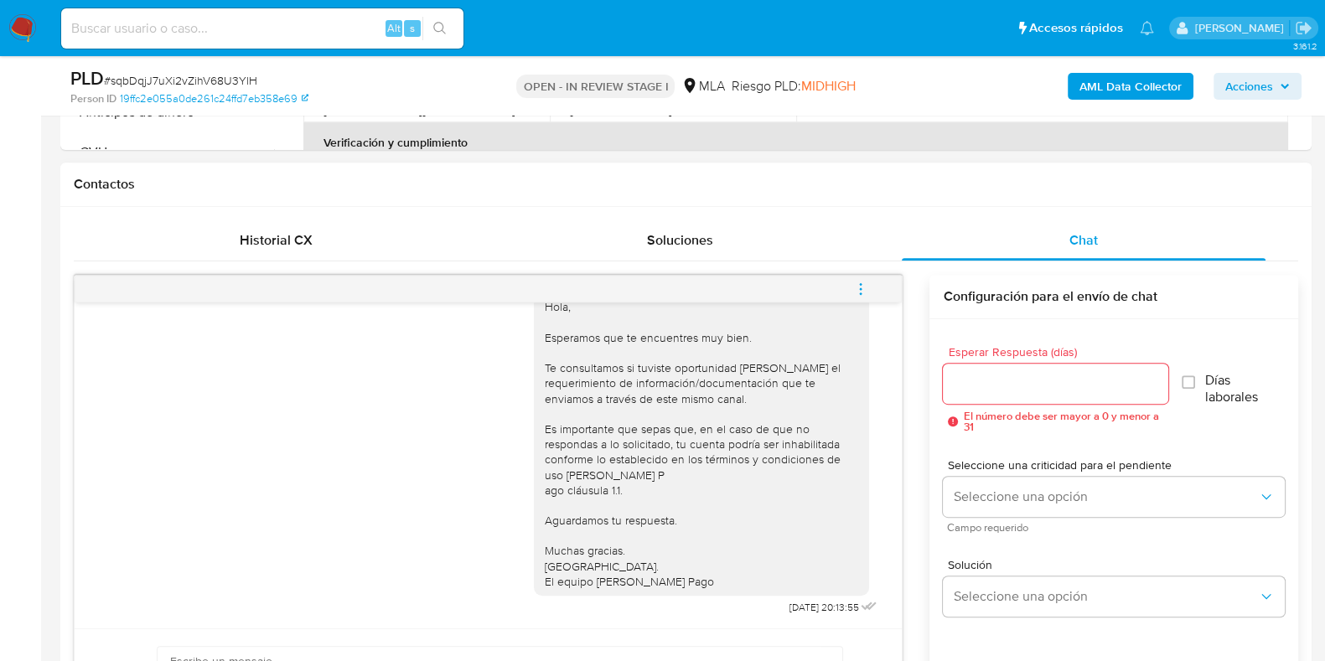
click at [865, 289] on icon "menu-action" at bounding box center [860, 289] width 15 height 15
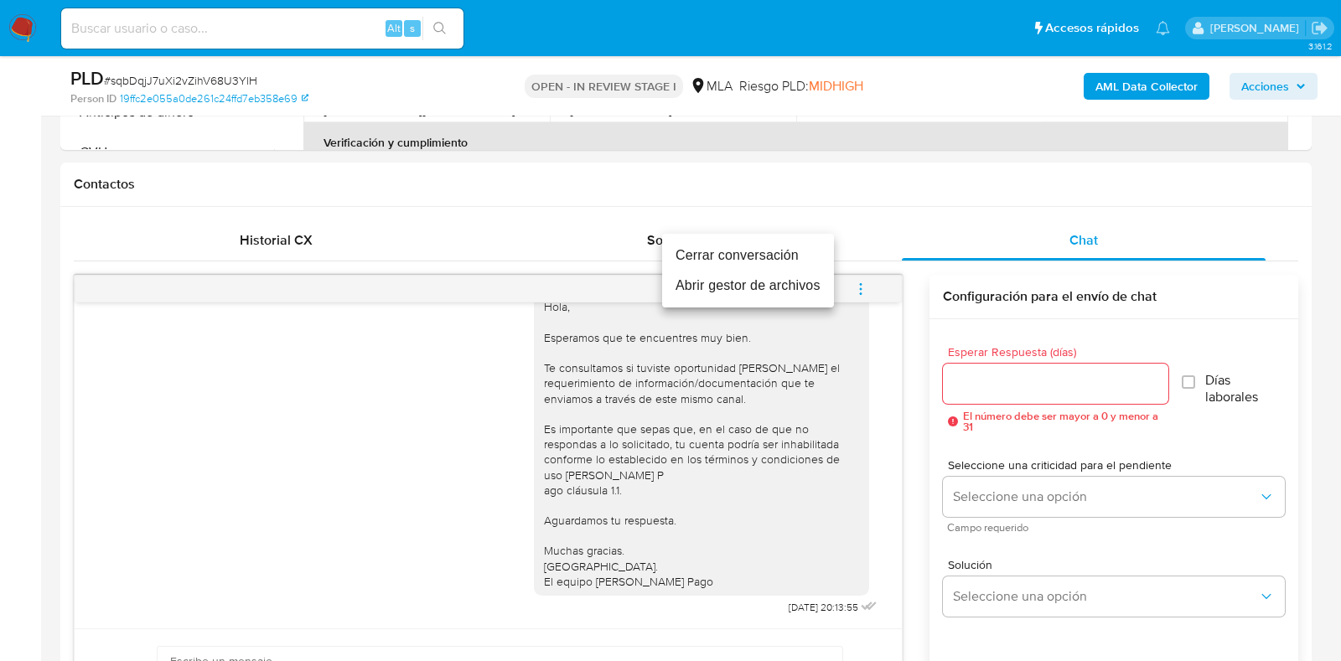
click at [795, 249] on li "Cerrar conversación" at bounding box center [748, 256] width 172 height 30
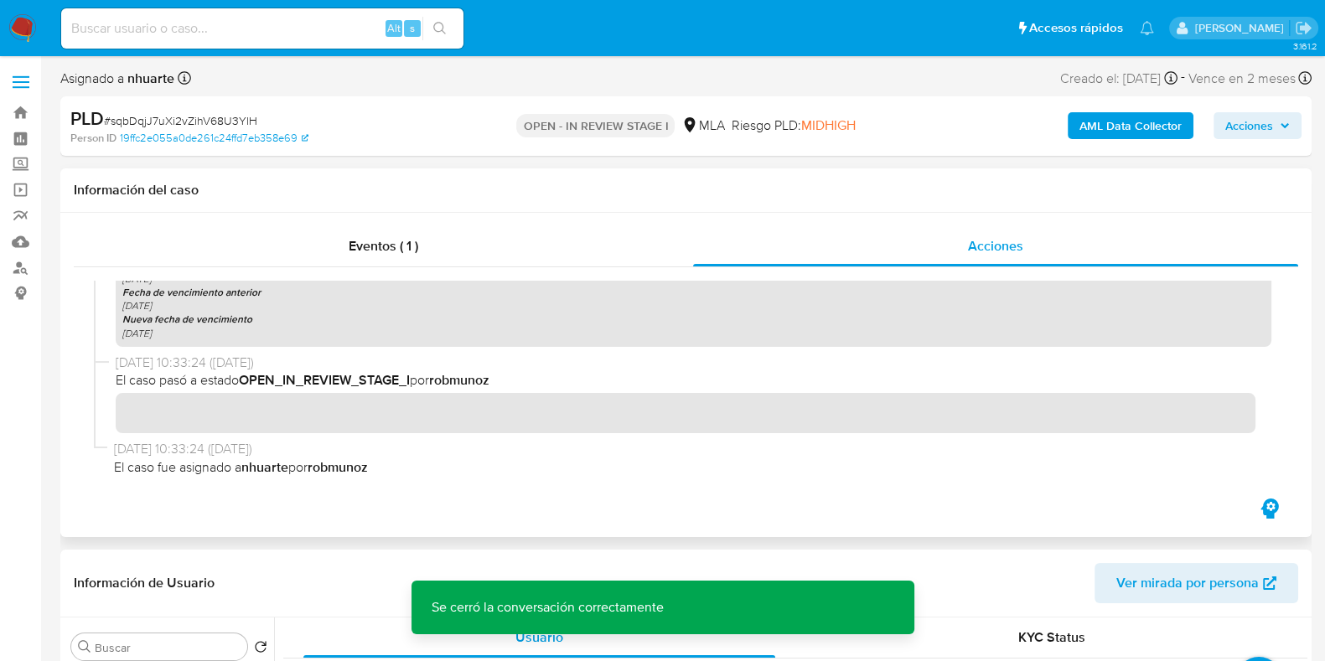
scroll to position [1364, 0]
click at [1092, 128] on b "AML Data Collector" at bounding box center [1131, 125] width 102 height 27
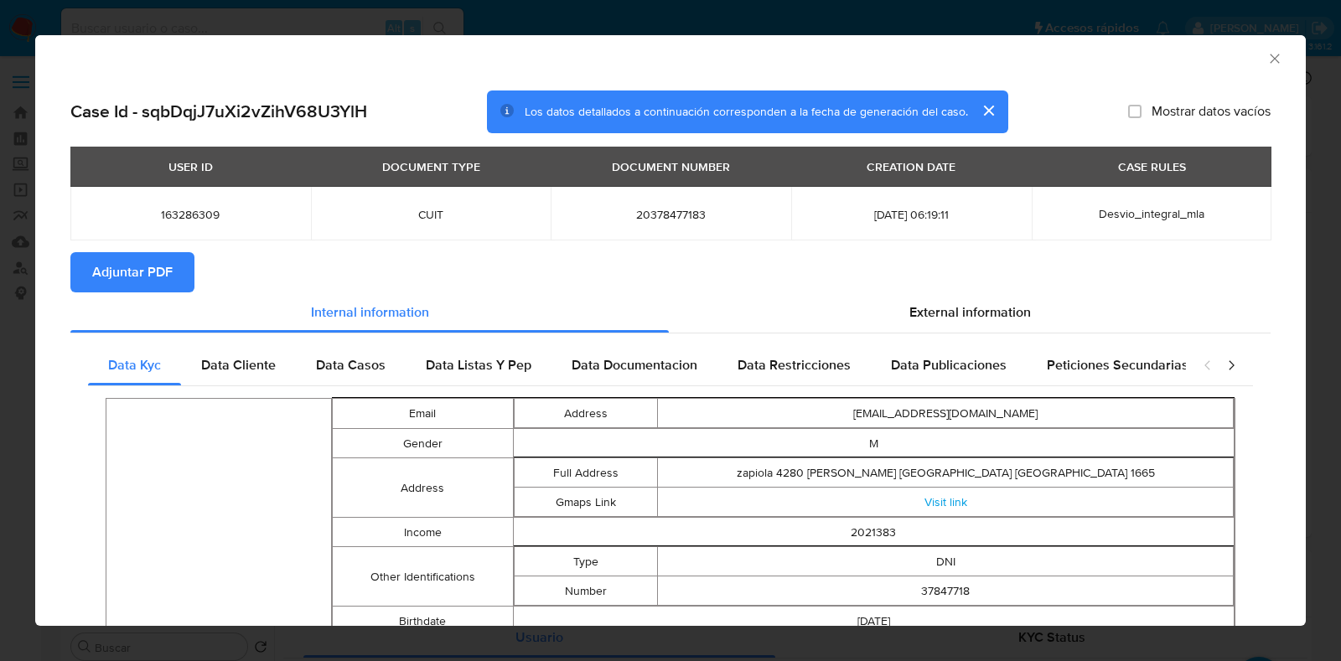
click at [155, 281] on span "Adjuntar PDF" at bounding box center [132, 272] width 80 height 37
drag, startPoint x: 1262, startPoint y: 62, endPoint x: 1127, endPoint y: 127, distance: 149.9
click at [1270, 62] on icon "Cerrar ventana" at bounding box center [1274, 58] width 9 height 9
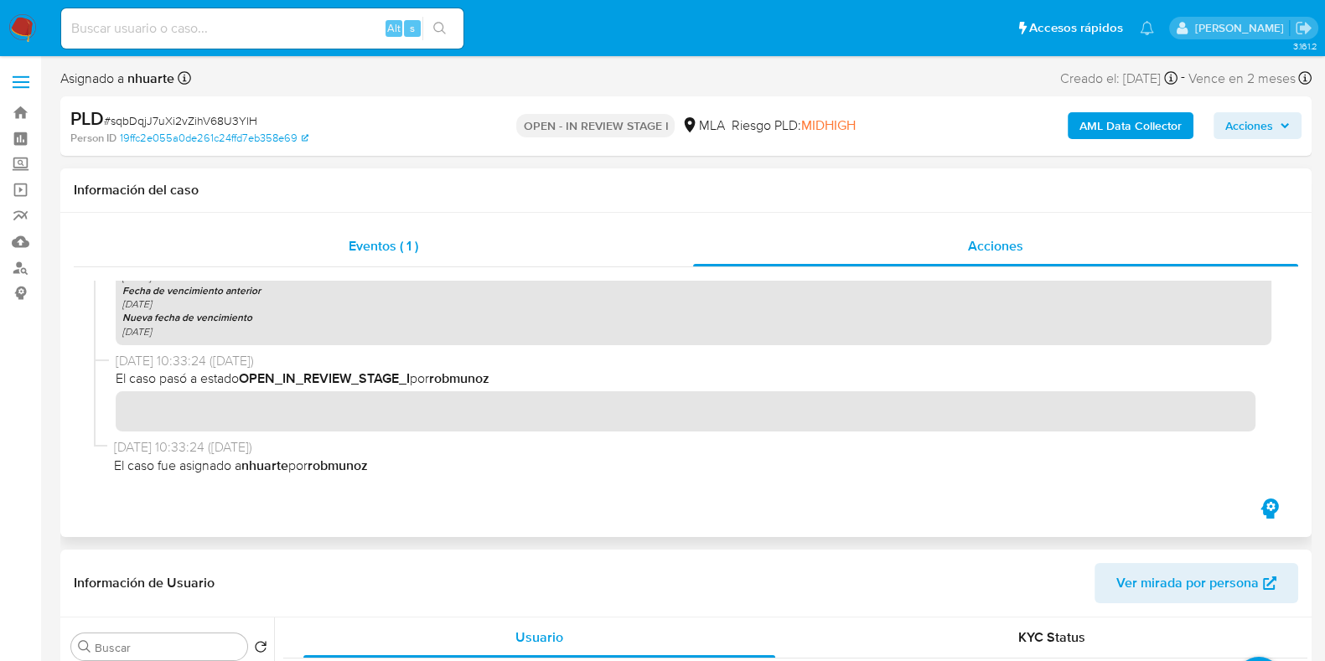
click at [389, 232] on div "Eventos ( 1 )" at bounding box center [383, 246] width 619 height 40
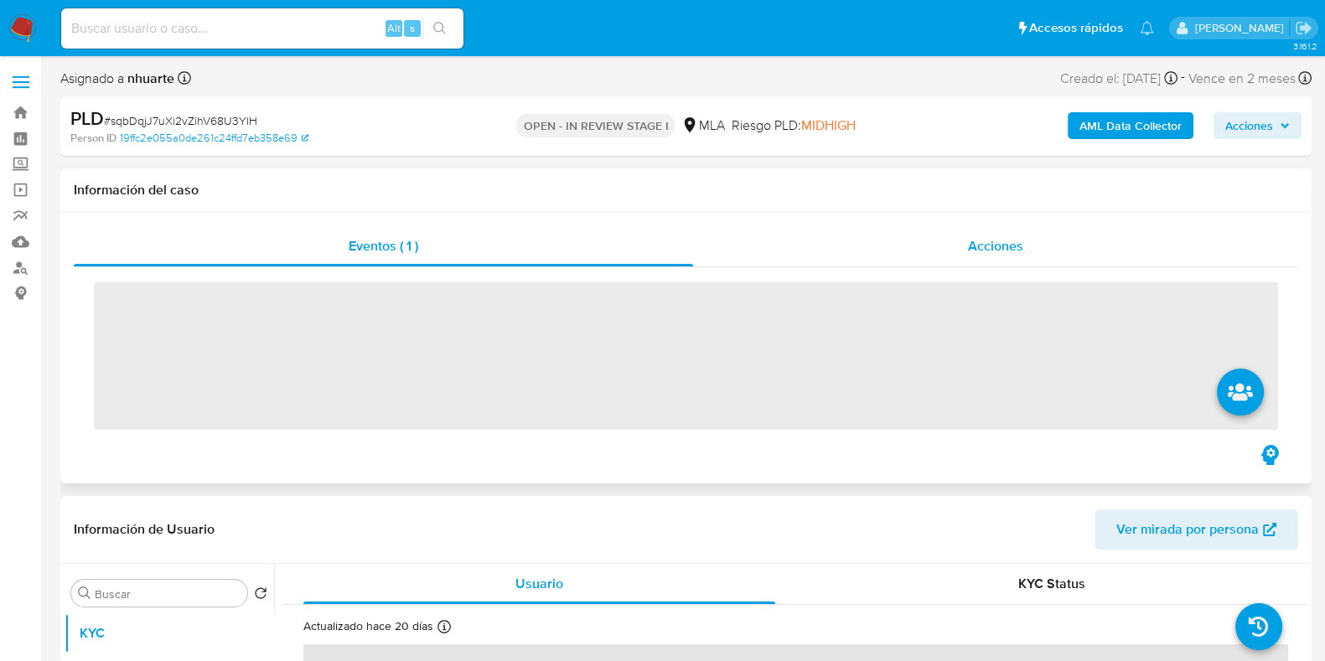
click at [982, 243] on span "Acciones" at bounding box center [995, 245] width 55 height 19
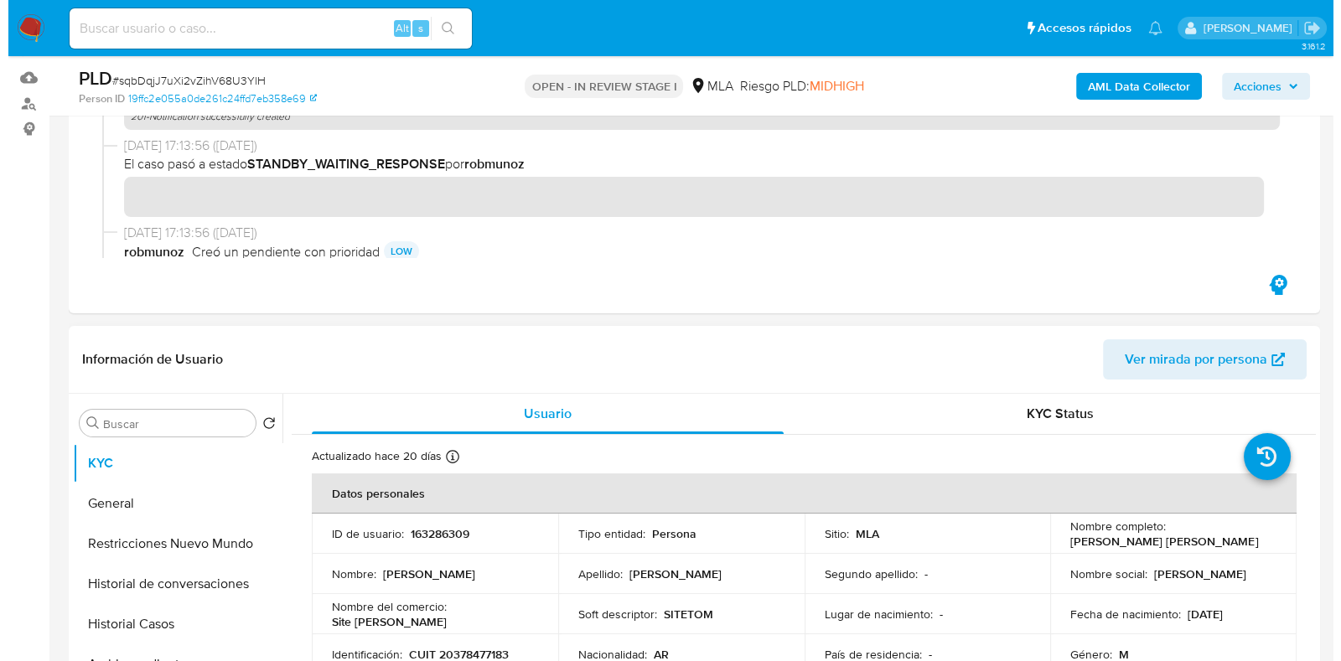
scroll to position [418, 0]
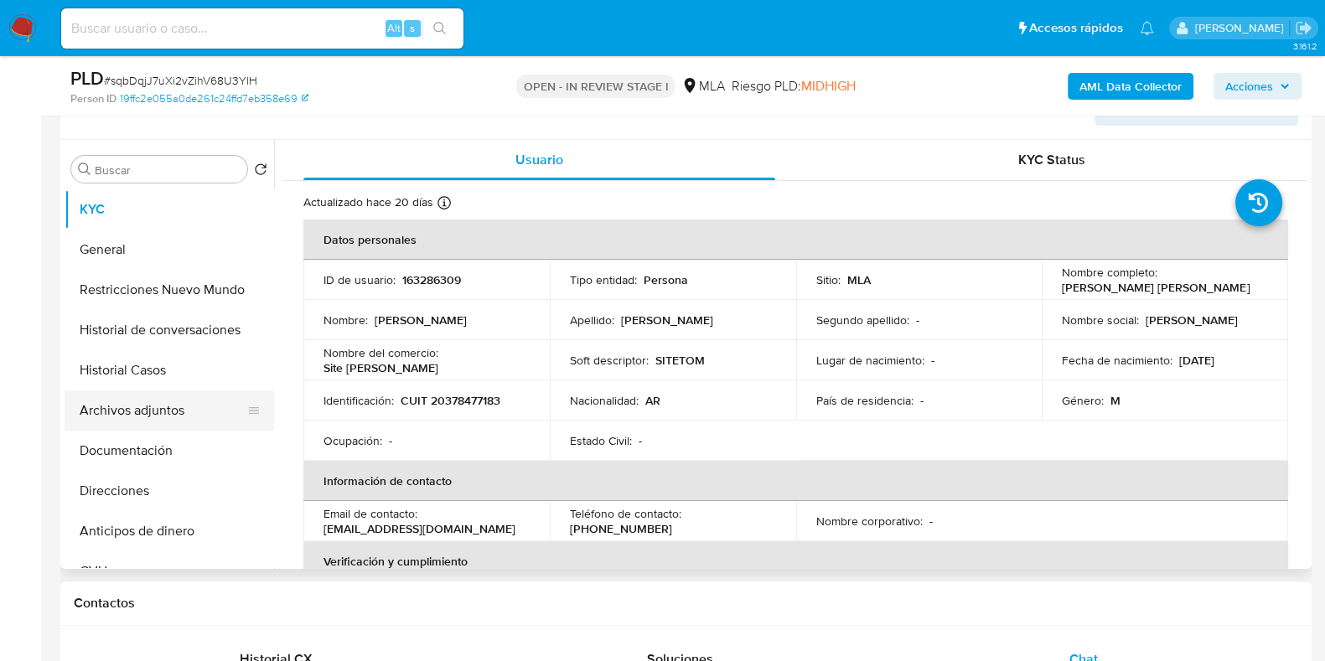
click at [139, 409] on button "Archivos adjuntos" at bounding box center [163, 411] width 196 height 40
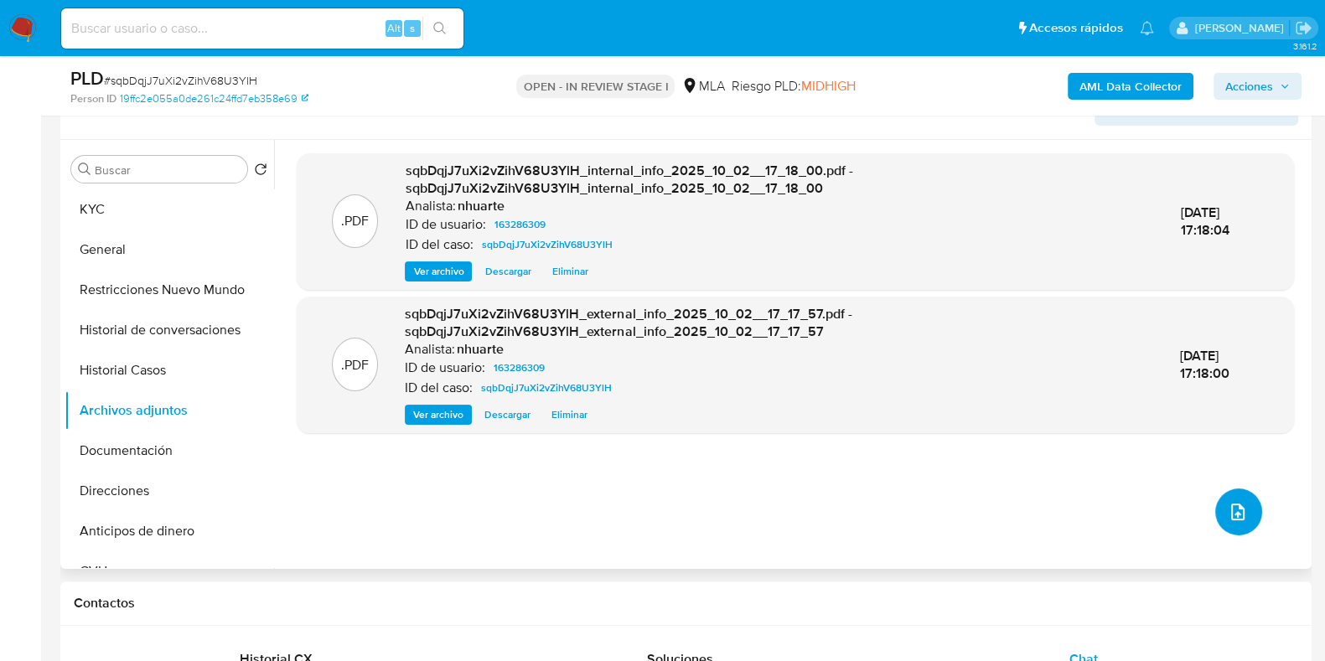
click at [1223, 521] on button "upload-file" at bounding box center [1238, 512] width 47 height 47
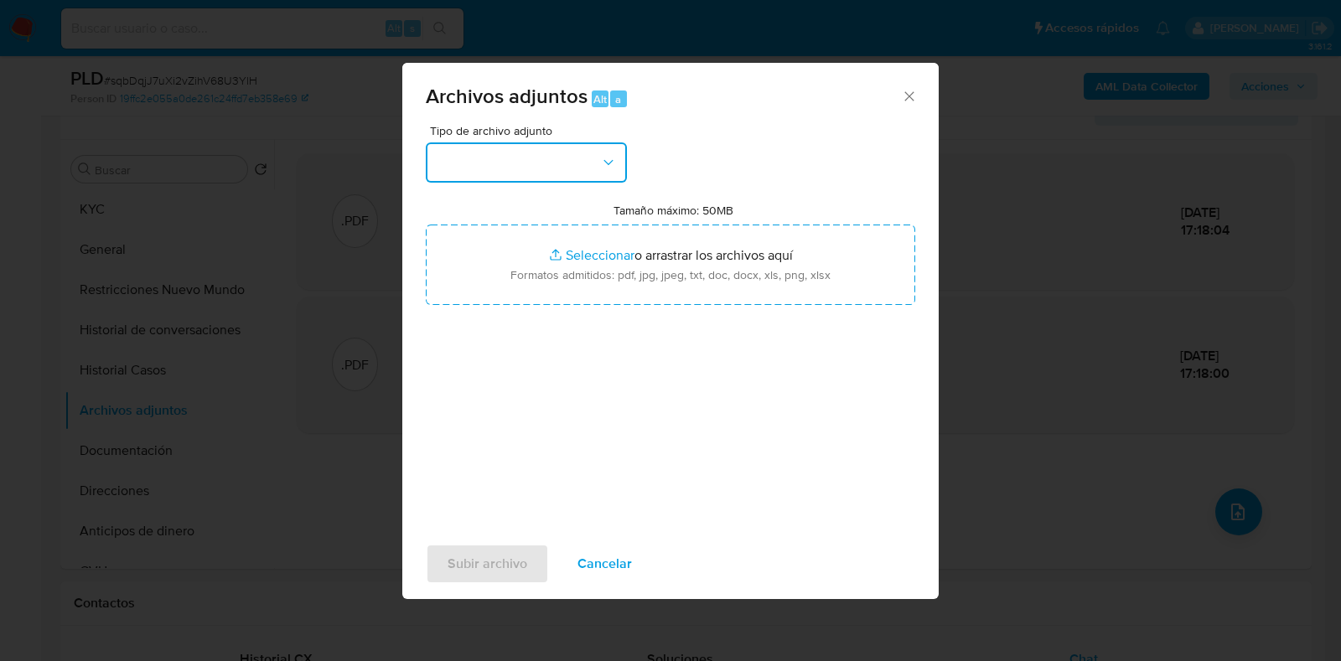
click at [592, 165] on button "button" at bounding box center [526, 162] width 201 height 40
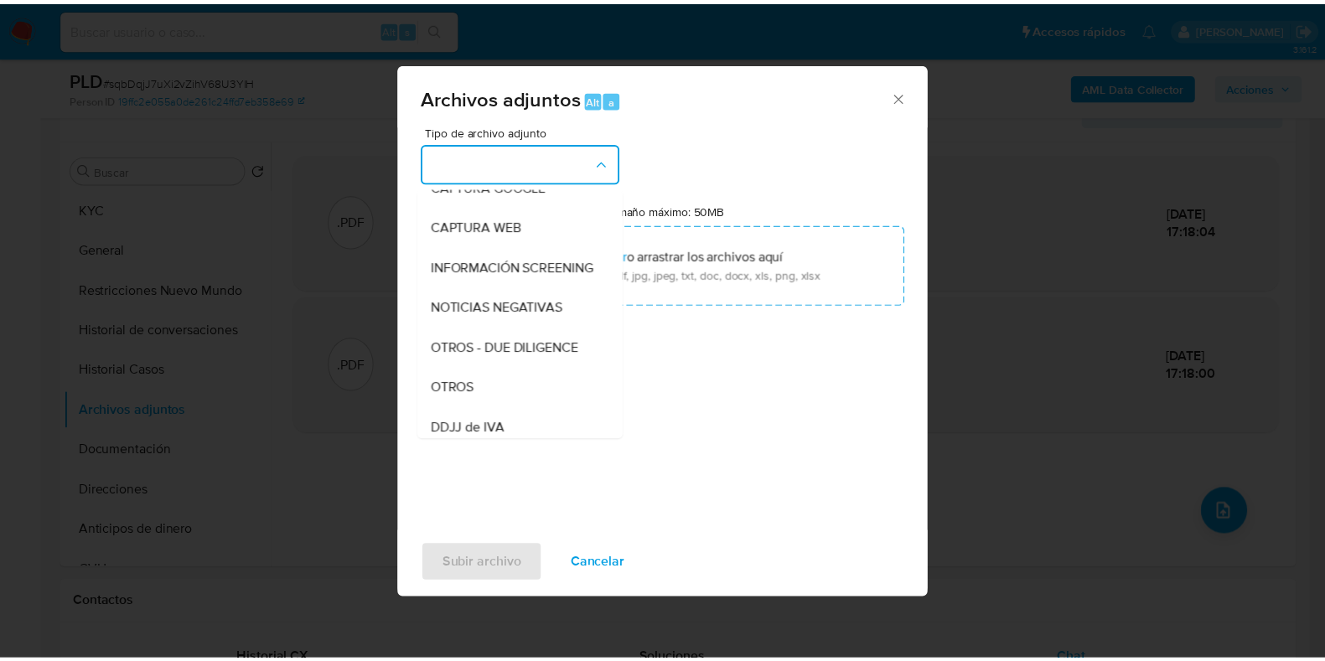
scroll to position [169, 0]
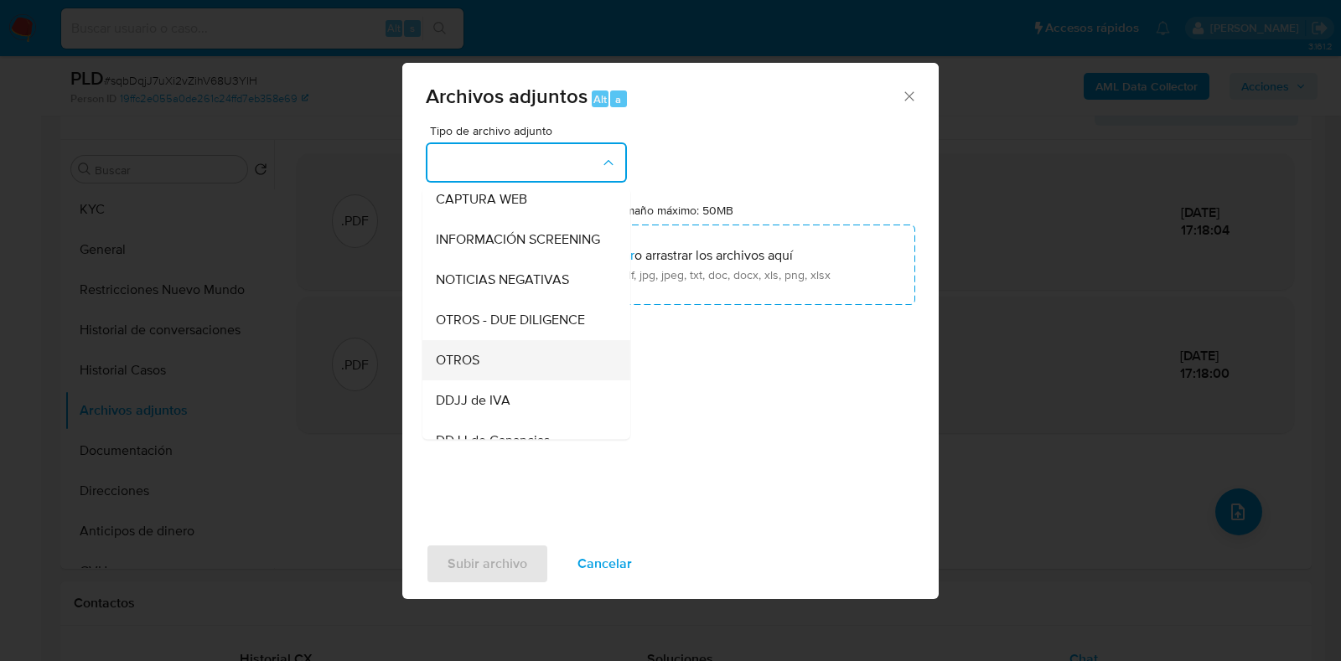
click at [515, 370] on div "OTROS" at bounding box center [521, 360] width 171 height 40
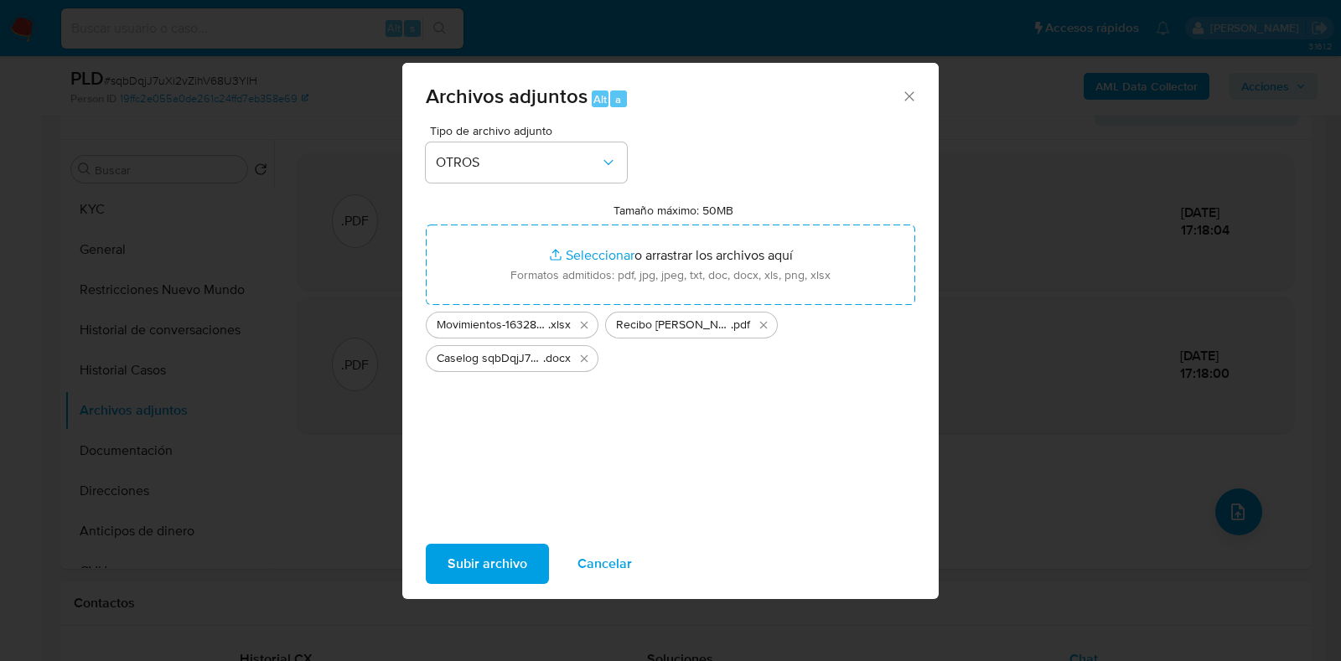
click at [501, 566] on span "Subir archivo" at bounding box center [488, 564] width 80 height 37
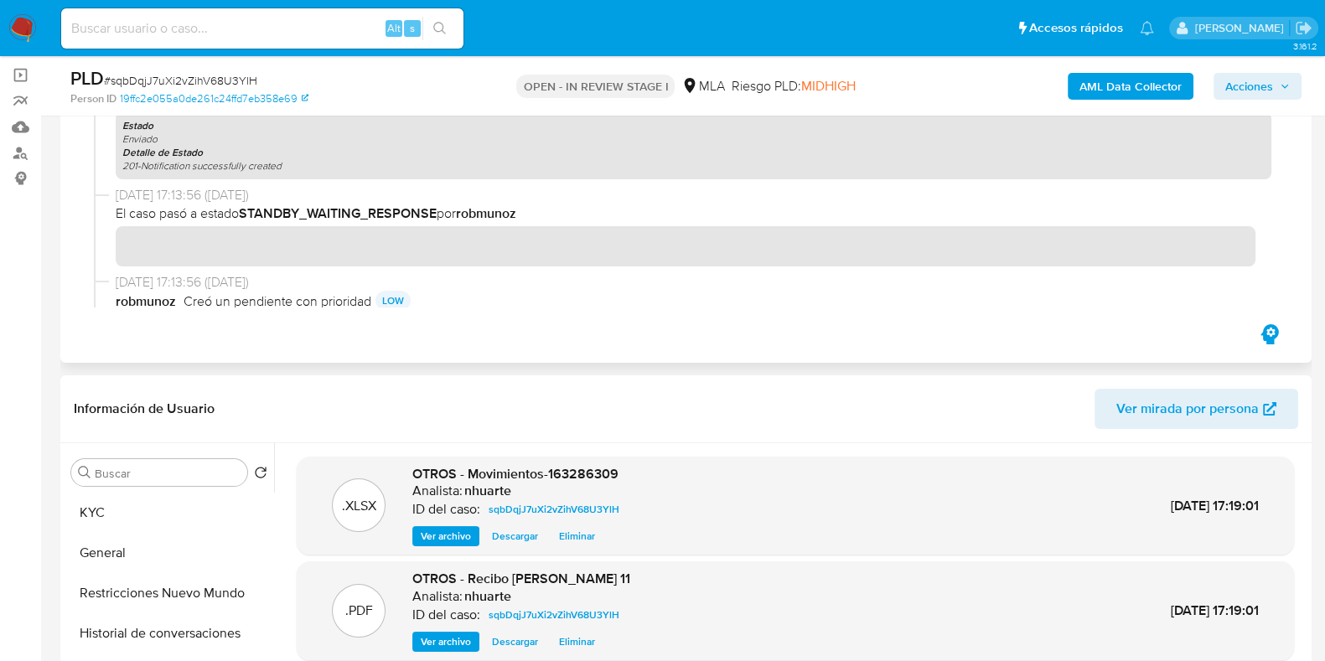
scroll to position [0, 0]
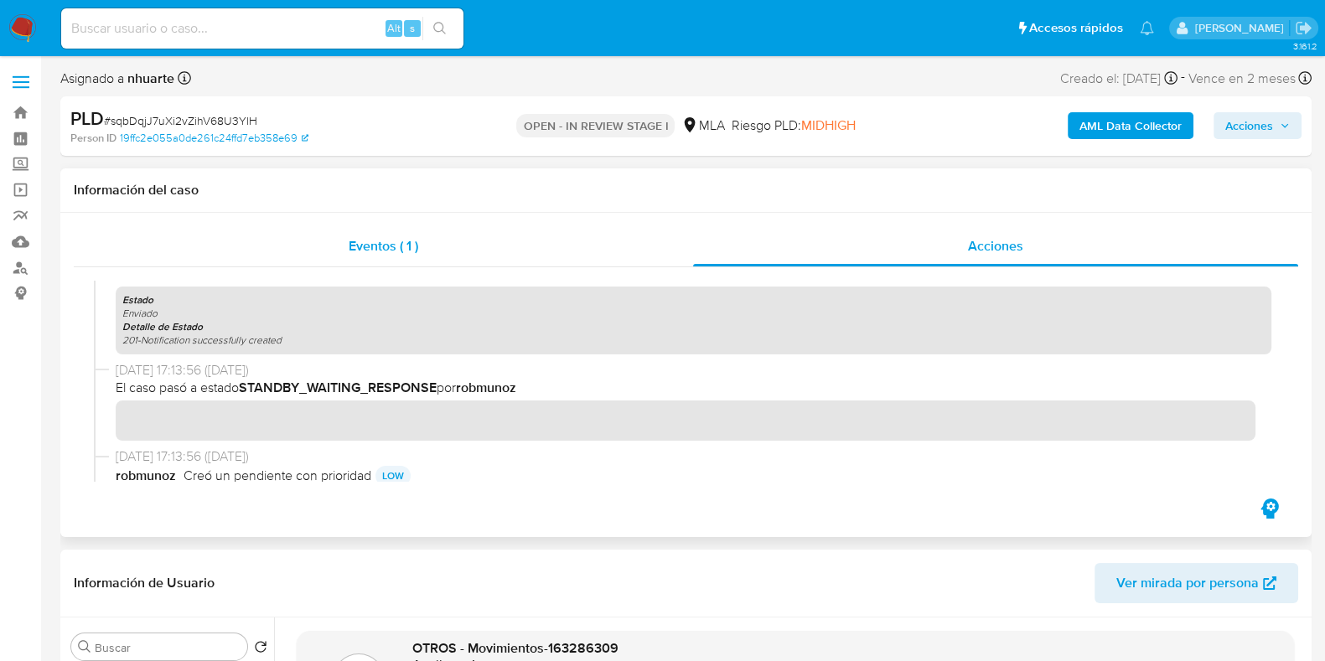
click at [398, 251] on span "Eventos ( 1 )" at bounding box center [384, 245] width 70 height 19
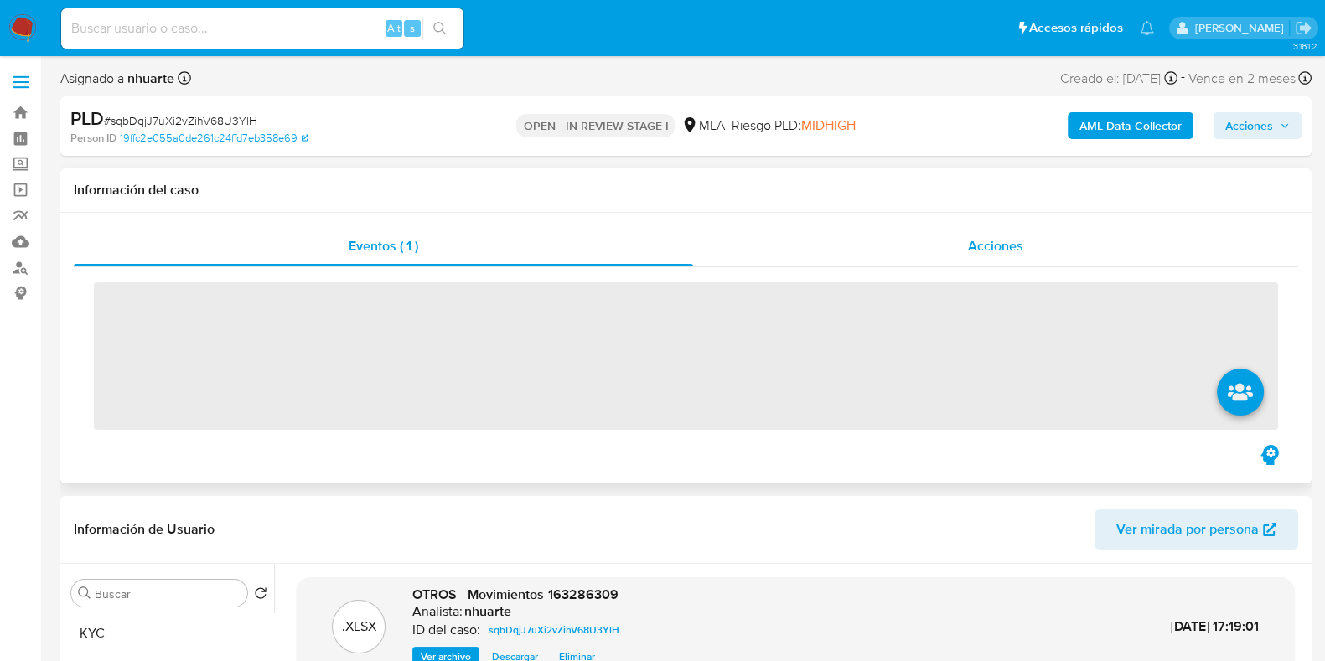
click at [989, 245] on span "Acciones" at bounding box center [995, 245] width 55 height 19
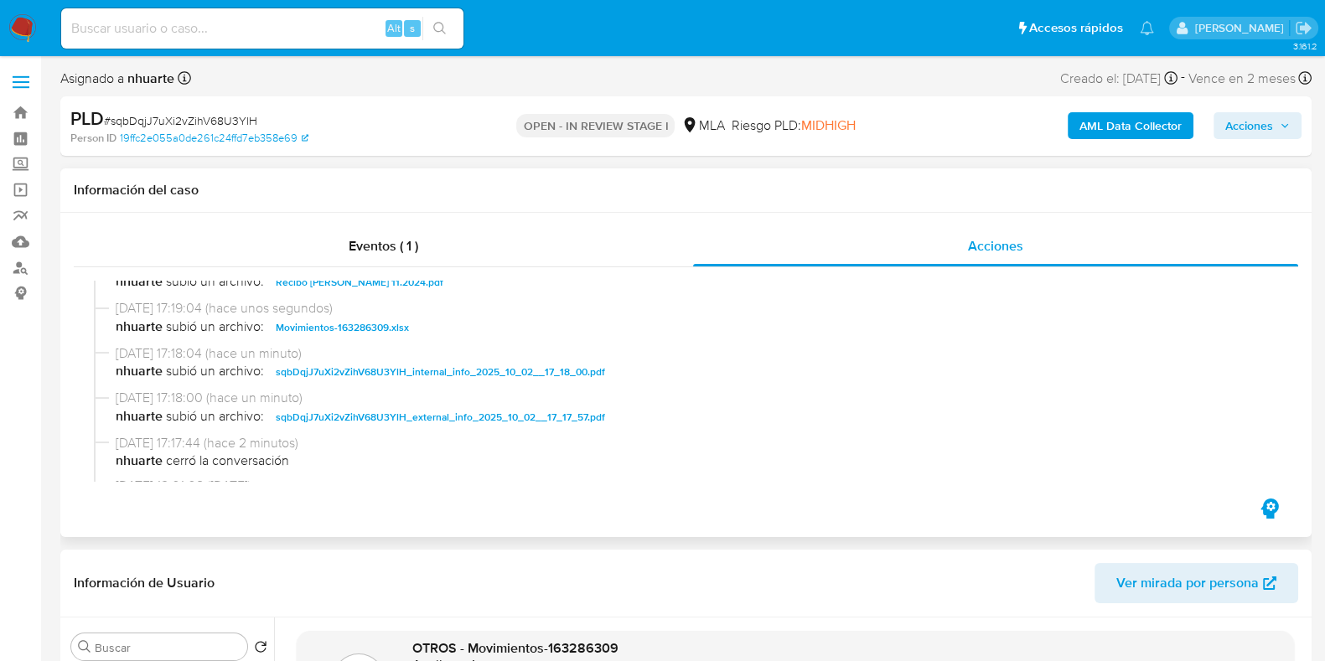
scroll to position [104, 0]
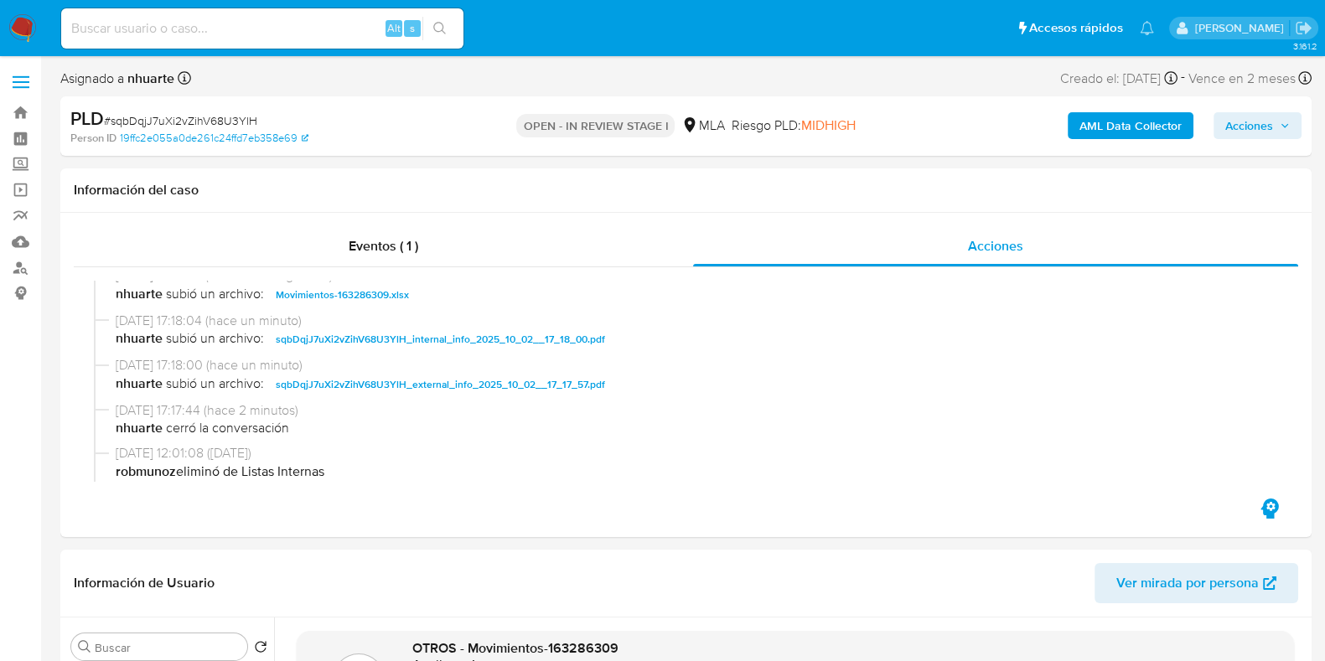
click at [1232, 137] on span "Acciones" at bounding box center [1249, 125] width 48 height 27
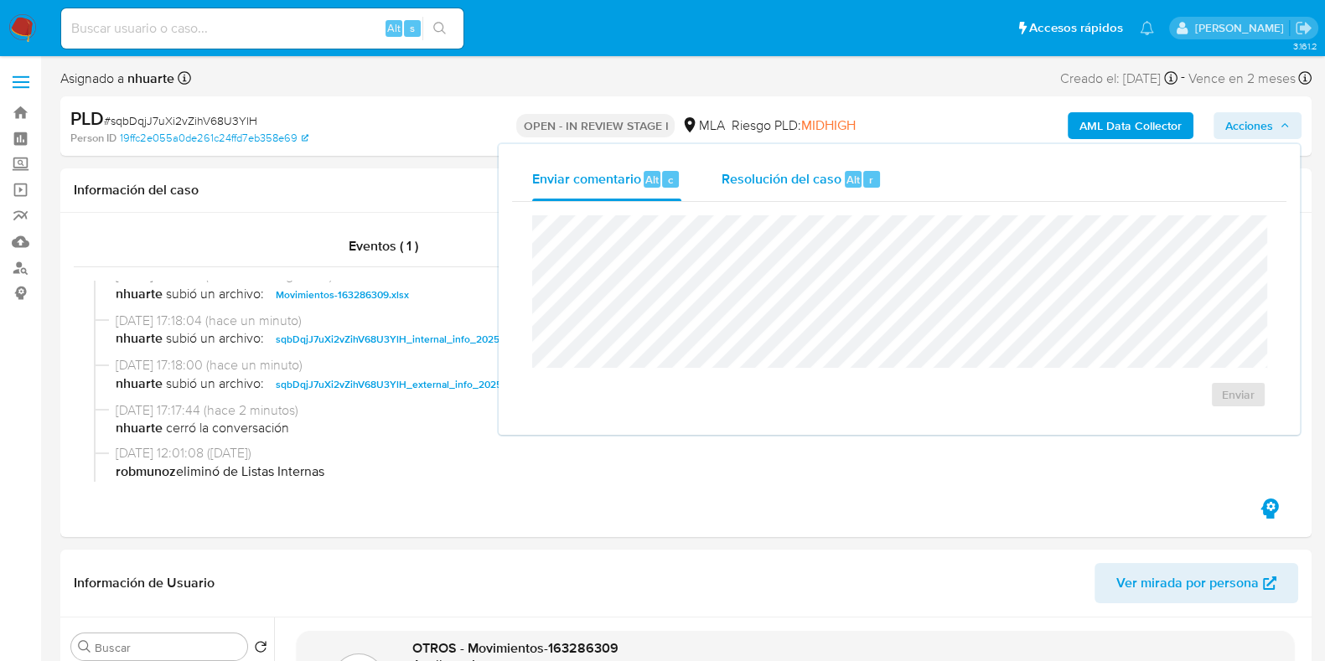
click at [817, 174] on span "Resolución del caso" at bounding box center [782, 178] width 120 height 19
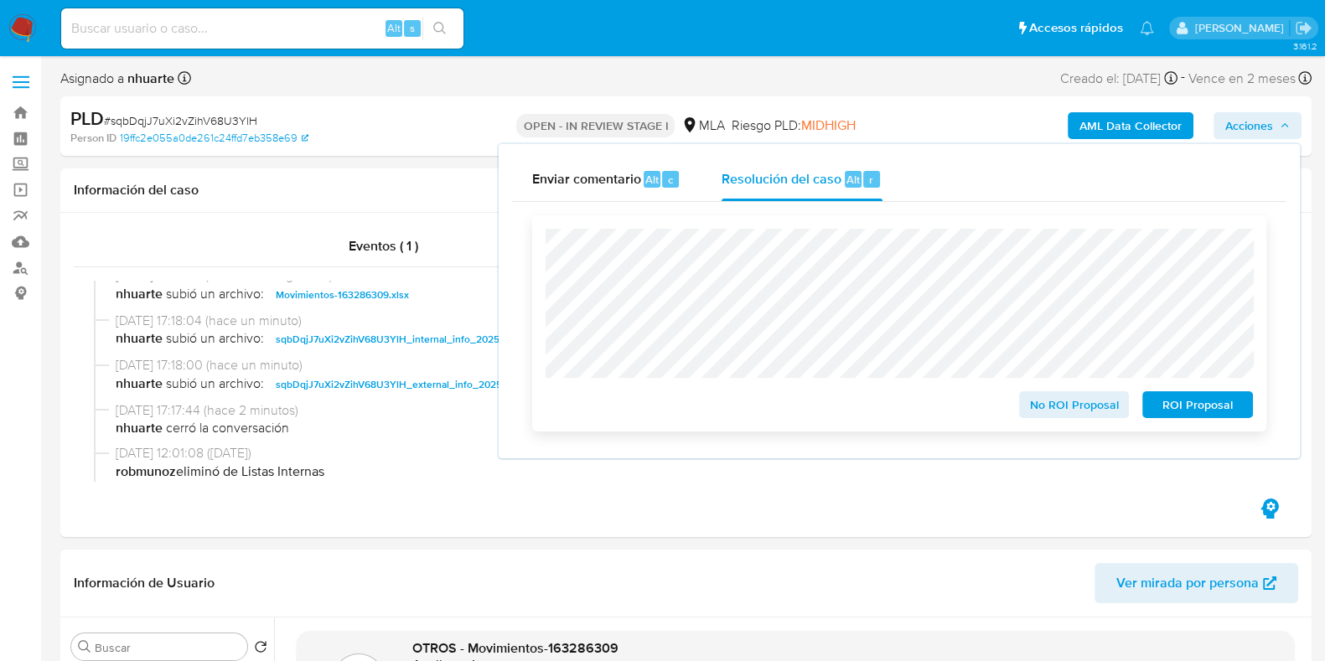
click at [1116, 407] on span "No ROI Proposal" at bounding box center [1074, 404] width 87 height 23
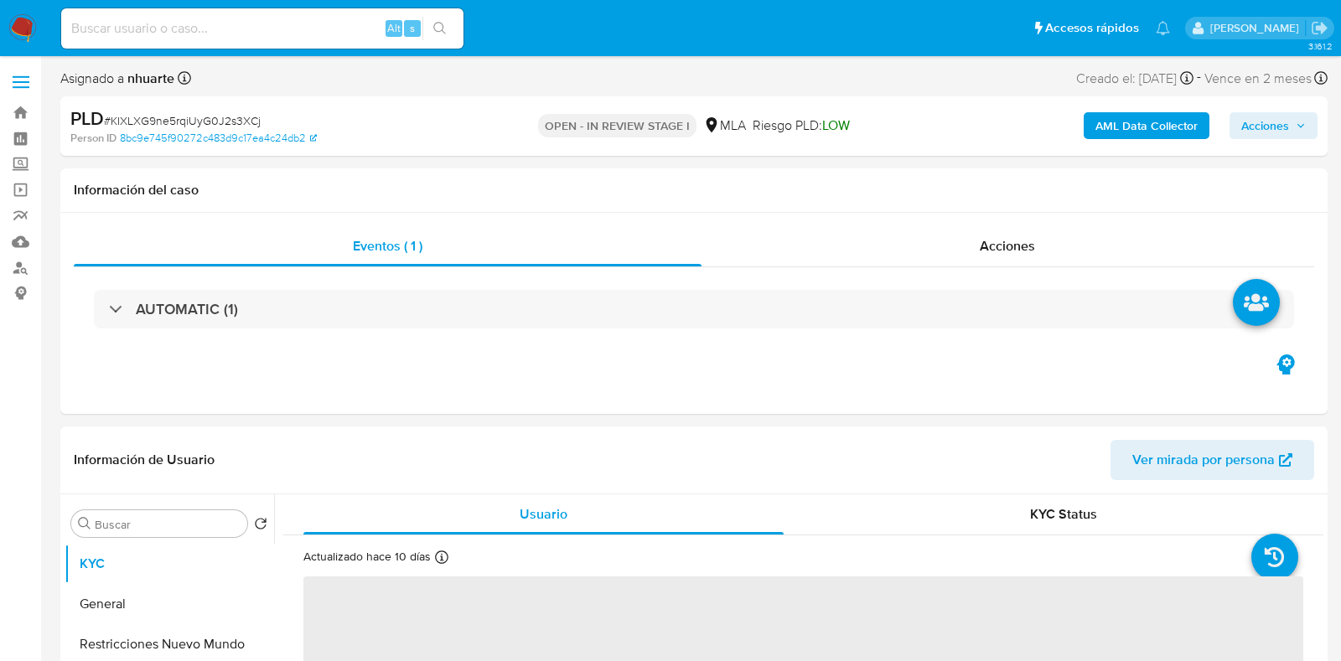
select select "10"
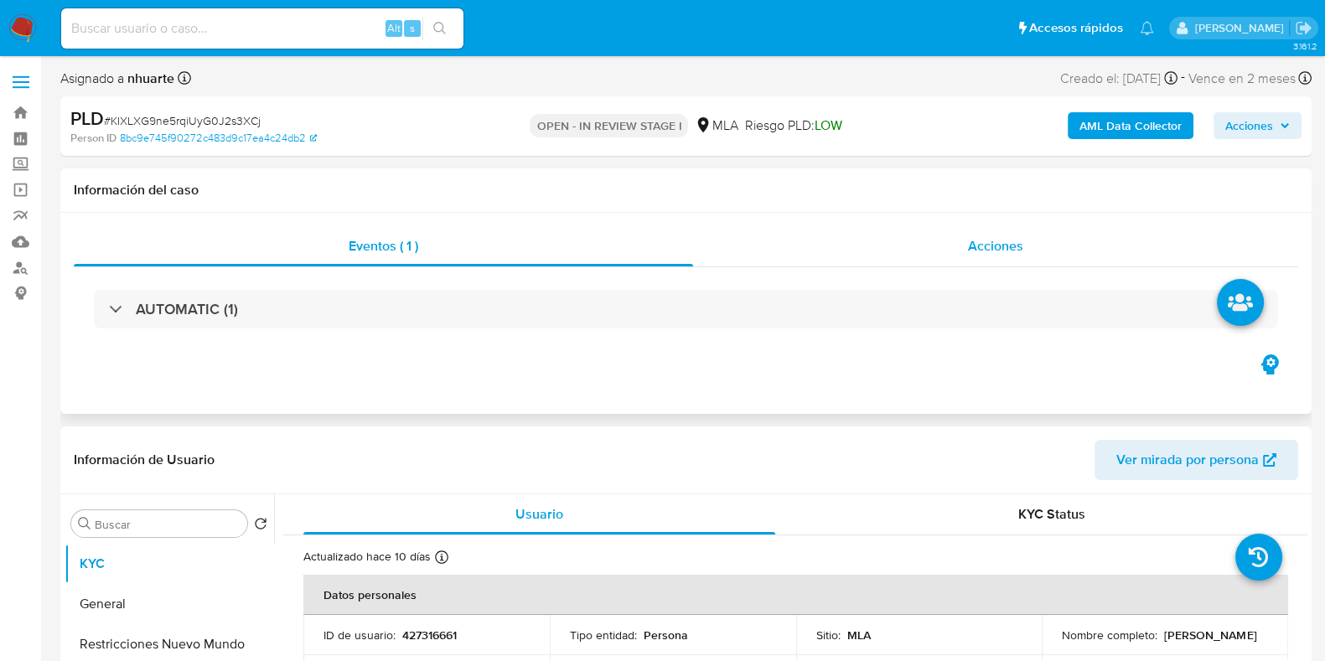
click at [981, 253] on span "Acciones" at bounding box center [995, 245] width 55 height 19
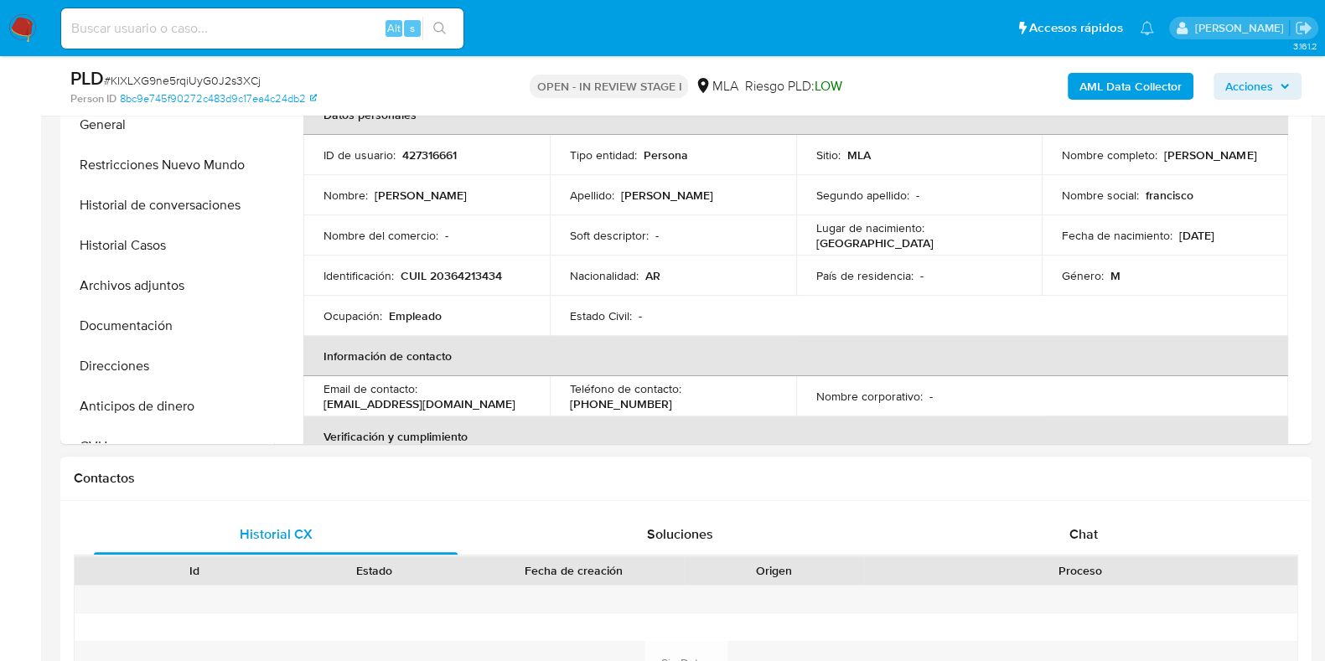
scroll to position [943, 0]
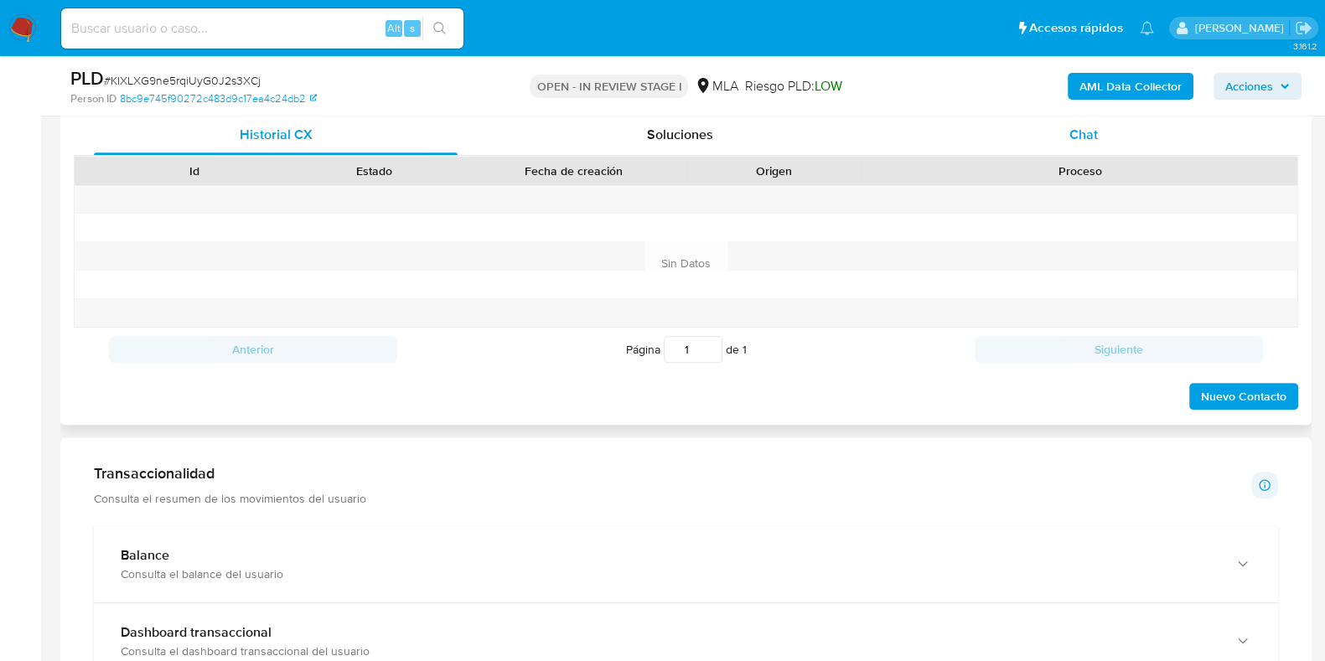
click at [1084, 147] on div "Chat" at bounding box center [1084, 135] width 364 height 40
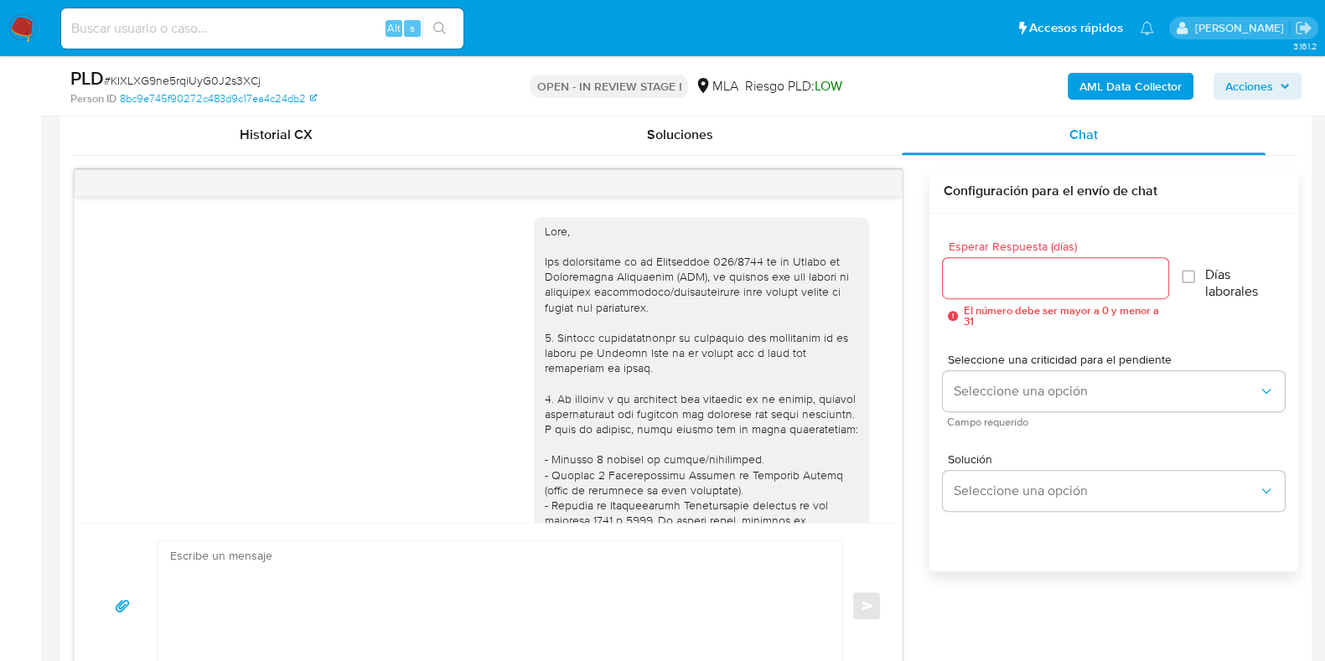
scroll to position [992, 0]
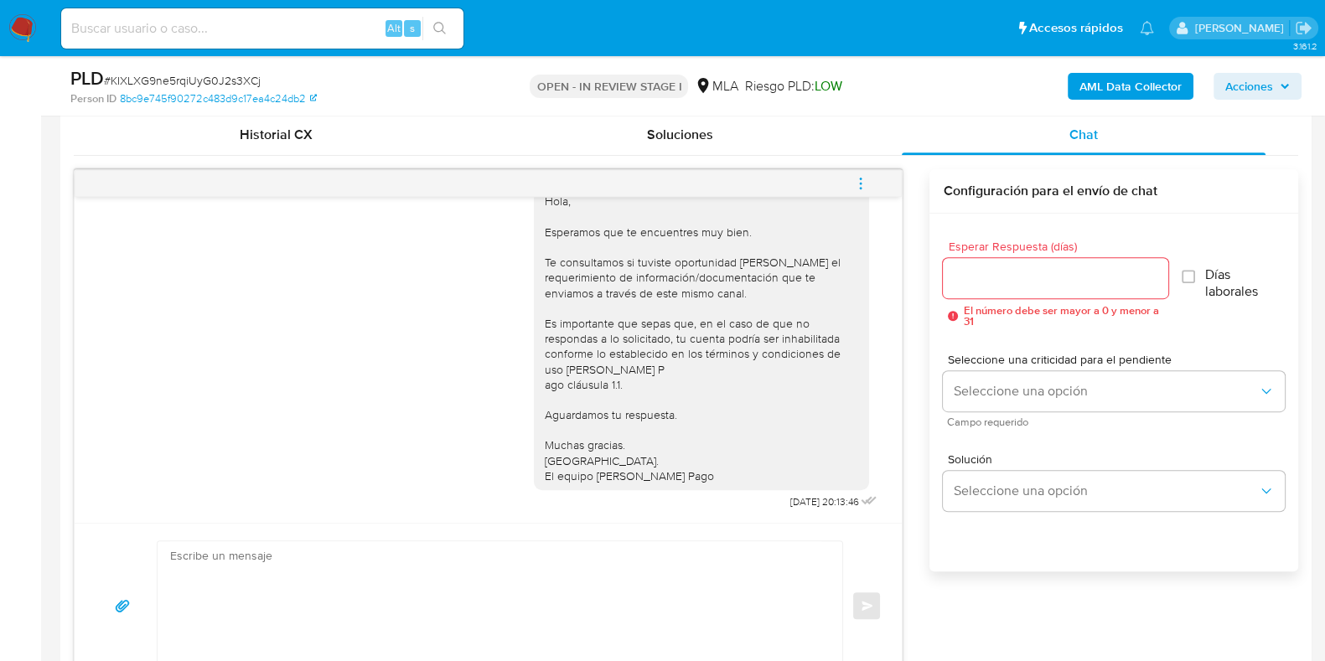
click at [867, 182] on icon "menu-action" at bounding box center [860, 183] width 15 height 15
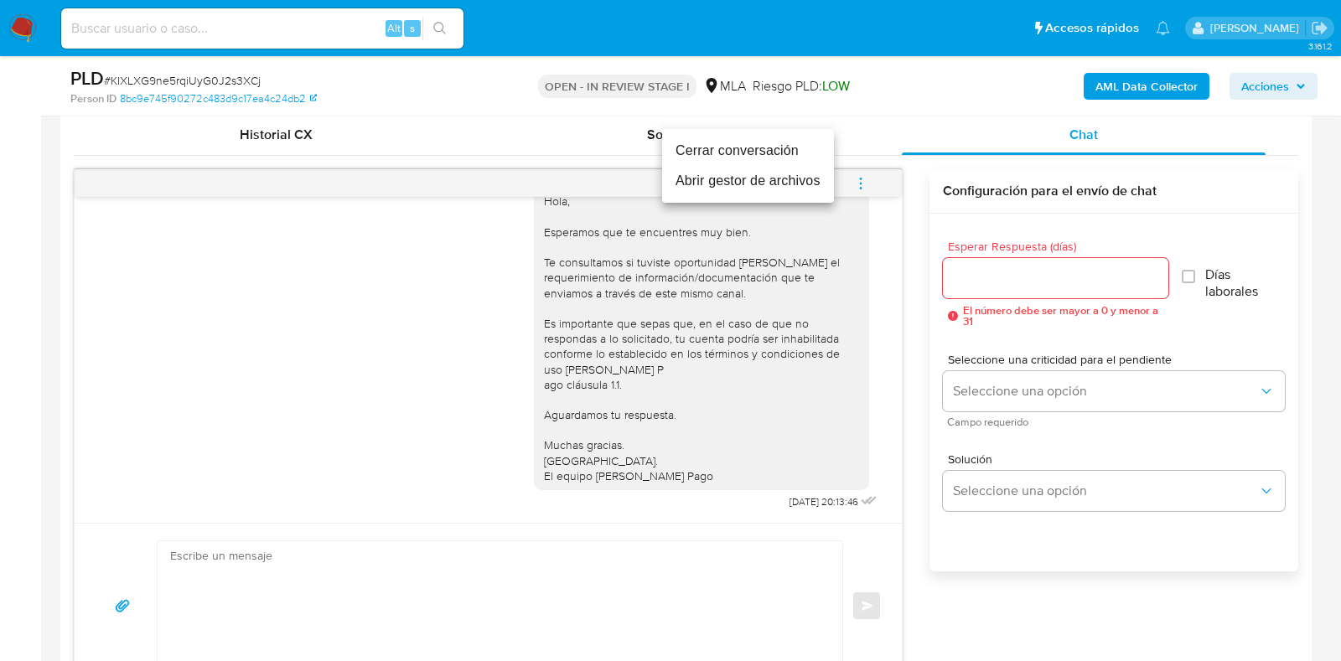
click at [812, 155] on li "Cerrar conversación" at bounding box center [748, 151] width 172 height 30
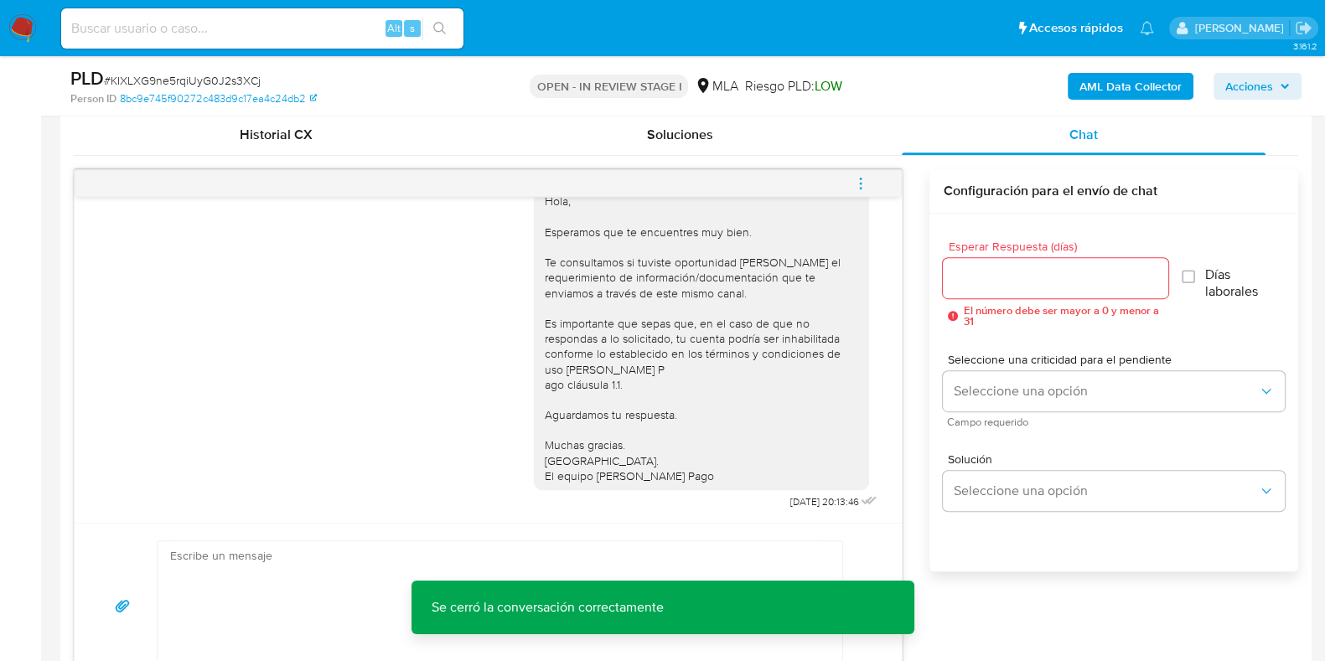
click at [1129, 85] on b "AML Data Collector" at bounding box center [1131, 86] width 102 height 27
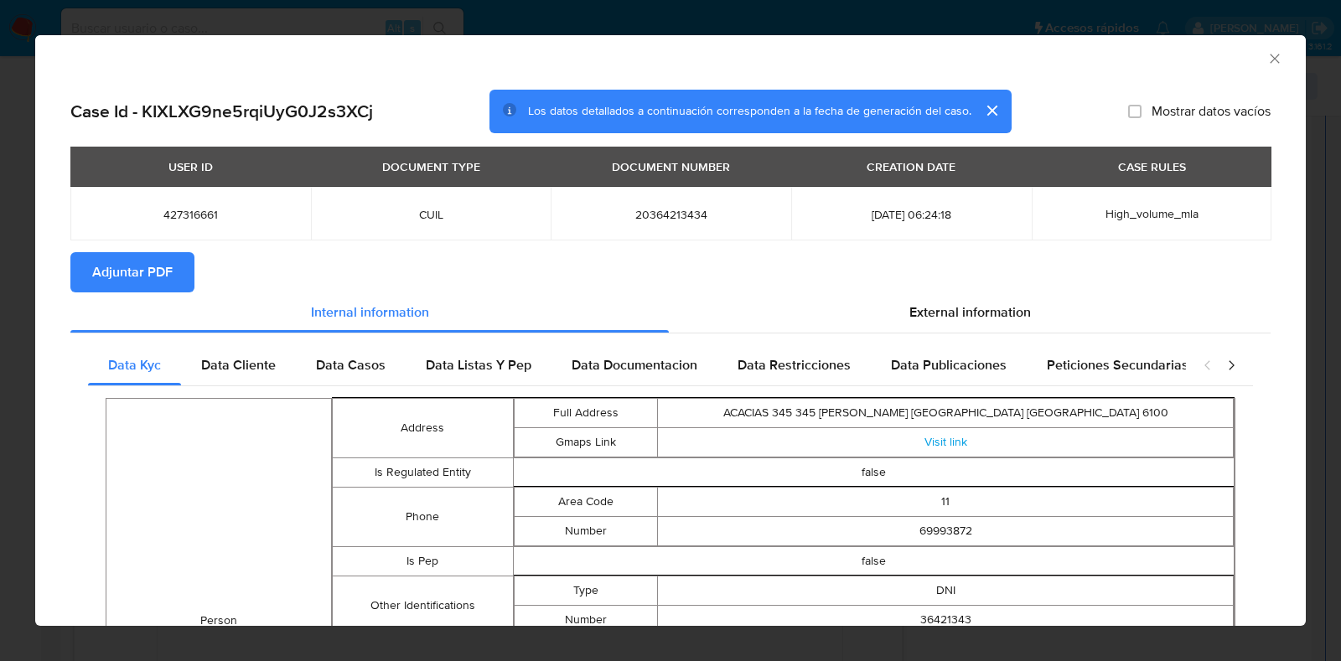
click at [145, 278] on span "Adjuntar PDF" at bounding box center [132, 272] width 80 height 37
click at [1266, 54] on icon "Cerrar ventana" at bounding box center [1274, 58] width 17 height 17
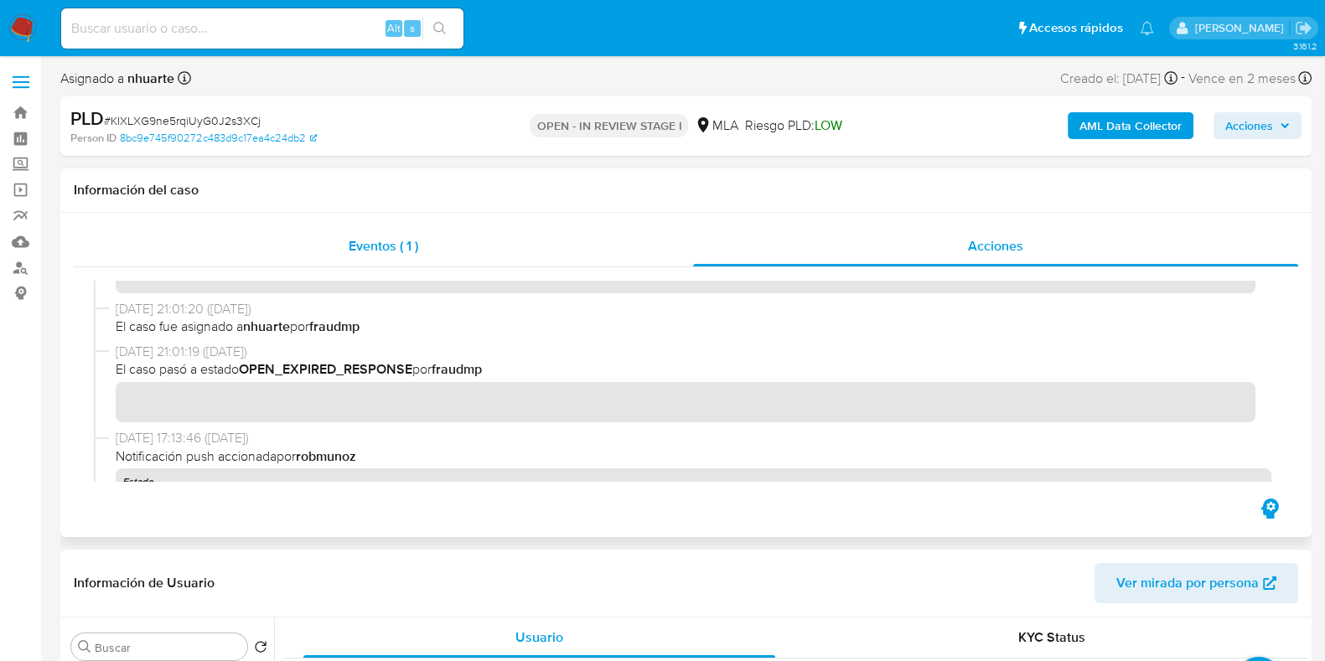
scroll to position [0, 0]
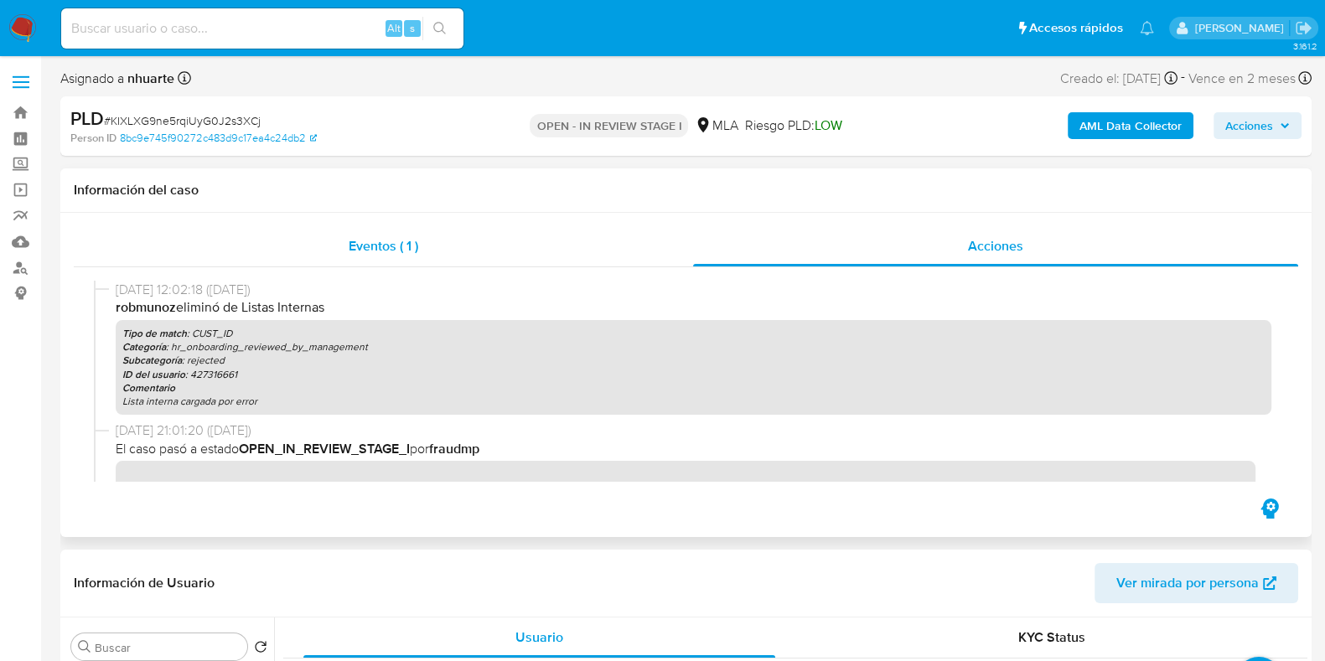
click at [370, 243] on span "Eventos ( 1 )" at bounding box center [384, 245] width 70 height 19
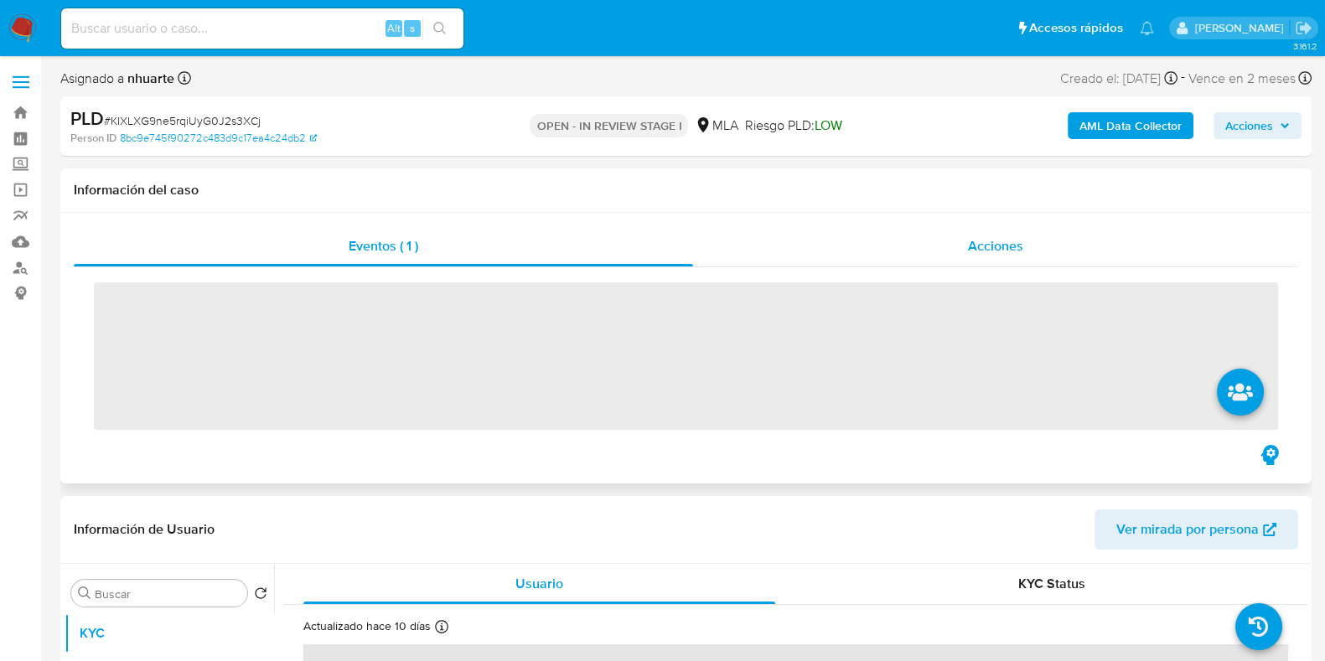
click at [1035, 241] on div "Acciones" at bounding box center [995, 246] width 605 height 40
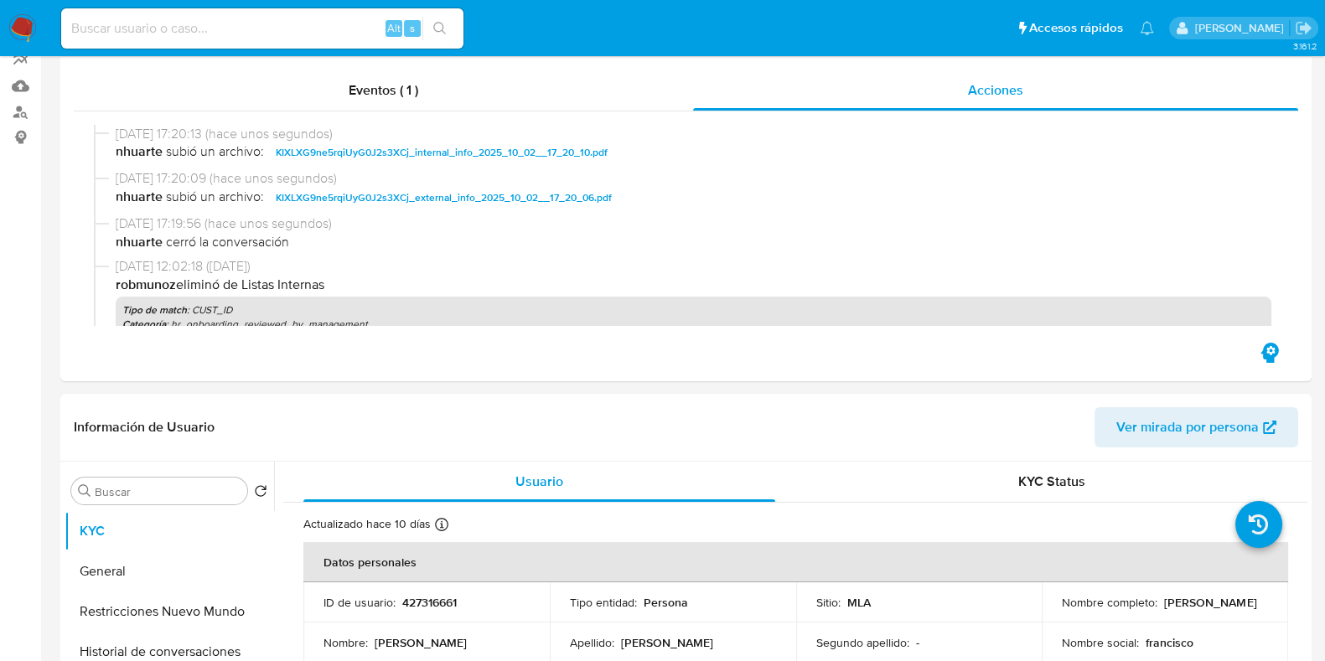
scroll to position [524, 0]
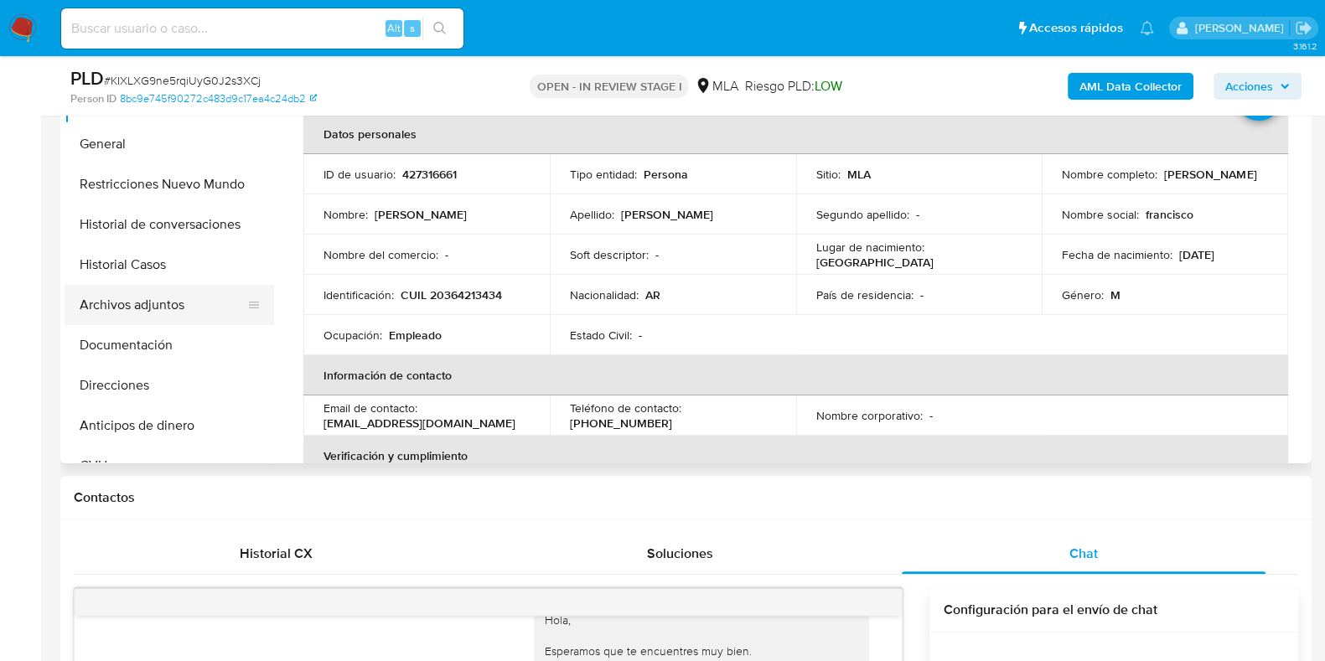
click at [208, 293] on button "Archivos adjuntos" at bounding box center [163, 305] width 196 height 40
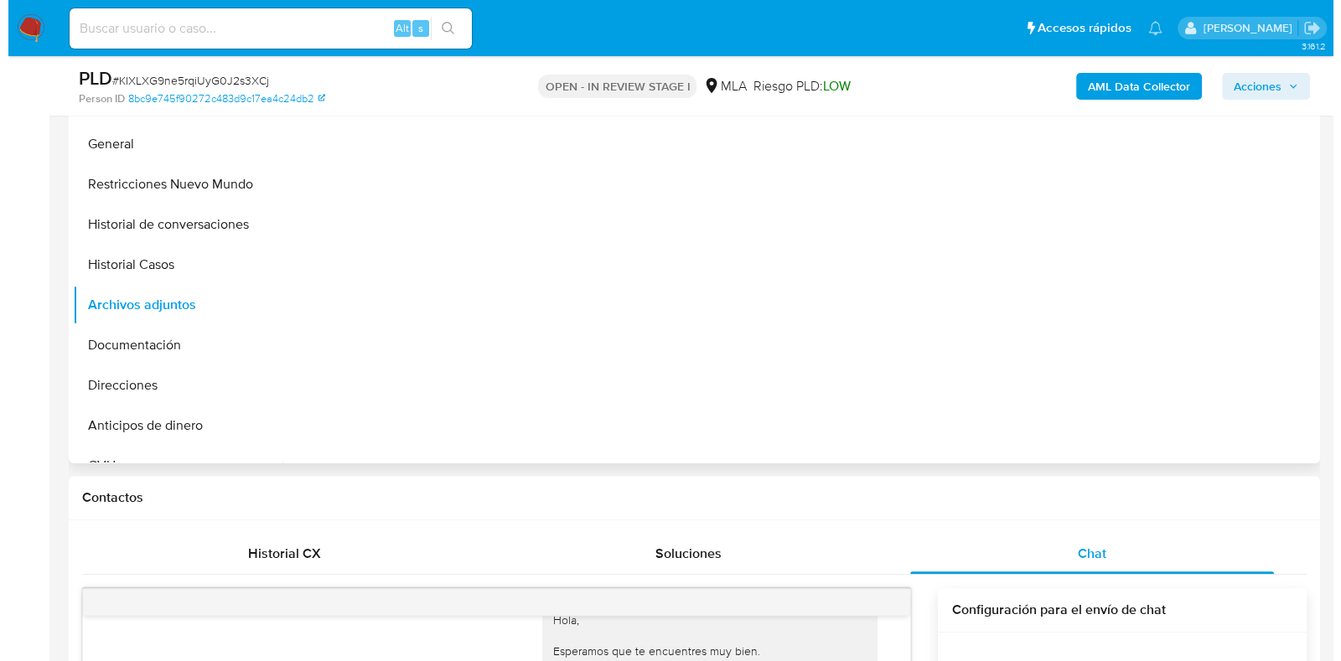
scroll to position [418, 0]
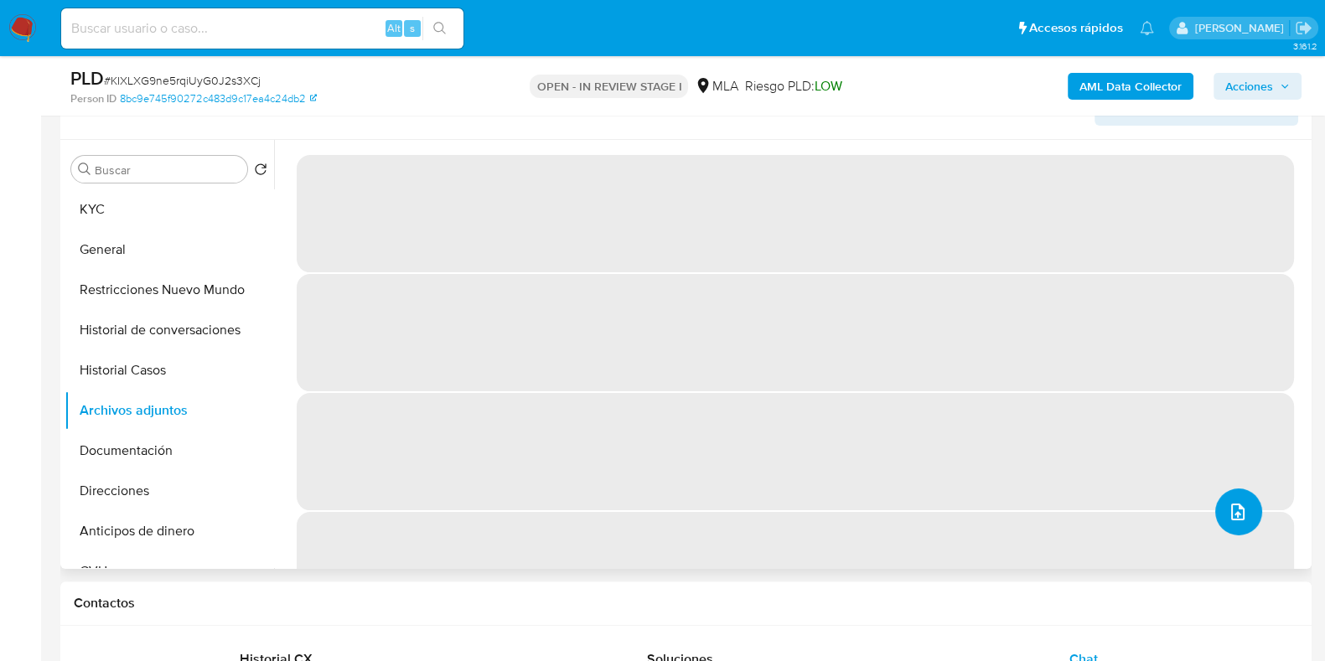
click at [1239, 515] on icon "upload-file" at bounding box center [1238, 512] width 20 height 20
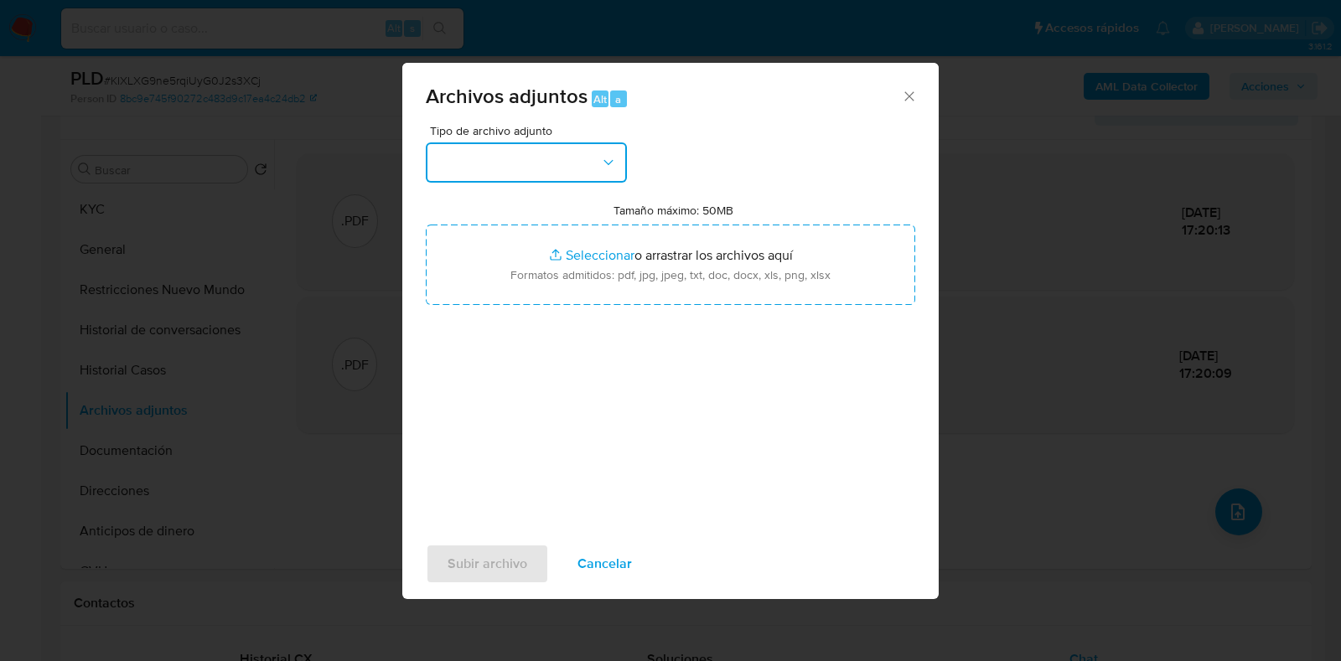
click at [609, 165] on icon "button" at bounding box center [608, 162] width 17 height 17
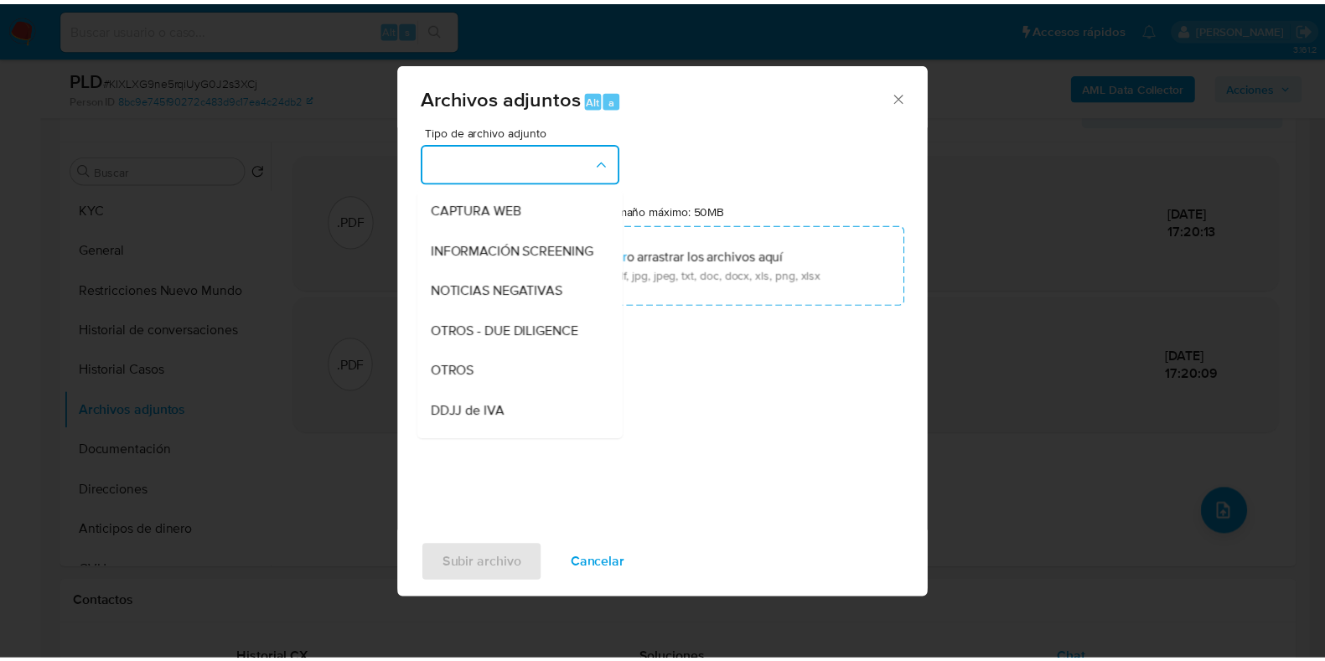
scroll to position [212, 0]
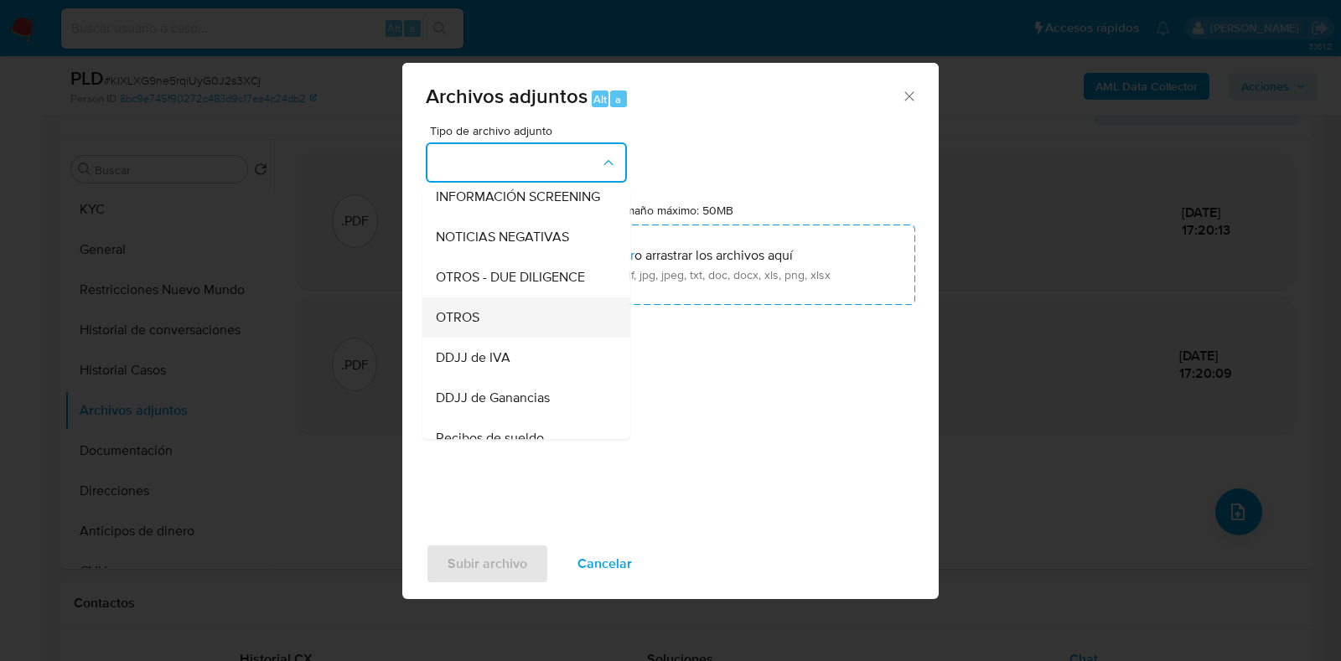
click at [531, 330] on div "OTROS" at bounding box center [521, 318] width 171 height 40
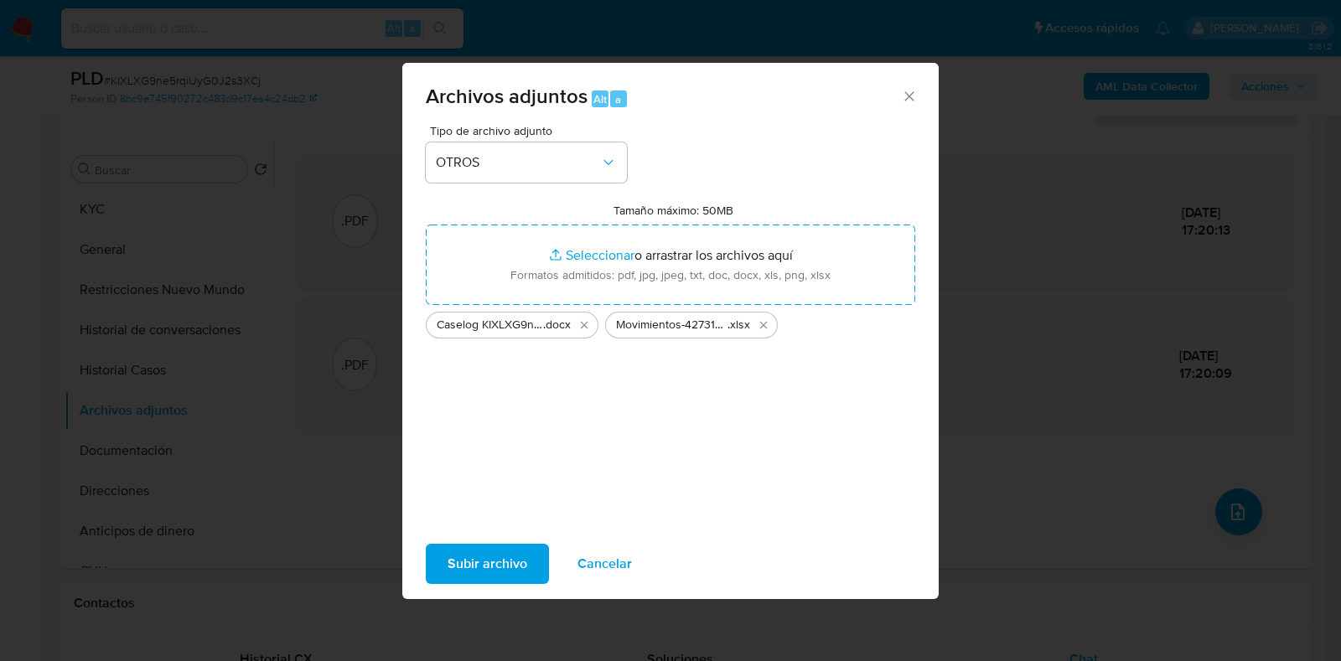
click at [521, 548] on span "Subir archivo" at bounding box center [488, 564] width 80 height 37
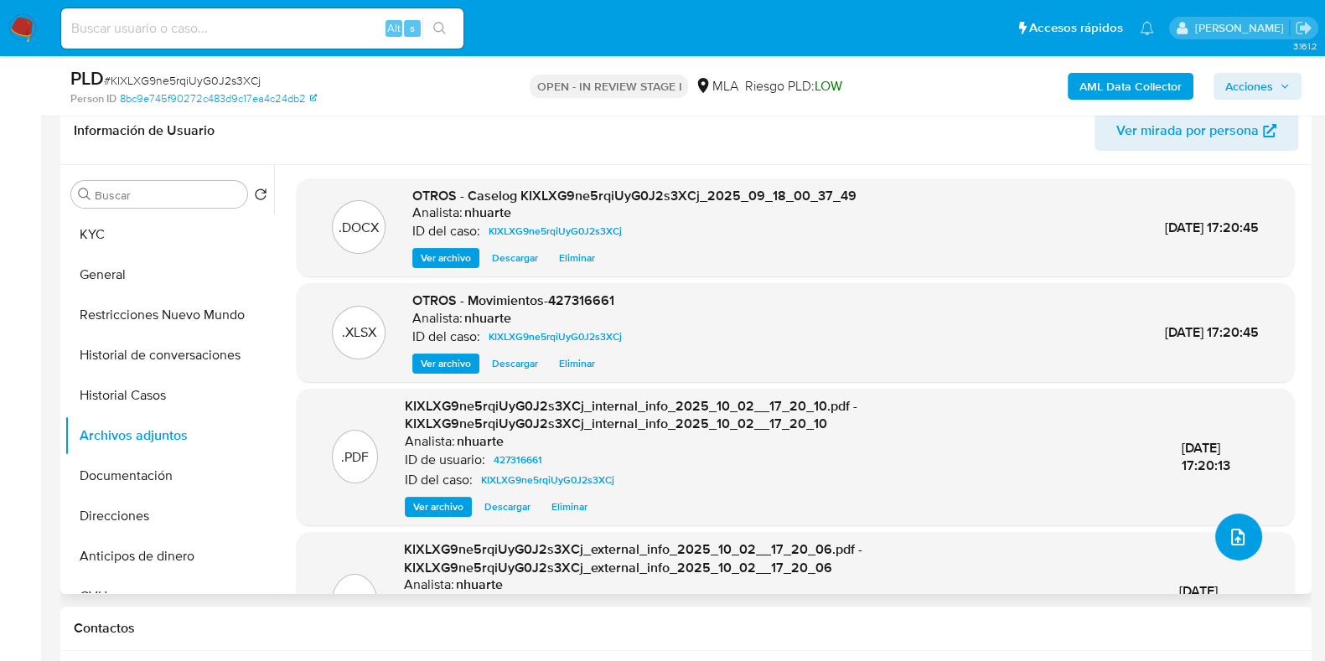
scroll to position [0, 0]
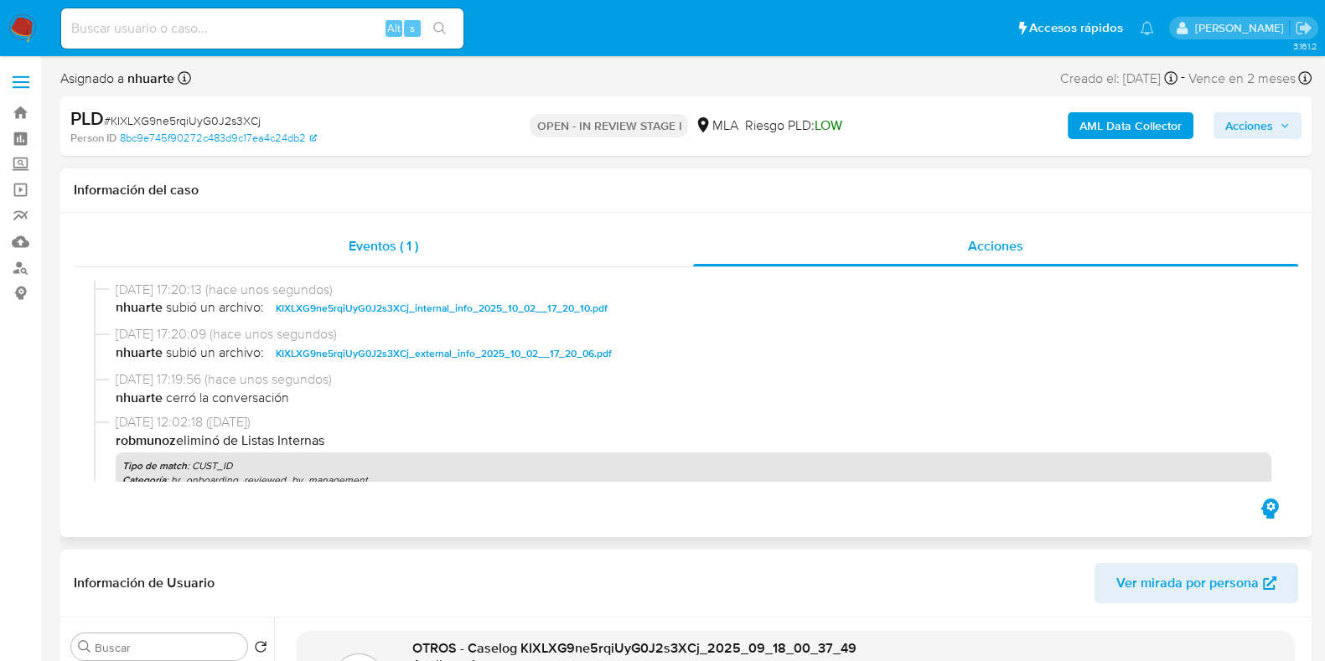
click at [394, 243] on span "Eventos ( 1 )" at bounding box center [384, 245] width 70 height 19
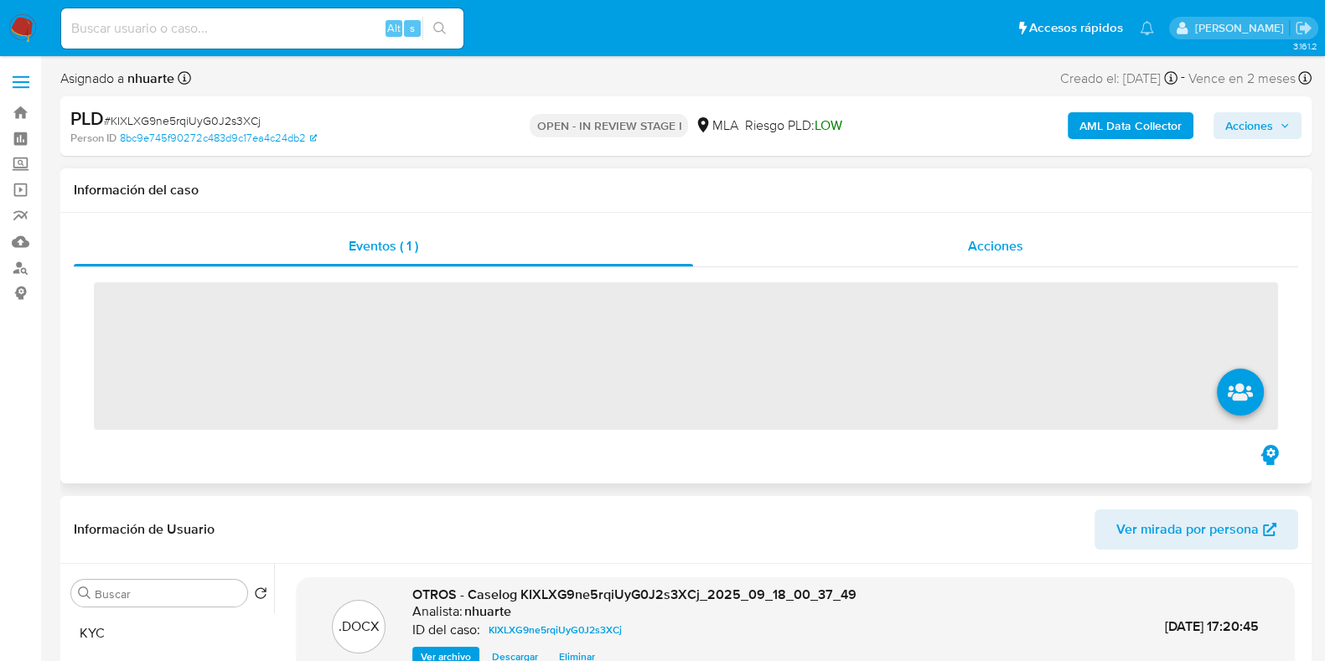
click at [991, 241] on span "Acciones" at bounding box center [995, 245] width 55 height 19
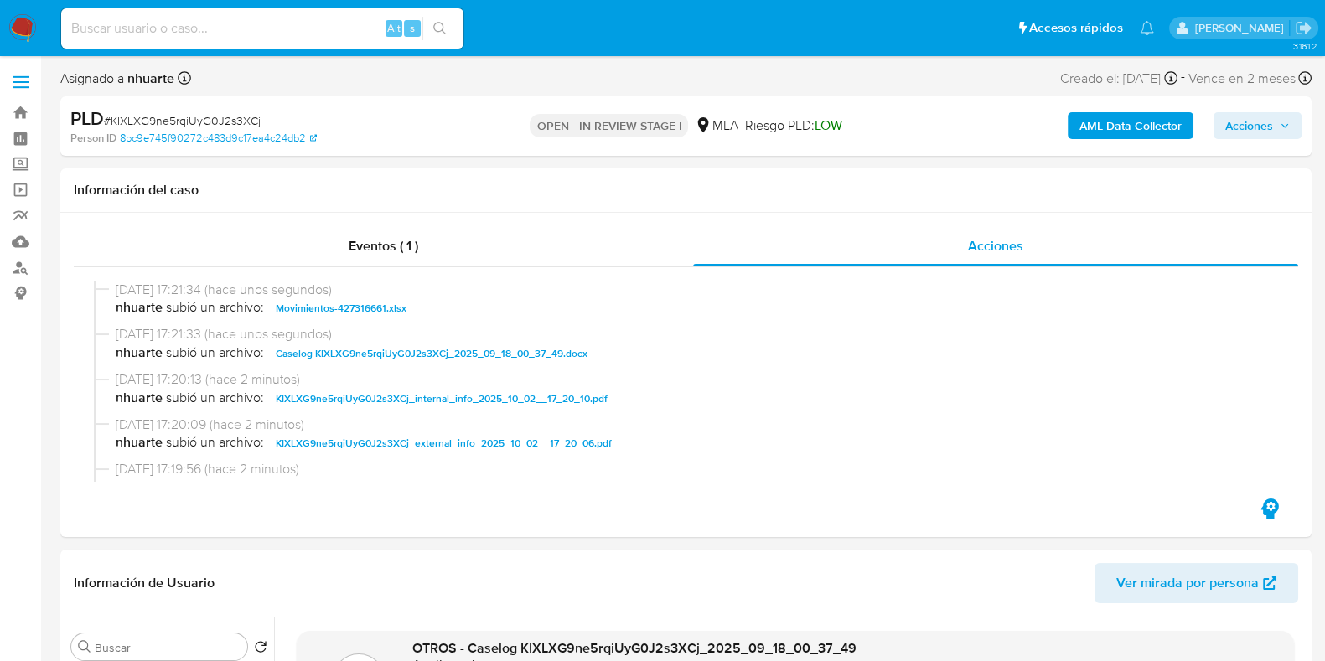
click at [1251, 129] on span "Acciones" at bounding box center [1249, 125] width 48 height 27
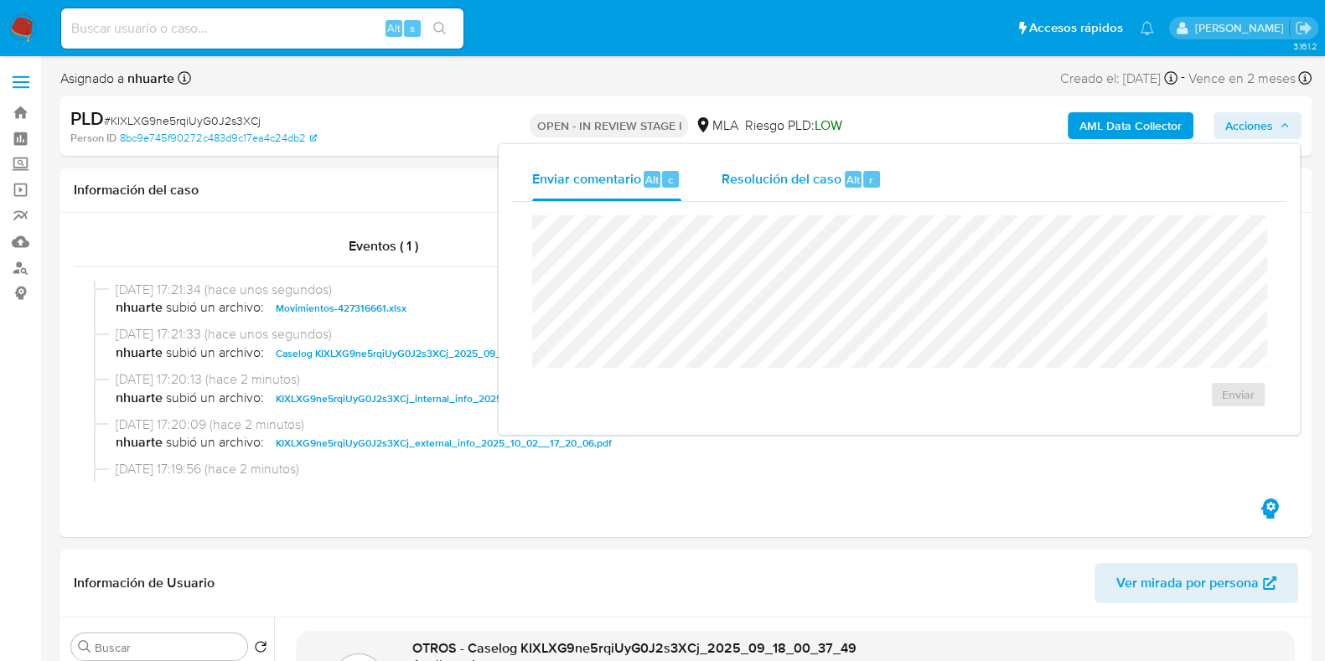
click at [757, 187] on span "Resolución del caso" at bounding box center [782, 178] width 120 height 19
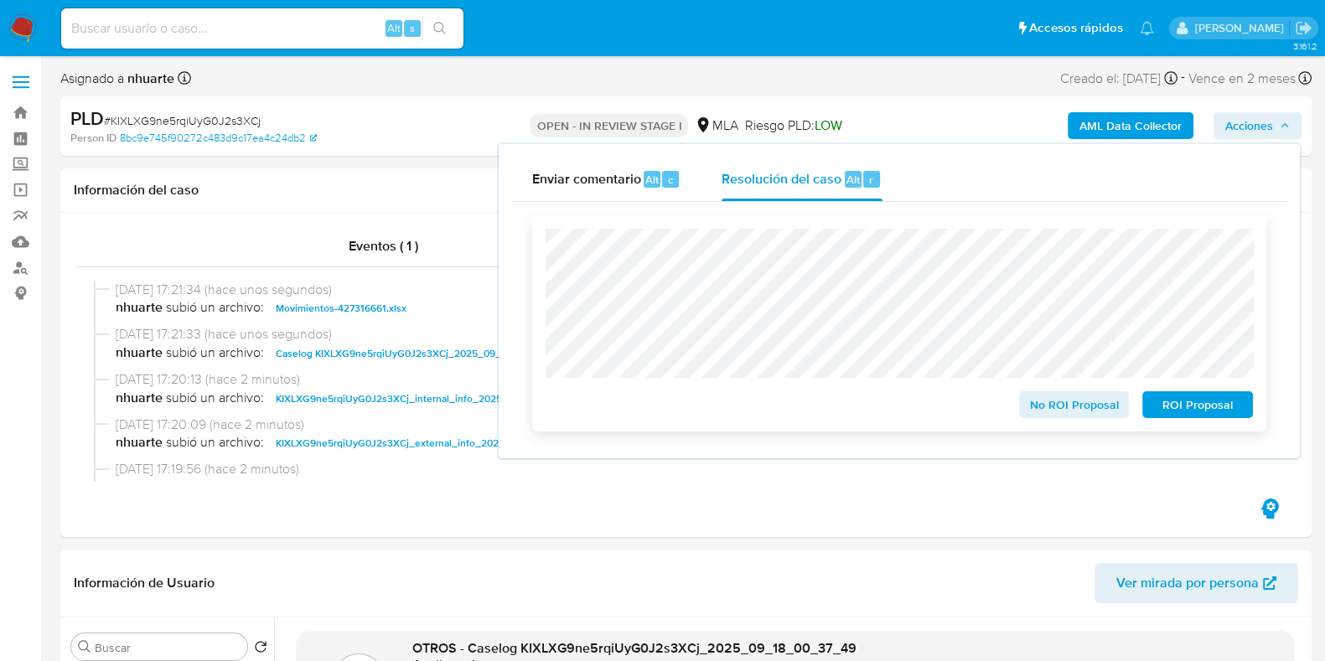
click at [1119, 396] on button "No ROI Proposal" at bounding box center [1074, 404] width 111 height 27
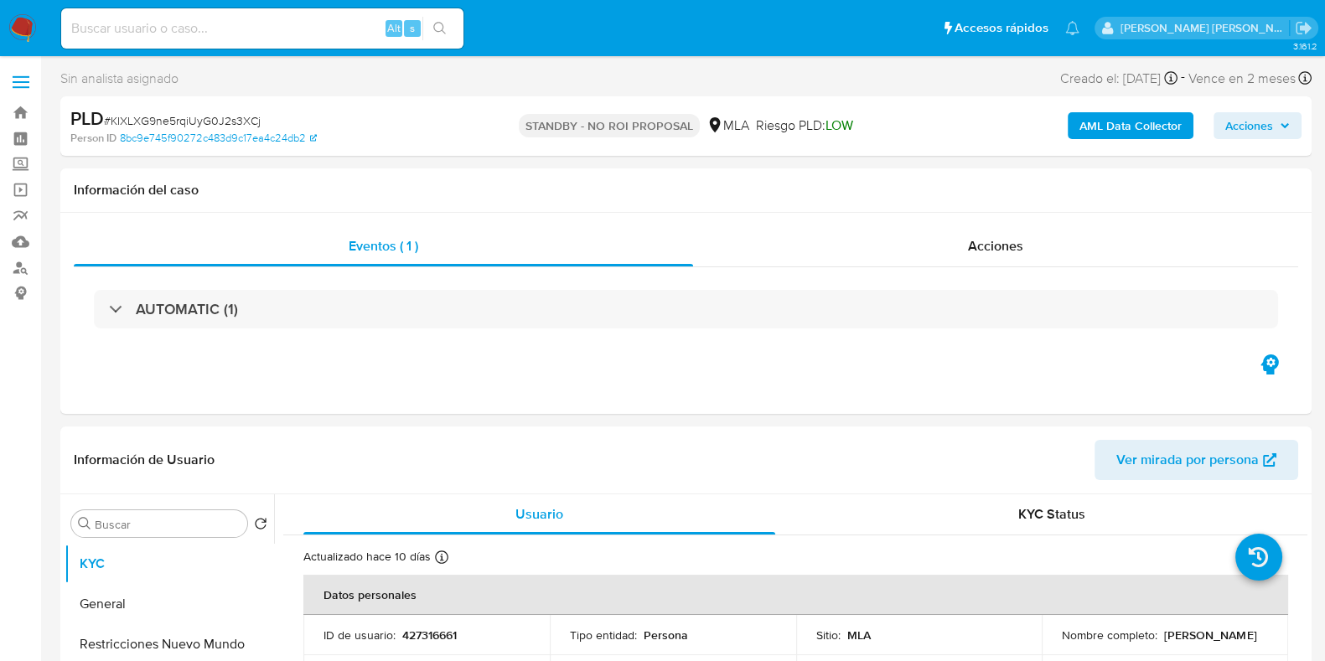
select select "10"
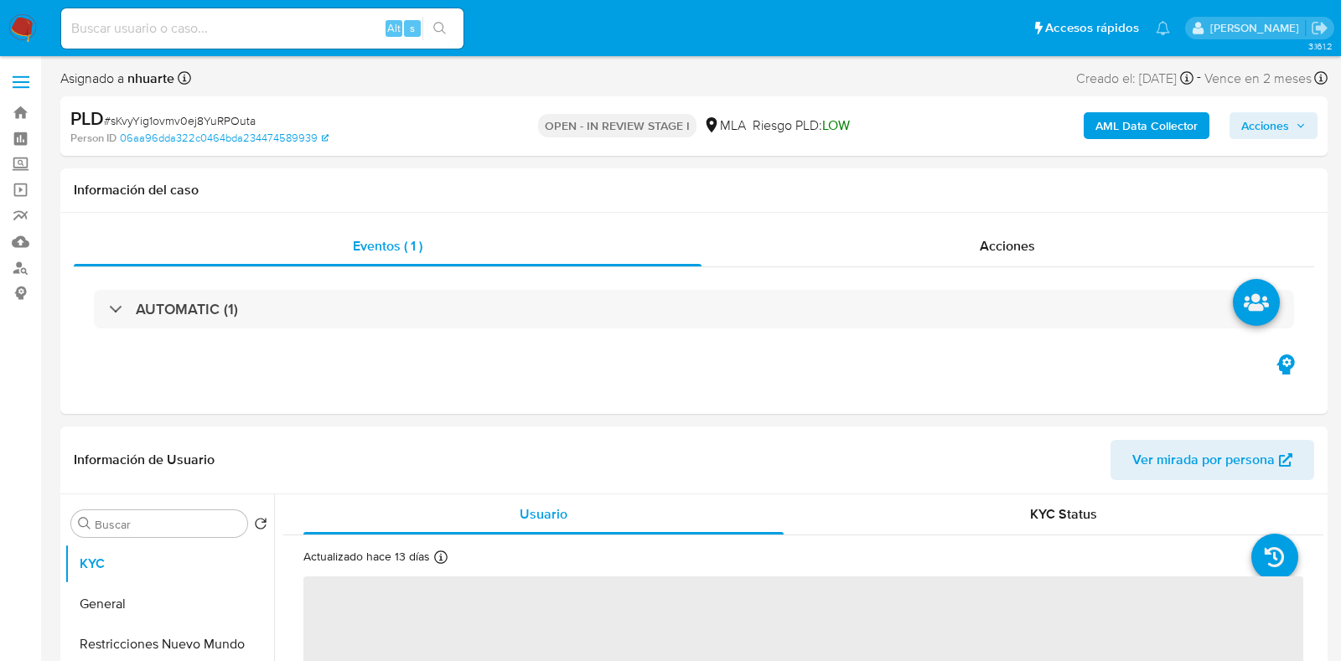
select select "10"
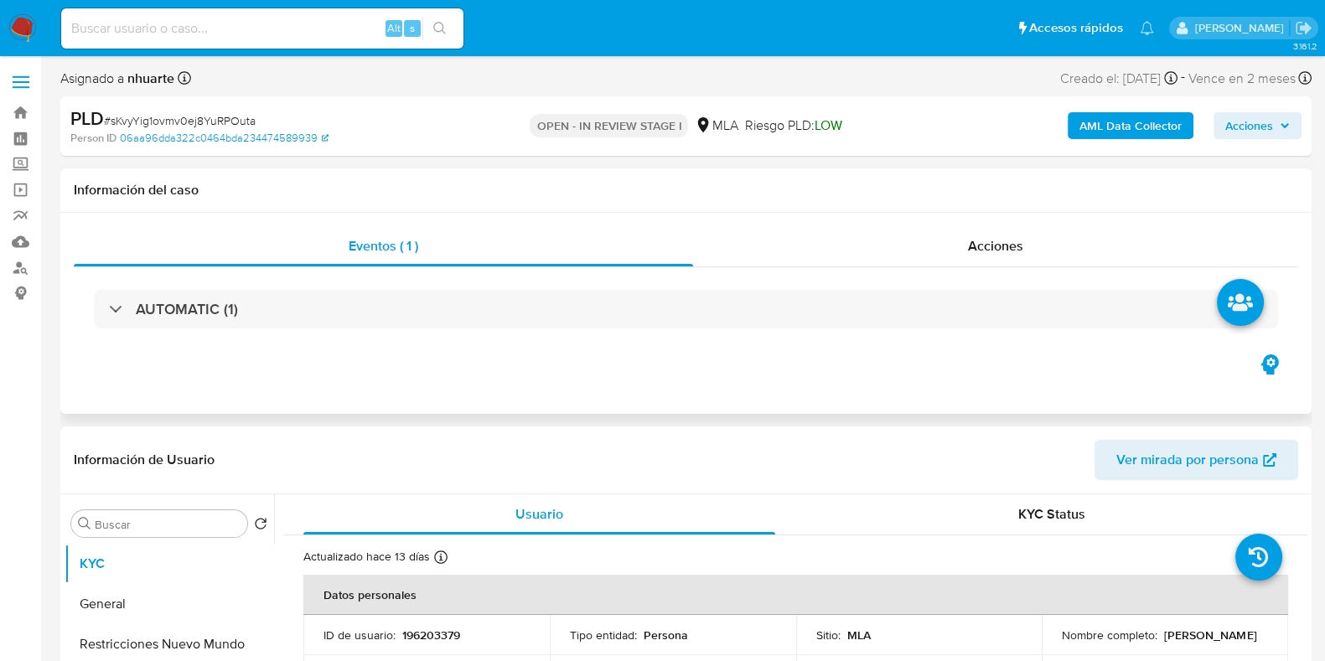
drag, startPoint x: 1023, startPoint y: 240, endPoint x: 915, endPoint y: 270, distance: 111.4
click at [1023, 240] on span "Acciones" at bounding box center [995, 245] width 55 height 19
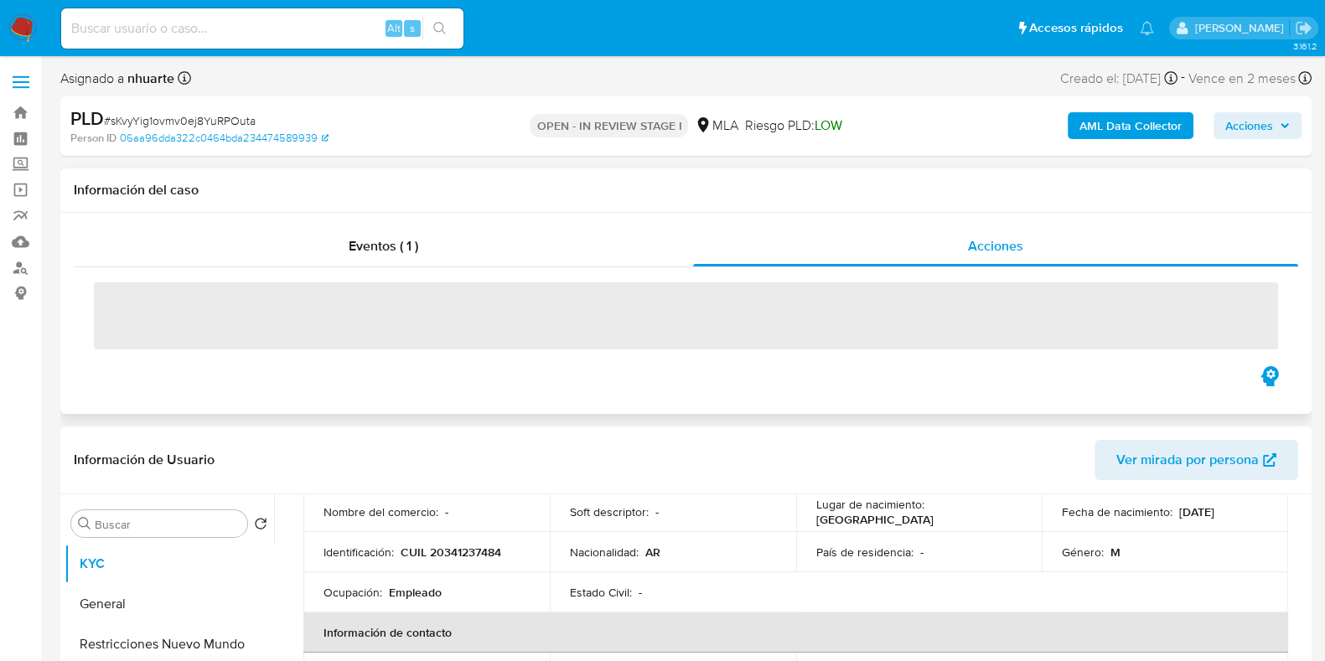
scroll to position [524, 0]
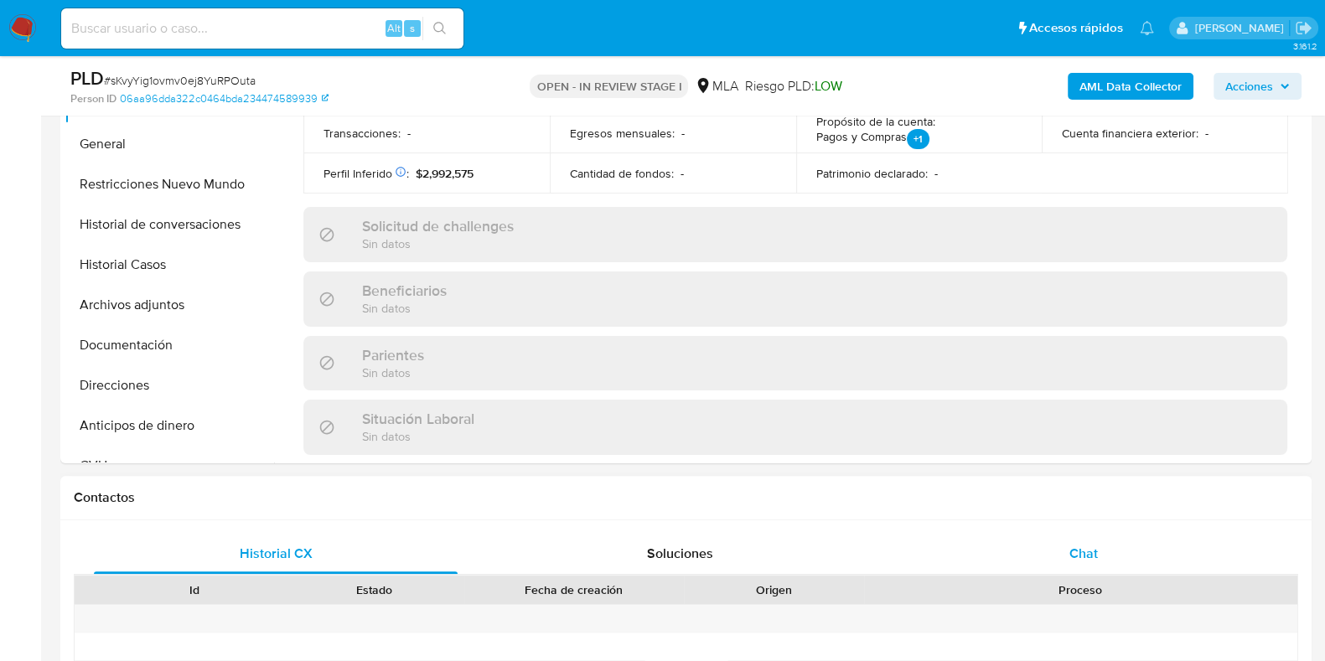
click at [1085, 538] on div "Chat" at bounding box center [1084, 554] width 364 height 40
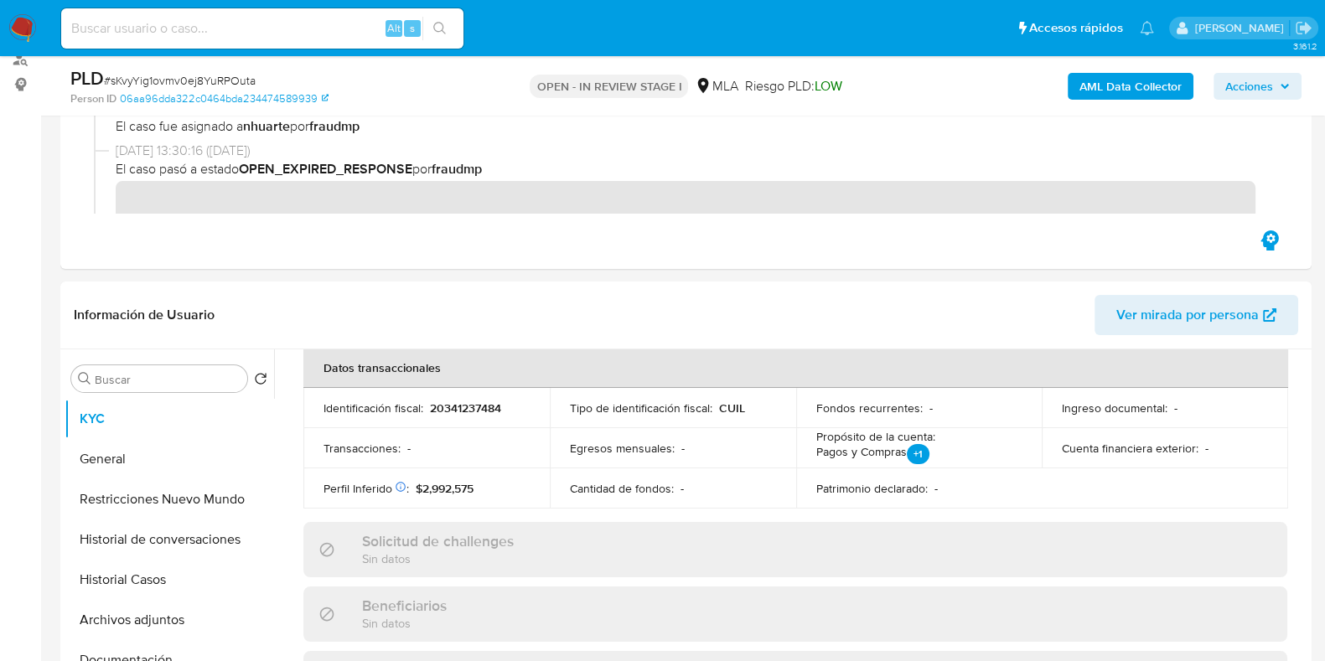
scroll to position [0, 0]
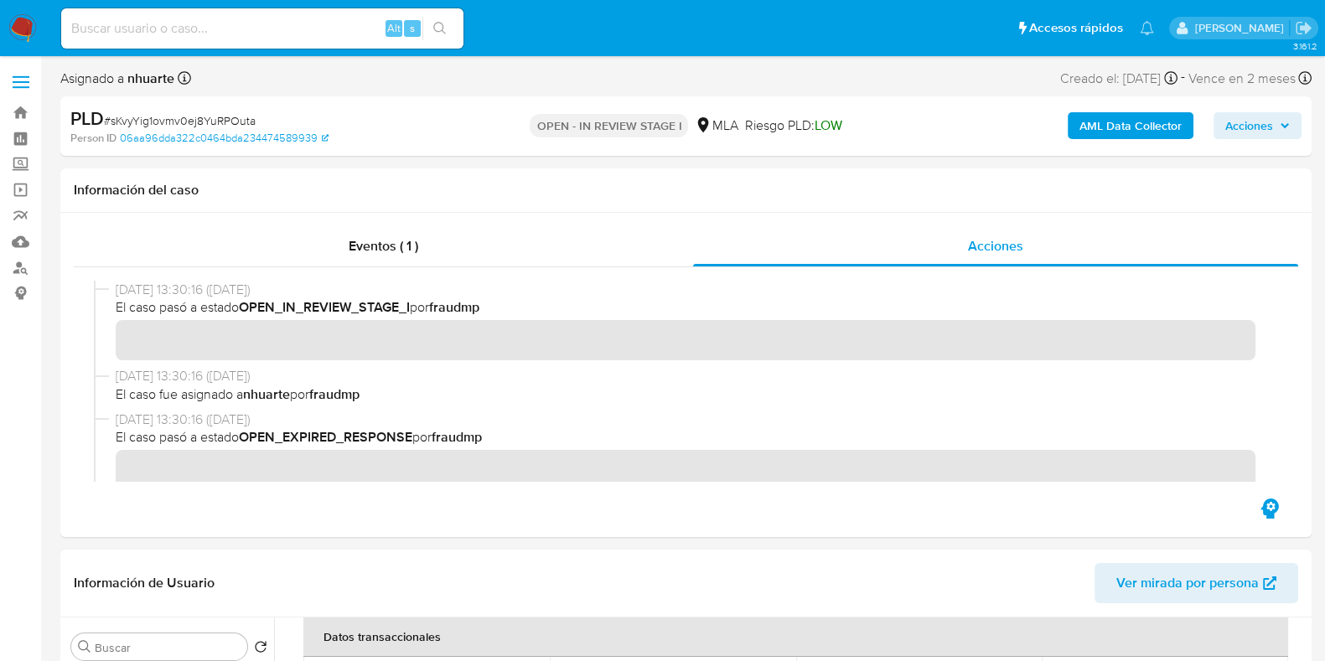
click at [1110, 123] on b "AML Data Collector" at bounding box center [1131, 125] width 102 height 27
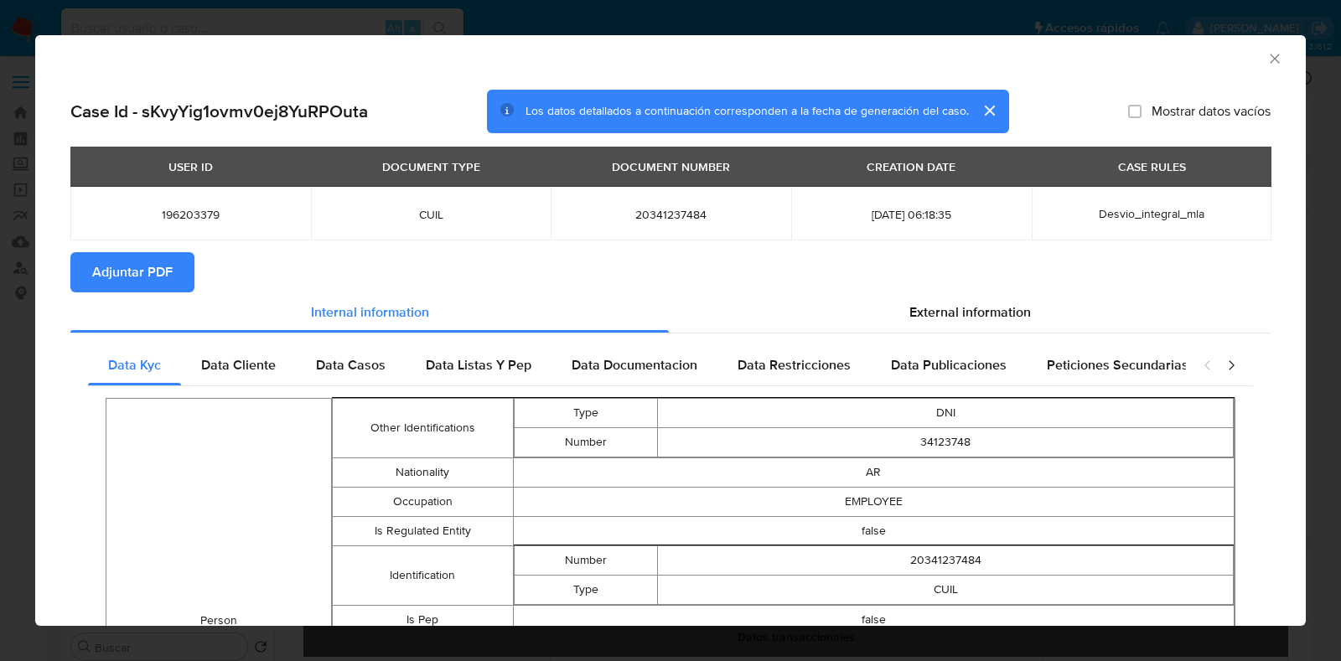
click at [127, 279] on span "Adjuntar PDF" at bounding box center [132, 272] width 80 height 37
click at [1266, 64] on icon "Cerrar ventana" at bounding box center [1274, 58] width 17 height 17
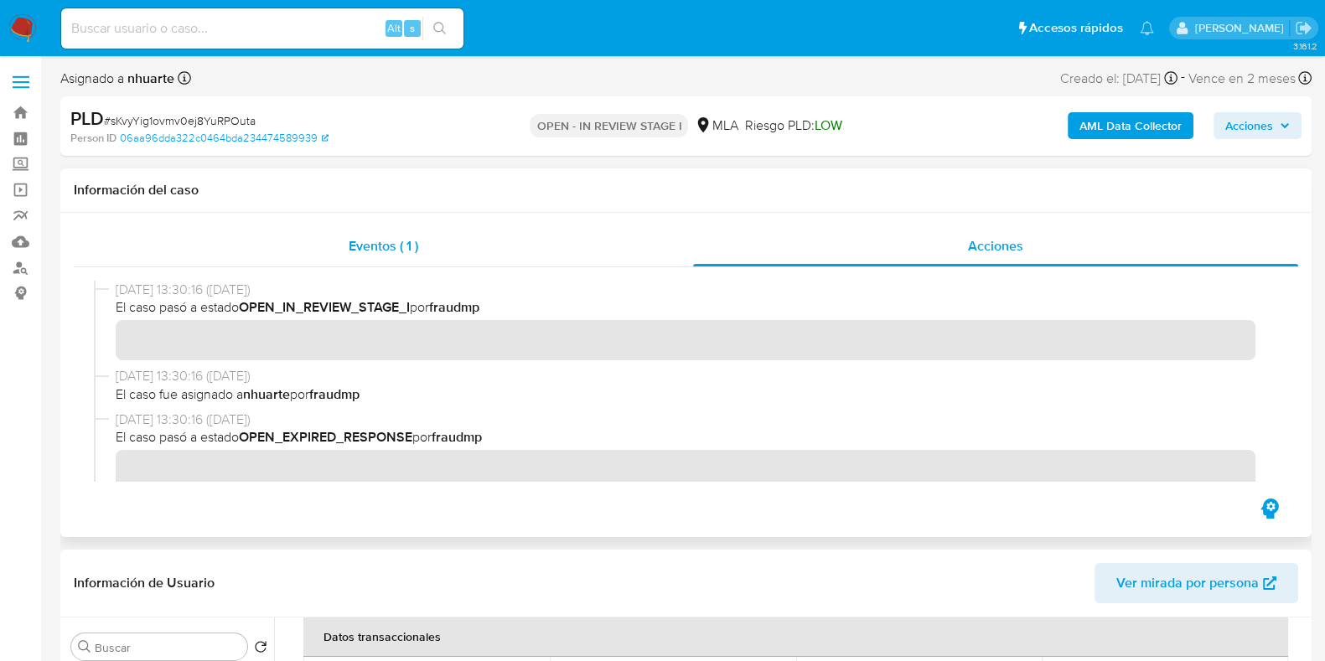
click at [417, 247] on span "Eventos ( 1 )" at bounding box center [384, 245] width 70 height 19
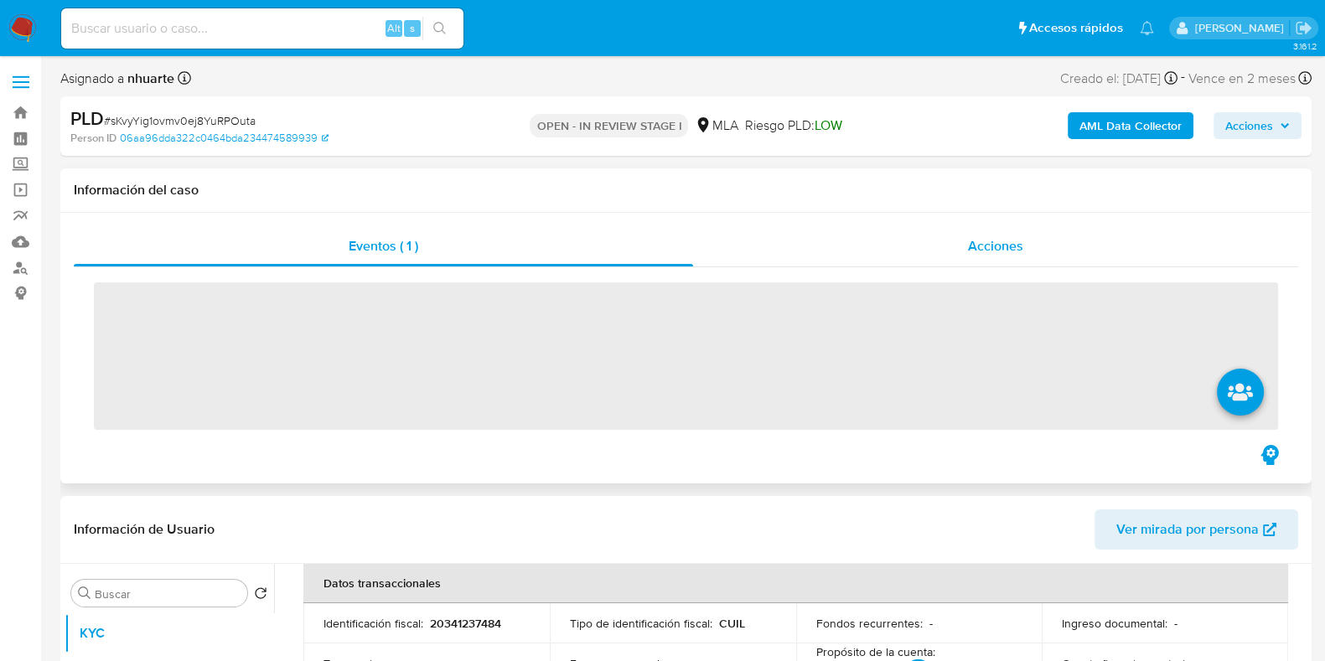
click at [1014, 242] on span "Acciones" at bounding box center [995, 245] width 55 height 19
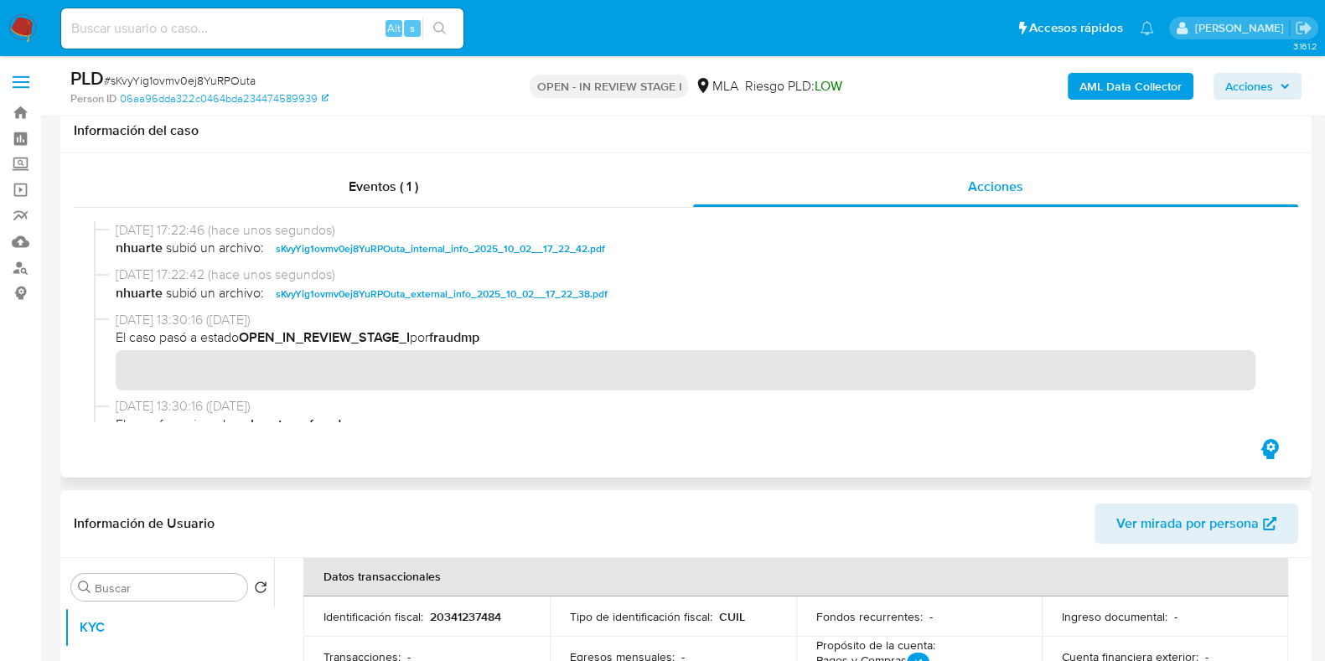
scroll to position [418, 0]
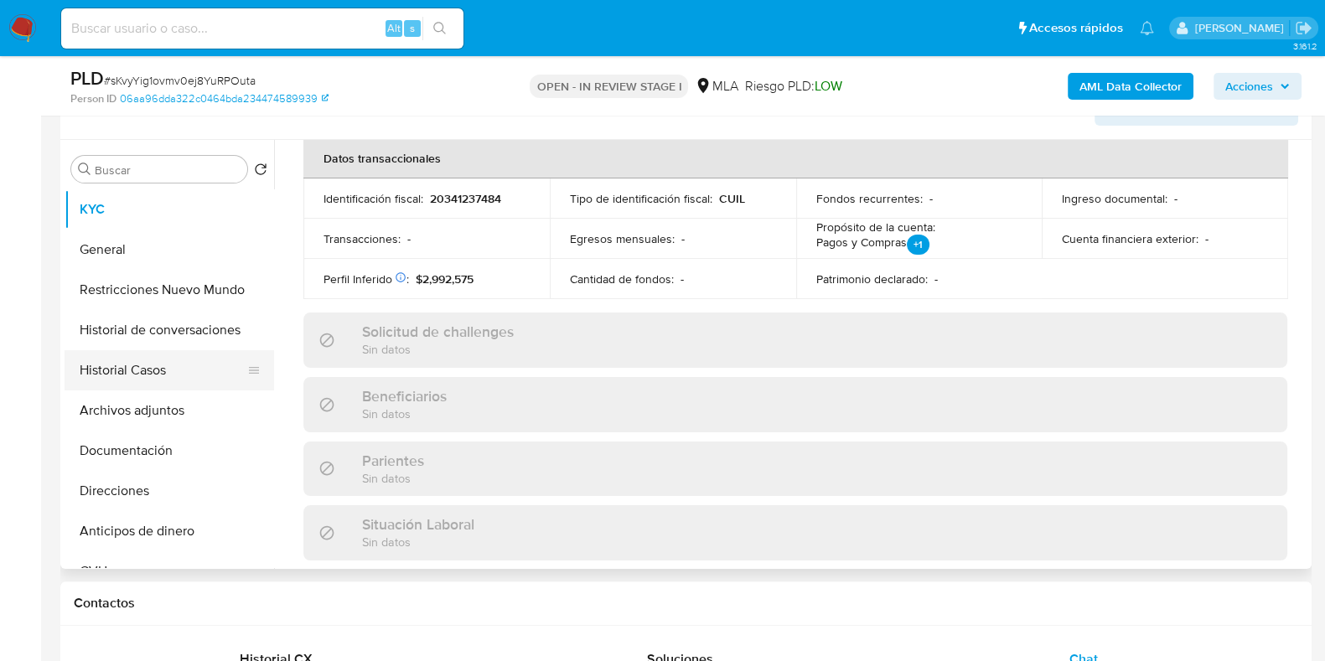
click at [194, 375] on button "Historial Casos" at bounding box center [163, 370] width 196 height 40
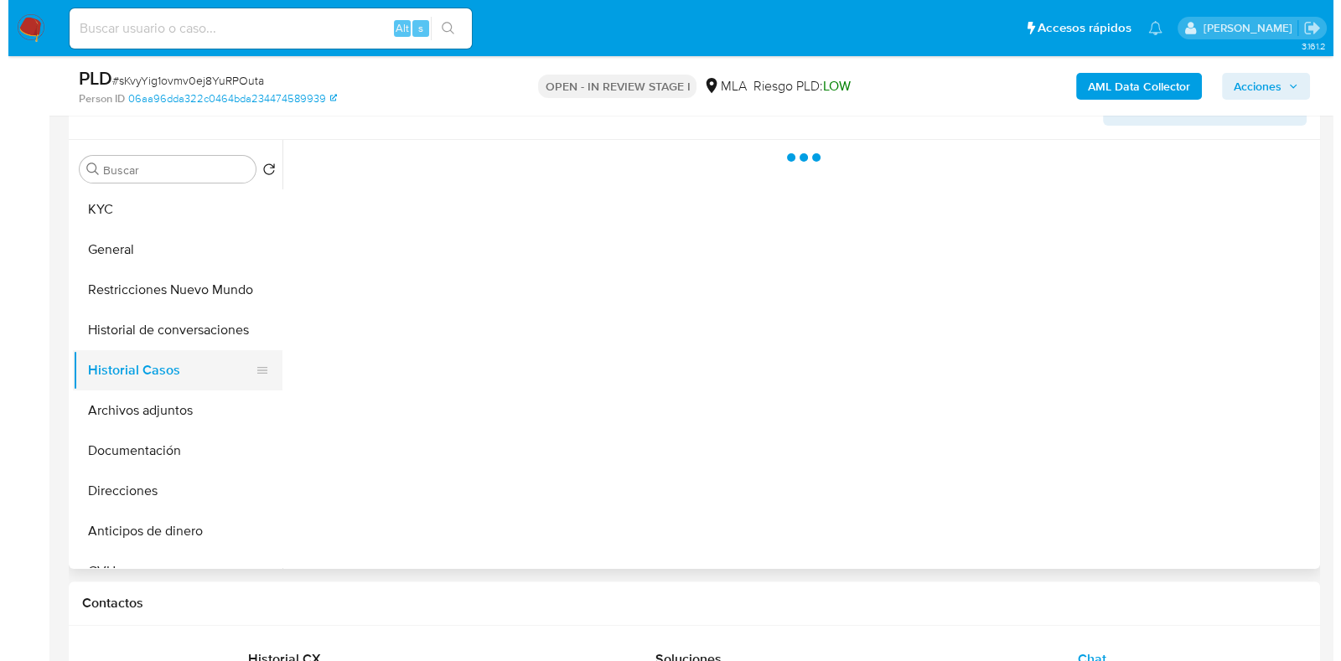
scroll to position [0, 0]
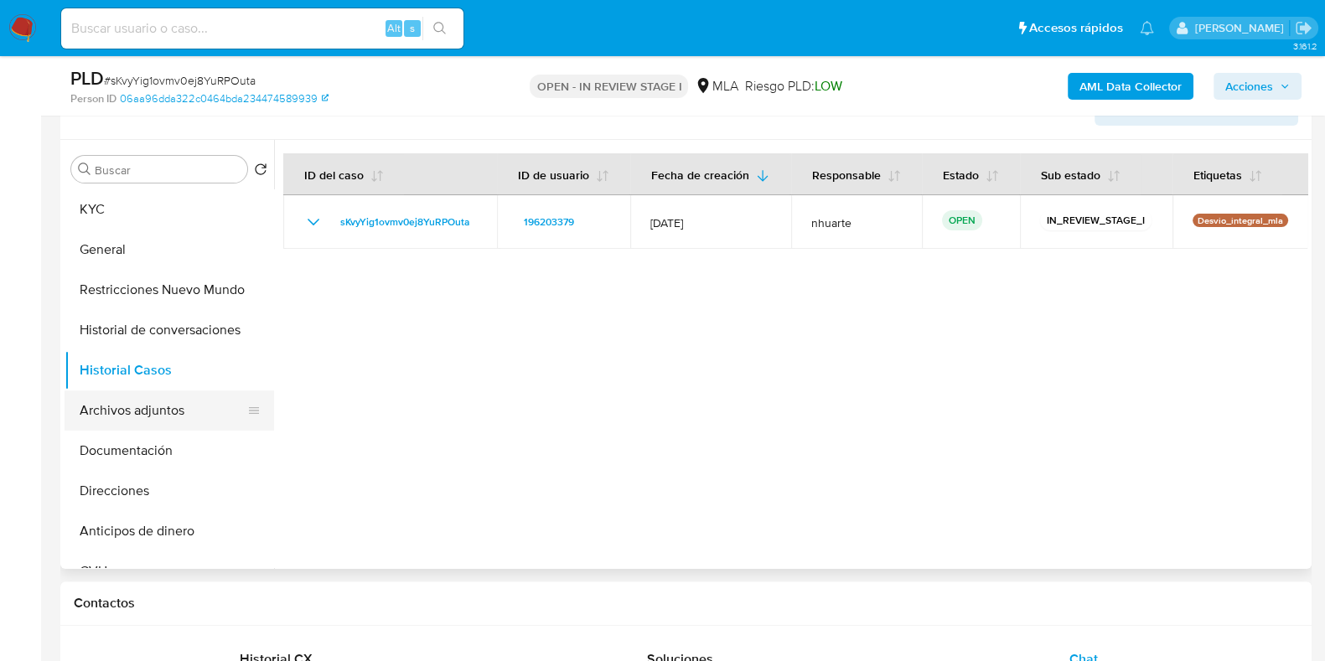
click at [184, 418] on button "Archivos adjuntos" at bounding box center [163, 411] width 196 height 40
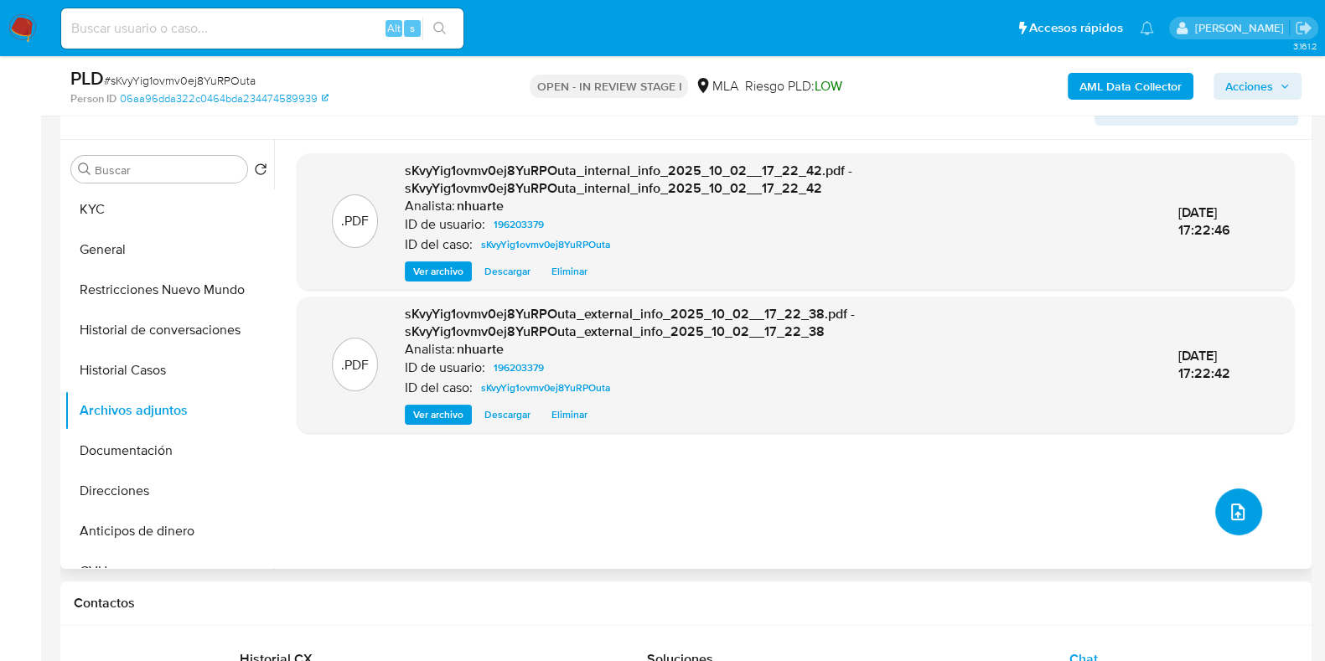
click at [1232, 517] on icon "upload-file" at bounding box center [1237, 512] width 13 height 17
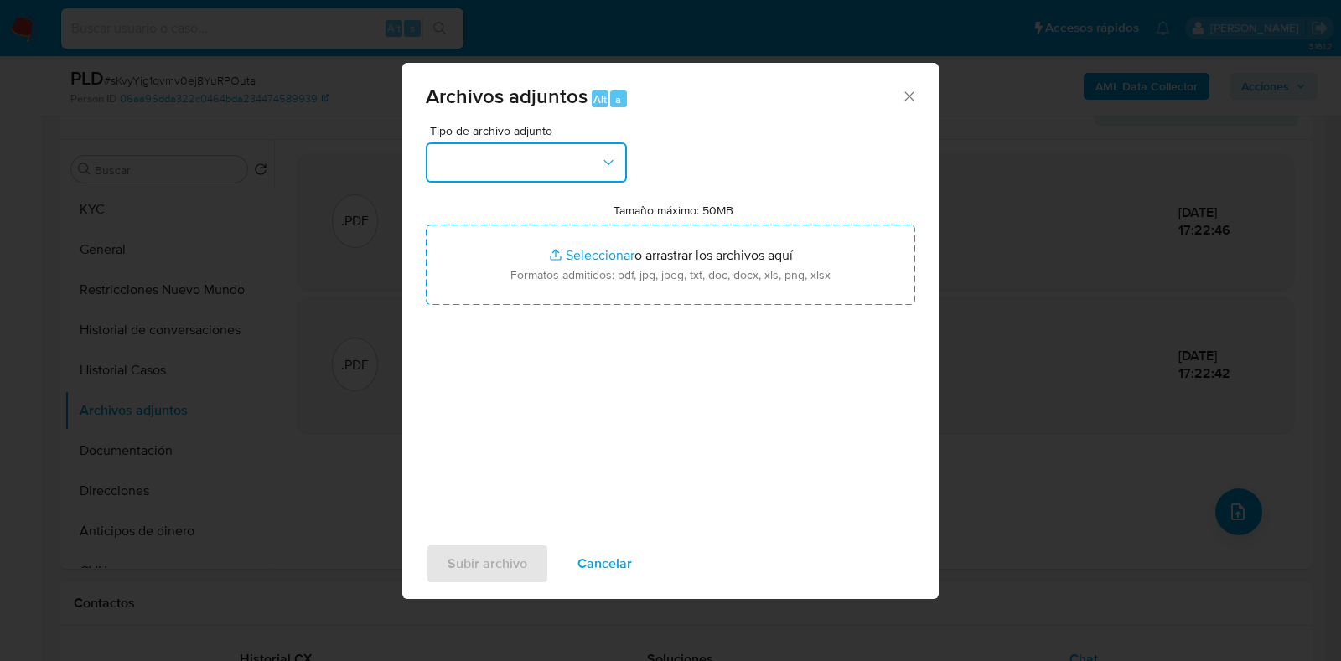
click at [608, 168] on icon "button" at bounding box center [608, 162] width 17 height 17
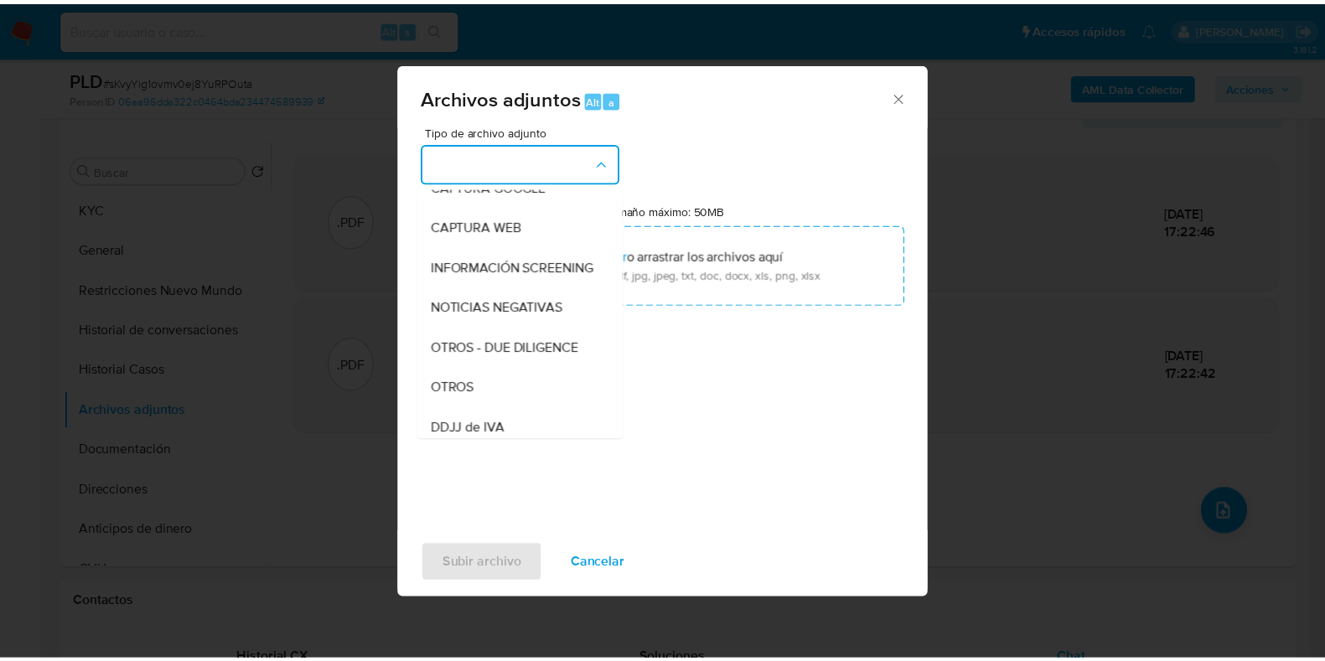
scroll to position [192, 0]
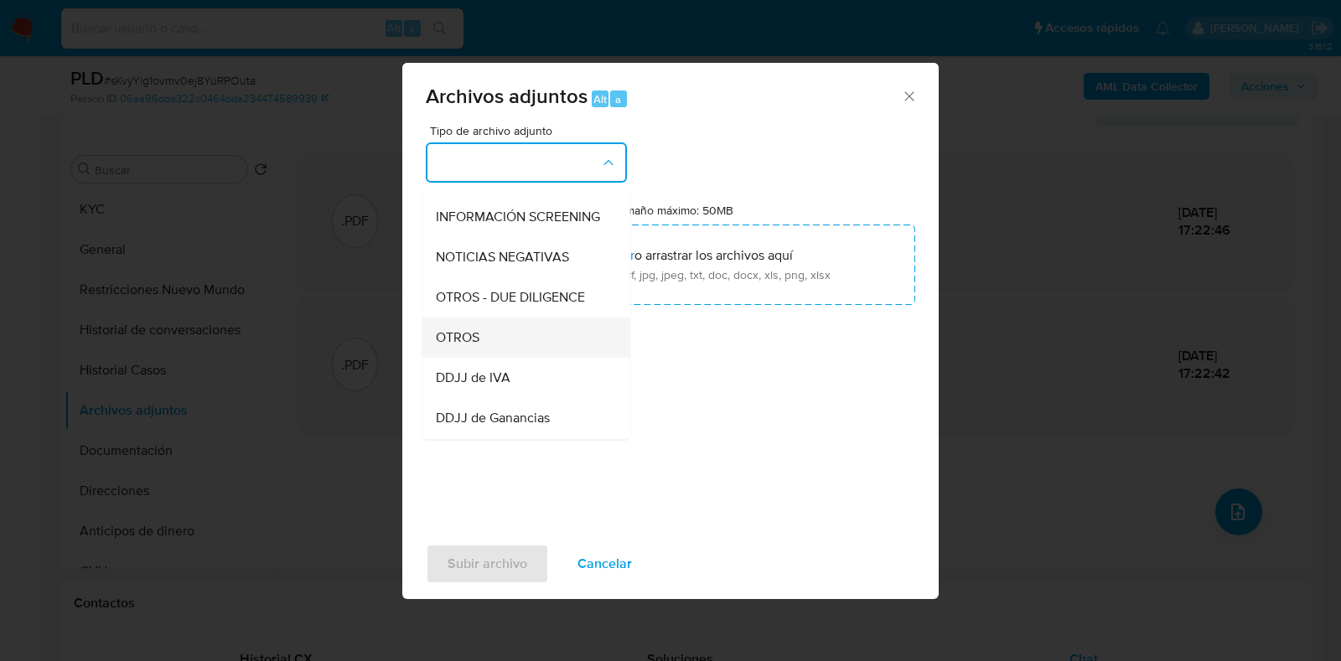
click at [545, 349] on div "OTROS" at bounding box center [521, 338] width 171 height 40
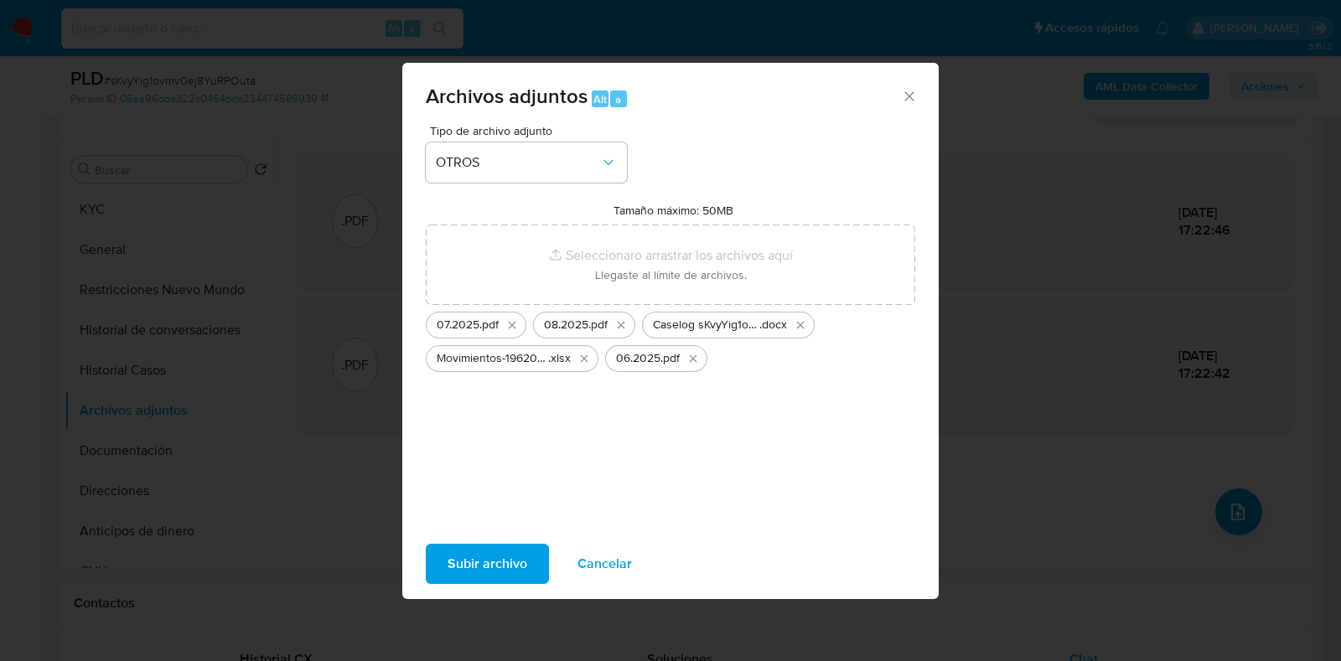
click at [484, 576] on span "Subir archivo" at bounding box center [488, 564] width 80 height 37
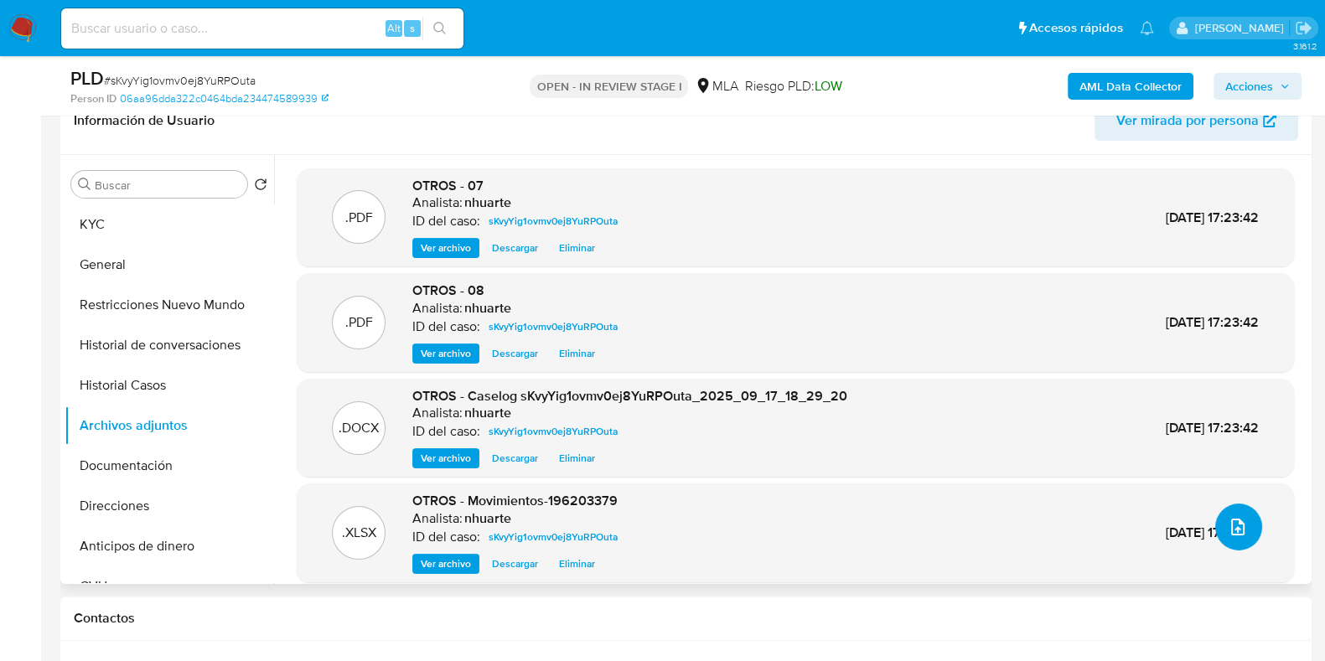
scroll to position [0, 0]
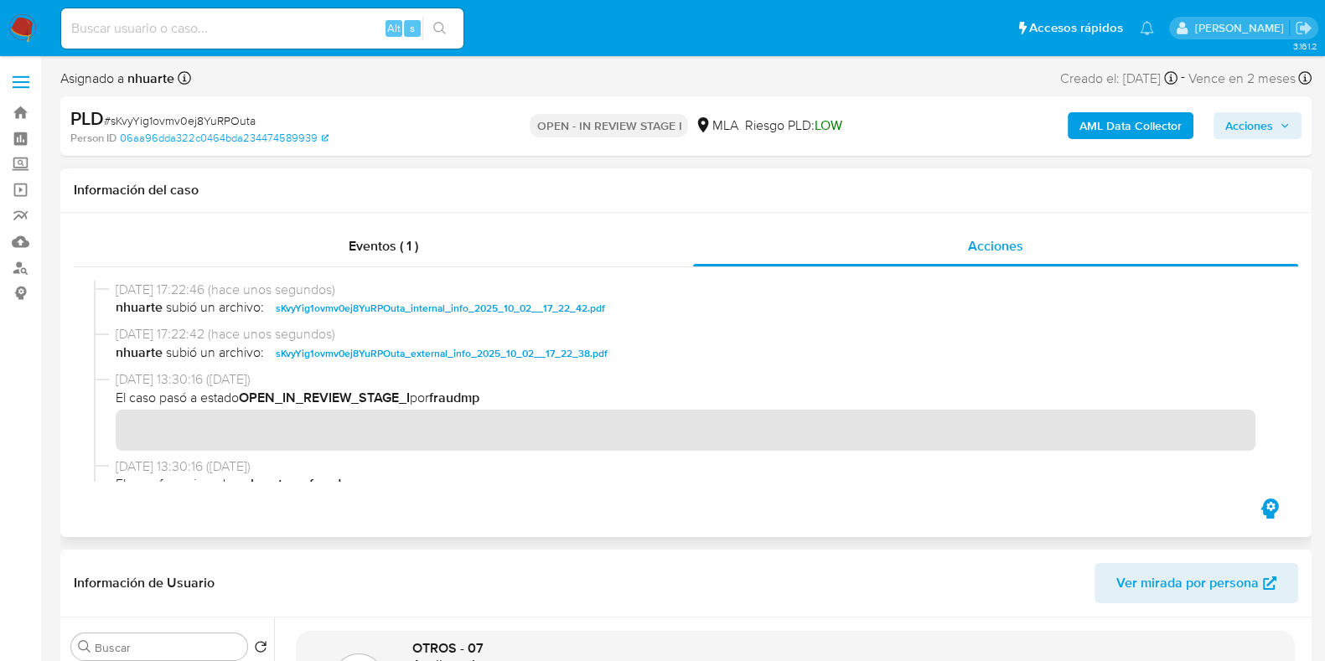
click at [378, 222] on div "Eventos ( 1 ) Acciones" at bounding box center [685, 375] width 1251 height 324
click at [382, 253] on span "Eventos ( 1 )" at bounding box center [384, 245] width 70 height 19
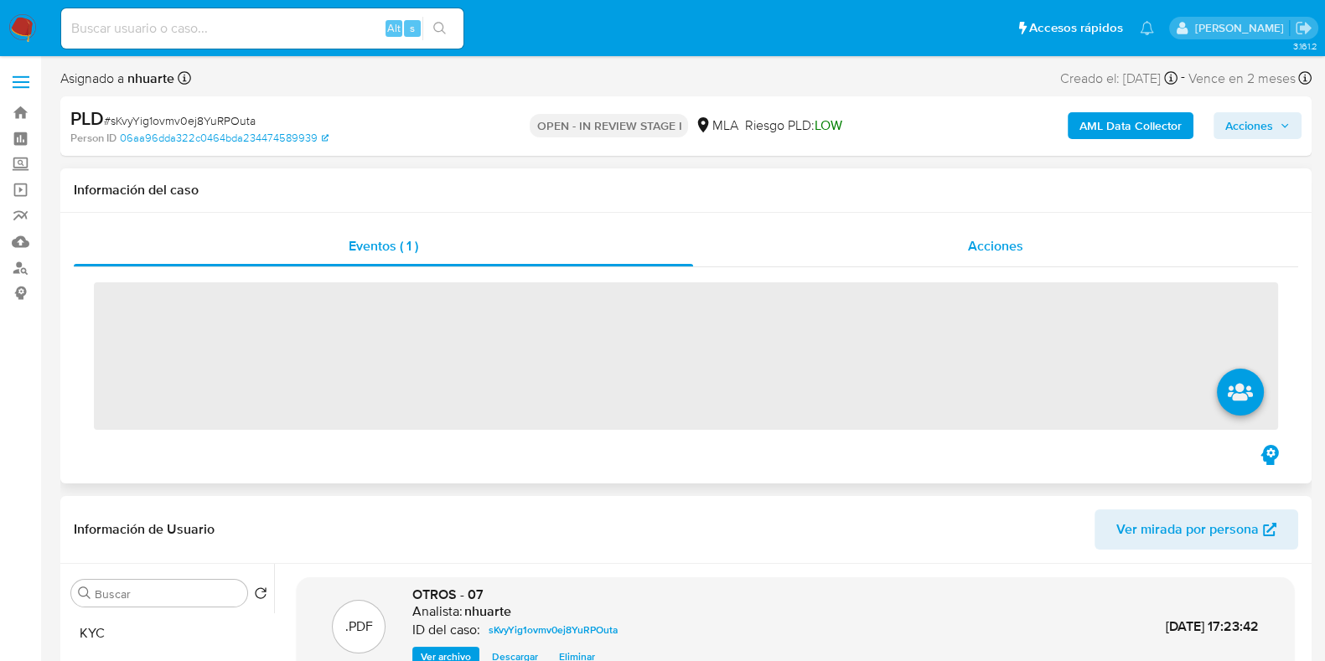
click at [997, 247] on span "Acciones" at bounding box center [995, 245] width 55 height 19
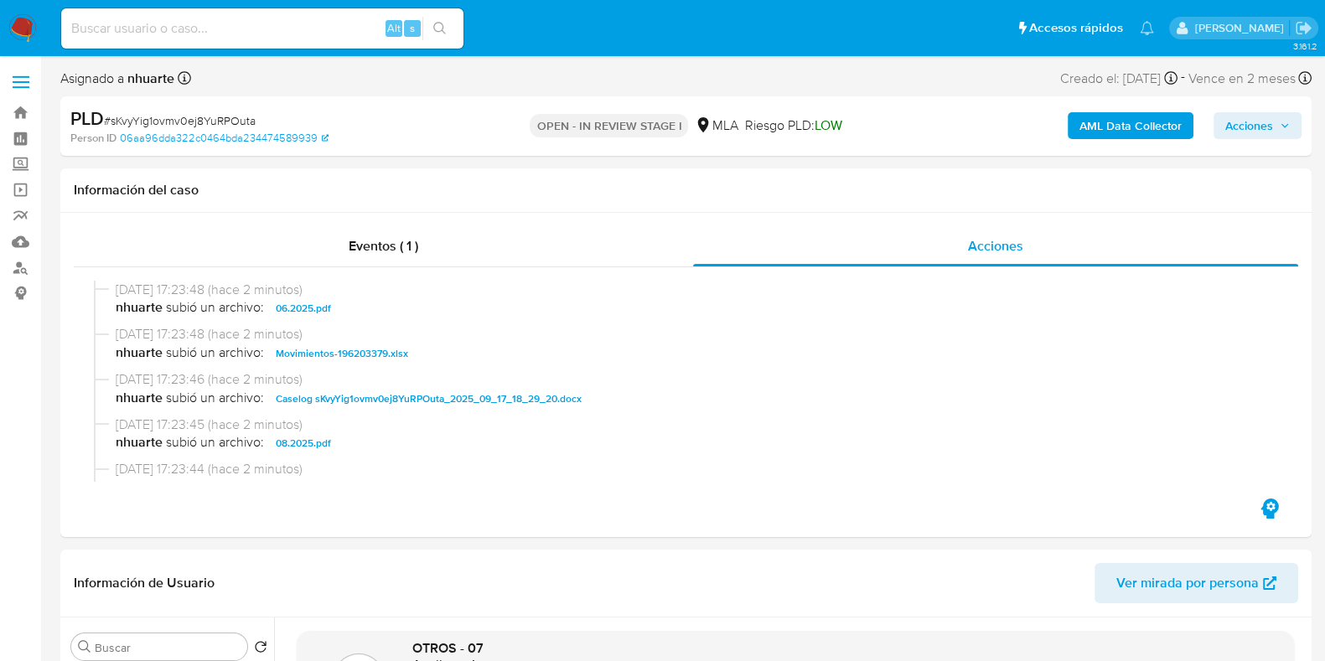
click at [1277, 120] on span "Acciones" at bounding box center [1257, 125] width 65 height 23
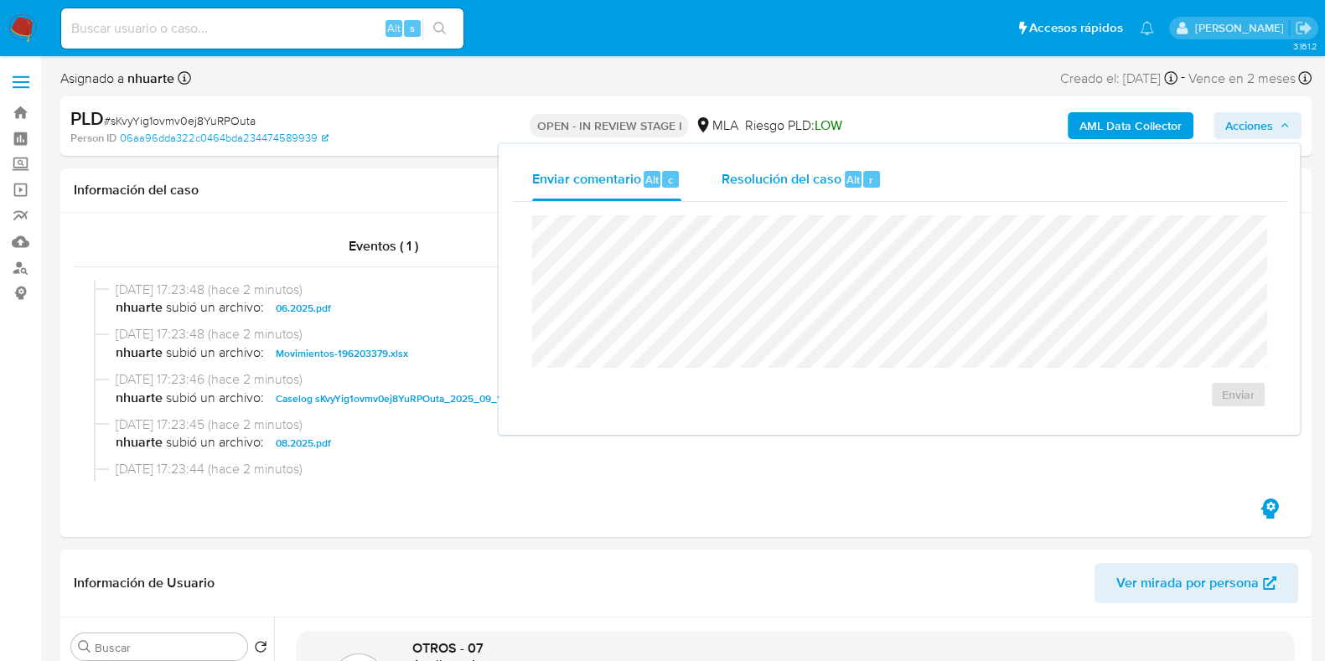
click at [776, 178] on span "Resolución del caso" at bounding box center [782, 178] width 120 height 19
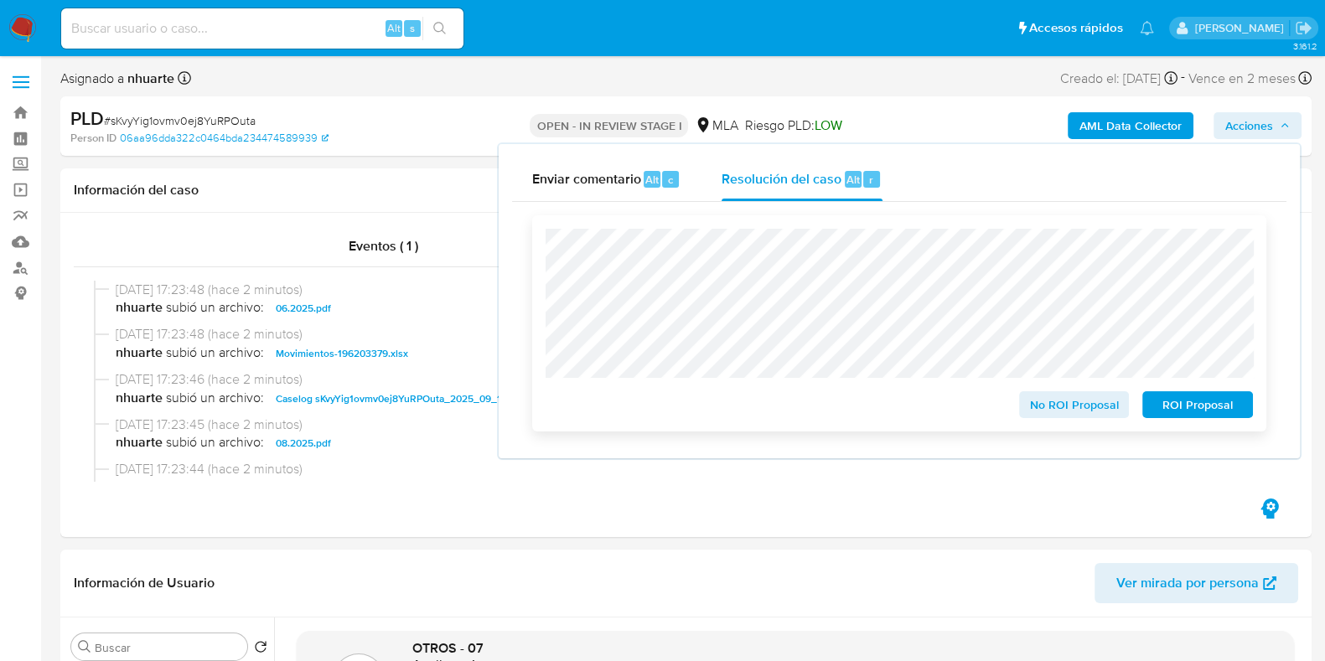
click at [1058, 417] on span "No ROI Proposal" at bounding box center [1074, 404] width 87 height 23
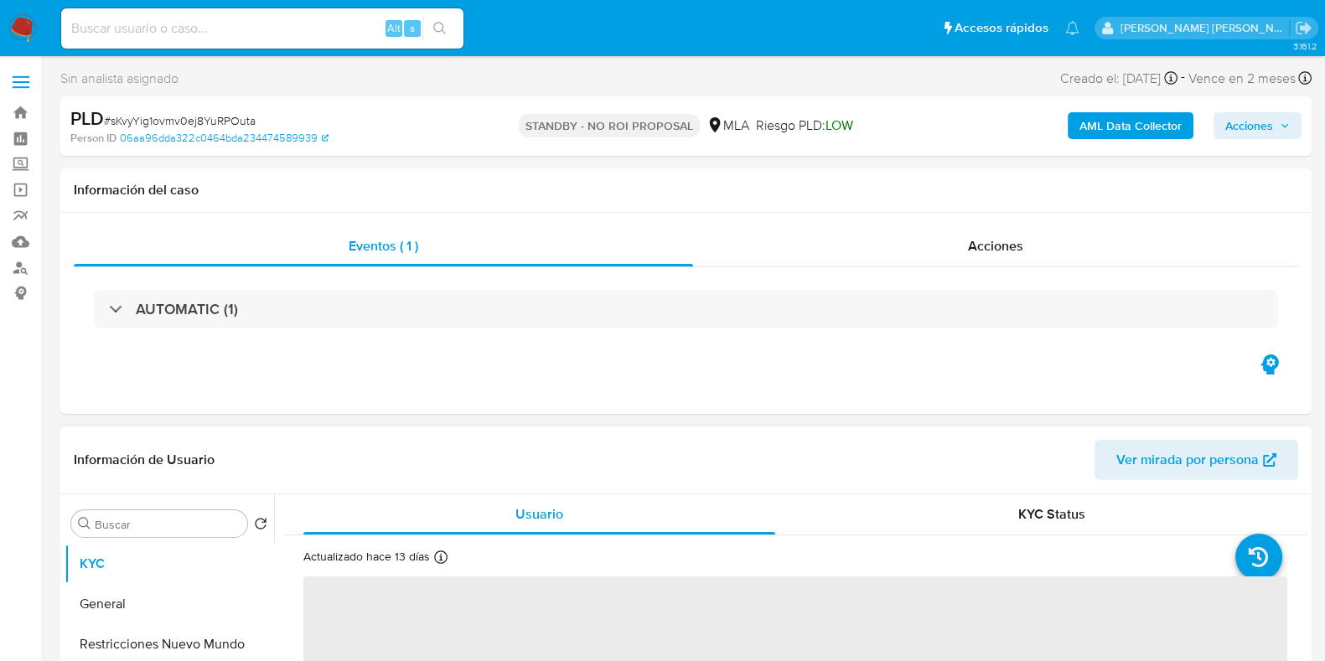
select select "10"
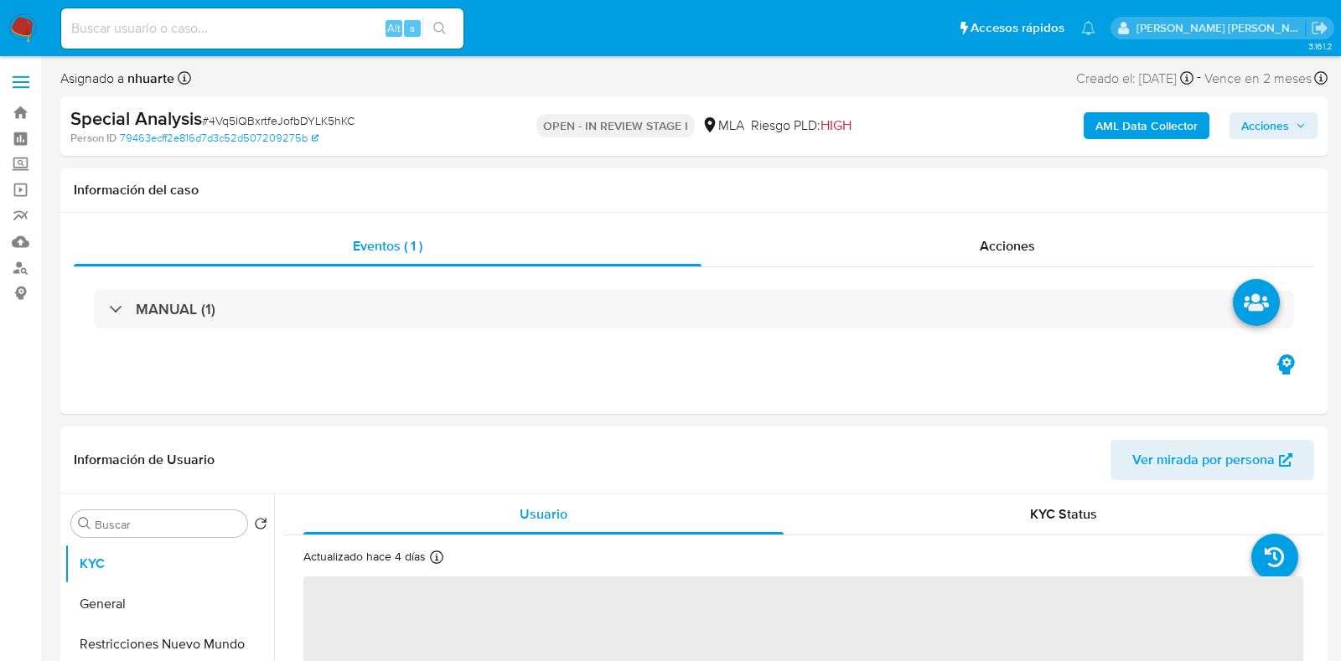
select select "10"
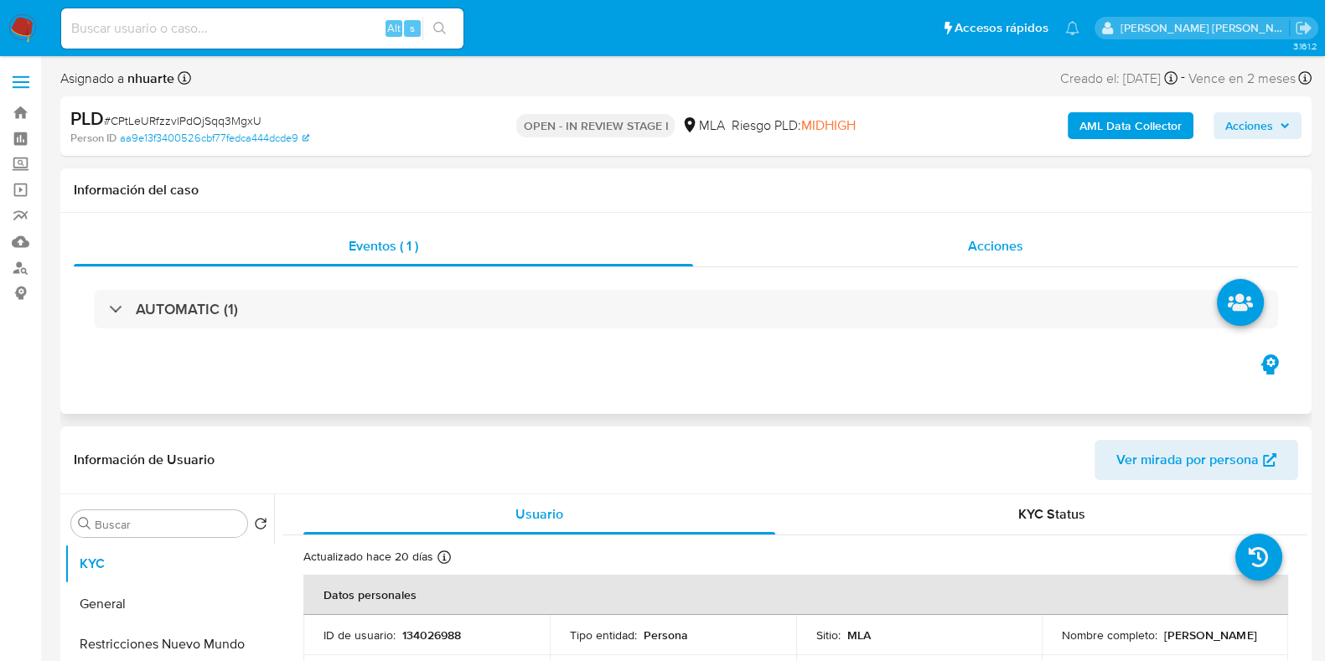
click at [984, 236] on span "Acciones" at bounding box center [995, 245] width 55 height 19
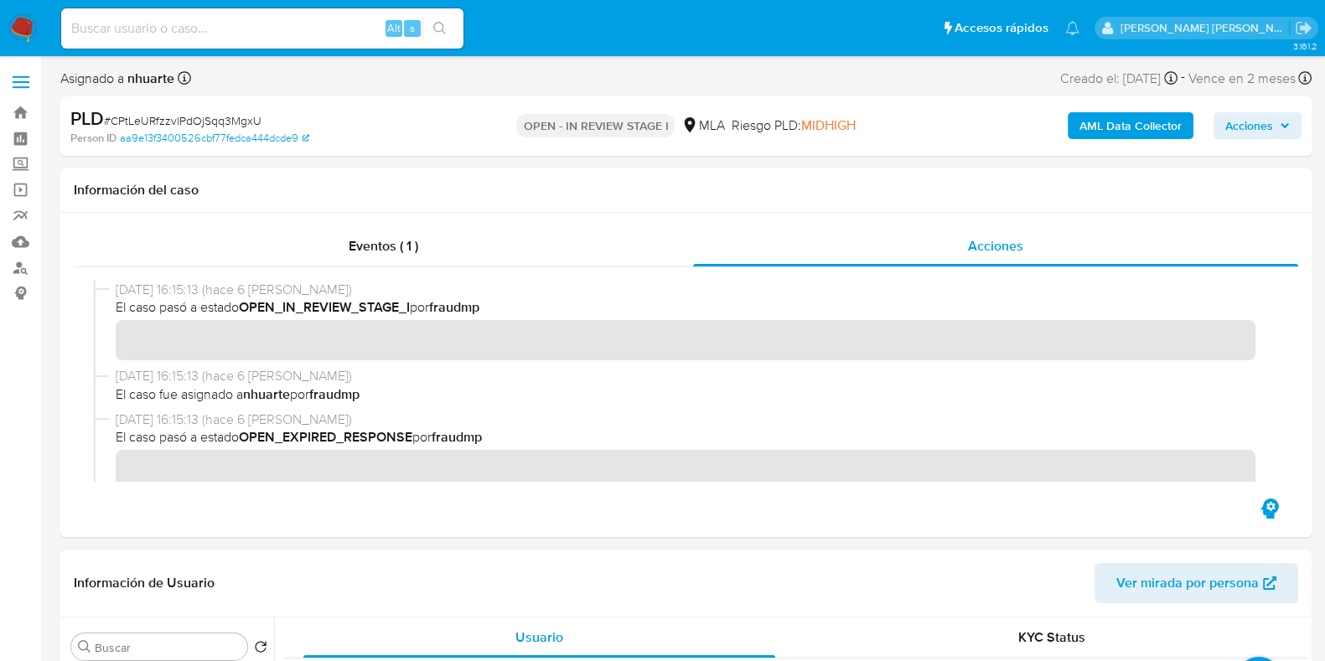
scroll to position [209, 0]
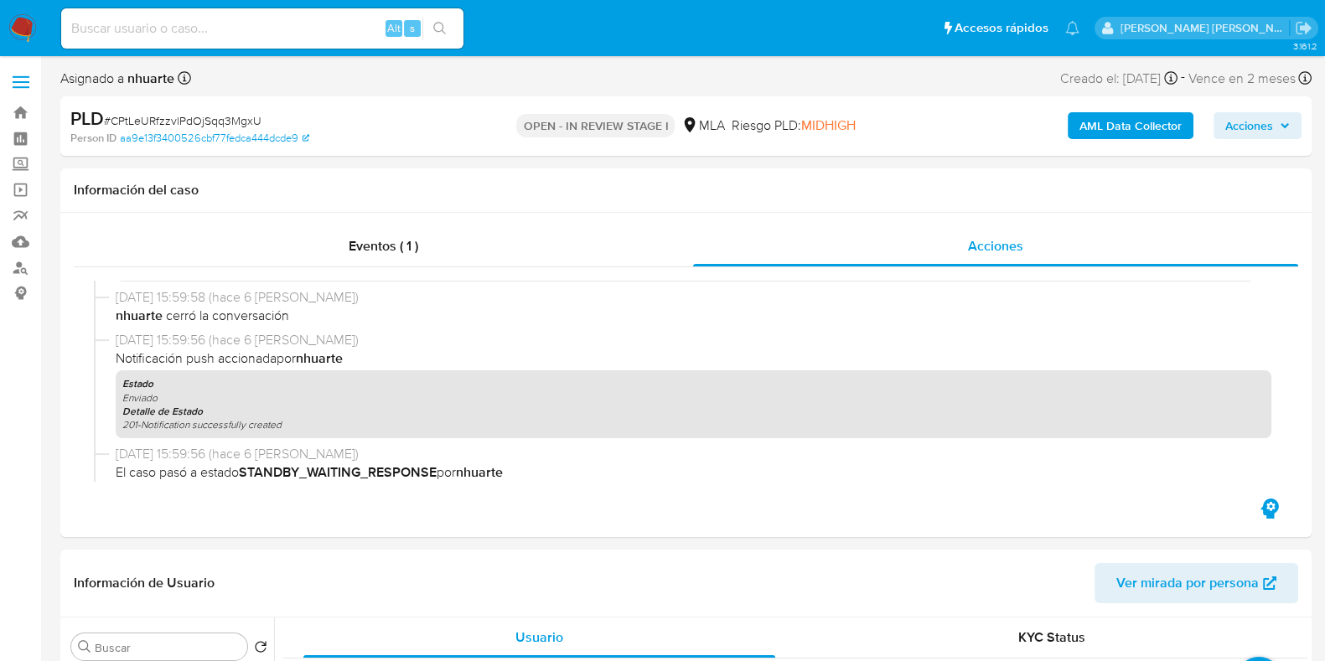
click at [1173, 119] on b "AML Data Collector" at bounding box center [1131, 125] width 102 height 27
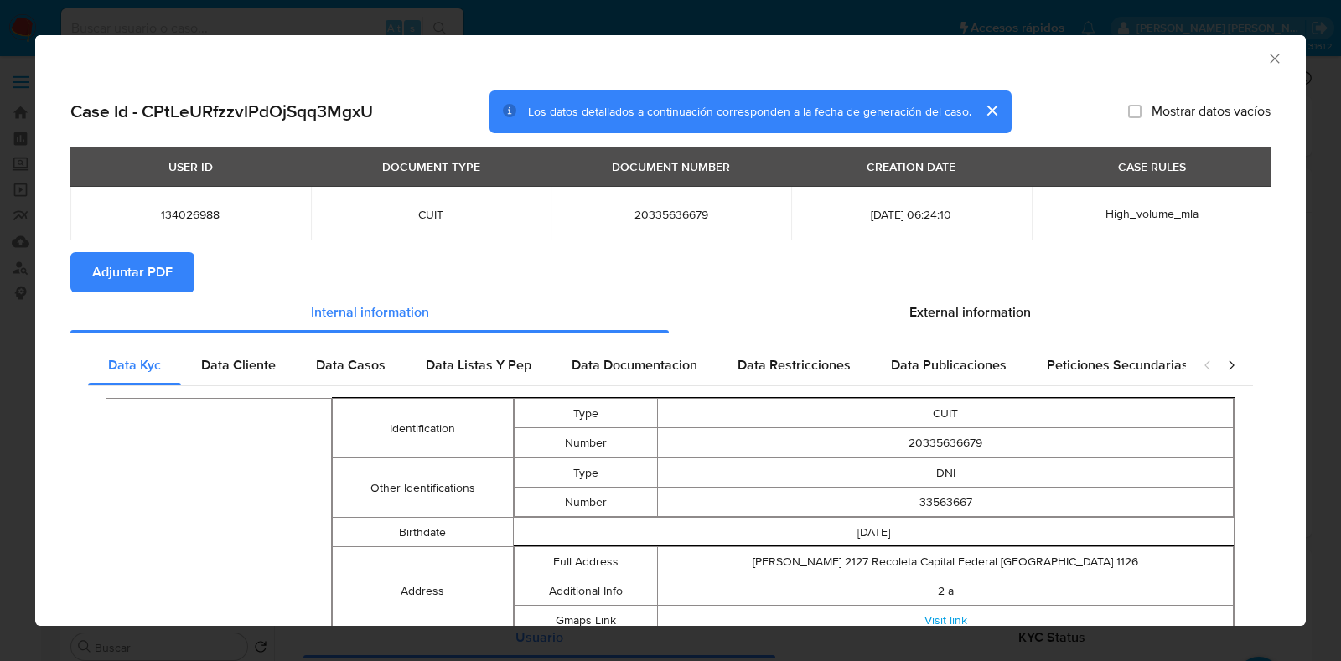
click at [1266, 56] on icon "Cerrar ventana" at bounding box center [1274, 58] width 17 height 17
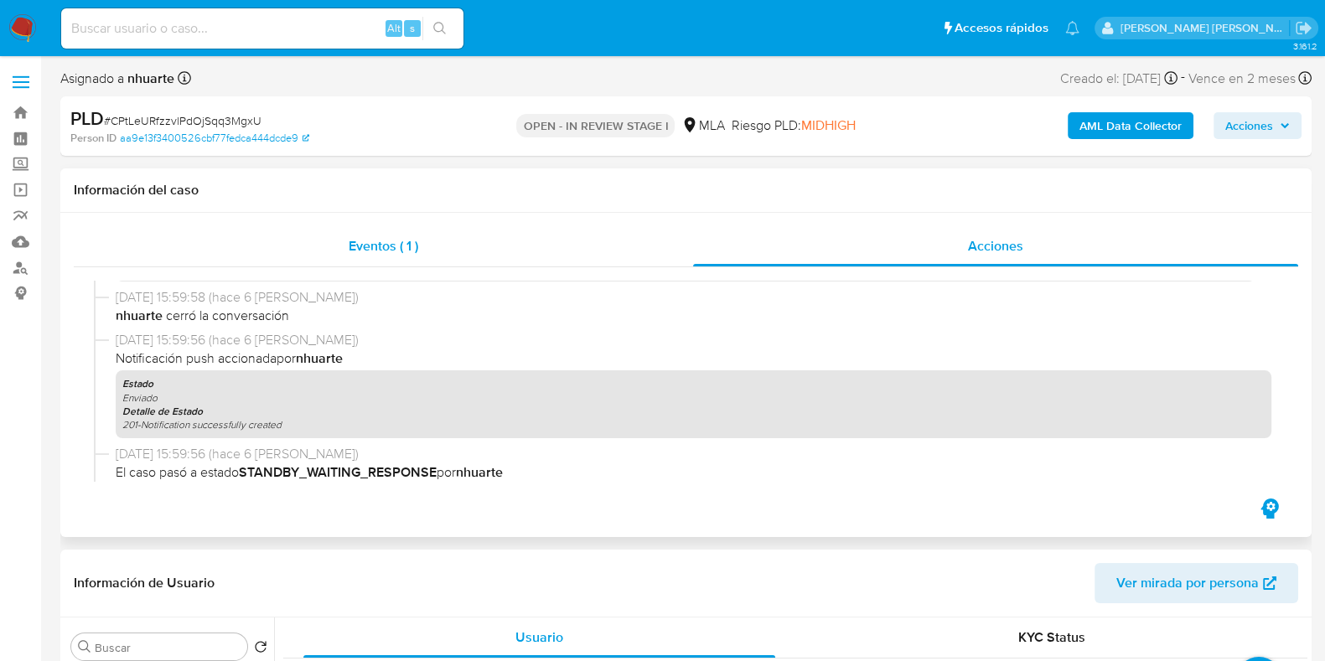
click at [402, 236] on span "Eventos ( 1 )" at bounding box center [384, 245] width 70 height 19
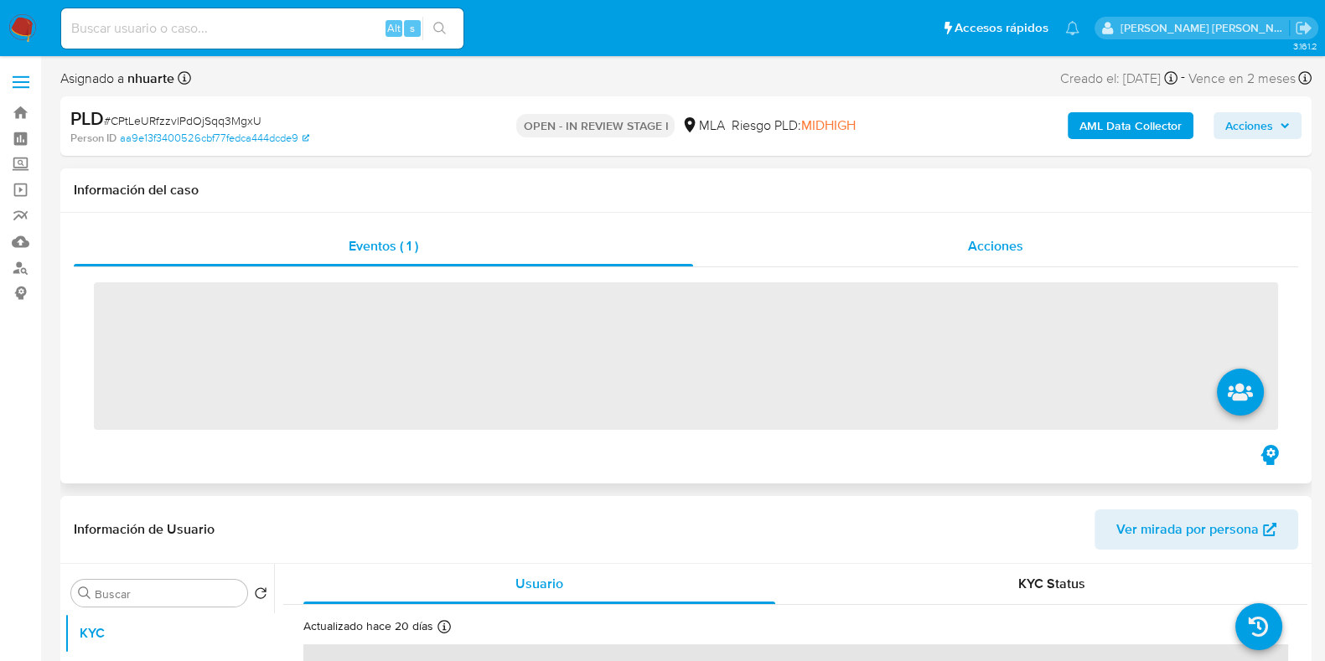
click at [986, 245] on span "Acciones" at bounding box center [995, 245] width 55 height 19
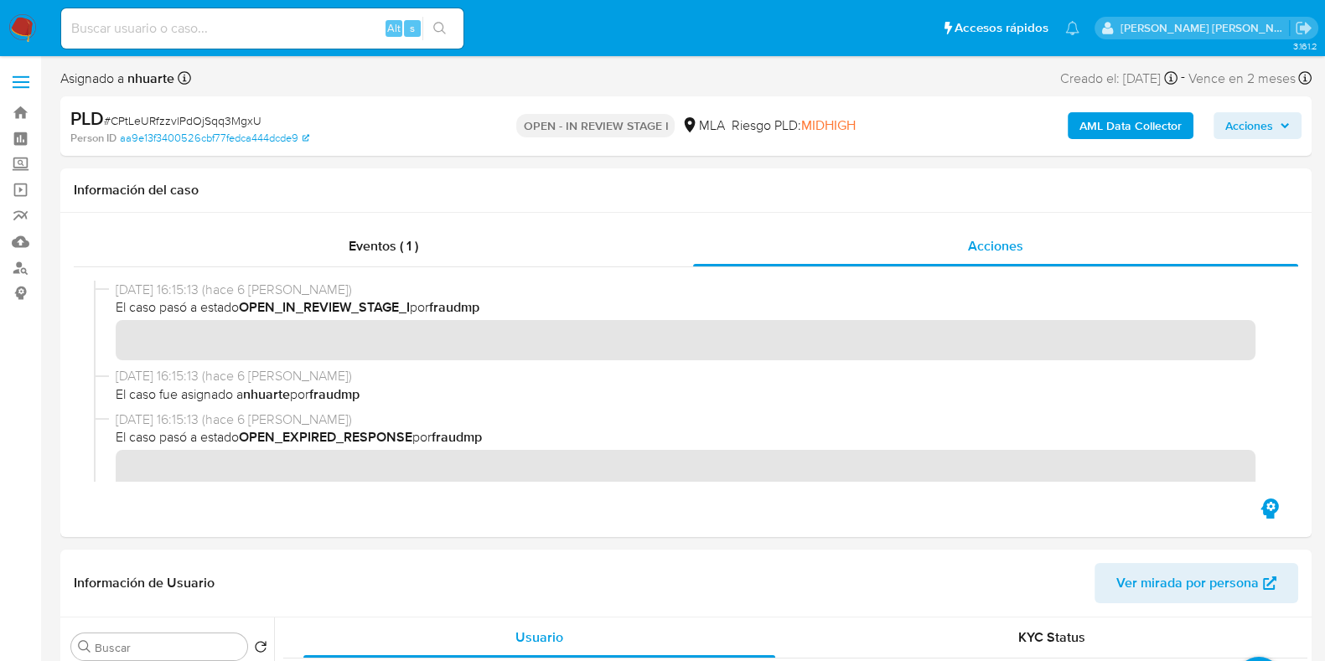
click at [1086, 124] on b "AML Data Collector" at bounding box center [1131, 125] width 102 height 27
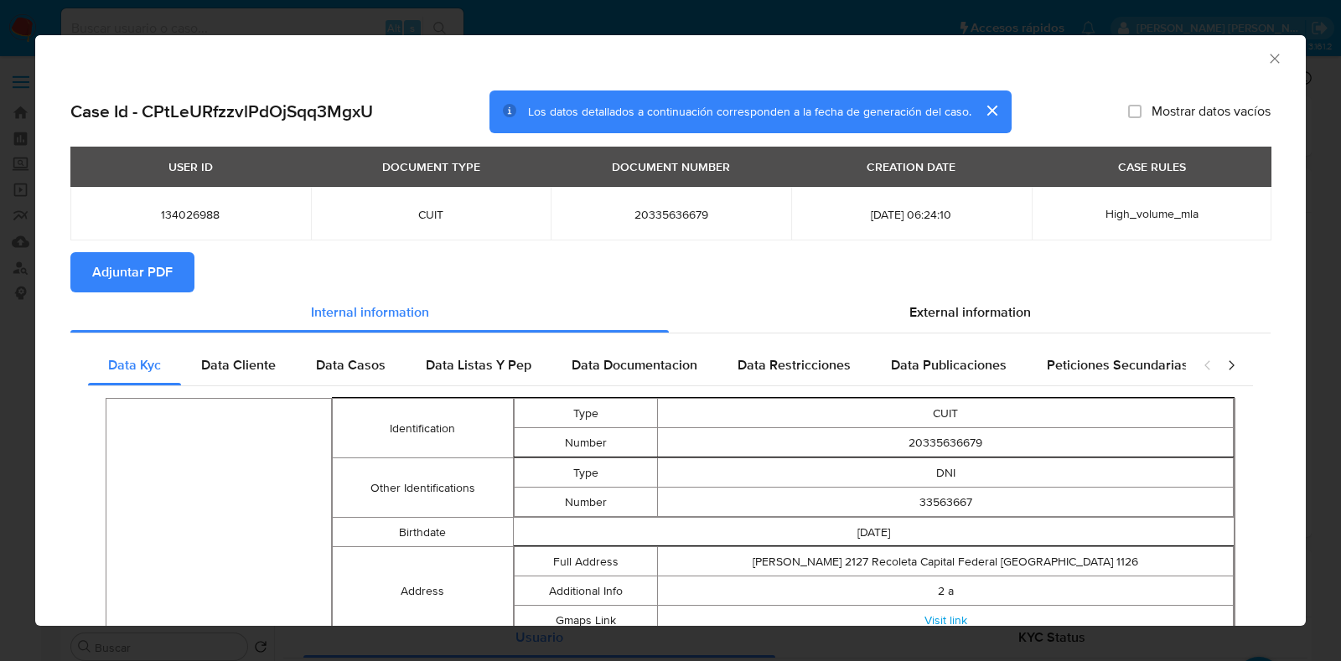
click at [175, 271] on button "Adjuntar PDF" at bounding box center [132, 272] width 124 height 40
click at [1266, 56] on icon "Cerrar ventana" at bounding box center [1274, 58] width 17 height 17
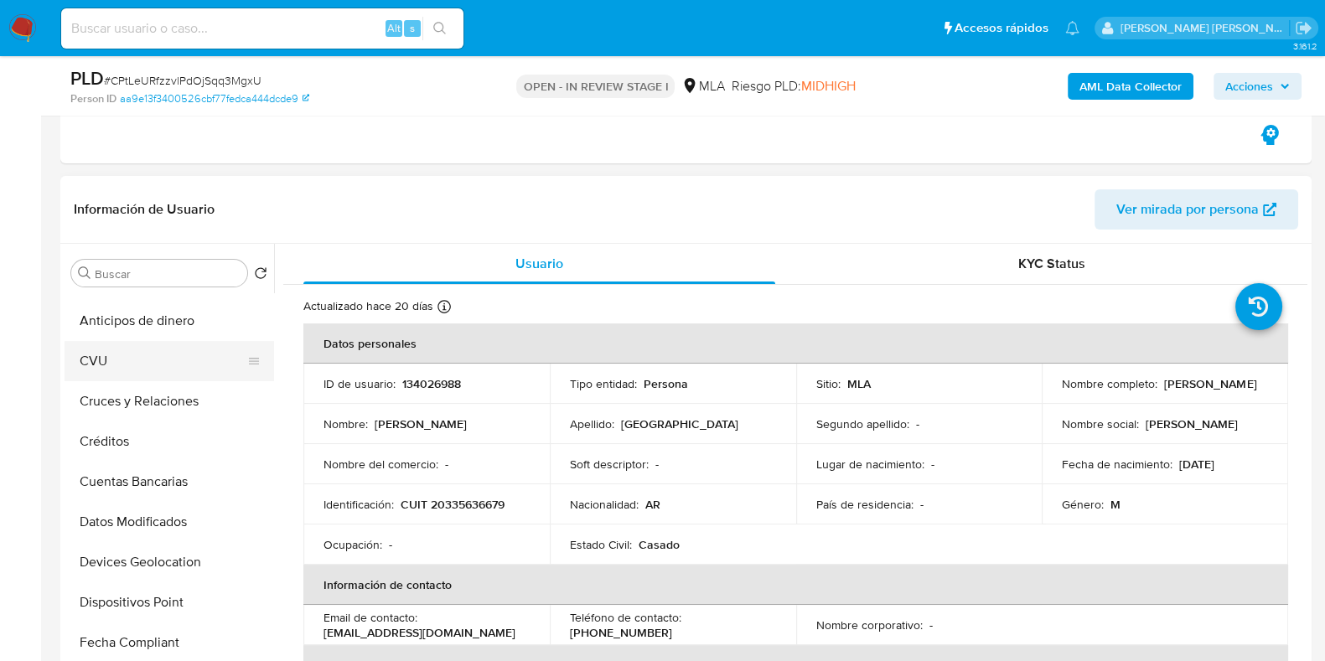
scroll to position [0, 0]
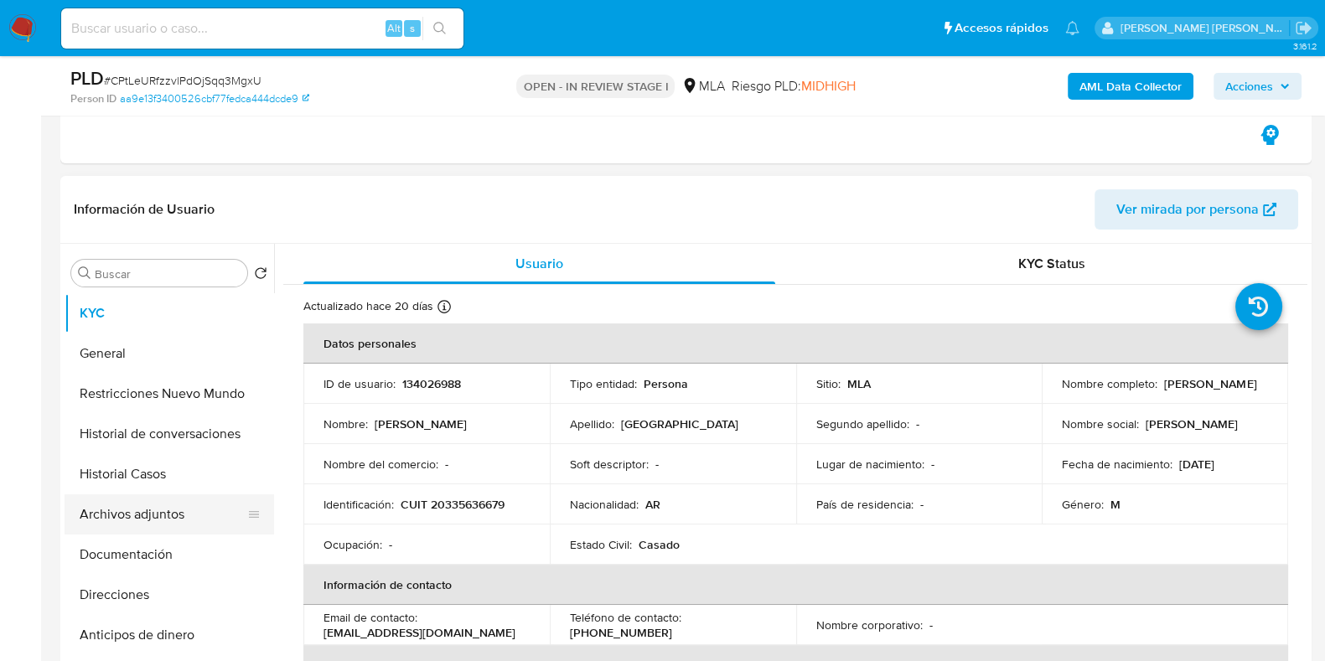
click at [163, 508] on button "Archivos adjuntos" at bounding box center [163, 515] width 196 height 40
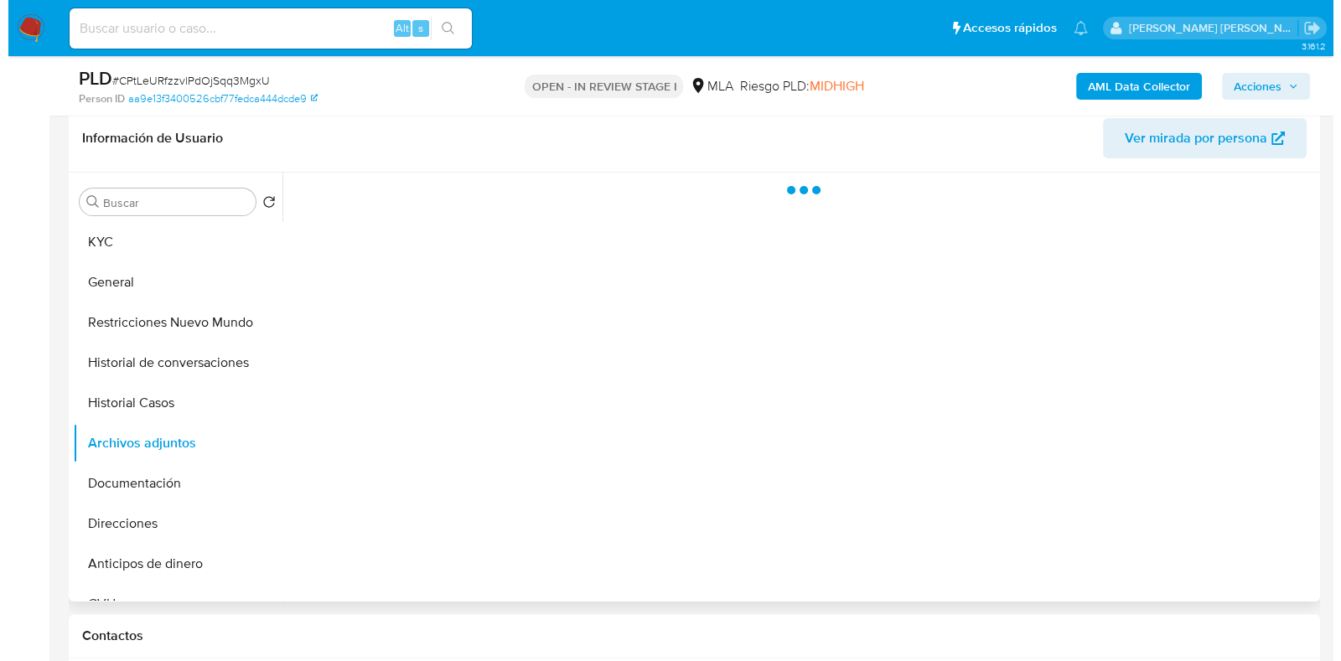
scroll to position [418, 0]
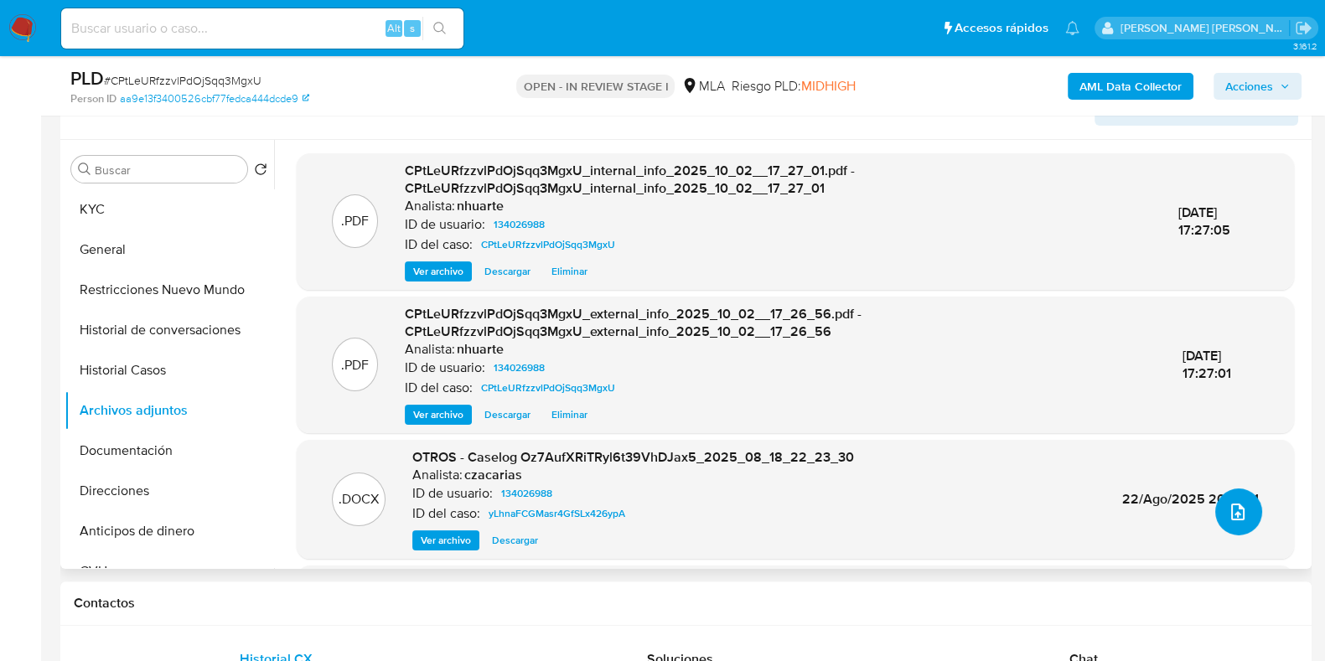
click at [1228, 511] on icon "upload-file" at bounding box center [1238, 512] width 20 height 20
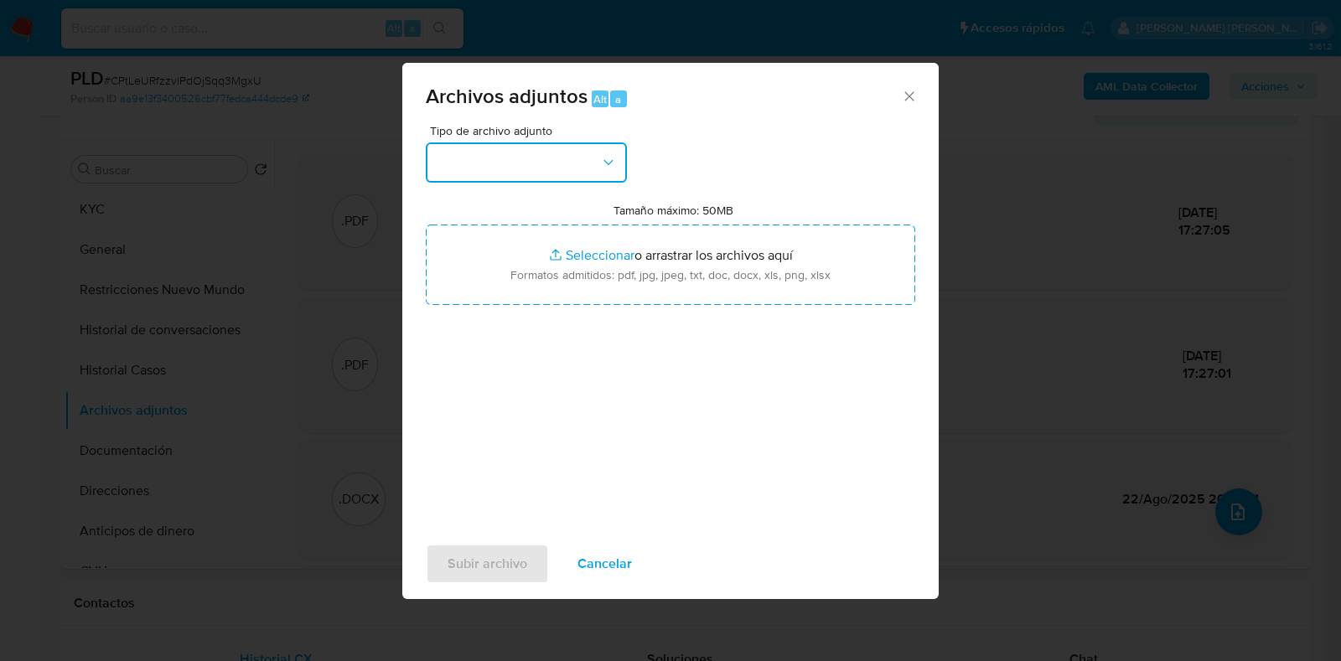
click at [616, 160] on icon "button" at bounding box center [608, 162] width 17 height 17
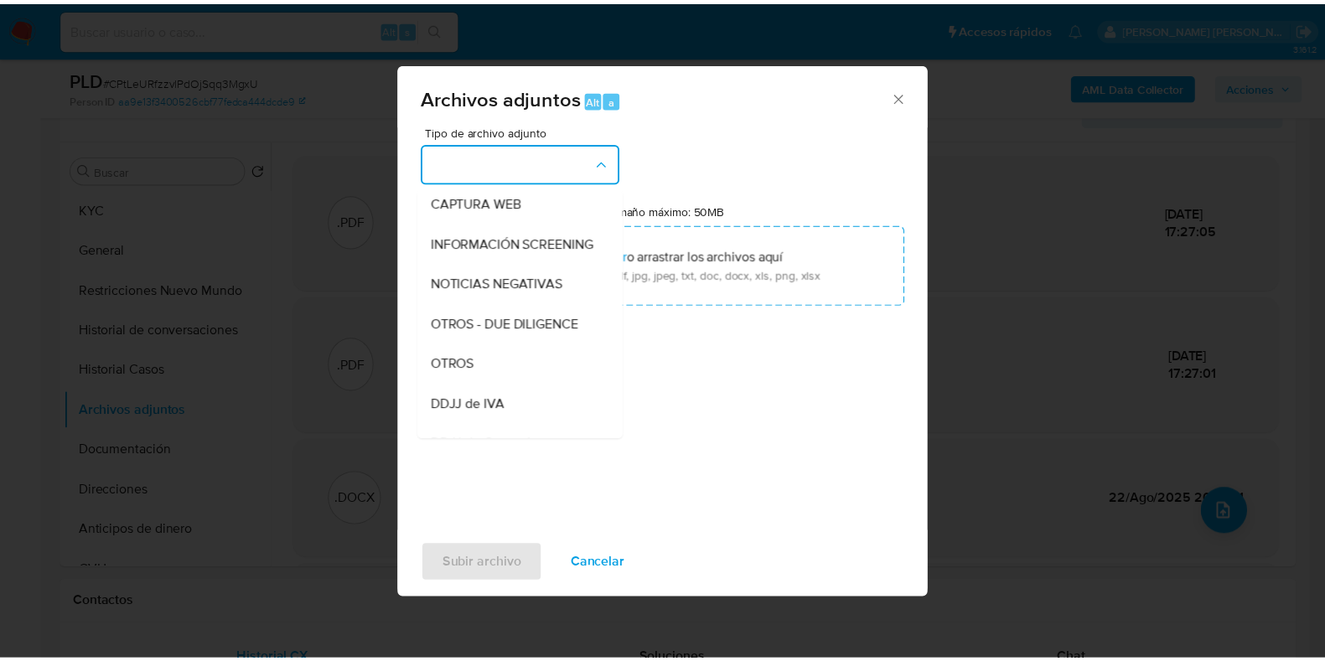
scroll to position [169, 0]
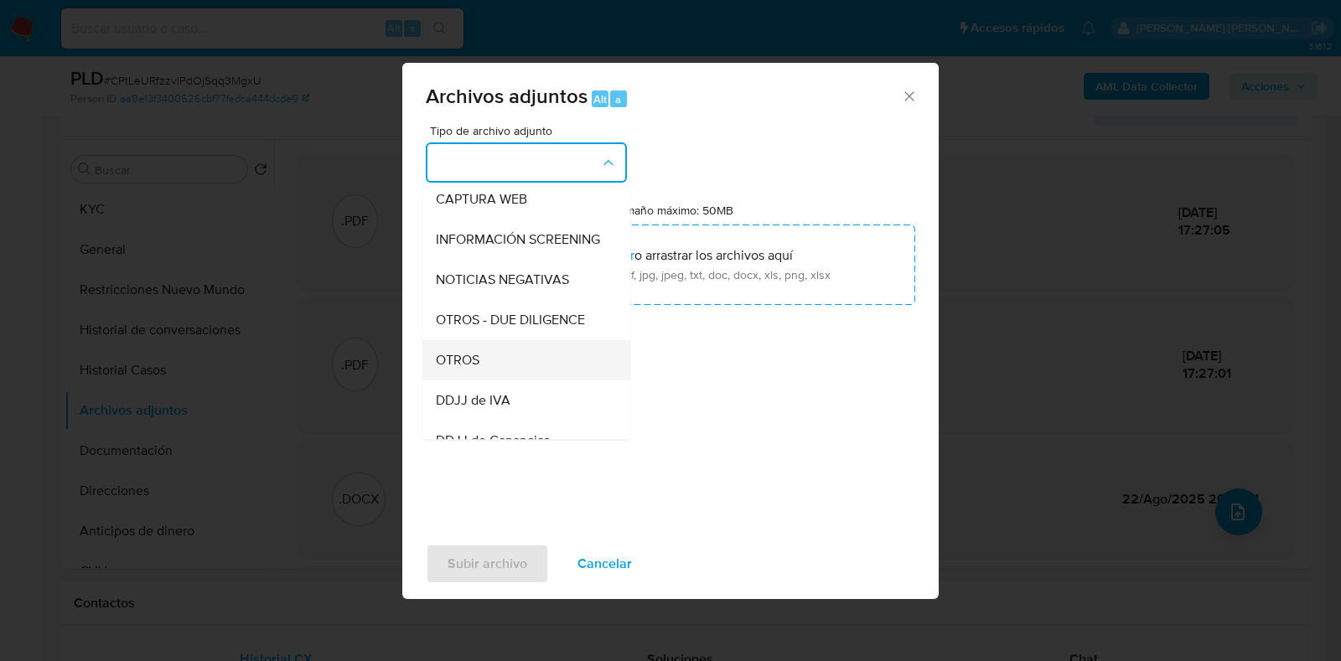
click at [504, 372] on div "OTROS" at bounding box center [521, 360] width 171 height 40
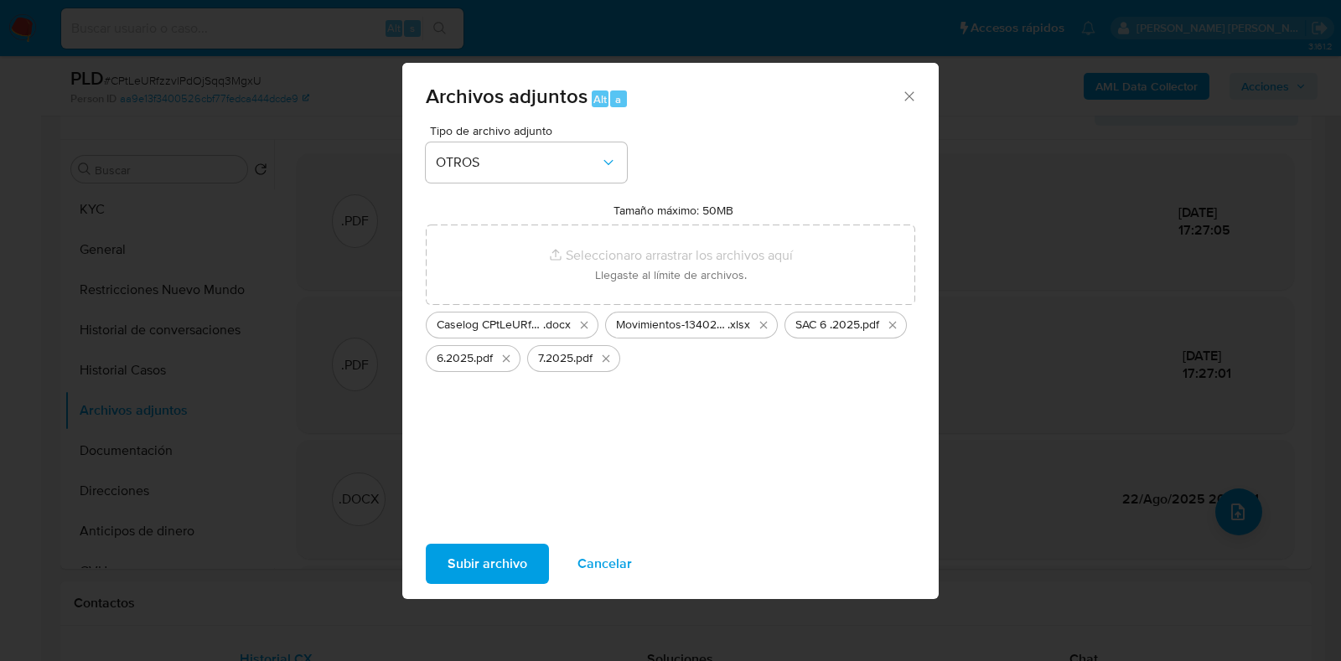
click at [515, 551] on span "Subir archivo" at bounding box center [488, 564] width 80 height 37
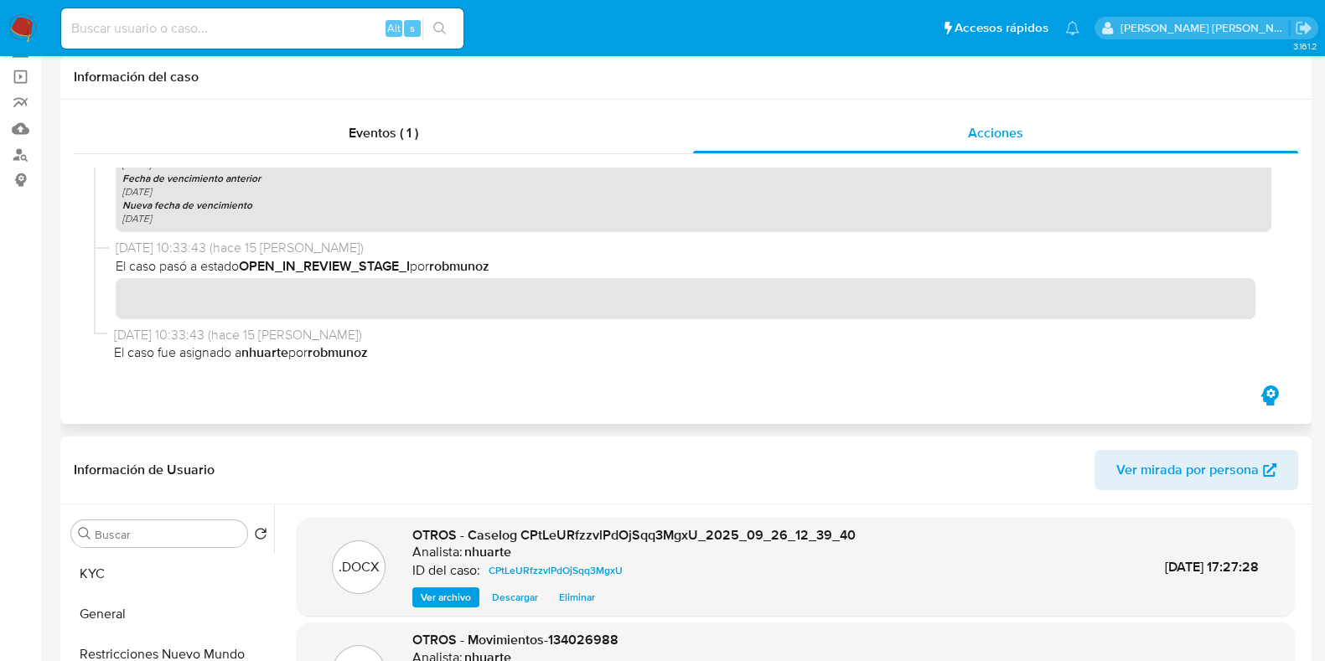
scroll to position [0, 0]
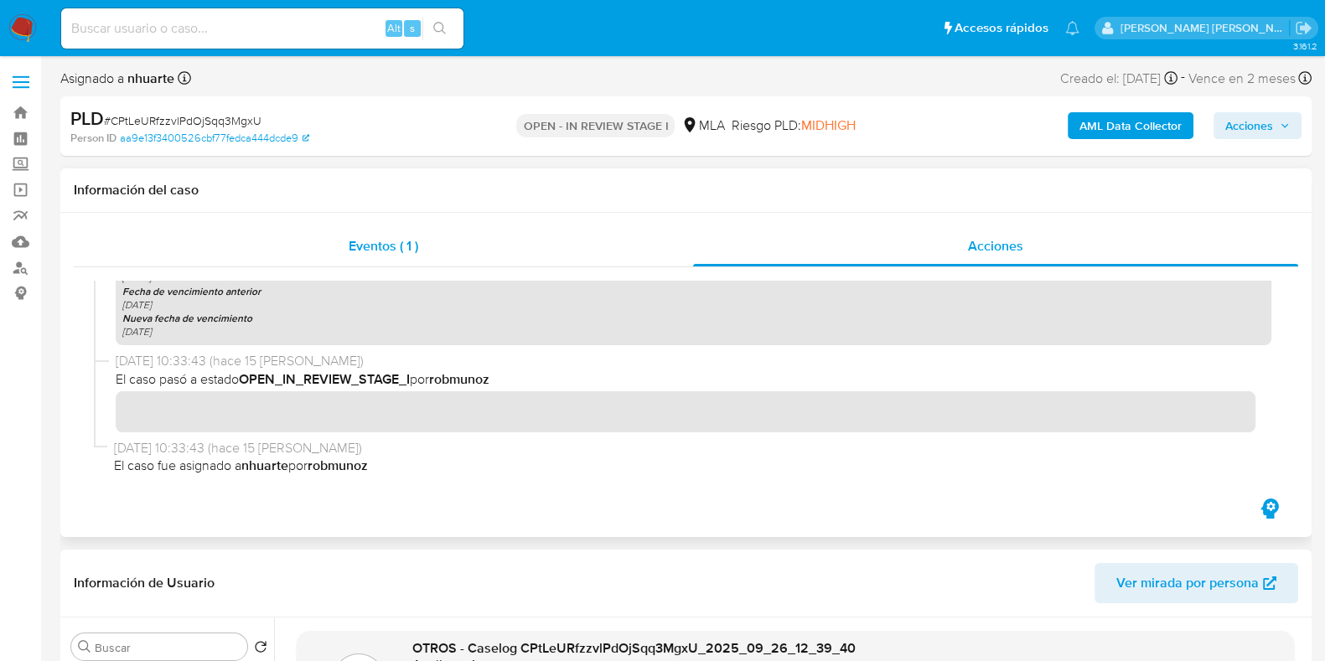
click at [382, 237] on span "Eventos ( 1 )" at bounding box center [384, 245] width 70 height 19
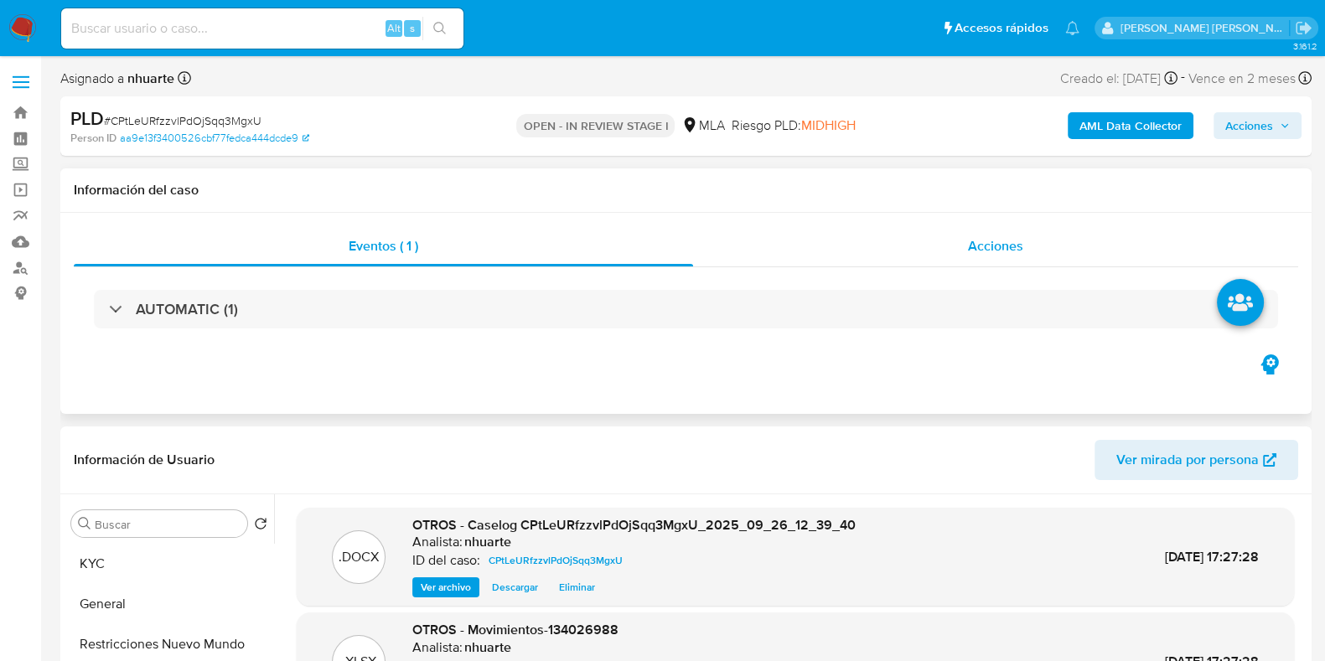
click at [1019, 241] on span "Acciones" at bounding box center [995, 245] width 55 height 19
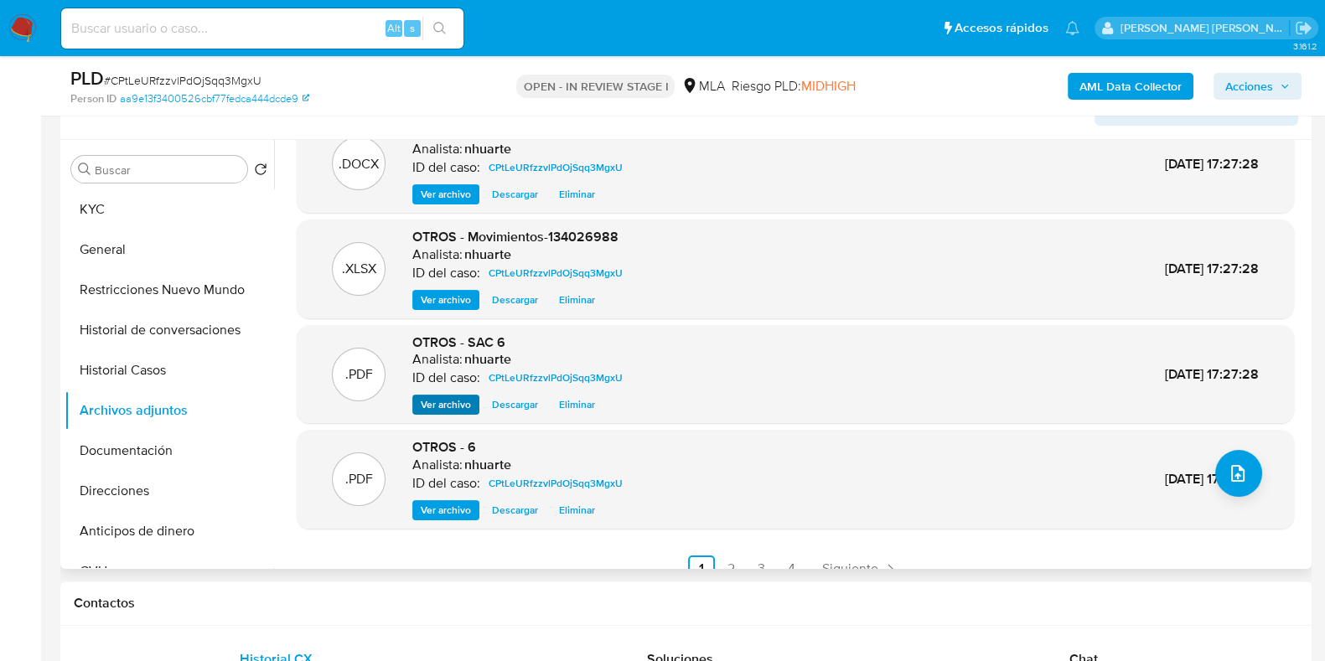
scroll to position [60, 0]
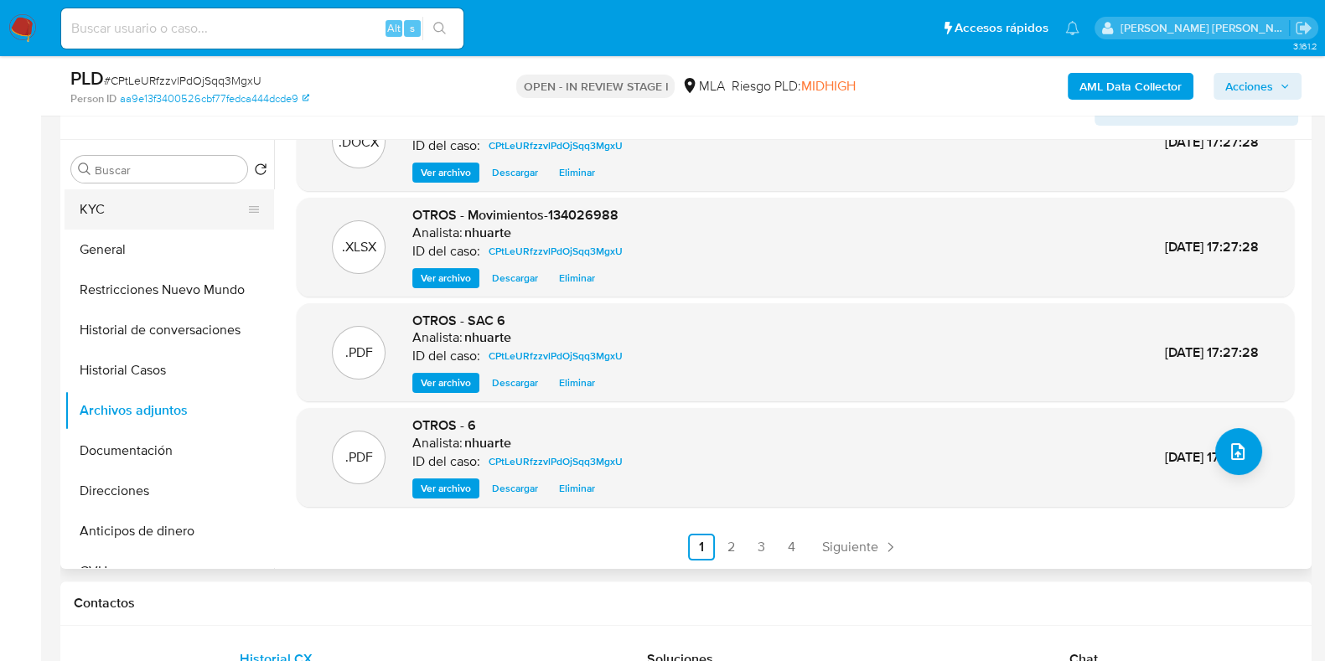
click at [137, 210] on button "KYC" at bounding box center [163, 209] width 196 height 40
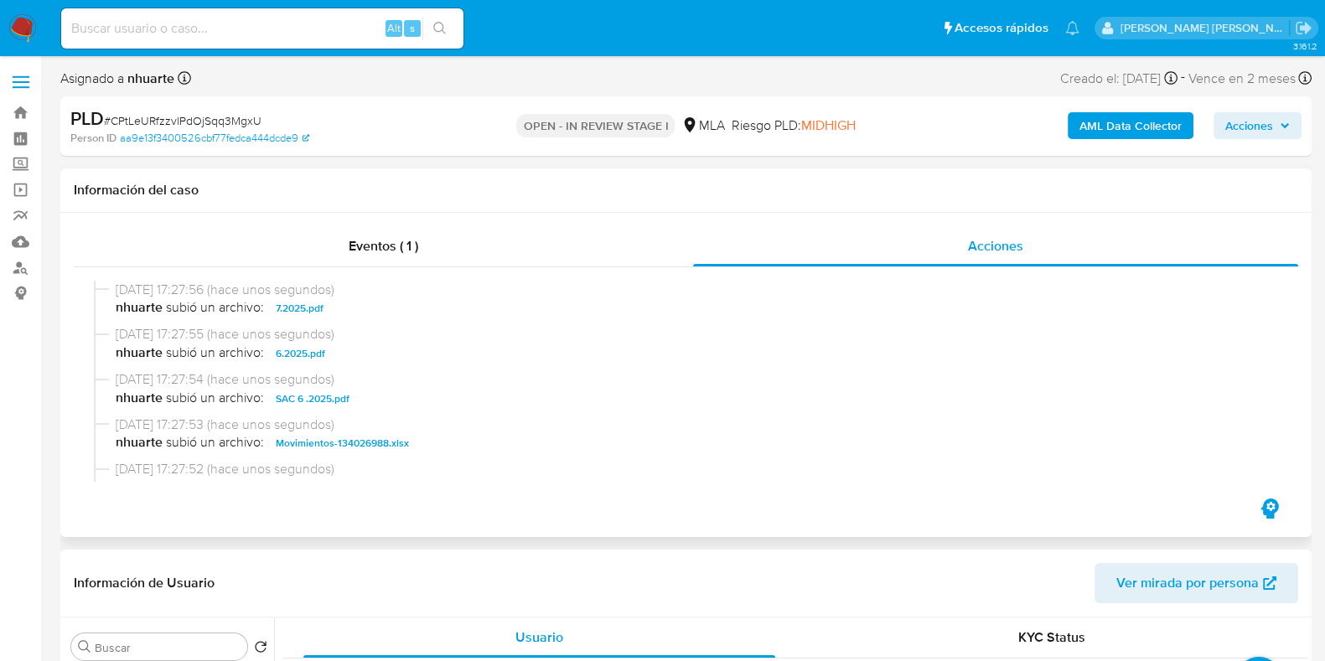
scroll to position [209, 0]
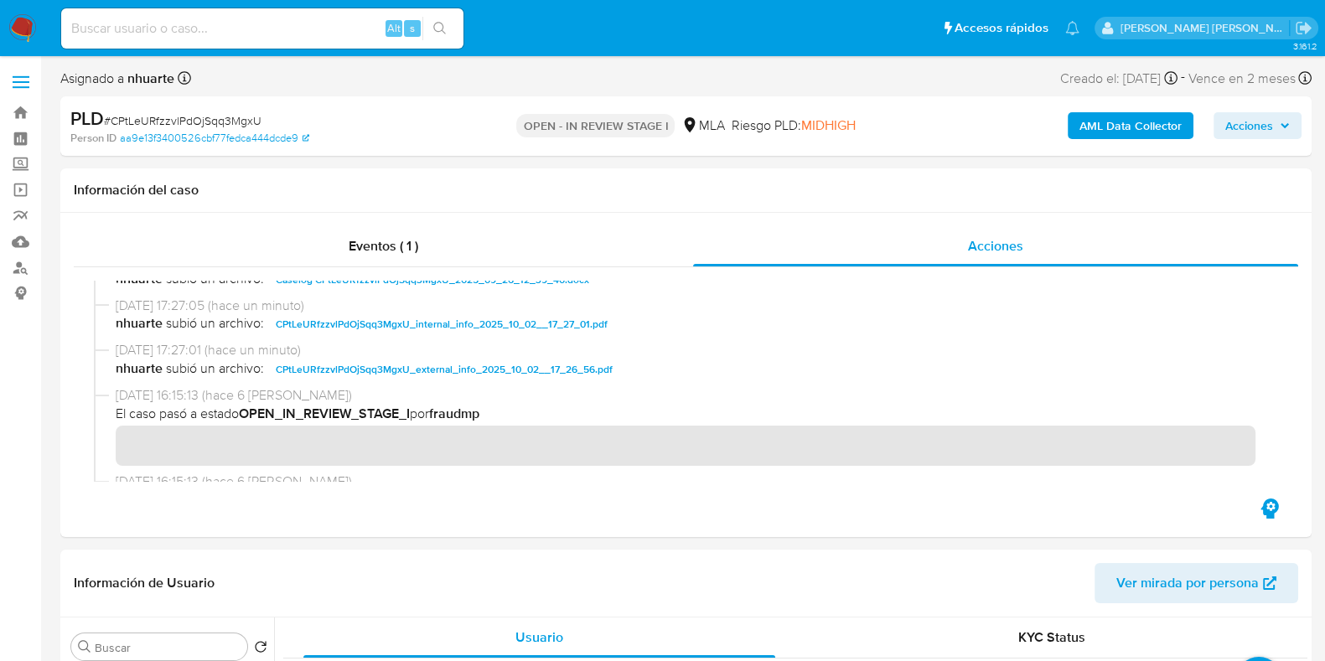
click at [1240, 130] on span "Acciones" at bounding box center [1249, 125] width 48 height 27
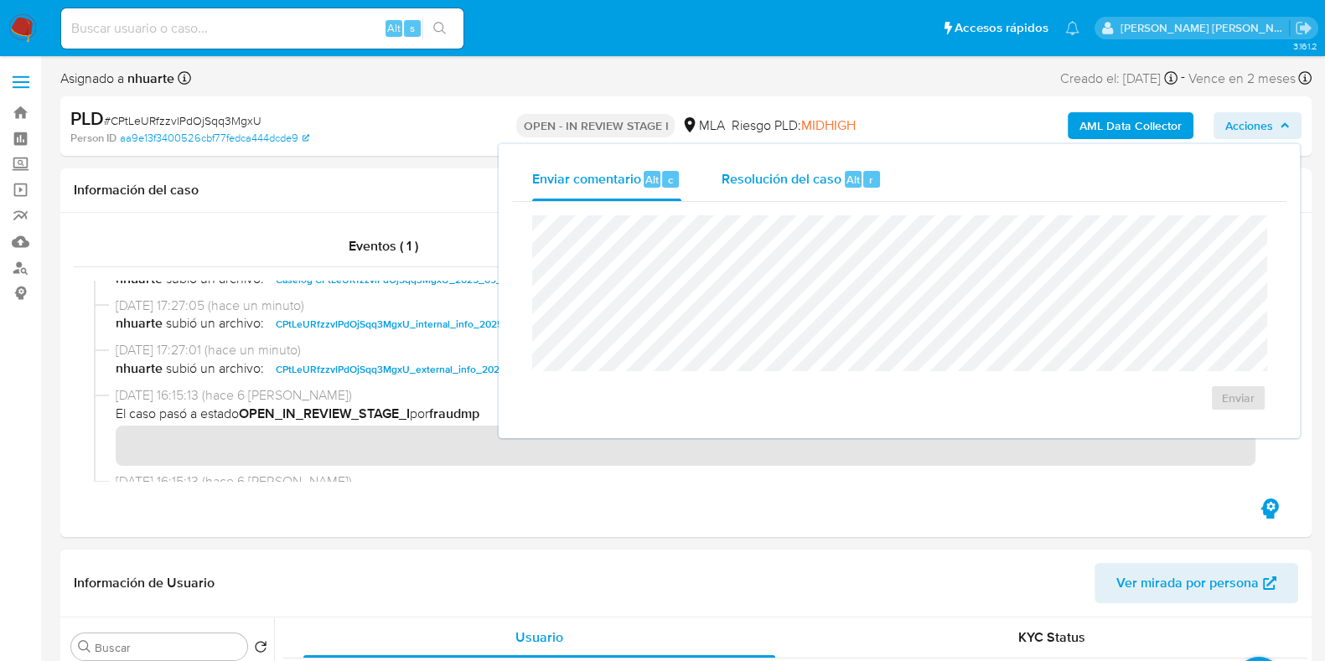
click at [768, 178] on span "Resolución del caso" at bounding box center [782, 178] width 120 height 19
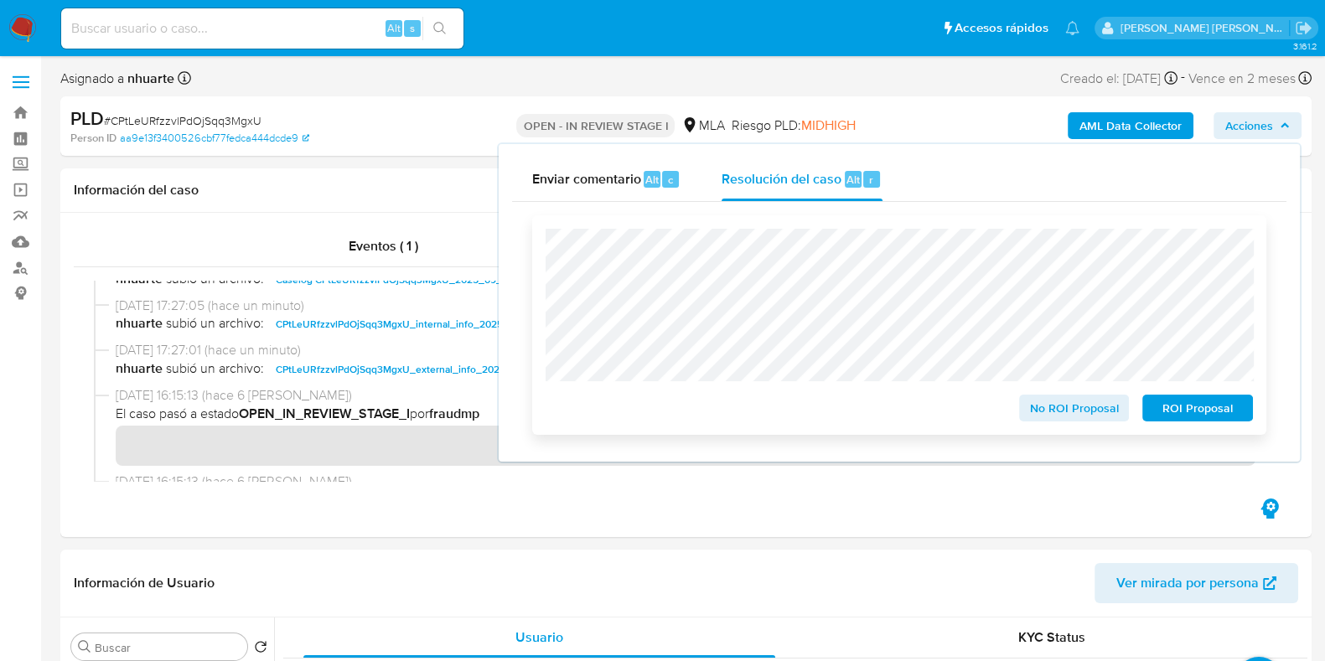
click at [1070, 417] on span "No ROI Proposal" at bounding box center [1074, 407] width 87 height 23
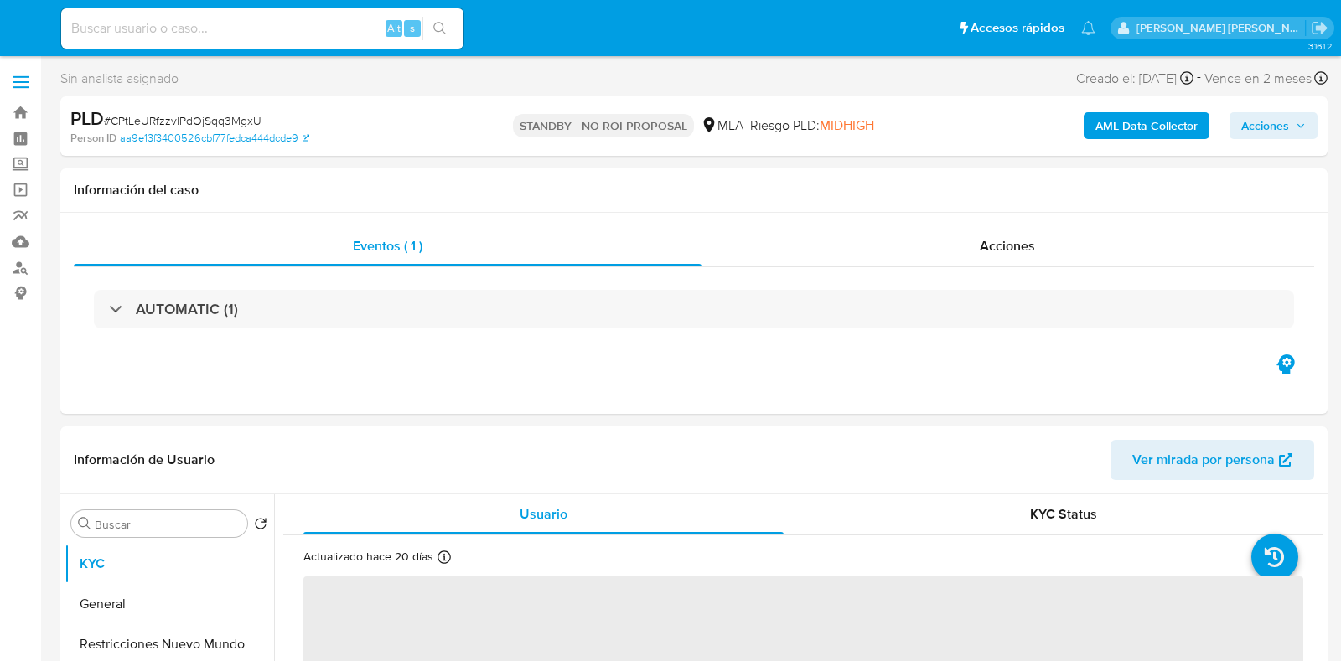
select select "10"
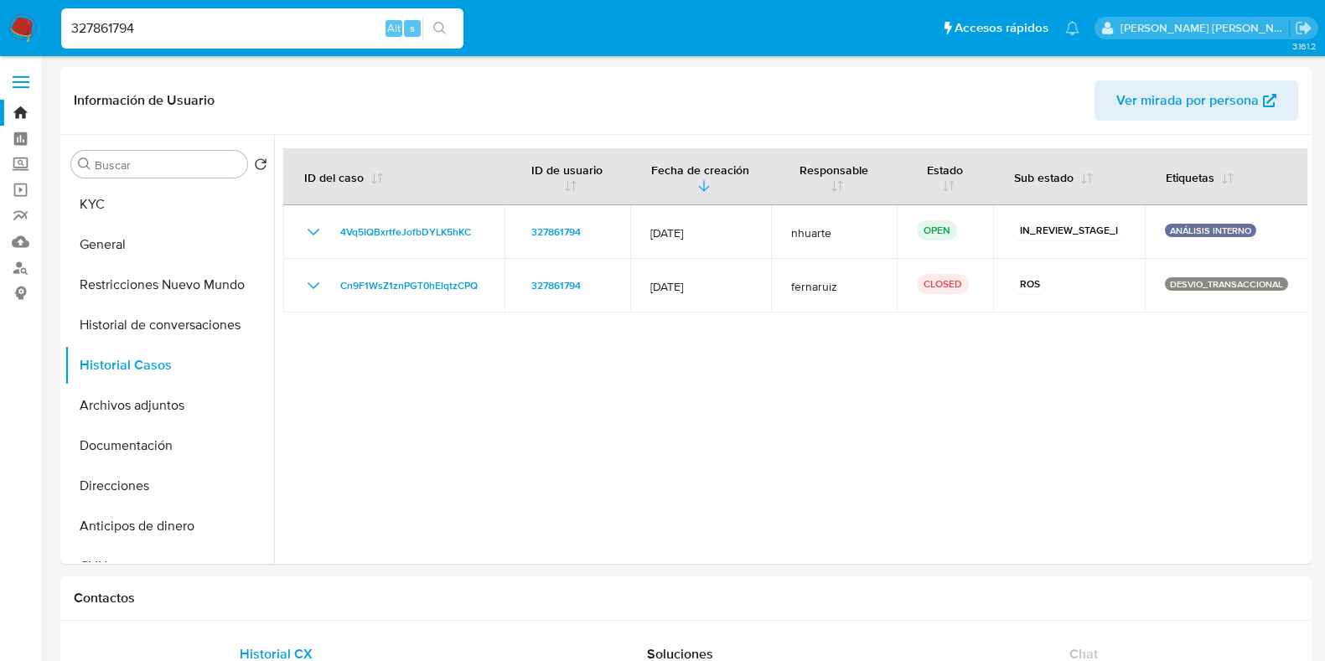
select select "10"
drag, startPoint x: 141, startPoint y: 31, endPoint x: 18, endPoint y: 23, distance: 123.5
click at [18, 23] on nav "Pausado Ver notificaciones 327861794 Alt s Accesos rápidos Presiona las siguien…" at bounding box center [662, 28] width 1325 height 56
paste input "9932280"
type input "99322804"
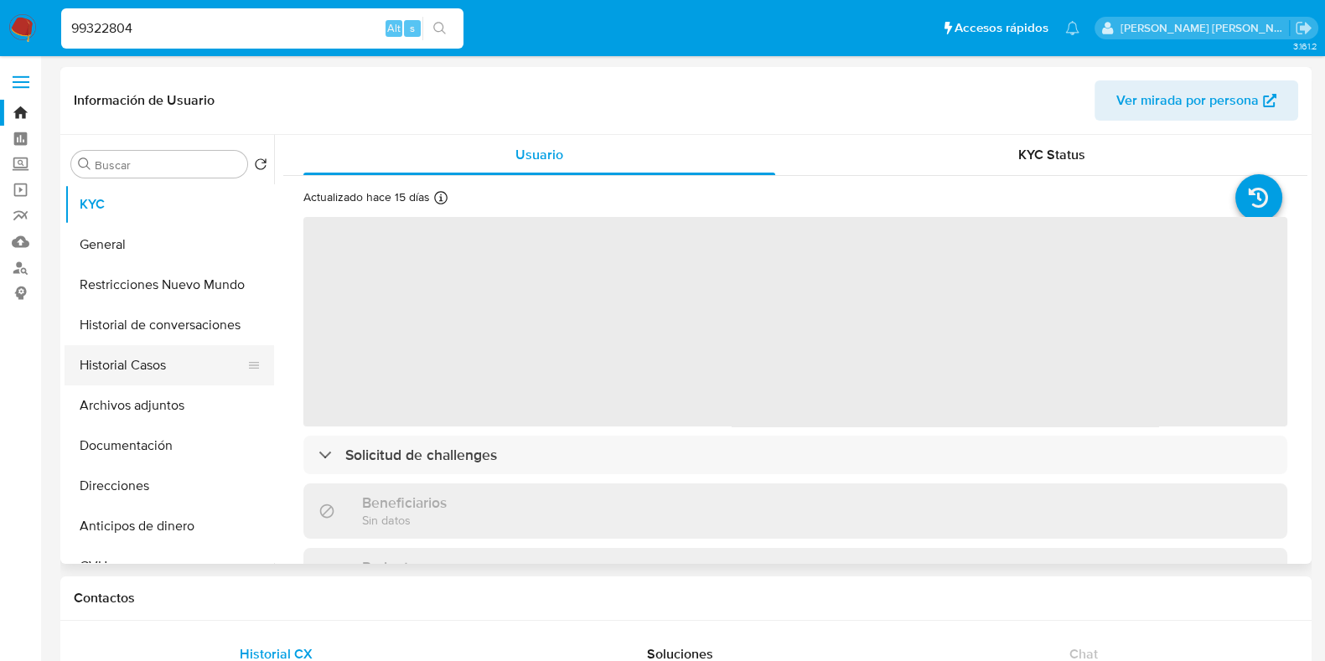
drag, startPoint x: 184, startPoint y: 368, endPoint x: 193, endPoint y: 367, distance: 9.3
click at [184, 368] on button "Historial Casos" at bounding box center [163, 365] width 196 height 40
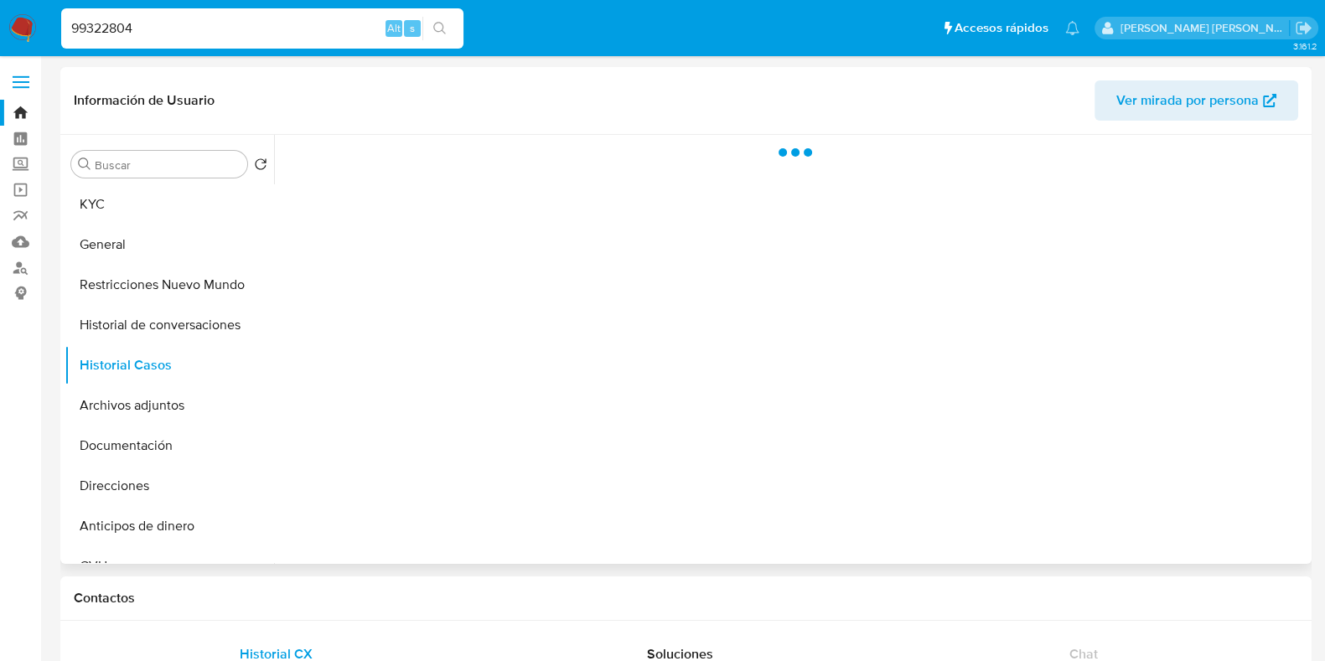
select select "10"
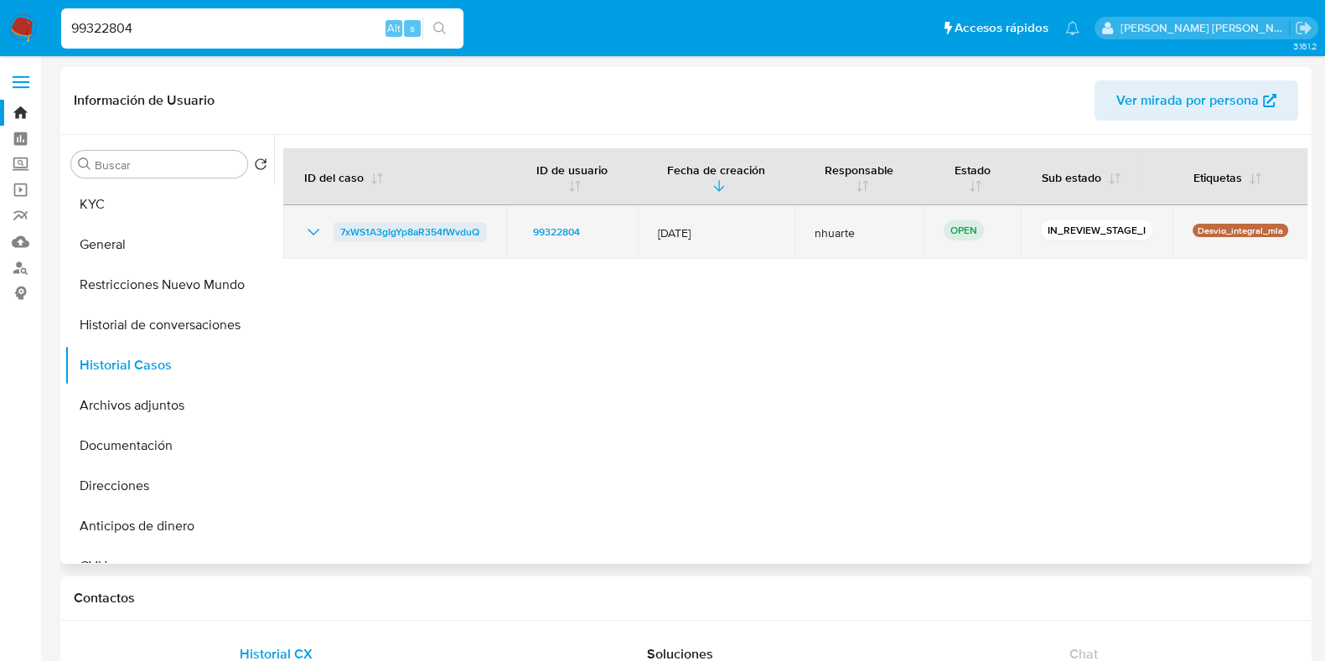
click at [355, 237] on span "7xWS1A3gIgYp8aR354fWvduQ" at bounding box center [409, 232] width 139 height 20
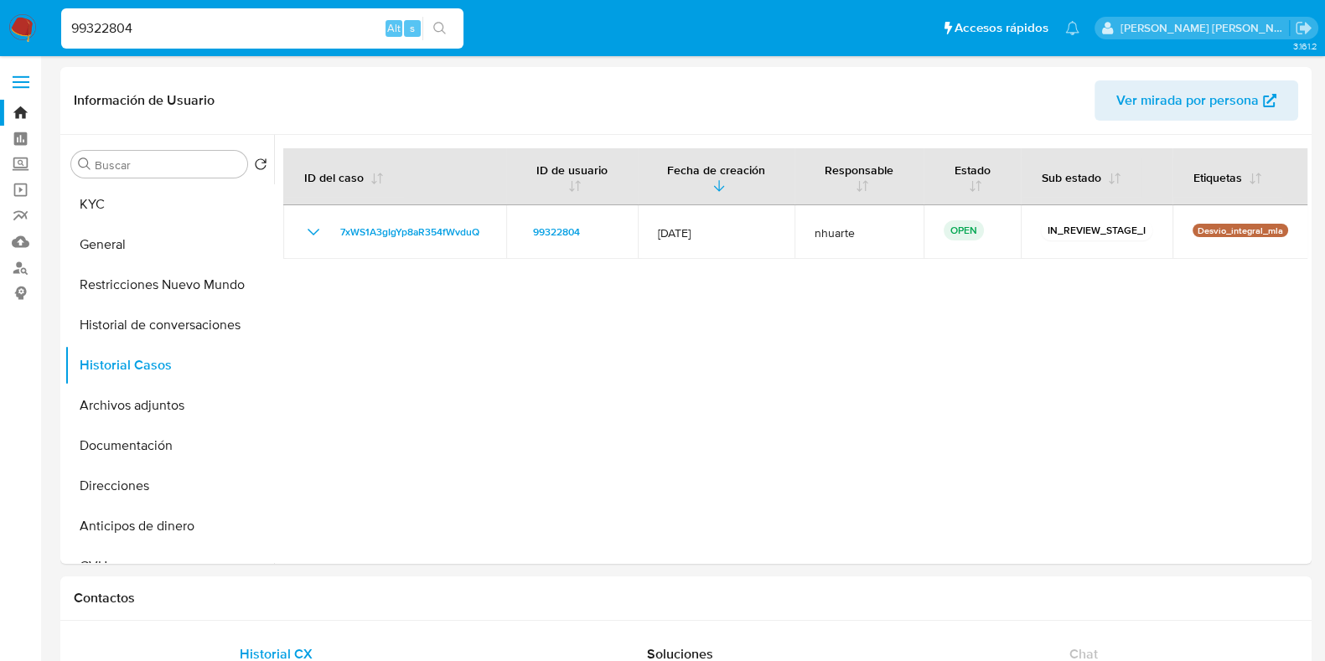
drag, startPoint x: 151, startPoint y: 27, endPoint x: 20, endPoint y: 17, distance: 131.1
click at [20, 17] on nav "Pausado Ver notificaciones 99322804 Alt s Accesos rápidos Presiona las siguient…" at bounding box center [662, 28] width 1325 height 56
paste input "296350509"
type input "296350509"
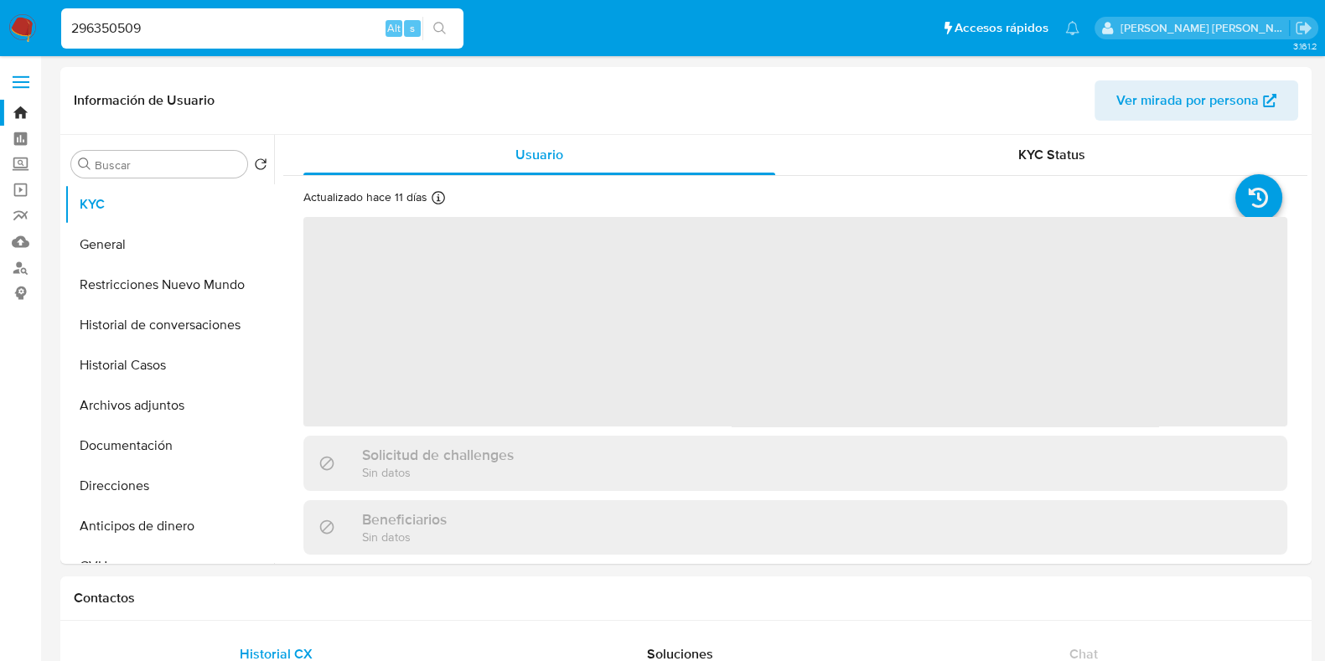
select select "10"
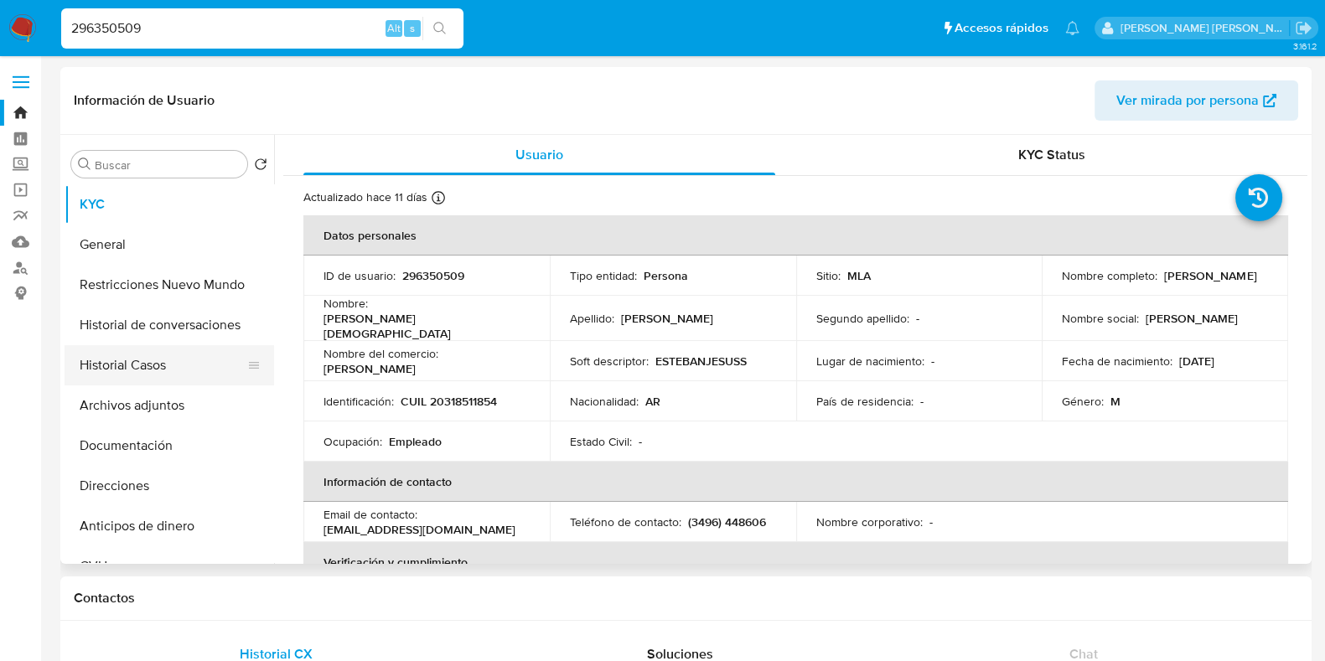
drag, startPoint x: 150, startPoint y: 375, endPoint x: 415, endPoint y: 329, distance: 268.8
click at [149, 375] on button "Historial Casos" at bounding box center [170, 365] width 210 height 40
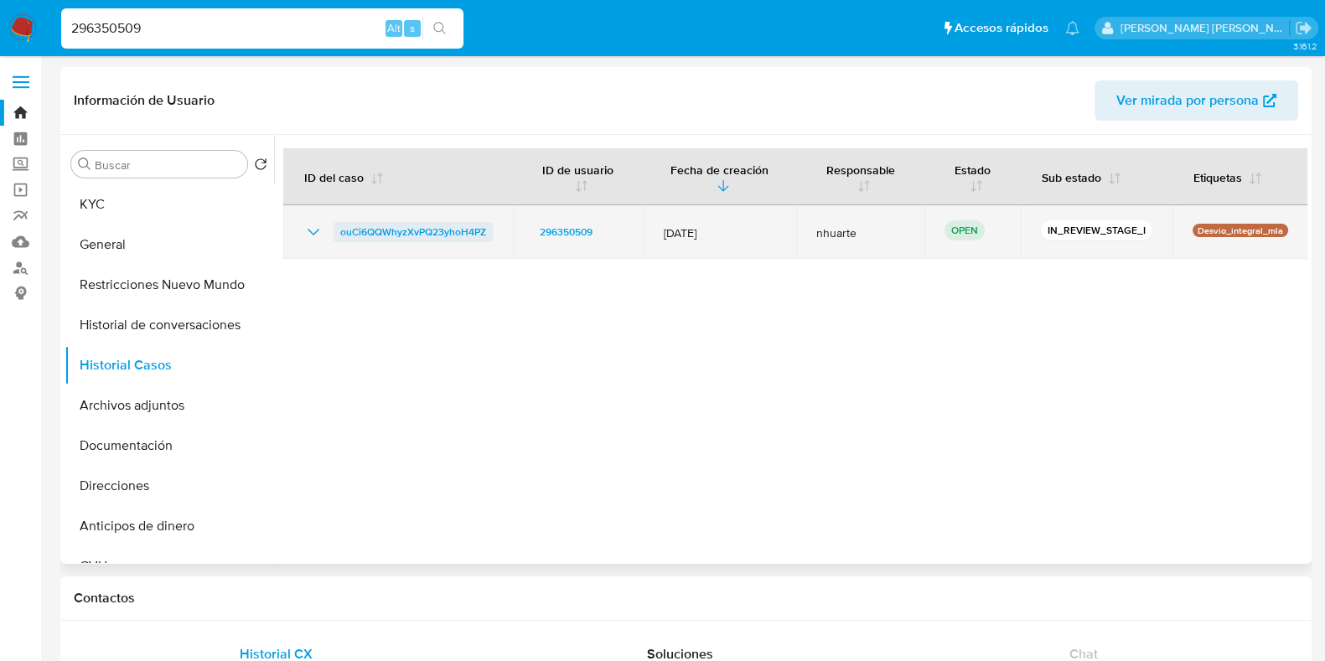
click at [423, 231] on span "ouCi6QQWhyzXvPQ23yhoH4PZ" at bounding box center [413, 232] width 146 height 20
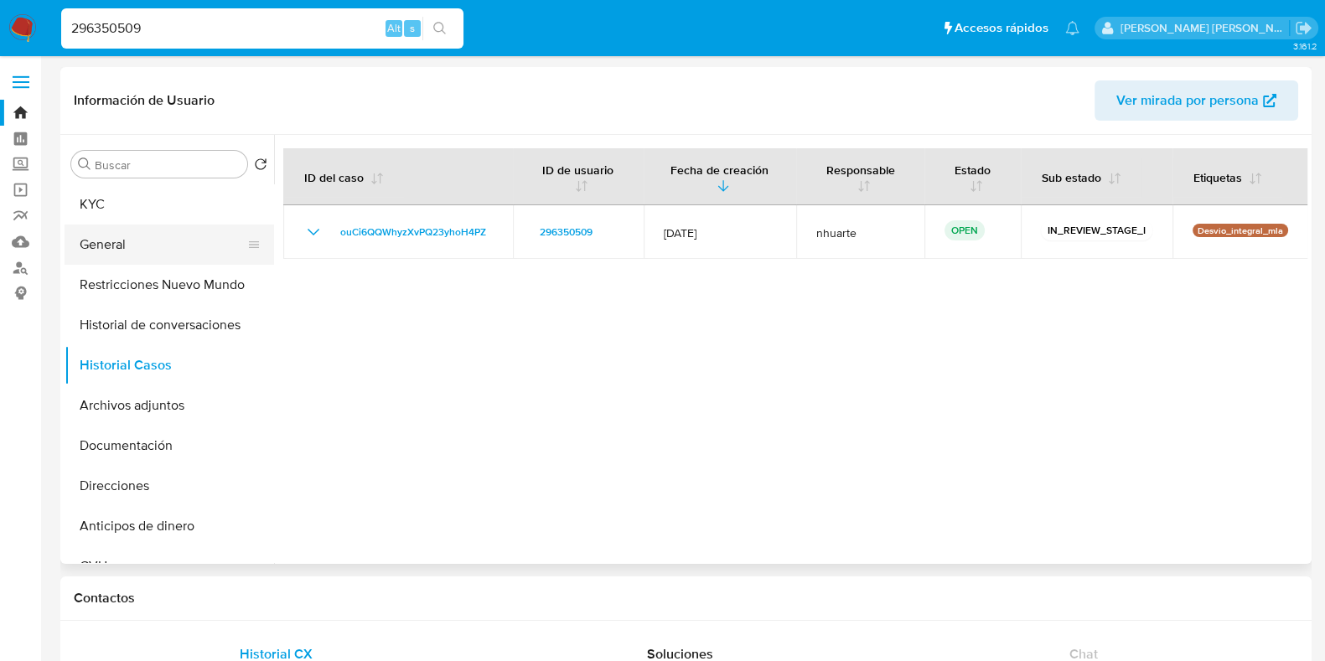
click at [160, 235] on button "General" at bounding box center [163, 245] width 196 height 40
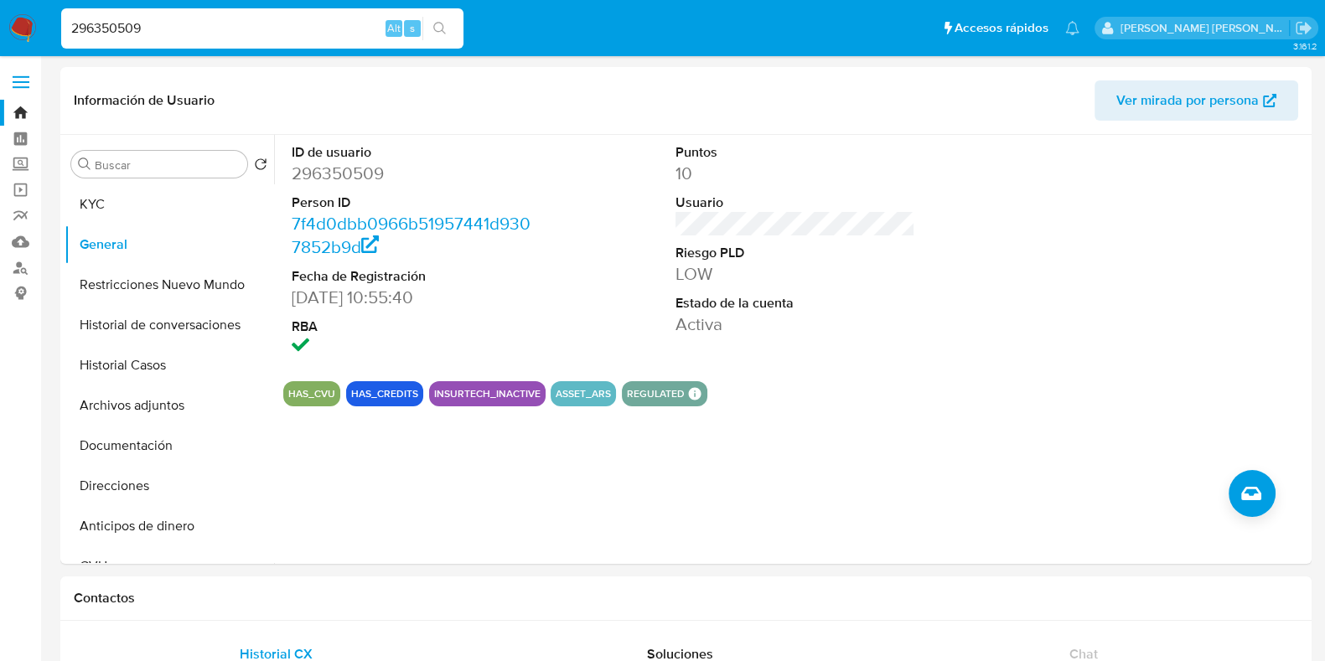
drag, startPoint x: 184, startPoint y: 26, endPoint x: 0, endPoint y: 14, distance: 184.8
click at [6, 18] on nav "Pausado Ver notificaciones 296350509 Alt s Accesos rápidos Presiona las siguien…" at bounding box center [662, 28] width 1325 height 56
paste input "837325"
type input "296837325"
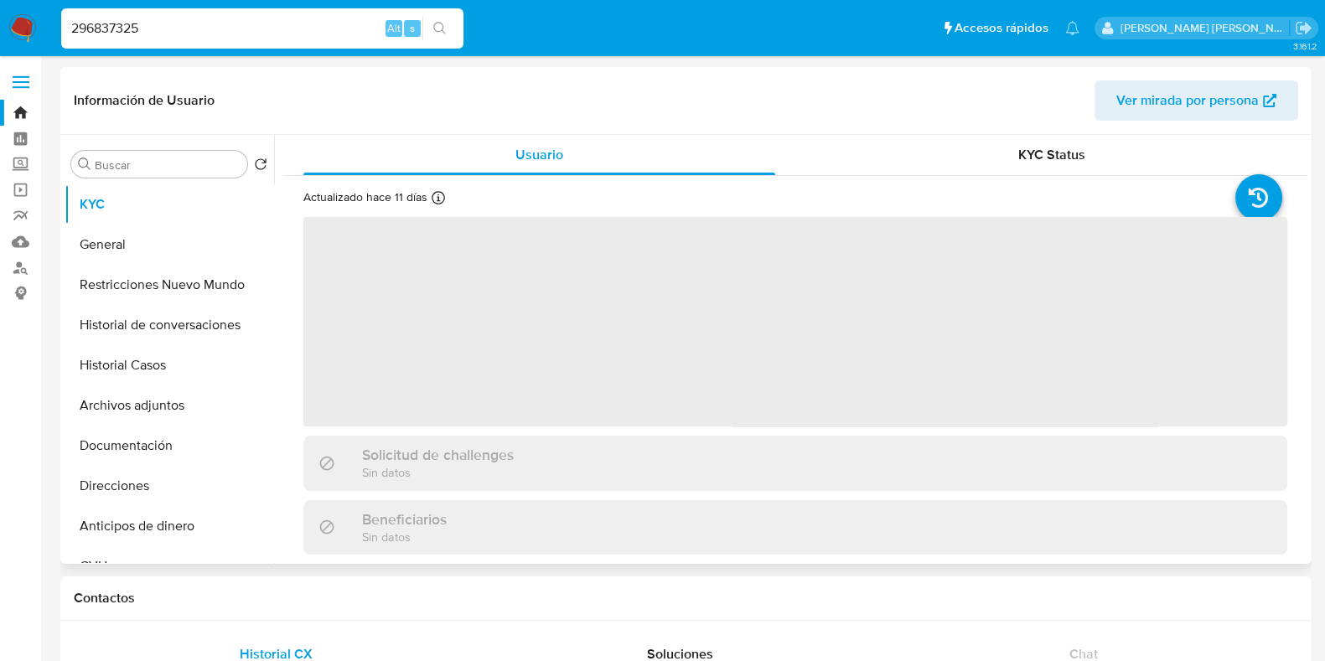
select select "10"
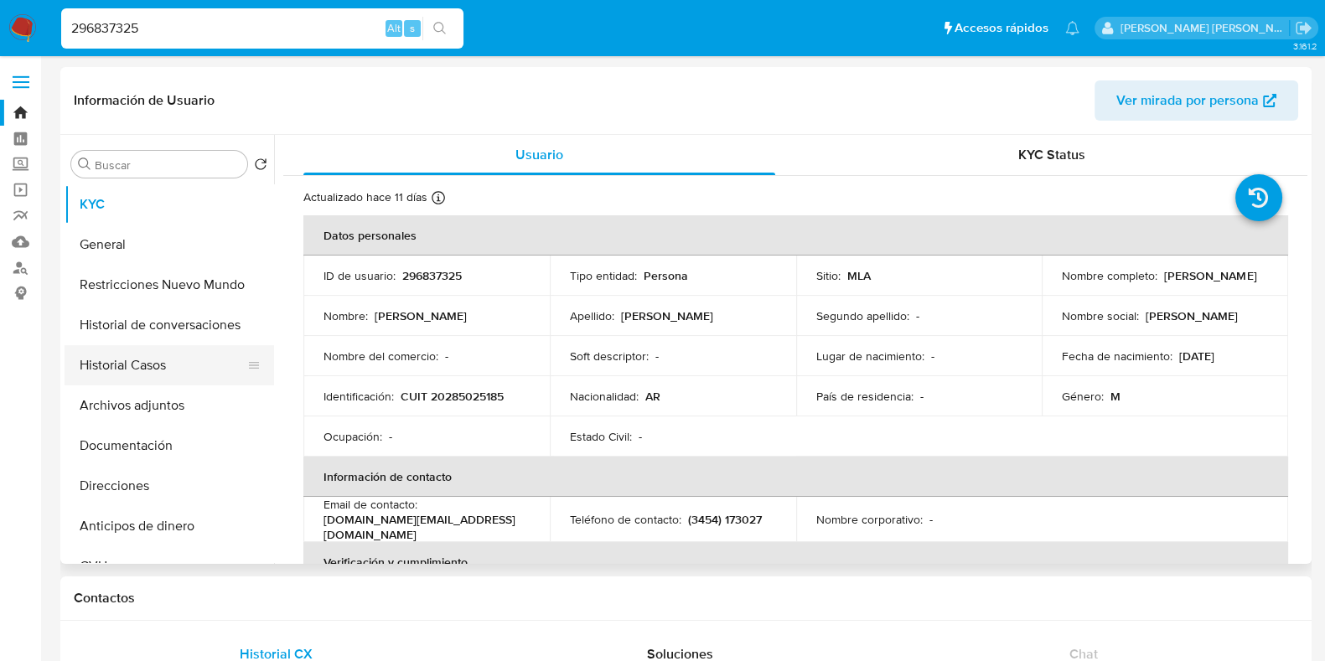
click at [122, 360] on button "Historial Casos" at bounding box center [163, 365] width 196 height 40
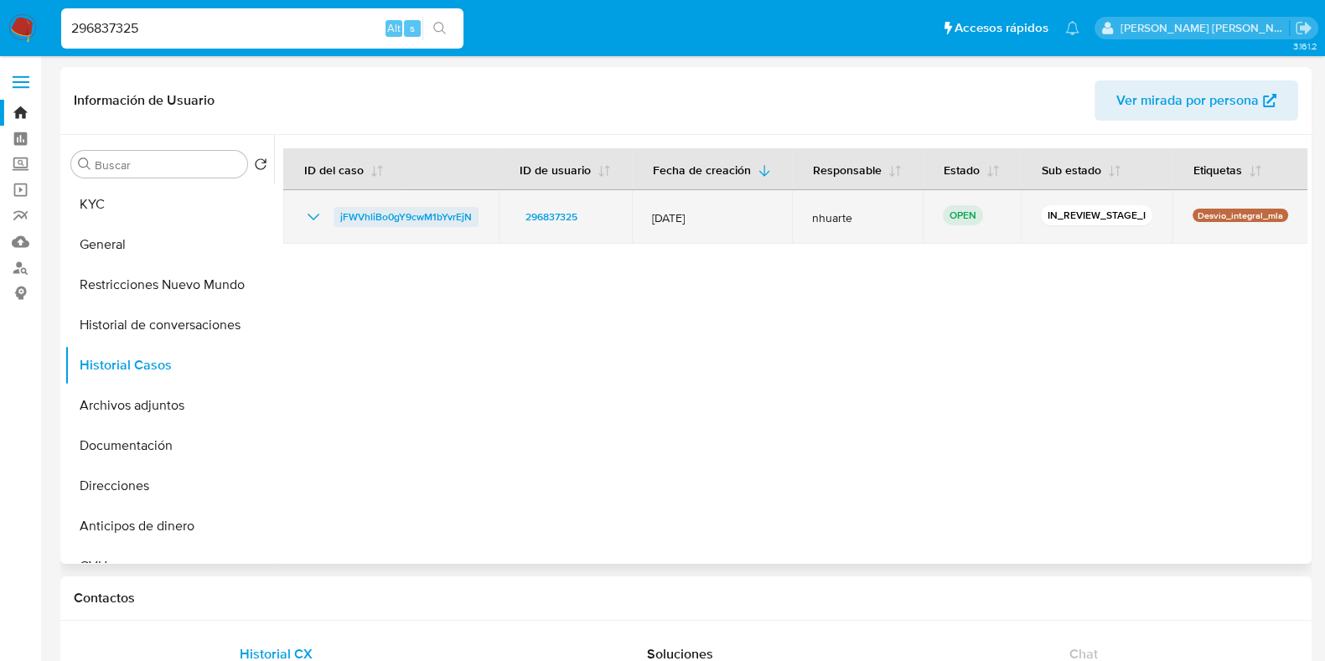
click at [393, 219] on span "jFWVhliBo0gY9cwM1bYvrEjN" at bounding box center [406, 217] width 132 height 20
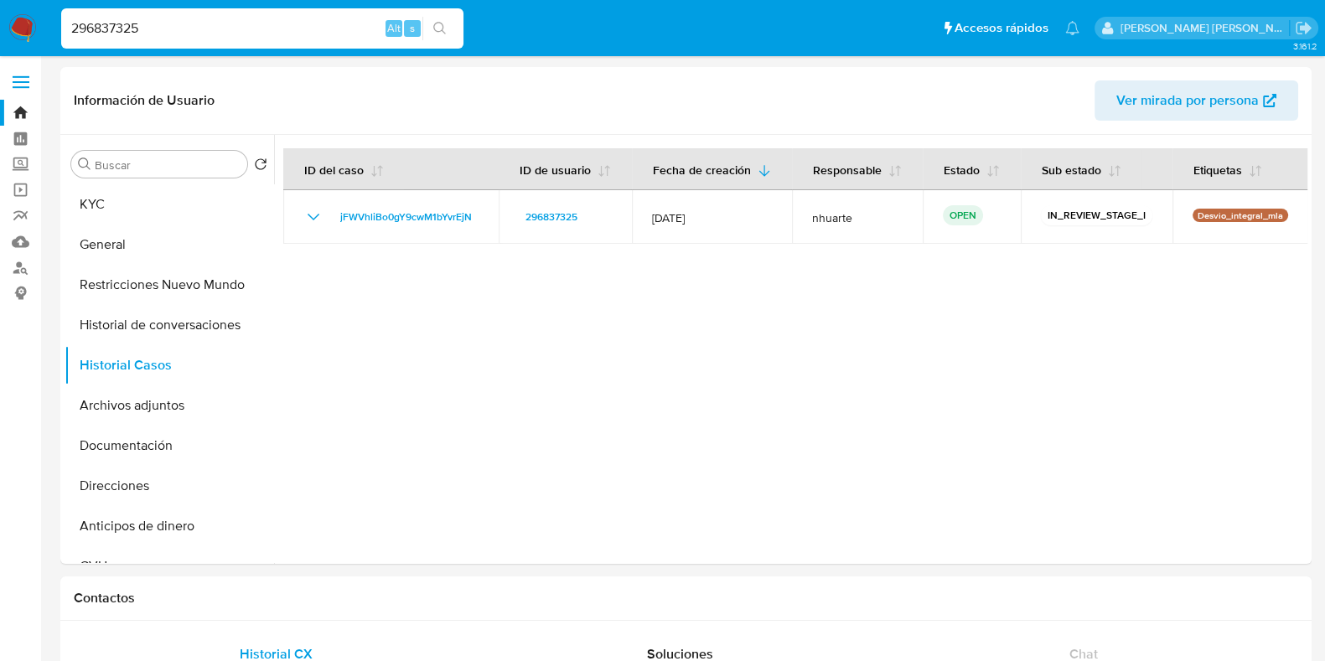
drag, startPoint x: 159, startPoint y: 22, endPoint x: 34, endPoint y: 15, distance: 125.9
click at [34, 15] on nav "Pausado Ver notificaciones 296837325 Alt s Accesos rápidos Presiona las siguien…" at bounding box center [662, 28] width 1325 height 56
paste input "22329"
type input "222329"
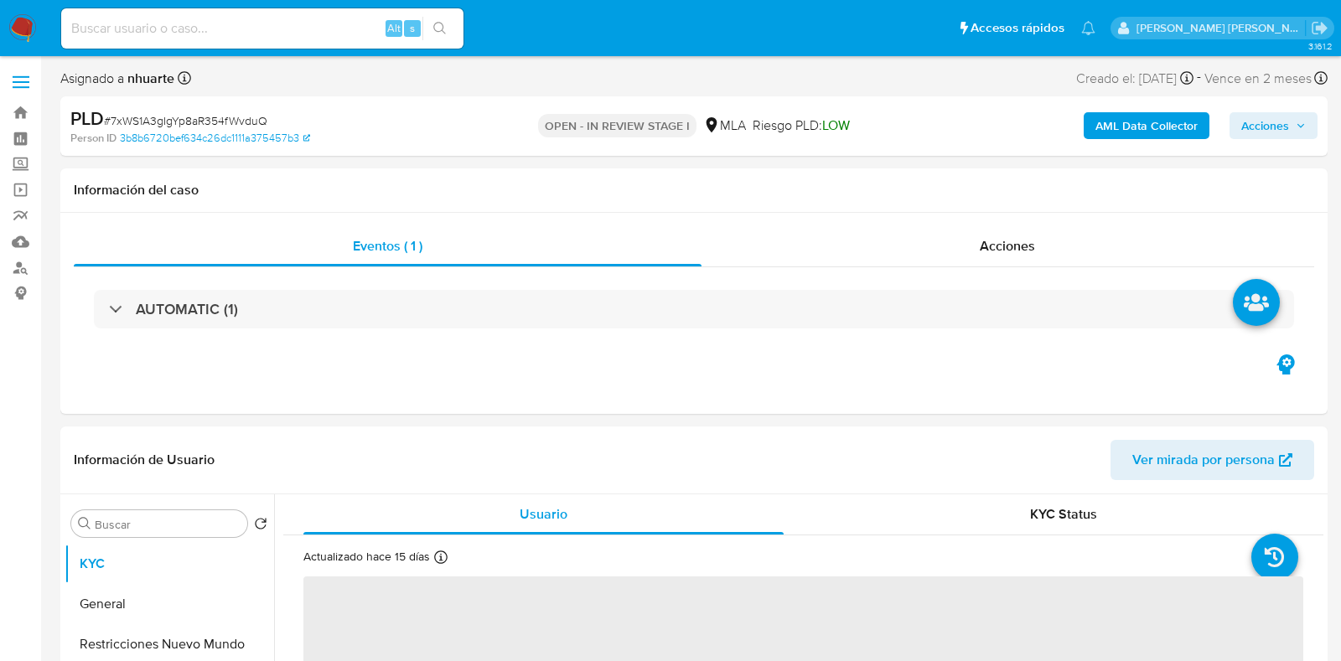
select select "10"
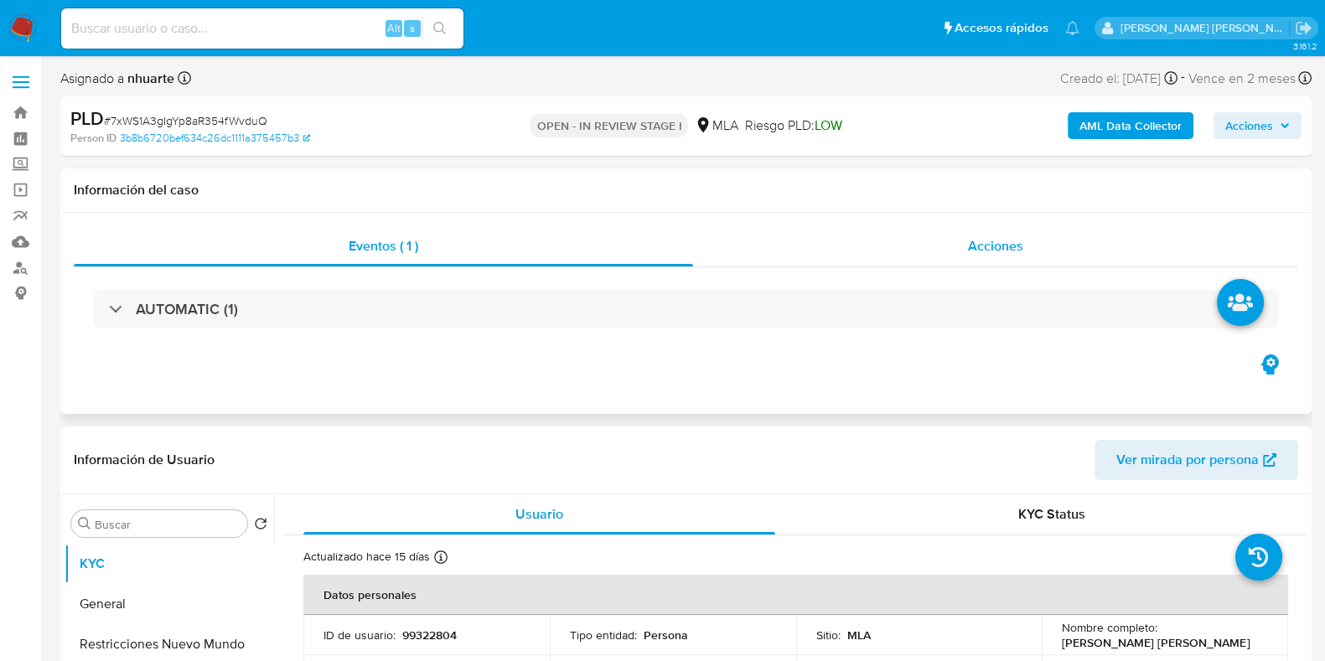
click at [1018, 239] on span "Acciones" at bounding box center [995, 245] width 55 height 19
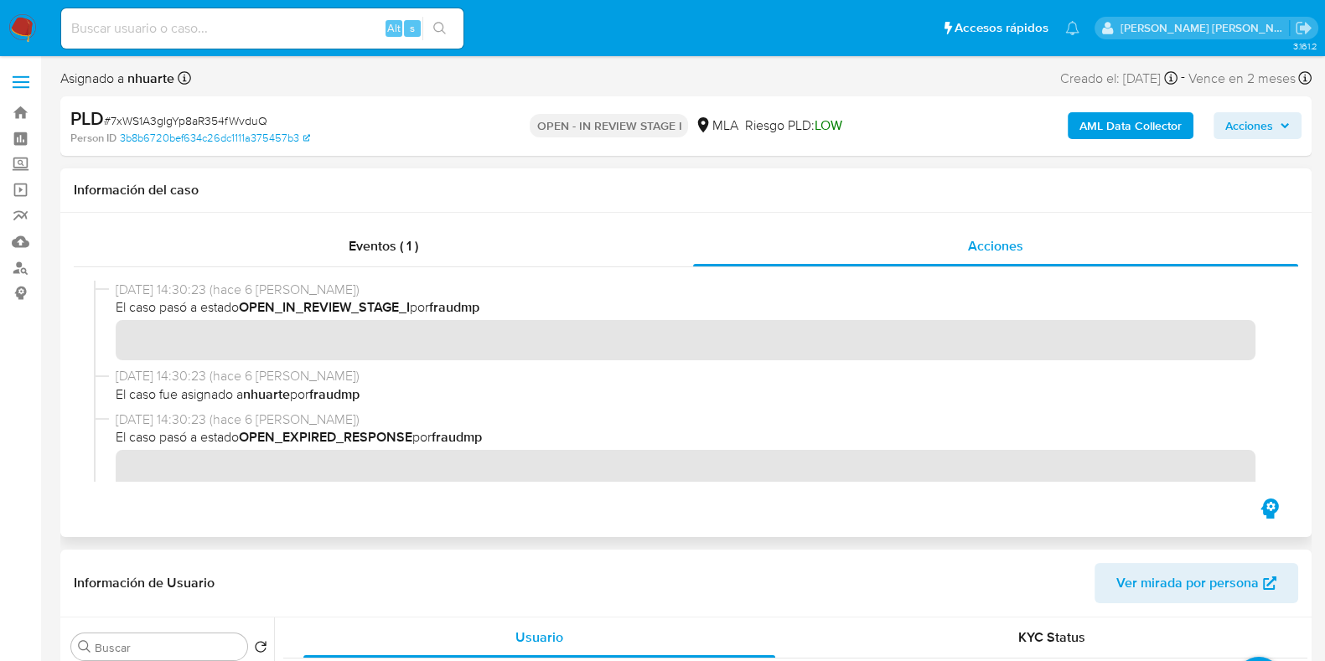
scroll to position [104, 0]
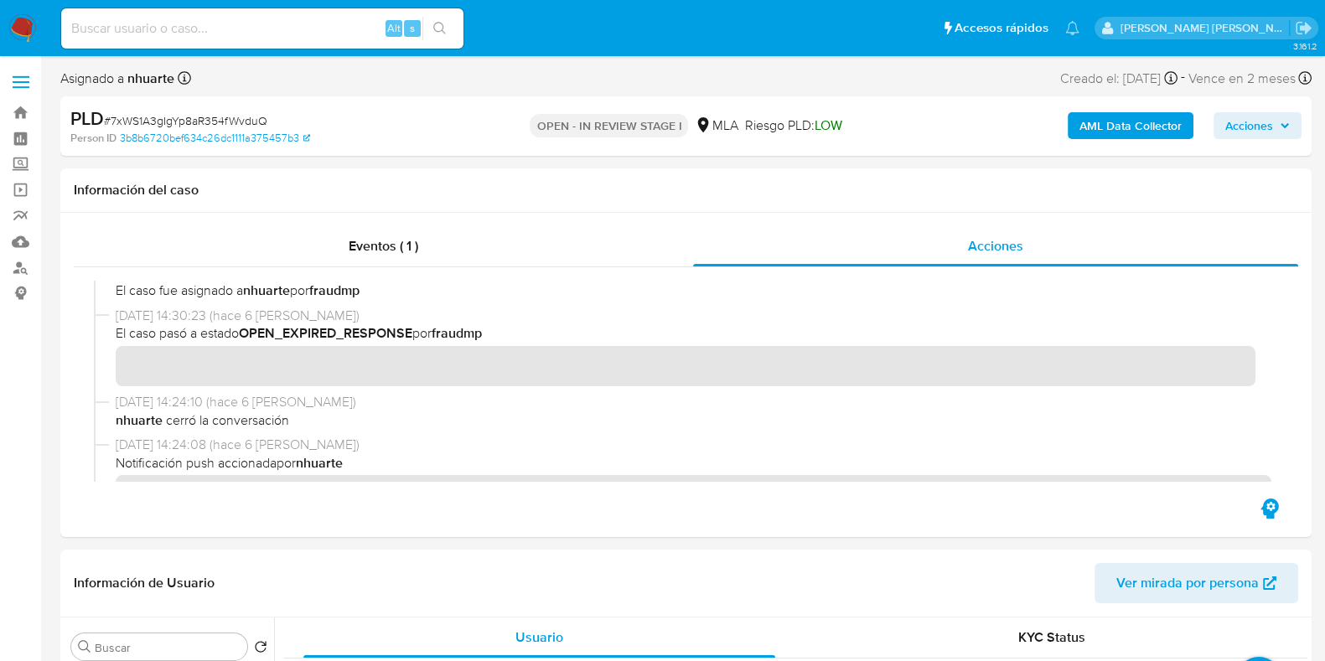
click at [1156, 129] on b "AML Data Collector" at bounding box center [1131, 125] width 102 height 27
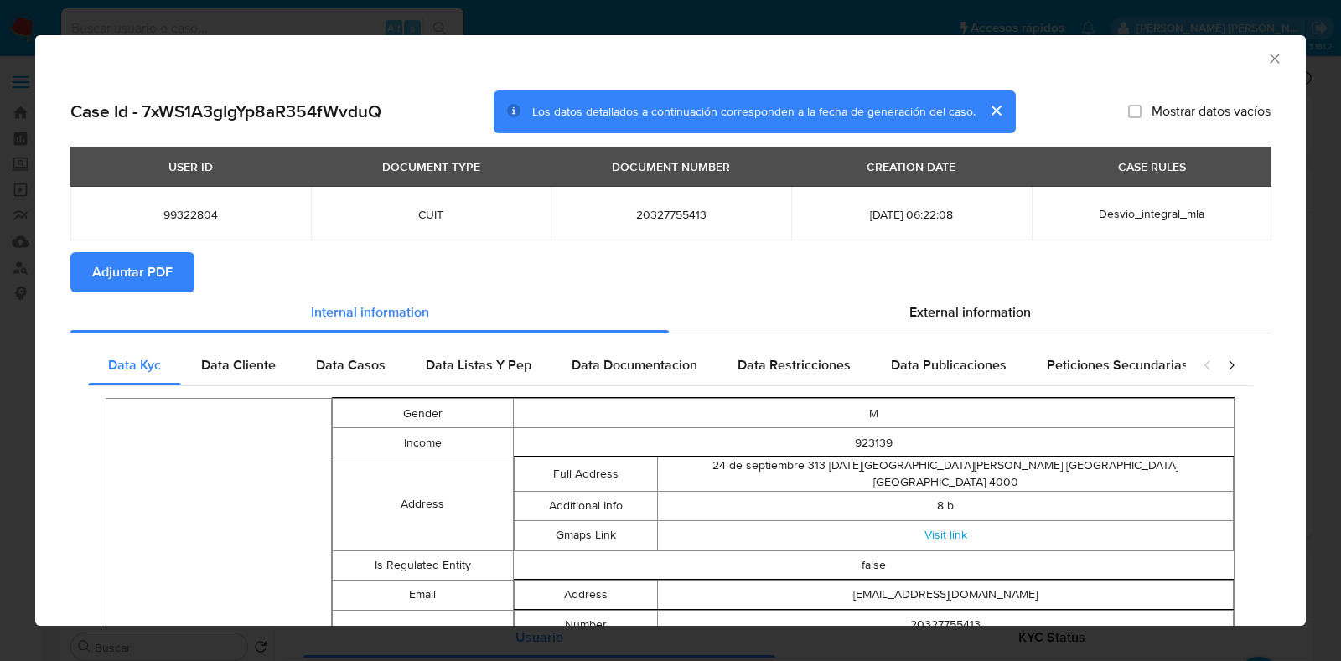
click at [166, 274] on span "Adjuntar PDF" at bounding box center [132, 272] width 80 height 37
click at [1266, 66] on icon "Cerrar ventana" at bounding box center [1274, 58] width 17 height 17
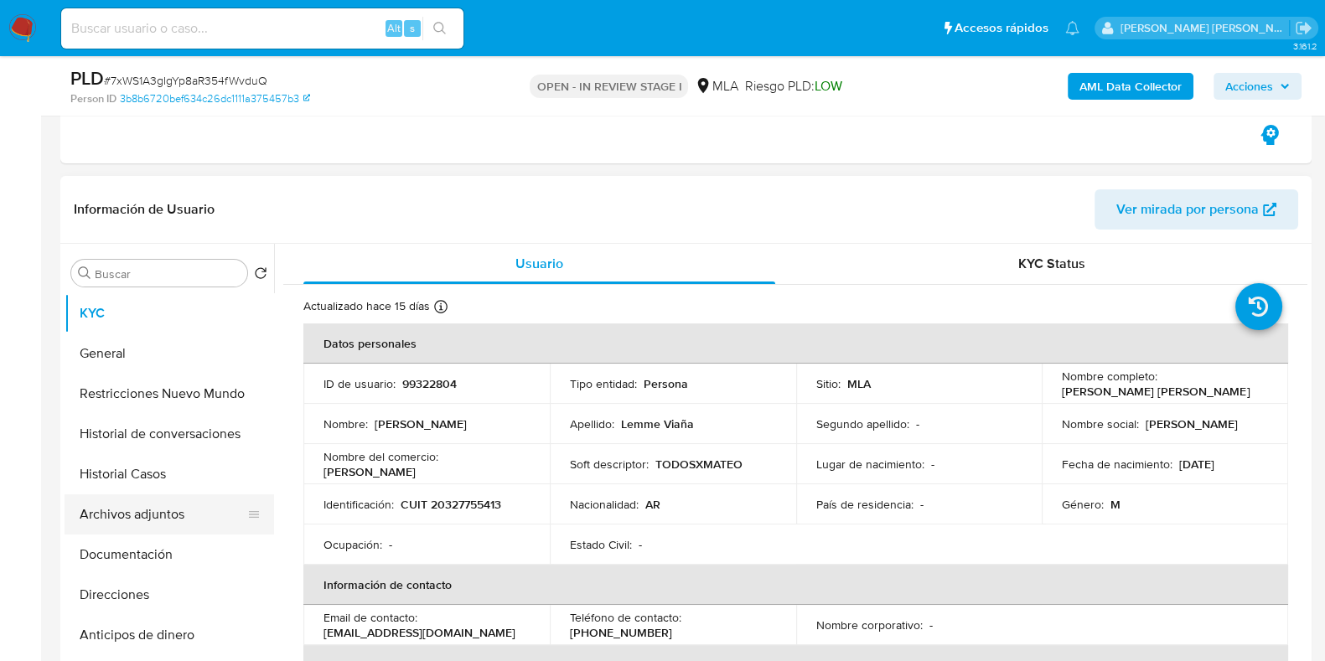
scroll to position [524, 0]
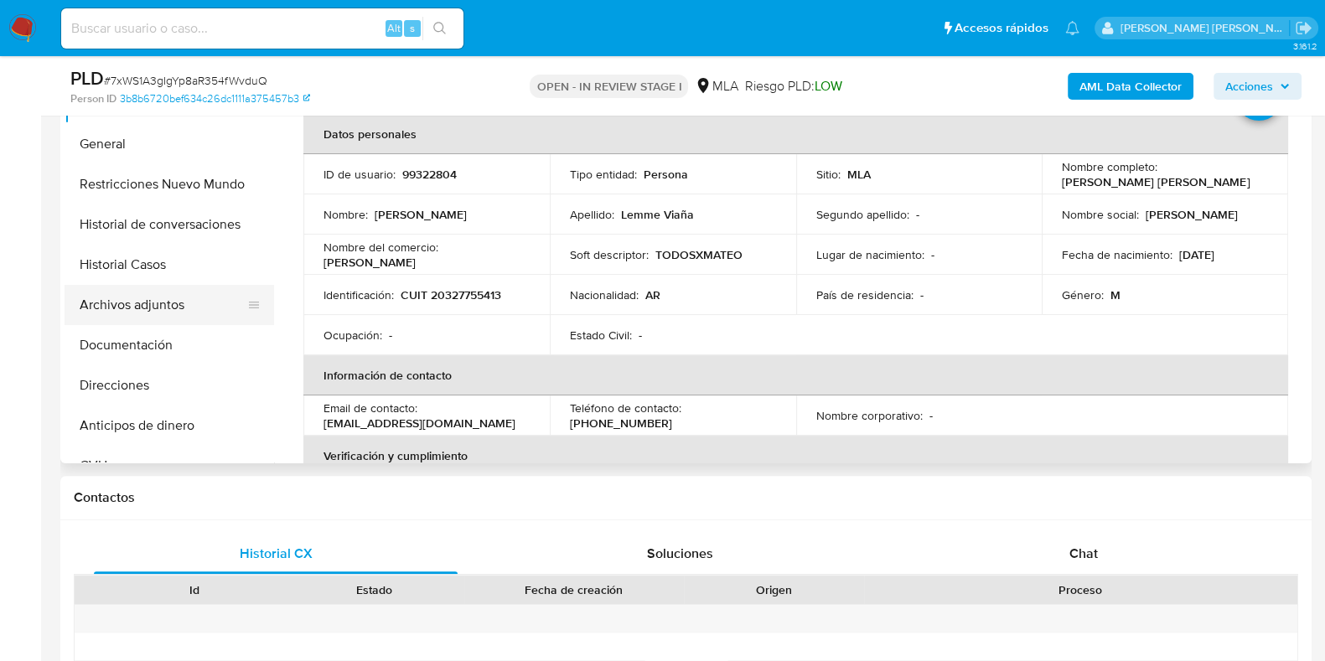
click at [199, 303] on button "Archivos adjuntos" at bounding box center [163, 305] width 196 height 40
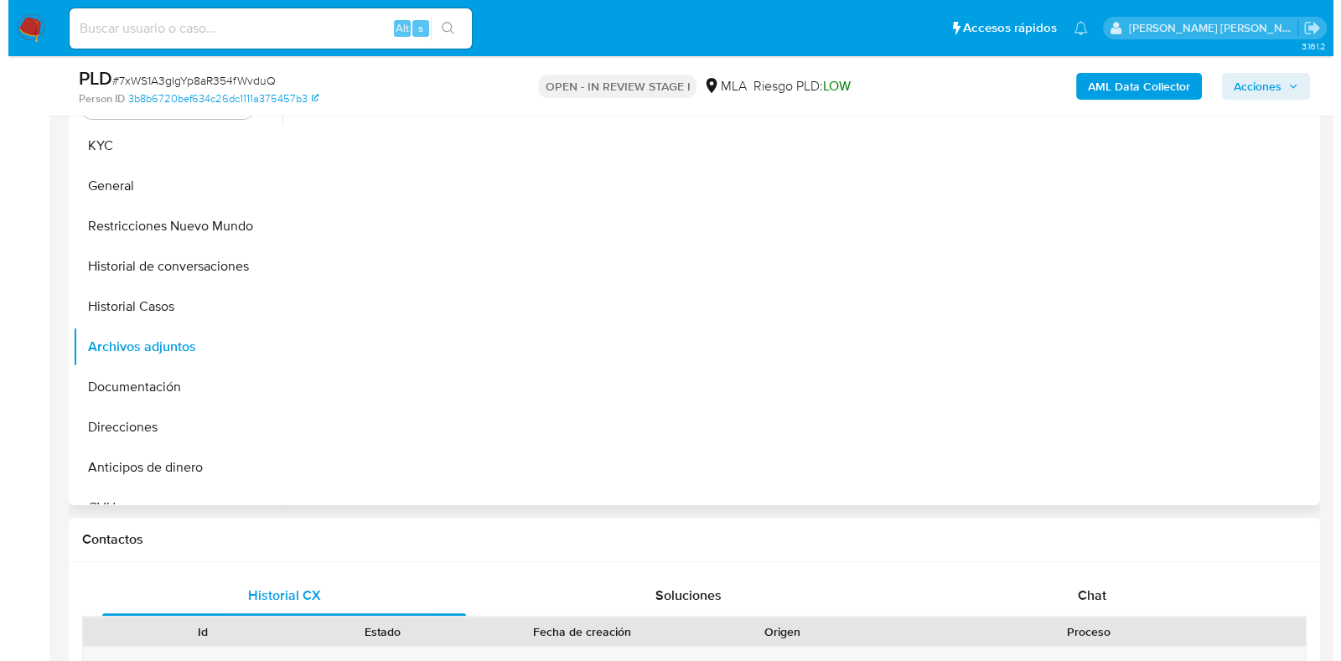
scroll to position [418, 0]
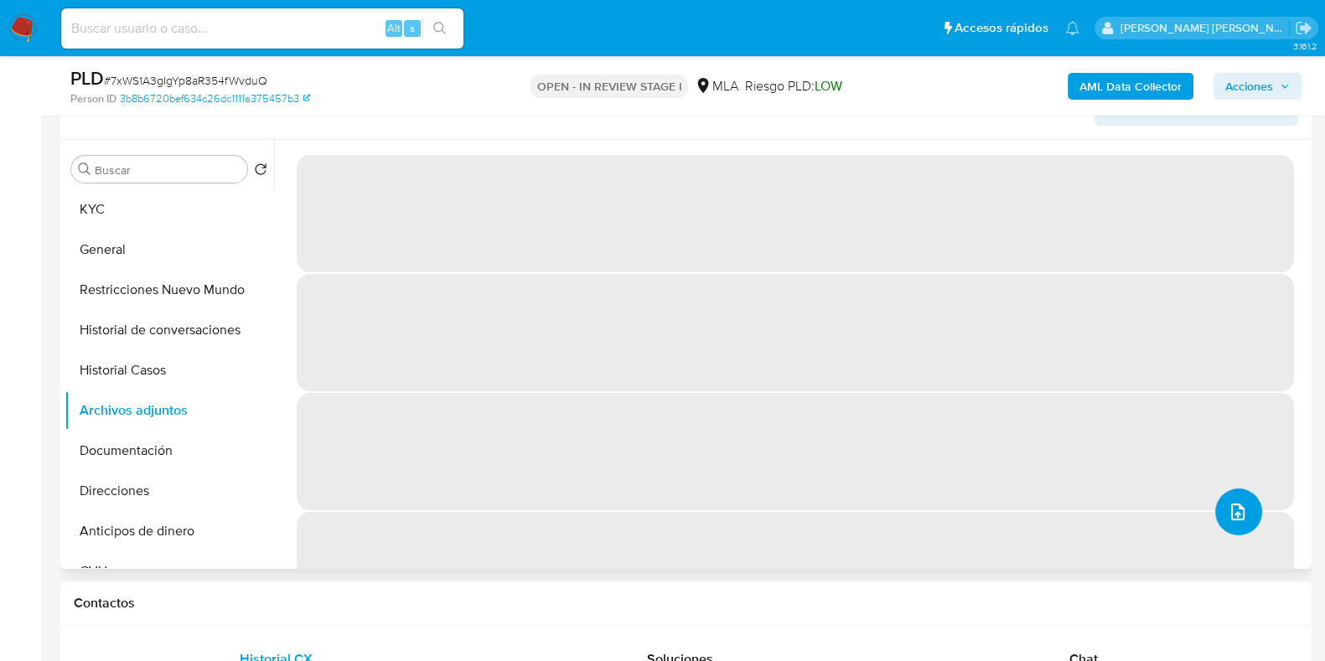
click at [1231, 510] on icon "upload-file" at bounding box center [1237, 512] width 13 height 17
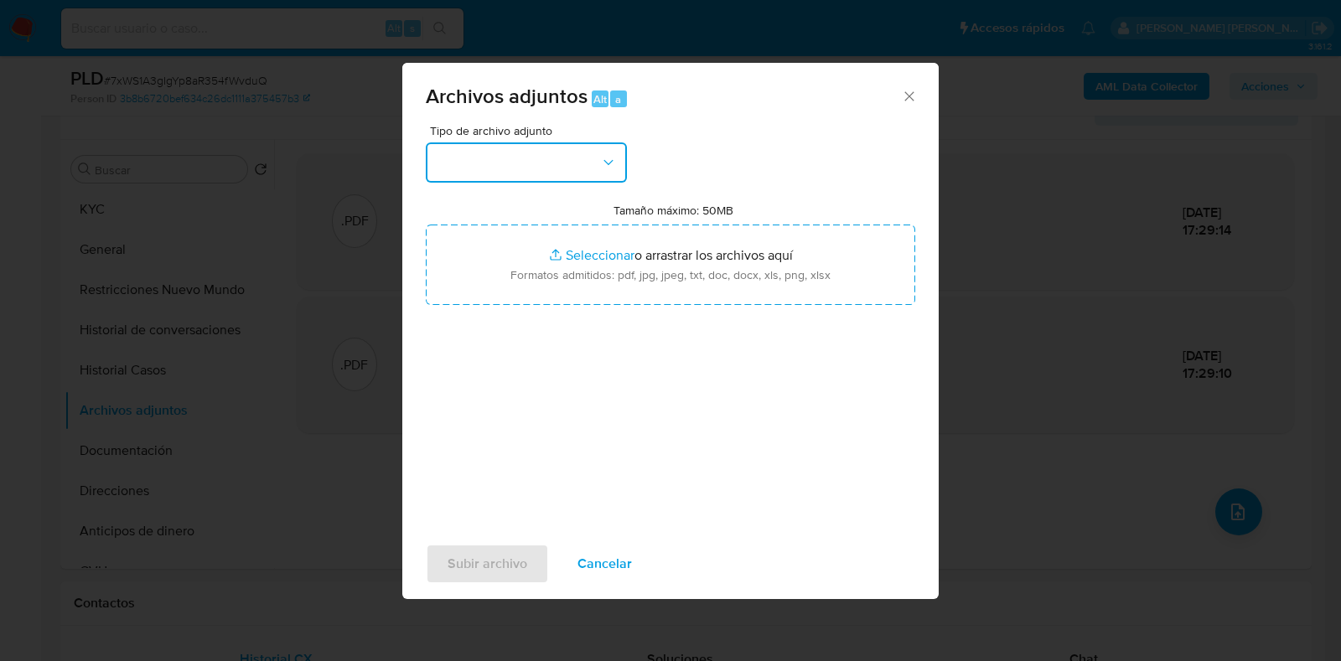
click at [614, 166] on icon "button" at bounding box center [608, 162] width 17 height 17
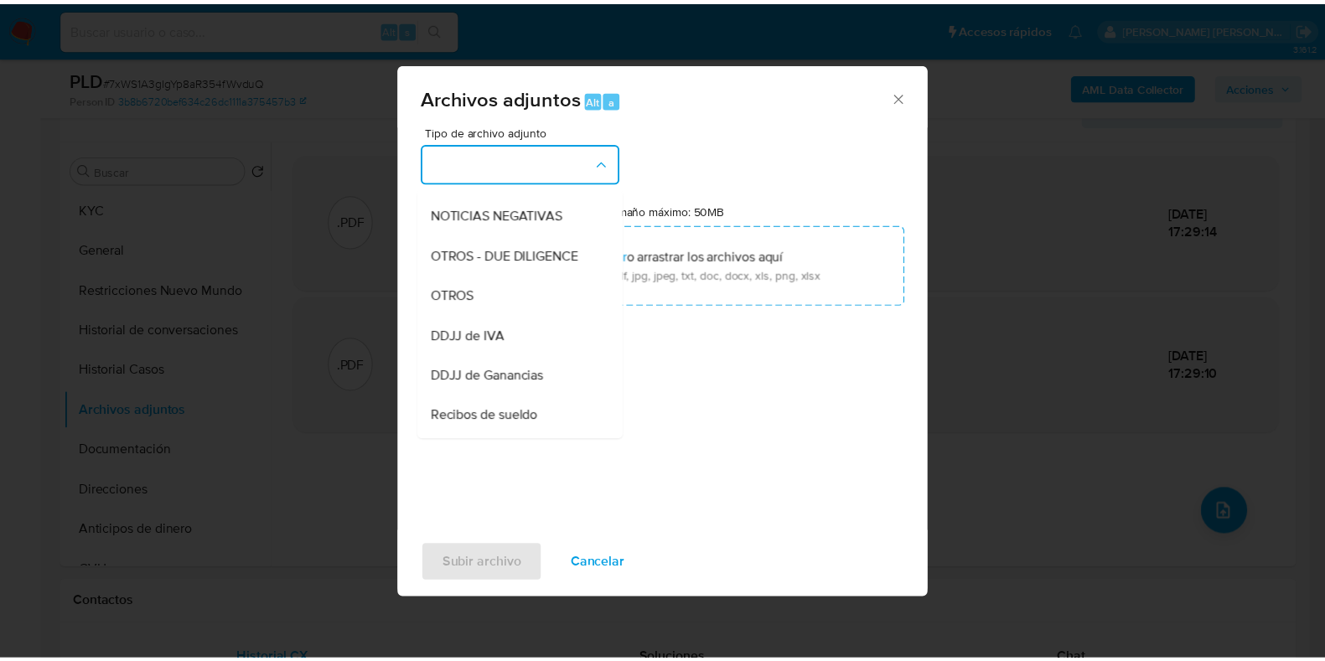
scroll to position [258, 0]
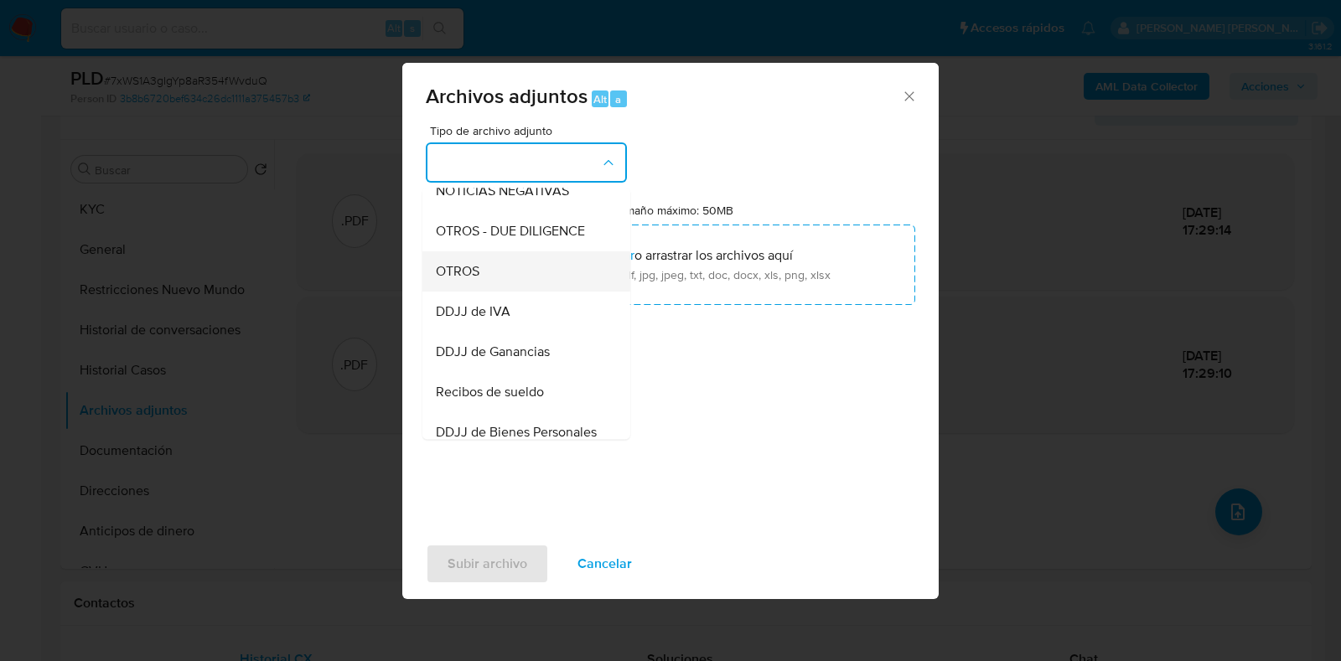
click at [557, 292] on div "OTROS" at bounding box center [521, 271] width 171 height 40
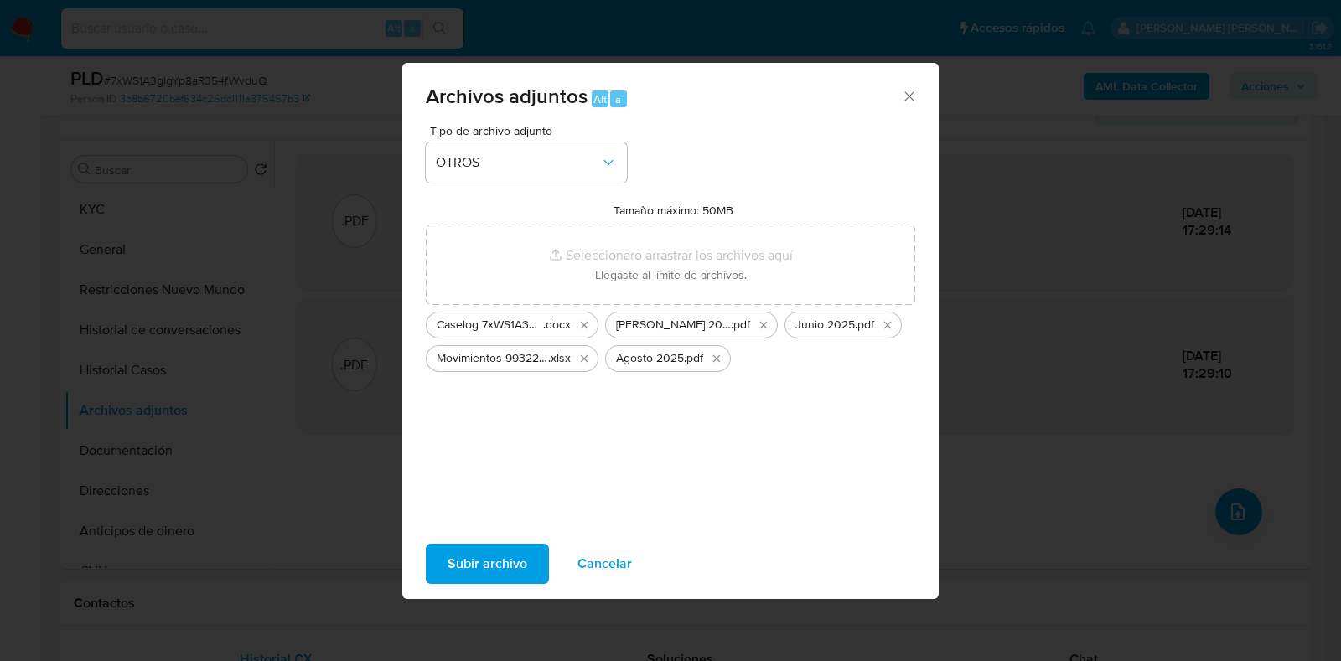
click at [504, 566] on span "Subir archivo" at bounding box center [488, 564] width 80 height 37
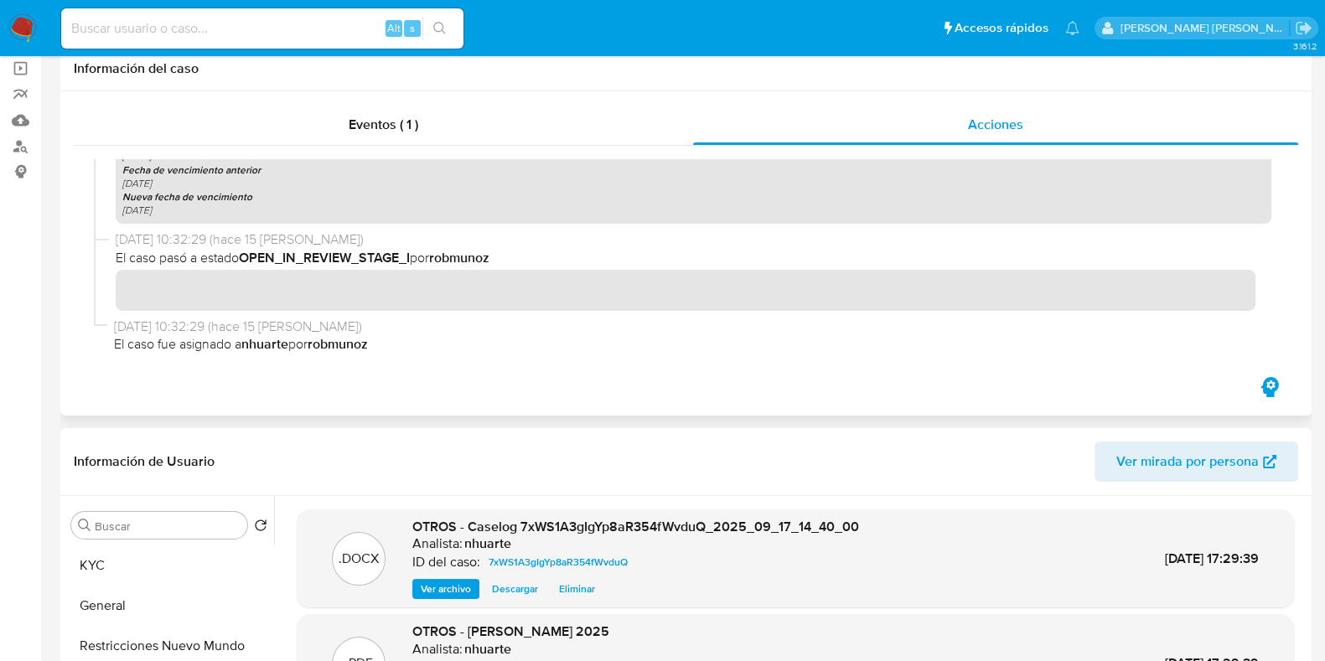
scroll to position [0, 0]
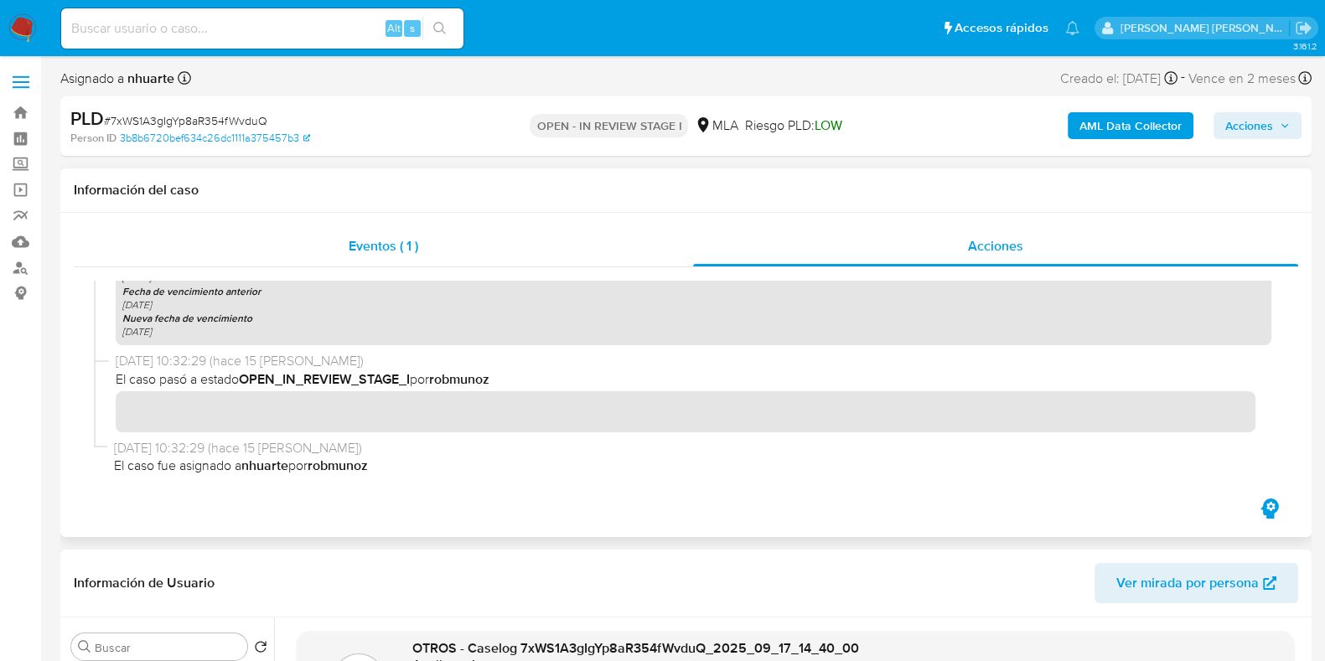
click at [399, 253] on span "Eventos ( 1 )" at bounding box center [384, 245] width 70 height 19
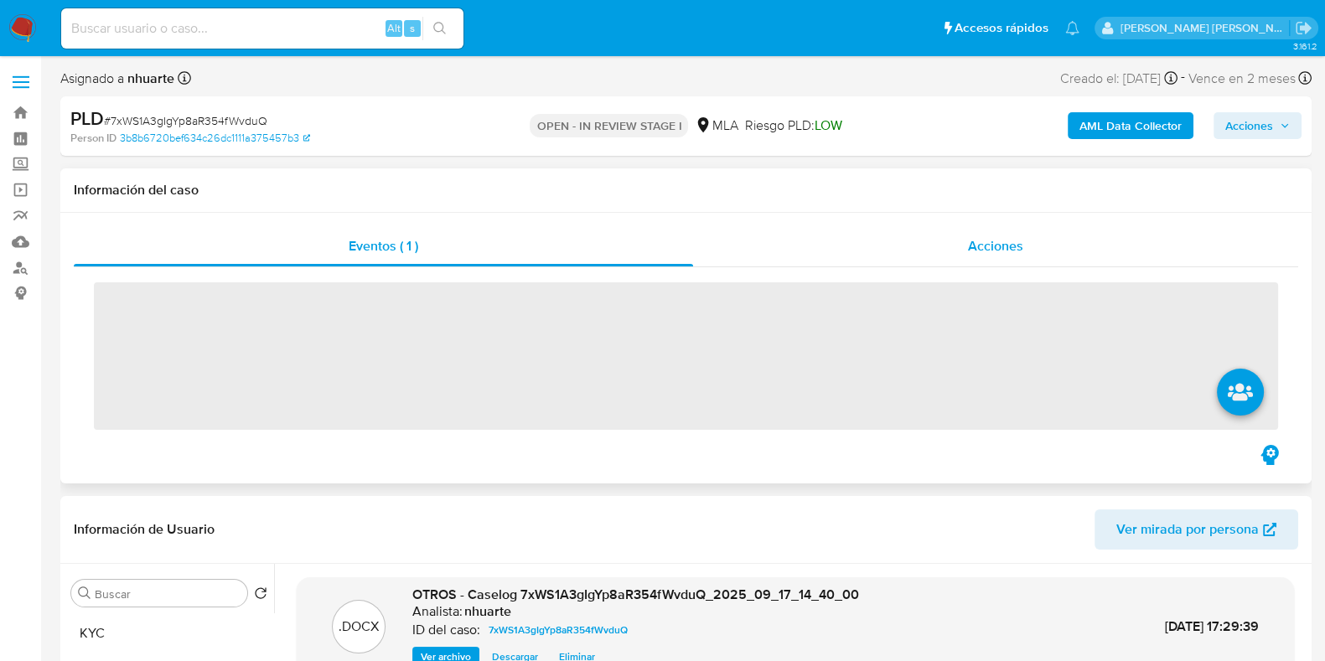
click at [1007, 236] on span "Acciones" at bounding box center [995, 245] width 55 height 19
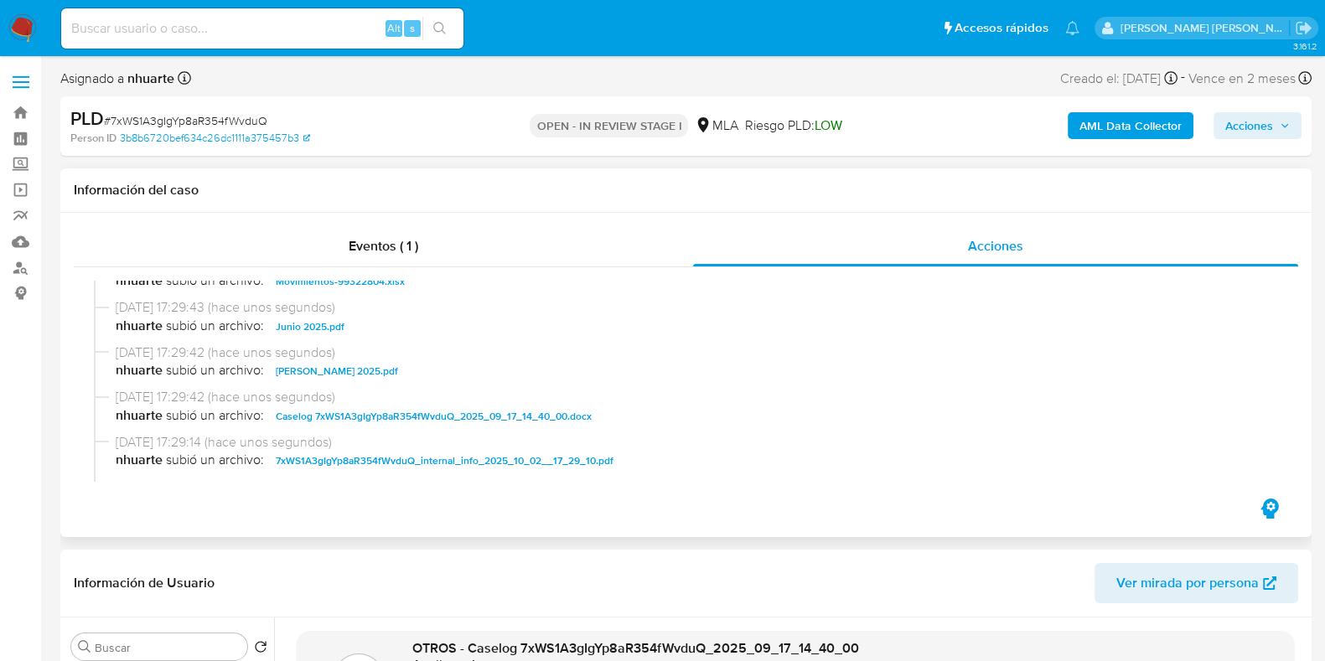
scroll to position [104, 0]
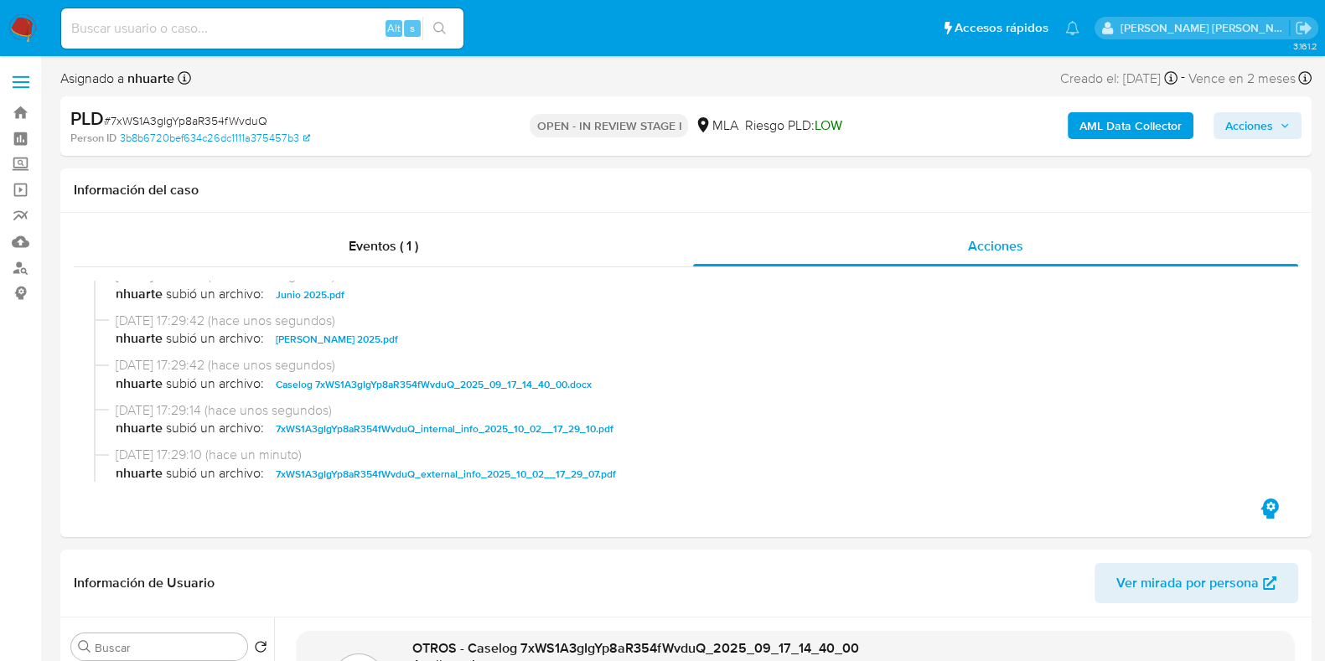
click at [1259, 119] on span "Acciones" at bounding box center [1249, 125] width 48 height 27
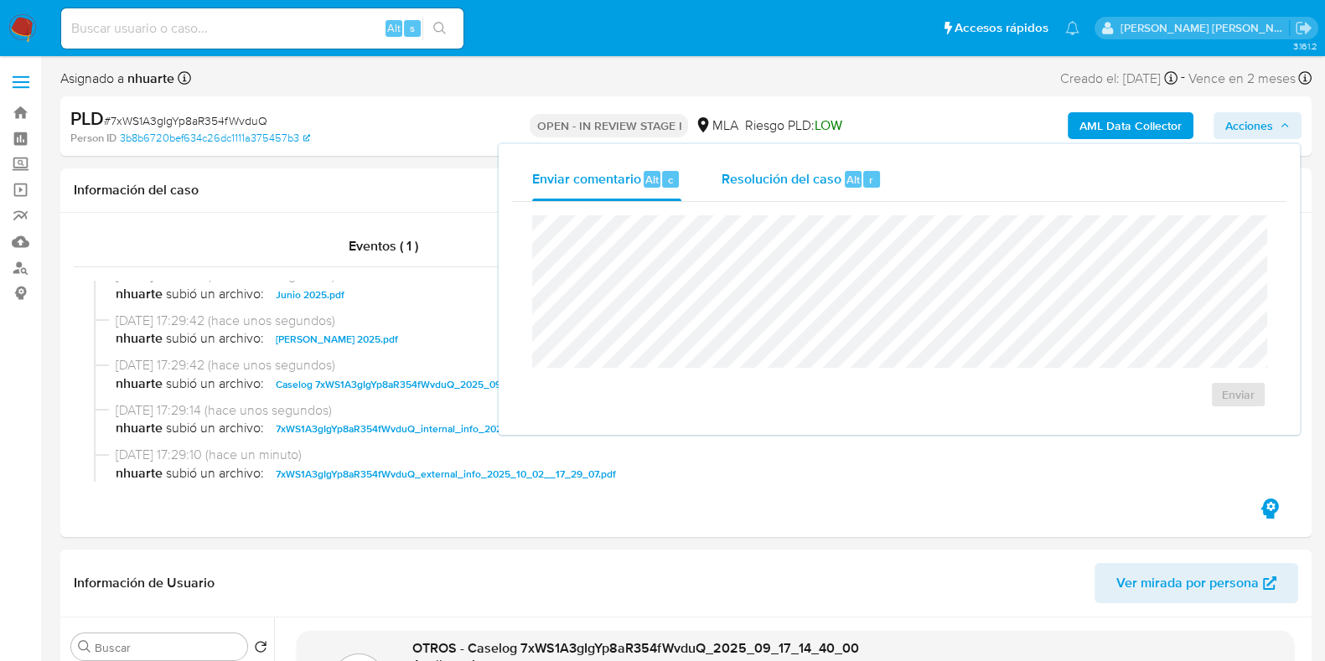
click at [800, 176] on span "Resolución del caso" at bounding box center [782, 178] width 120 height 19
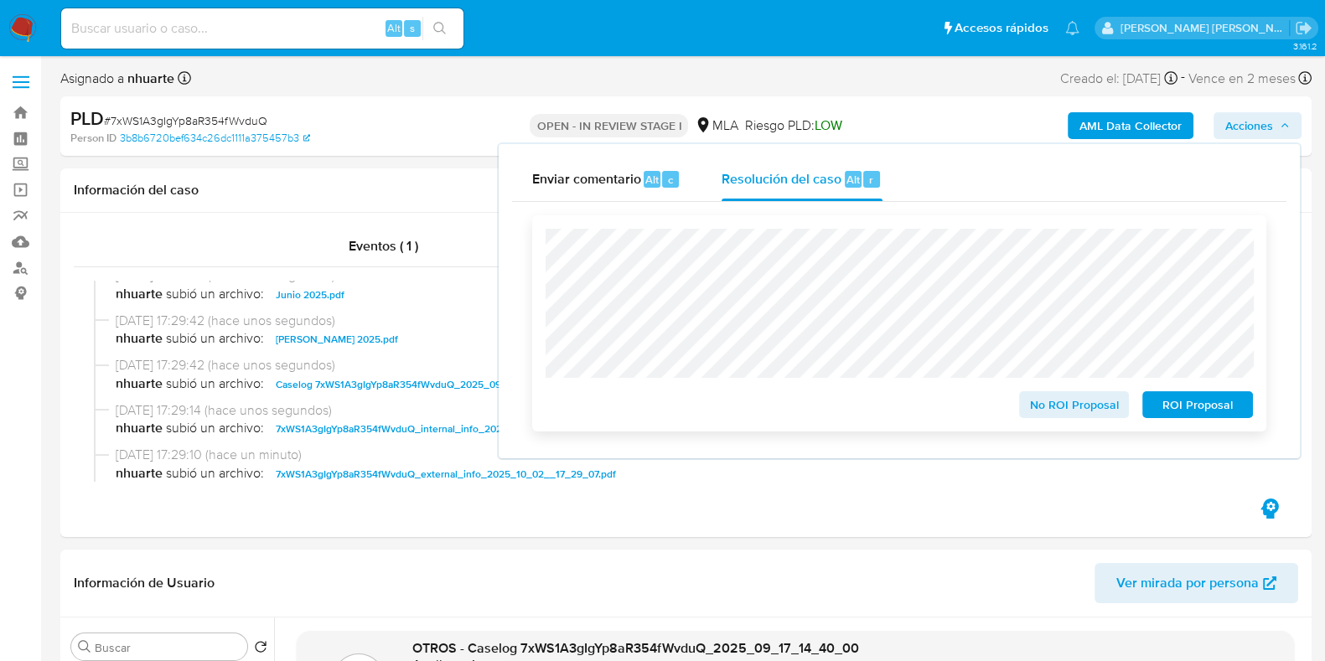
click at [1074, 411] on span "No ROI Proposal" at bounding box center [1074, 404] width 87 height 23
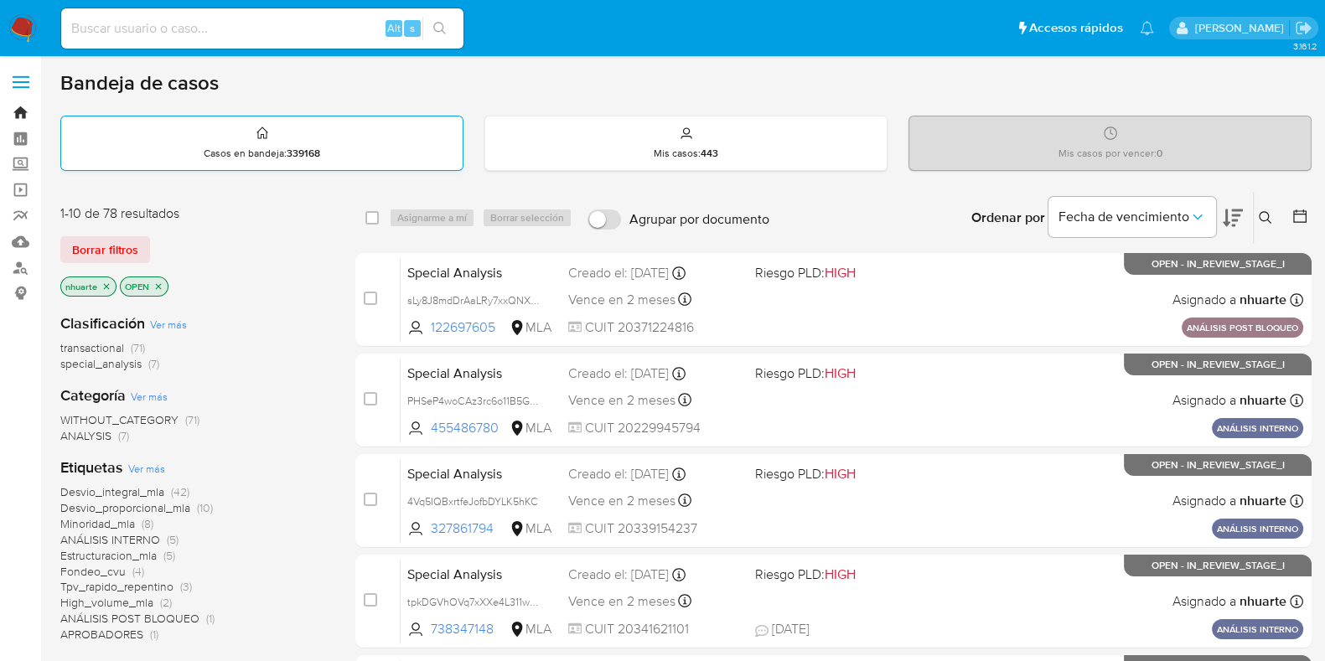
drag, startPoint x: 24, startPoint y: 112, endPoint x: 67, endPoint y: 132, distance: 47.2
click at [24, 112] on link "Bandeja" at bounding box center [99, 113] width 199 height 26
click at [18, 106] on link "Bandeja" at bounding box center [99, 113] width 199 height 26
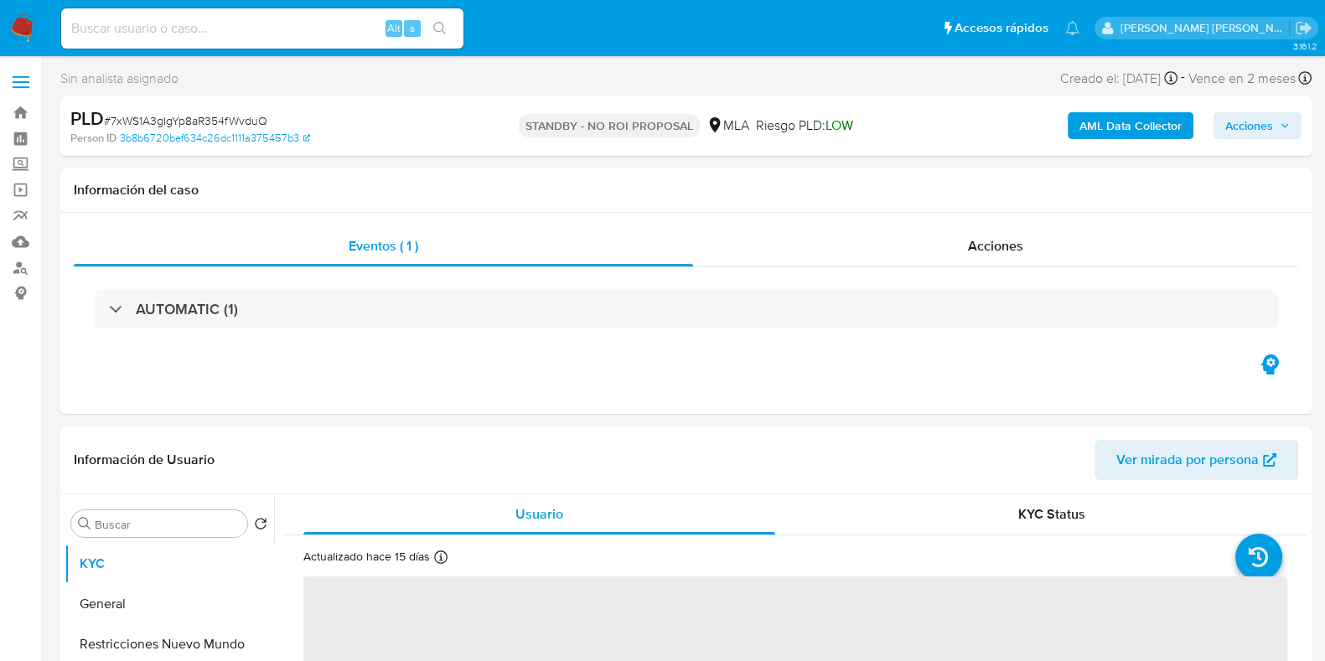
select select "10"
click at [1026, 238] on div "Acciones" at bounding box center [995, 246] width 605 height 40
select select "10"
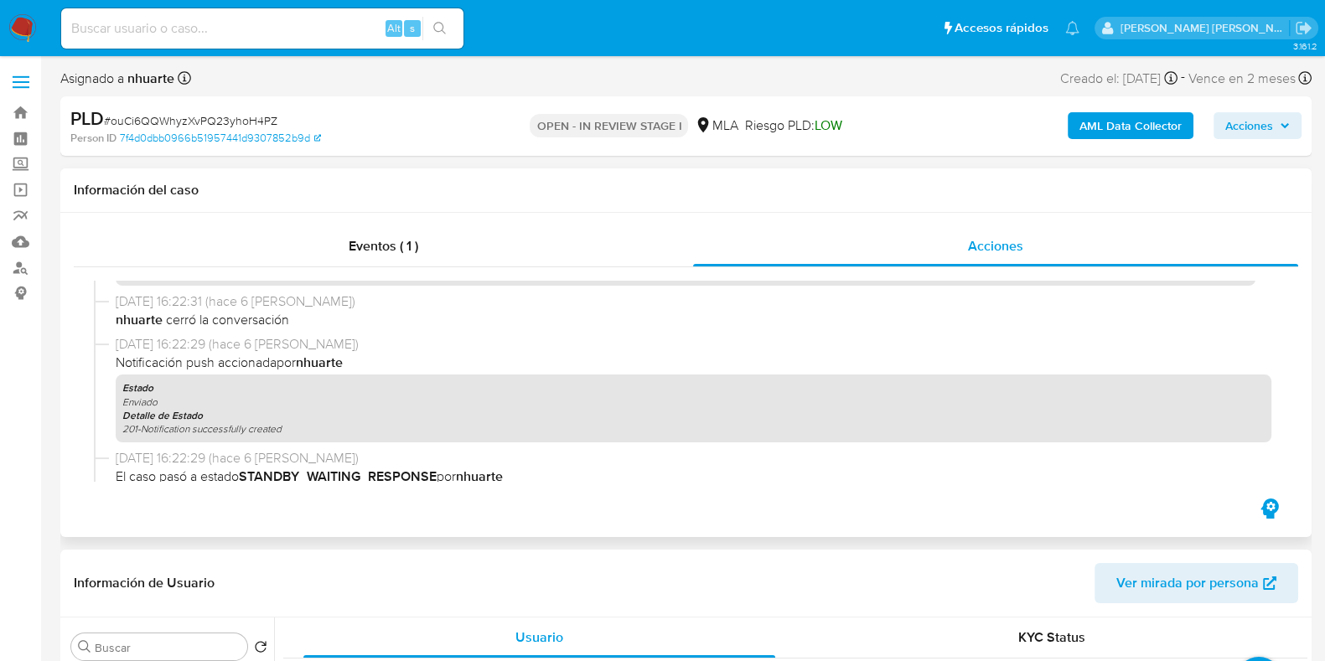
scroll to position [209, 0]
click at [1132, 121] on b "AML Data Collector" at bounding box center [1131, 125] width 102 height 27
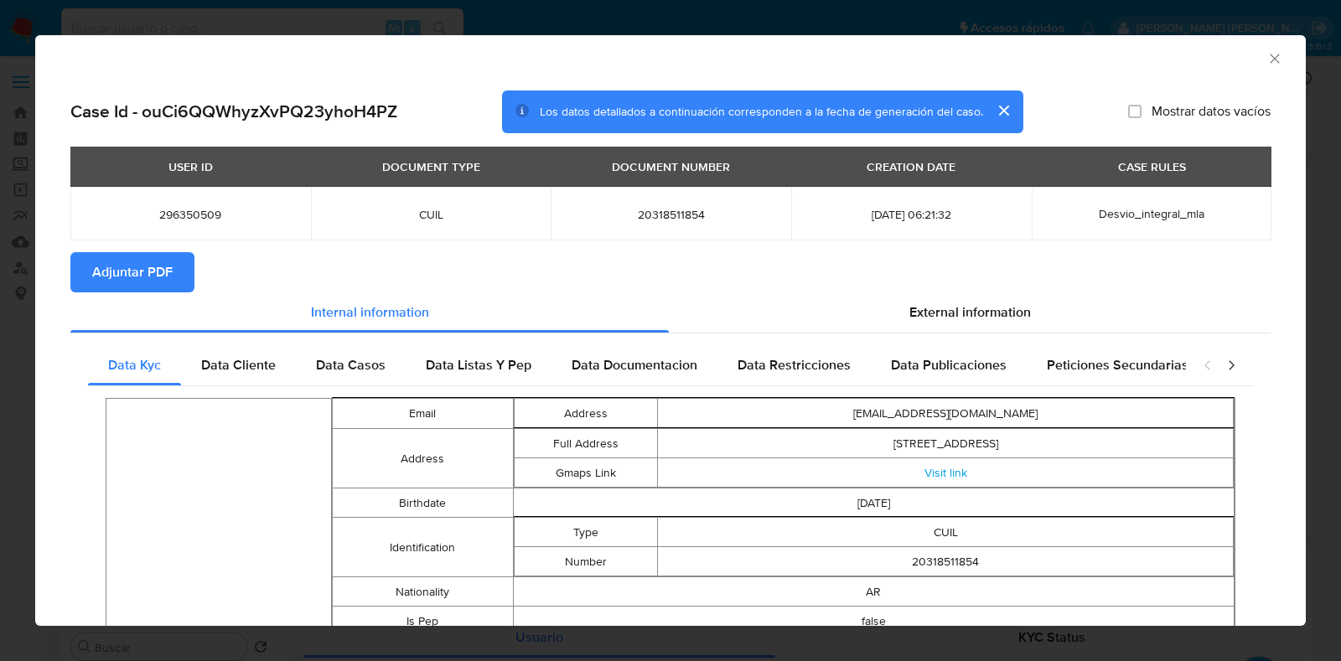
click at [1266, 54] on icon "Cerrar ventana" at bounding box center [1274, 58] width 17 height 17
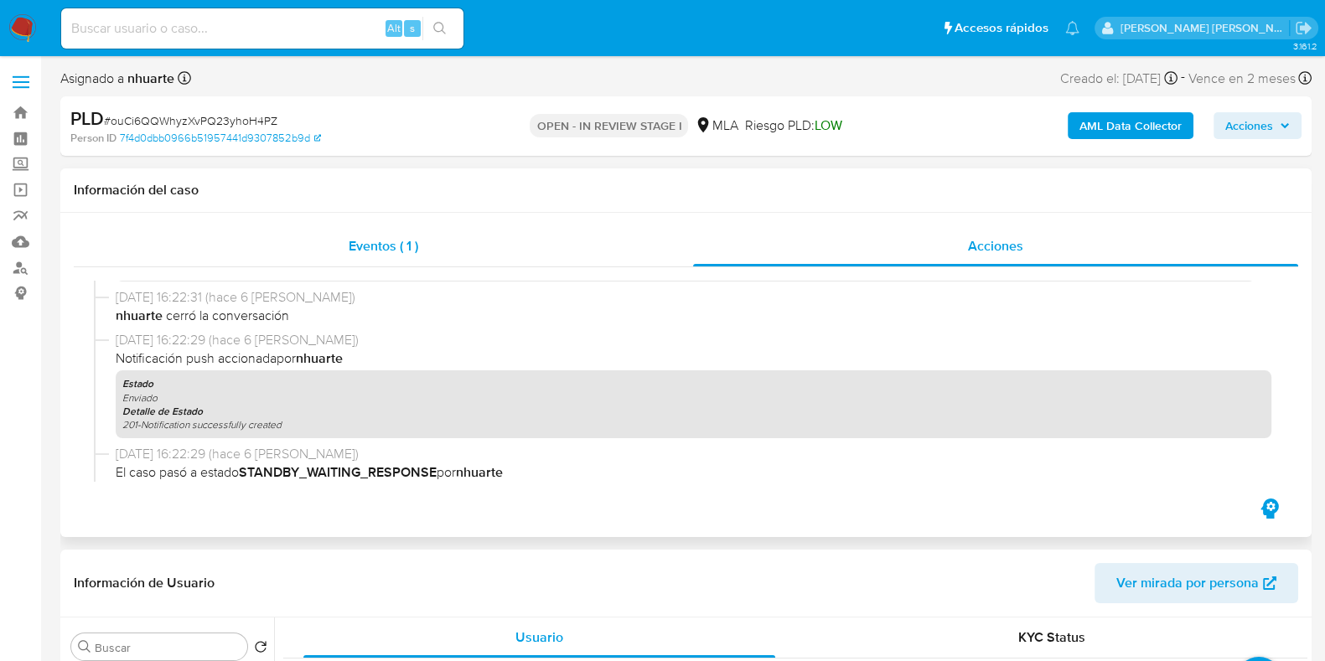
click at [418, 242] on span "Eventos ( 1 )" at bounding box center [384, 245] width 70 height 19
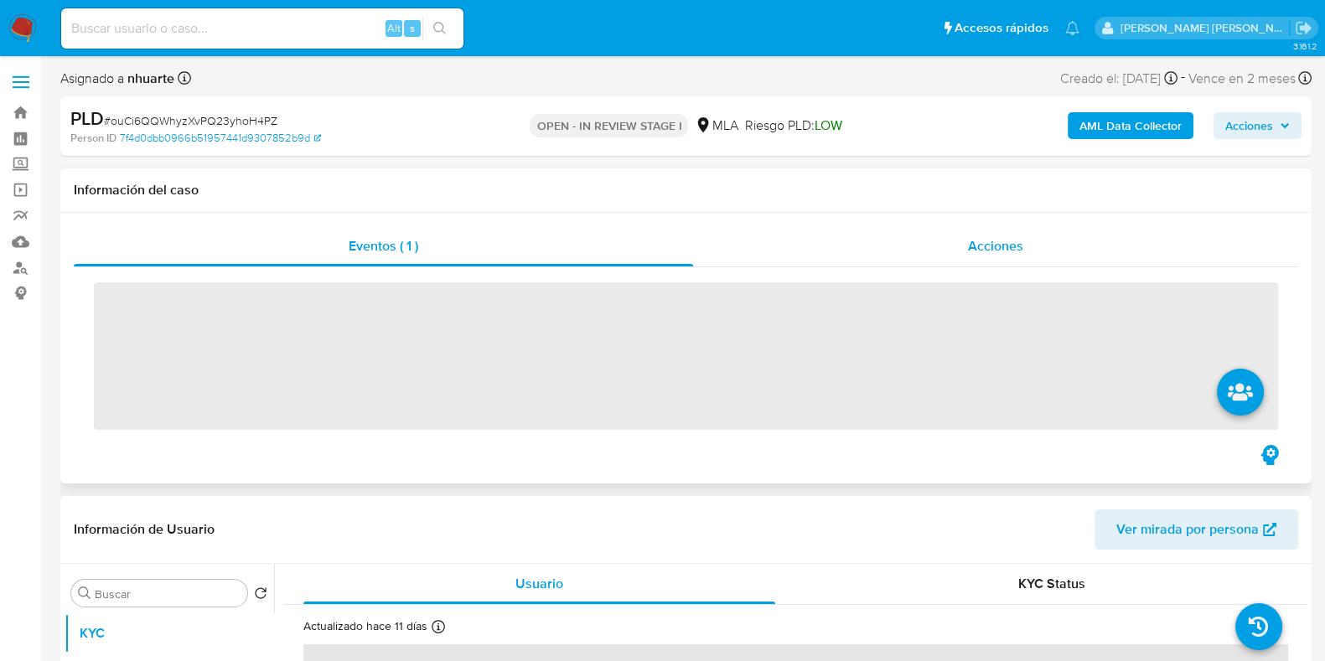
click at [1007, 236] on span "Acciones" at bounding box center [995, 245] width 55 height 19
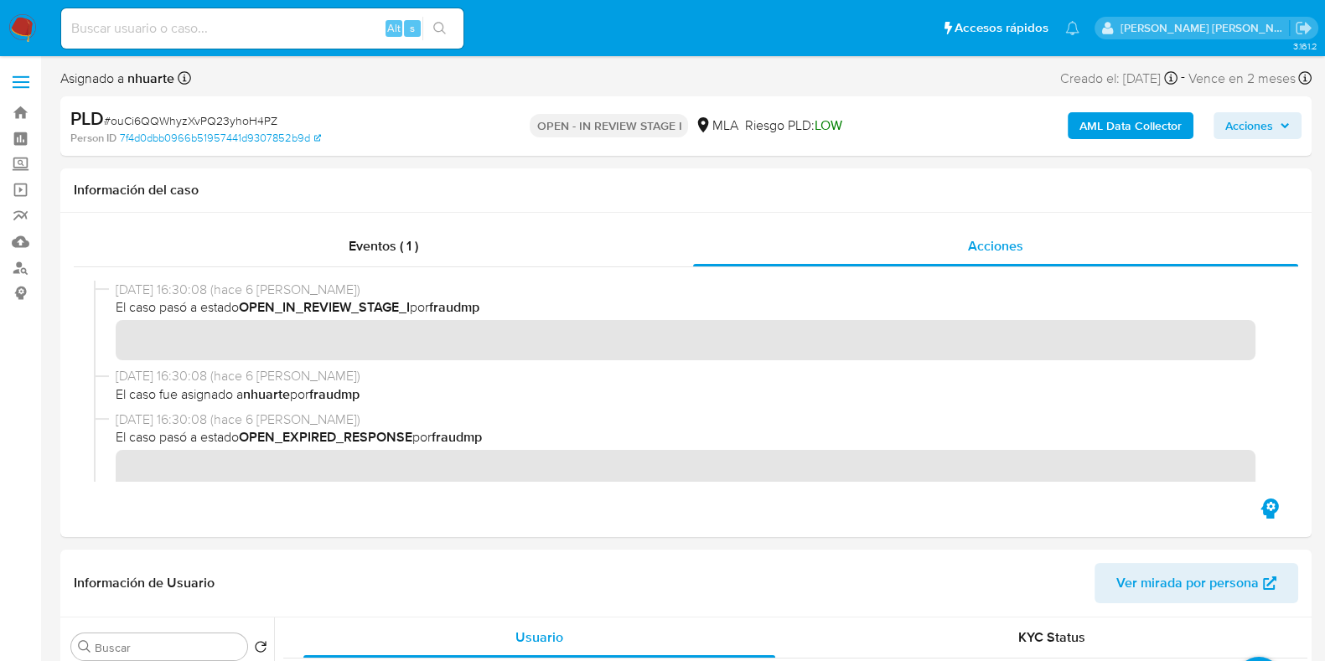
click at [1148, 128] on b "AML Data Collector" at bounding box center [1131, 125] width 102 height 27
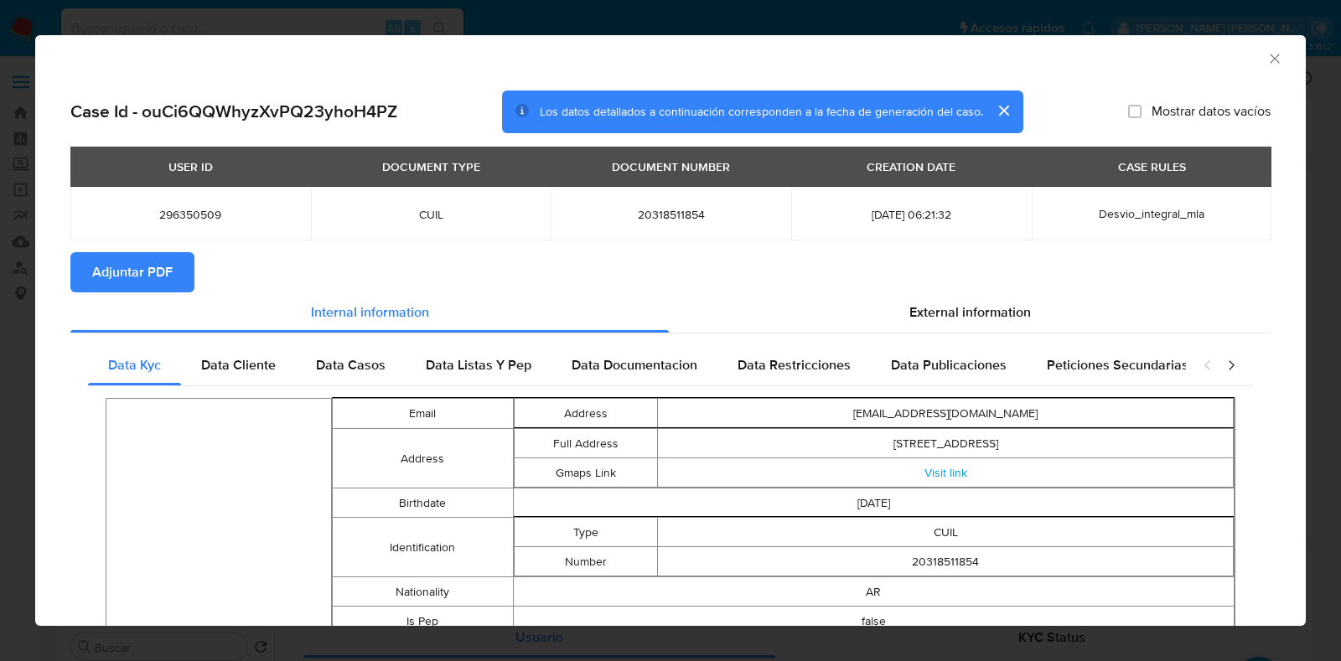
click at [150, 270] on span "Adjuntar PDF" at bounding box center [132, 272] width 80 height 37
click at [1270, 54] on icon "Cerrar ventana" at bounding box center [1274, 58] width 9 height 9
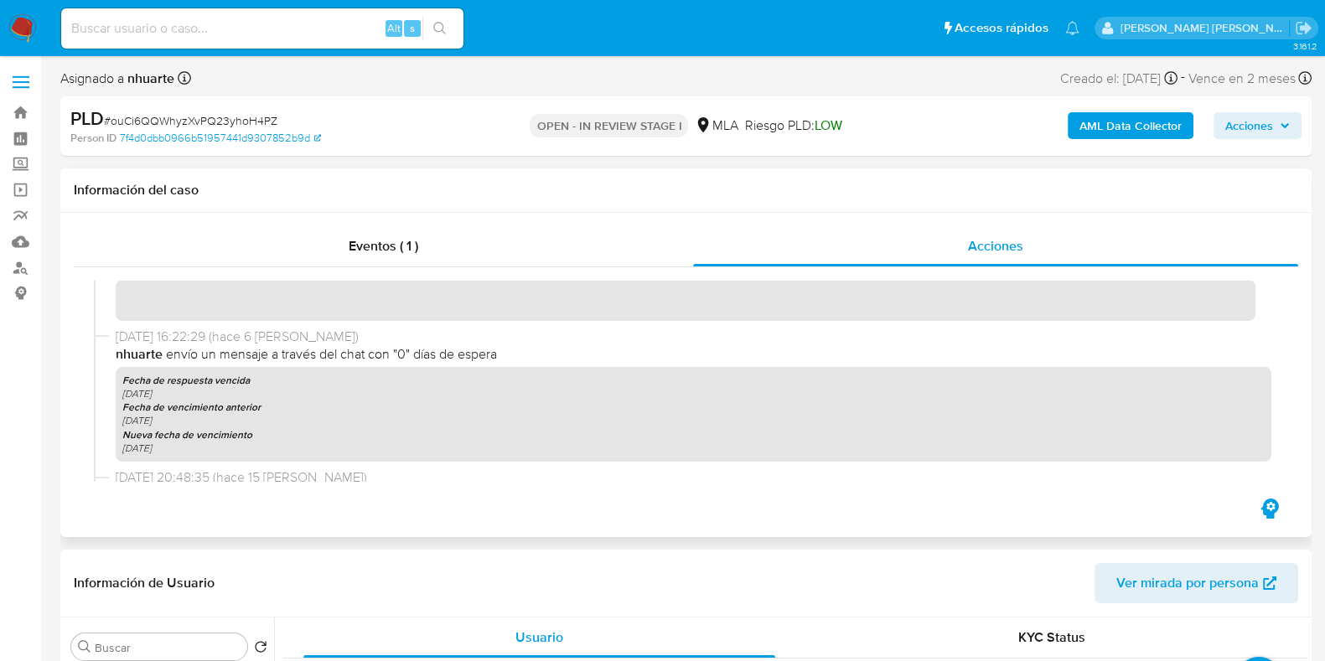
scroll to position [524, 0]
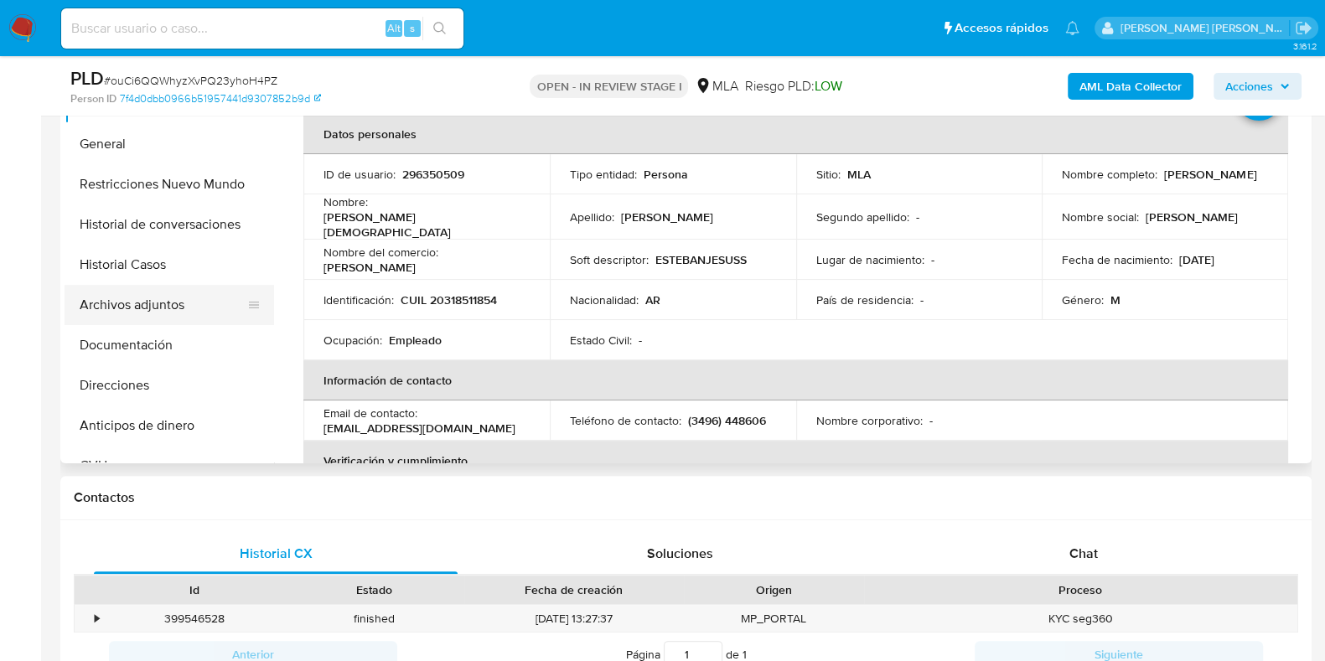
click at [194, 310] on button "Archivos adjuntos" at bounding box center [163, 305] width 196 height 40
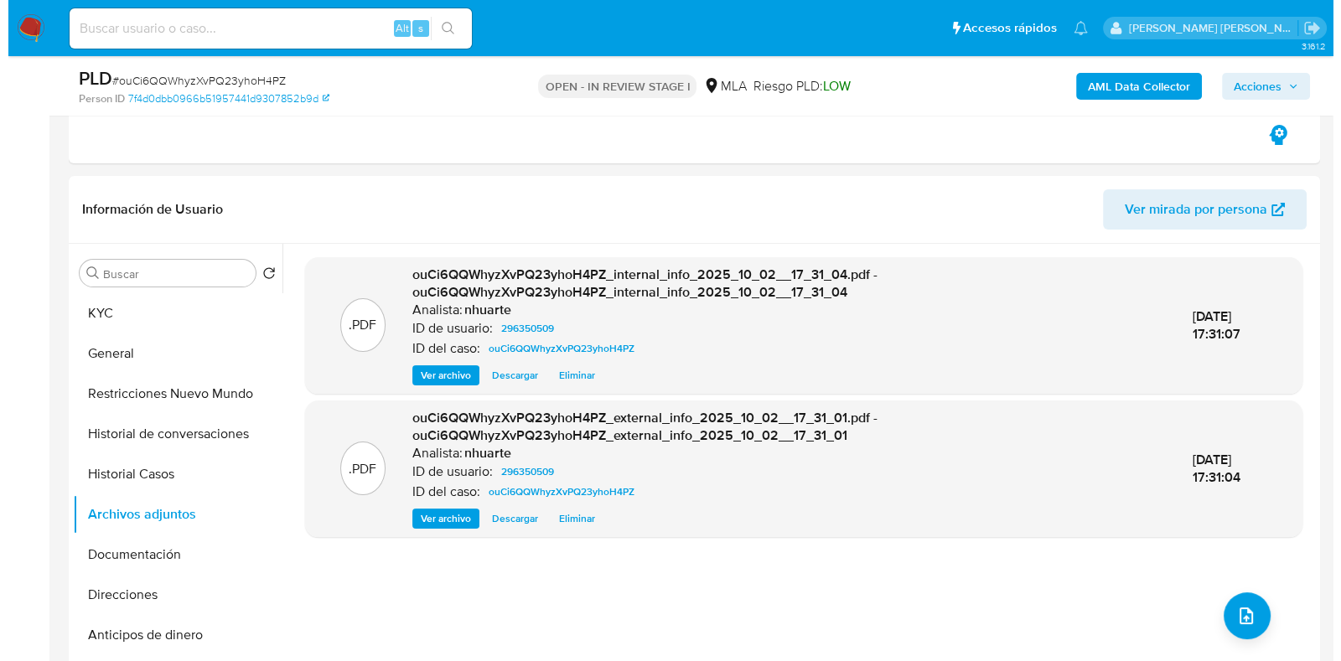
scroll to position [0, 0]
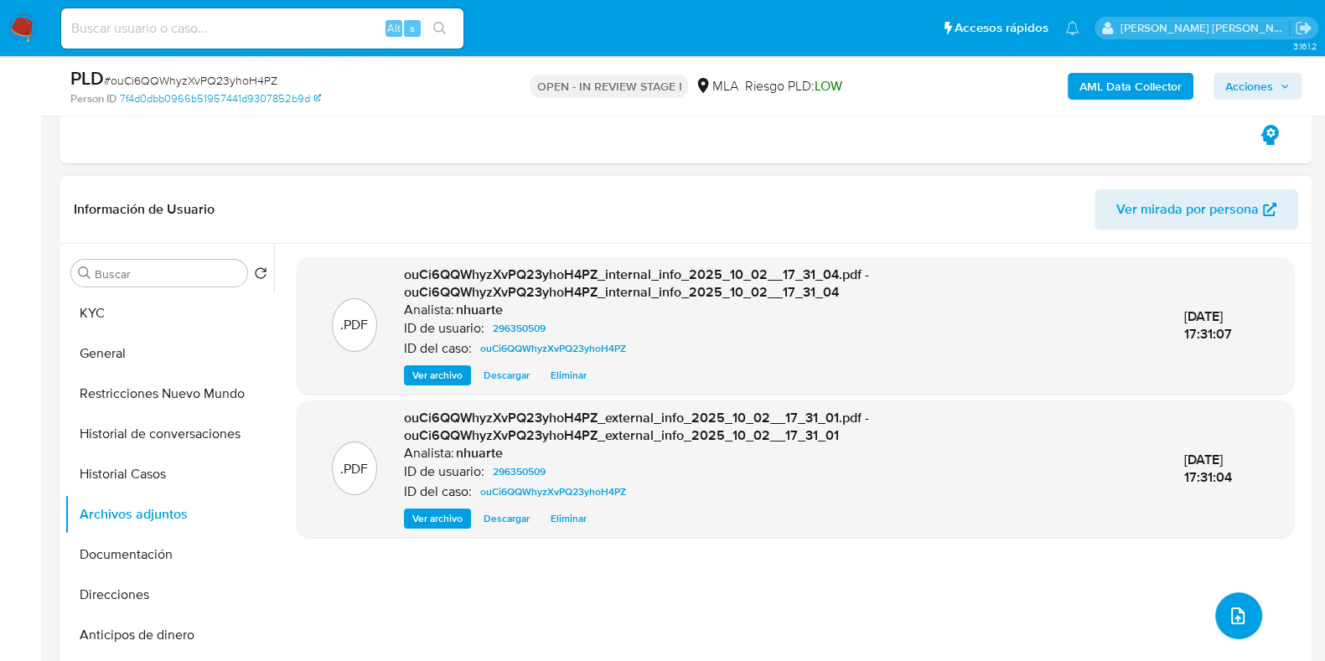
click at [1232, 608] on icon "upload-file" at bounding box center [1238, 616] width 20 height 20
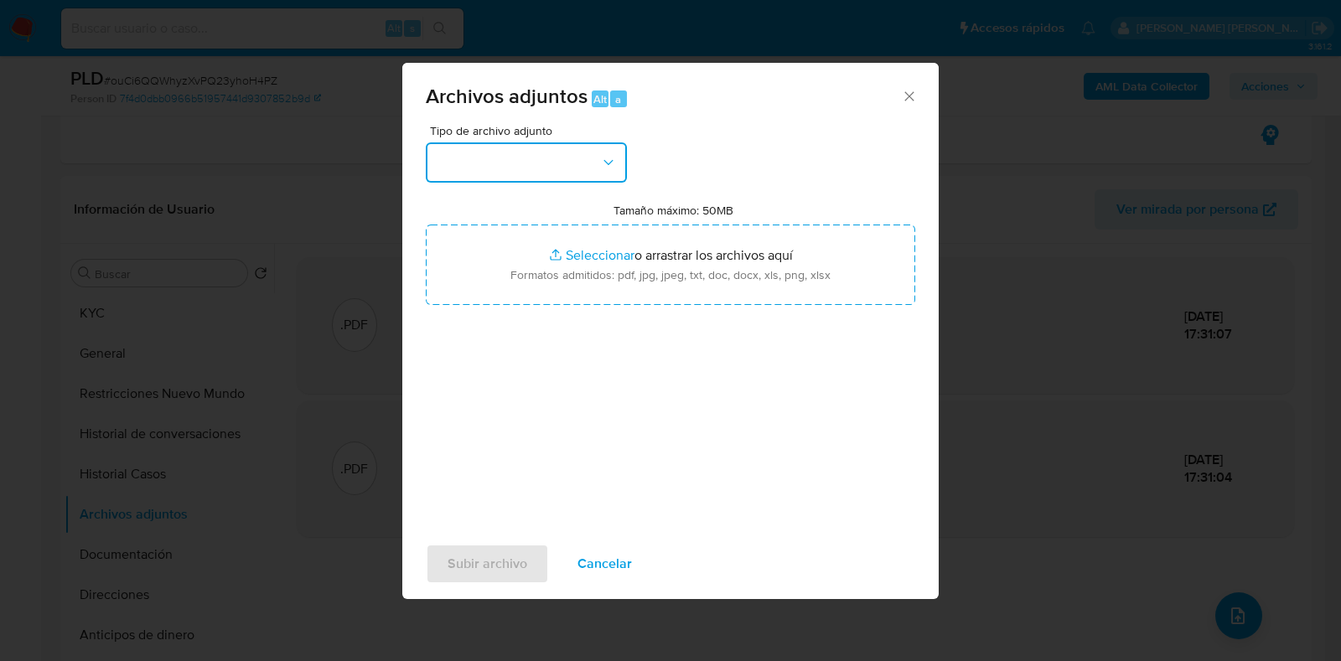
click at [604, 171] on button "button" at bounding box center [526, 162] width 201 height 40
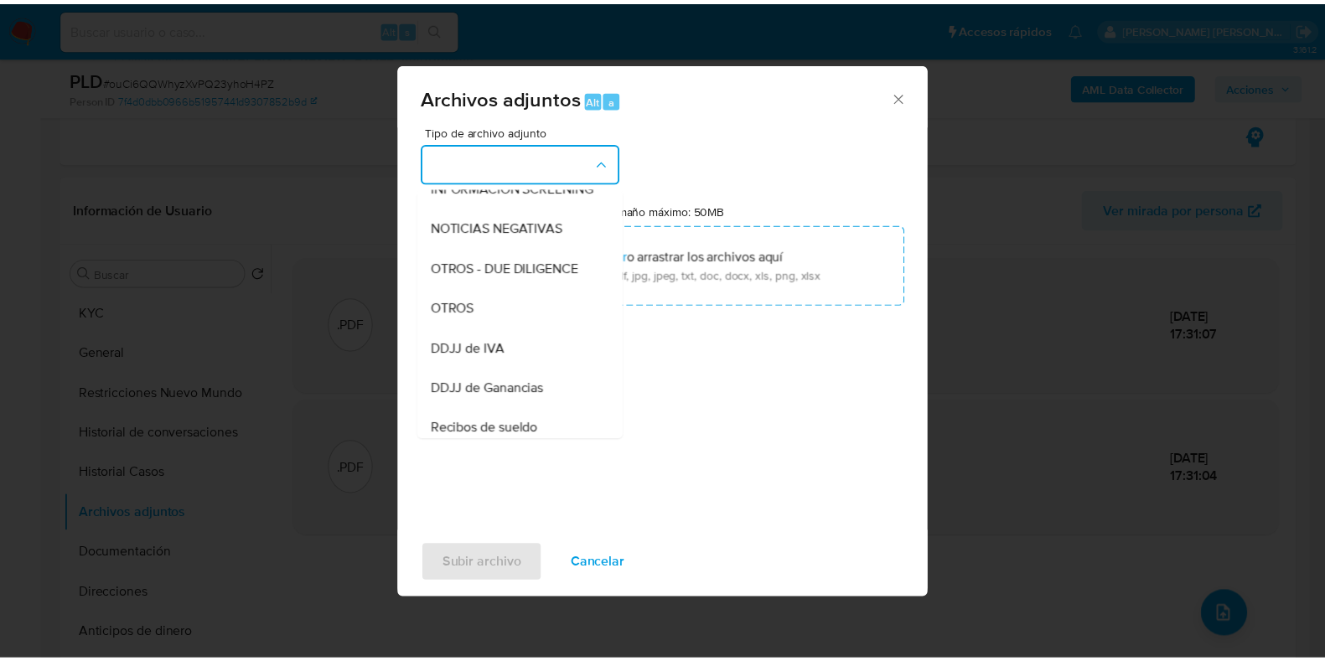
scroll to position [251, 0]
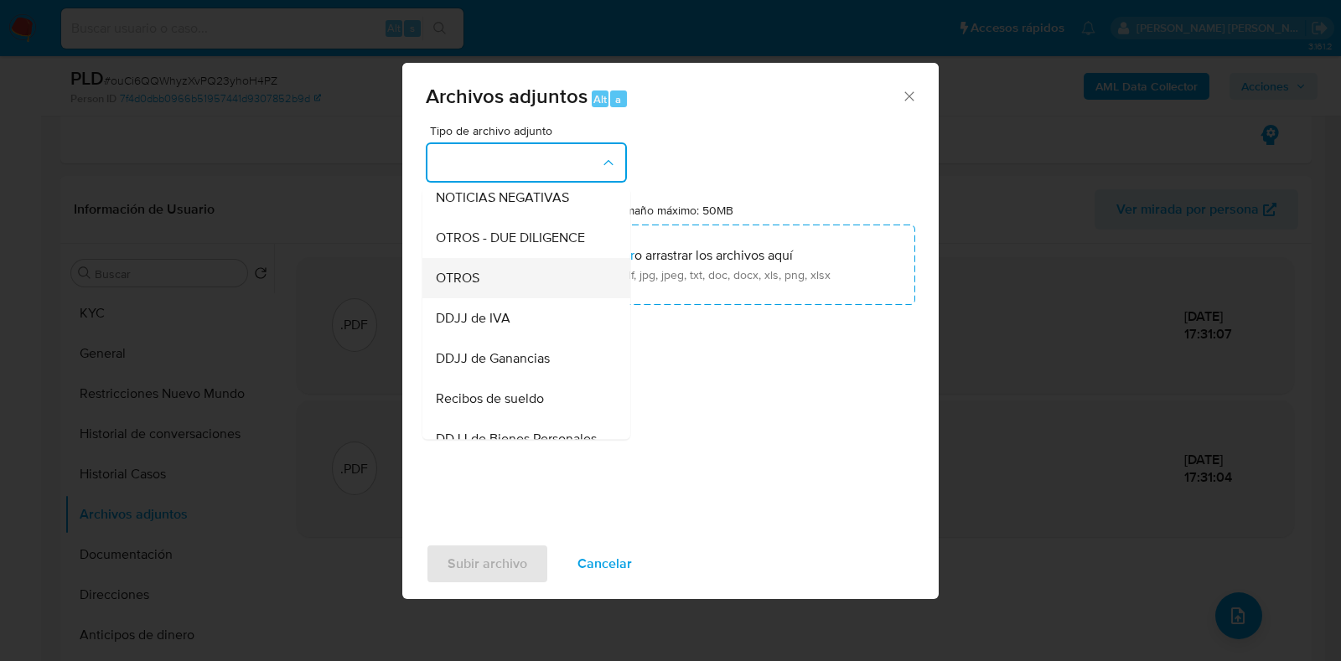
click at [516, 298] on div "OTROS" at bounding box center [521, 278] width 171 height 40
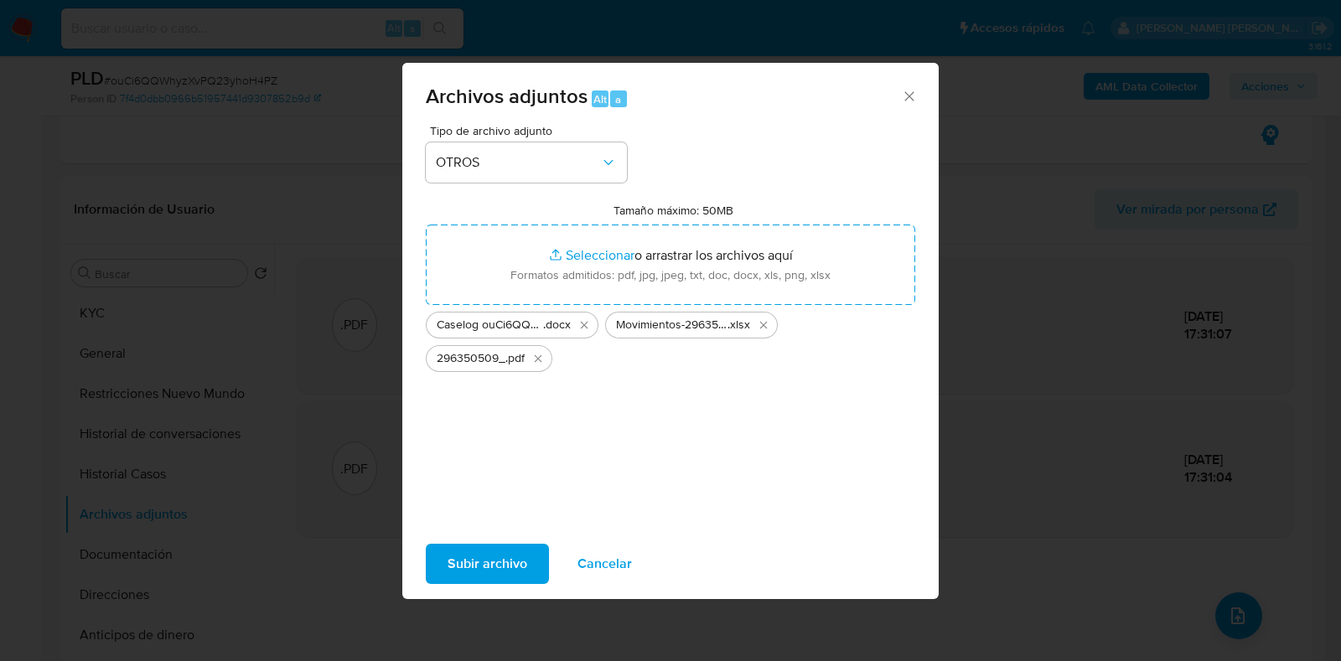
drag, startPoint x: 641, startPoint y: 282, endPoint x: 499, endPoint y: 561, distance: 312.6
click at [499, 561] on span "Subir archivo" at bounding box center [488, 564] width 80 height 37
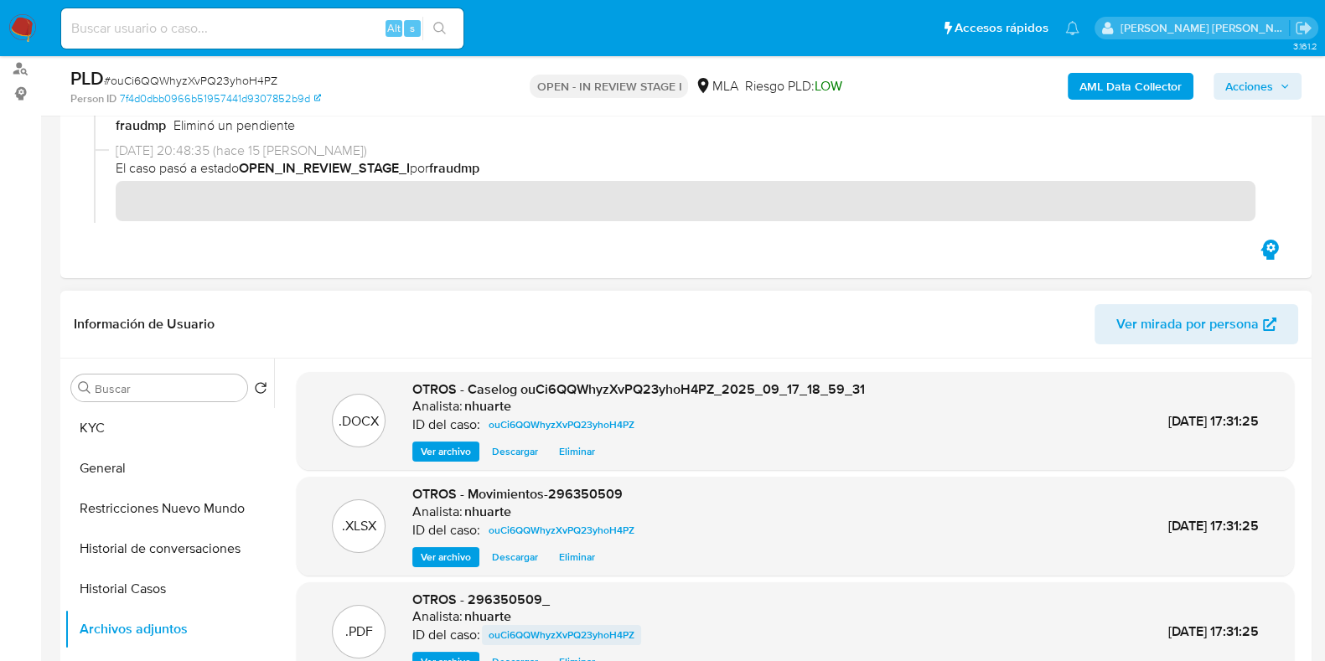
scroll to position [0, 0]
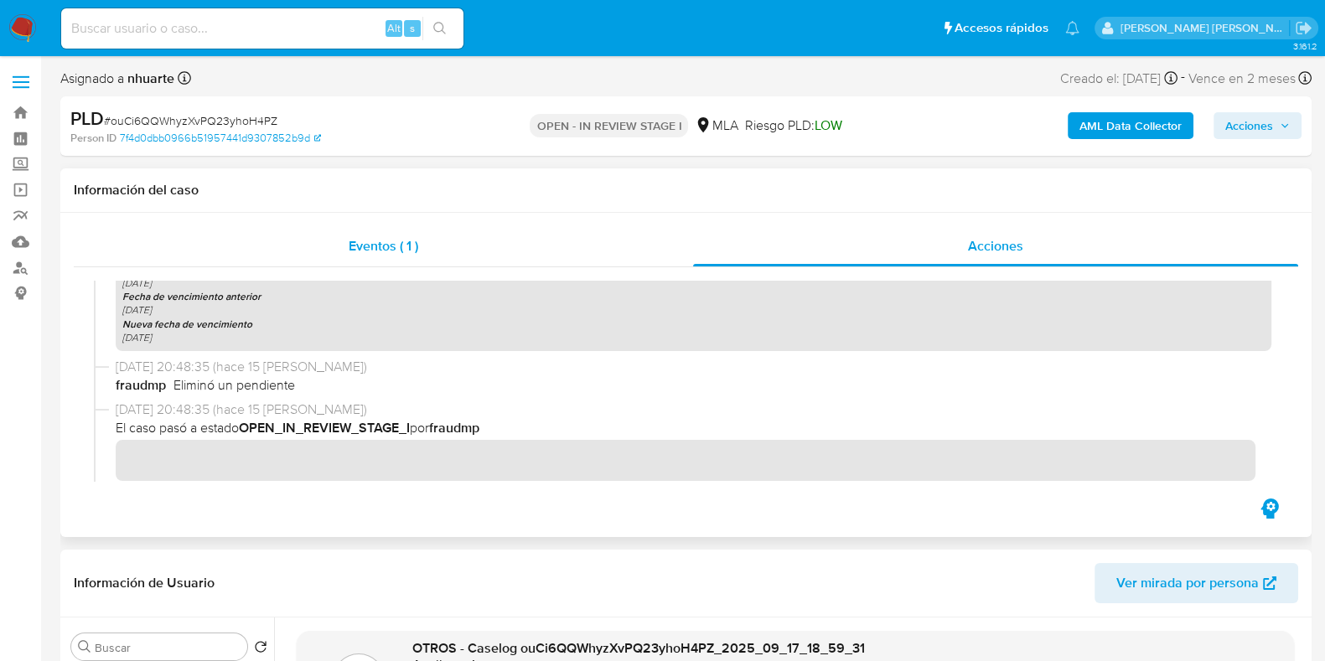
click at [411, 252] on span "Eventos ( 1 )" at bounding box center [384, 245] width 70 height 19
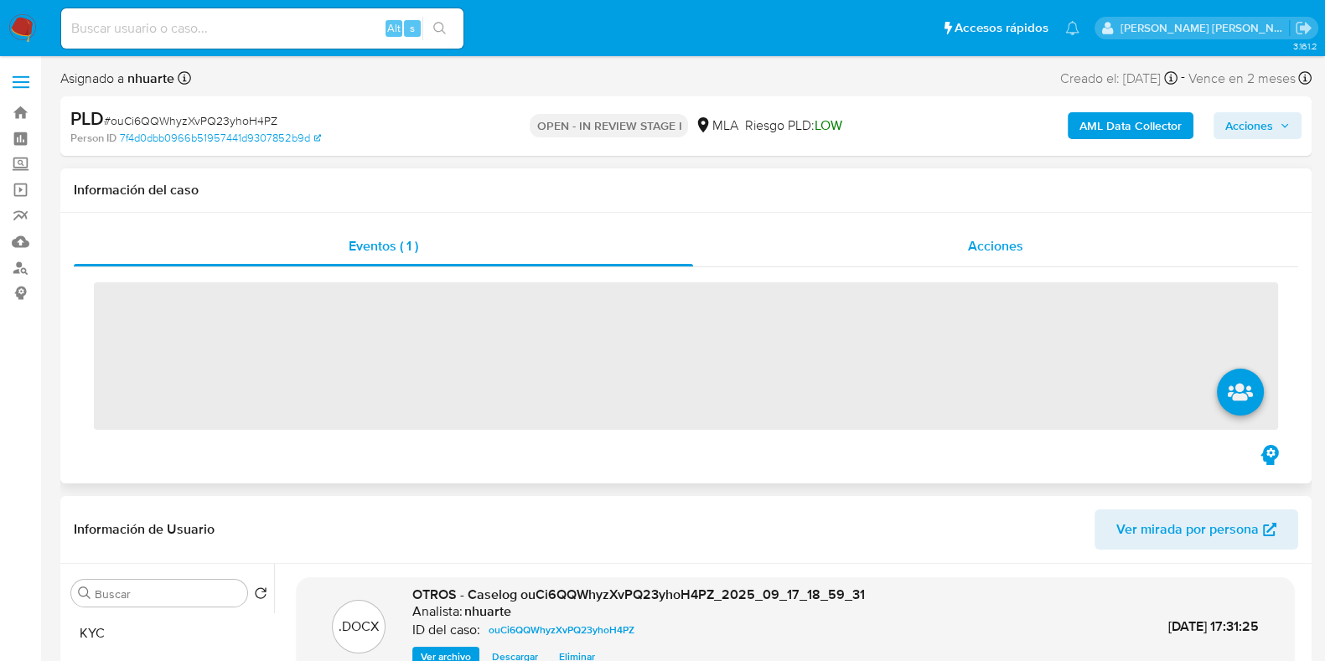
click at [1001, 247] on span "Acciones" at bounding box center [995, 245] width 55 height 19
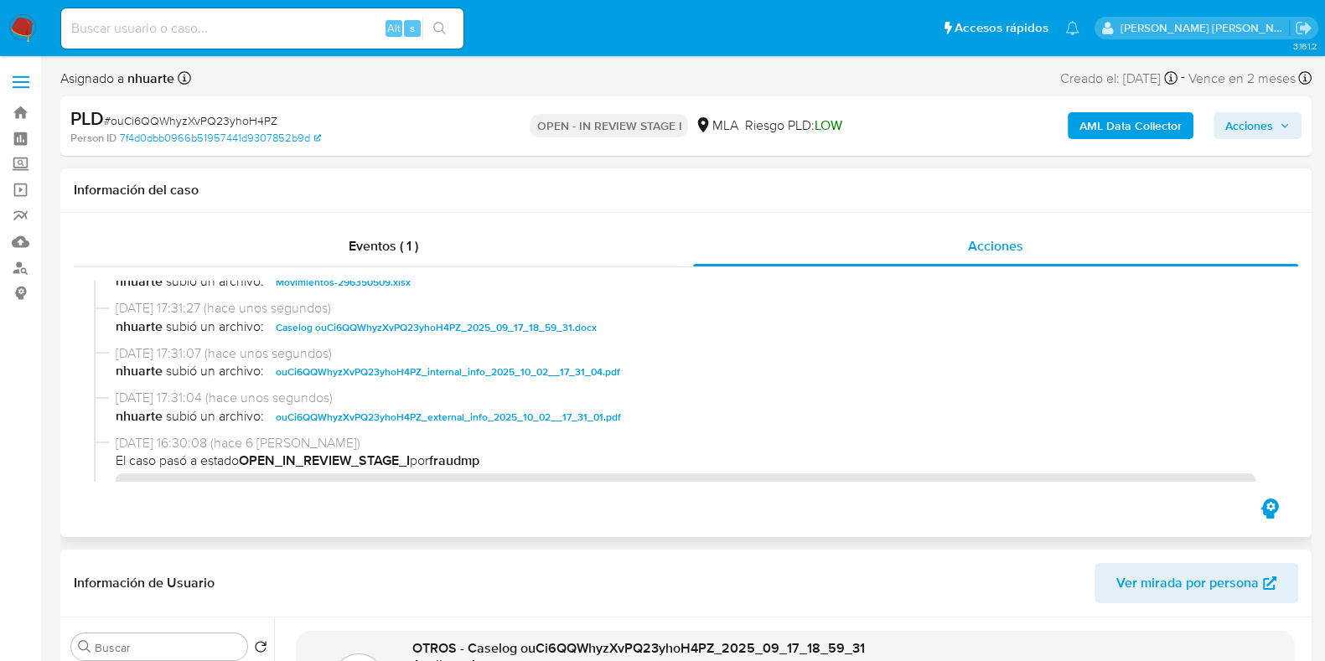
scroll to position [104, 0]
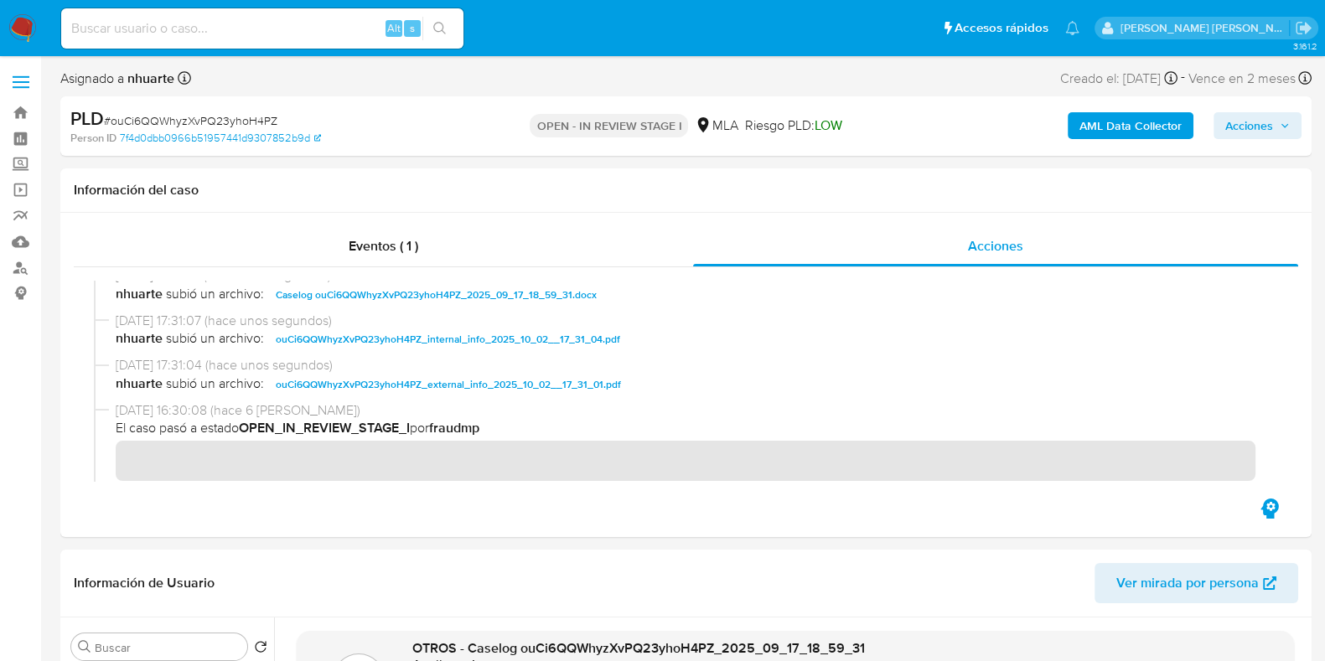
click at [1261, 133] on span "Acciones" at bounding box center [1249, 125] width 48 height 27
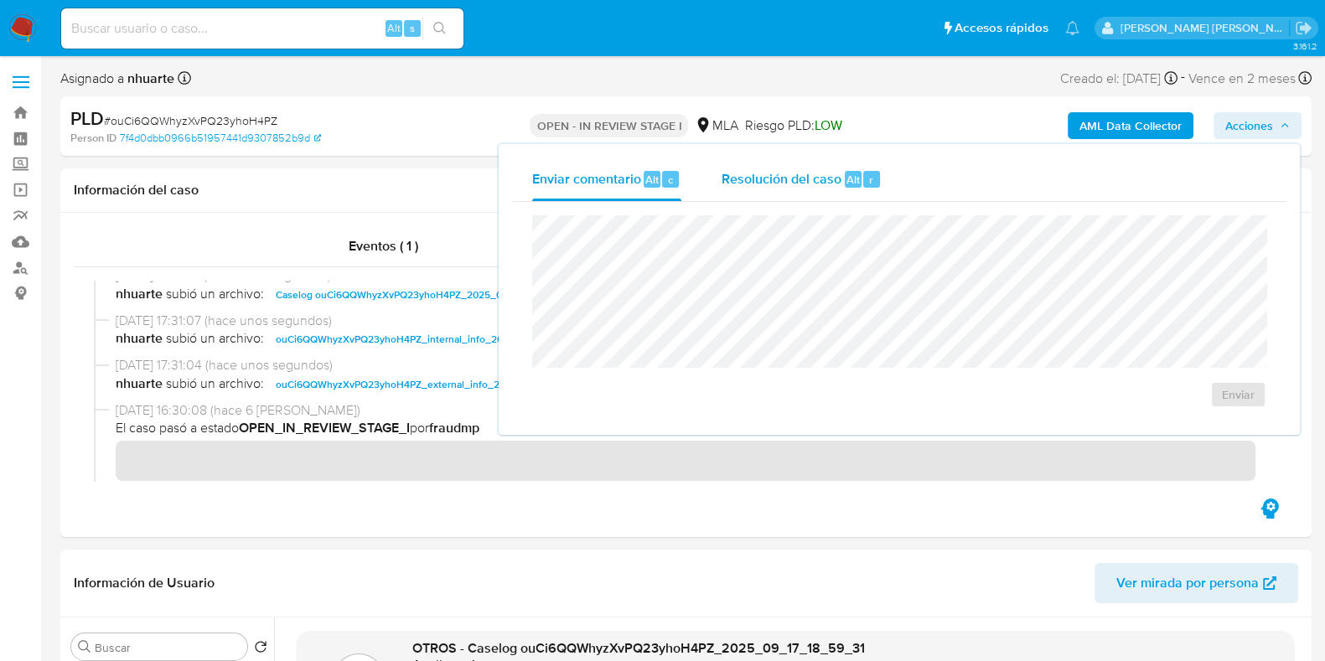
click at [874, 178] on div "r" at bounding box center [871, 179] width 17 height 17
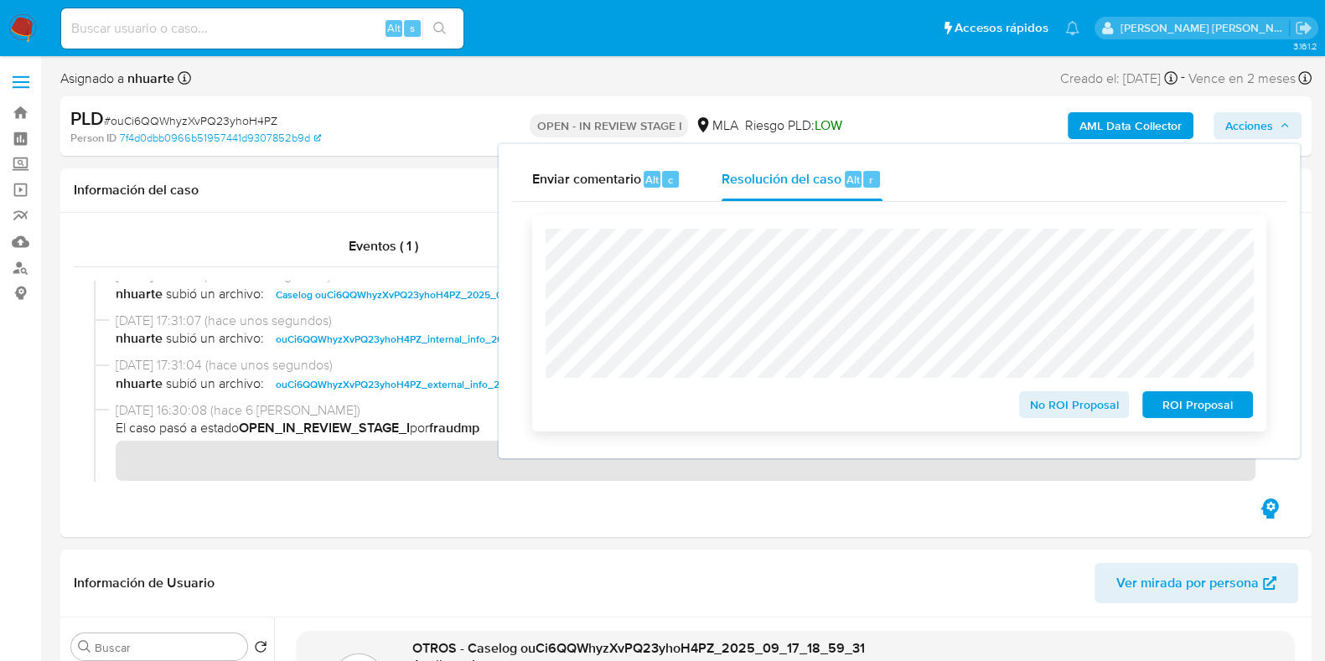
click at [1045, 407] on span "No ROI Proposal" at bounding box center [1074, 404] width 87 height 23
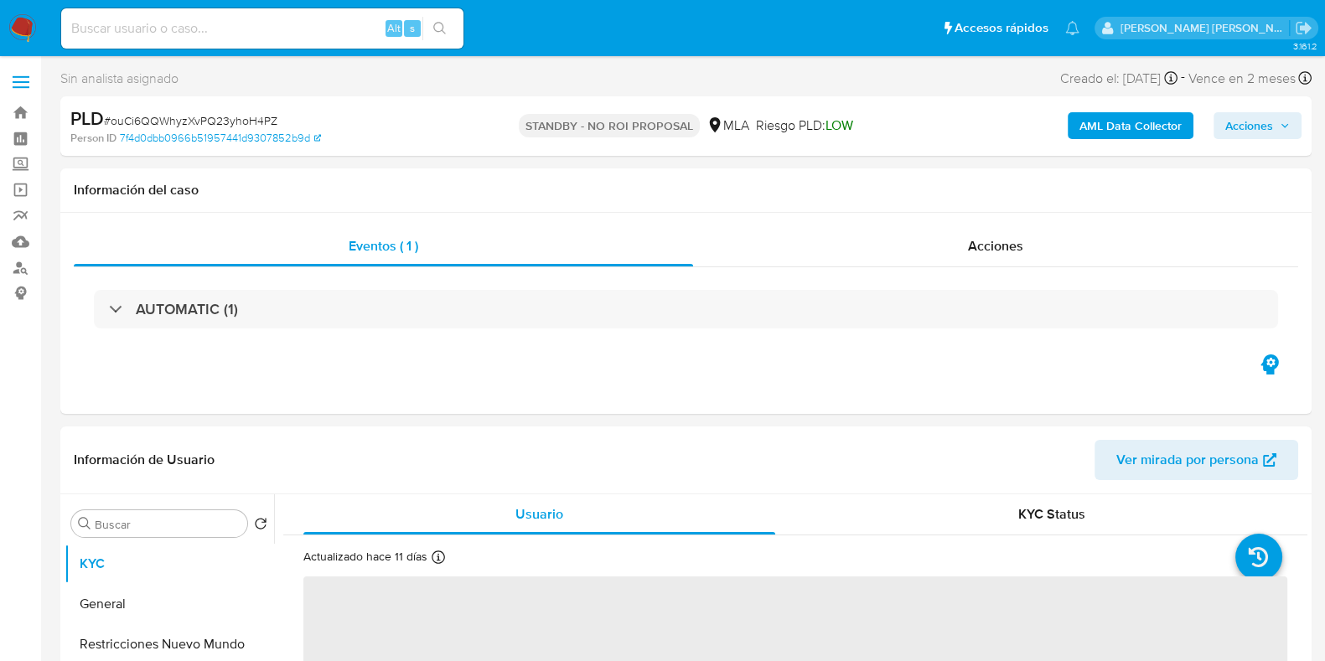
select select "10"
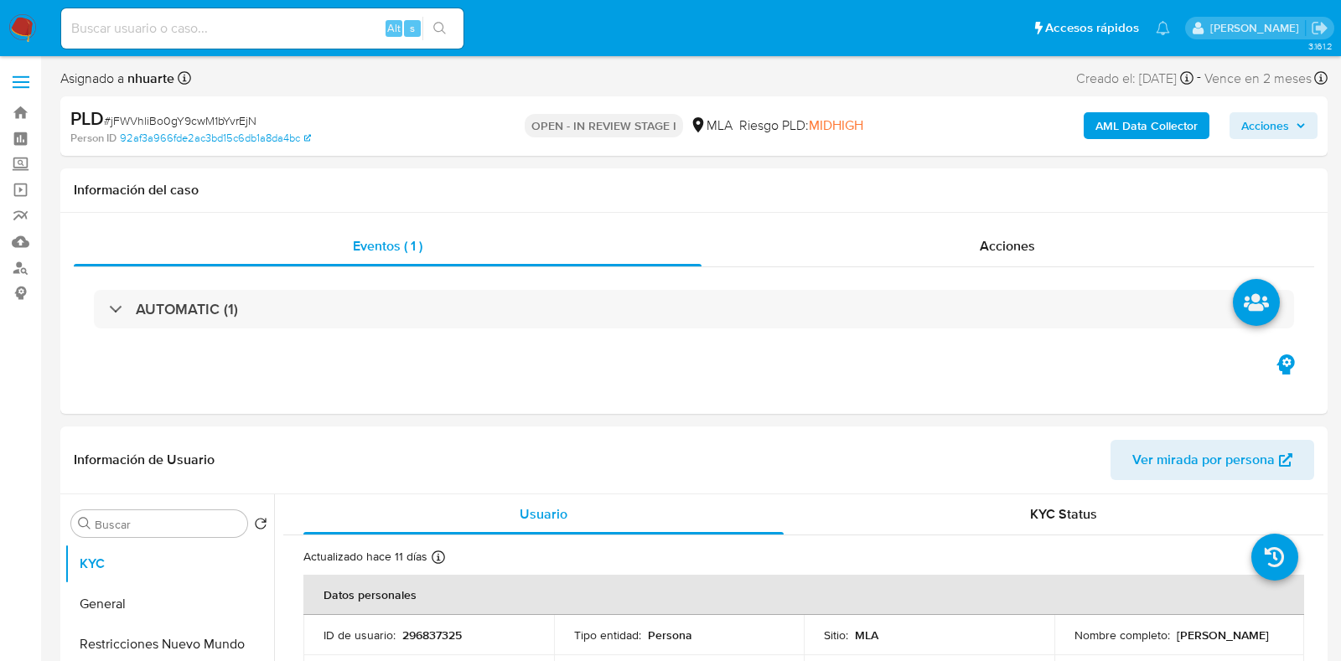
select select "10"
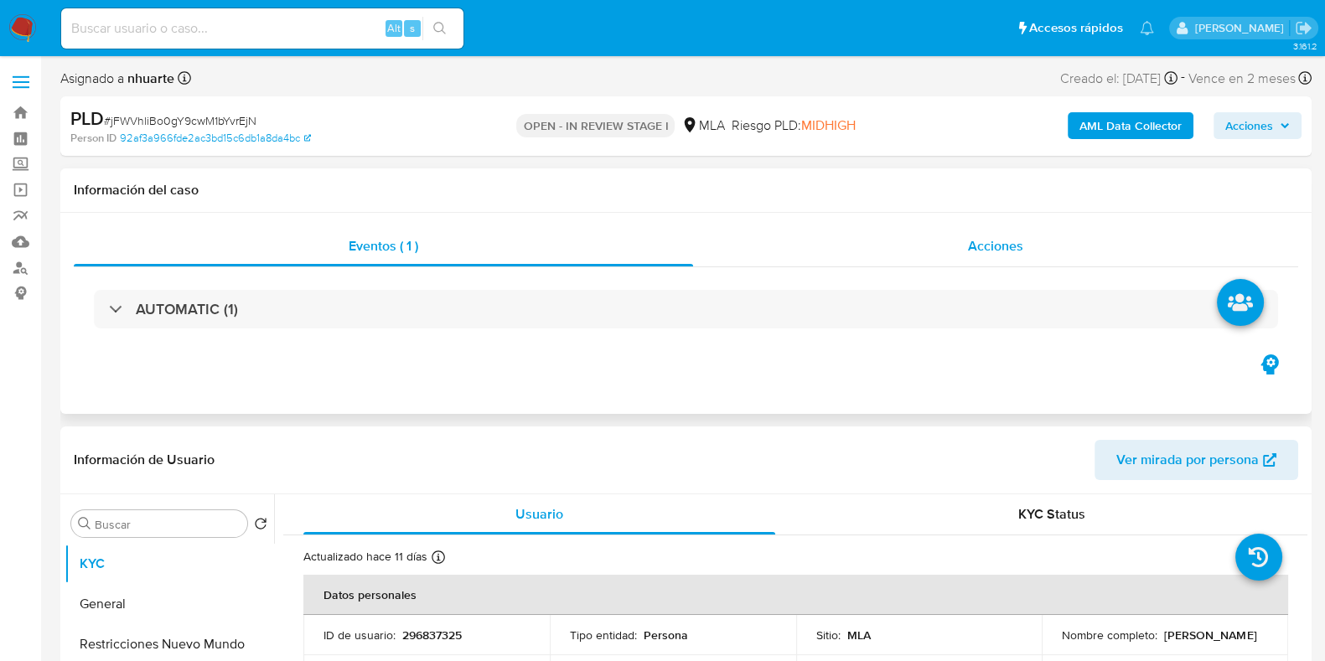
drag, startPoint x: 1000, startPoint y: 241, endPoint x: 985, endPoint y: 267, distance: 30.0
click at [1000, 241] on span "Acciones" at bounding box center [995, 245] width 55 height 19
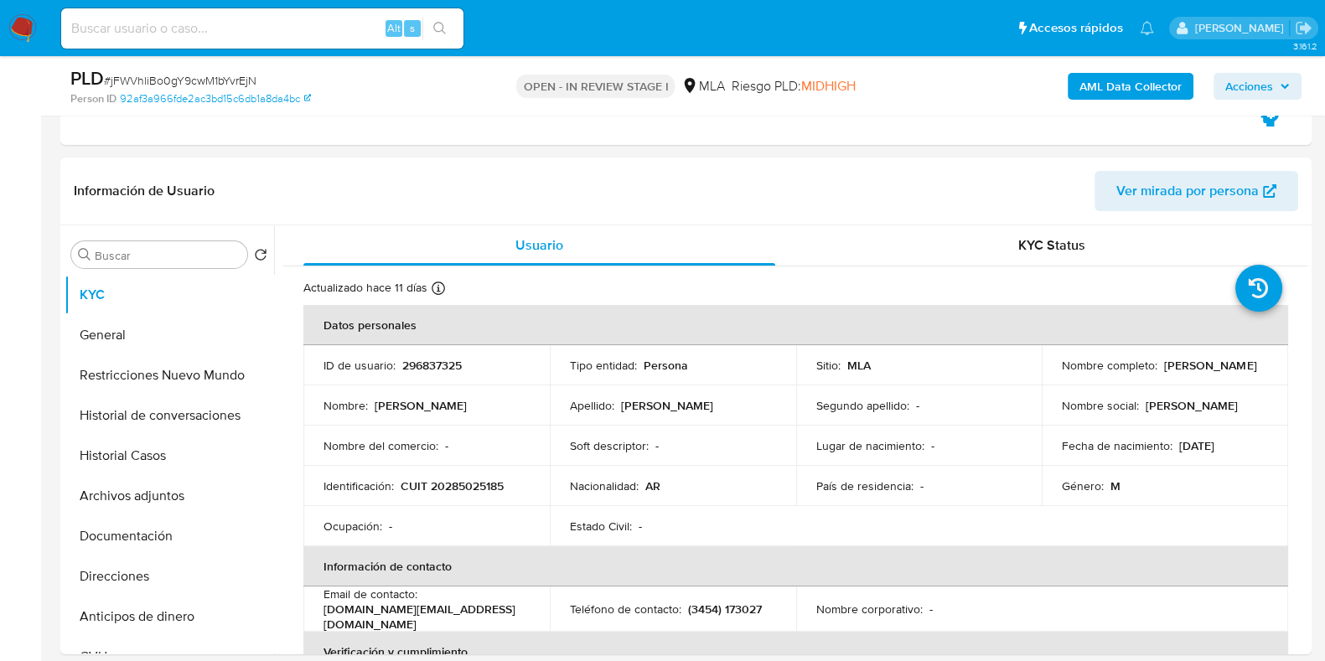
scroll to position [629, 0]
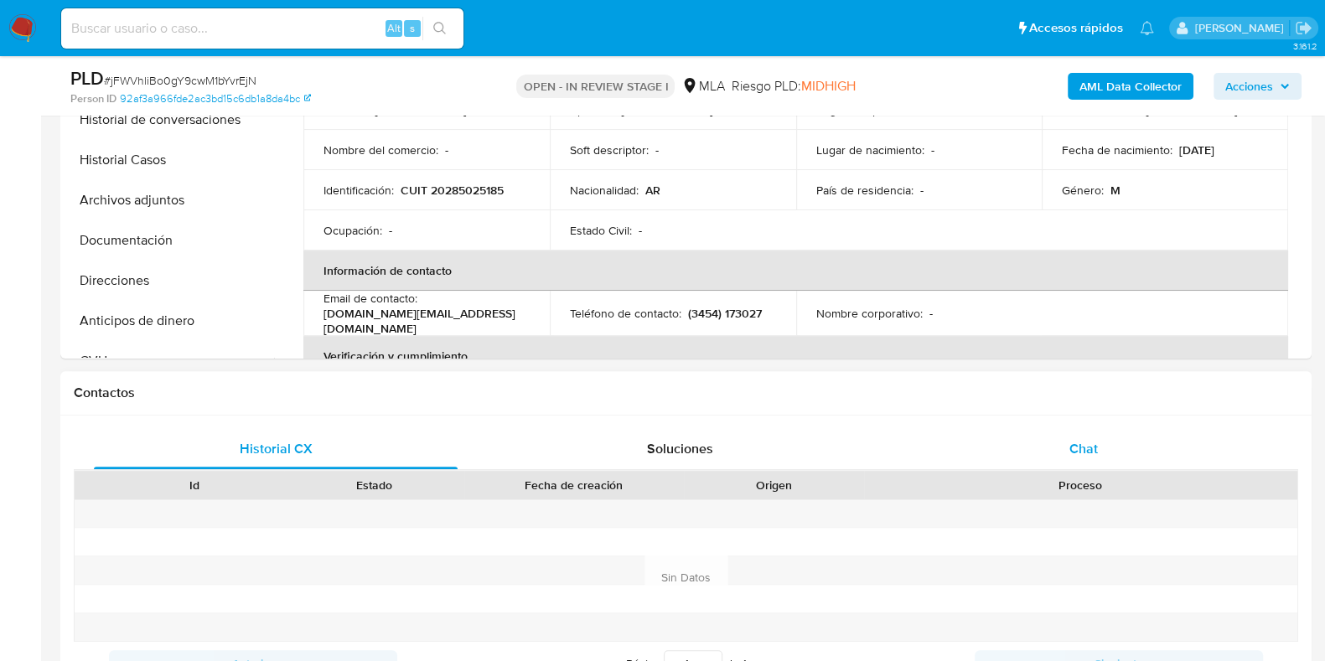
click at [1097, 440] on span "Chat" at bounding box center [1084, 448] width 28 height 19
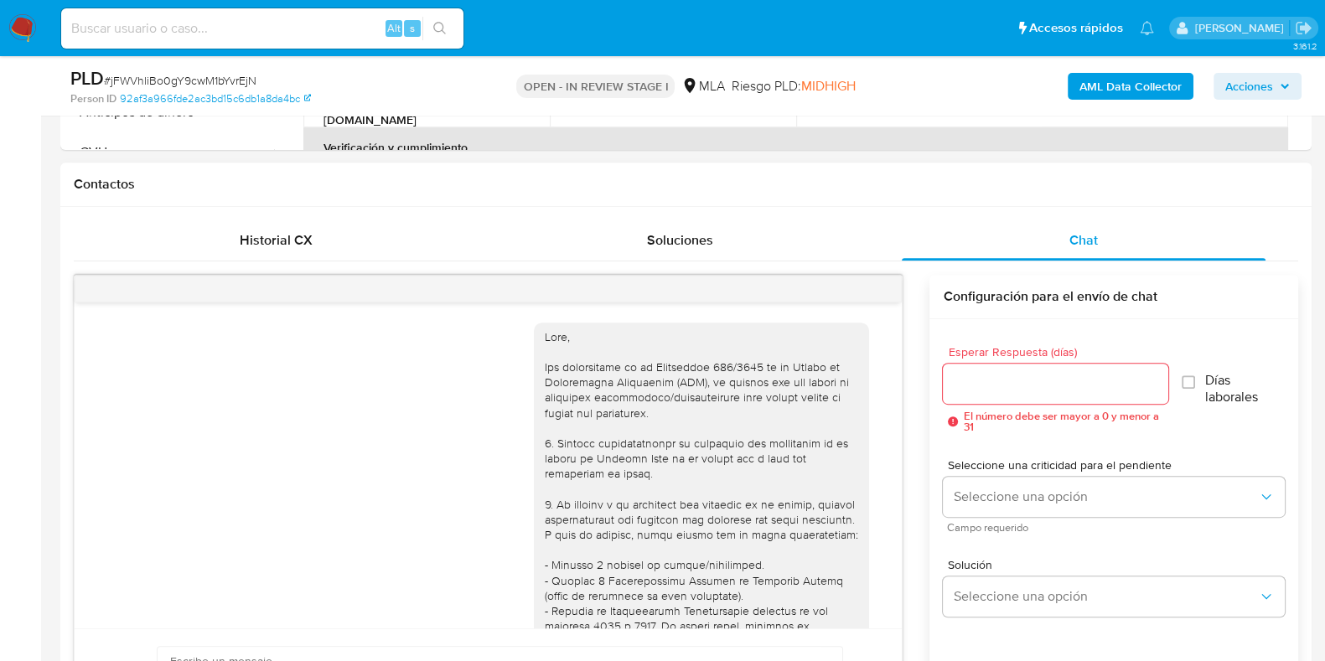
scroll to position [992, 0]
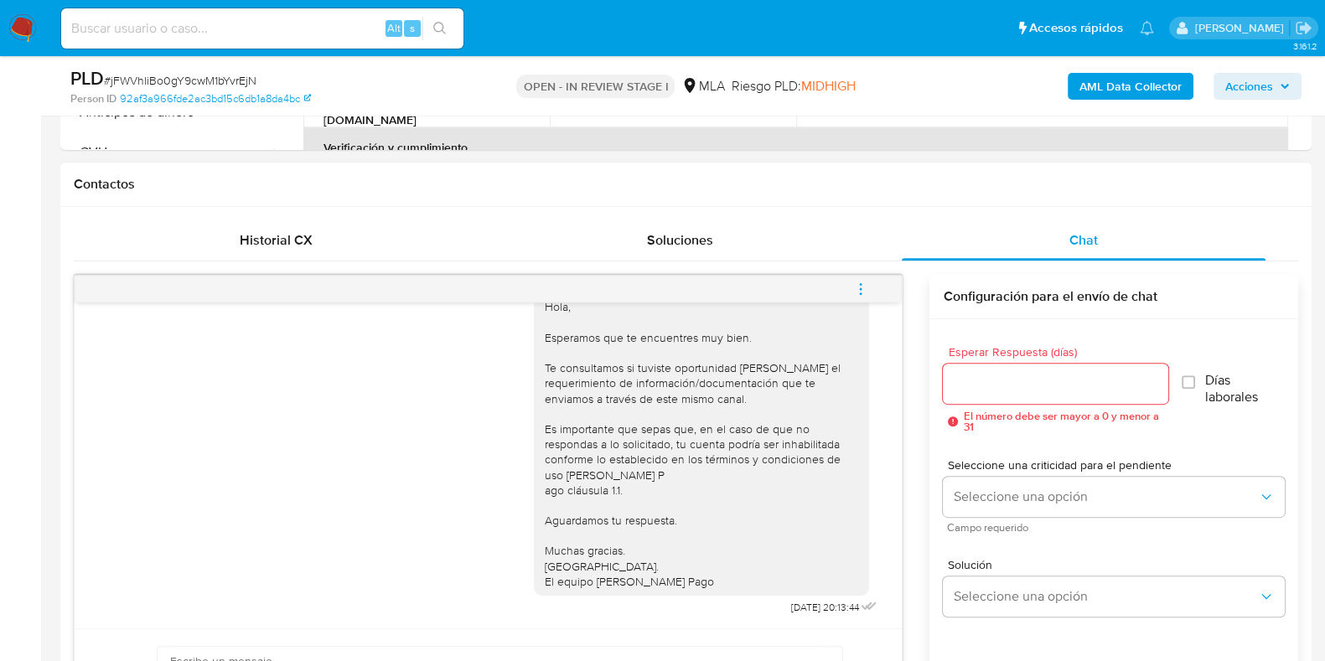
click at [860, 287] on icon "menu-action" at bounding box center [861, 288] width 2 height 2
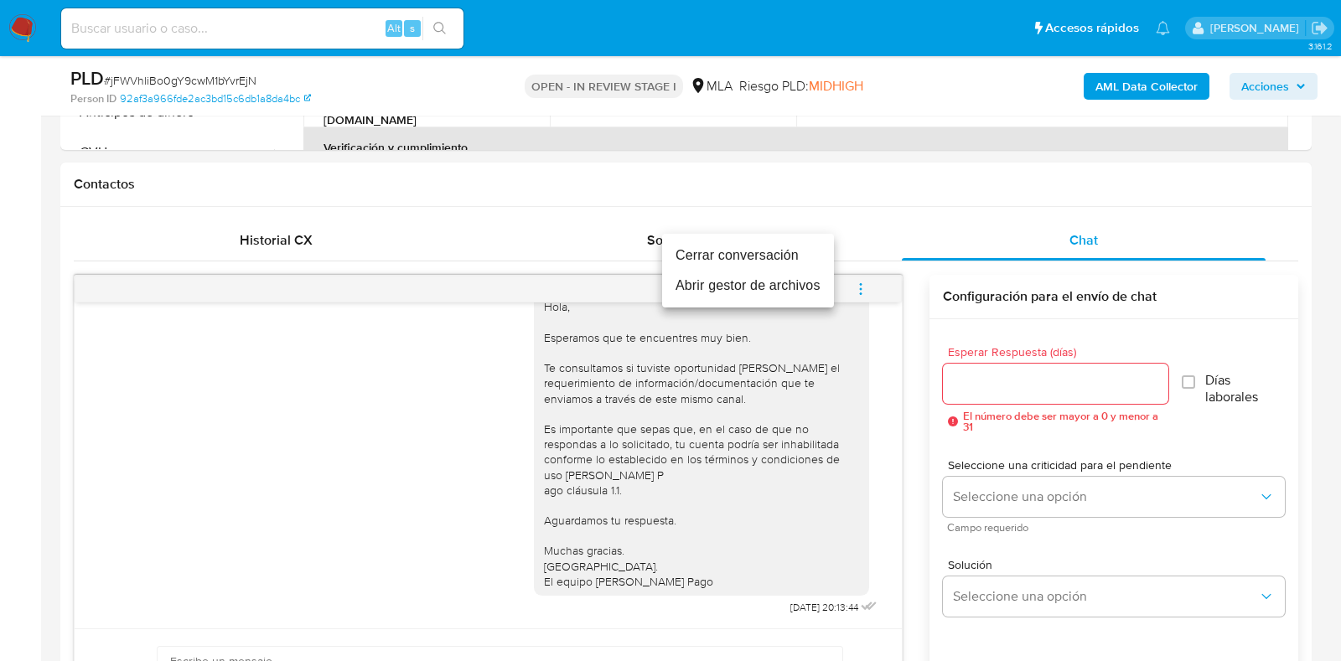
click at [813, 261] on li "Cerrar conversación" at bounding box center [748, 256] width 172 height 30
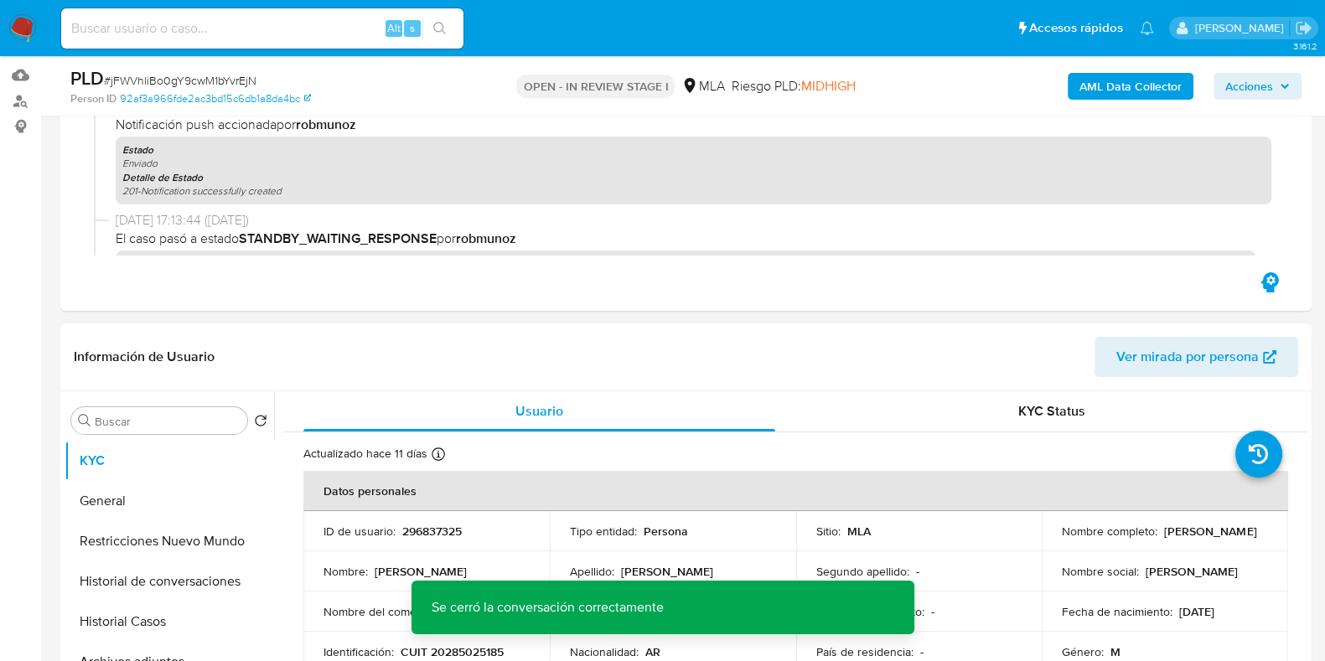
scroll to position [0, 0]
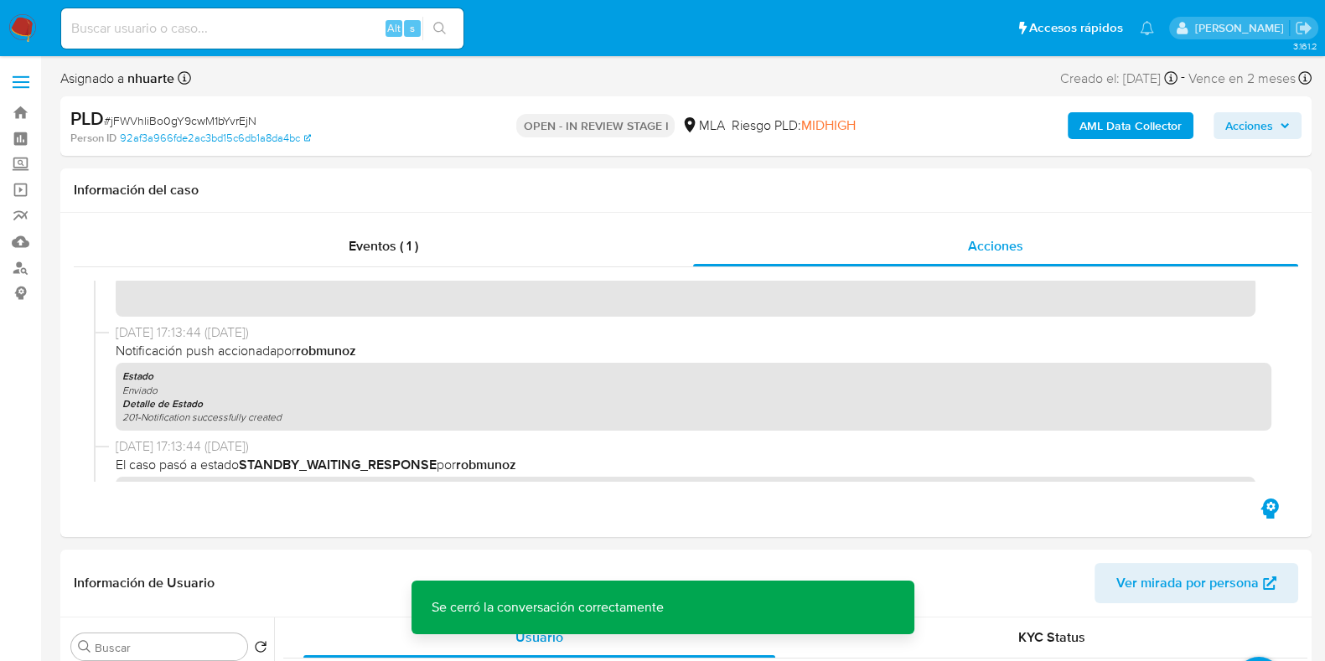
click at [1129, 115] on b "AML Data Collector" at bounding box center [1131, 125] width 102 height 27
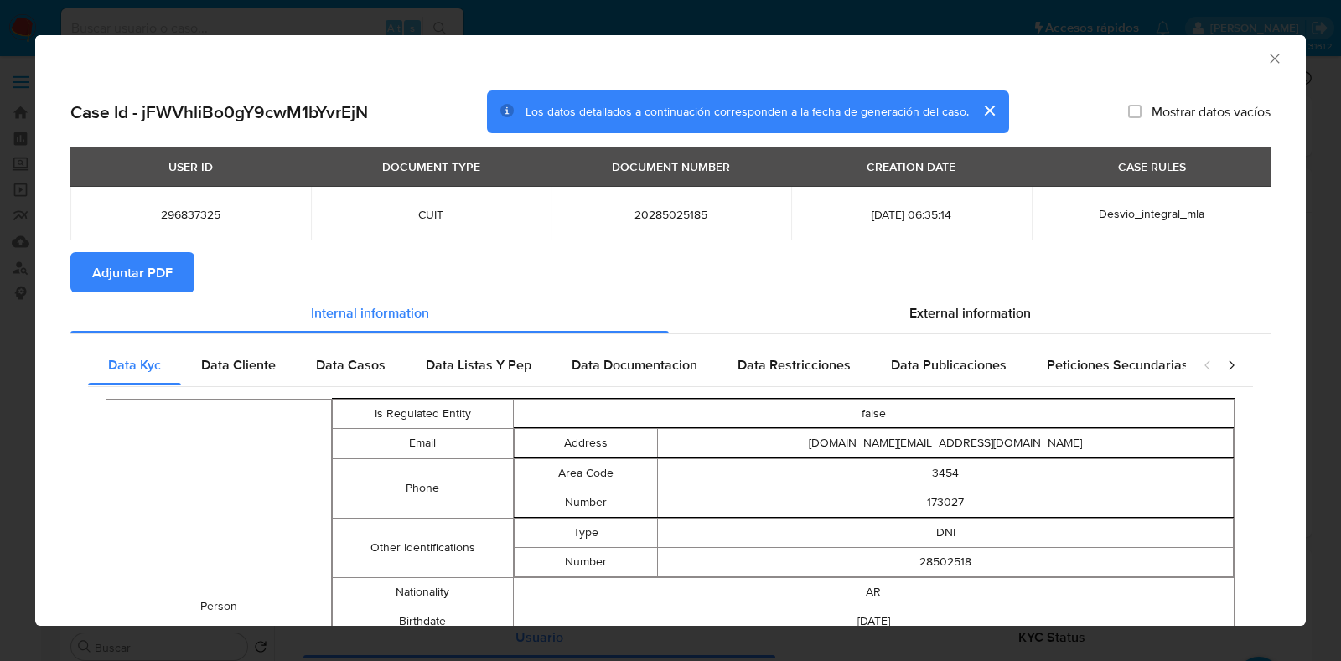
click at [154, 266] on span "Adjuntar PDF" at bounding box center [132, 272] width 80 height 37
click at [1270, 57] on icon "Cerrar ventana" at bounding box center [1274, 58] width 9 height 9
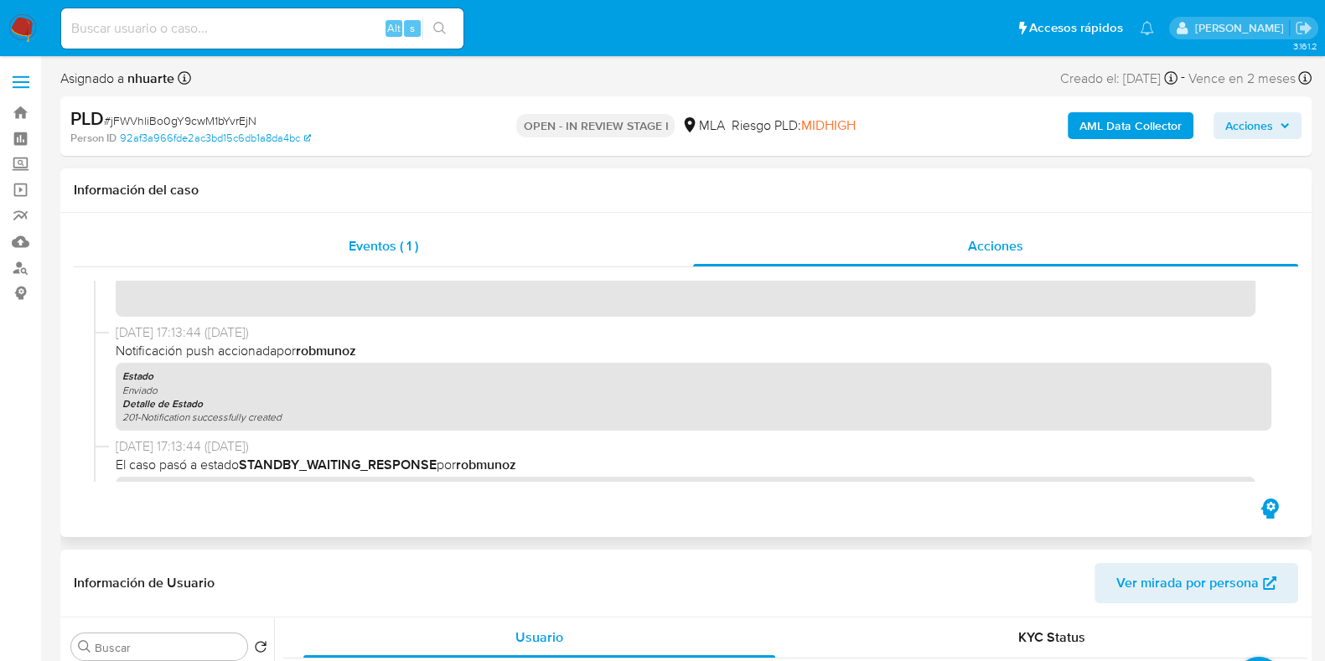
click at [342, 251] on div "Eventos ( 1 )" at bounding box center [383, 246] width 619 height 40
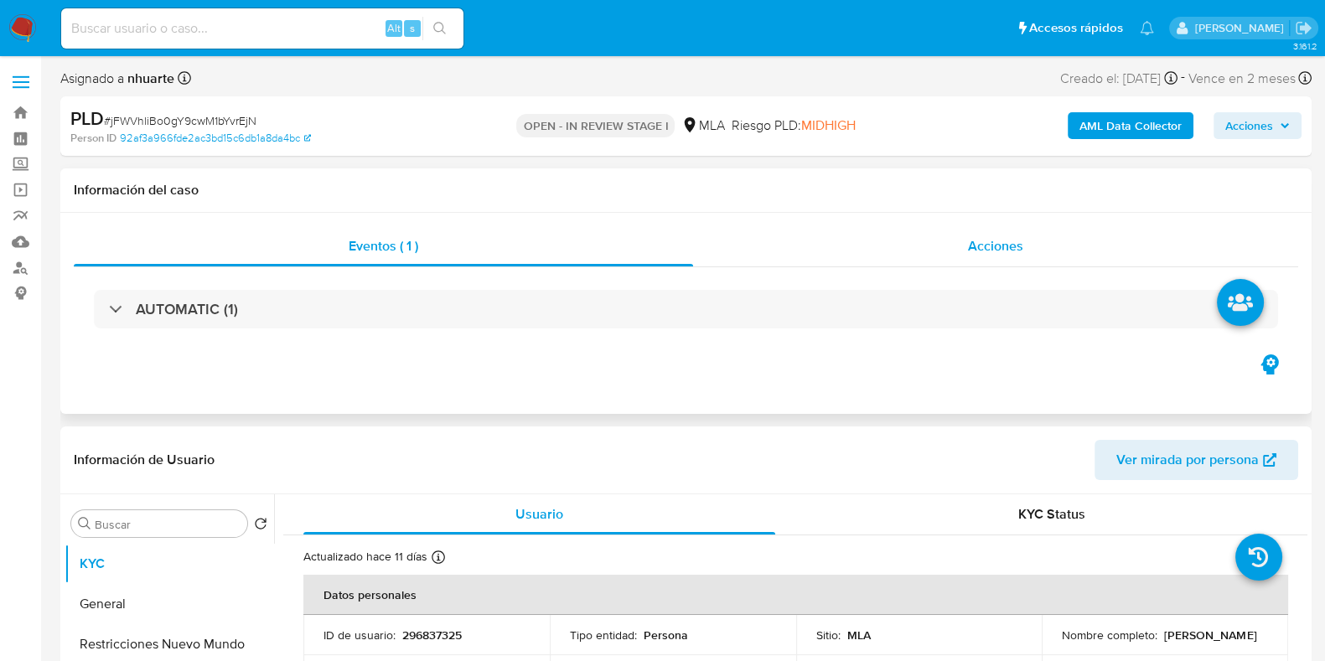
click at [989, 247] on span "Acciones" at bounding box center [995, 245] width 55 height 19
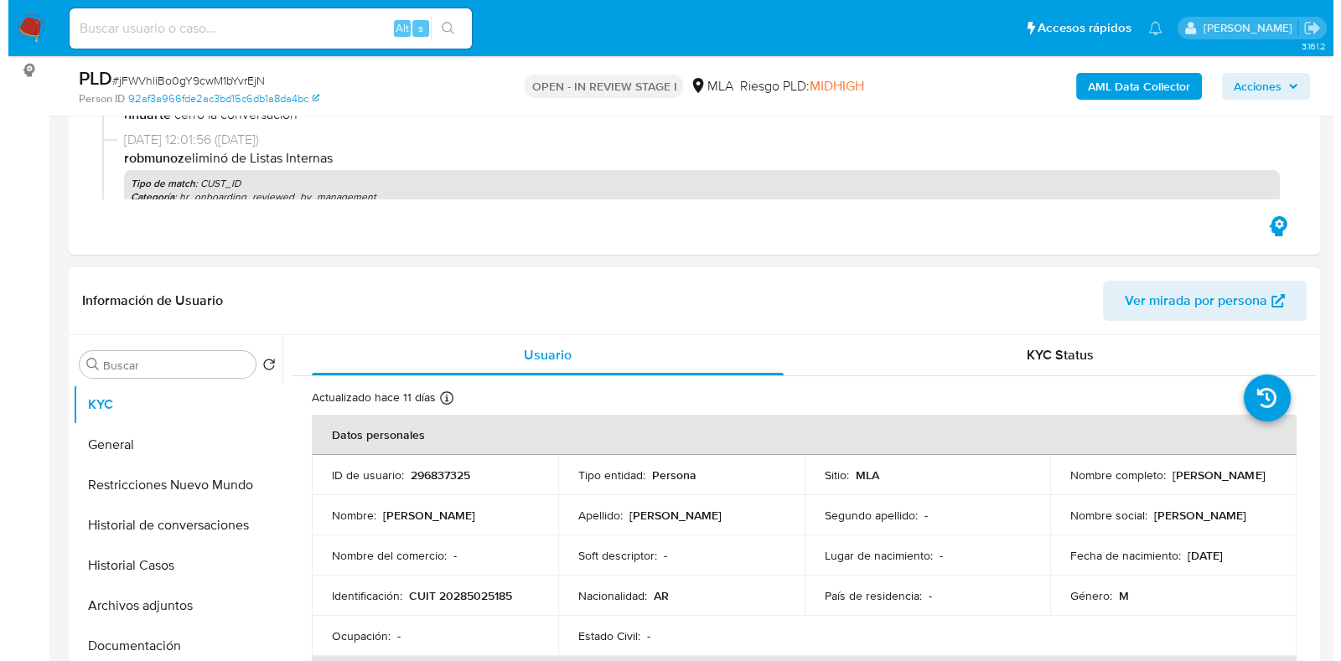
scroll to position [418, 0]
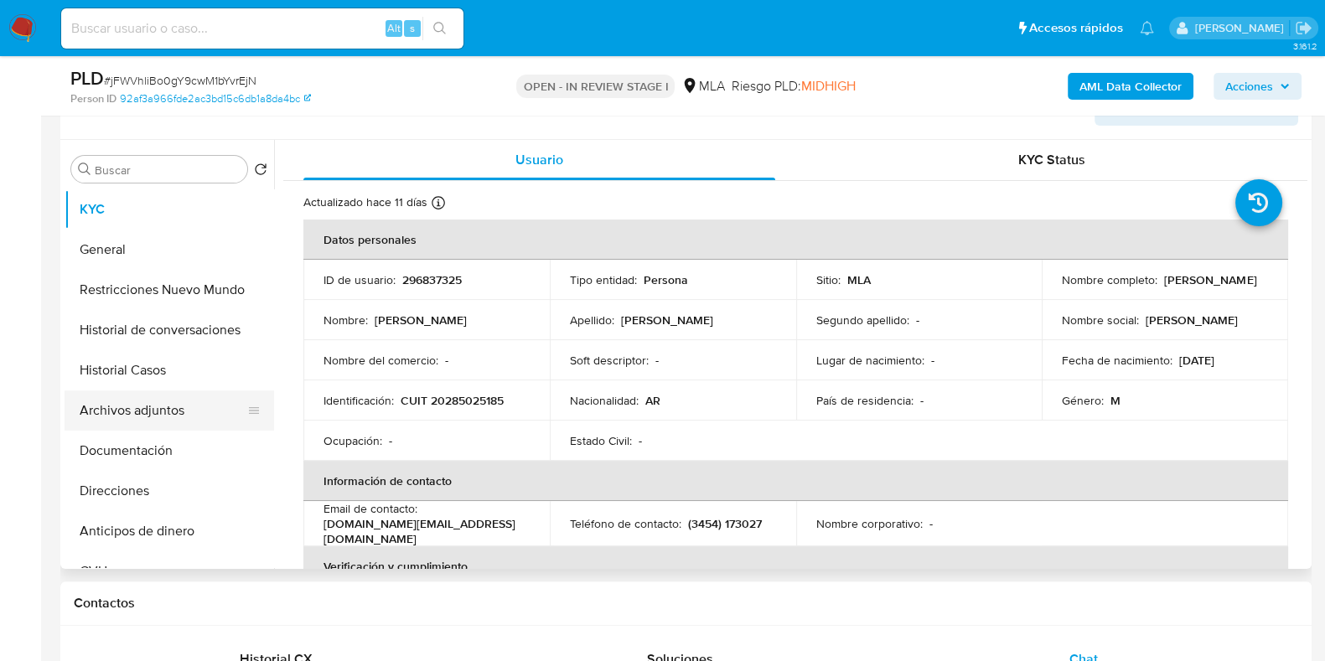
click at [171, 414] on button "Archivos adjuntos" at bounding box center [163, 411] width 196 height 40
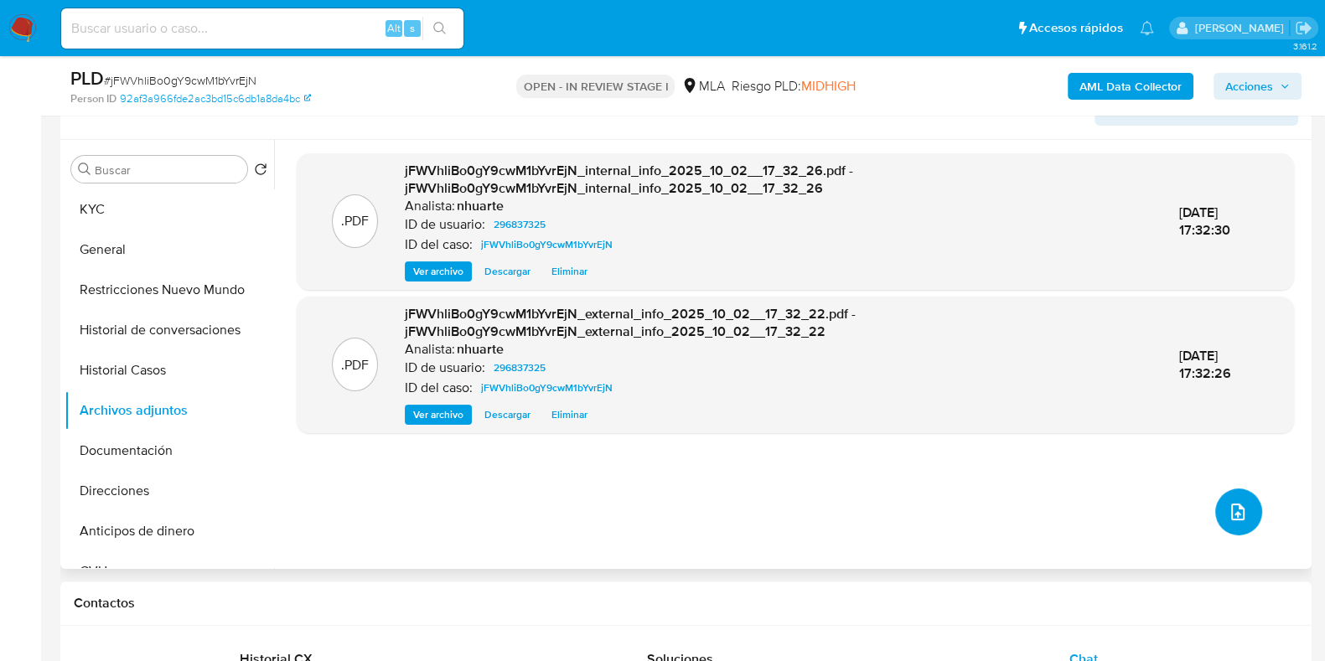
click at [1244, 517] on button "upload-file" at bounding box center [1238, 512] width 47 height 47
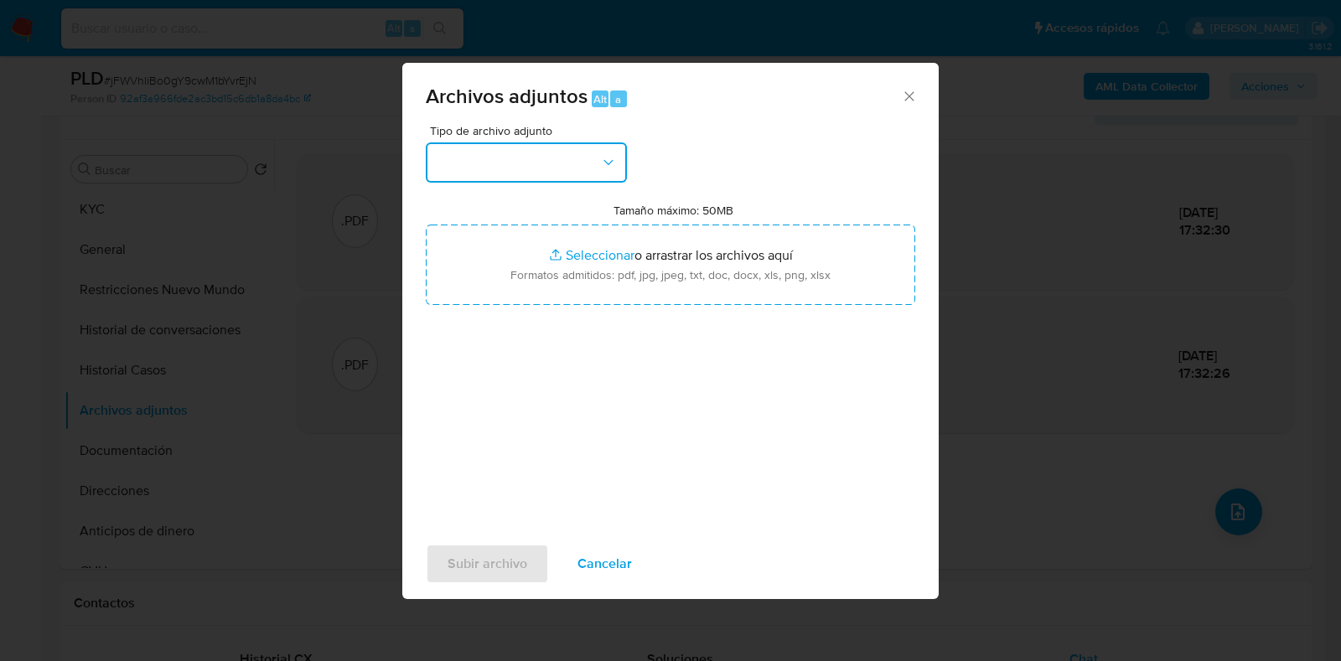
click at [604, 174] on button "button" at bounding box center [526, 162] width 201 height 40
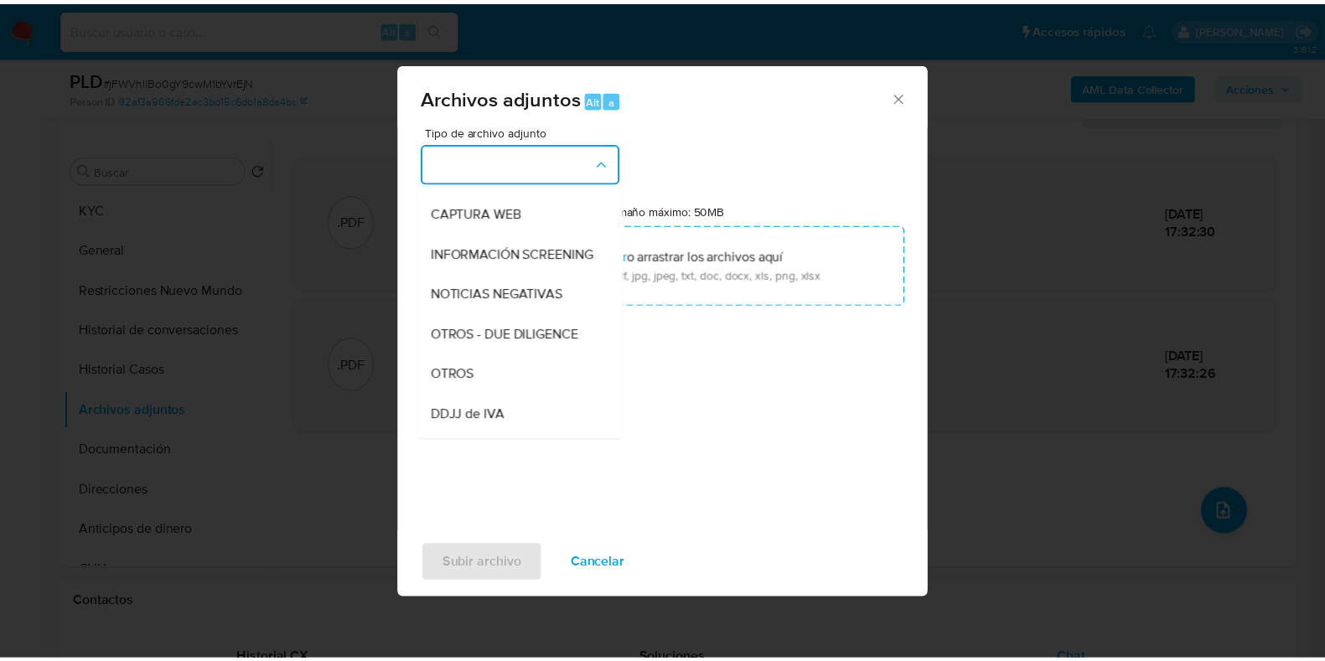
scroll to position [183, 0]
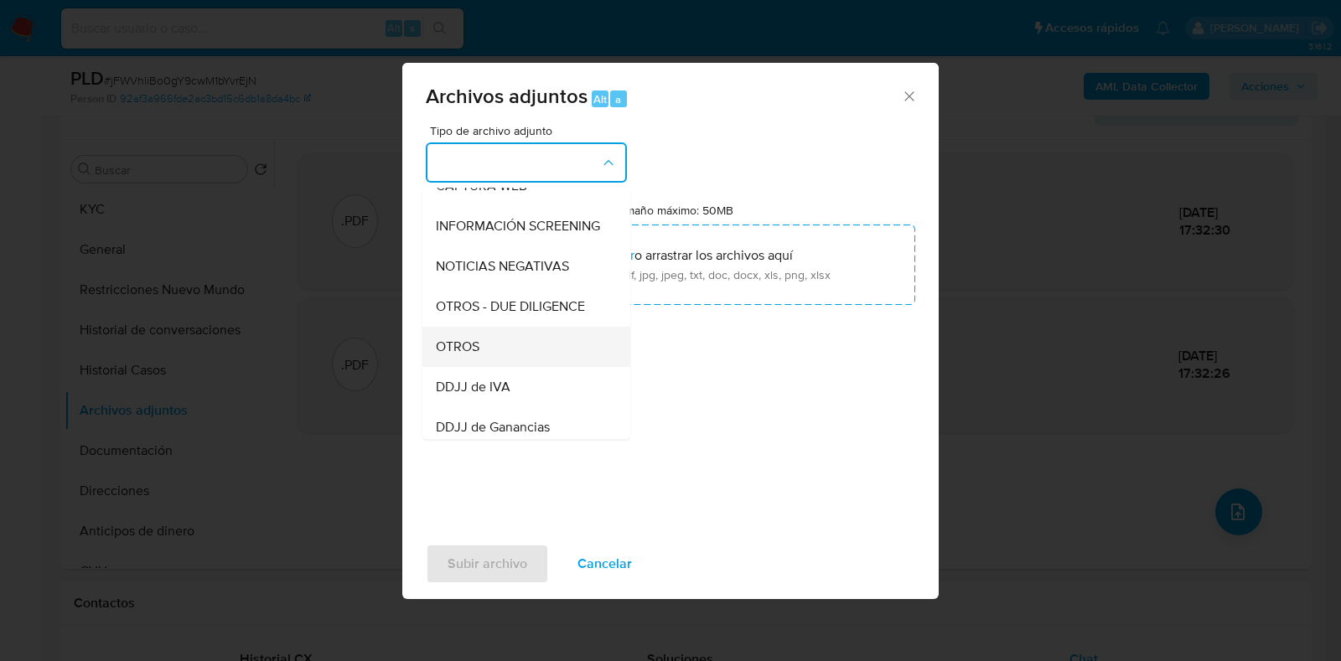
click at [529, 360] on div "OTROS" at bounding box center [521, 347] width 171 height 40
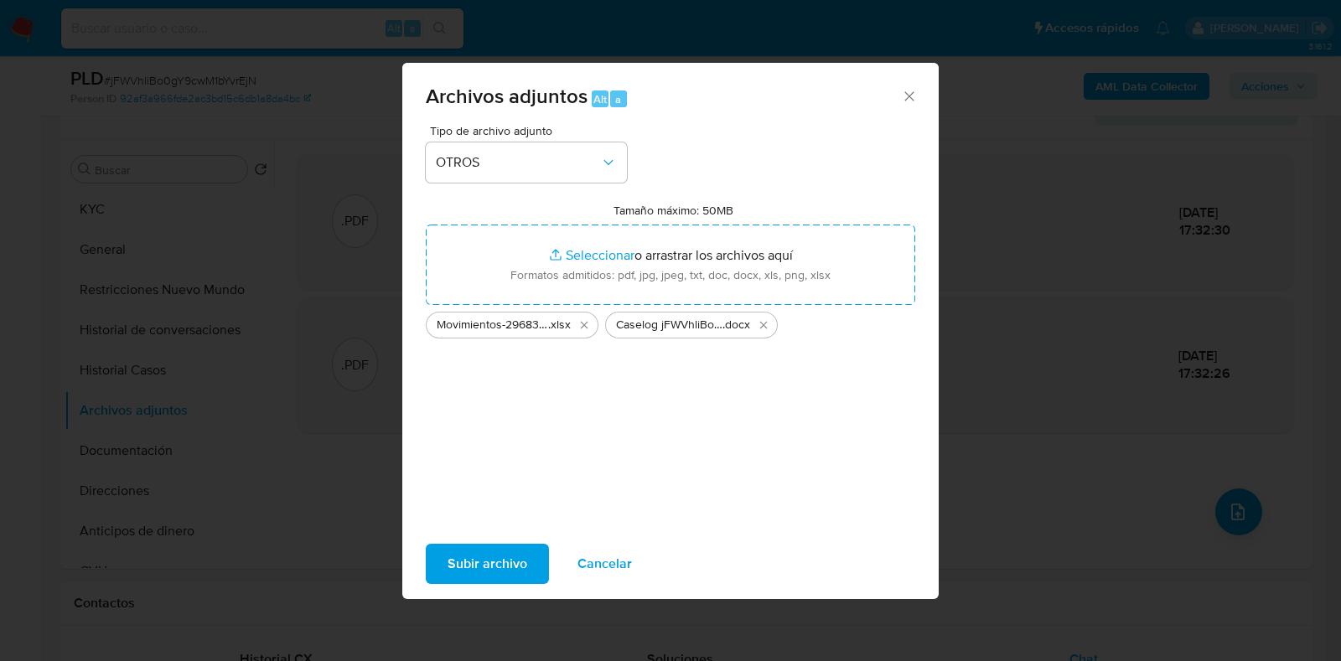
click at [495, 569] on span "Subir archivo" at bounding box center [488, 564] width 80 height 37
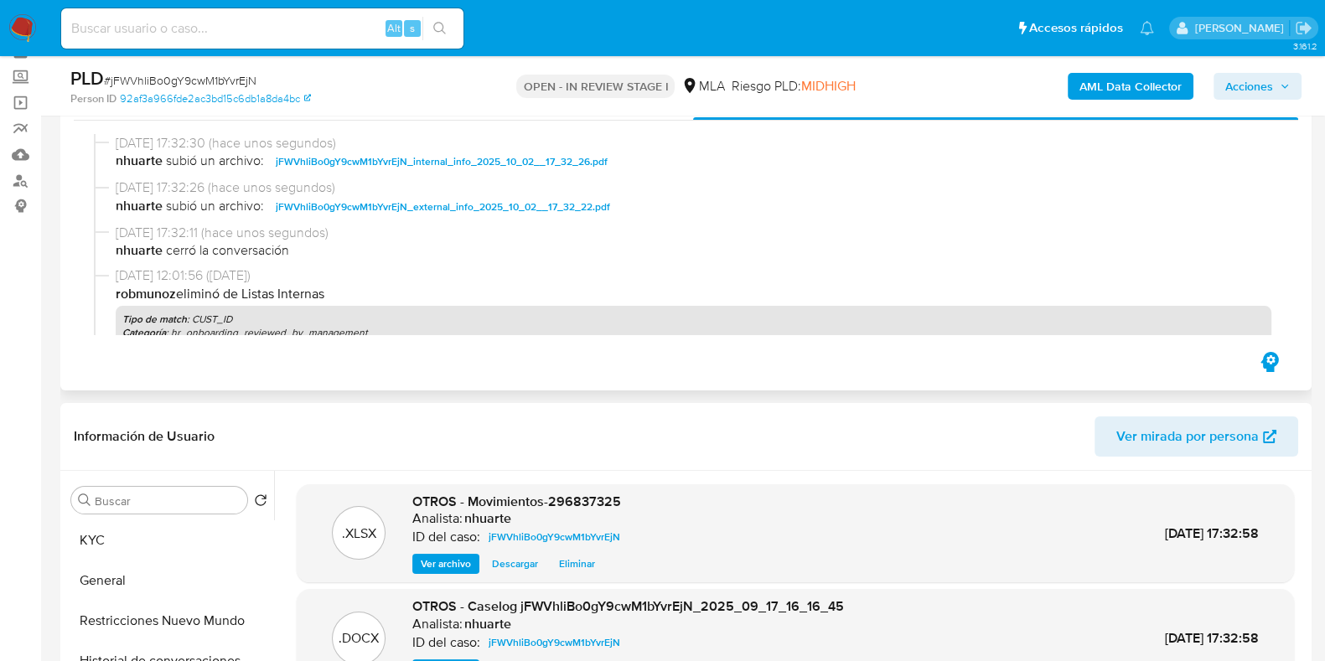
scroll to position [0, 0]
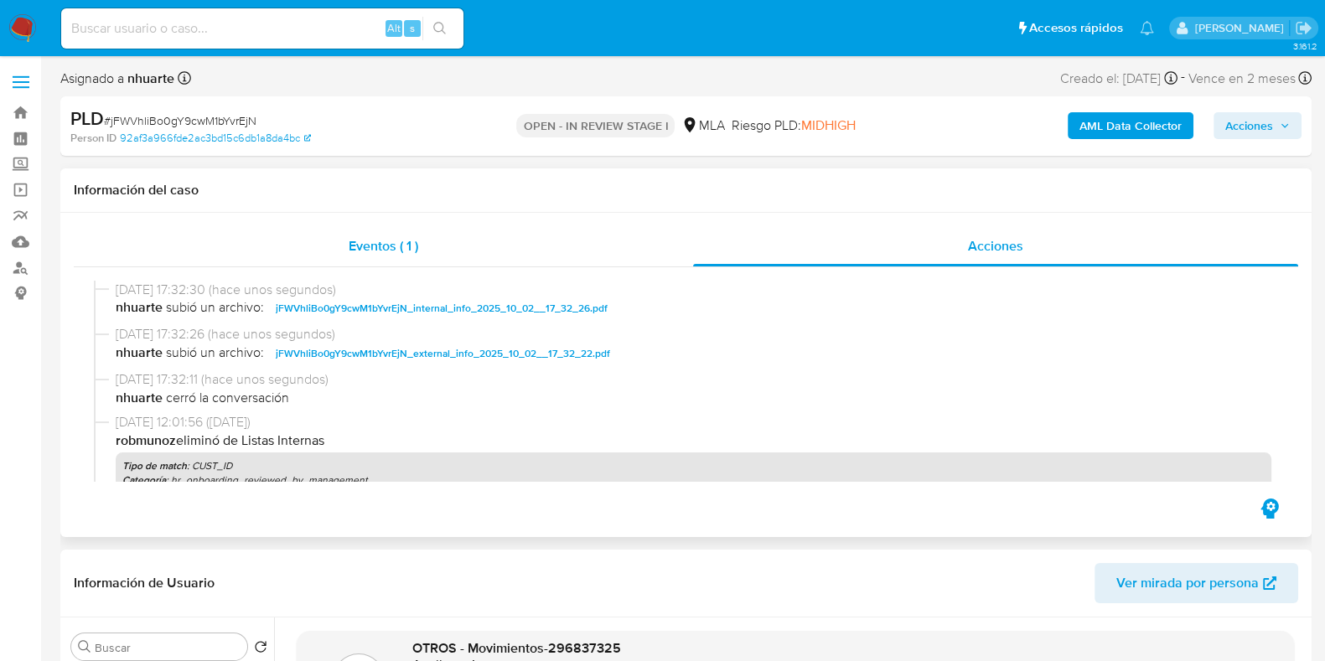
click at [397, 258] on div "Eventos ( 1 )" at bounding box center [383, 246] width 619 height 40
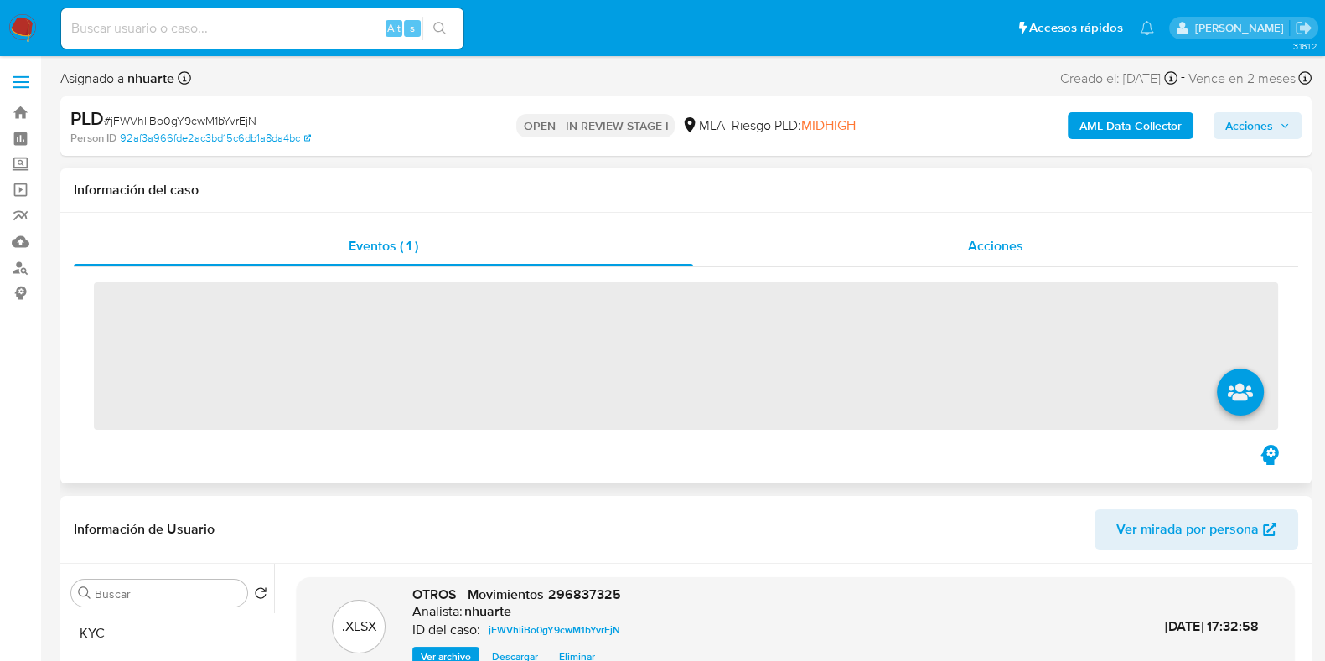
click at [981, 251] on span "Acciones" at bounding box center [995, 245] width 55 height 19
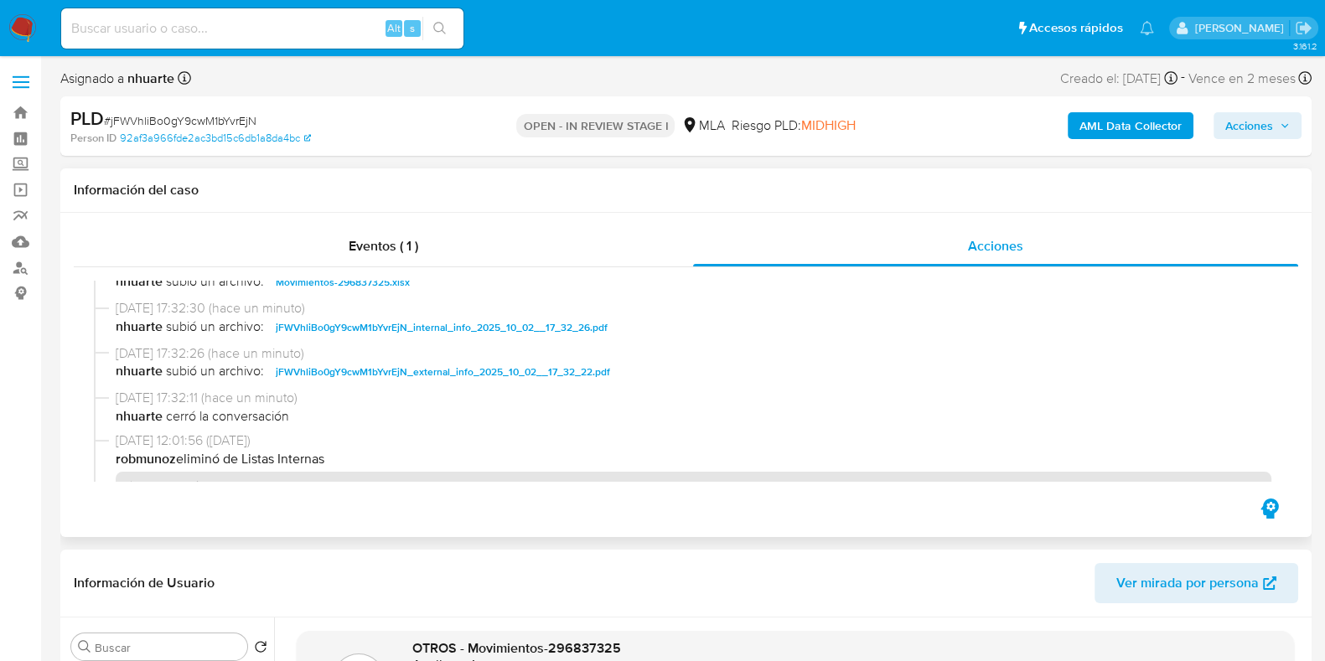
scroll to position [104, 0]
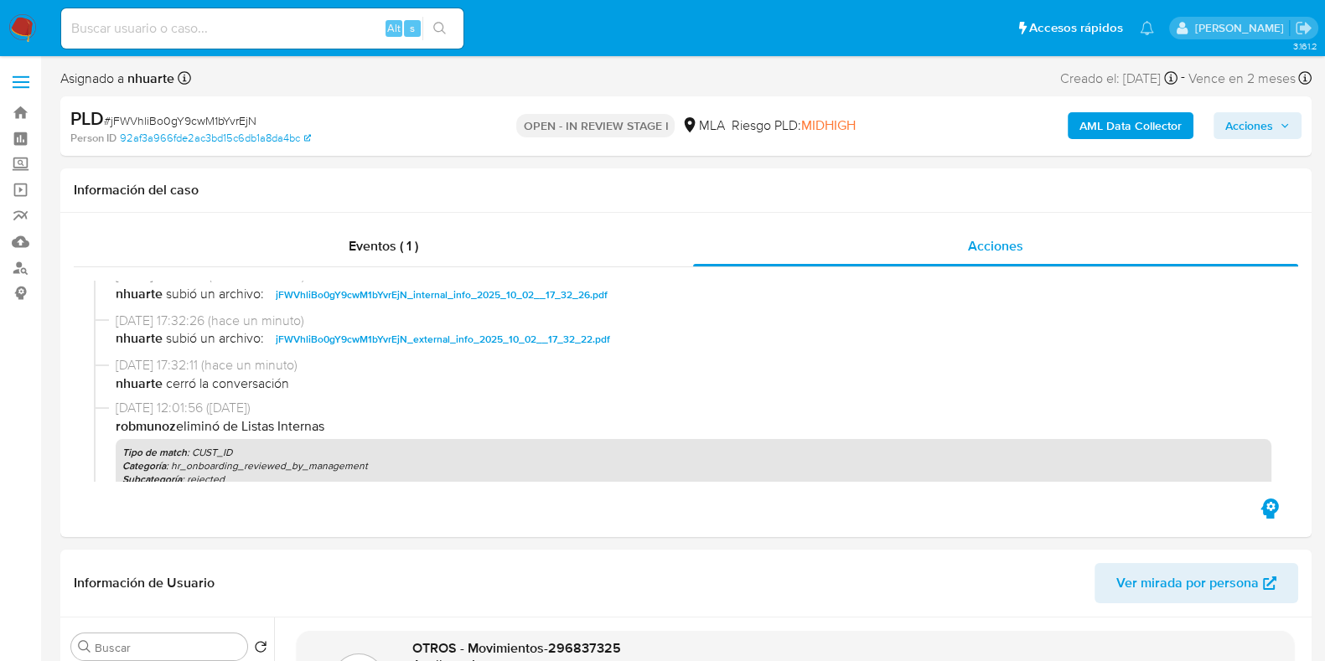
drag, startPoint x: 1272, startPoint y: 136, endPoint x: 1211, endPoint y: 137, distance: 60.4
click at [1272, 134] on span "Acciones" at bounding box center [1249, 125] width 48 height 27
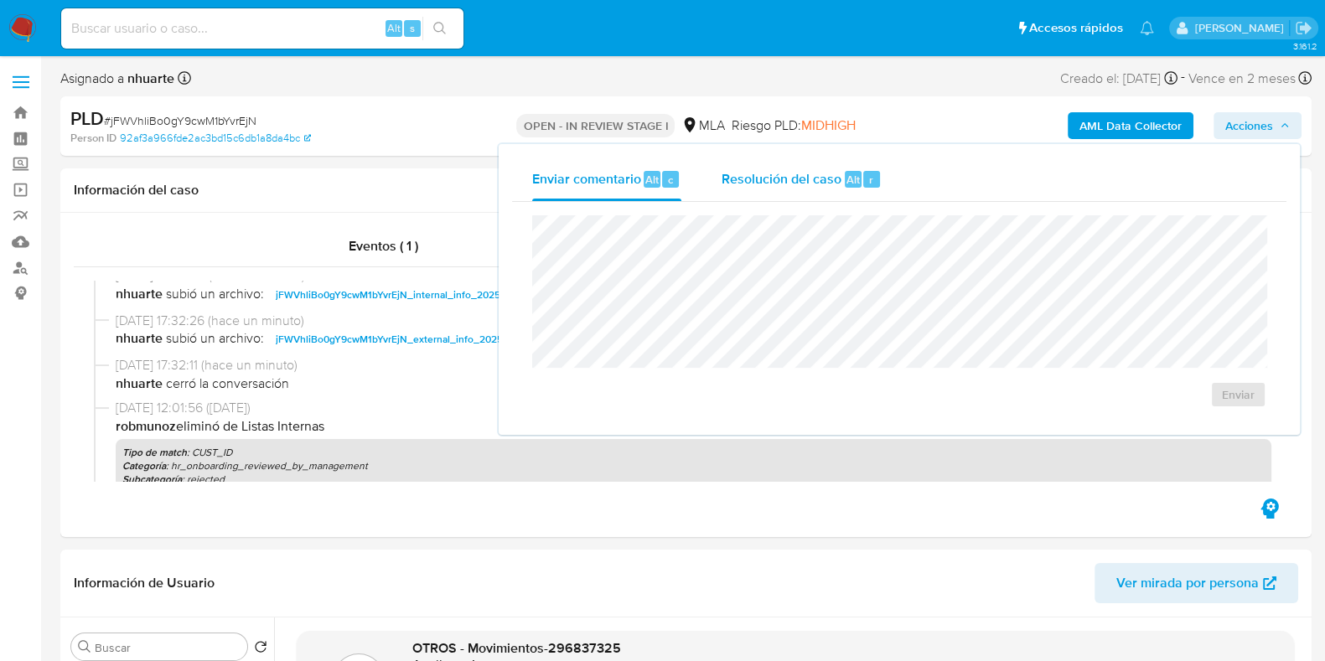
click at [845, 177] on div "Alt" at bounding box center [853, 179] width 17 height 17
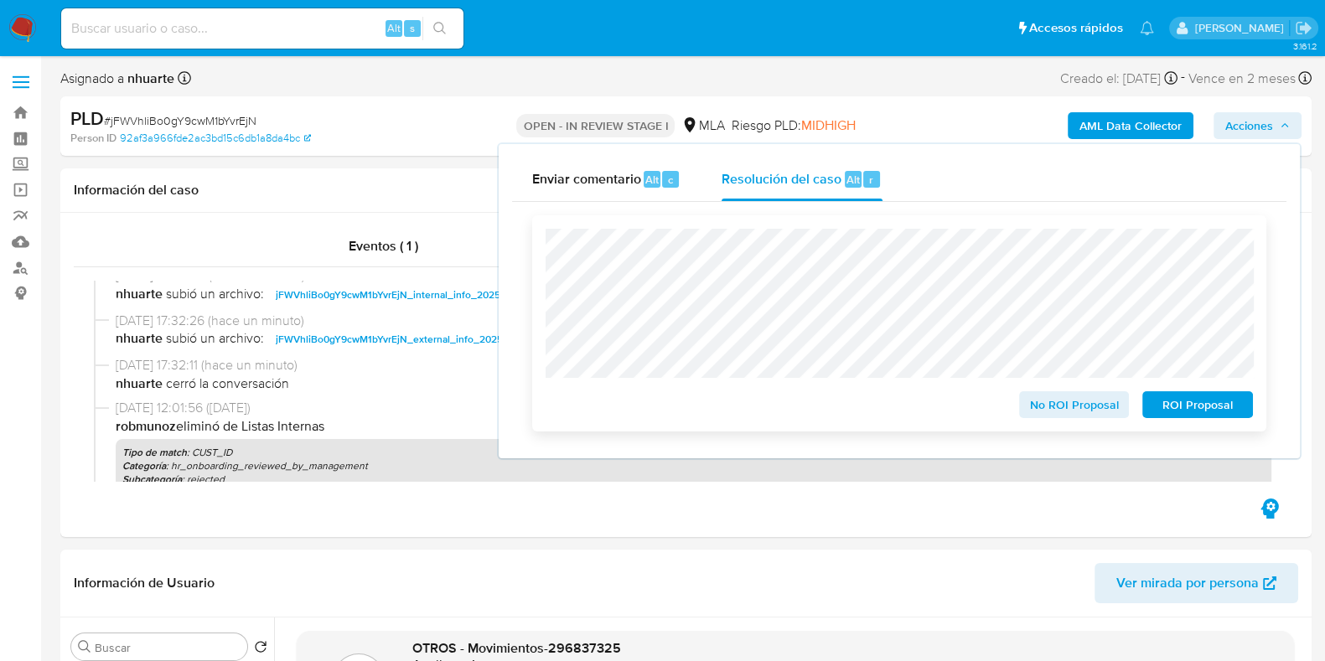
click at [1073, 405] on span "No ROI Proposal" at bounding box center [1074, 404] width 87 height 23
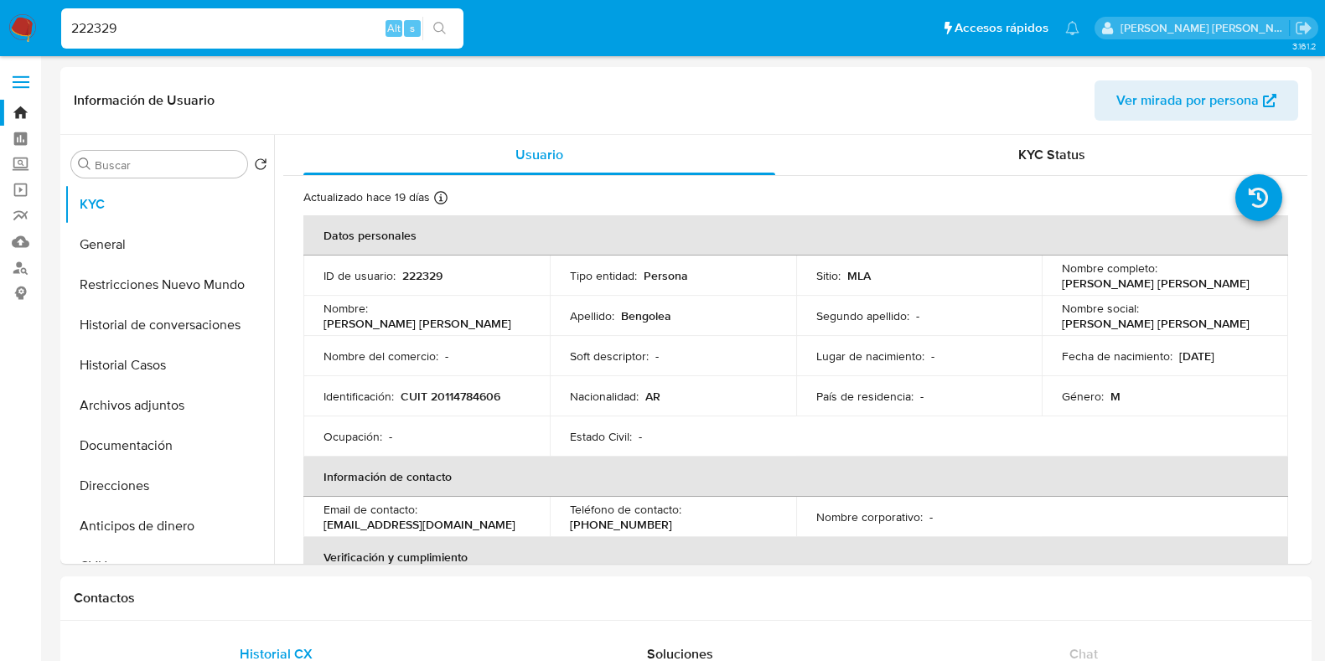
select select "10"
click at [138, 358] on button "Historial Casos" at bounding box center [163, 365] width 196 height 40
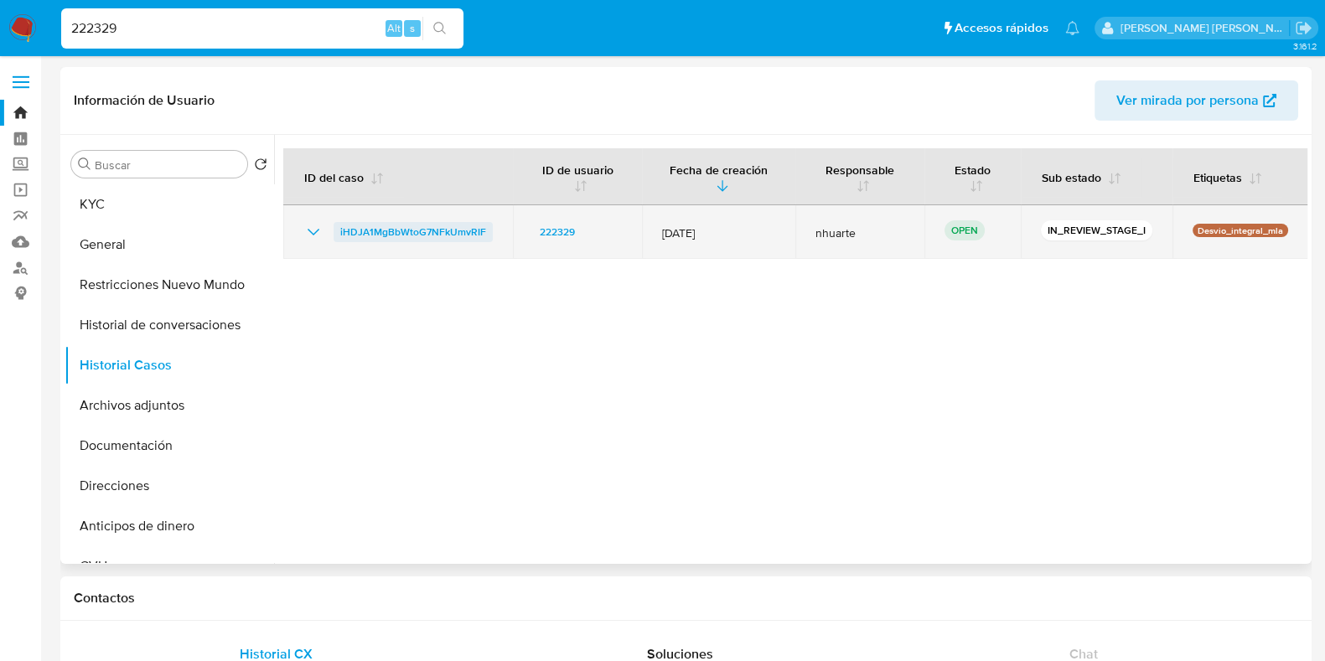
click at [422, 238] on span "iHDJA1MgBbWtoG7NFkUmvRIF" at bounding box center [413, 232] width 146 height 20
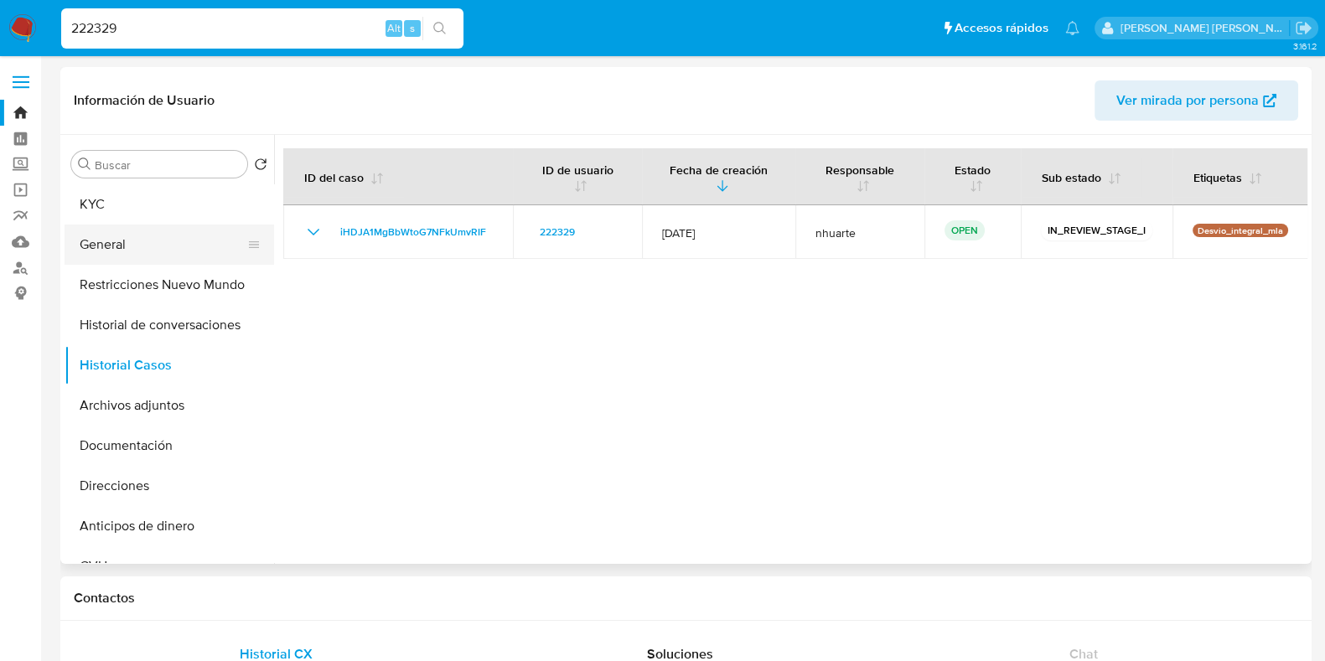
click at [173, 245] on button "General" at bounding box center [163, 245] width 196 height 40
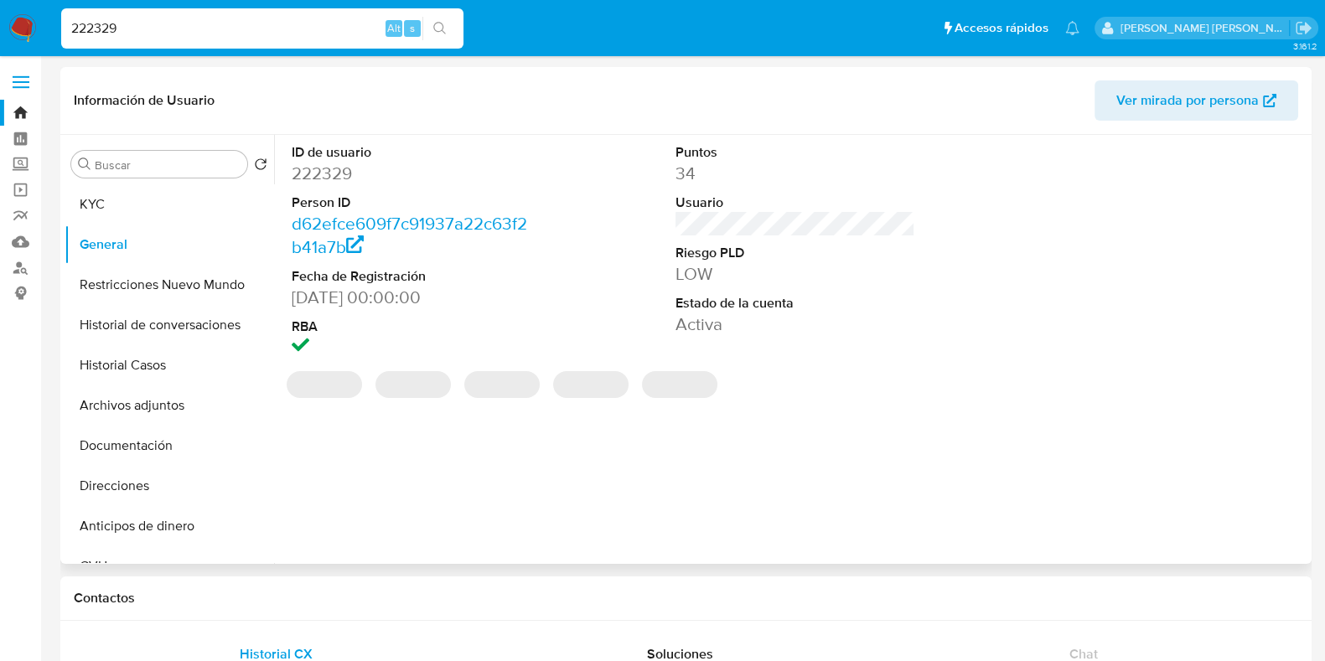
click at [327, 176] on dd "222329" at bounding box center [412, 173] width 240 height 23
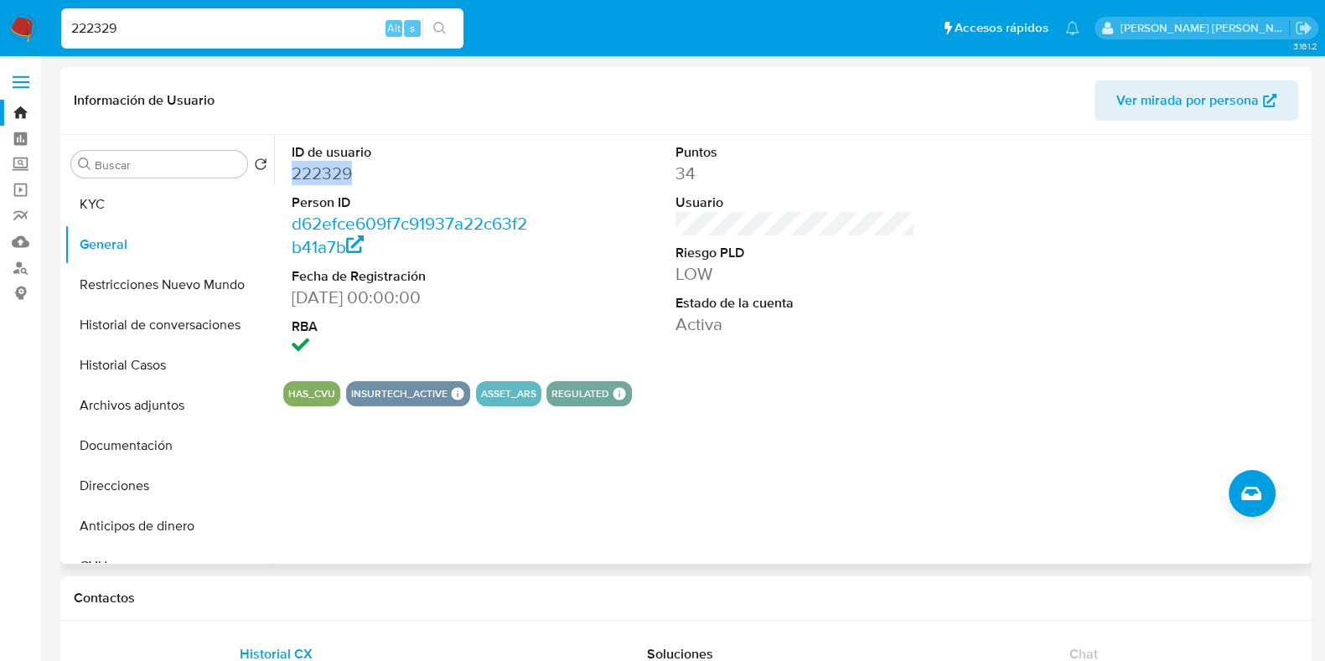
copy dd "222329"
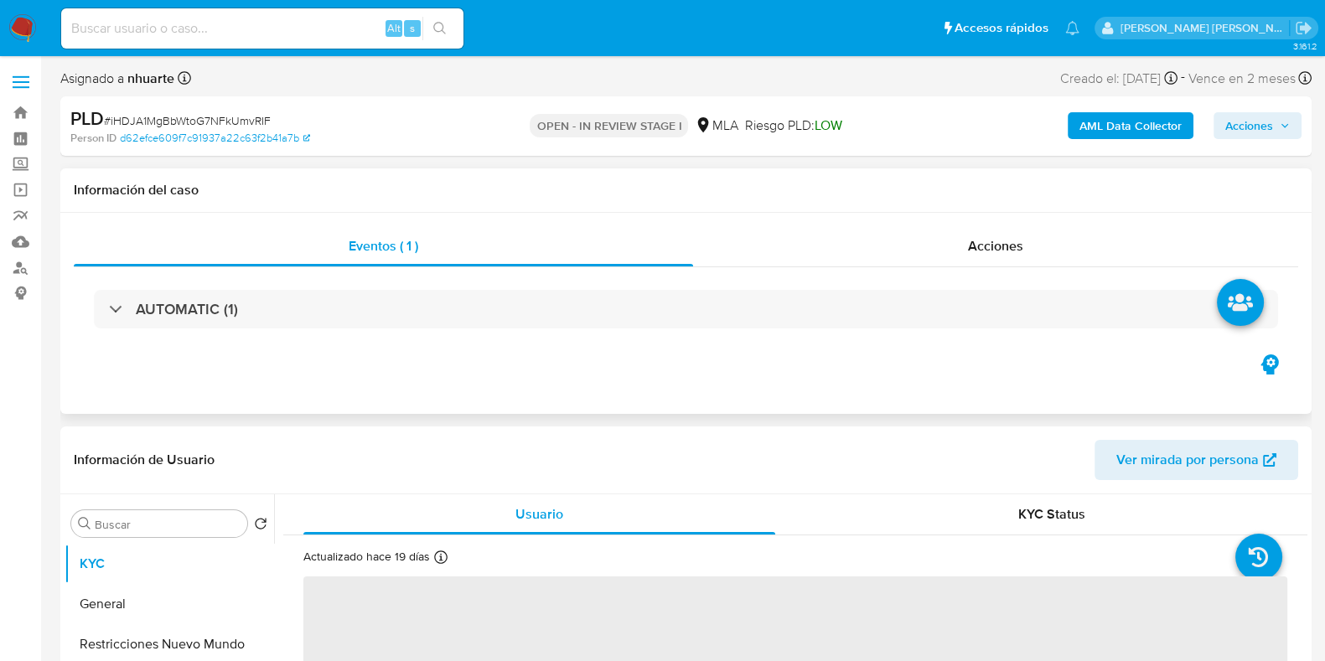
select select "10"
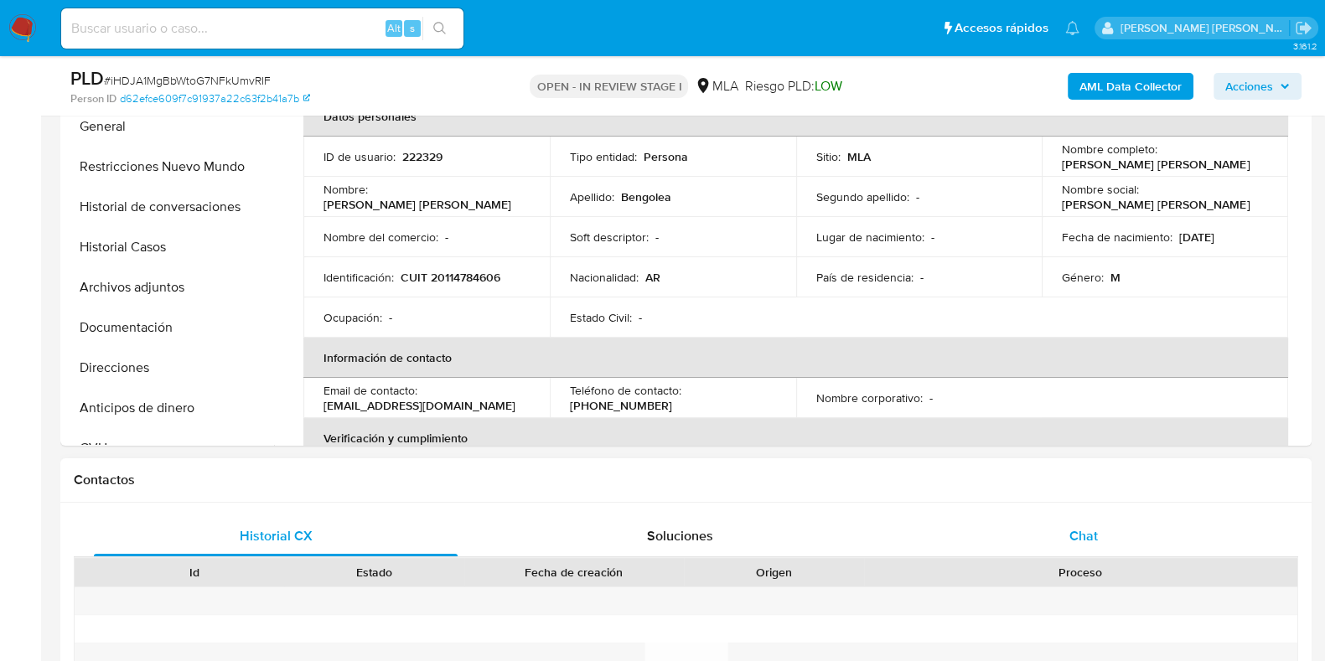
click at [1099, 538] on div "Chat" at bounding box center [1084, 536] width 364 height 40
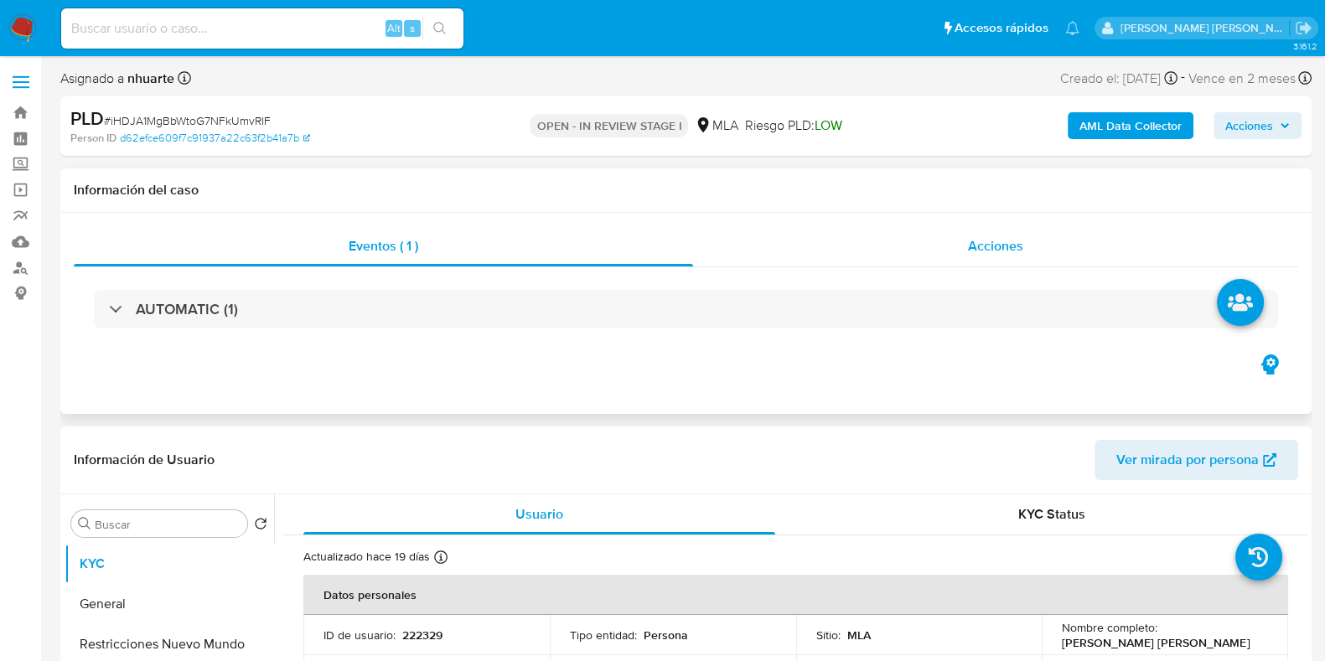
click at [987, 266] on div "Acciones" at bounding box center [995, 246] width 605 height 40
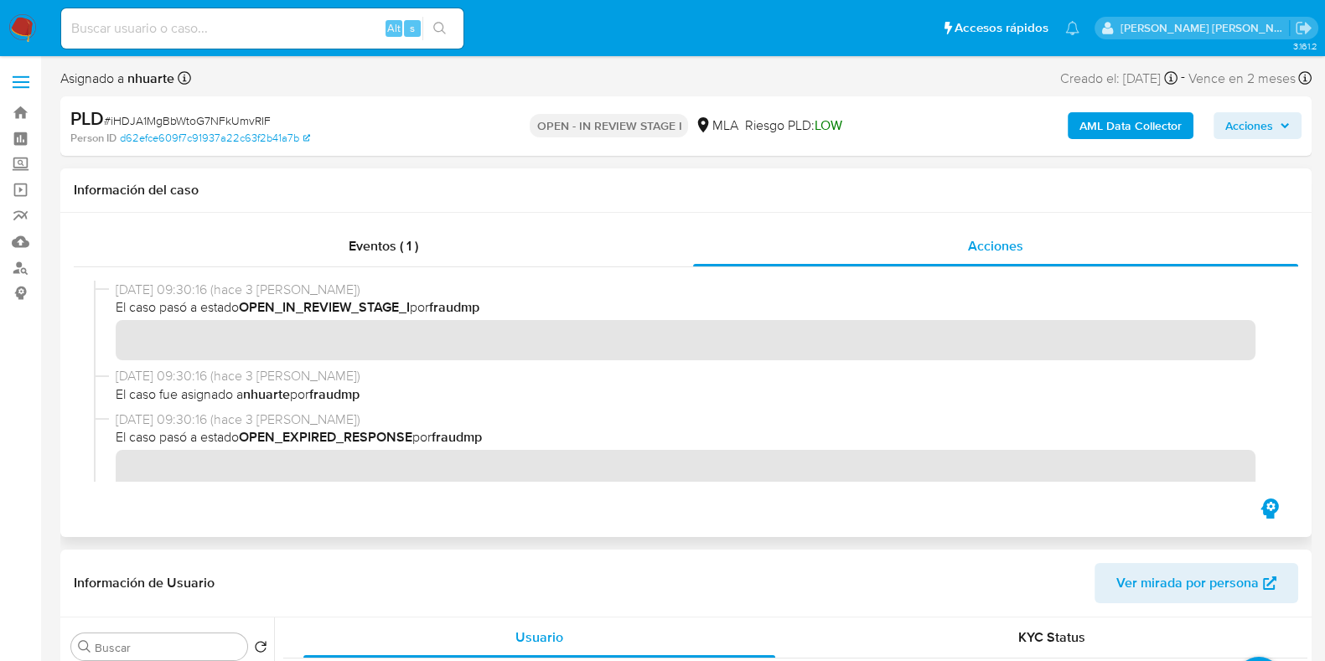
scroll to position [209, 0]
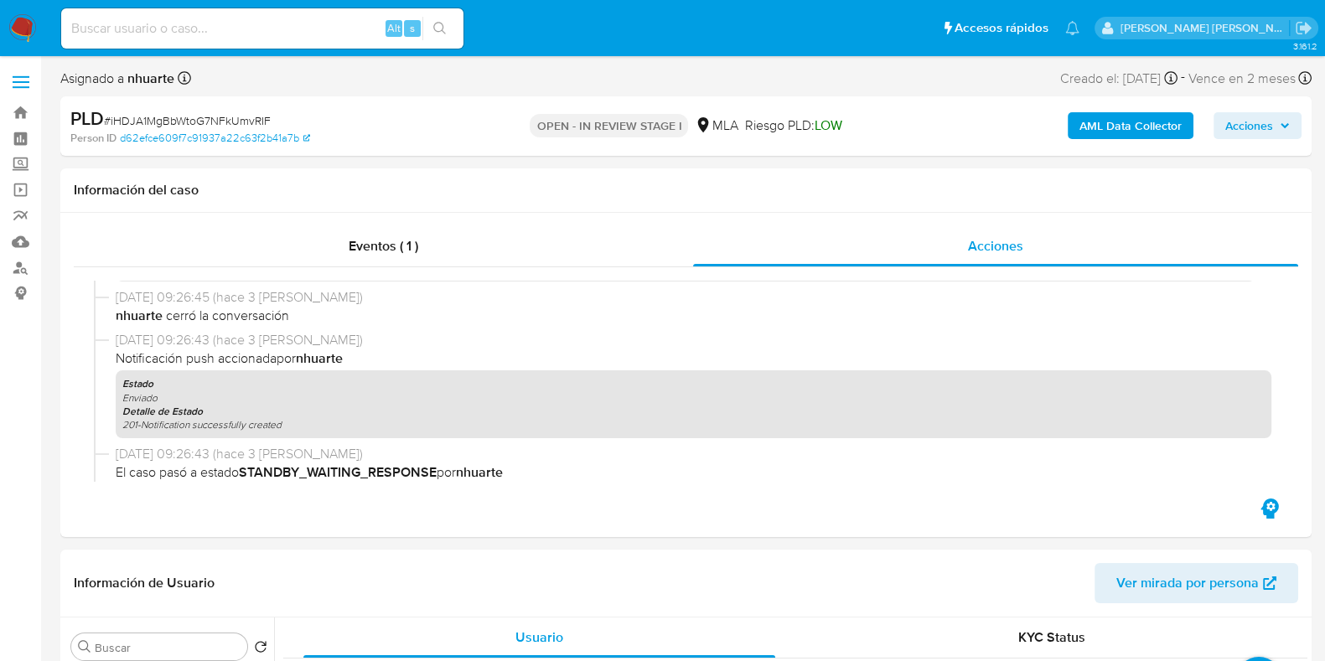
click at [1116, 128] on b "AML Data Collector" at bounding box center [1131, 125] width 102 height 27
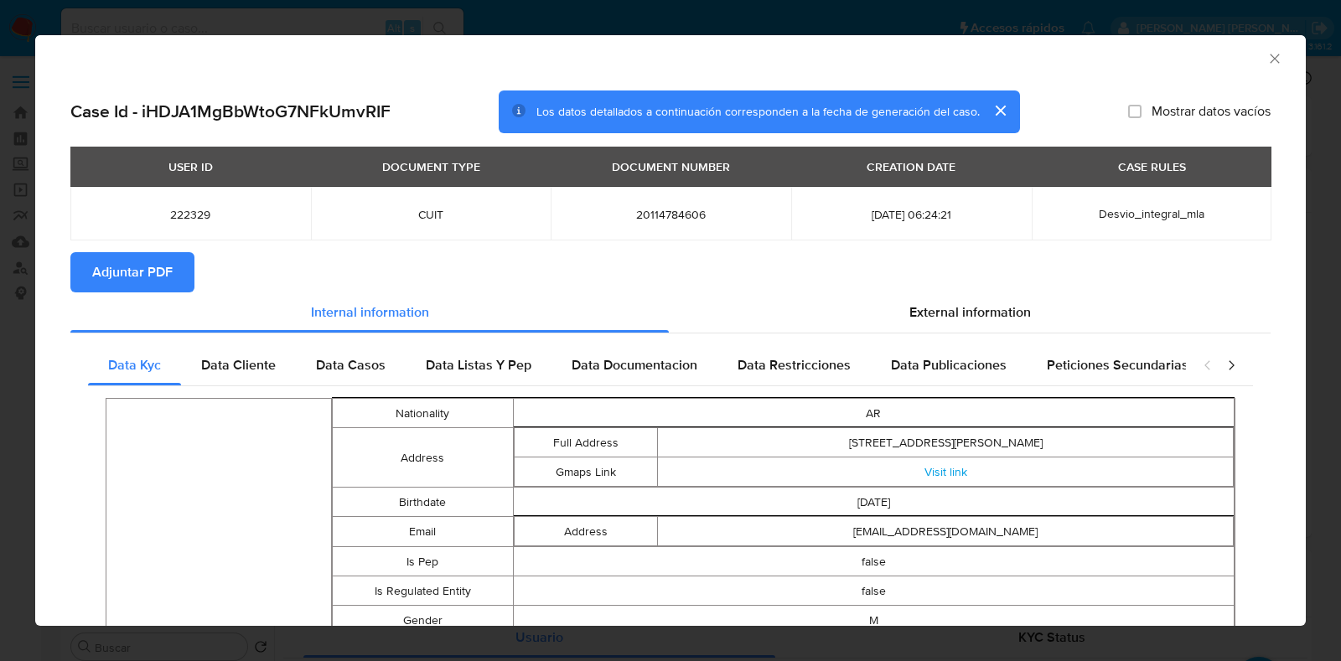
click at [152, 269] on span "Adjuntar PDF" at bounding box center [132, 272] width 80 height 37
click at [1266, 54] on icon "Cerrar ventana" at bounding box center [1274, 58] width 17 height 17
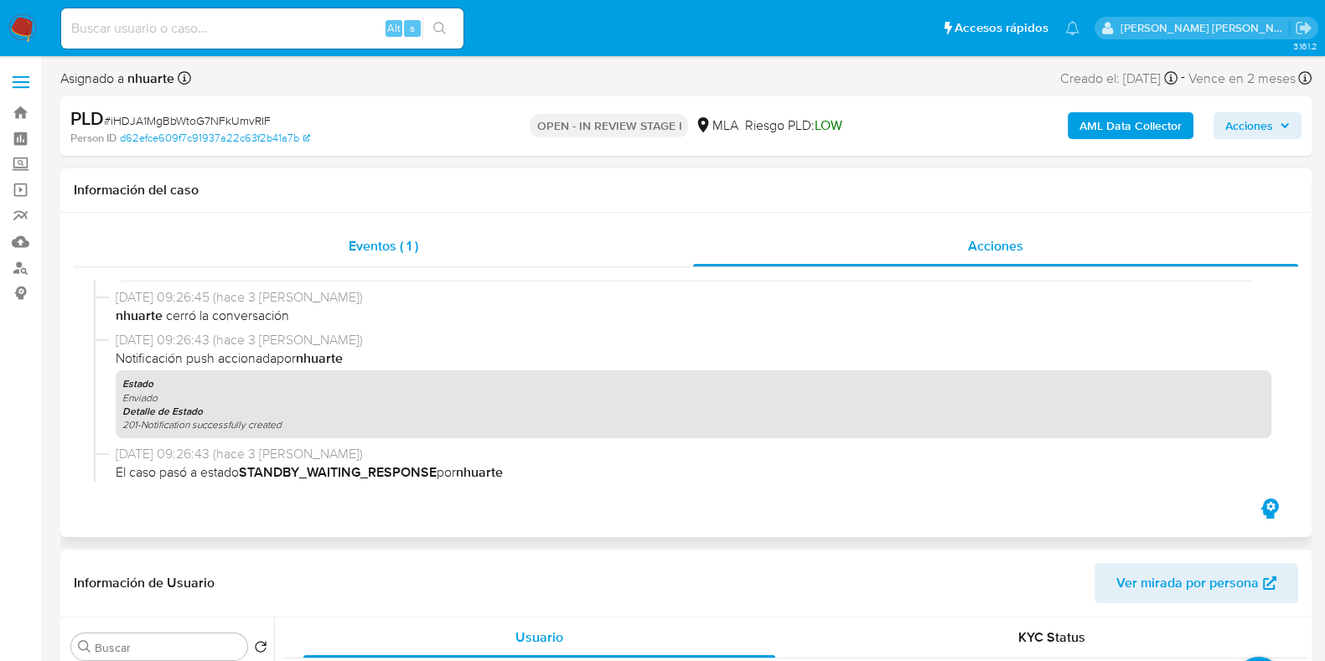
click at [403, 256] on span "Eventos ( 1 )" at bounding box center [384, 245] width 70 height 19
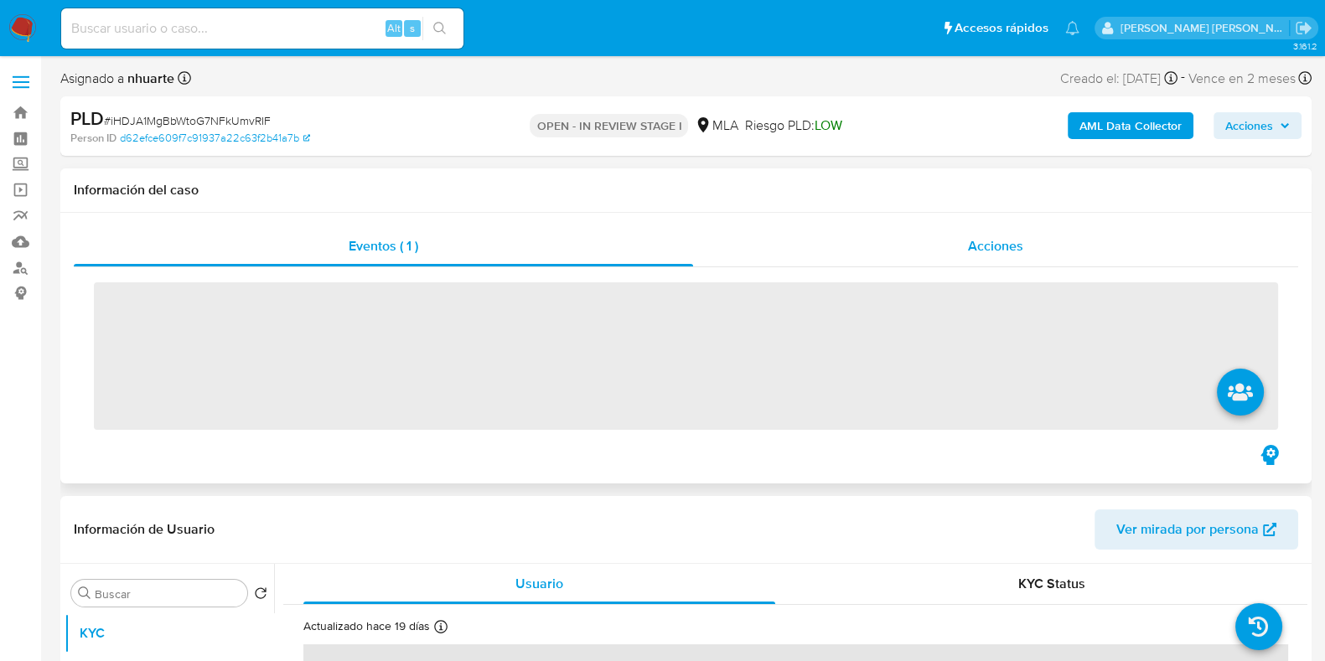
click at [966, 245] on div "Acciones" at bounding box center [995, 246] width 605 height 40
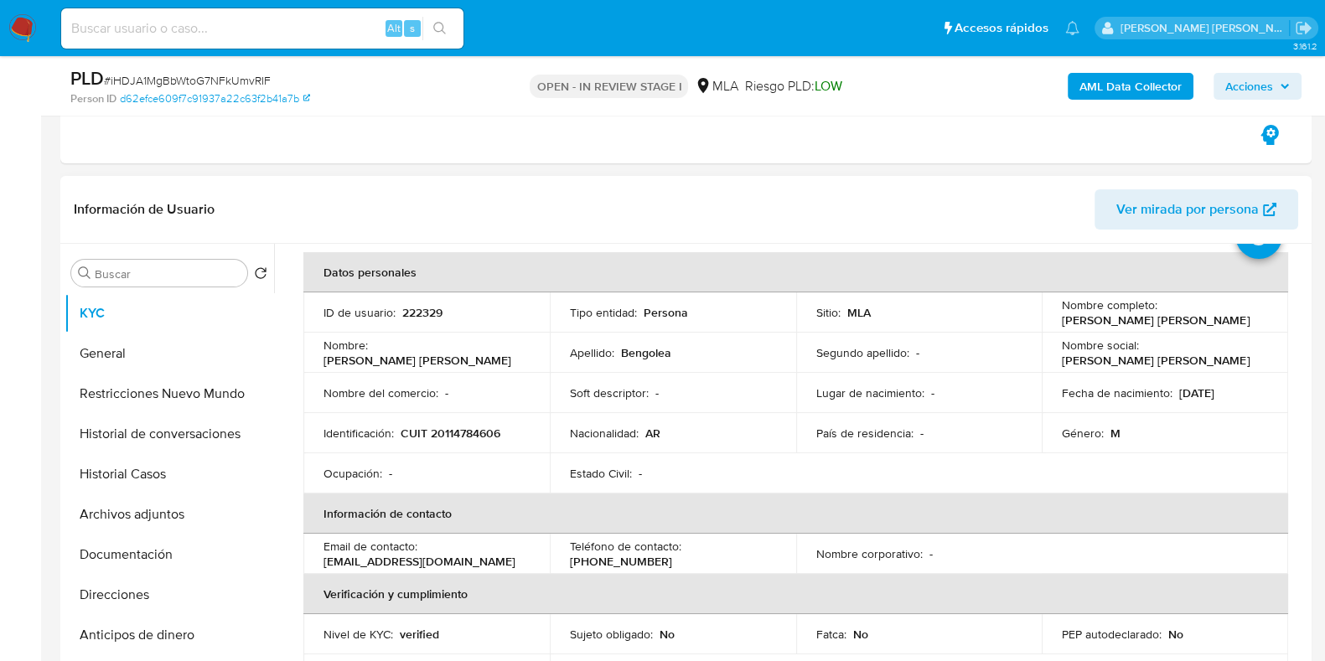
scroll to position [104, 0]
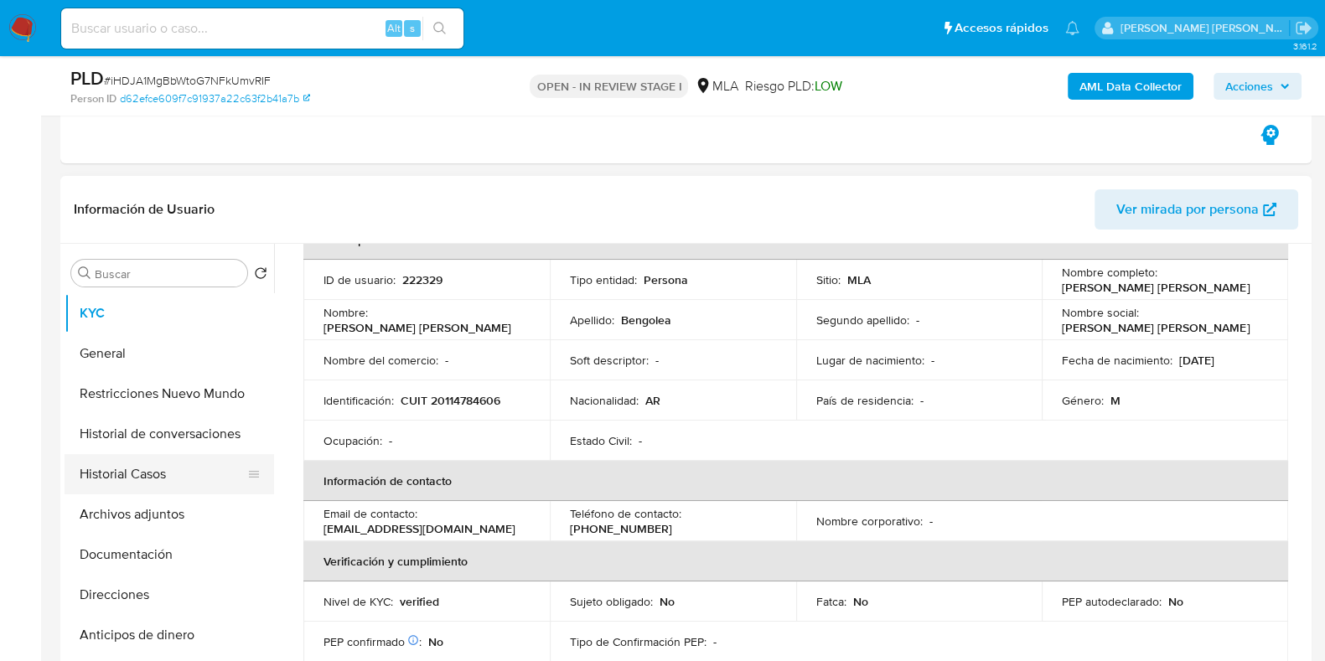
click at [207, 475] on button "Historial Casos" at bounding box center [163, 474] width 196 height 40
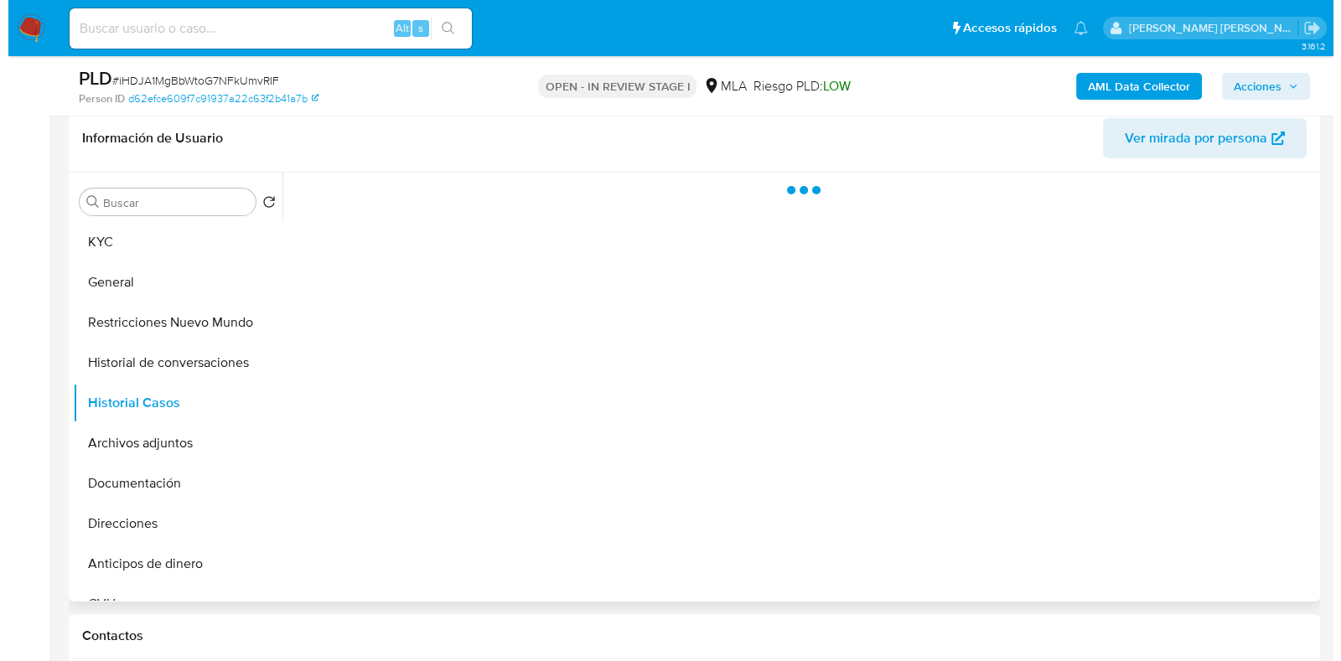
scroll to position [418, 0]
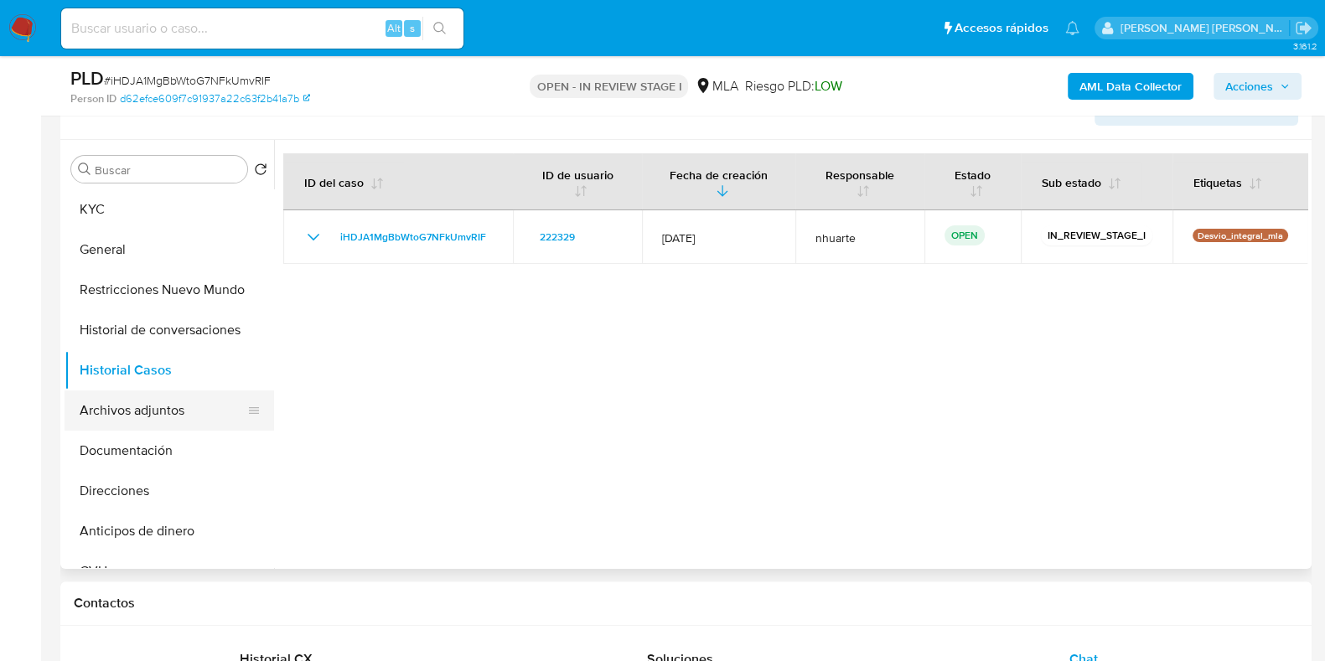
click at [180, 397] on button "Archivos adjuntos" at bounding box center [163, 411] width 196 height 40
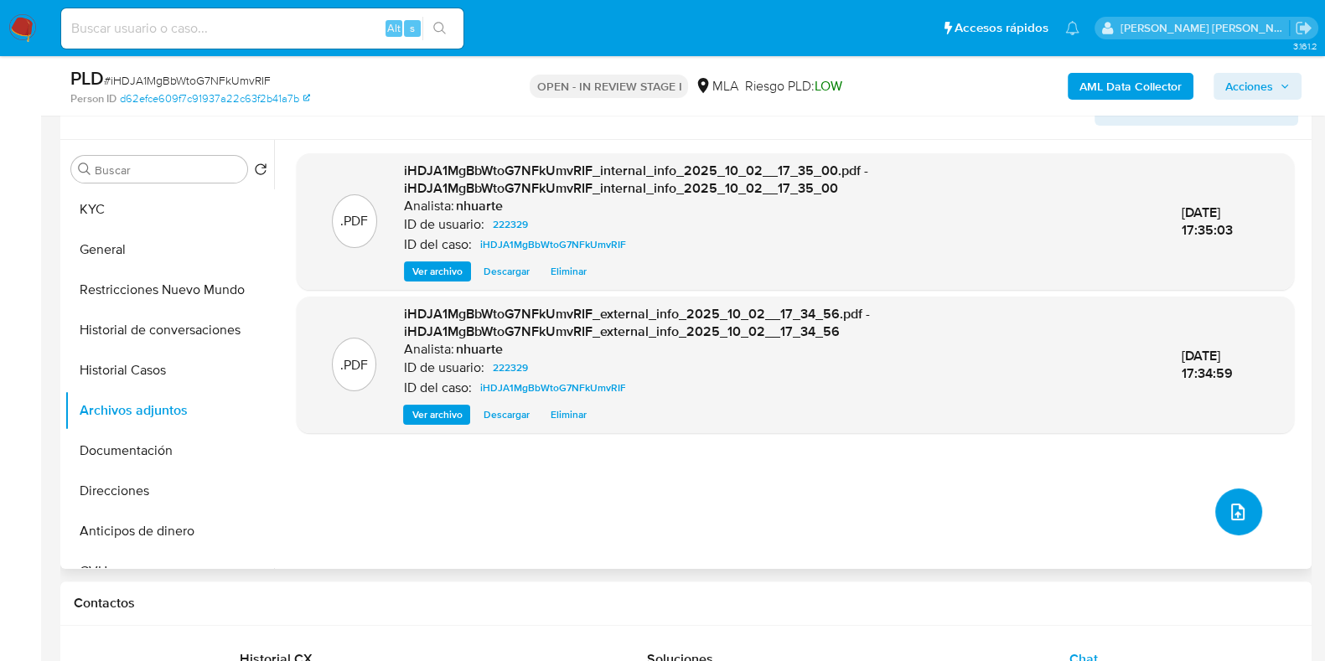
click at [1241, 513] on icon "upload-file" at bounding box center [1238, 512] width 20 height 20
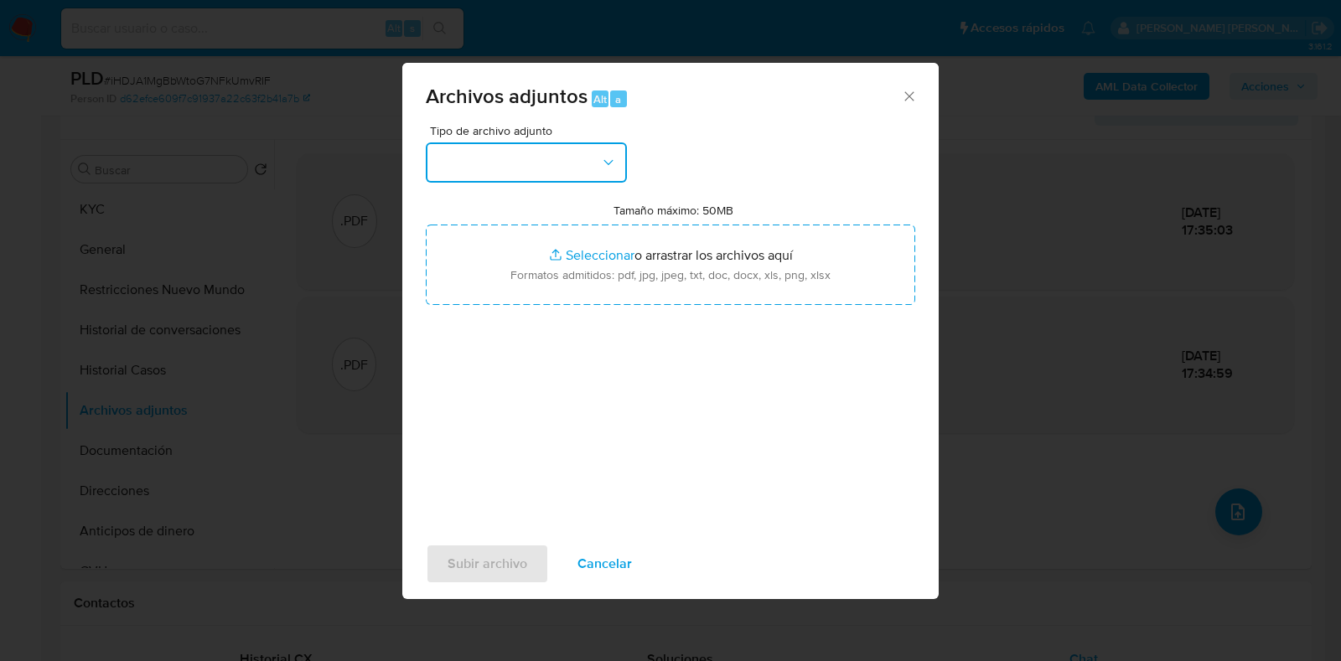
click at [606, 174] on button "button" at bounding box center [526, 162] width 201 height 40
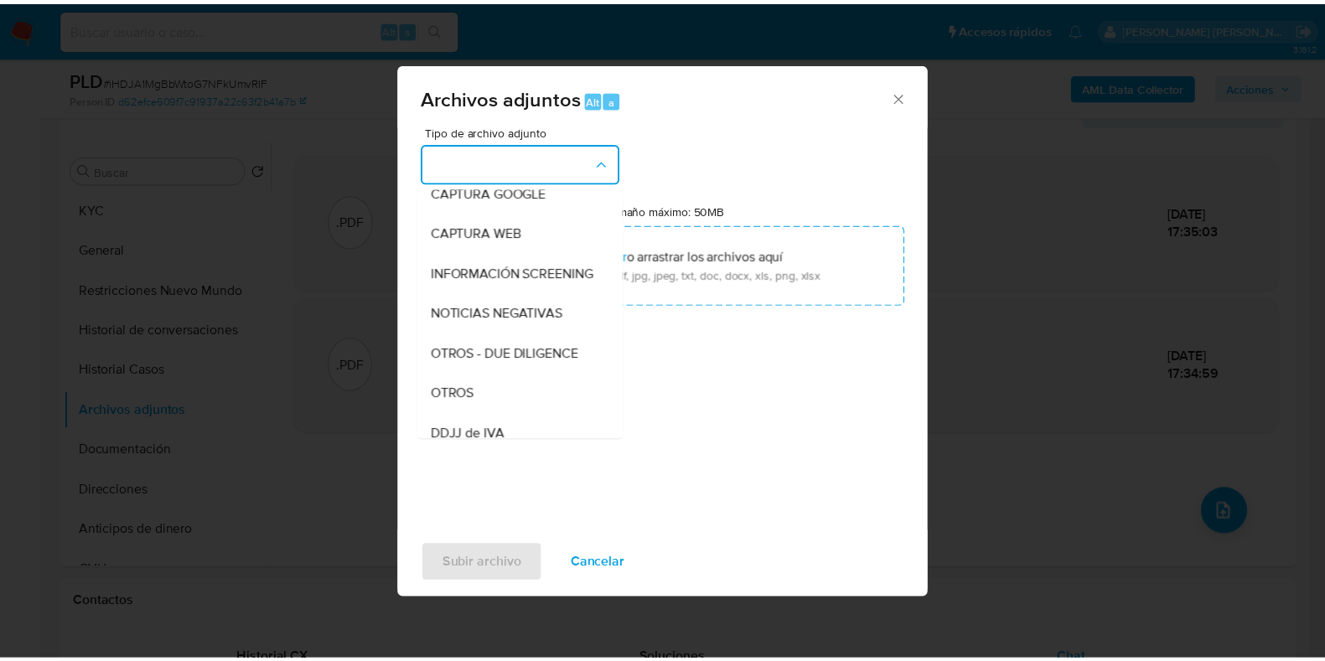
scroll to position [139, 0]
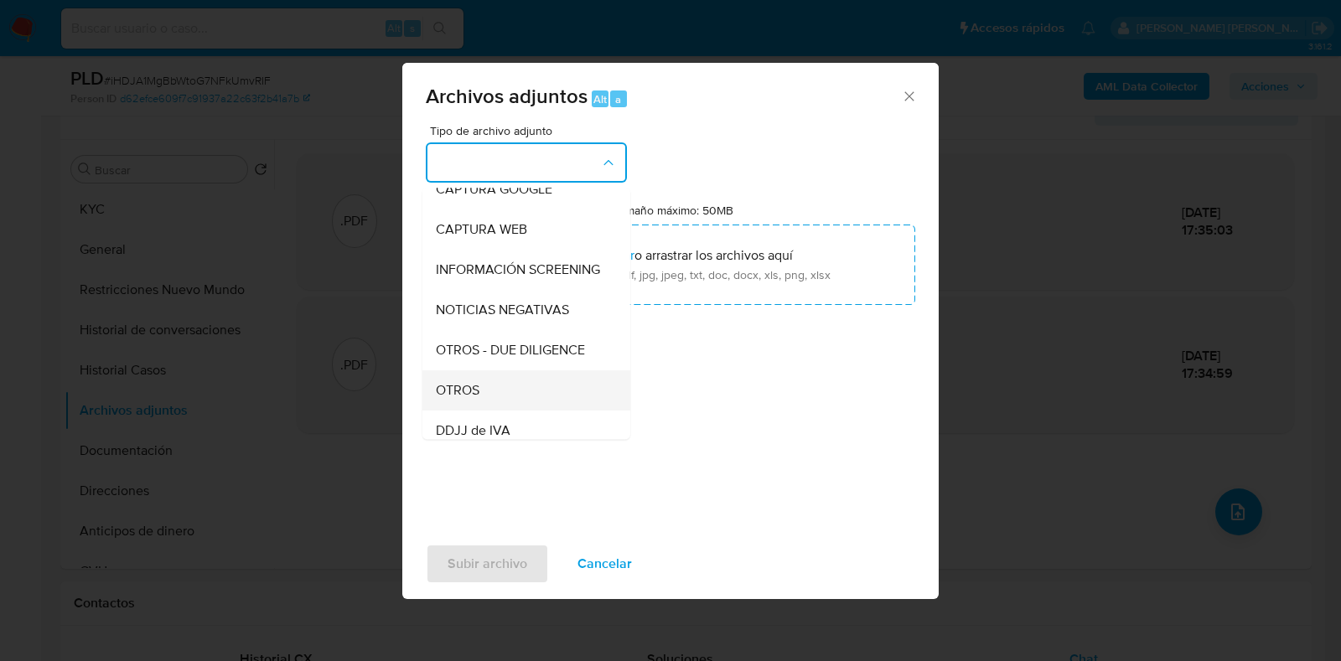
click at [515, 401] on div "OTROS" at bounding box center [521, 390] width 171 height 40
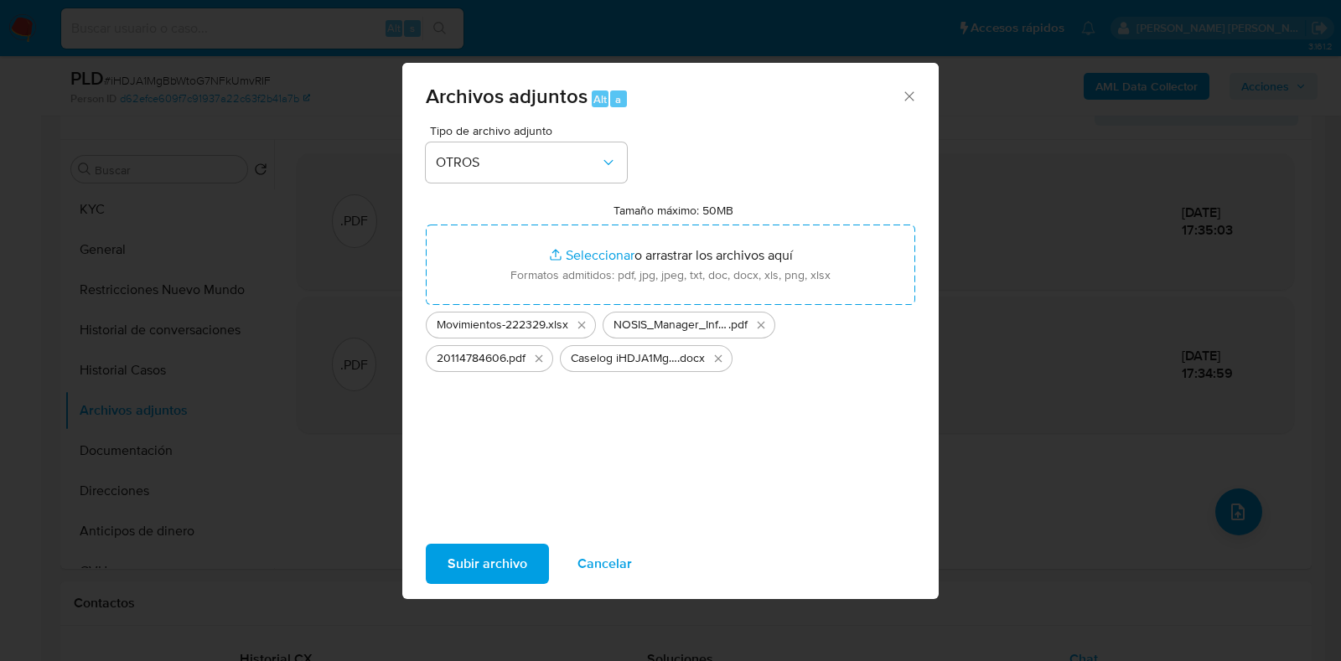
click at [503, 570] on span "Subir archivo" at bounding box center [488, 564] width 80 height 37
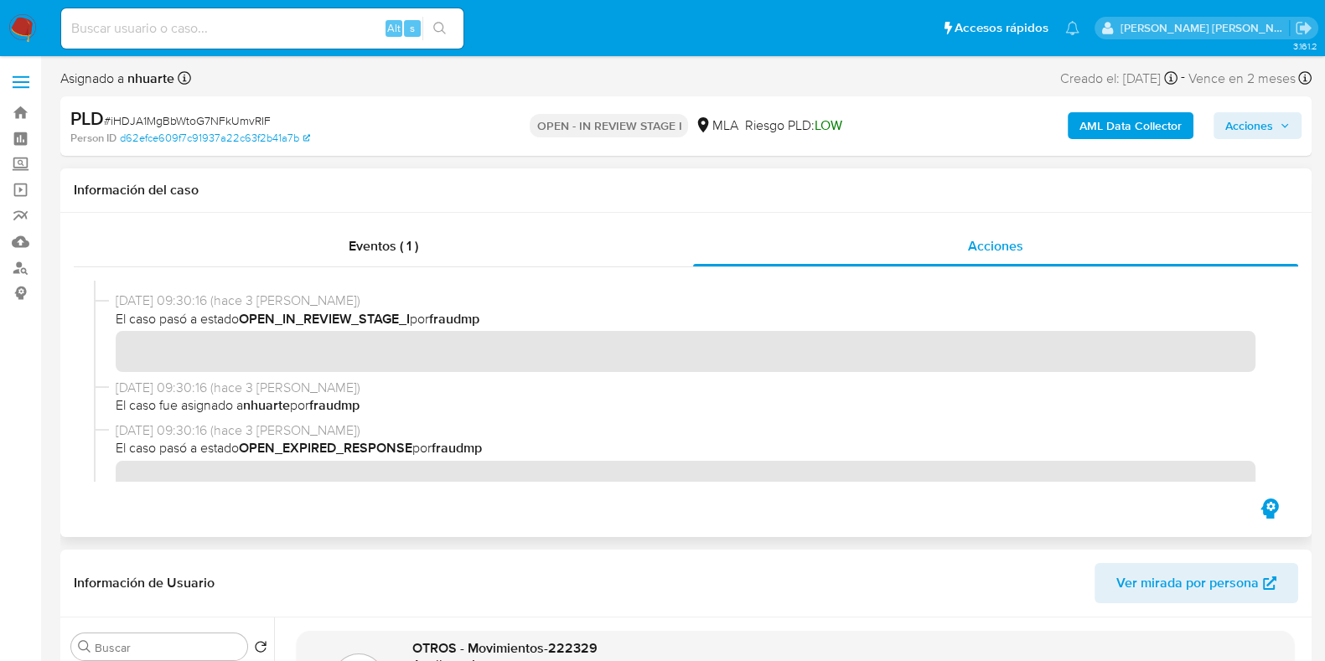
scroll to position [0, 0]
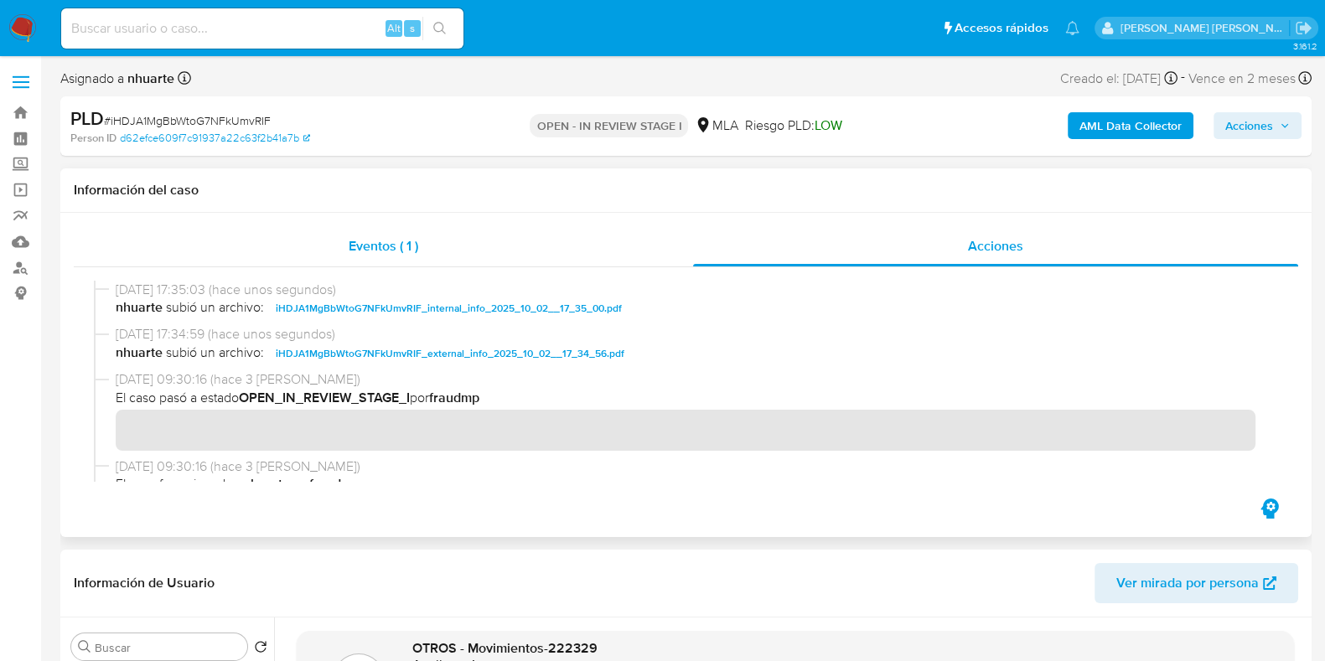
click at [418, 257] on div "Eventos ( 1 )" at bounding box center [383, 246] width 619 height 40
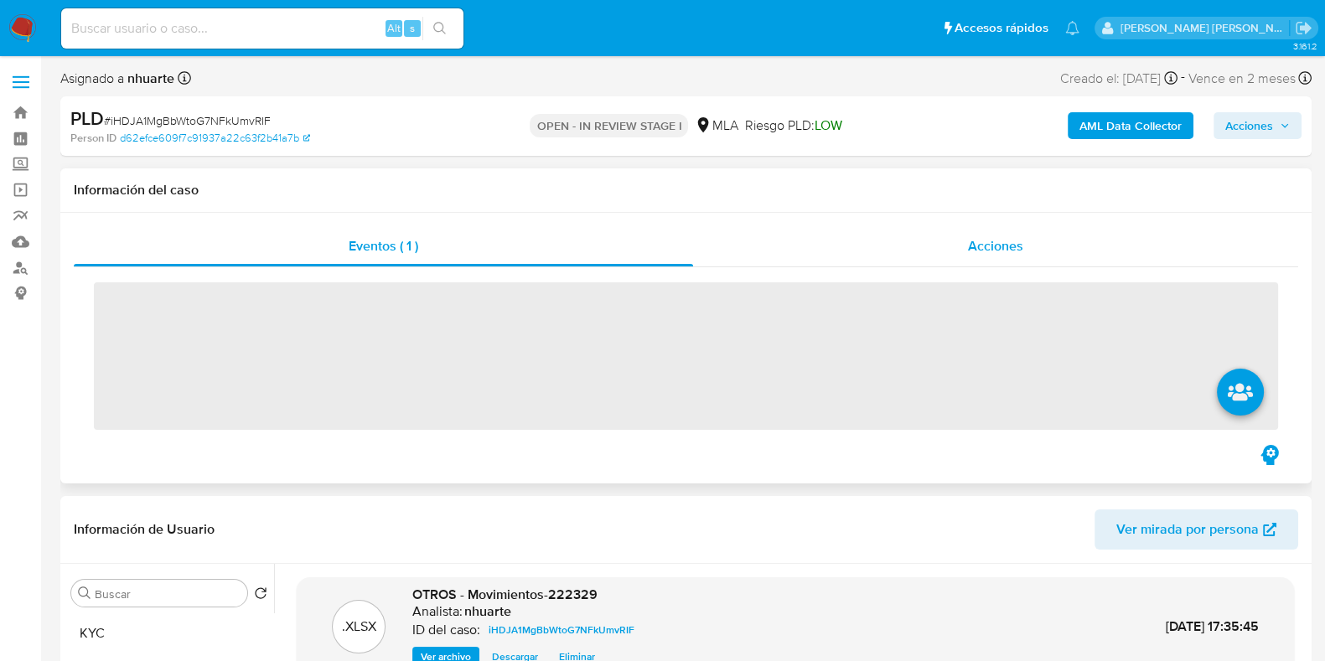
click at [1023, 251] on span "Acciones" at bounding box center [995, 245] width 55 height 19
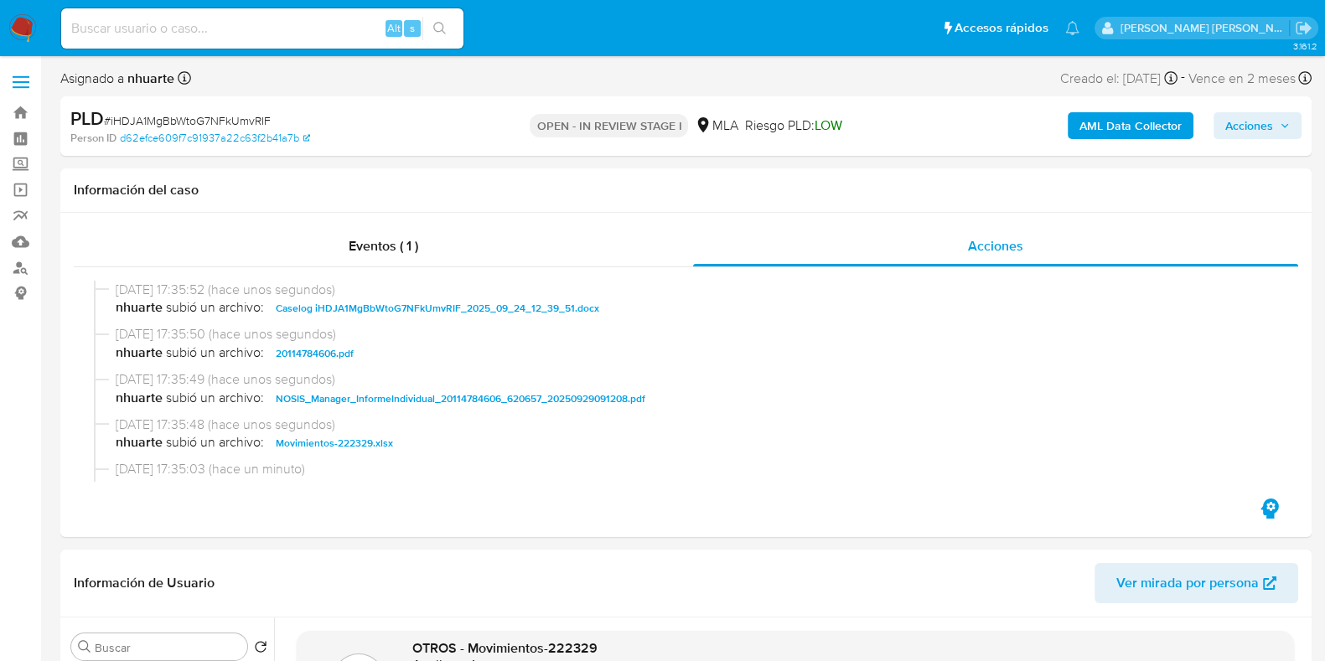
click at [1243, 119] on span "Acciones" at bounding box center [1249, 125] width 48 height 27
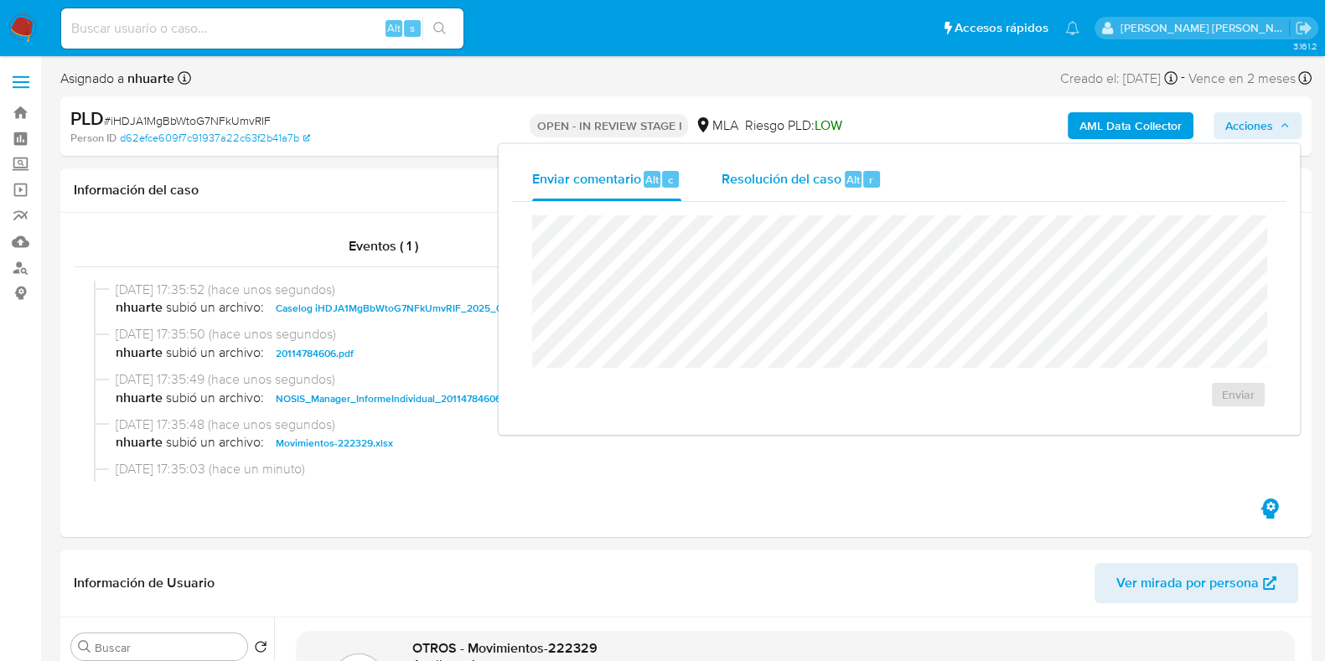
click at [831, 188] on span "Resolución del caso" at bounding box center [782, 178] width 120 height 19
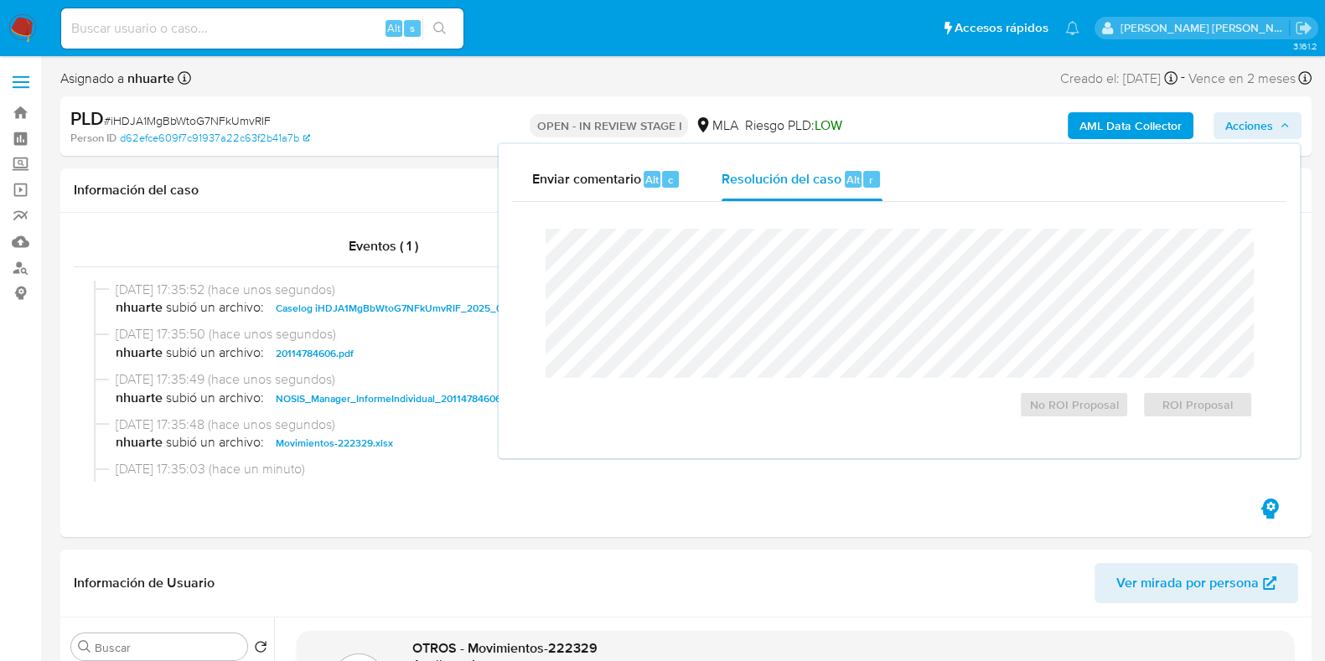
click at [821, 231] on div at bounding box center [899, 303] width 707 height 149
click at [1056, 404] on span "No ROI Proposal" at bounding box center [1074, 404] width 87 height 23
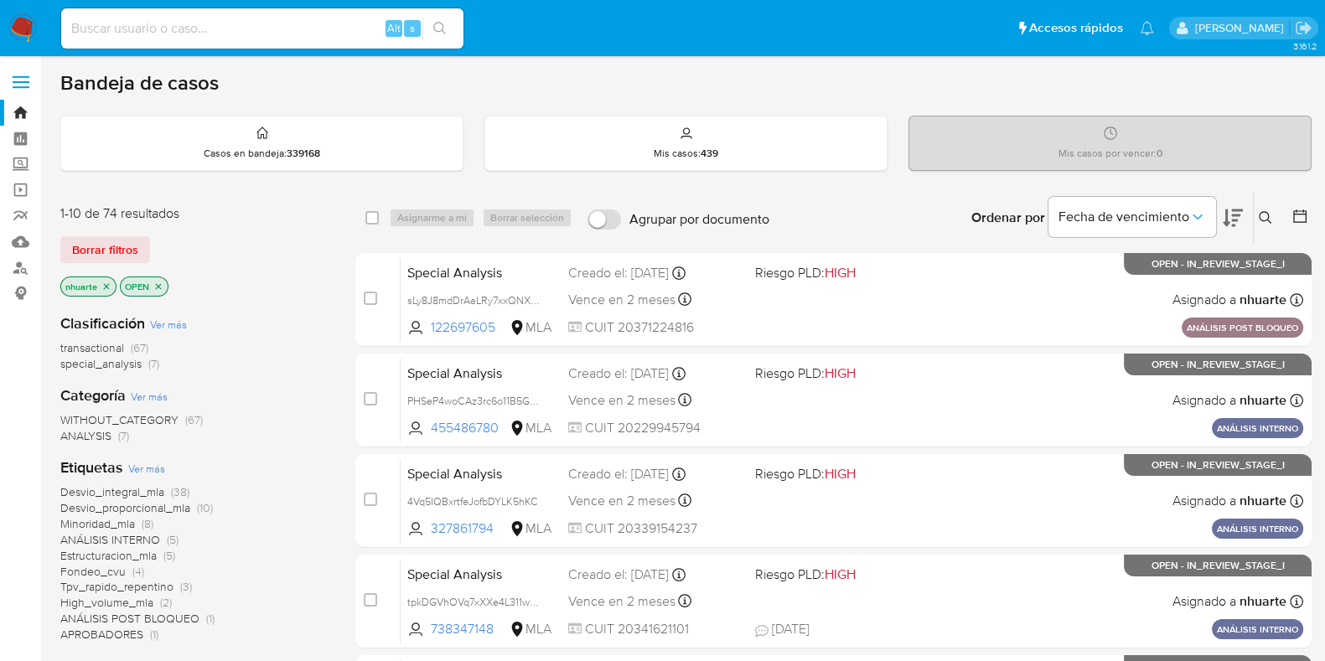
click at [105, 283] on icon "close-filter" at bounding box center [107, 286] width 6 height 6
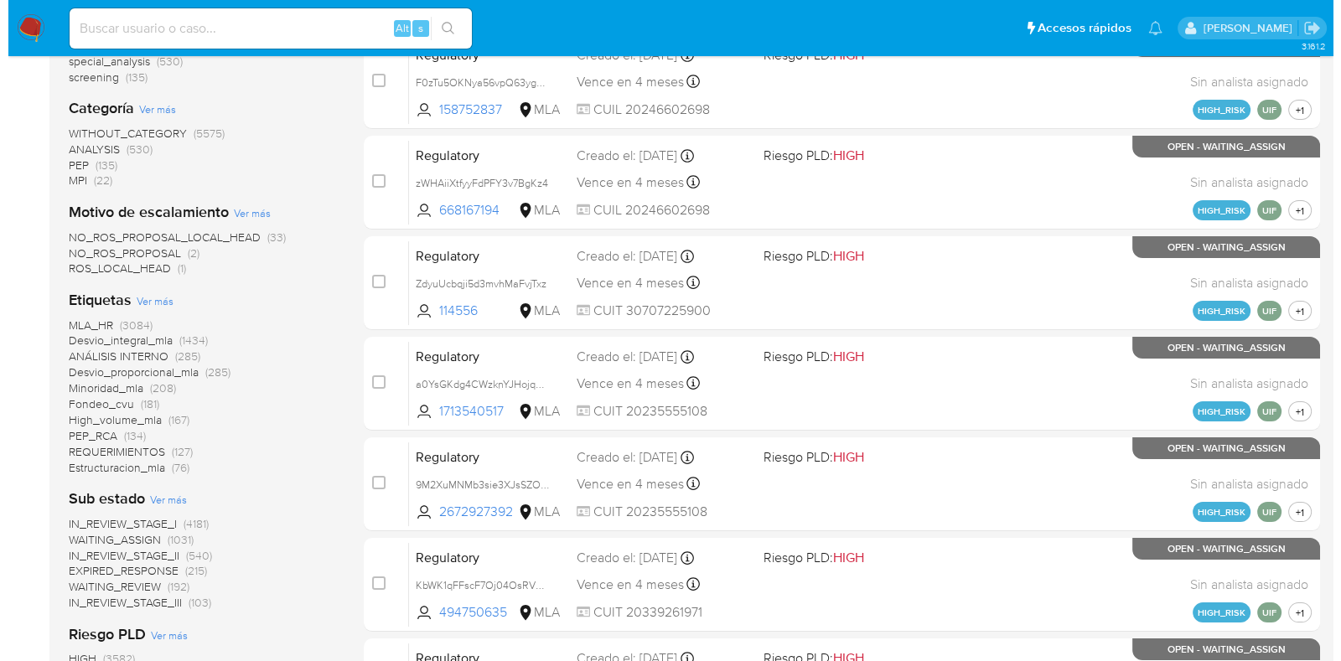
scroll to position [629, 0]
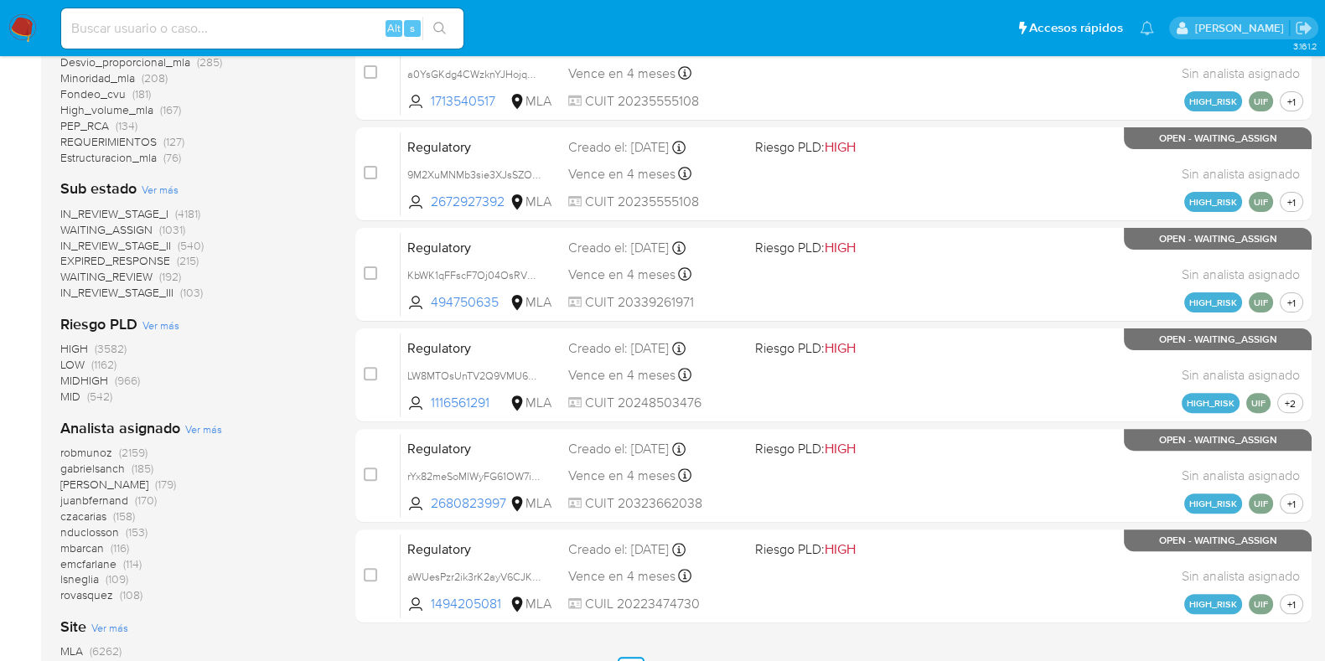
click at [193, 433] on span "Ver más" at bounding box center [203, 429] width 37 height 15
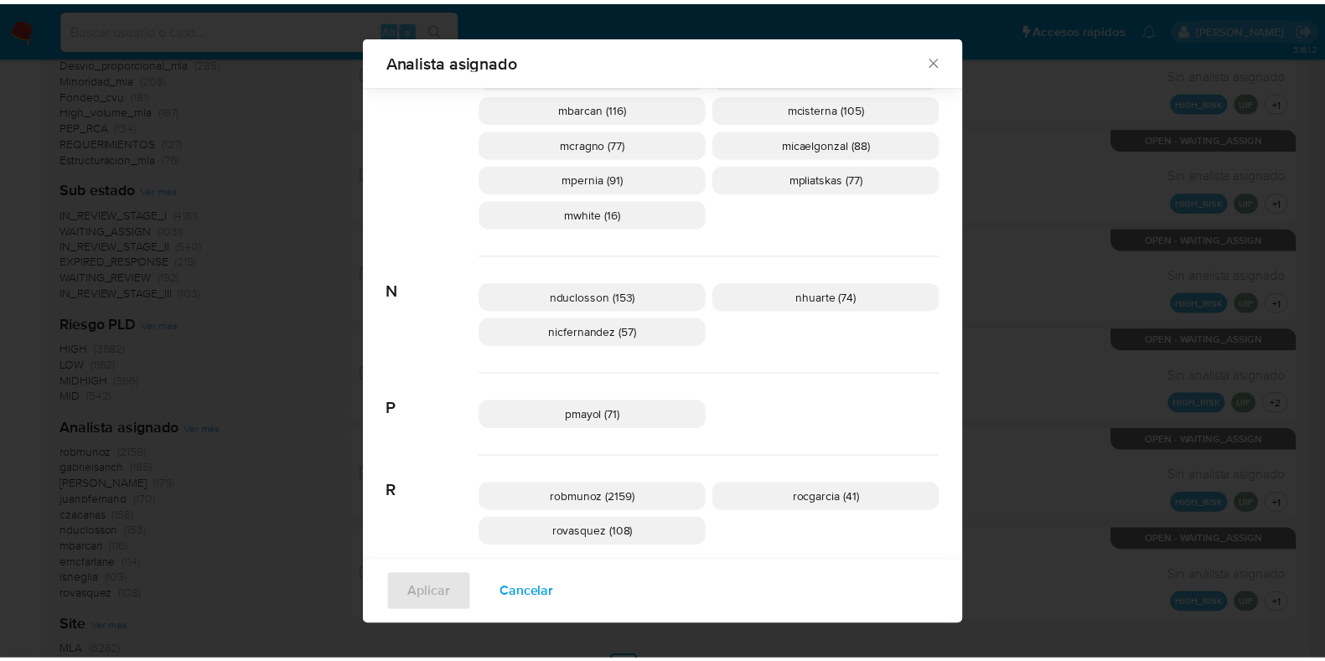
scroll to position [930, 0]
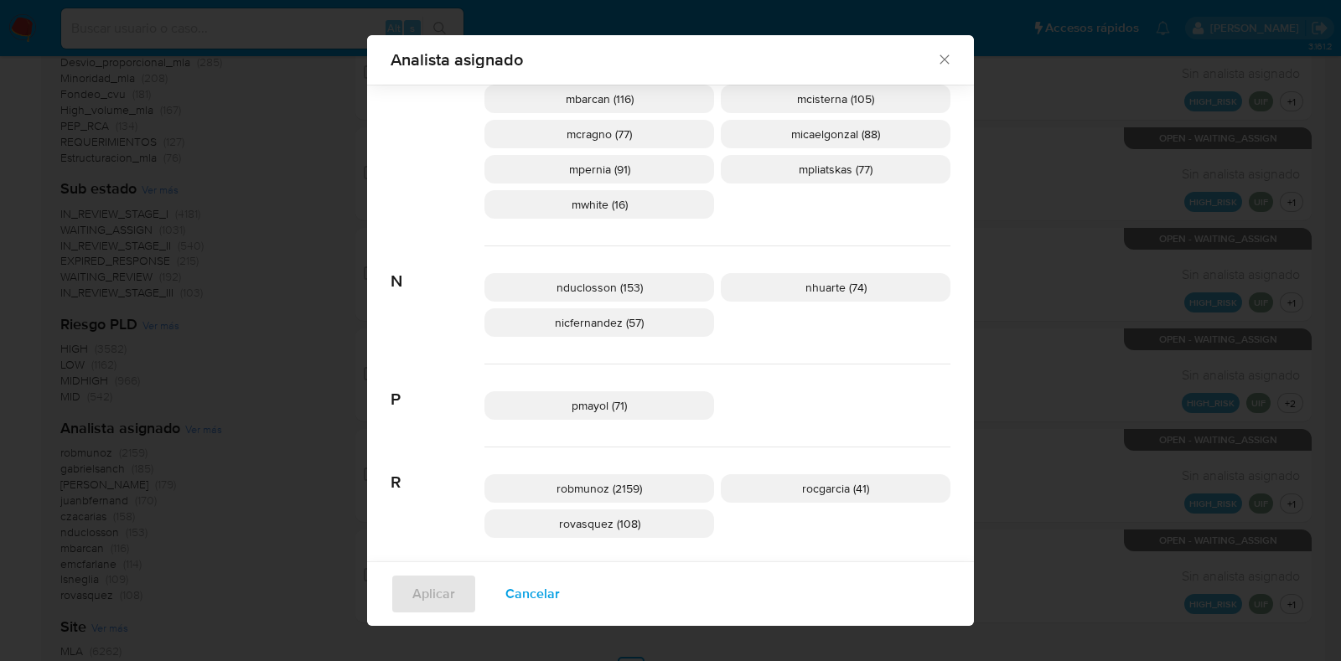
click at [937, 62] on icon "Cerrar" at bounding box center [944, 59] width 17 height 17
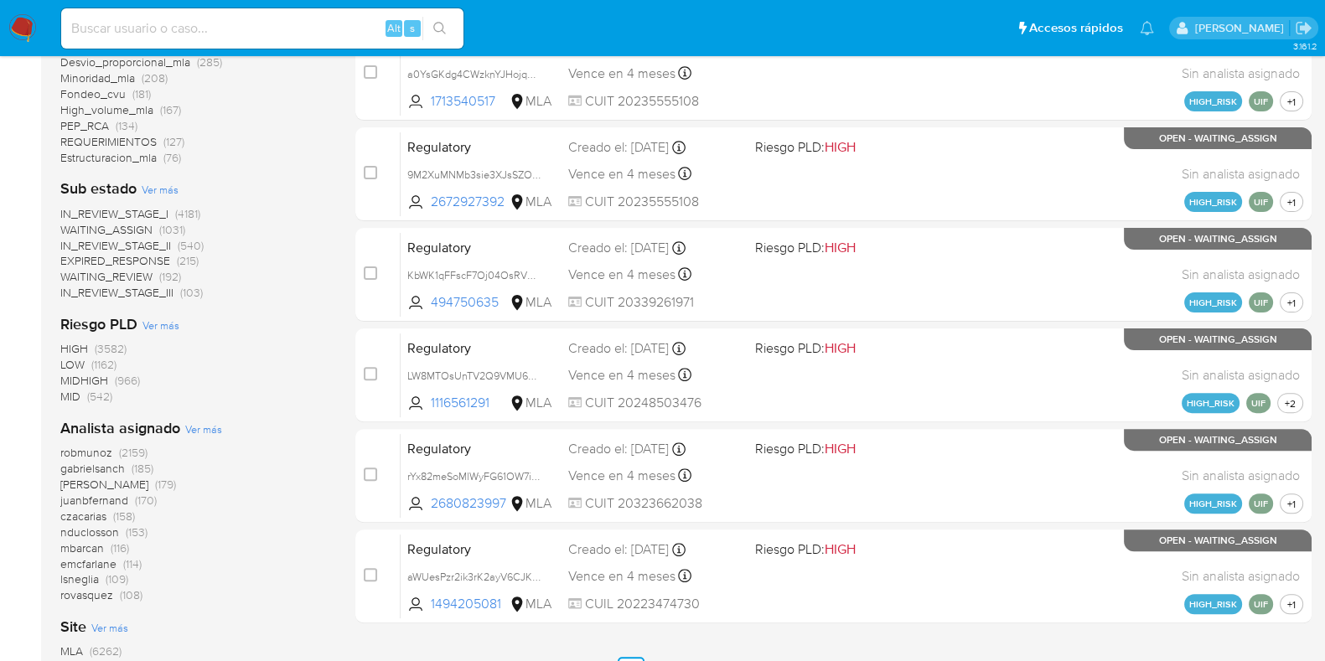
scroll to position [0, 0]
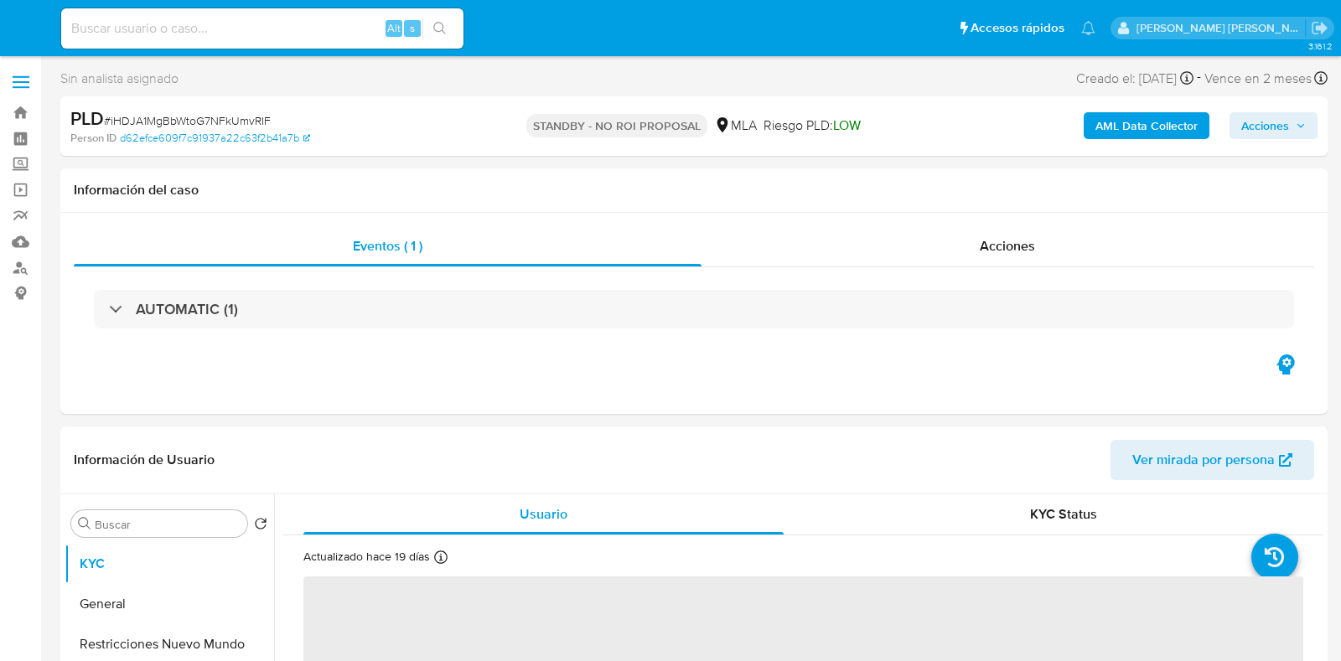
select select "10"
